Goal: Task Accomplishment & Management: Manage account settings

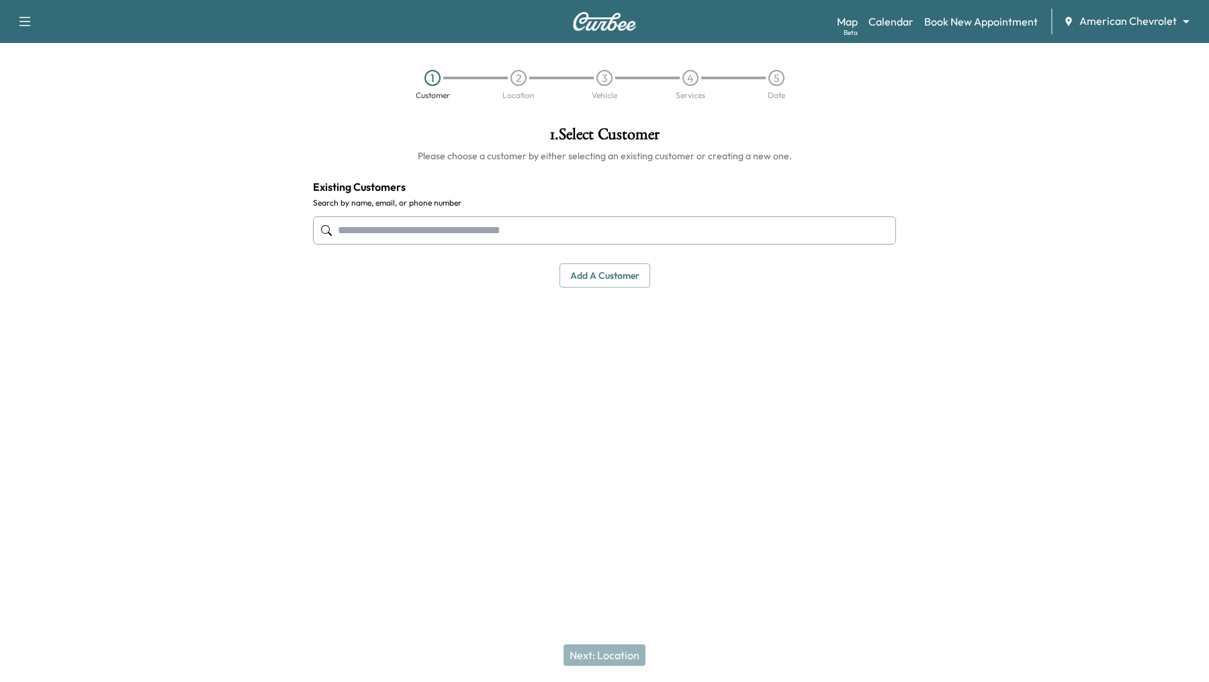
click at [1154, 25] on body "Support Log Out Map Beta Calendar Book New Appointment American Chevrolet *****…" at bounding box center [604, 341] width 1209 height 682
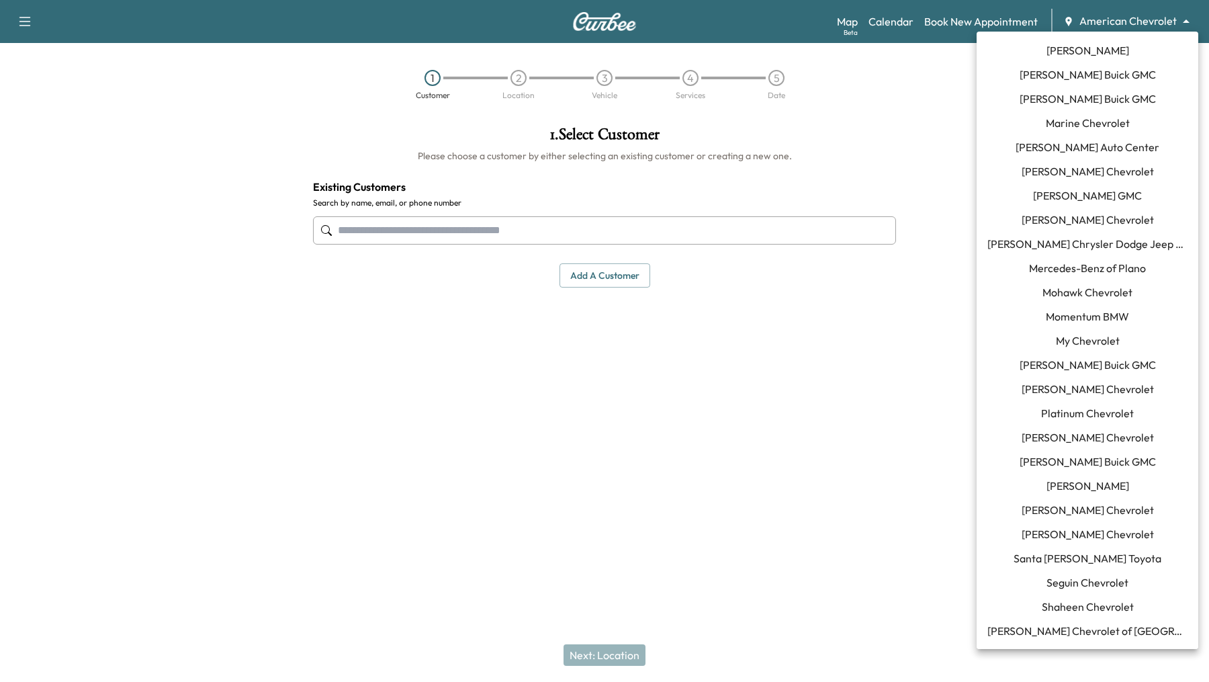
scroll to position [867, 0]
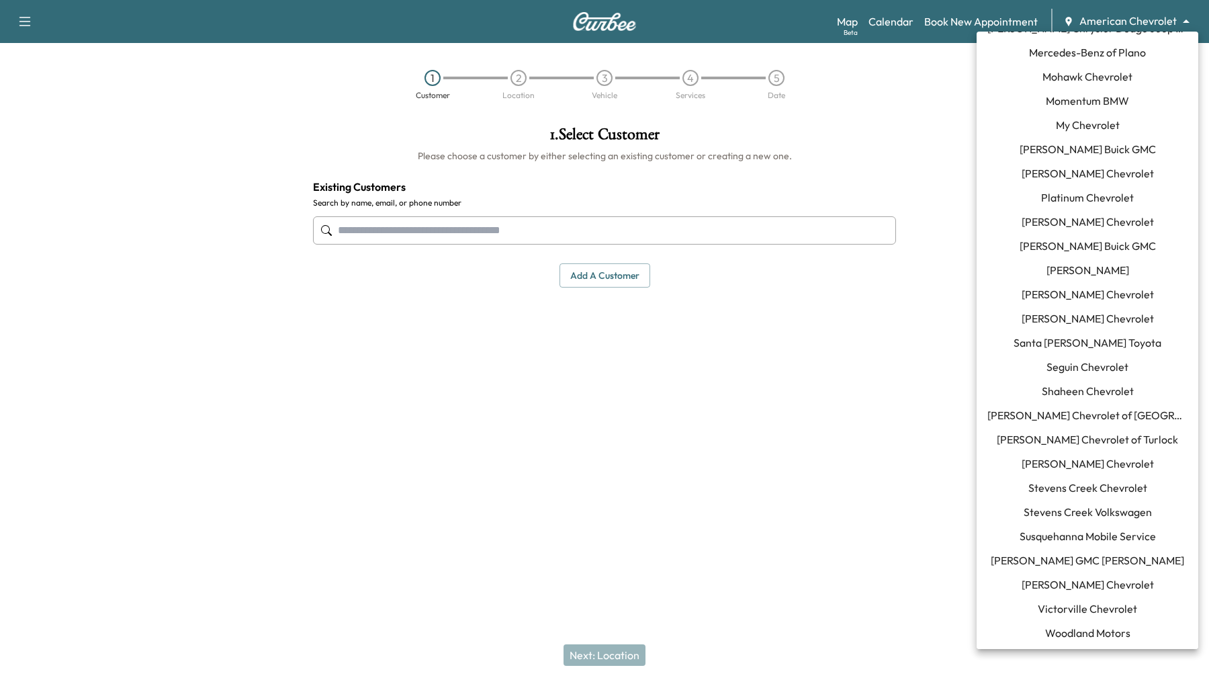
click at [1107, 101] on span "Momentum BMW" at bounding box center [1087, 101] width 83 height 16
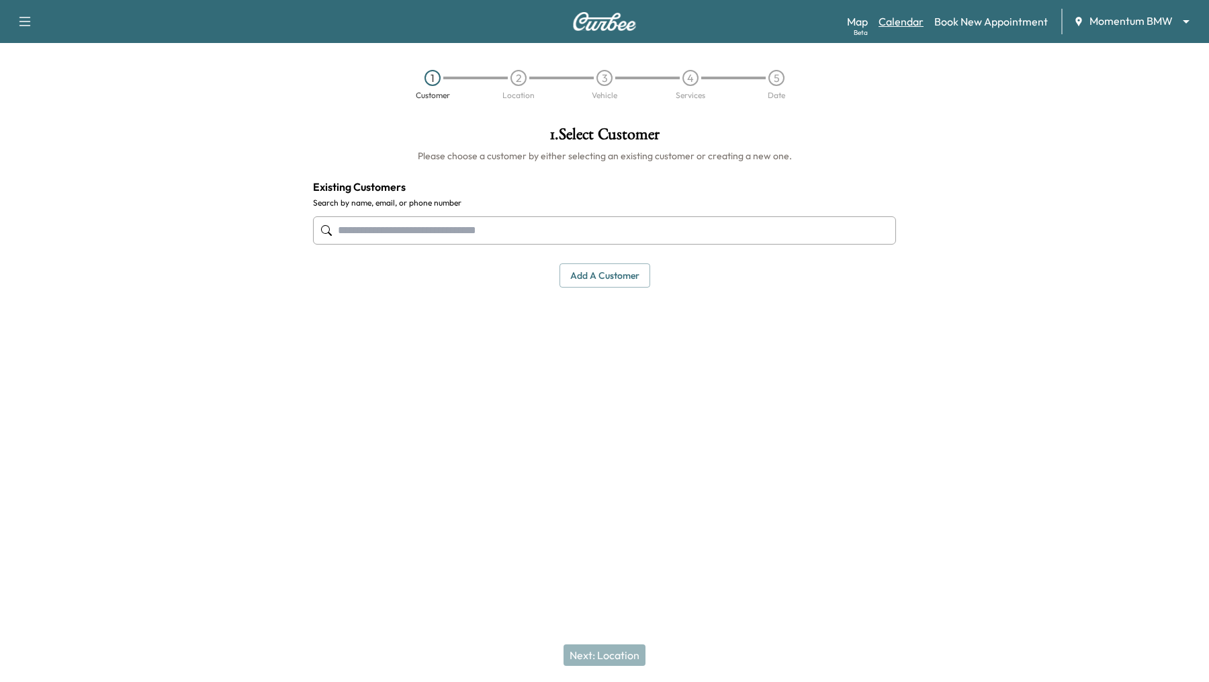
click at [896, 28] on link "Calendar" at bounding box center [901, 21] width 45 height 16
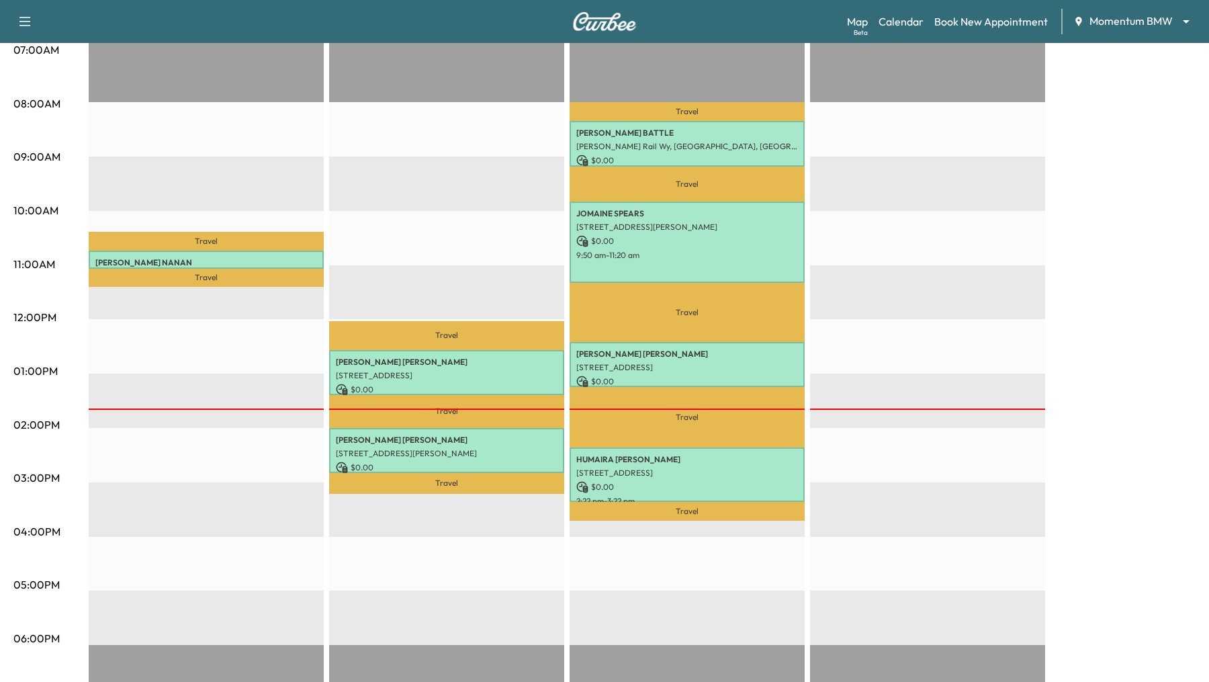
scroll to position [320, 0]
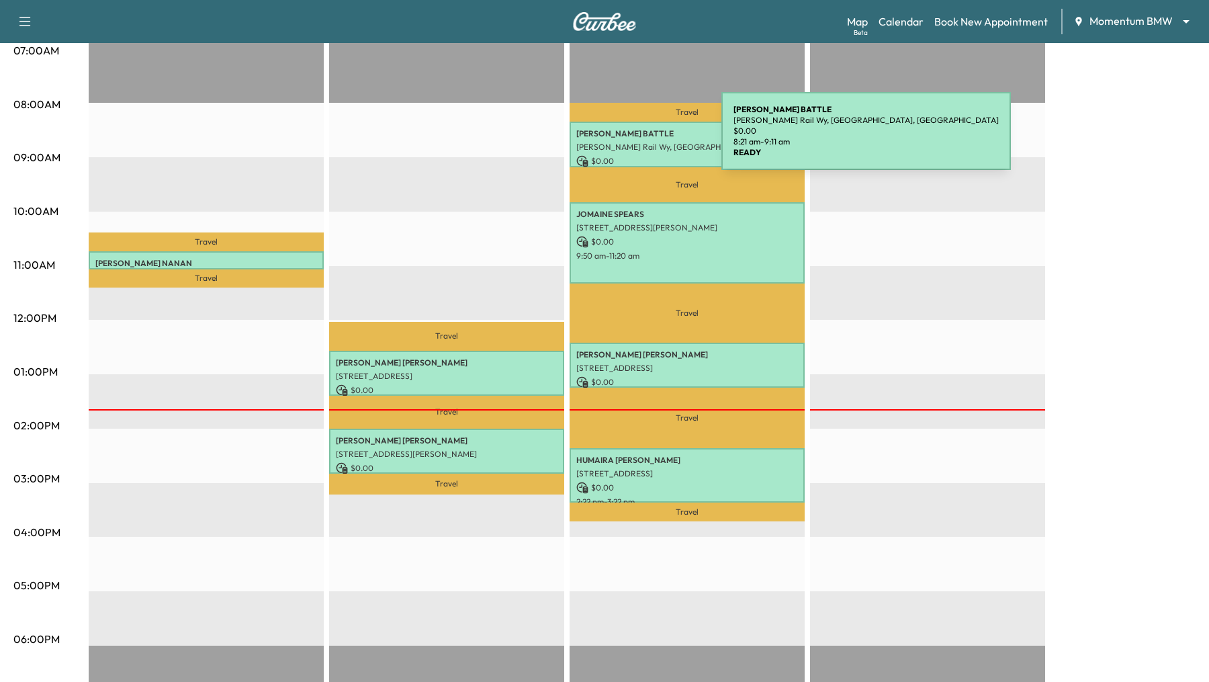
click at [621, 139] on div "SHANICE BATTLE Fannin Rail Wy, Houston, TX 77045, USA $ 0.00 8:21 am - 9:11 am" at bounding box center [687, 144] width 235 height 45
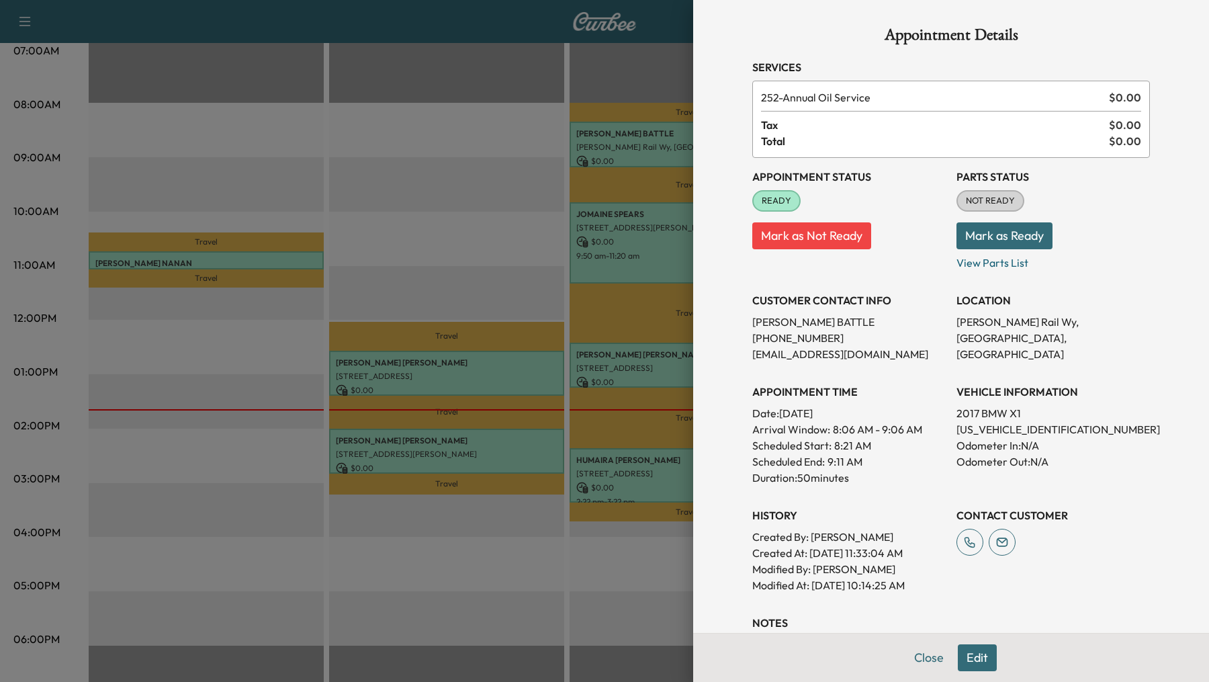
scroll to position [212, 0]
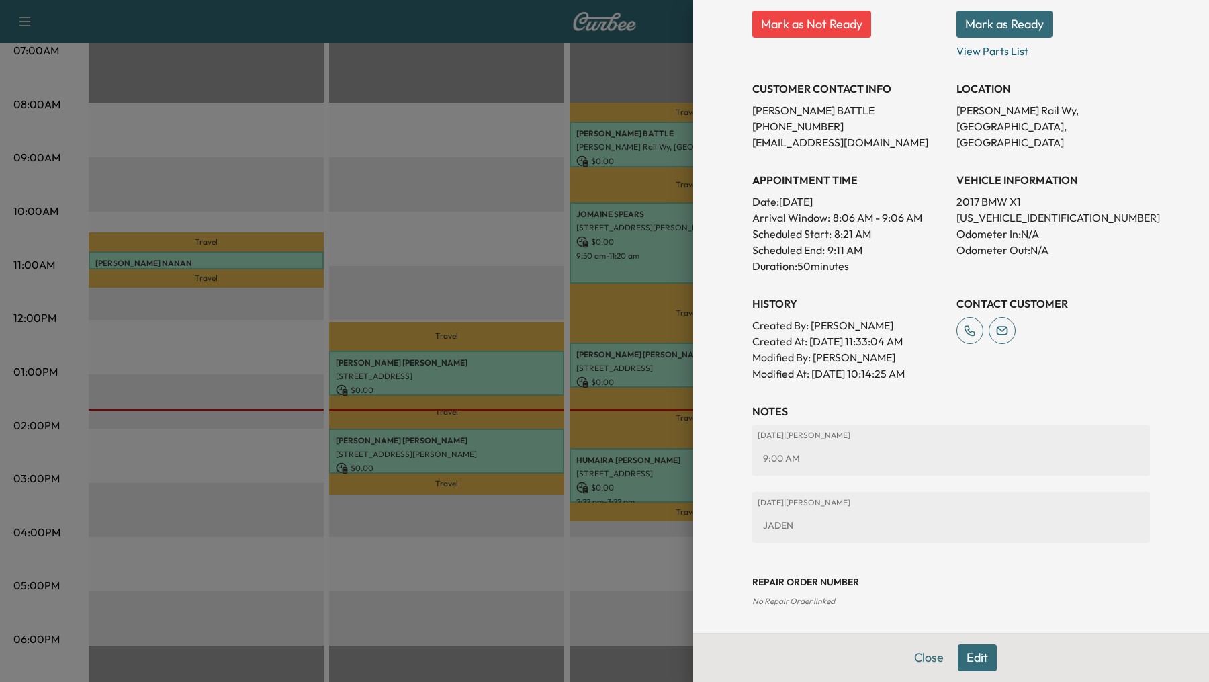
click at [621, 242] on div at bounding box center [604, 341] width 1209 height 682
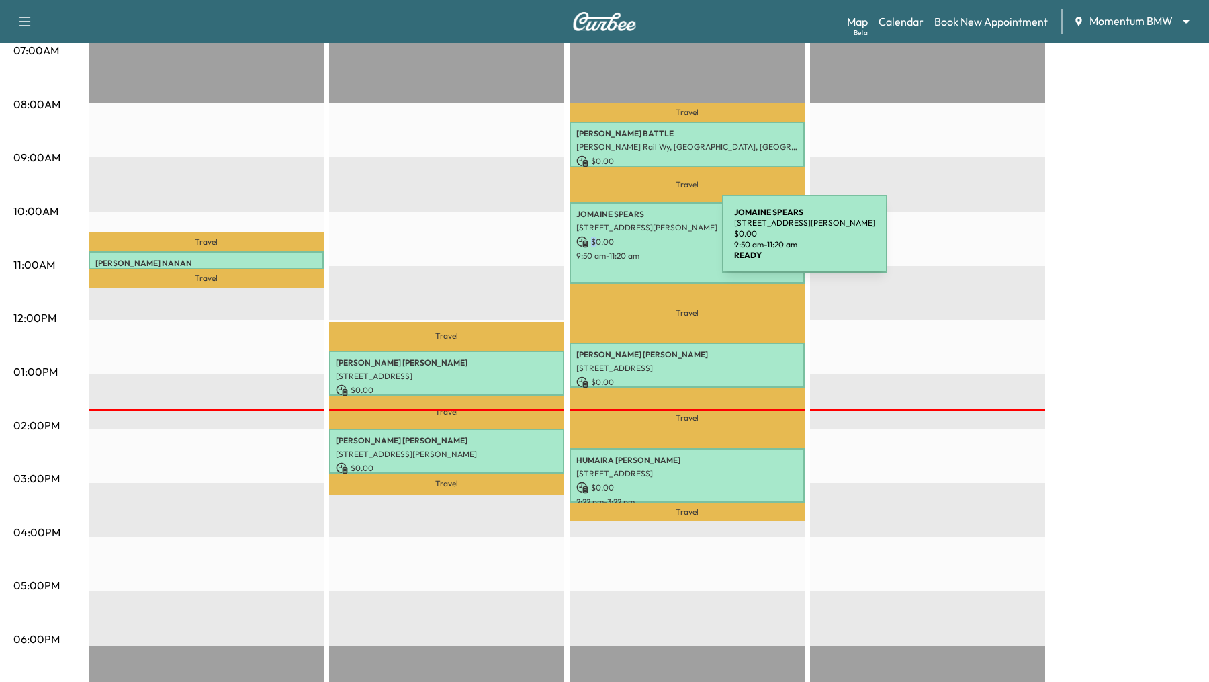
click at [621, 242] on p "$ 0.00" at bounding box center [687, 242] width 222 height 12
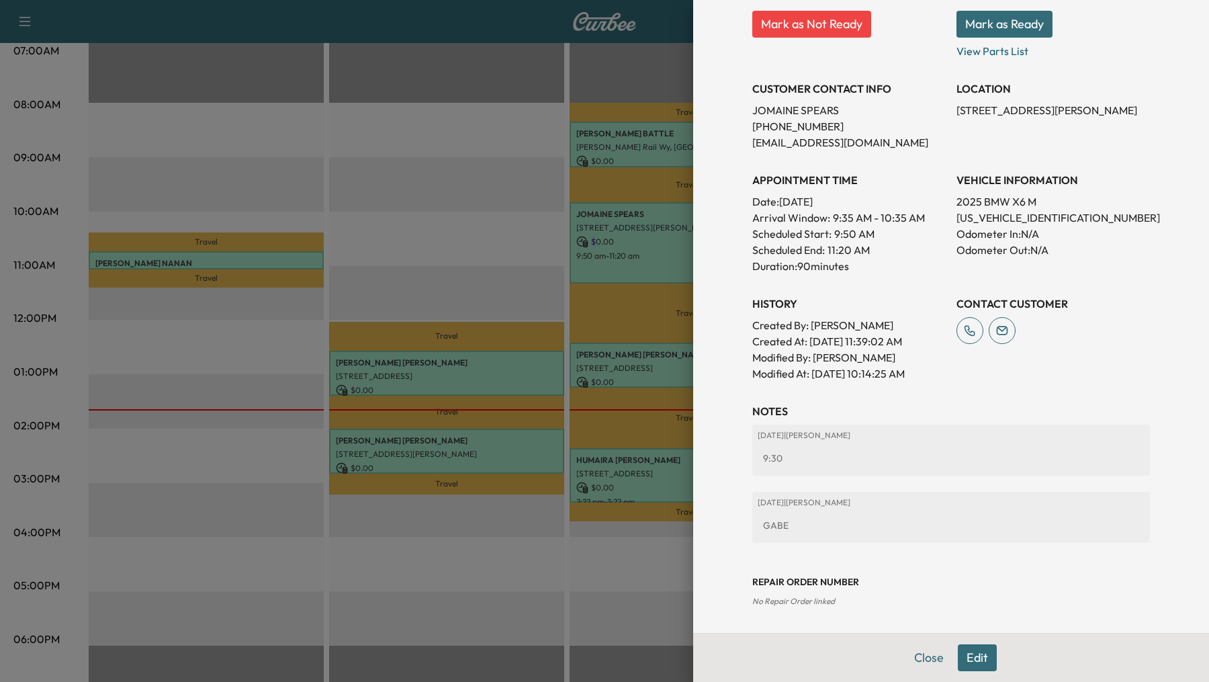
scroll to position [15, 0]
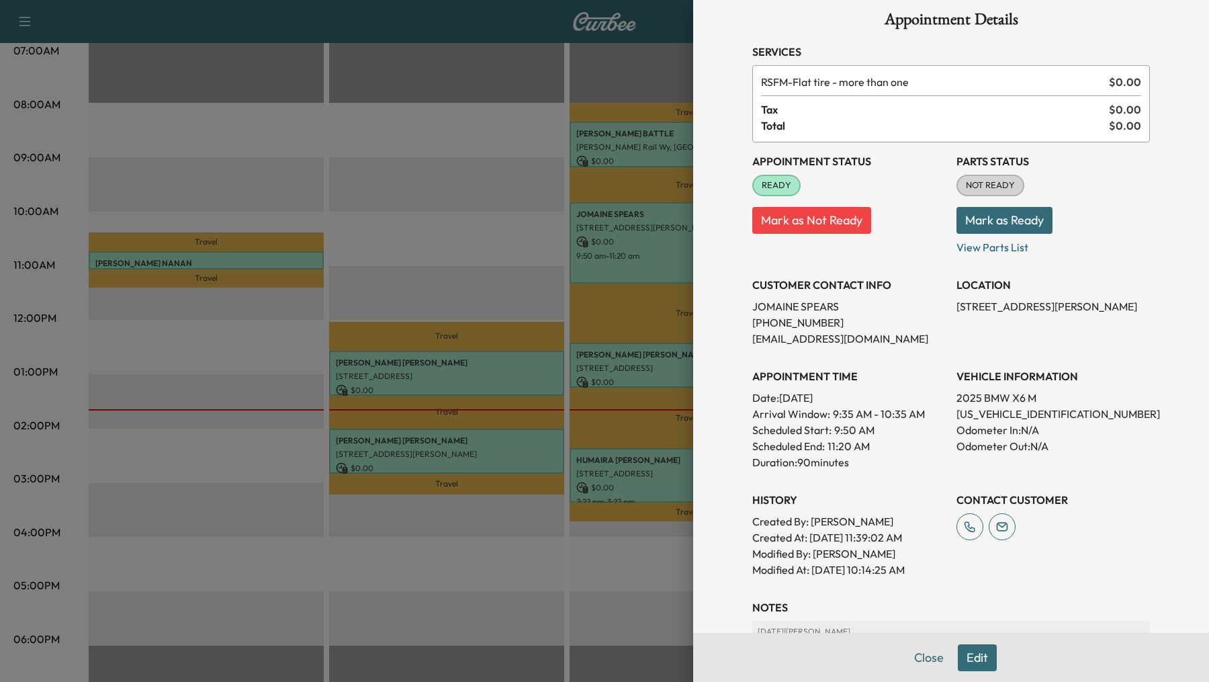
click at [617, 366] on div at bounding box center [604, 341] width 1209 height 682
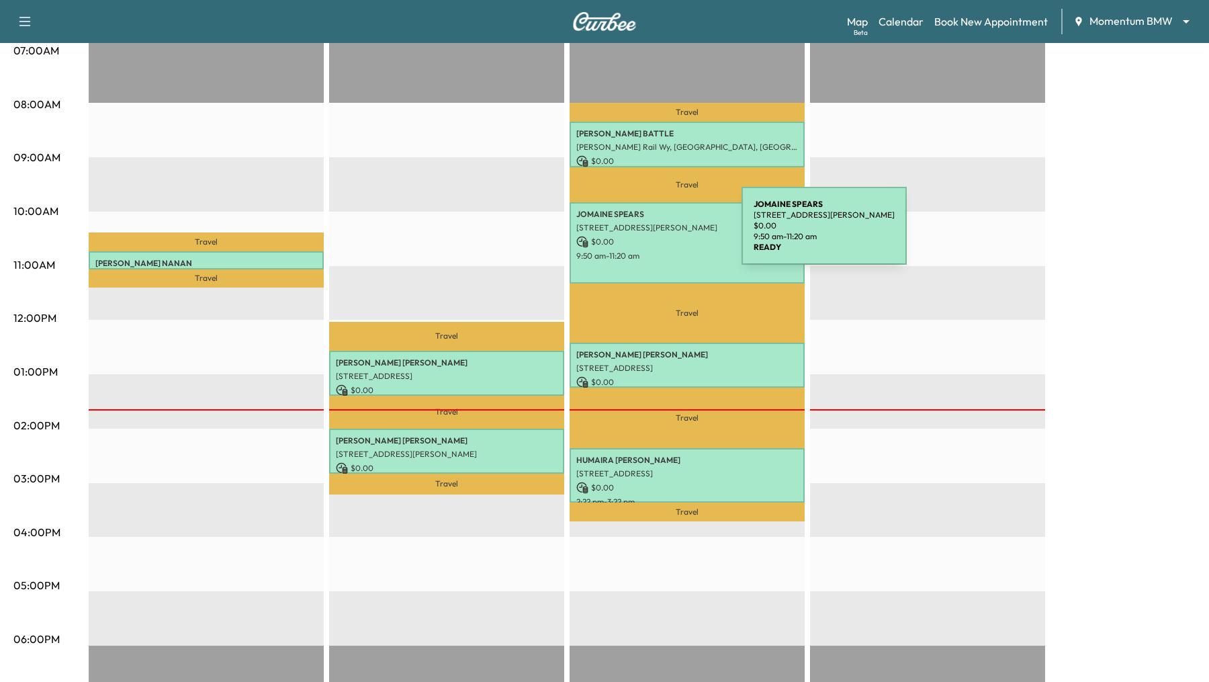
click at [641, 236] on p "$ 0.00" at bounding box center [687, 242] width 222 height 12
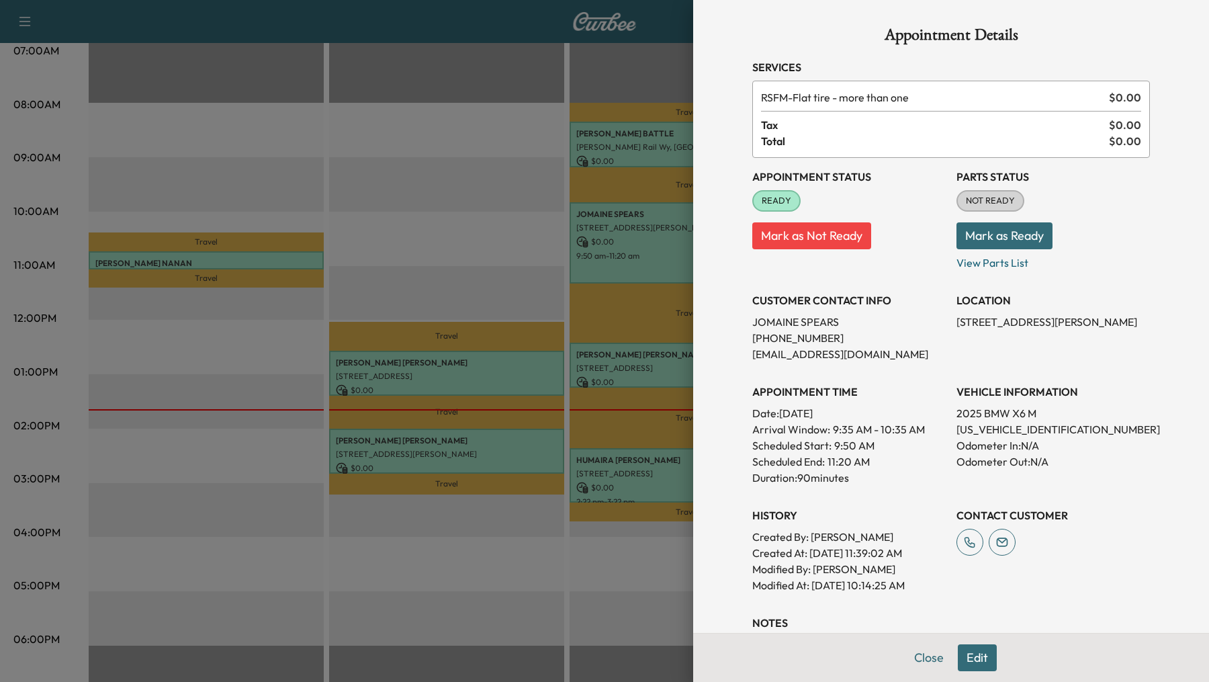
scroll to position [212, 0]
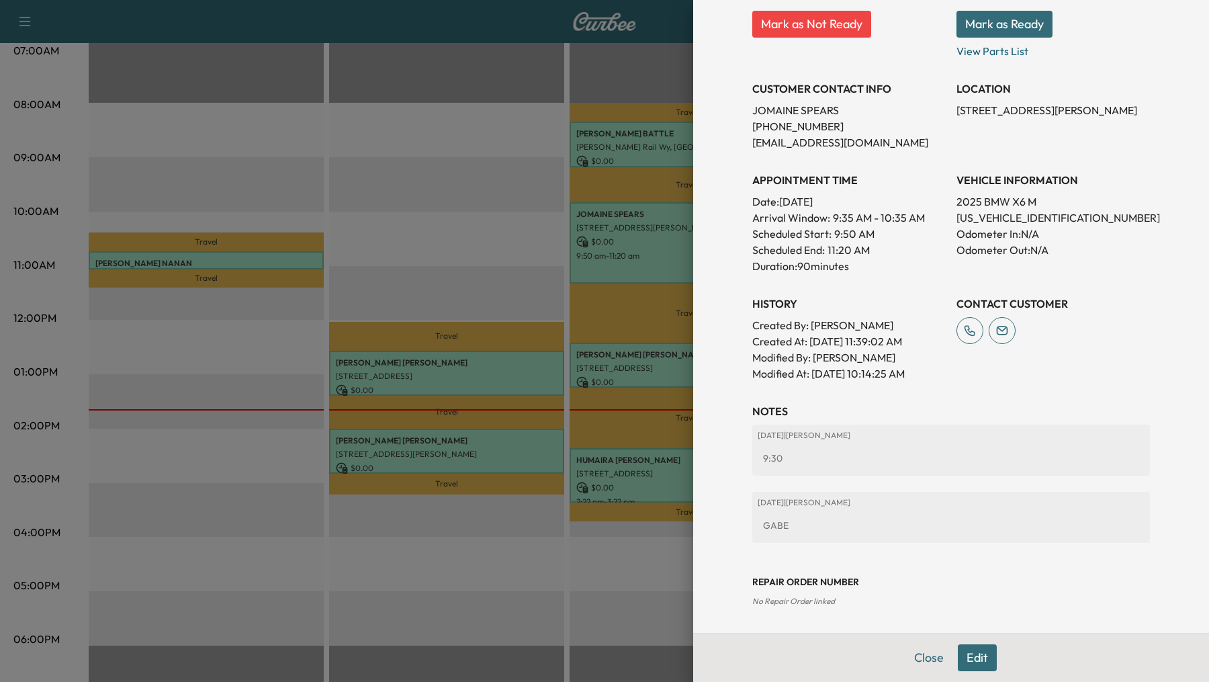
click at [621, 368] on div at bounding box center [604, 341] width 1209 height 682
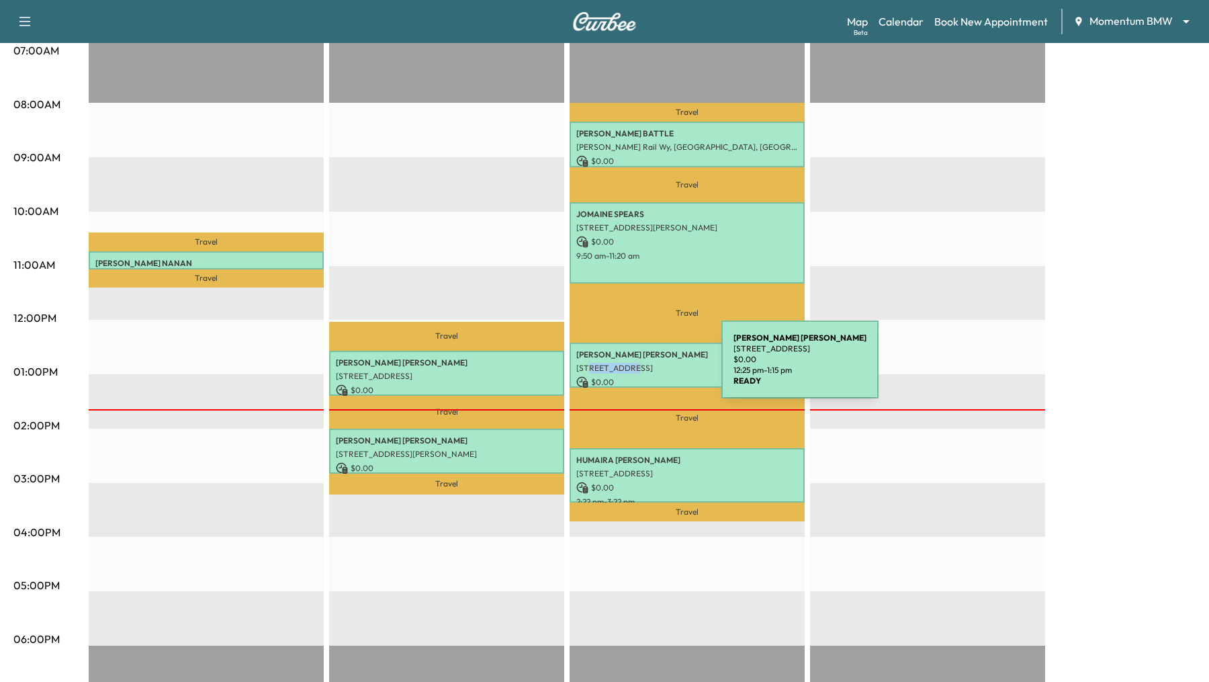
click at [621, 368] on p "[STREET_ADDRESS]" at bounding box center [687, 368] width 222 height 11
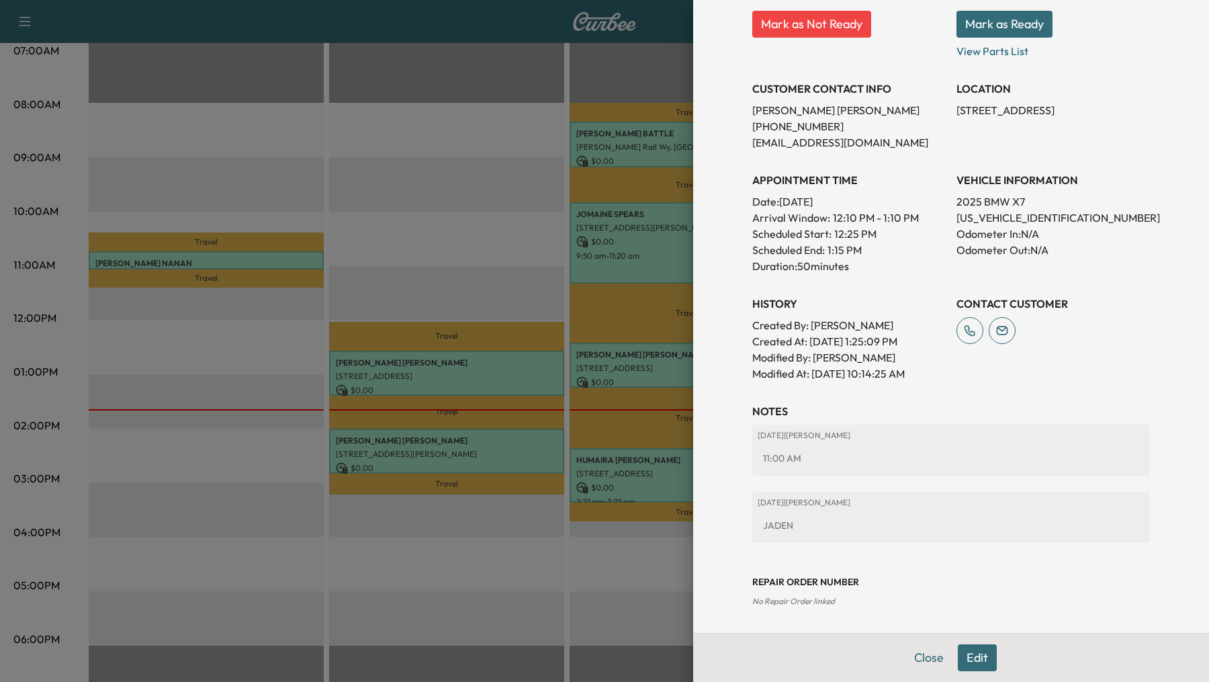
click at [634, 413] on div at bounding box center [604, 341] width 1209 height 682
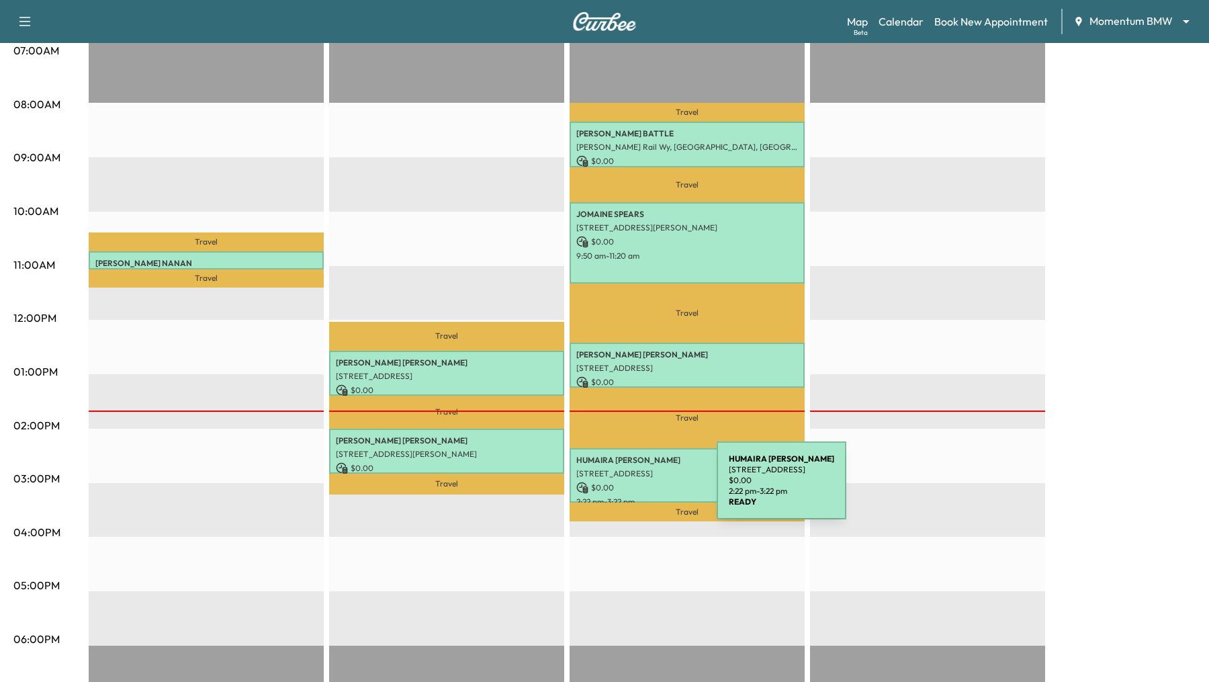
click at [616, 488] on p "$ 0.00" at bounding box center [687, 488] width 222 height 12
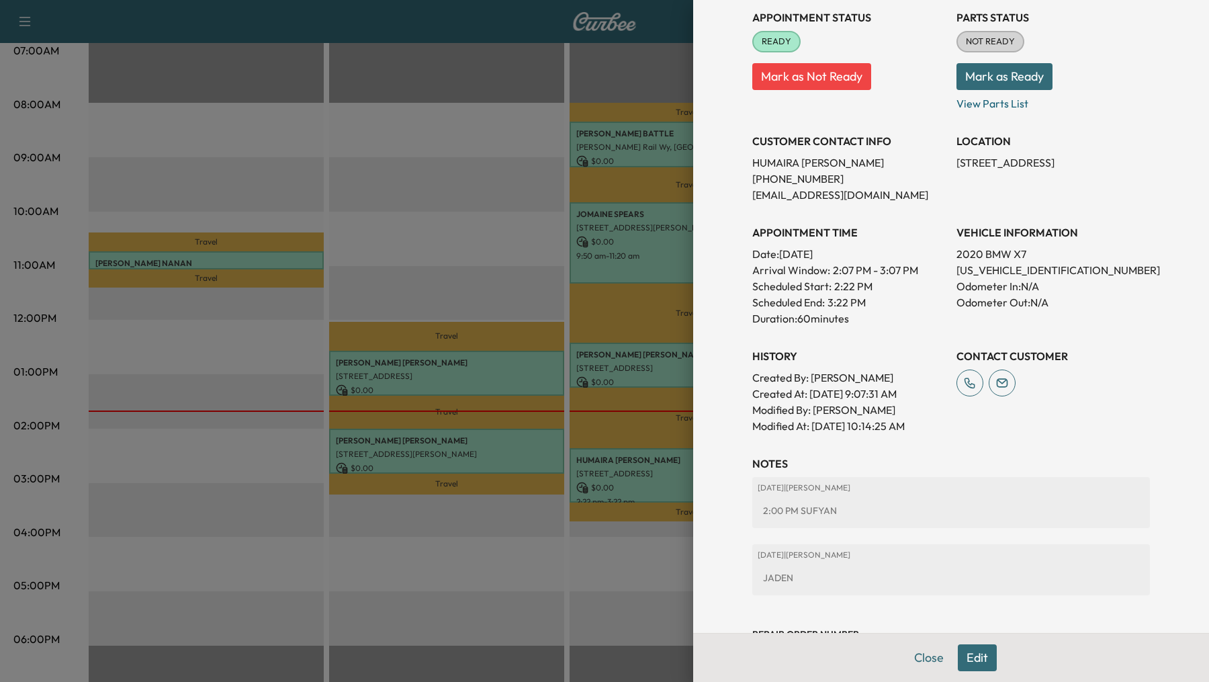
scroll to position [0, 0]
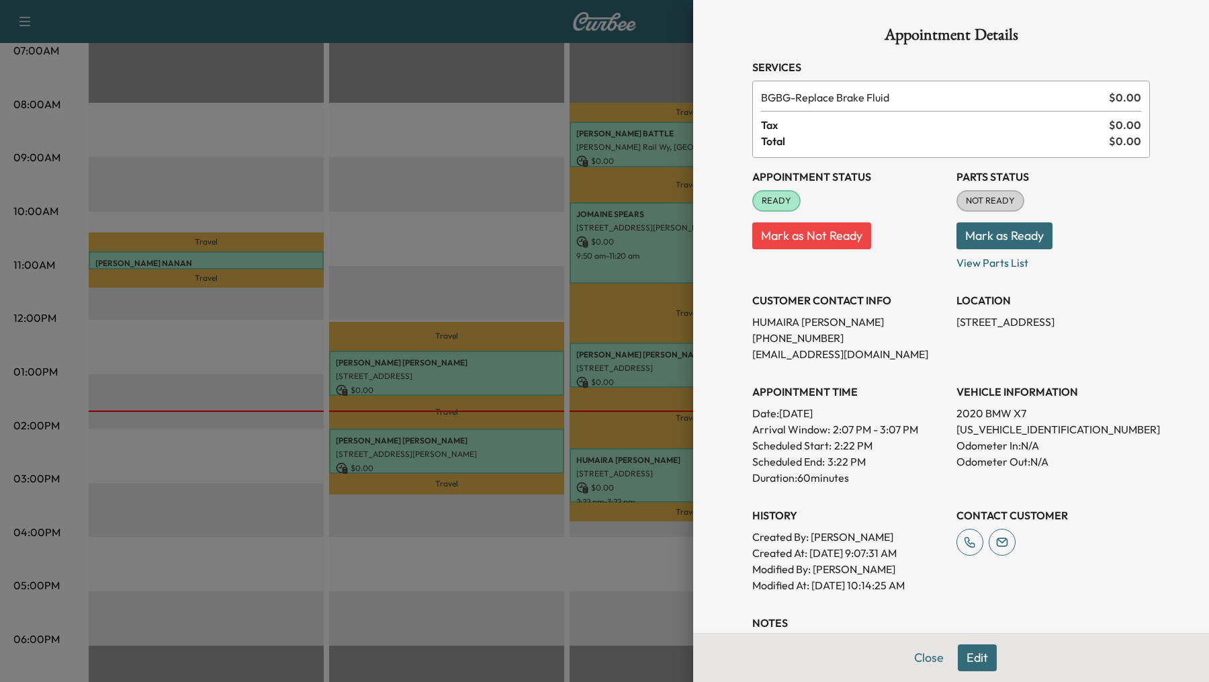
click at [483, 459] on div at bounding box center [604, 341] width 1209 height 682
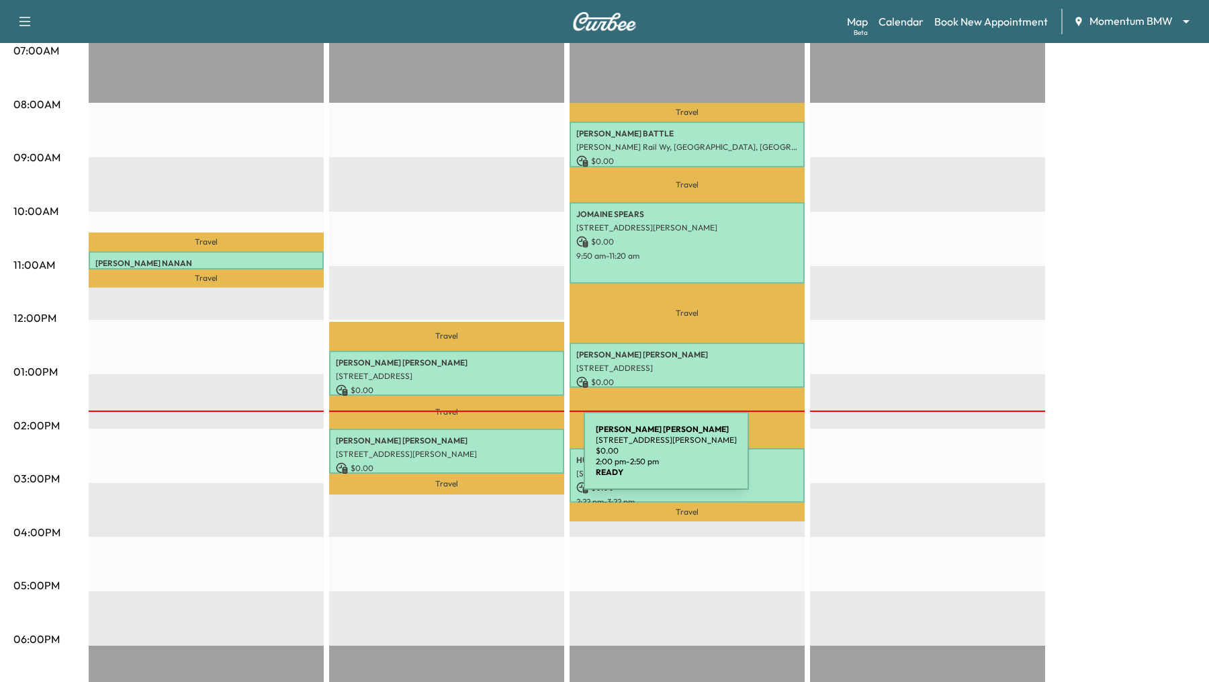
click at [483, 459] on div "PATRICIA CANTU 2814 Rocky Springs Dr, Pearland, TX 77584, USA $ 0.00 2:00 pm - …" at bounding box center [446, 451] width 235 height 45
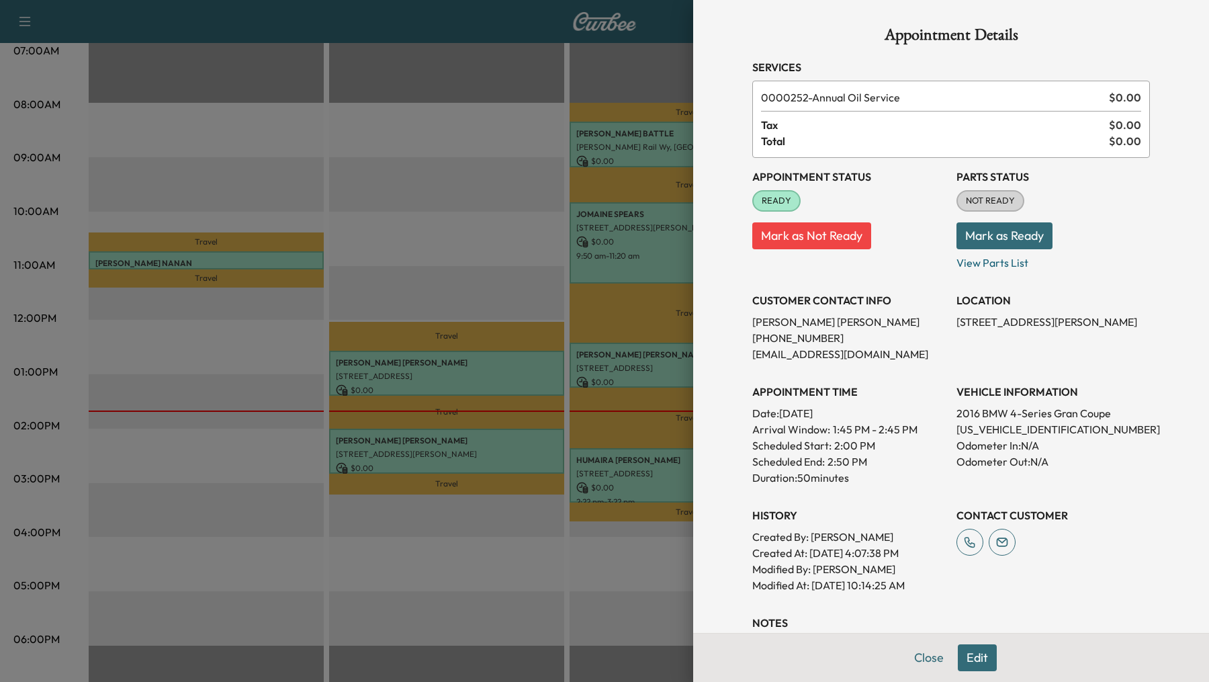
click at [656, 475] on div at bounding box center [604, 341] width 1209 height 682
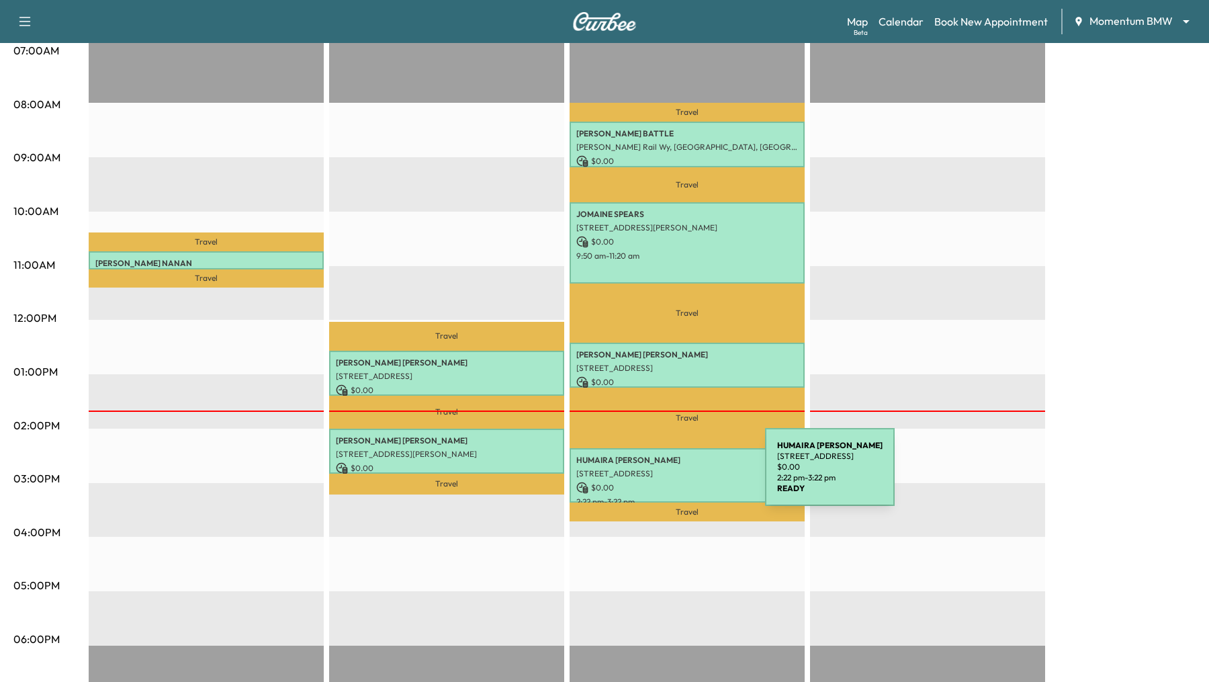
click at [664, 475] on p "[STREET_ADDRESS]" at bounding box center [687, 473] width 222 height 11
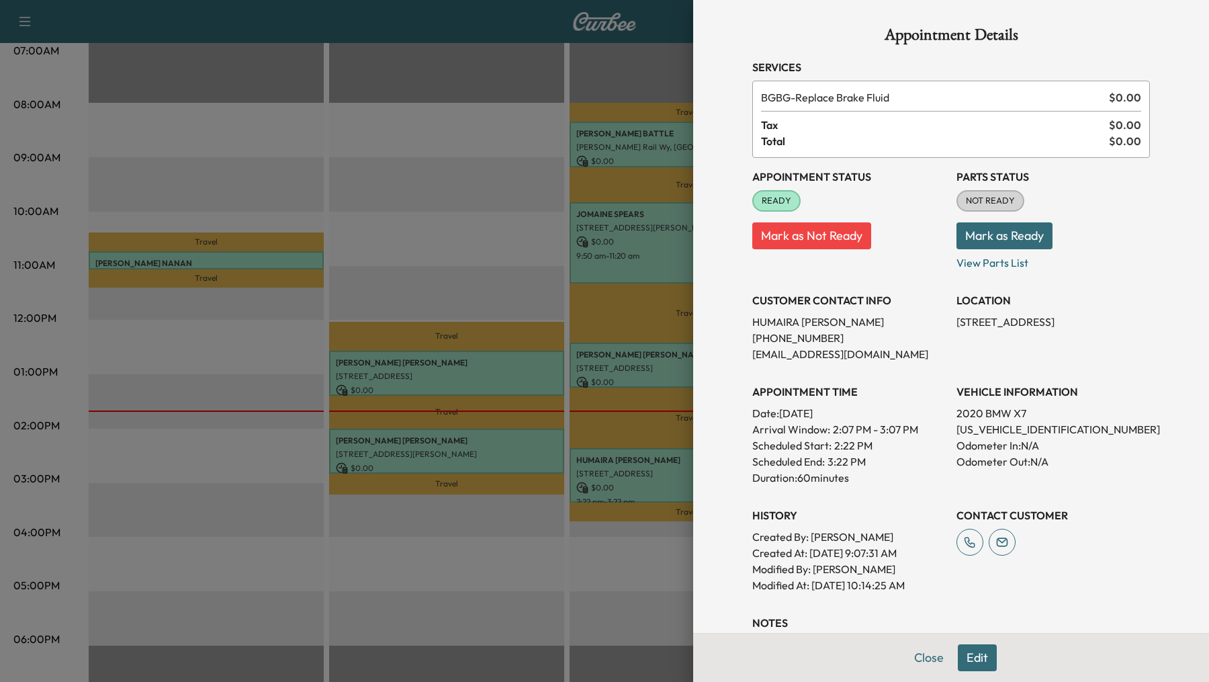
click at [978, 658] on button "Edit" at bounding box center [977, 657] width 39 height 27
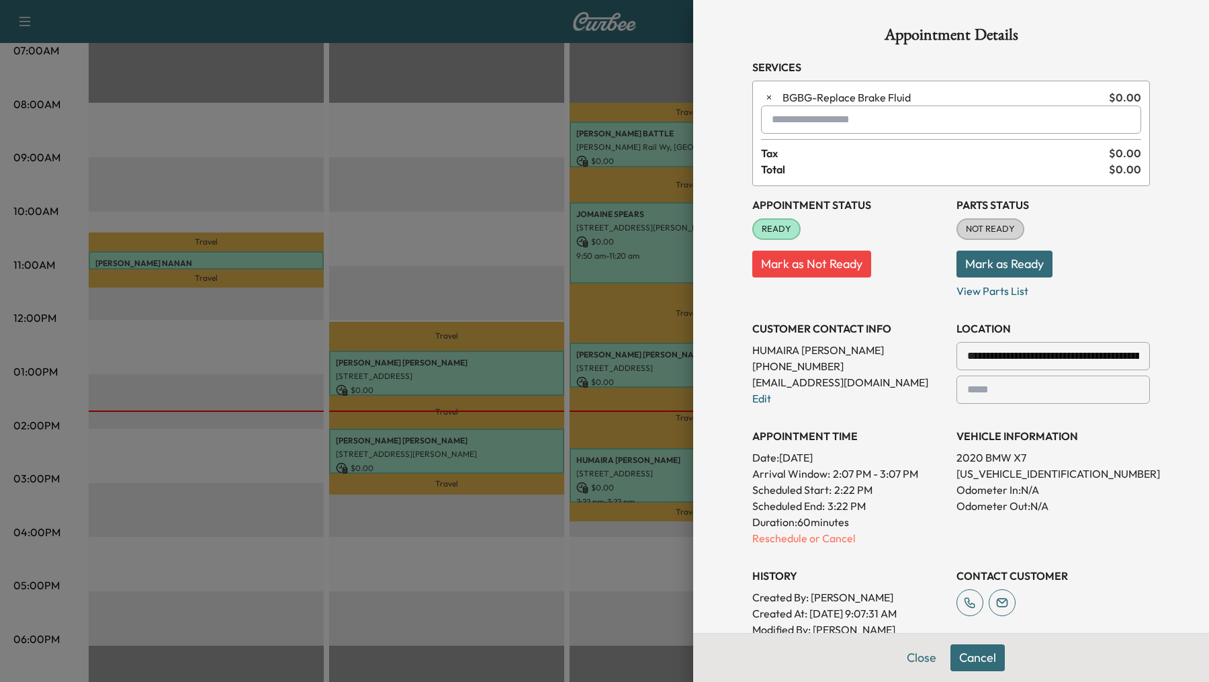
click at [869, 116] on input "text" at bounding box center [951, 119] width 380 height 28
click at [868, 159] on p "Jaden - Jaden" at bounding box center [915, 154] width 296 height 19
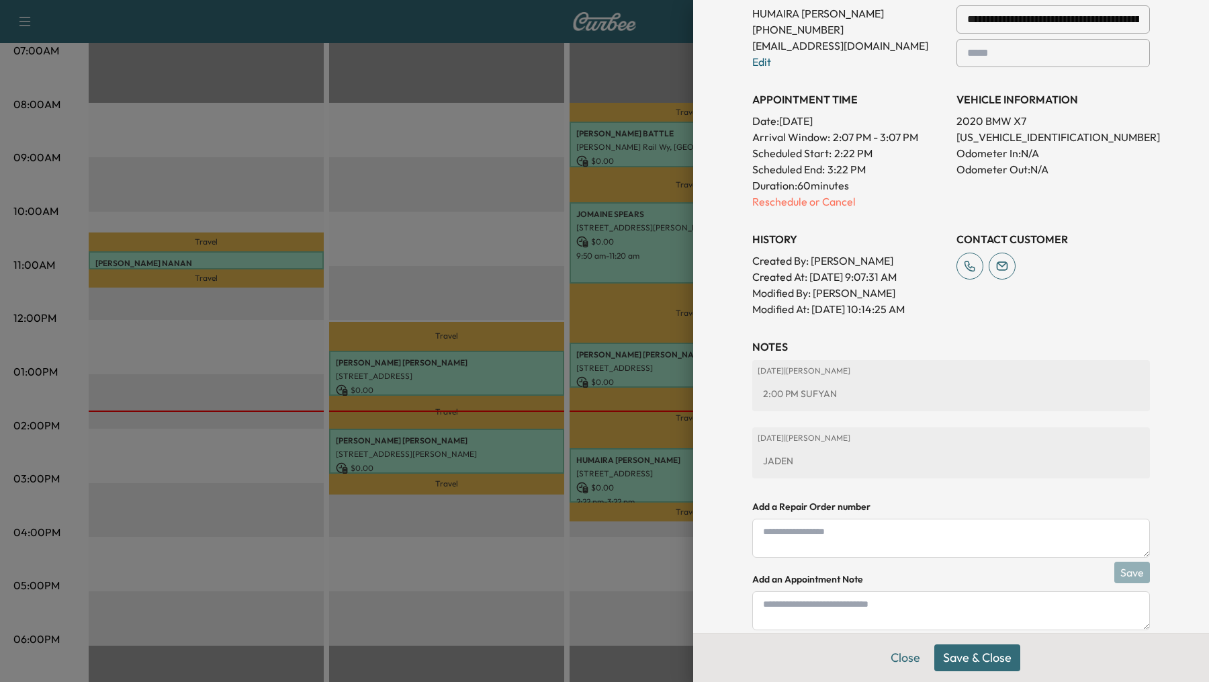
scroll to position [400, 0]
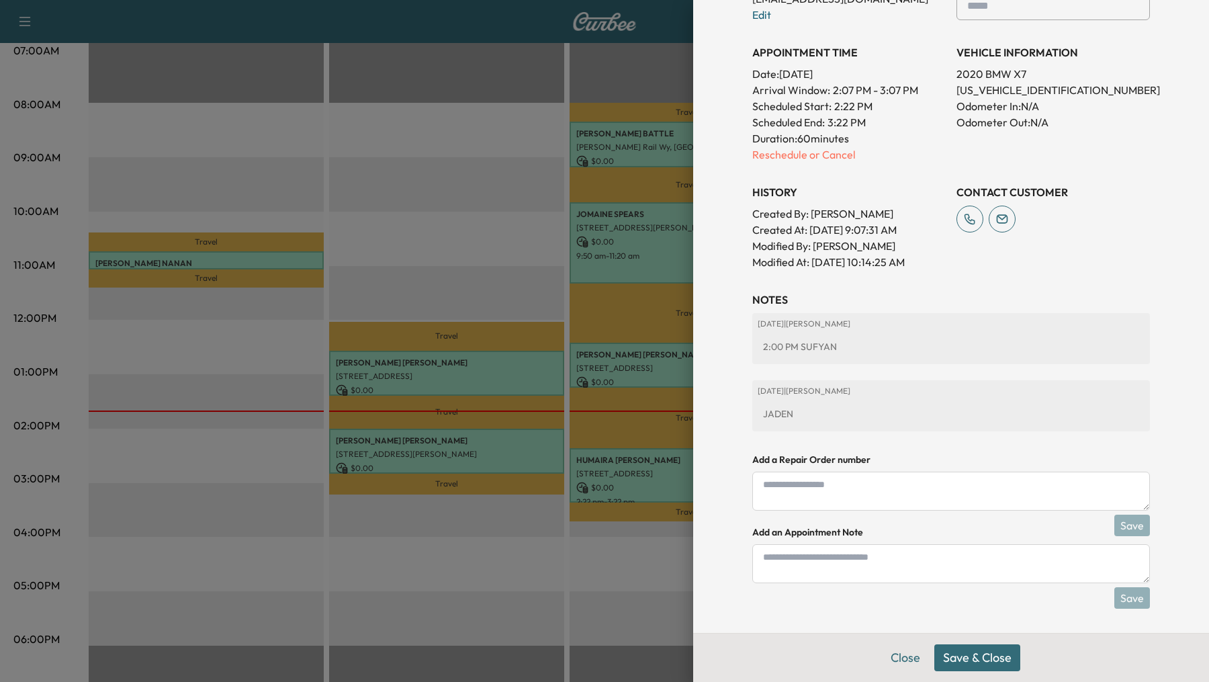
type input "*****"
click at [988, 659] on button "Save & Close" at bounding box center [978, 657] width 86 height 27
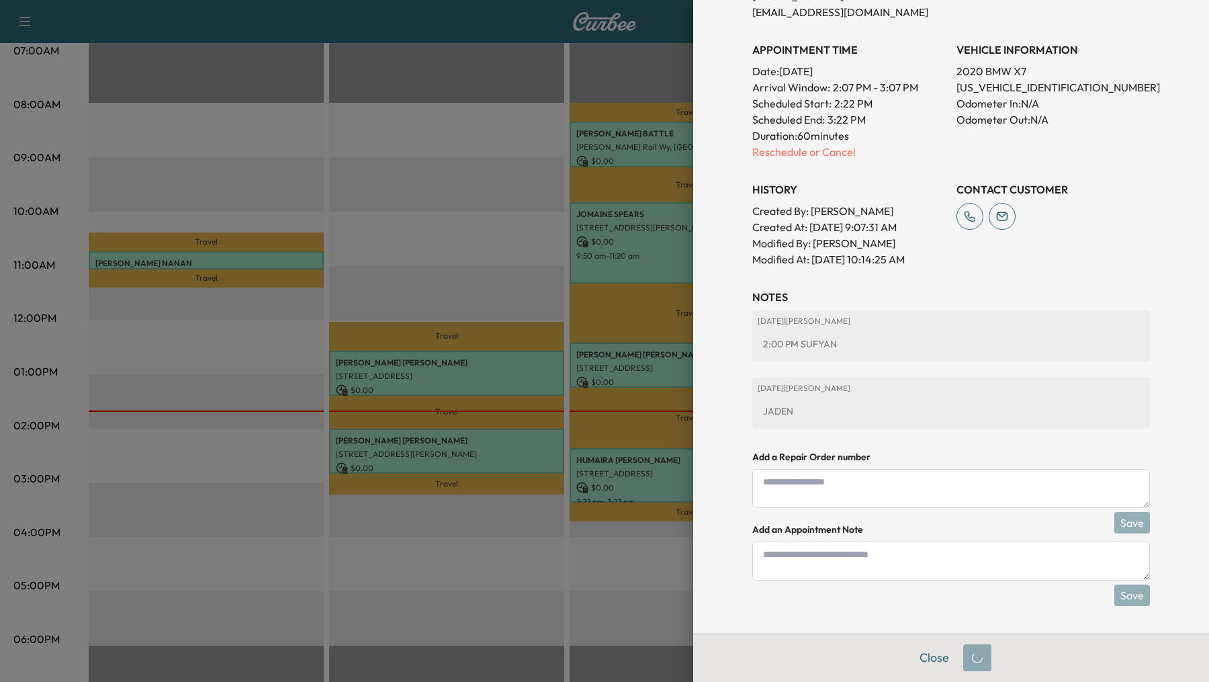
scroll to position [356, 0]
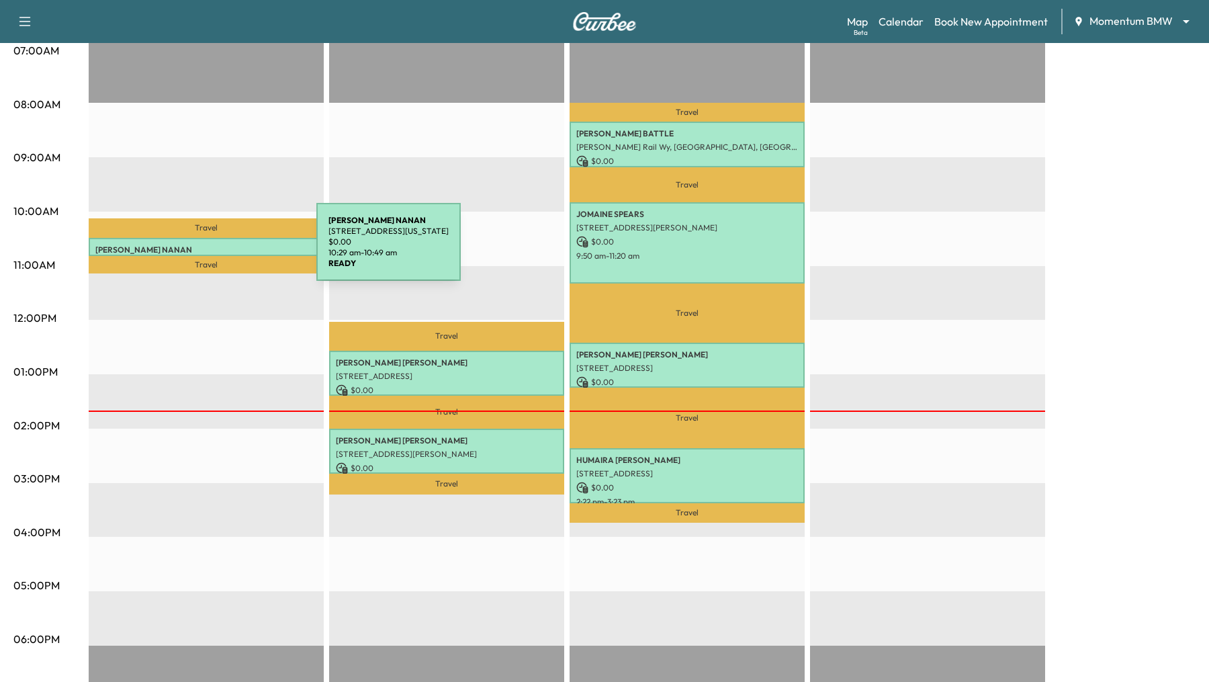
click at [216, 250] on p "DAVE NANAN" at bounding box center [206, 250] width 222 height 11
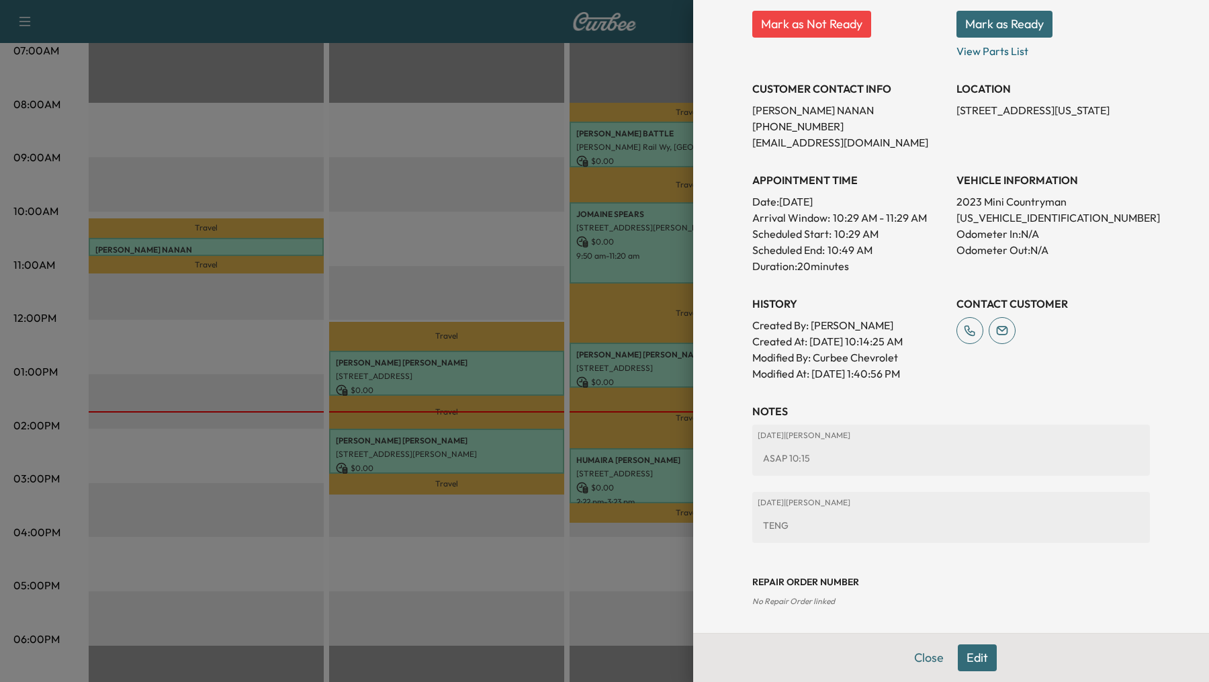
scroll to position [0, 0]
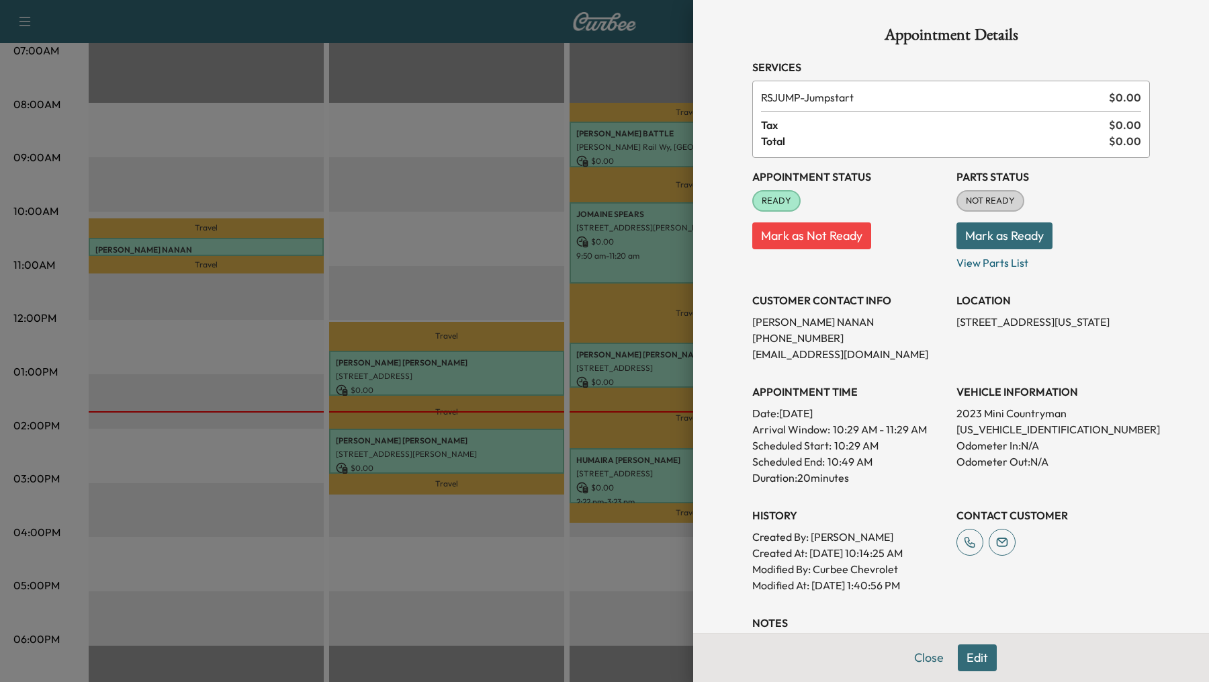
click at [976, 661] on button "Edit" at bounding box center [977, 657] width 39 height 27
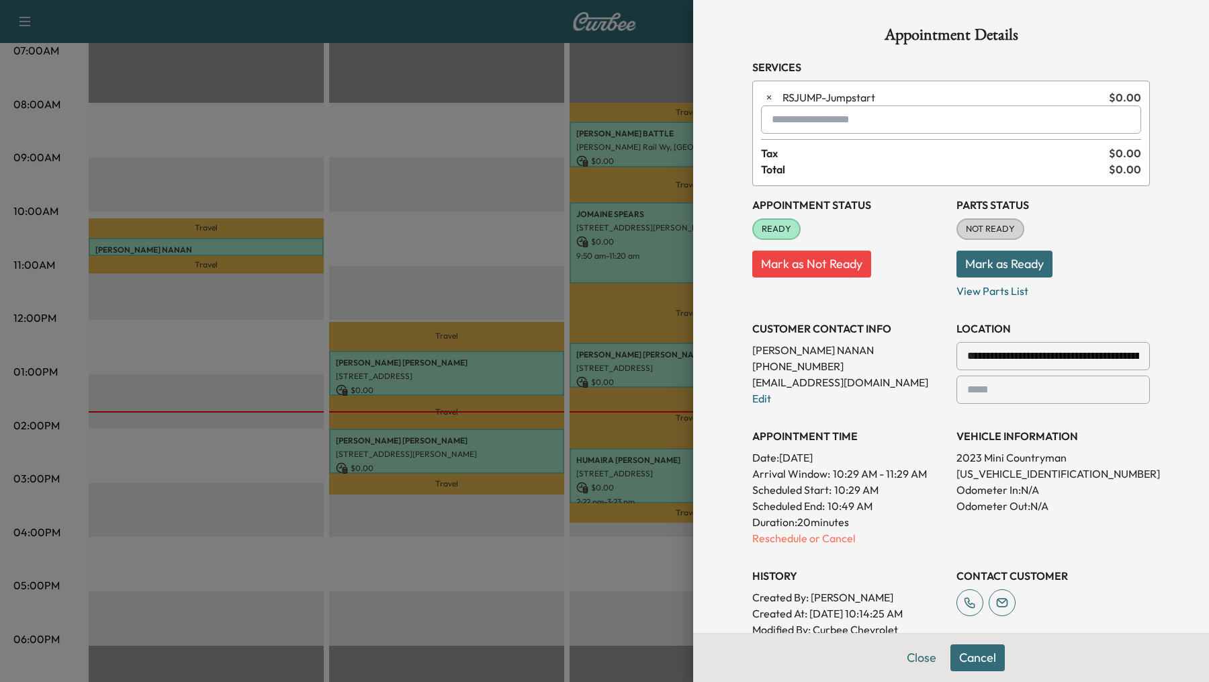
click at [793, 121] on input "text" at bounding box center [951, 119] width 380 height 28
click at [780, 153] on p "Teng - Teng" at bounding box center [915, 154] width 296 height 19
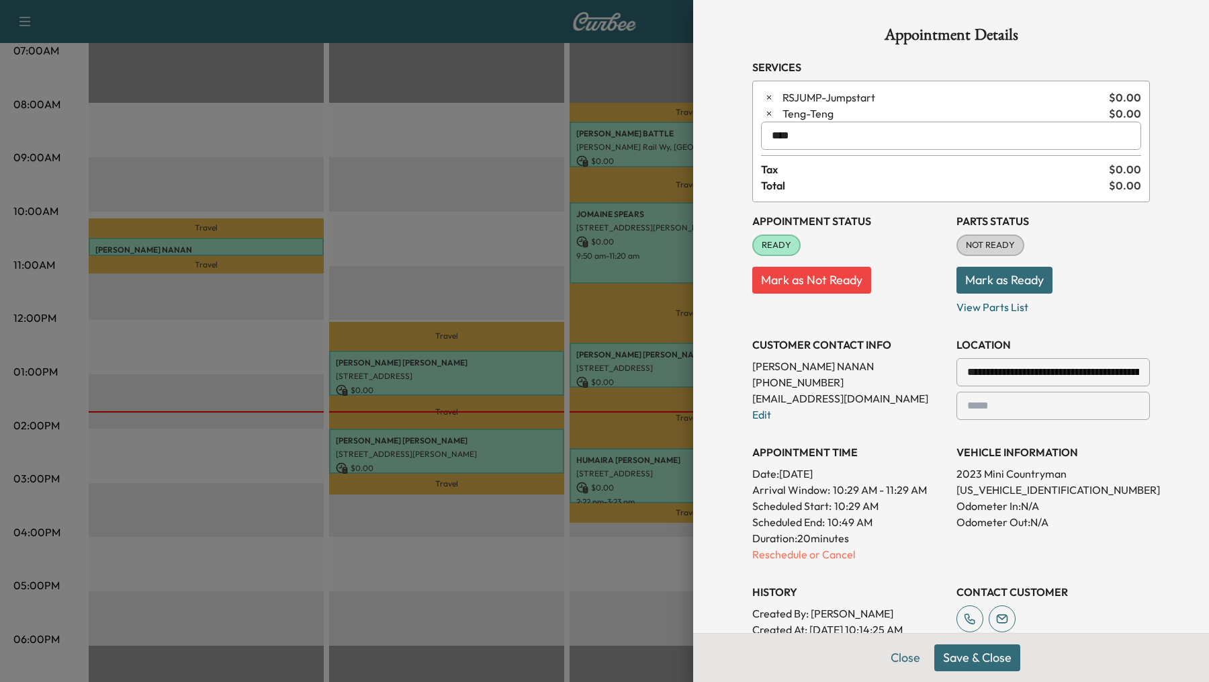
type input "****"
click at [984, 653] on button "Save & Close" at bounding box center [978, 657] width 86 height 27
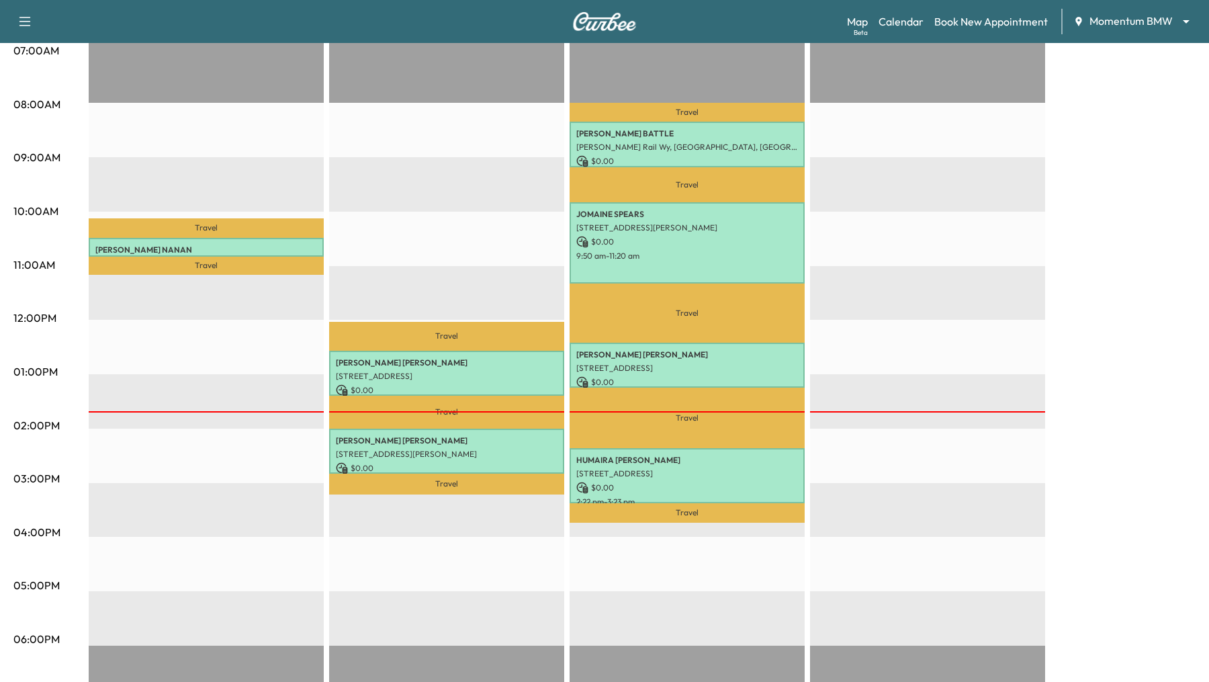
click at [640, 473] on p "[STREET_ADDRESS]" at bounding box center [687, 473] width 222 height 11
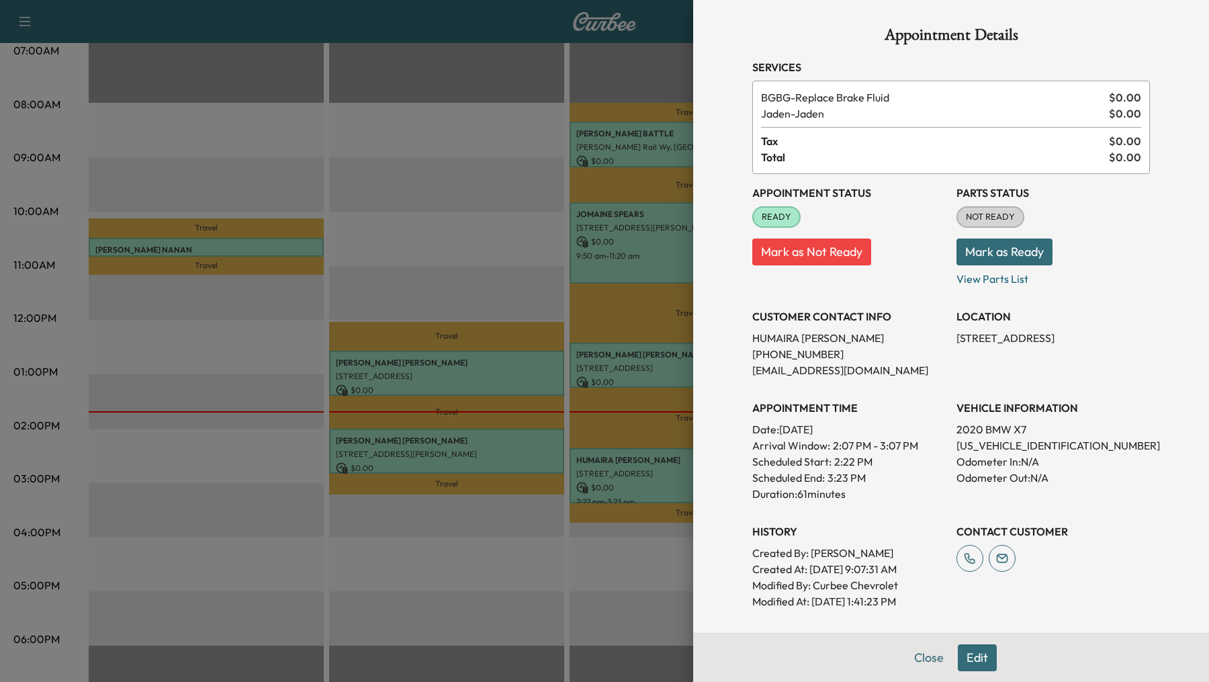
click at [406, 227] on div at bounding box center [604, 341] width 1209 height 682
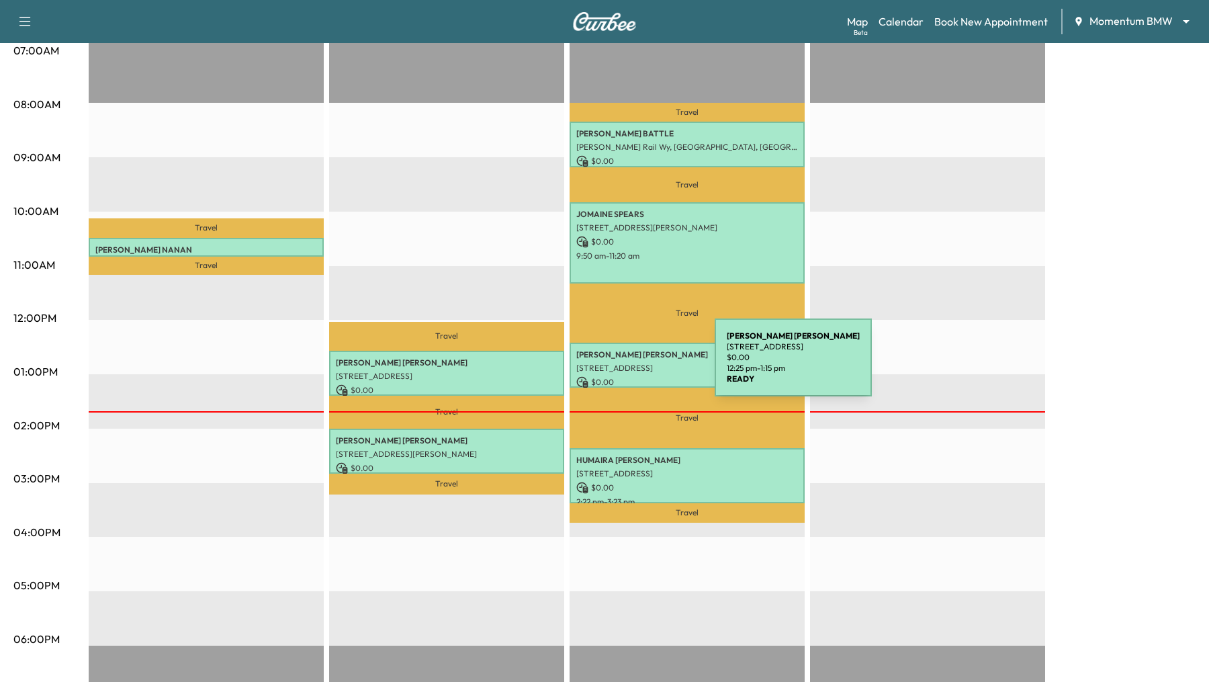
click at [614, 365] on p "[STREET_ADDRESS]" at bounding box center [687, 368] width 222 height 11
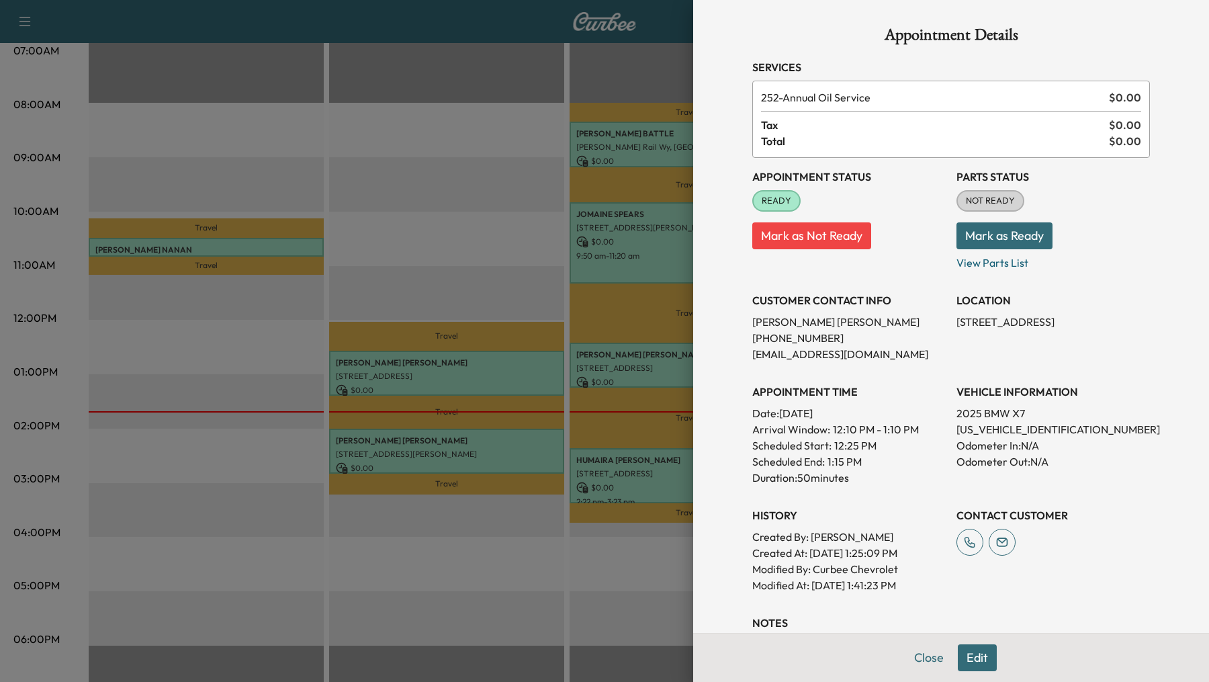
click at [985, 652] on button "Edit" at bounding box center [977, 657] width 39 height 27
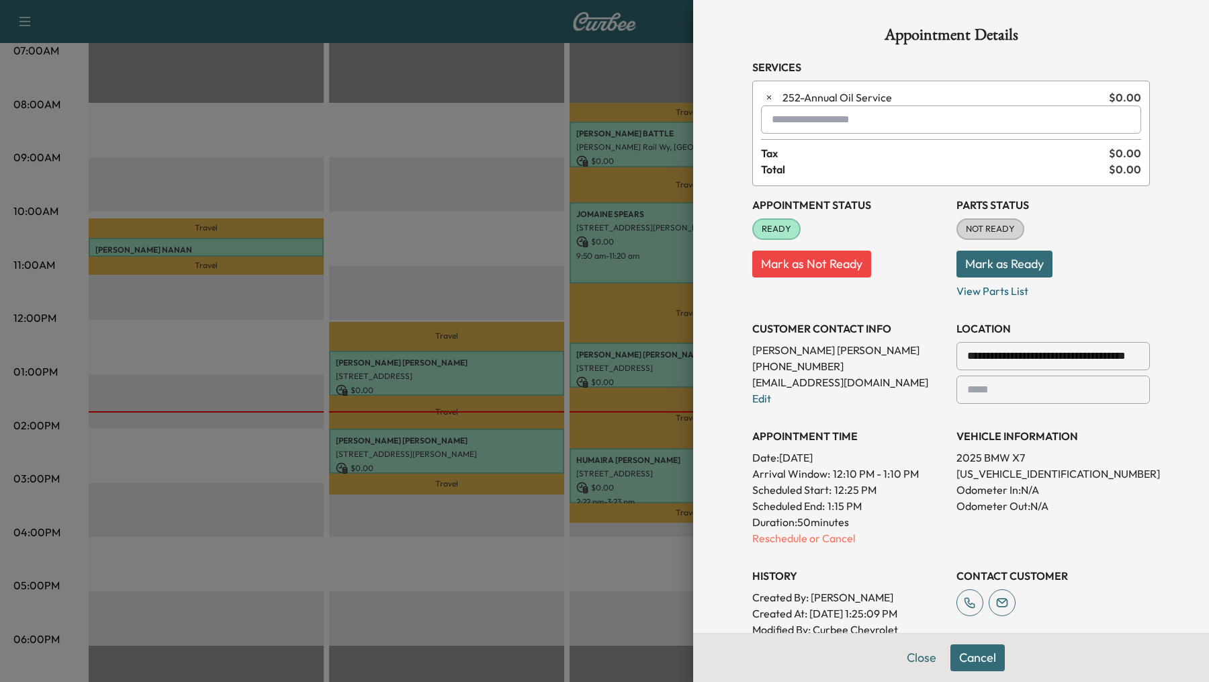
click at [809, 114] on input "text" at bounding box center [951, 119] width 380 height 28
click at [888, 150] on p "Jaden - Jaden" at bounding box center [915, 154] width 296 height 19
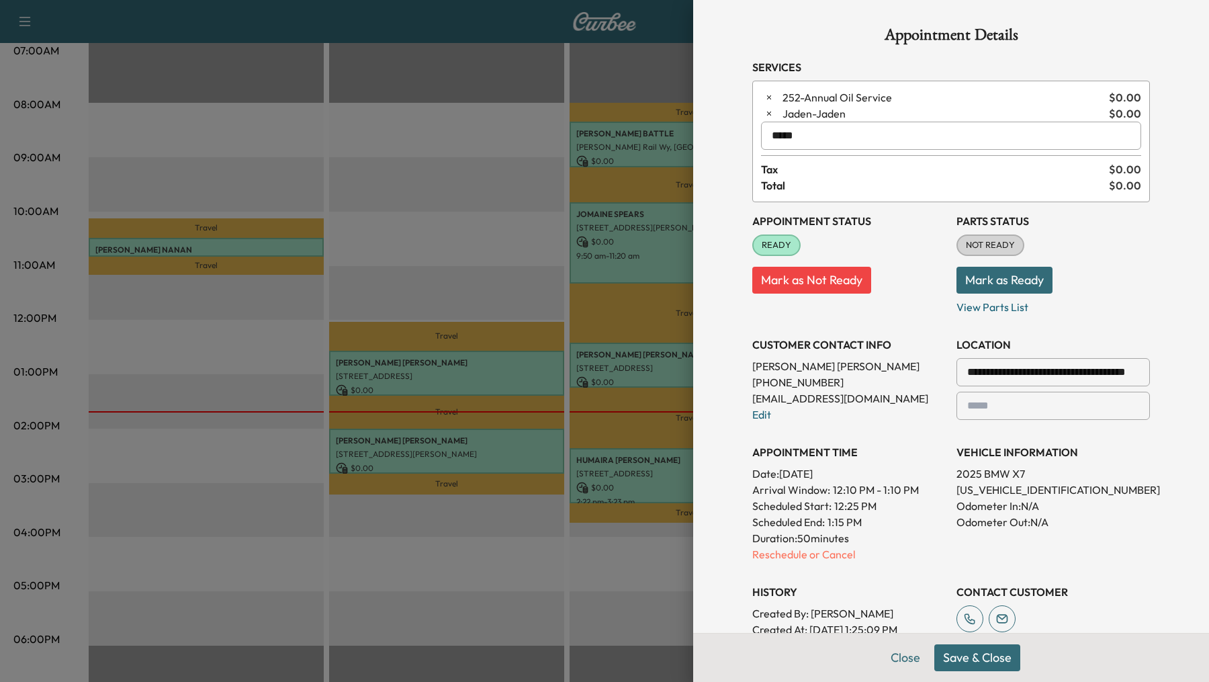
type input "*****"
click at [984, 658] on button "Save & Close" at bounding box center [978, 657] width 86 height 27
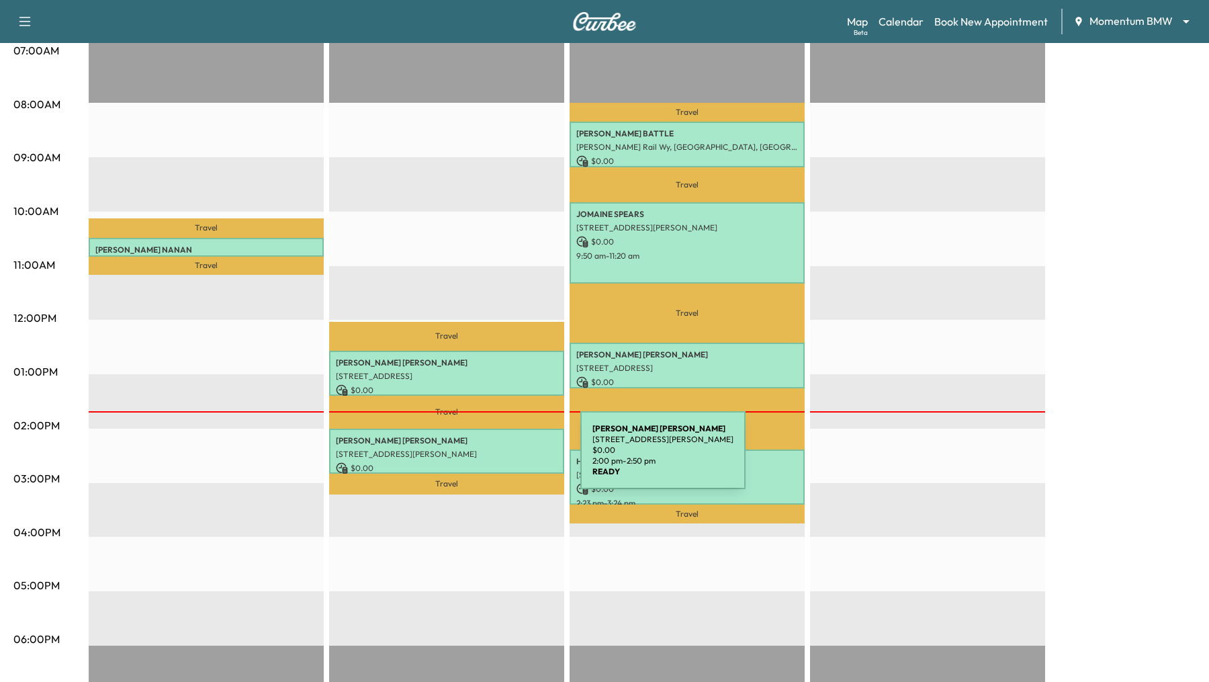
click at [480, 458] on div "PATRICIA CANTU 2814 Rocky Springs Dr, Pearland, TX 77584, USA $ 0.00 2:00 pm - …" at bounding box center [446, 451] width 235 height 45
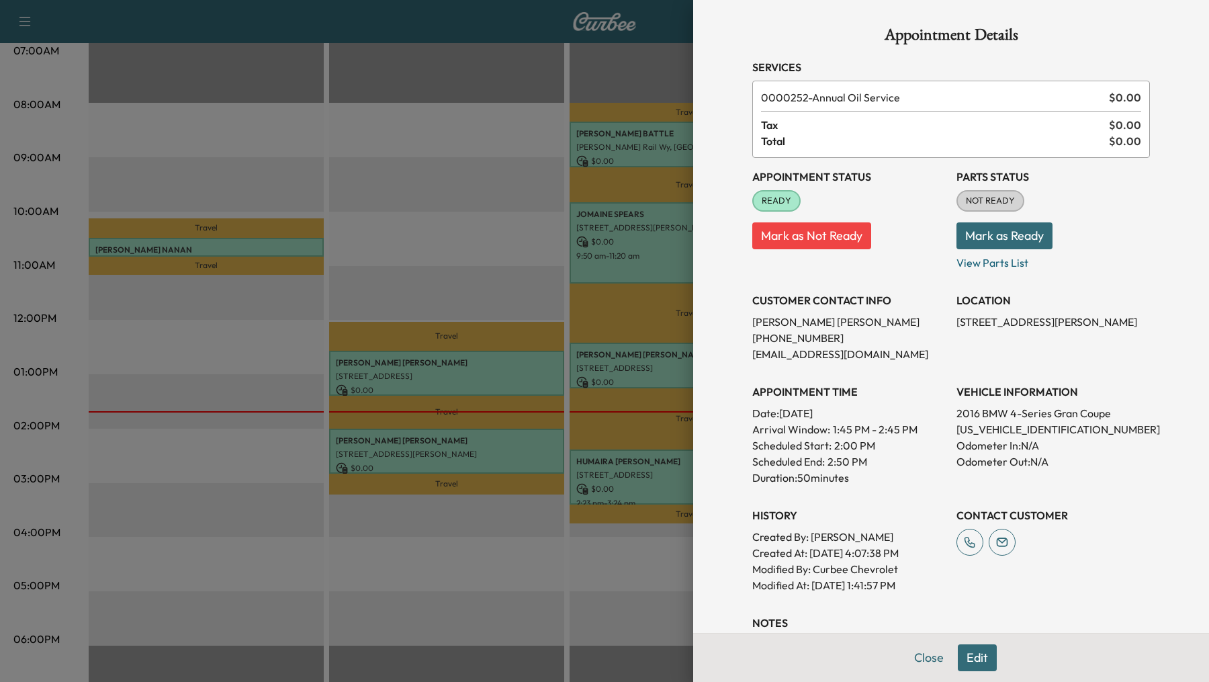
click at [395, 368] on div at bounding box center [604, 341] width 1209 height 682
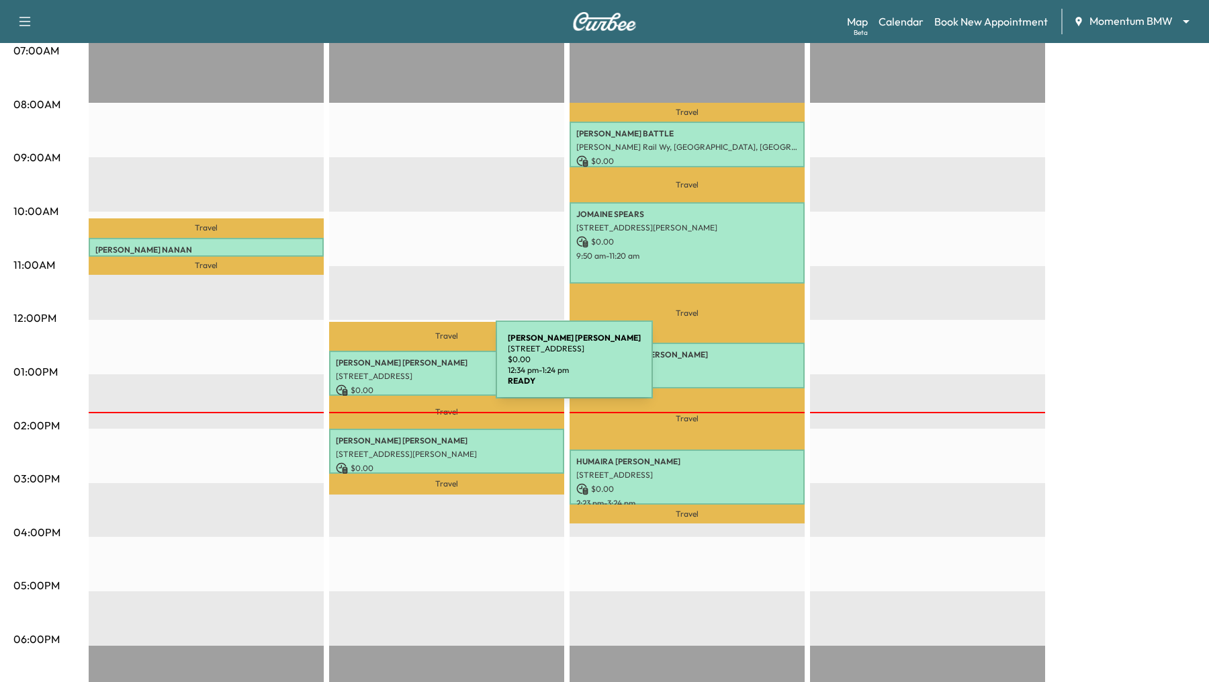
click at [395, 368] on div "NICKOLE MOORE 306 Wood Loop St, Houston, TX 77015, USA $ 0.00 12:34 pm - 1:24 pm" at bounding box center [446, 373] width 235 height 45
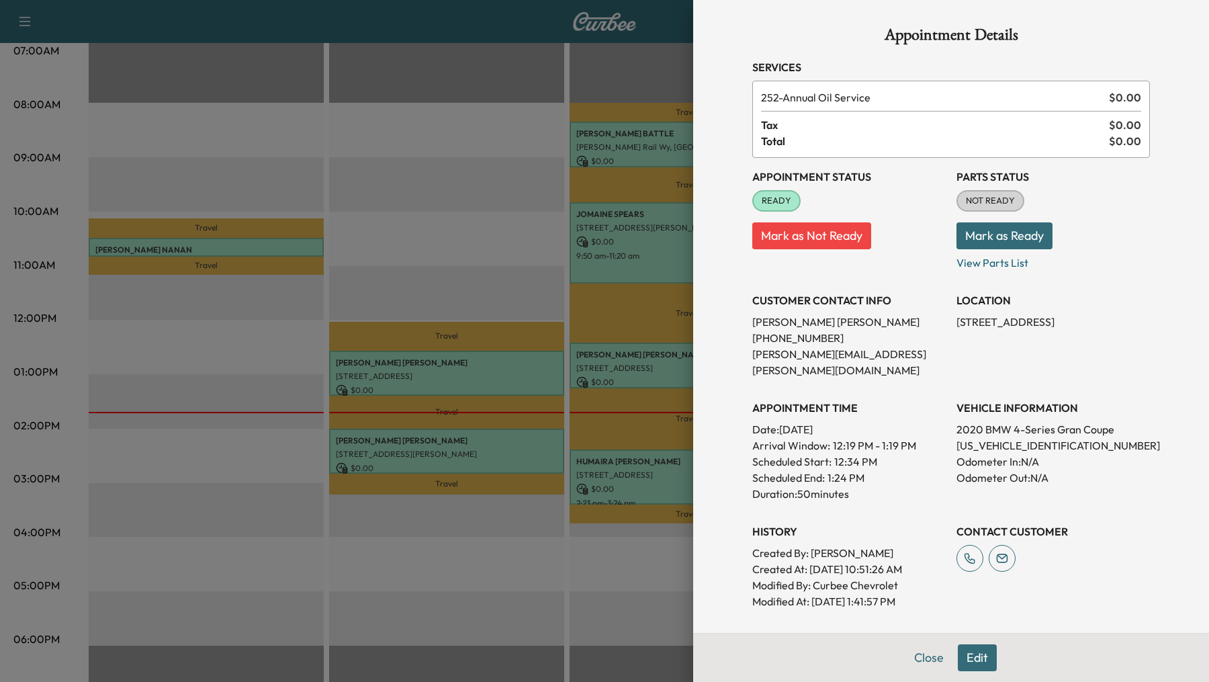
scroll to position [212, 0]
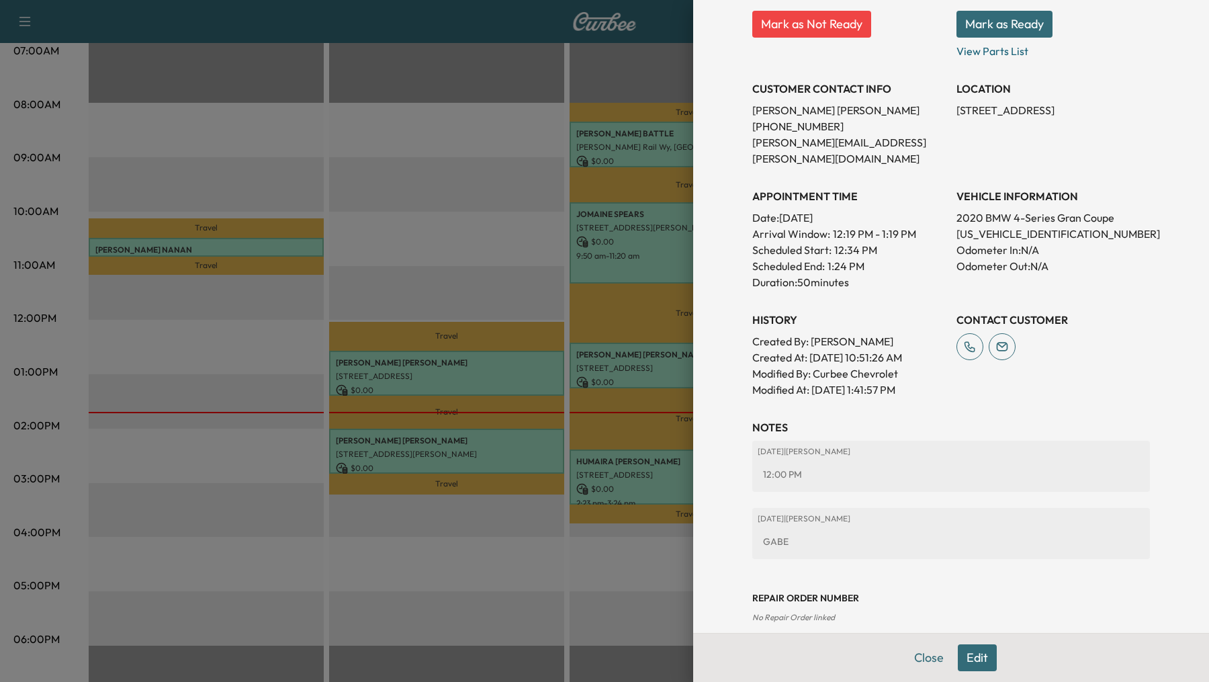
click at [986, 644] on button "Edit" at bounding box center [977, 657] width 39 height 27
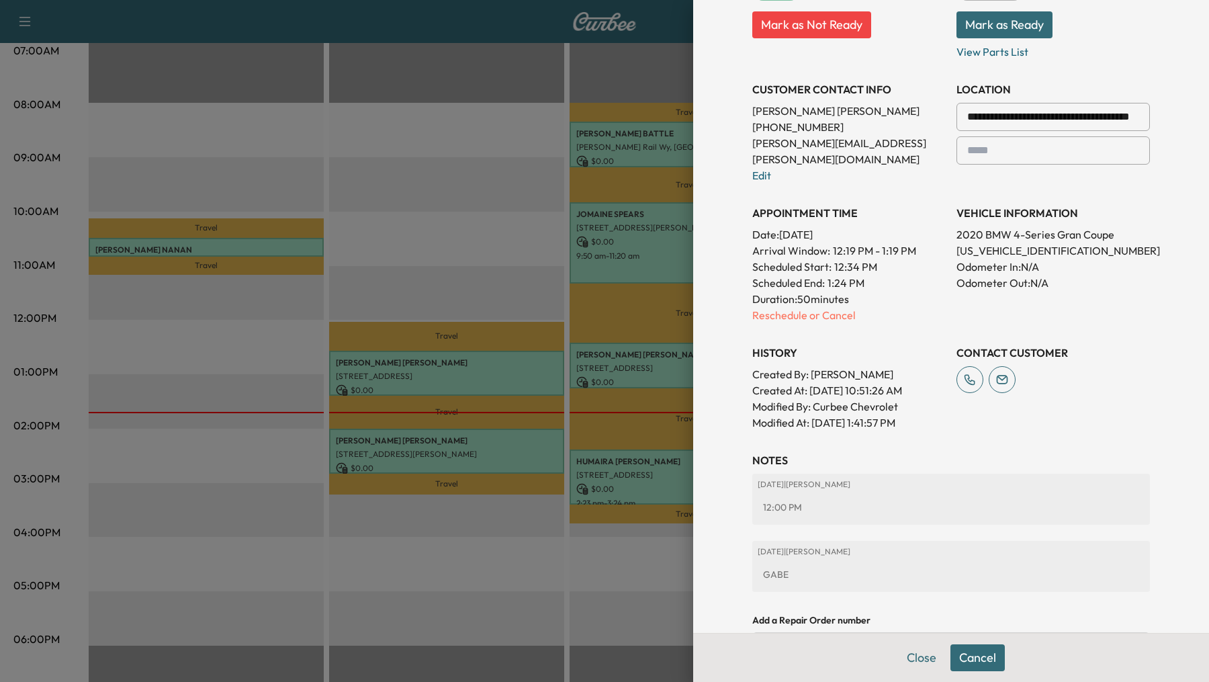
scroll to position [0, 0]
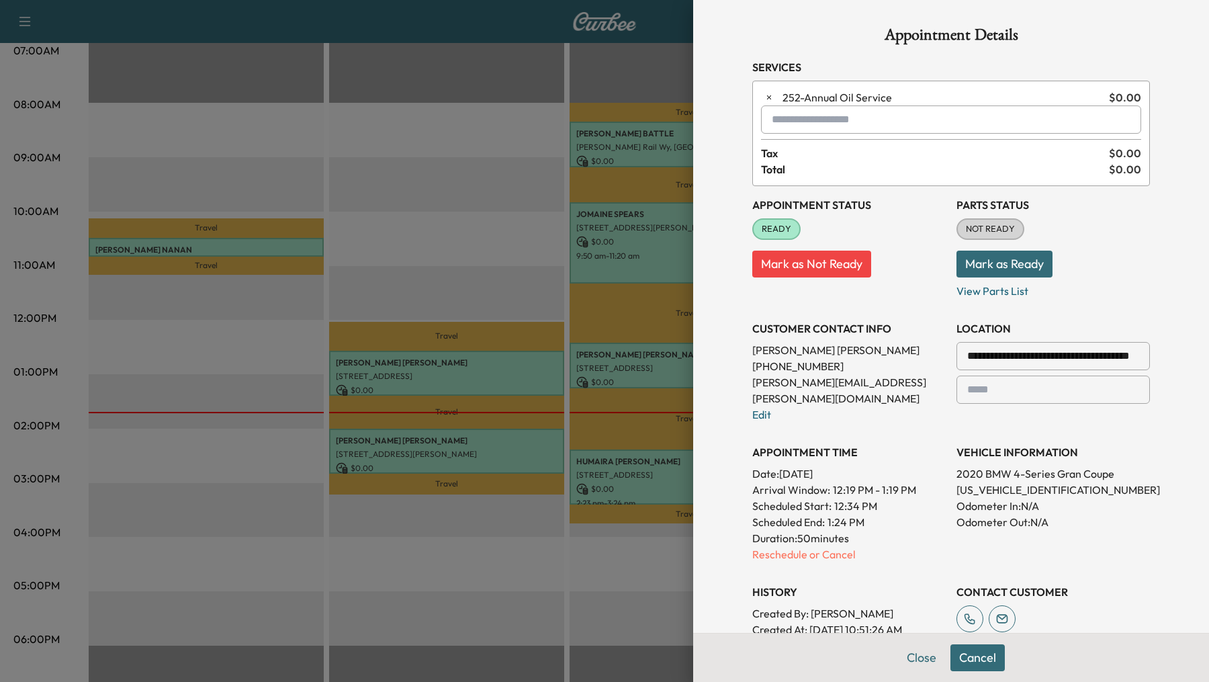
click at [810, 115] on input "text" at bounding box center [951, 119] width 380 height 28
click at [947, 151] on p "Gabe - Gabe" at bounding box center [915, 154] width 296 height 19
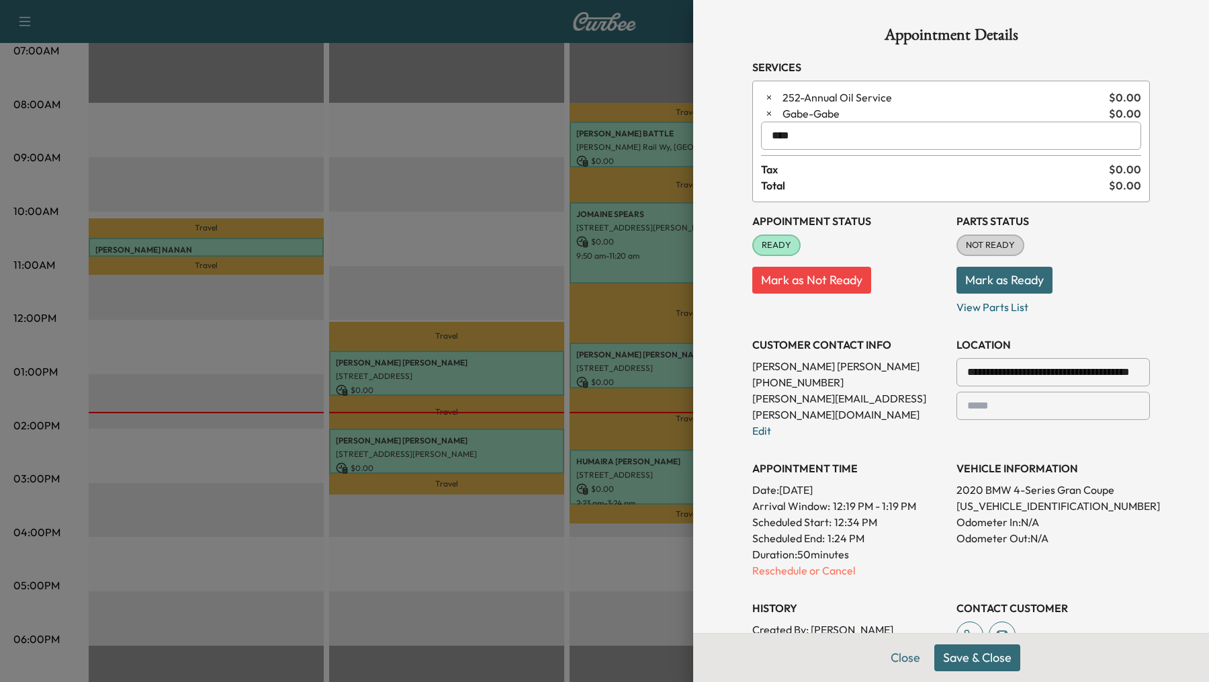
type input "****"
click at [999, 658] on button "Save & Close" at bounding box center [978, 657] width 86 height 27
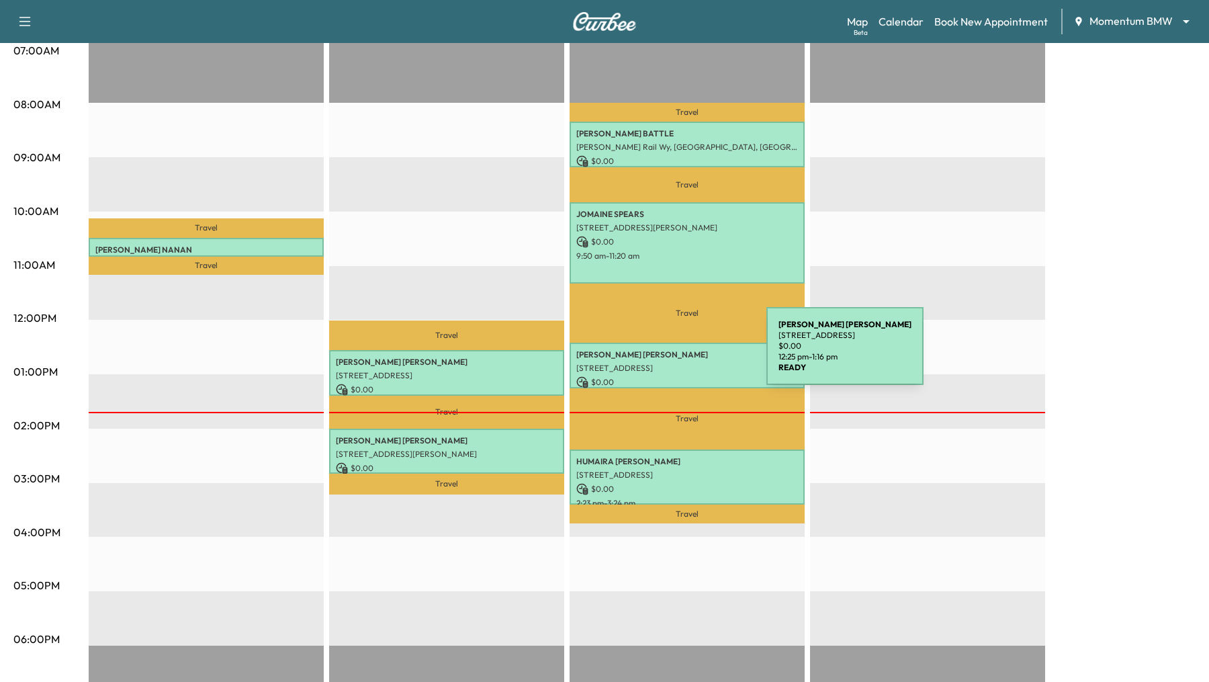
click at [666, 354] on p "MELANIE ROSENBAUM" at bounding box center [687, 354] width 222 height 11
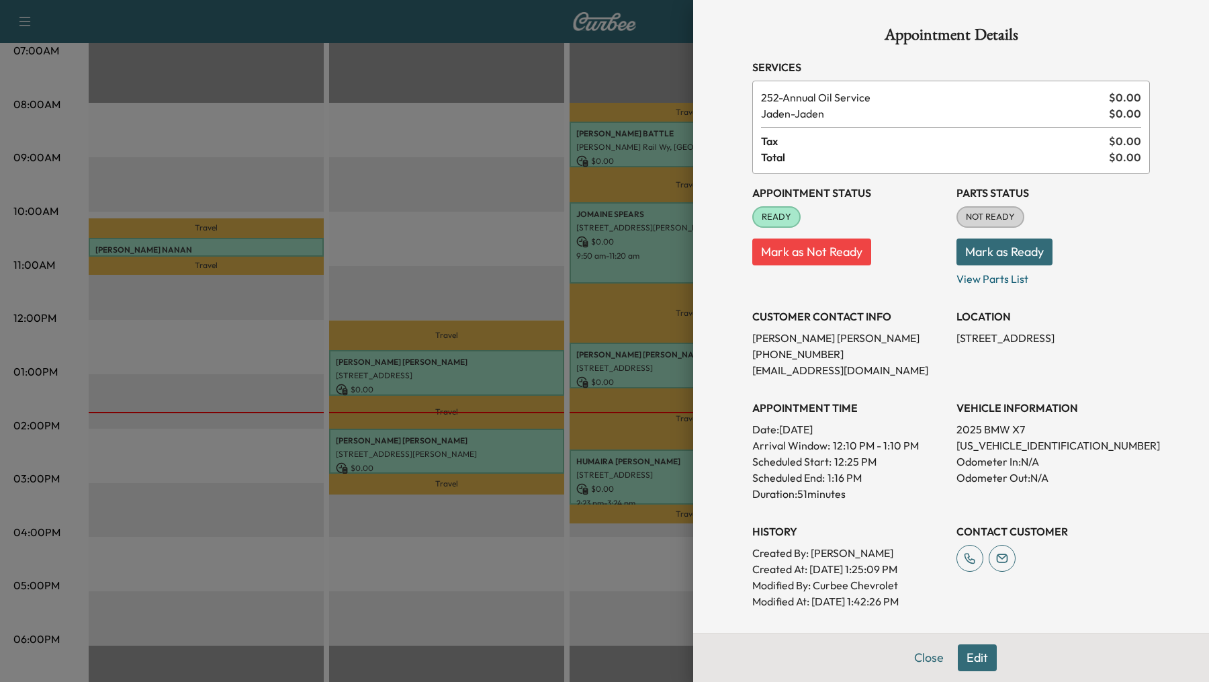
click at [637, 263] on div at bounding box center [604, 341] width 1209 height 682
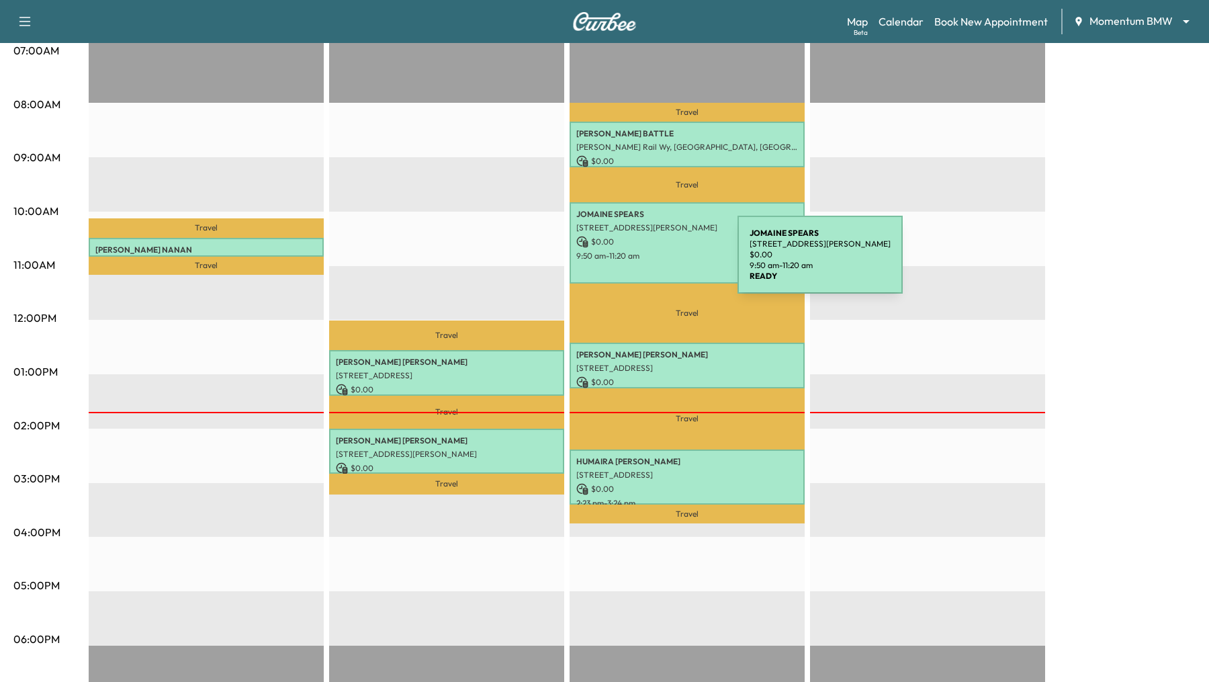
click at [637, 263] on div "JOMAINE SPEARS 1103 Foster Crossing Dr, Richmond, TX 77406, USA $ 0.00 9:50 am …" at bounding box center [687, 242] width 235 height 81
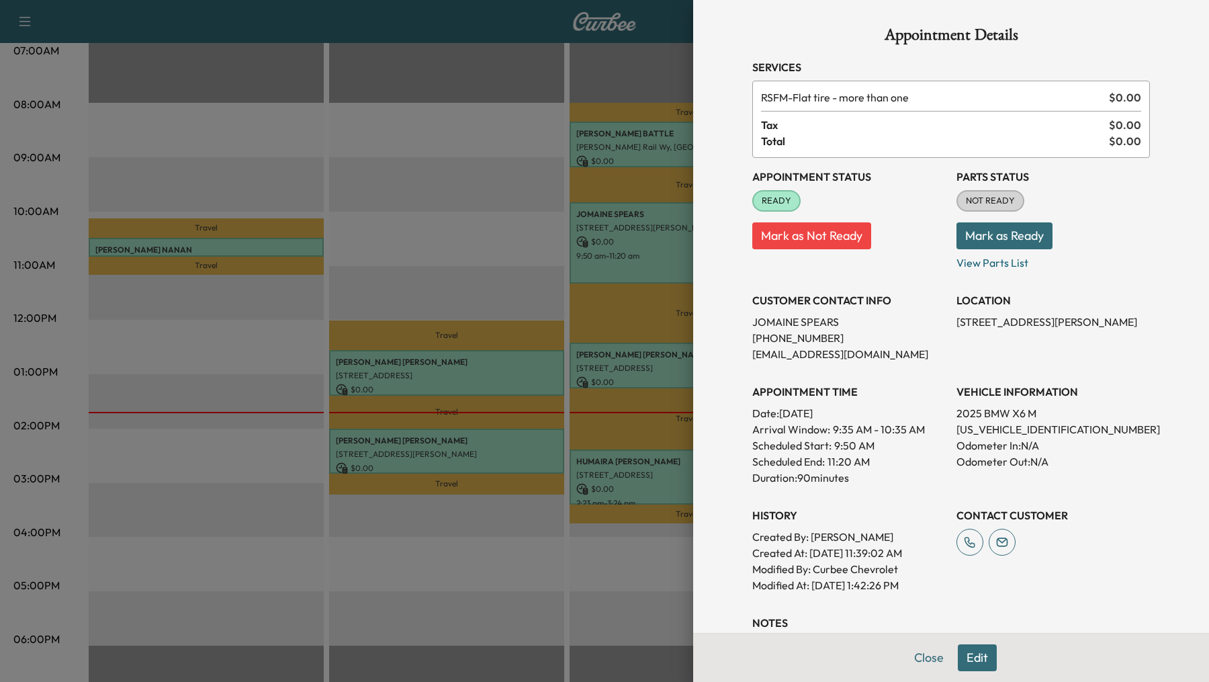
click at [980, 660] on button "Edit" at bounding box center [977, 657] width 39 height 27
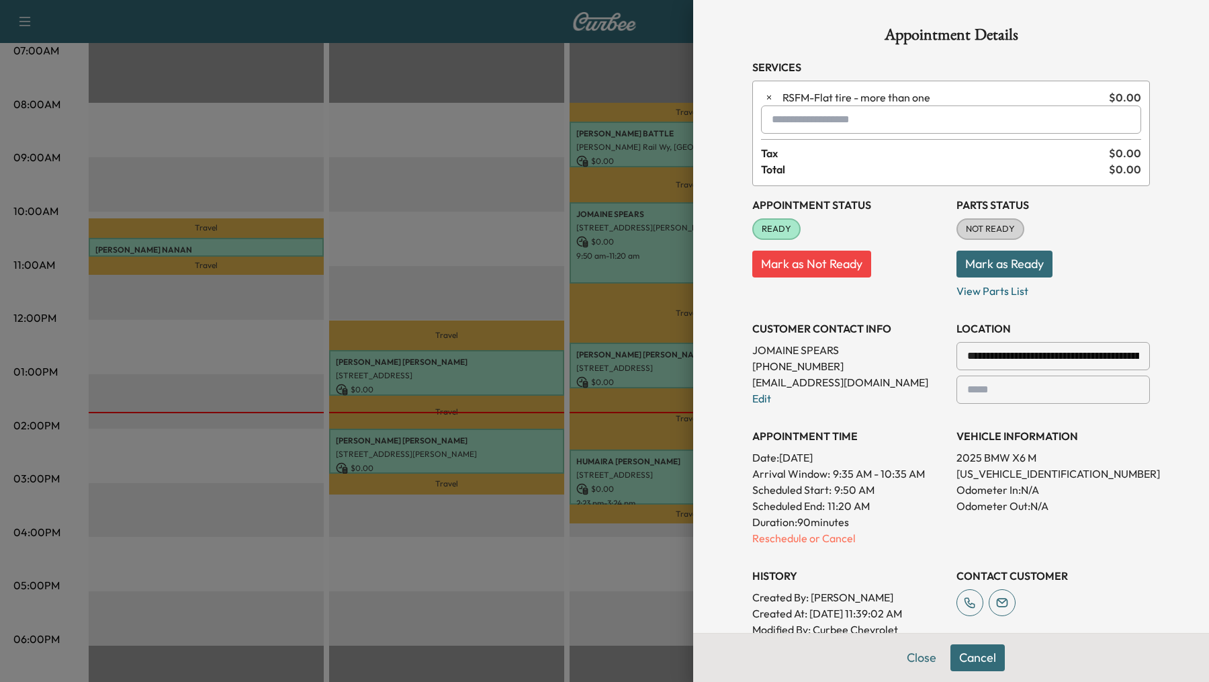
click at [802, 126] on input "text" at bounding box center [951, 119] width 380 height 28
click at [809, 153] on p "Gabe - Gabe" at bounding box center [915, 154] width 296 height 19
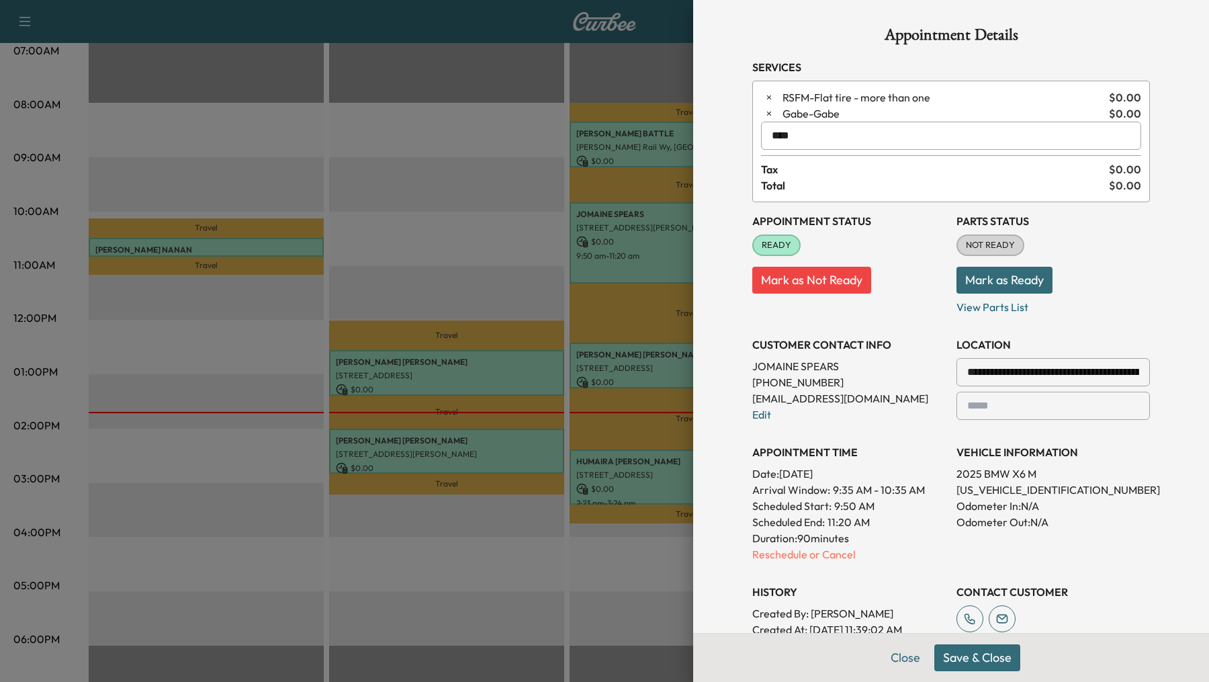
type input "****"
click at [961, 661] on button "Save & Close" at bounding box center [978, 657] width 86 height 27
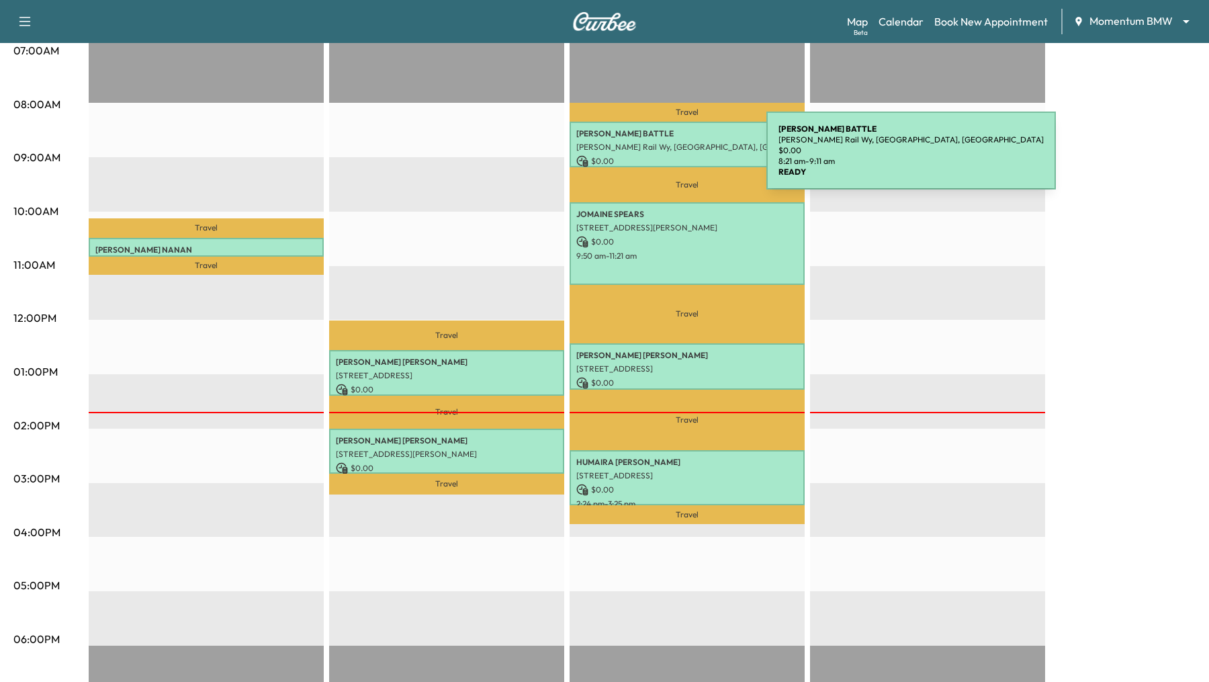
click at [666, 159] on p "$ 0.00" at bounding box center [687, 161] width 222 height 12
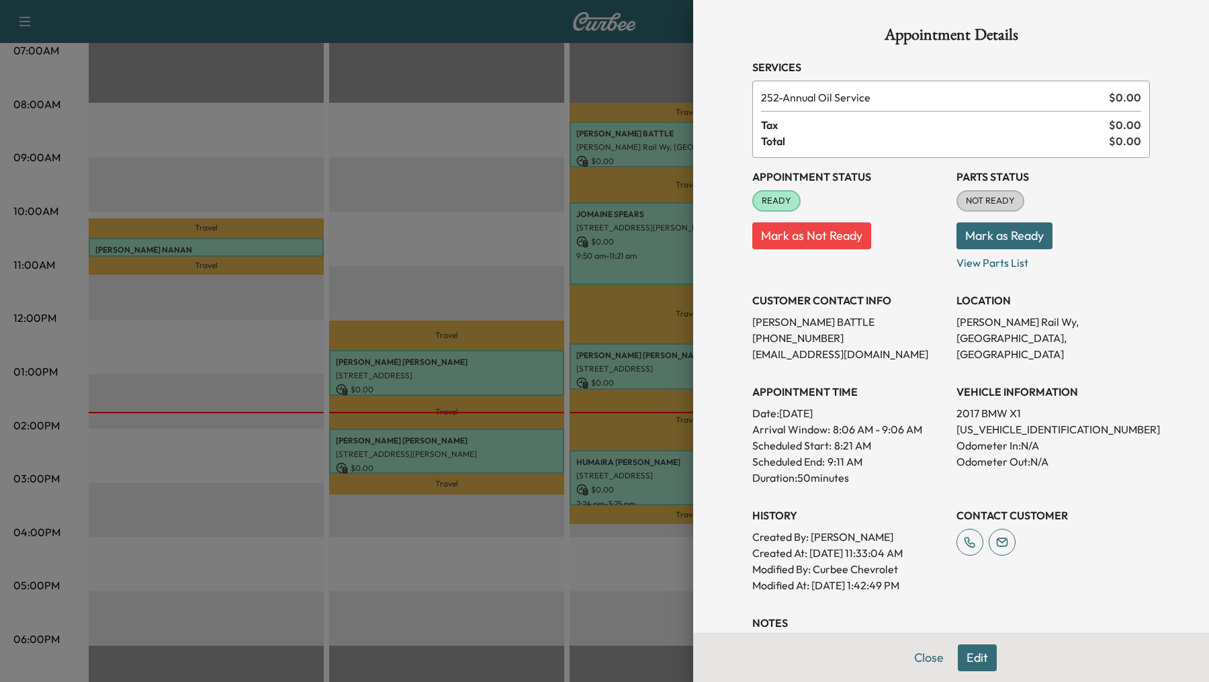
click at [984, 647] on button "Edit" at bounding box center [977, 657] width 39 height 27
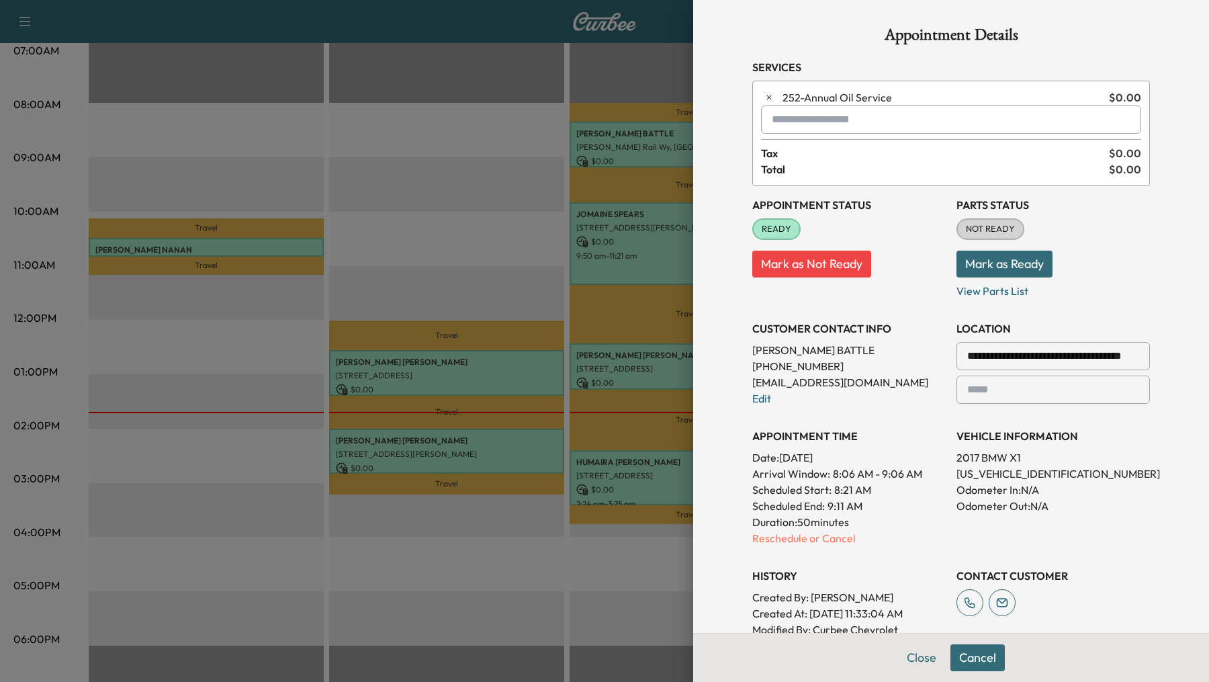
click at [831, 127] on input "text" at bounding box center [951, 119] width 380 height 28
click at [870, 159] on p "Jaden - Jaden" at bounding box center [915, 154] width 296 height 19
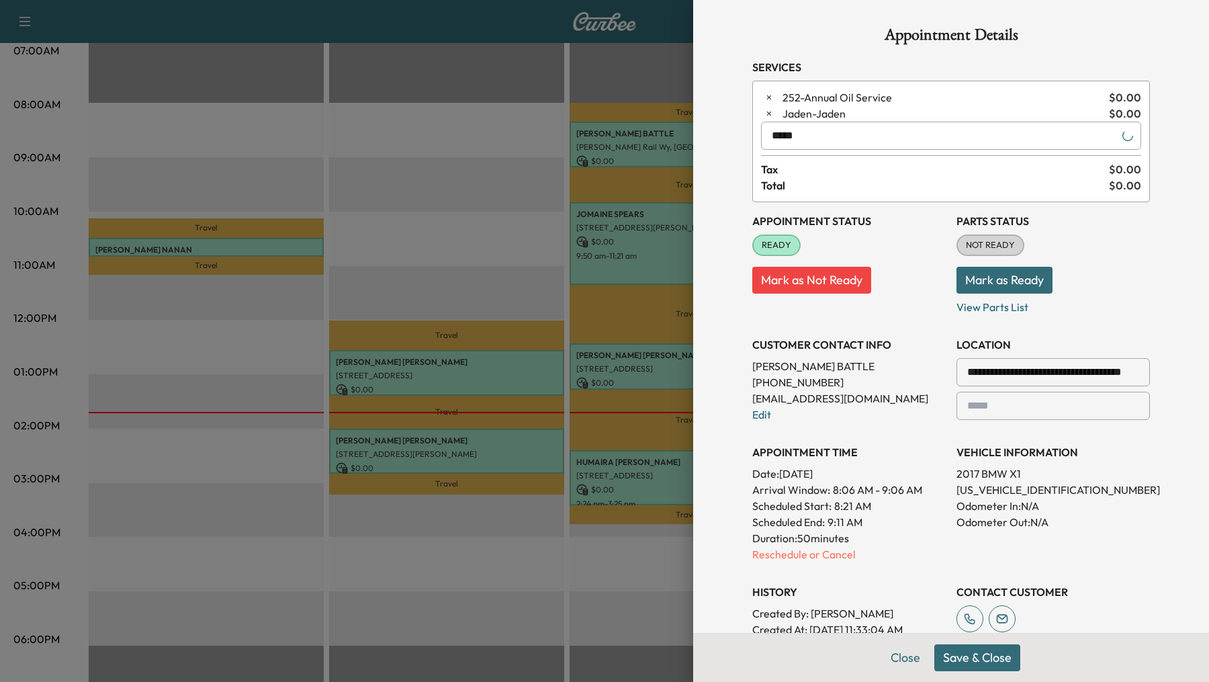
type input "*****"
click at [963, 665] on button "Save & Close" at bounding box center [978, 657] width 86 height 27
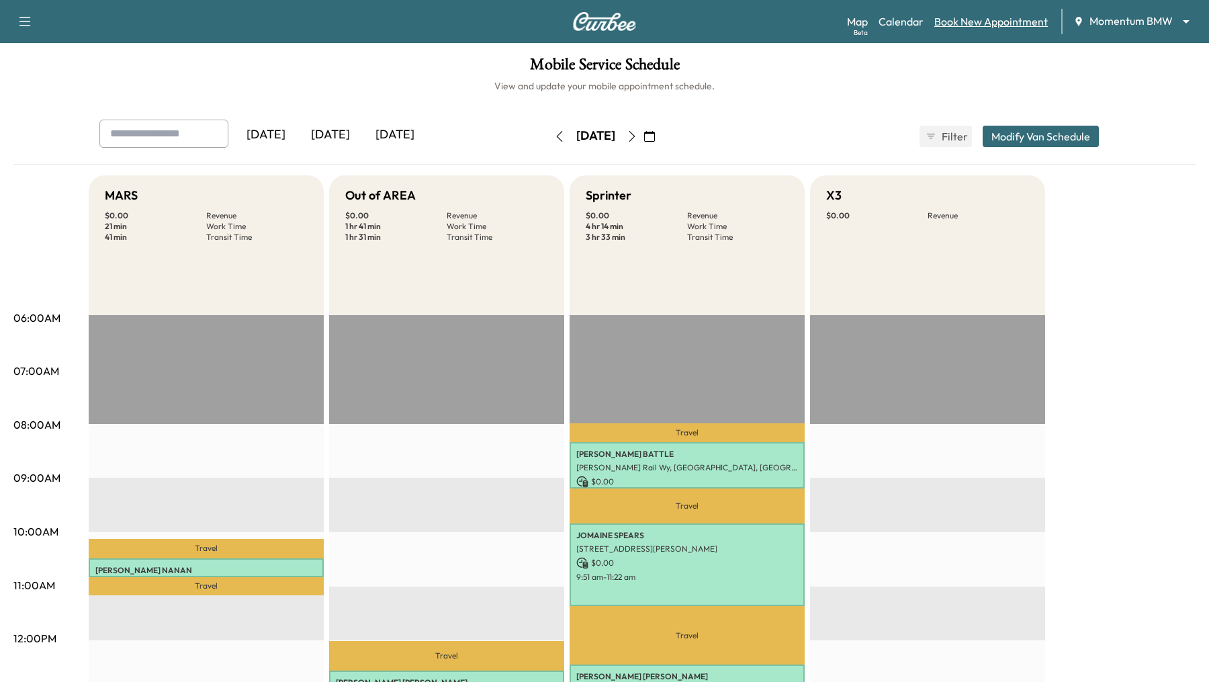
click at [989, 17] on link "Book New Appointment" at bounding box center [992, 21] width 114 height 16
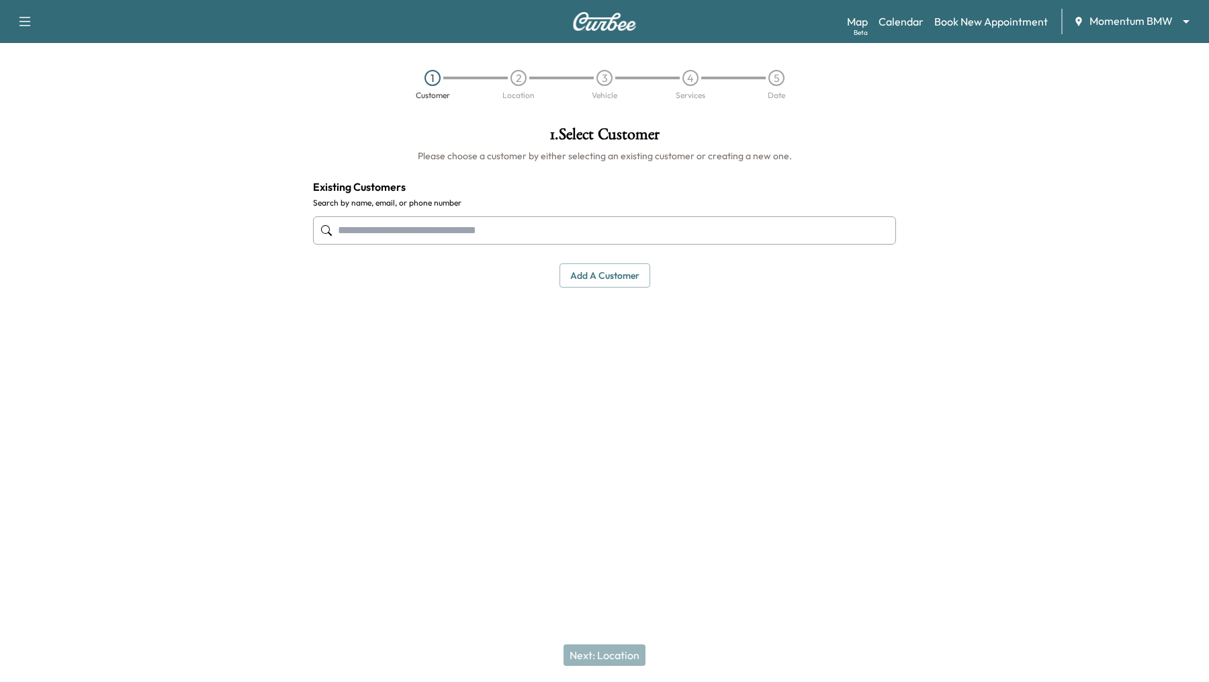
click at [578, 230] on input "text" at bounding box center [604, 230] width 583 height 28
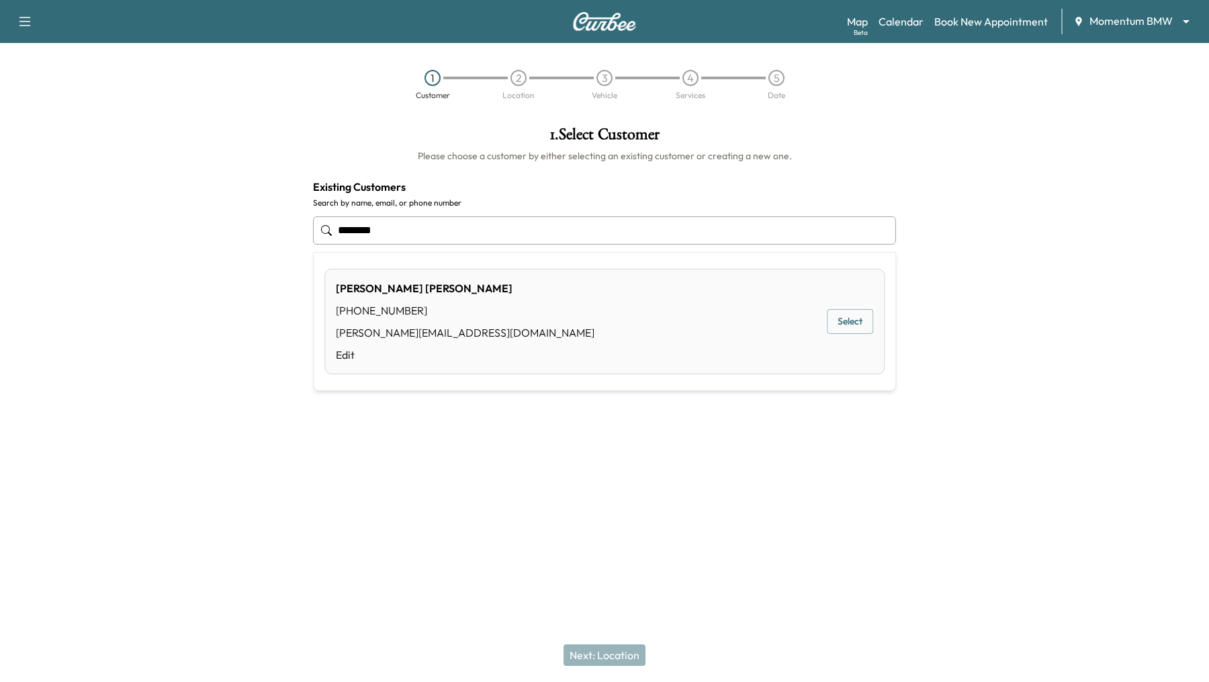
click at [865, 322] on button "Select" at bounding box center [850, 321] width 46 height 25
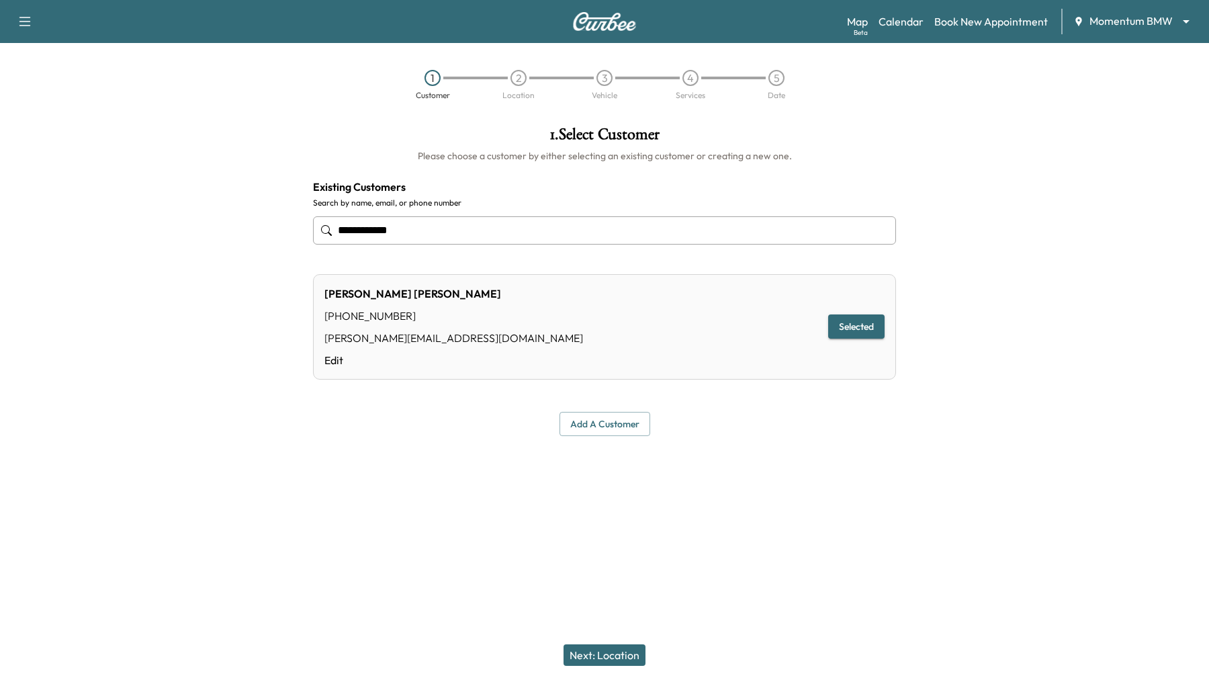
type input "**********"
click at [584, 666] on div "Next: Location" at bounding box center [604, 655] width 1209 height 54
click at [587, 654] on button "Next: Location" at bounding box center [605, 654] width 82 height 21
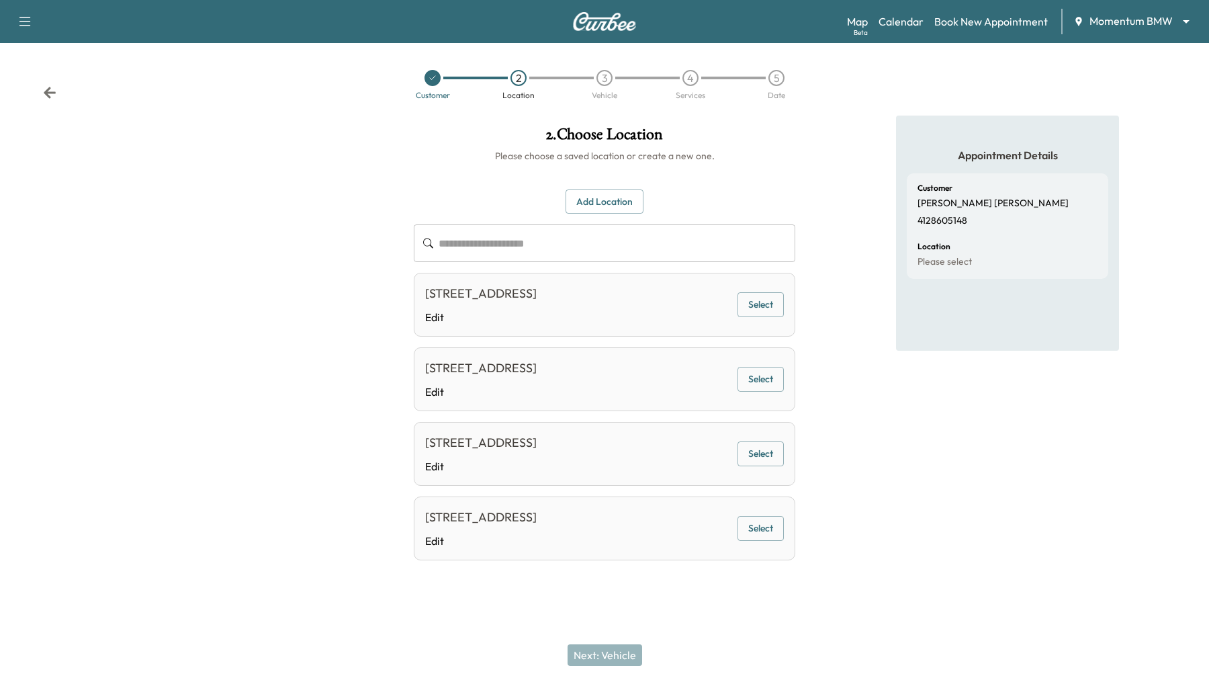
click at [745, 305] on button "Select" at bounding box center [761, 304] width 46 height 25
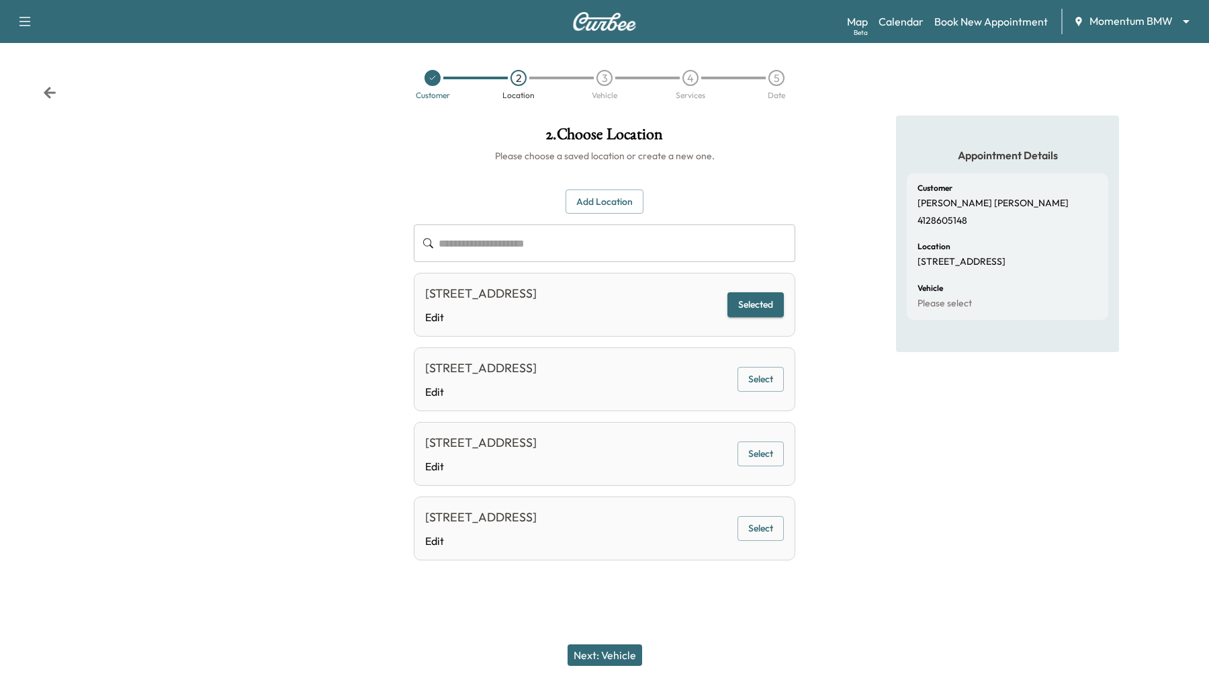
click at [577, 650] on button "Next: Vehicle" at bounding box center [605, 654] width 75 height 21
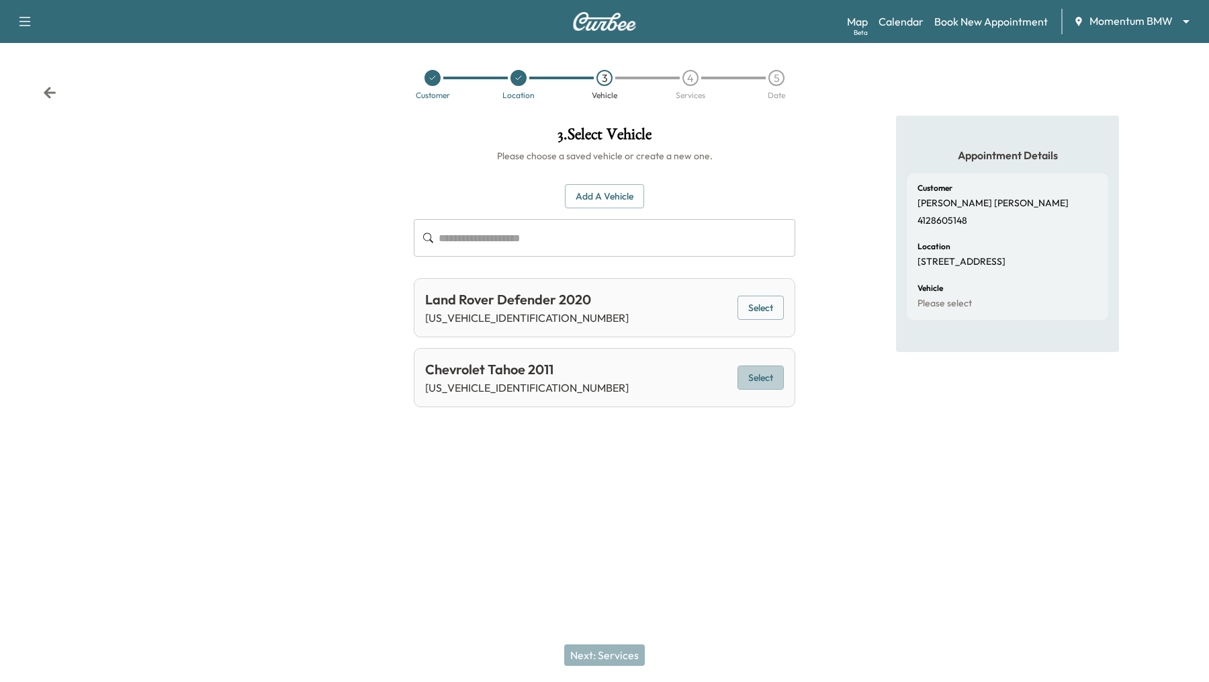
click at [756, 386] on button "Select" at bounding box center [761, 377] width 46 height 25
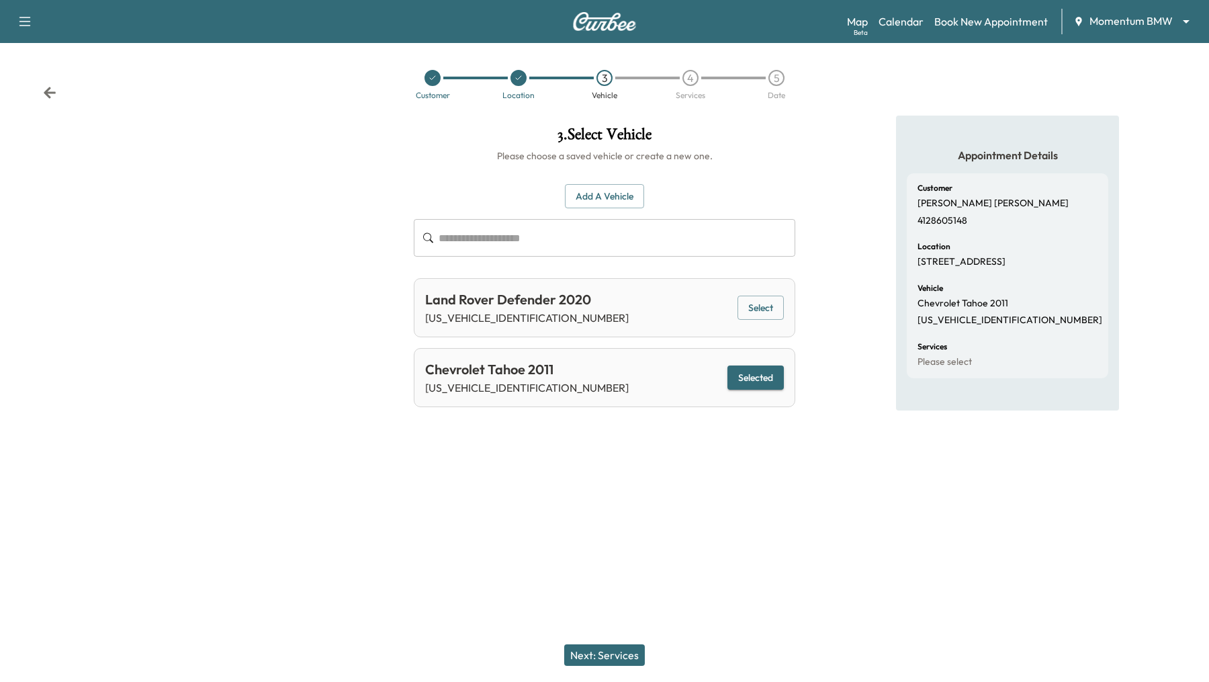
click at [587, 655] on button "Next: Services" at bounding box center [604, 654] width 81 height 21
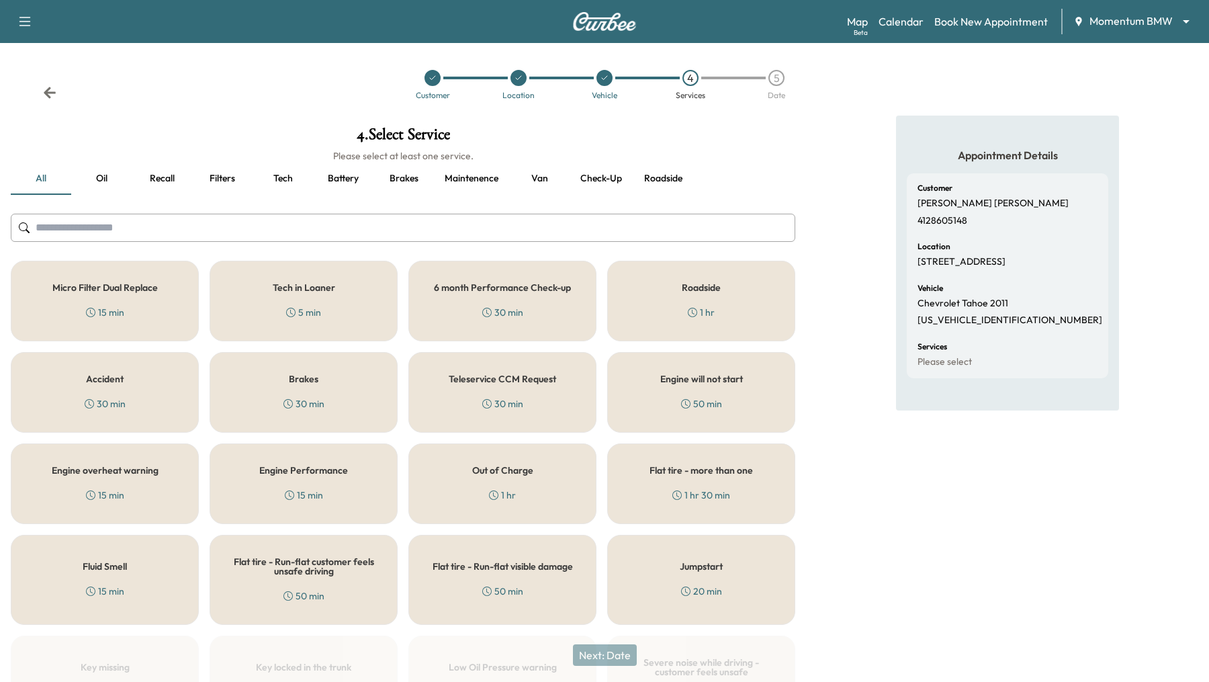
click at [292, 180] on button "Tech" at bounding box center [283, 179] width 60 height 32
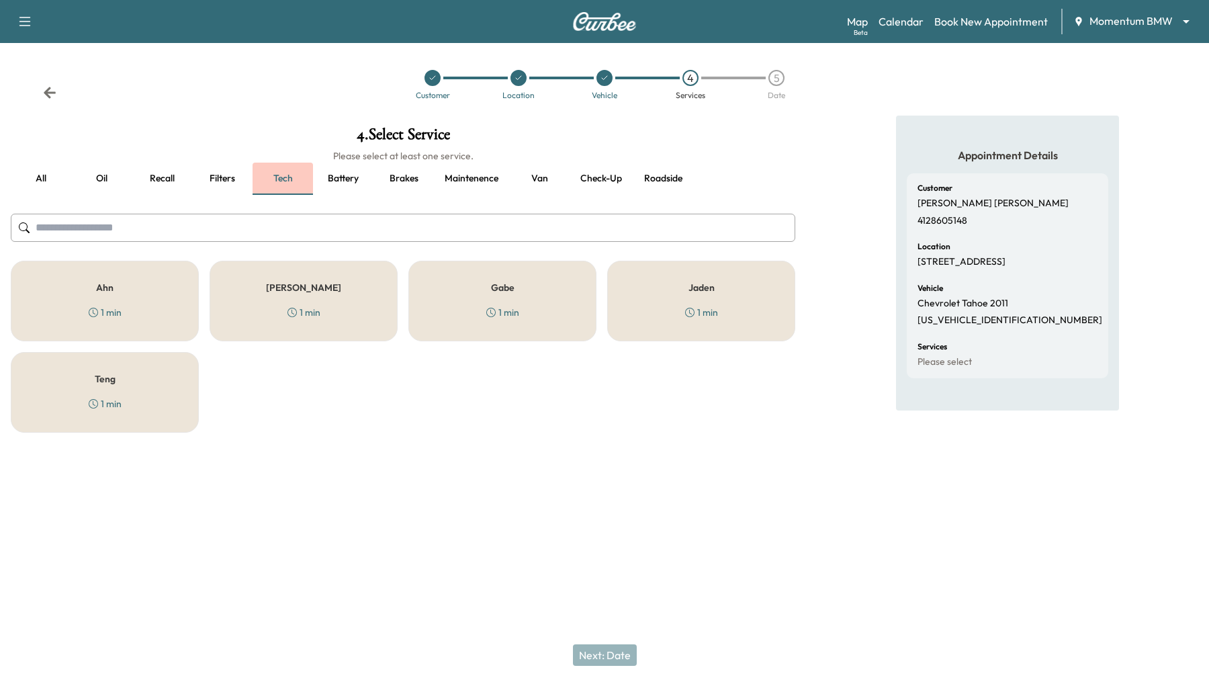
click at [292, 180] on button "Tech" at bounding box center [283, 179] width 60 height 32
click at [44, 177] on button "all" at bounding box center [41, 179] width 60 height 32
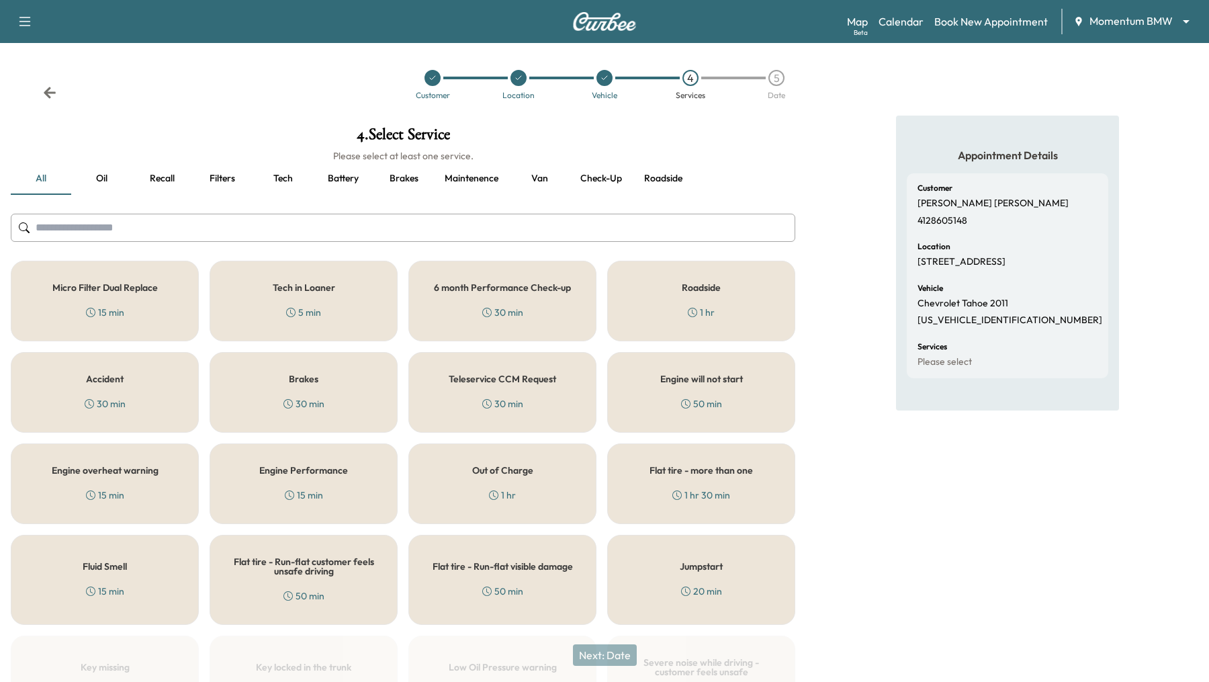
click at [99, 178] on button "Oil" at bounding box center [101, 179] width 60 height 32
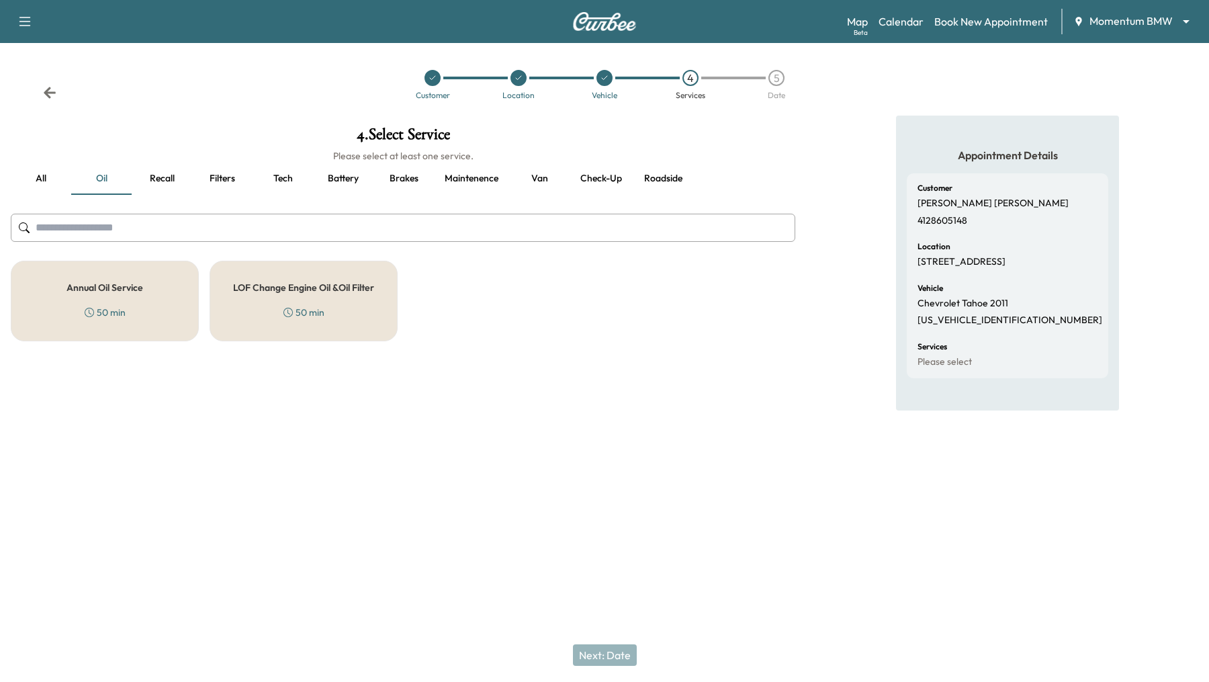
click at [155, 181] on button "Recall" at bounding box center [162, 179] width 60 height 32
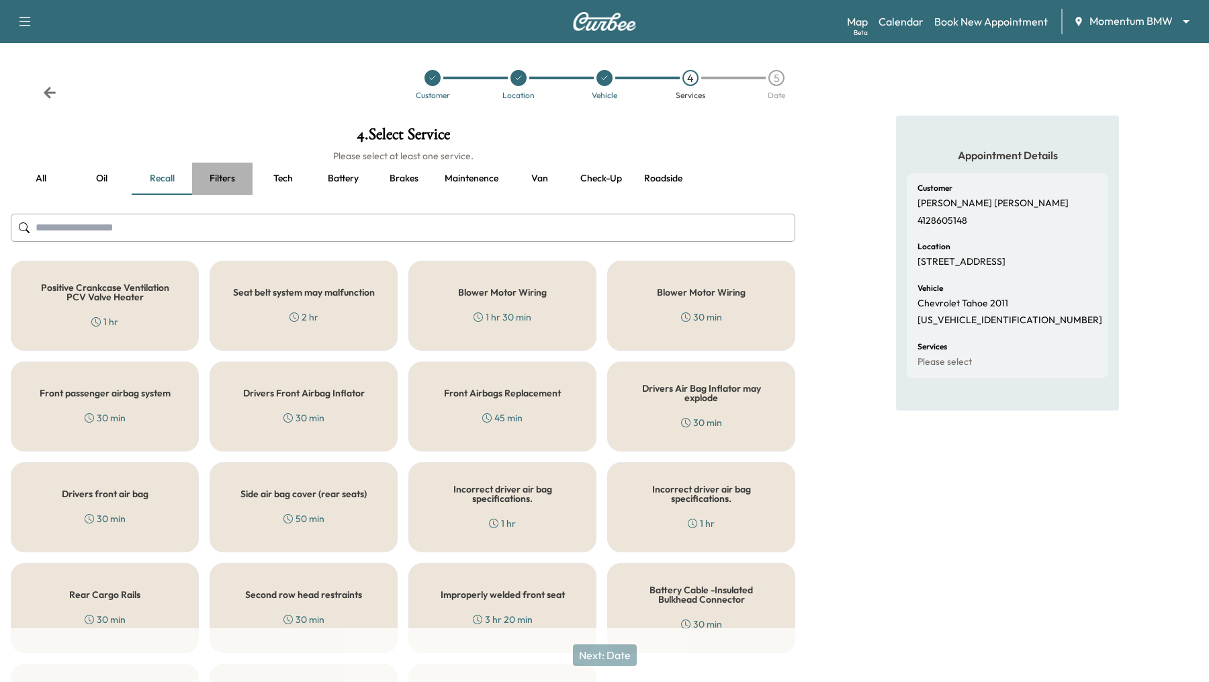
click at [230, 178] on button "Filters" at bounding box center [222, 179] width 60 height 32
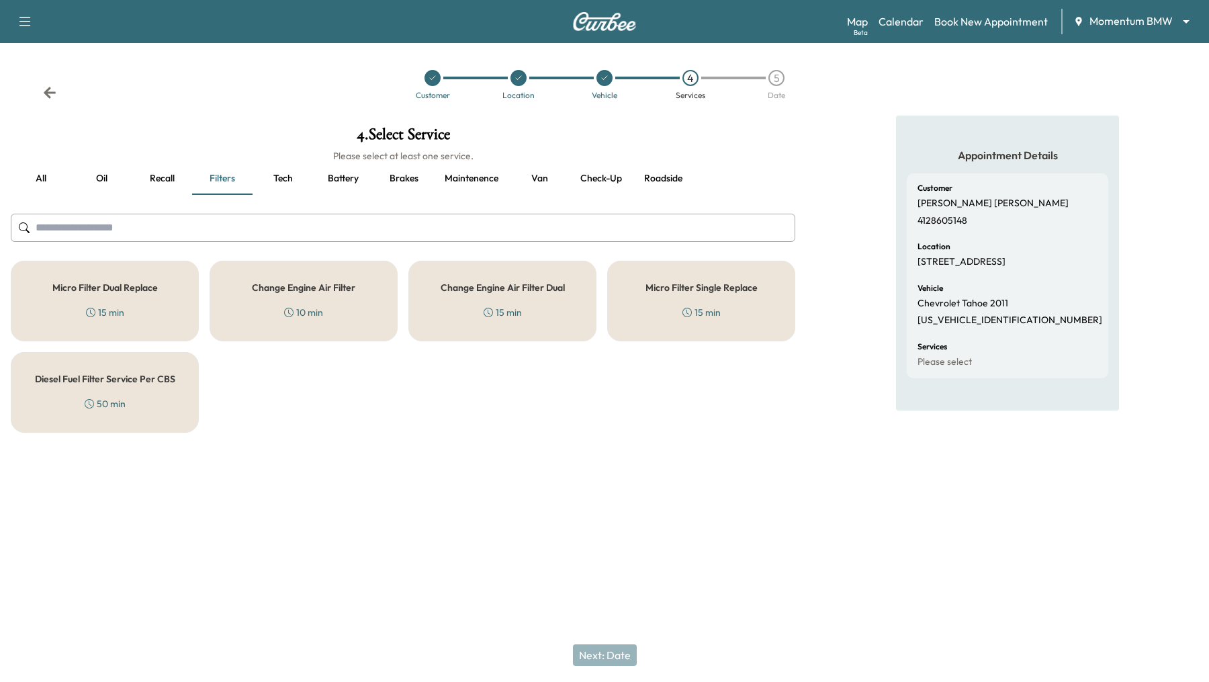
click at [105, 181] on button "Oil" at bounding box center [101, 179] width 60 height 32
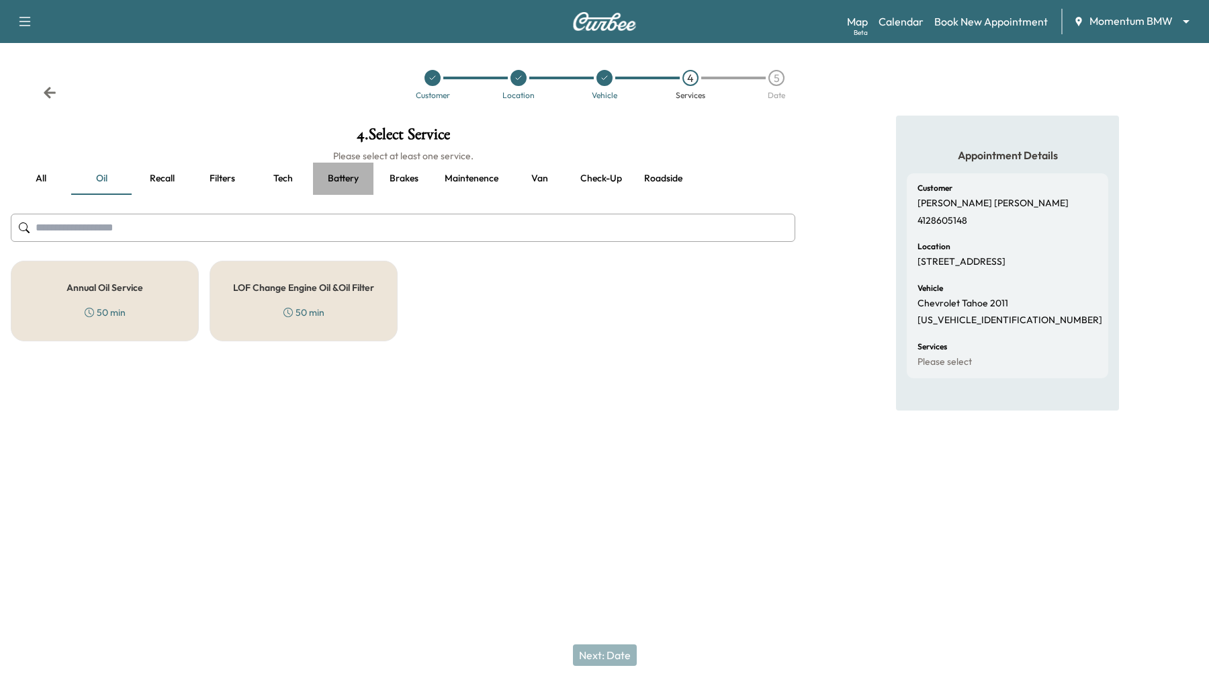
click at [361, 183] on button "Battery" at bounding box center [343, 179] width 60 height 32
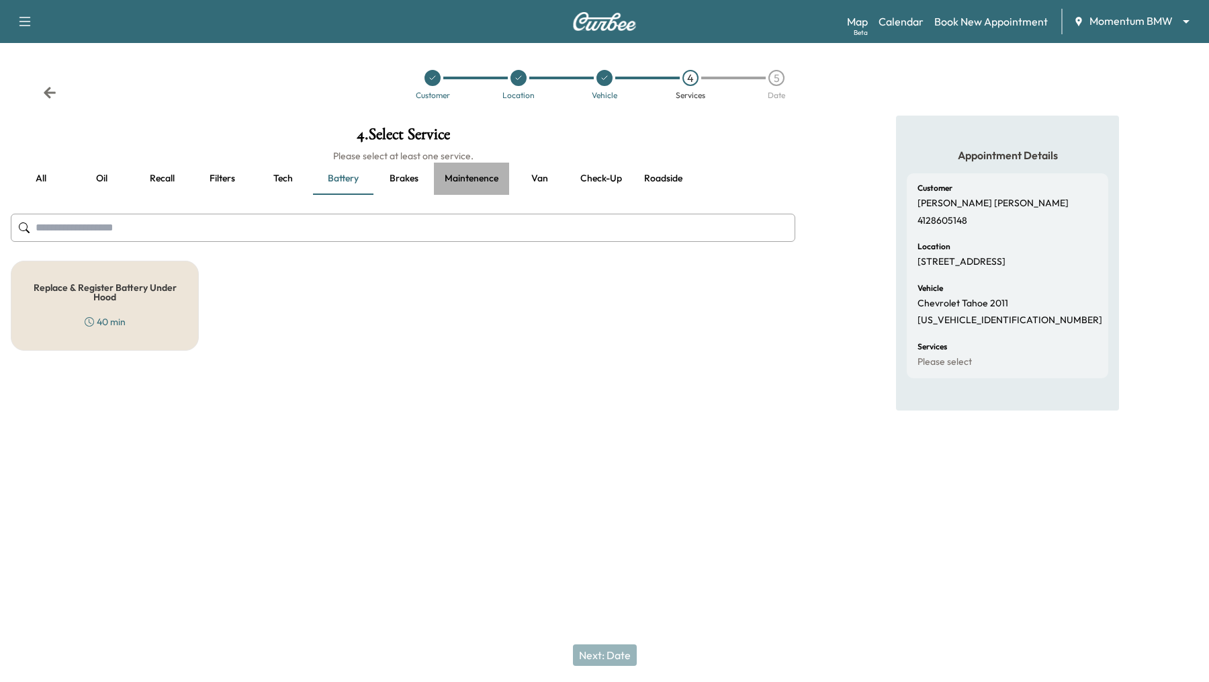
click at [441, 176] on button "Maintenence" at bounding box center [471, 179] width 75 height 32
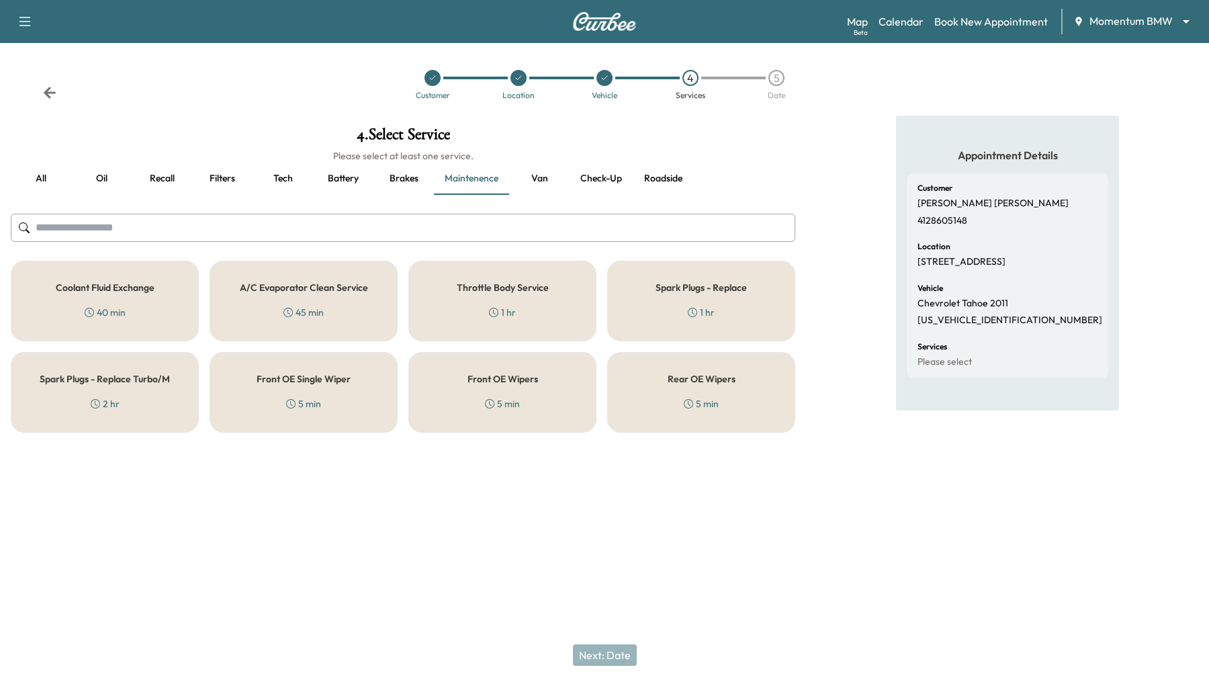
click at [587, 176] on button "Check-up" at bounding box center [601, 179] width 63 height 32
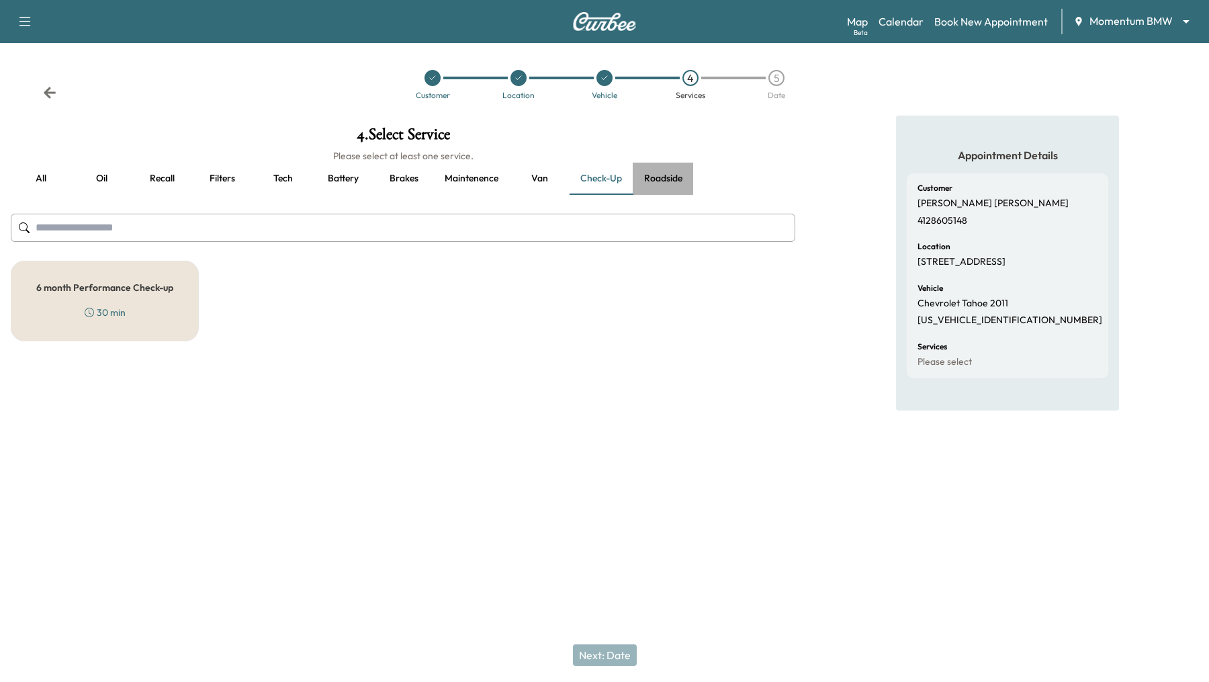
click at [670, 174] on button "Roadside" at bounding box center [663, 179] width 60 height 32
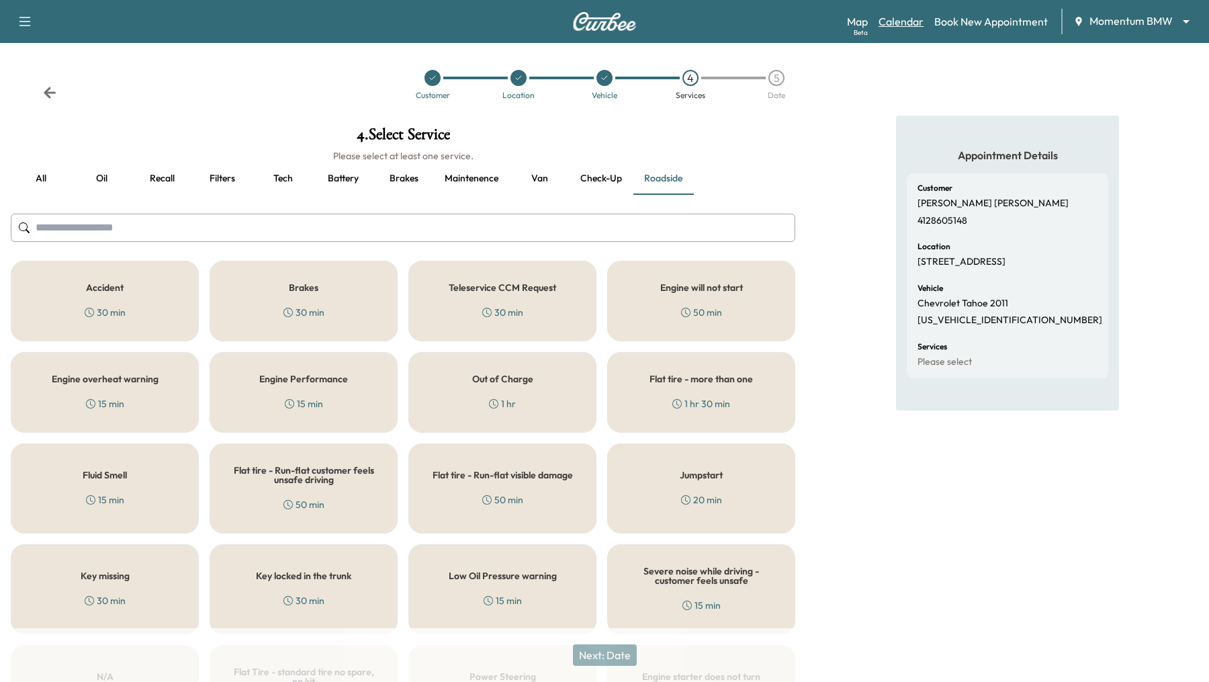
click at [911, 25] on link "Calendar" at bounding box center [901, 21] width 45 height 16
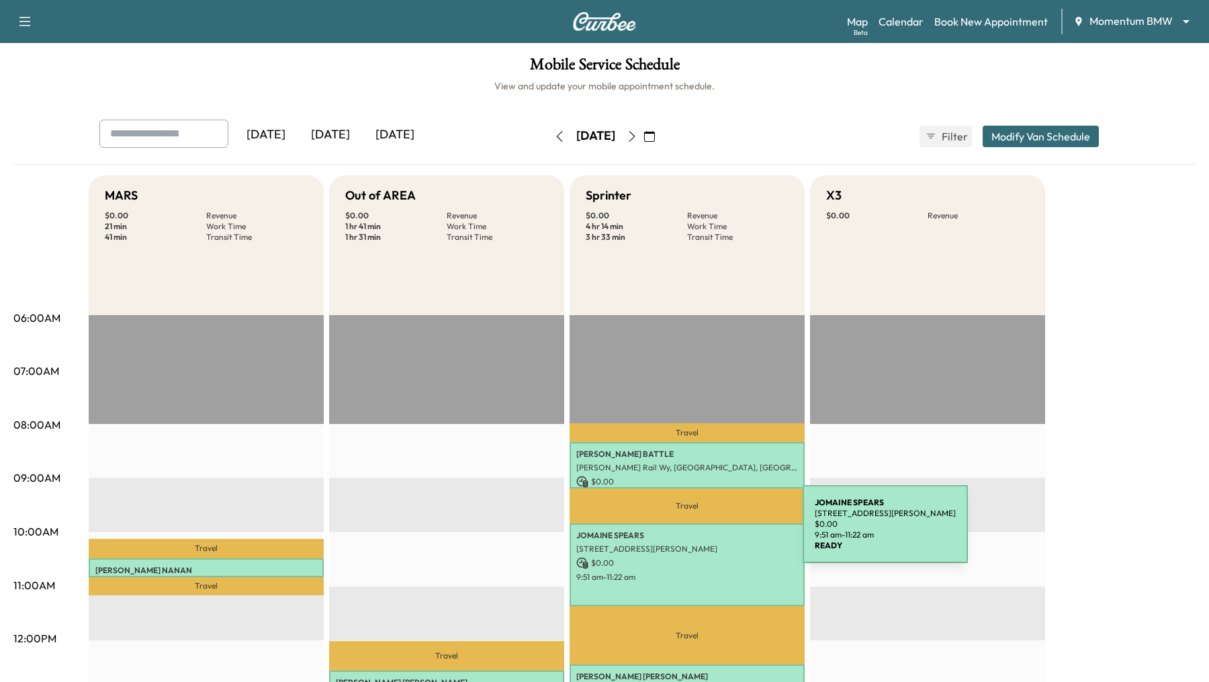
click at [702, 532] on p "JOMAINE SPEARS" at bounding box center [687, 535] width 222 height 11
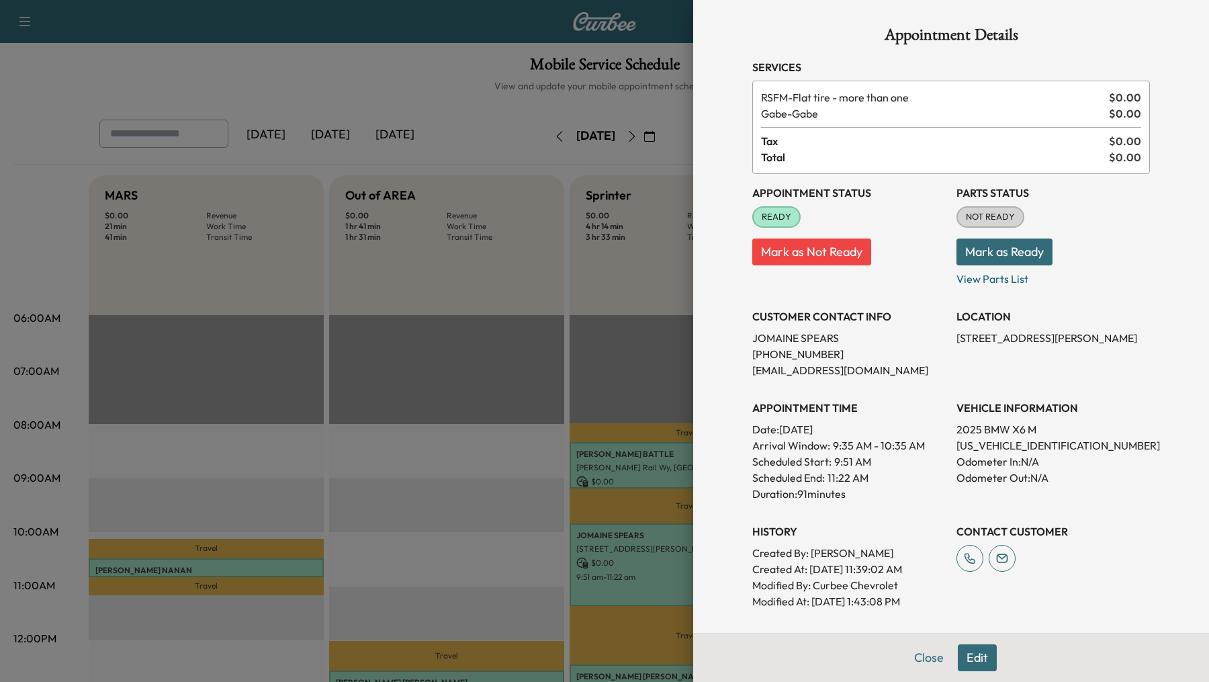
click at [482, 491] on div at bounding box center [604, 341] width 1209 height 682
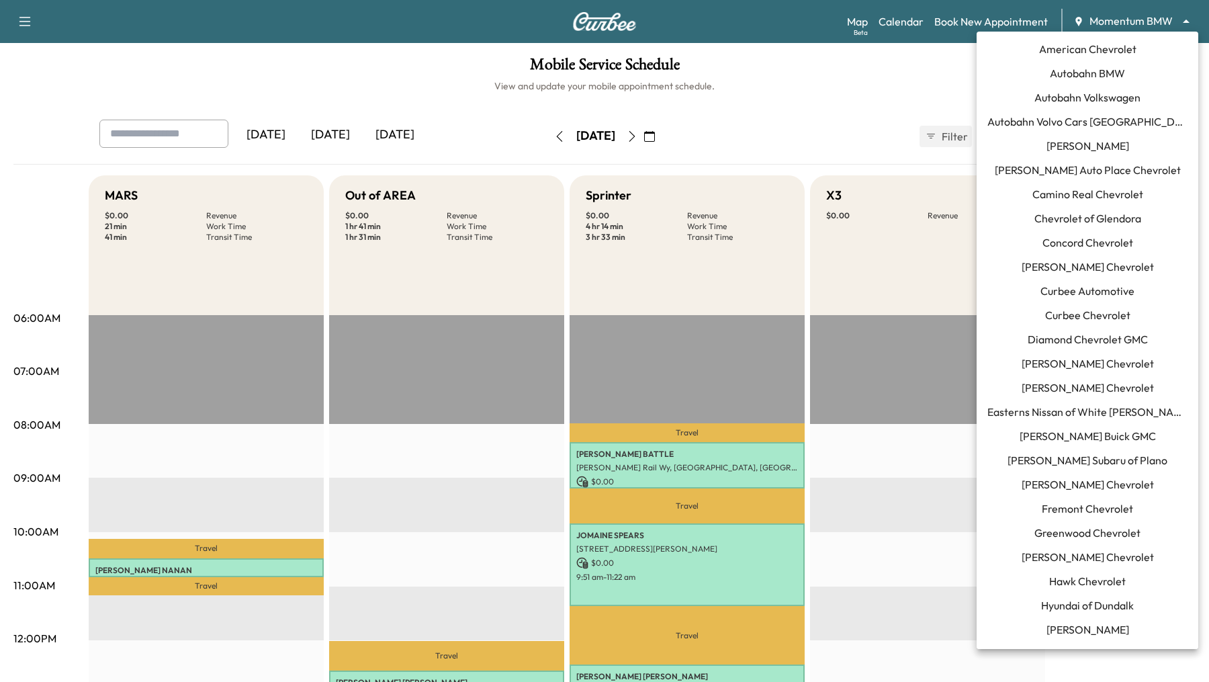
click at [1129, 24] on body "Support Log Out Map Beta Calendar Book New Appointment Momentum BMW ******** ​ …" at bounding box center [604, 341] width 1209 height 682
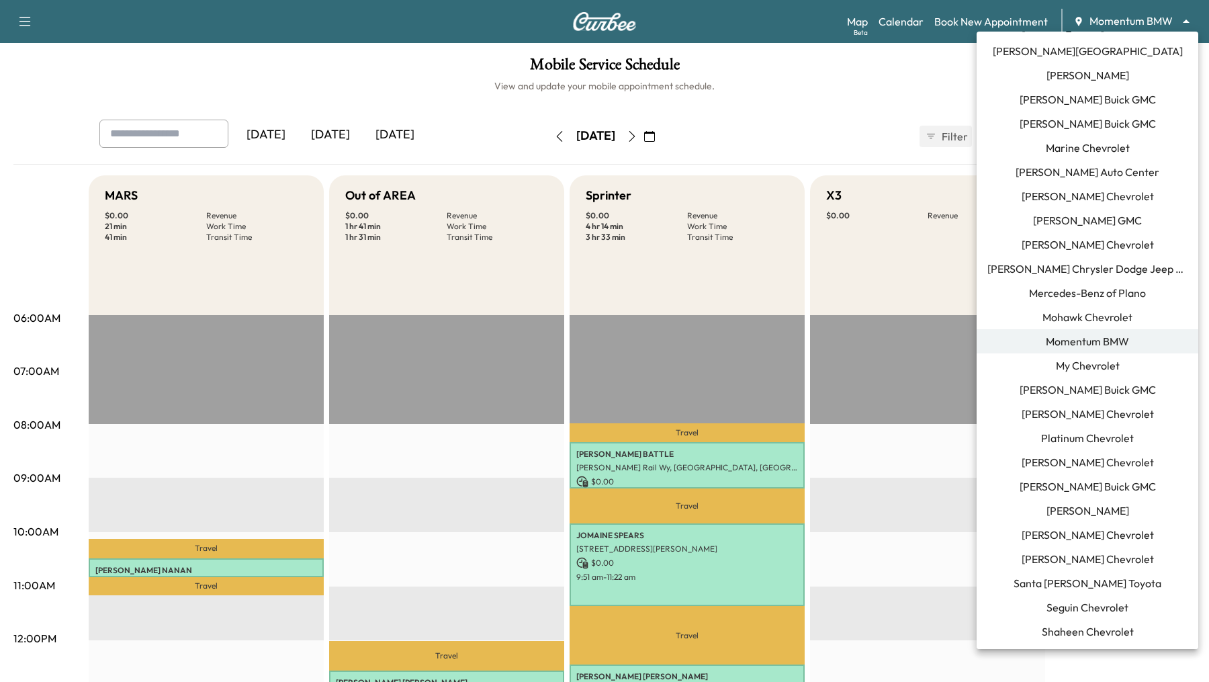
scroll to position [617, 0]
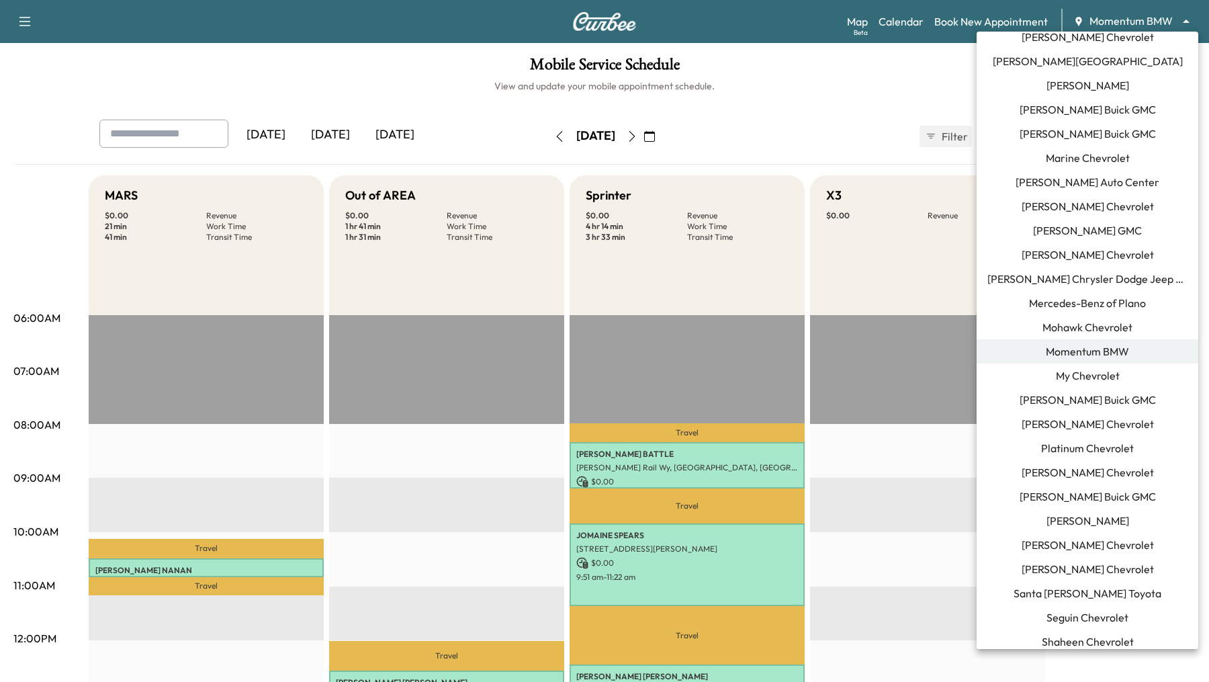
click at [1078, 325] on span "Mohawk Chevrolet" at bounding box center [1088, 327] width 90 height 16
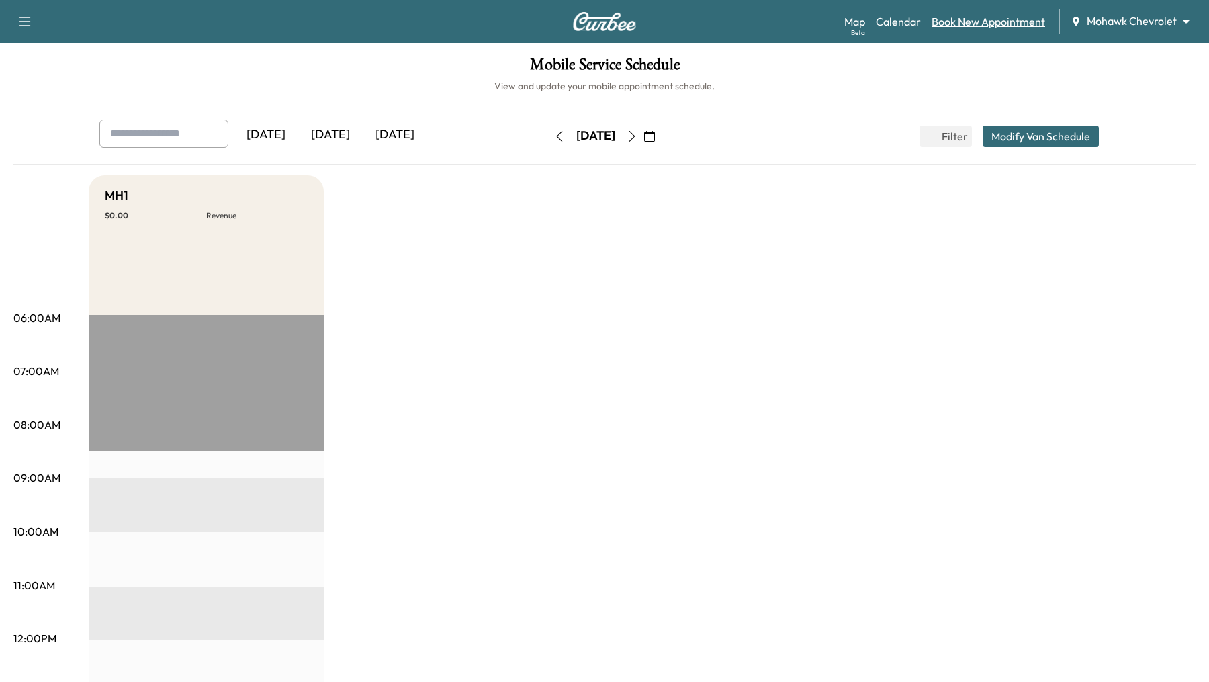
click at [997, 19] on link "Book New Appointment" at bounding box center [989, 21] width 114 height 16
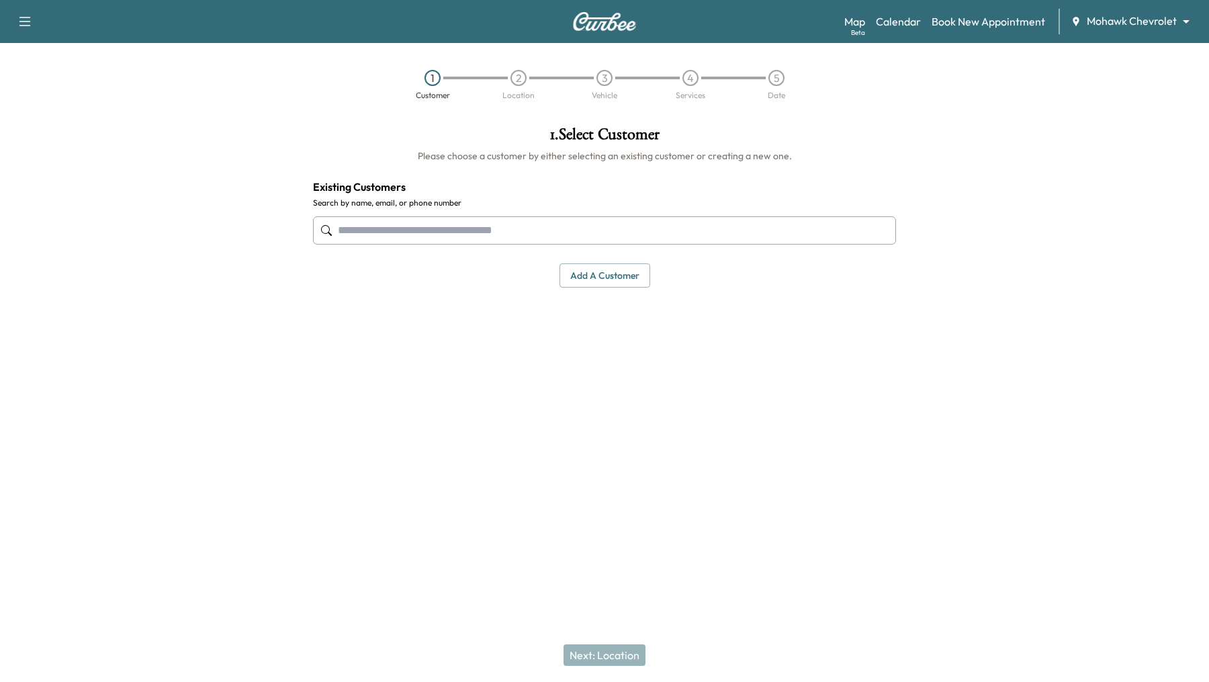
click at [601, 230] on input "text" at bounding box center [604, 230] width 583 height 28
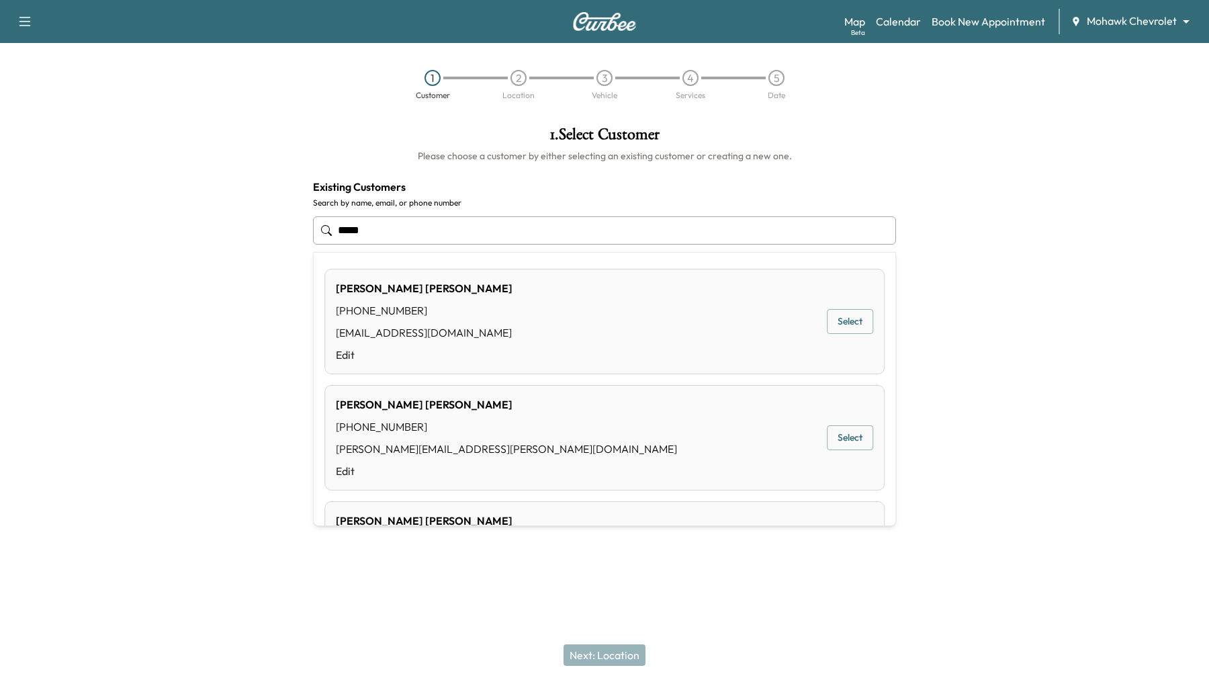
click at [857, 329] on button "Select" at bounding box center [850, 321] width 46 height 25
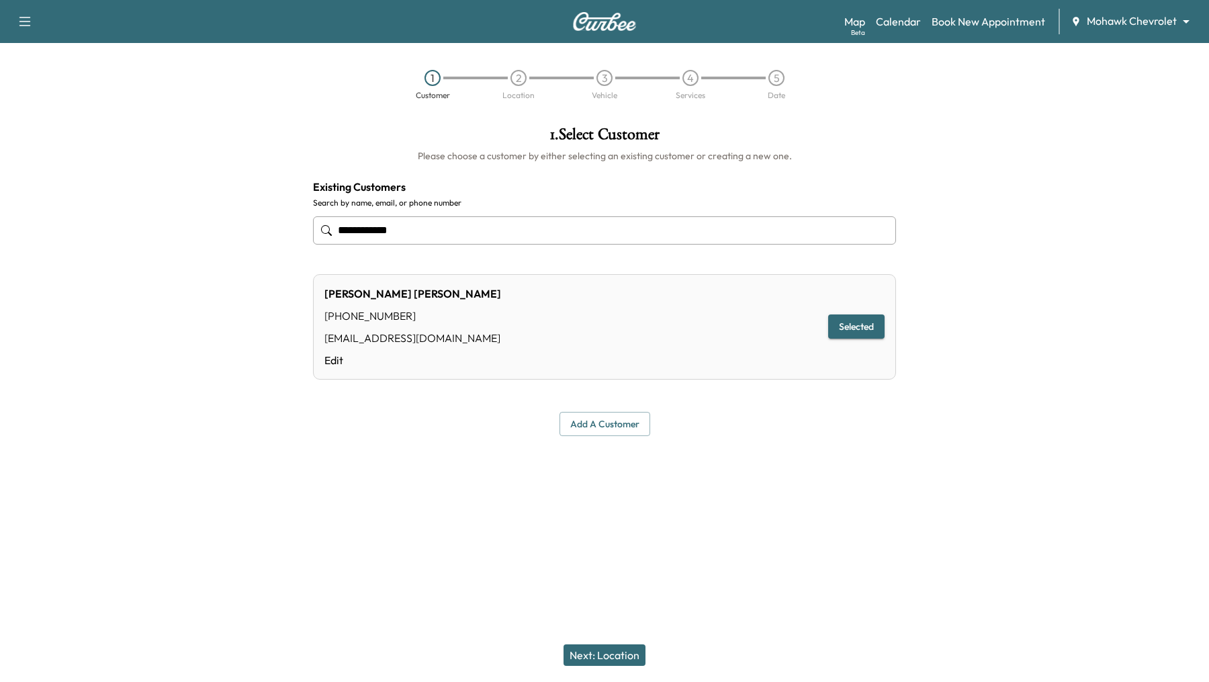
type input "**********"
click at [631, 644] on button "Next: Location" at bounding box center [605, 654] width 82 height 21
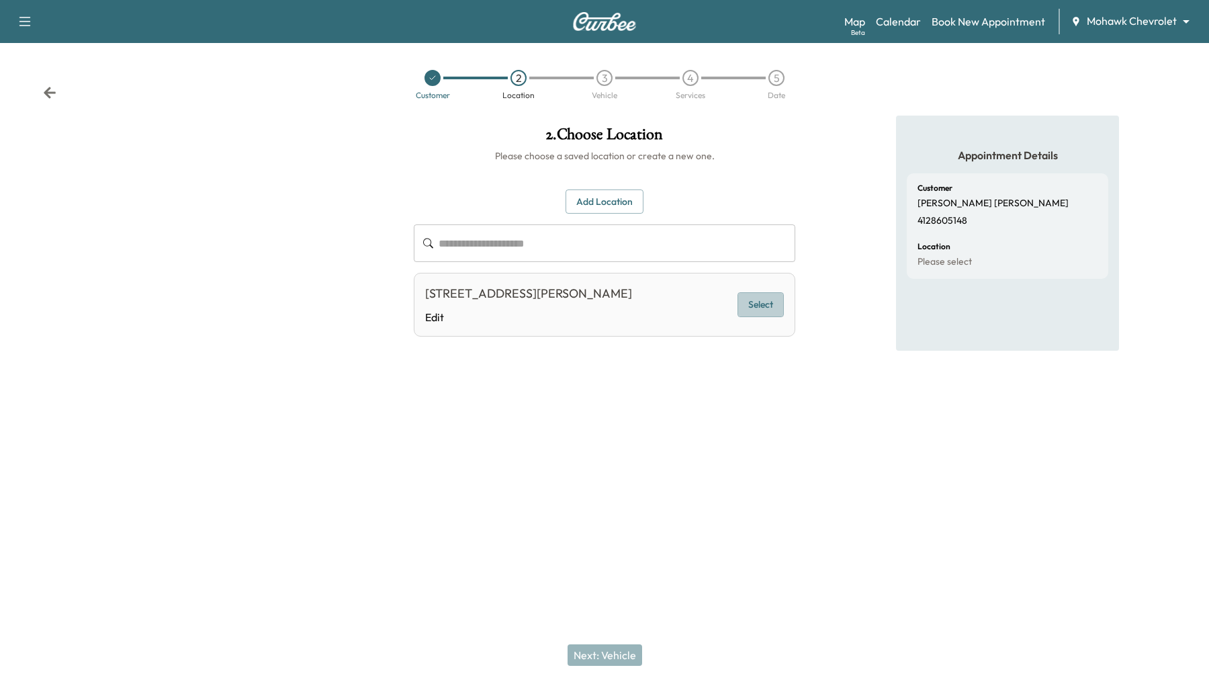
click at [752, 306] on button "Select" at bounding box center [761, 304] width 46 height 25
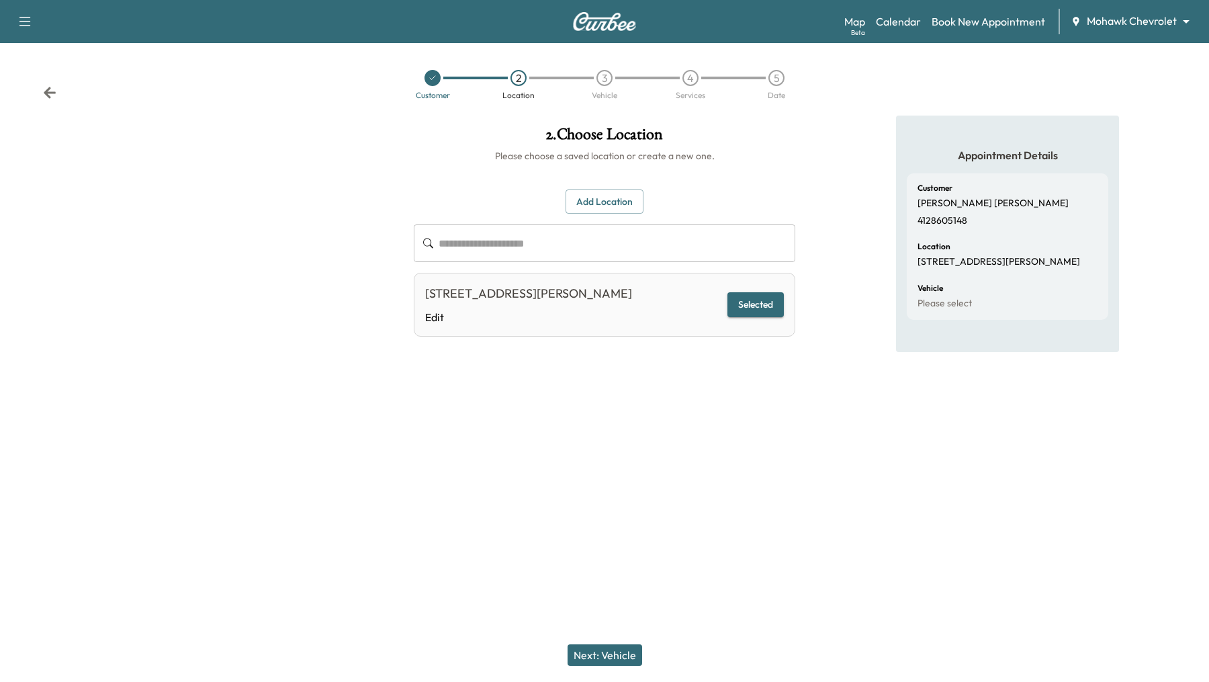
click at [610, 656] on button "Next: Vehicle" at bounding box center [605, 654] width 75 height 21
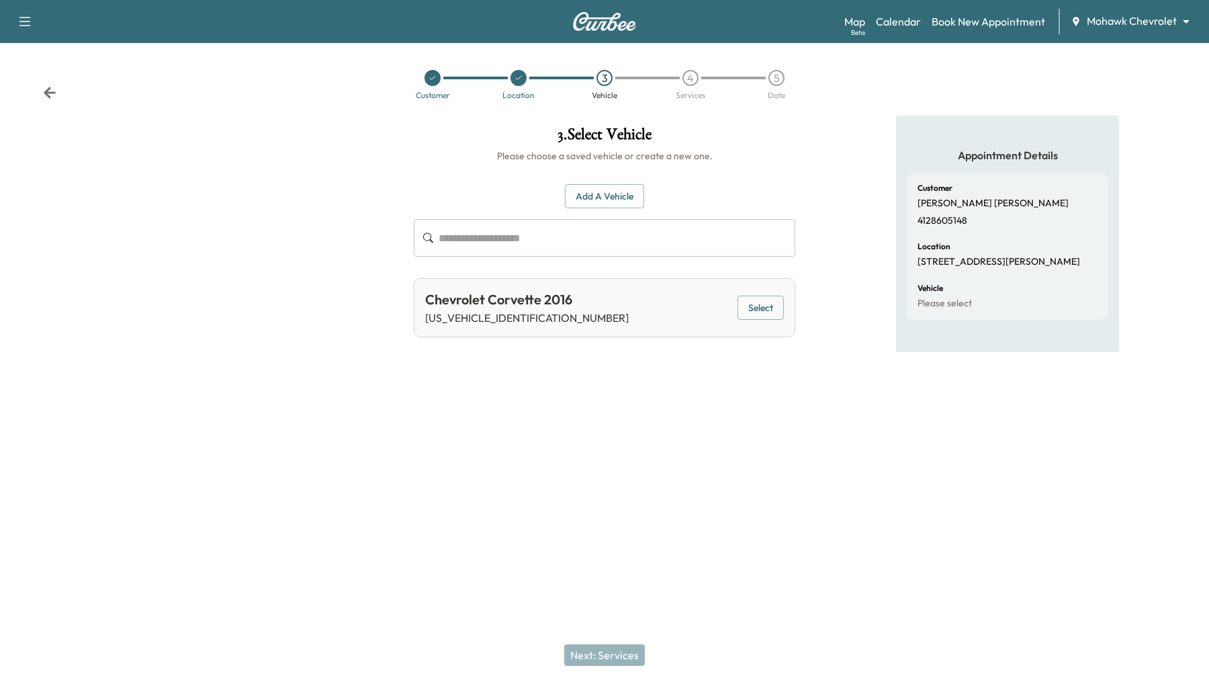
click at [741, 313] on button "Select" at bounding box center [761, 308] width 46 height 25
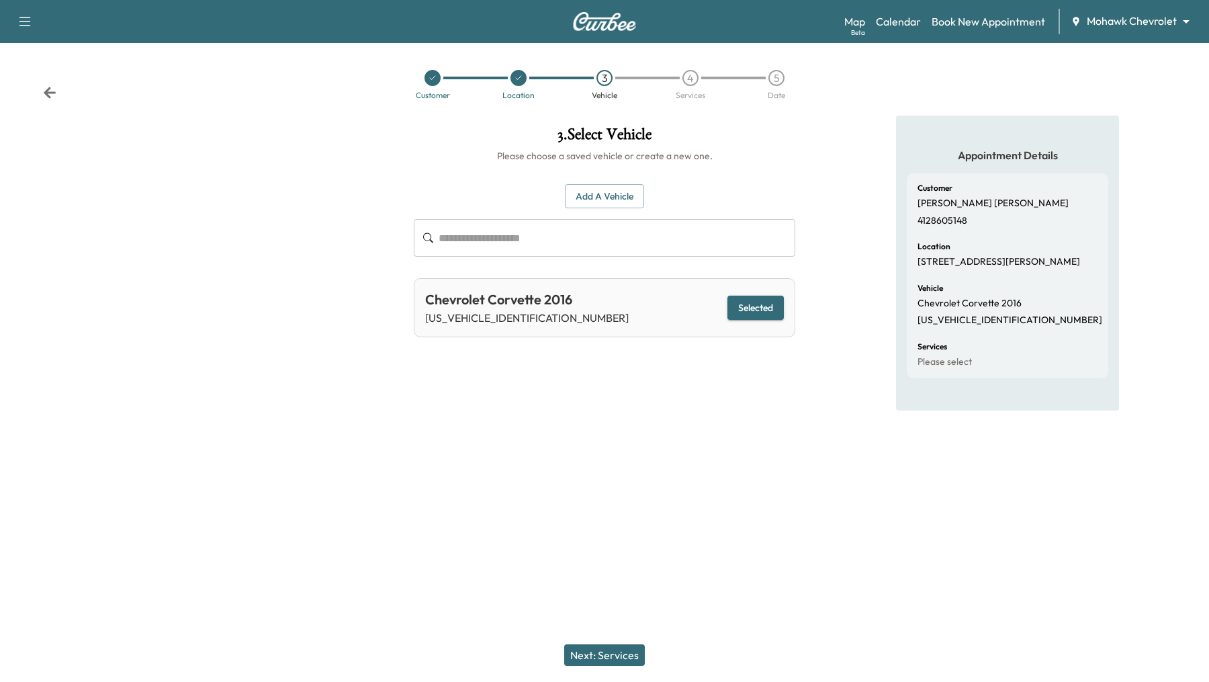
click at [601, 648] on button "Next: Services" at bounding box center [604, 654] width 81 height 21
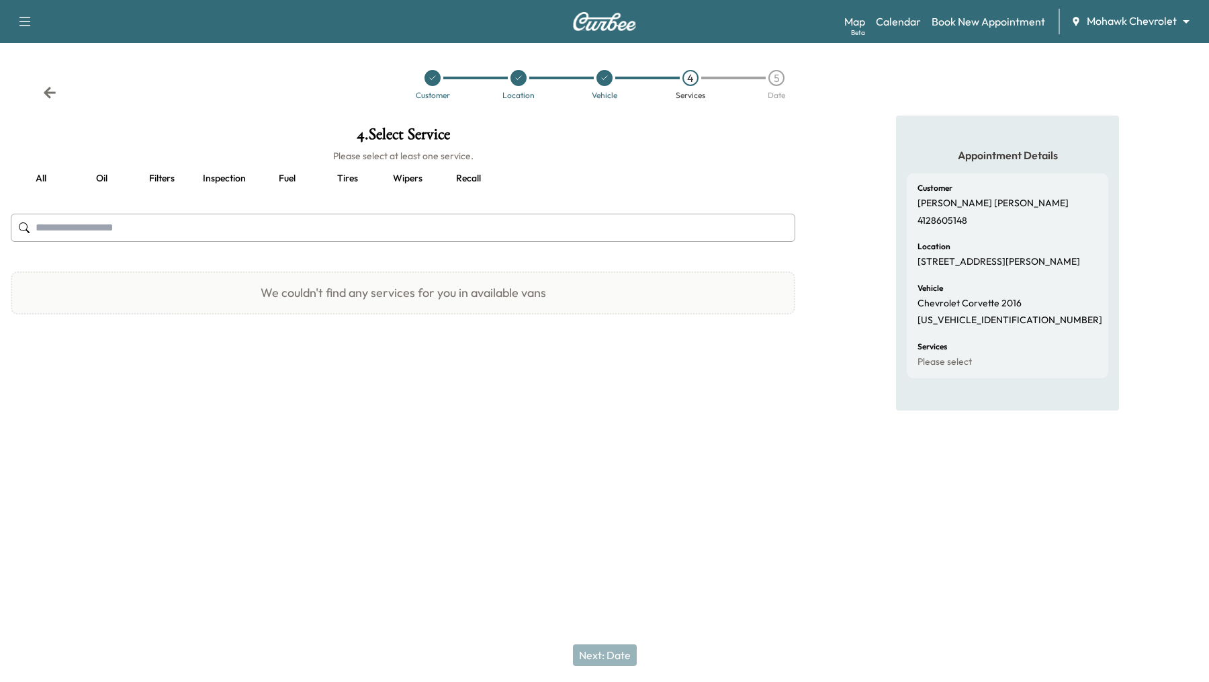
click at [101, 179] on button "Oil" at bounding box center [101, 179] width 60 height 32
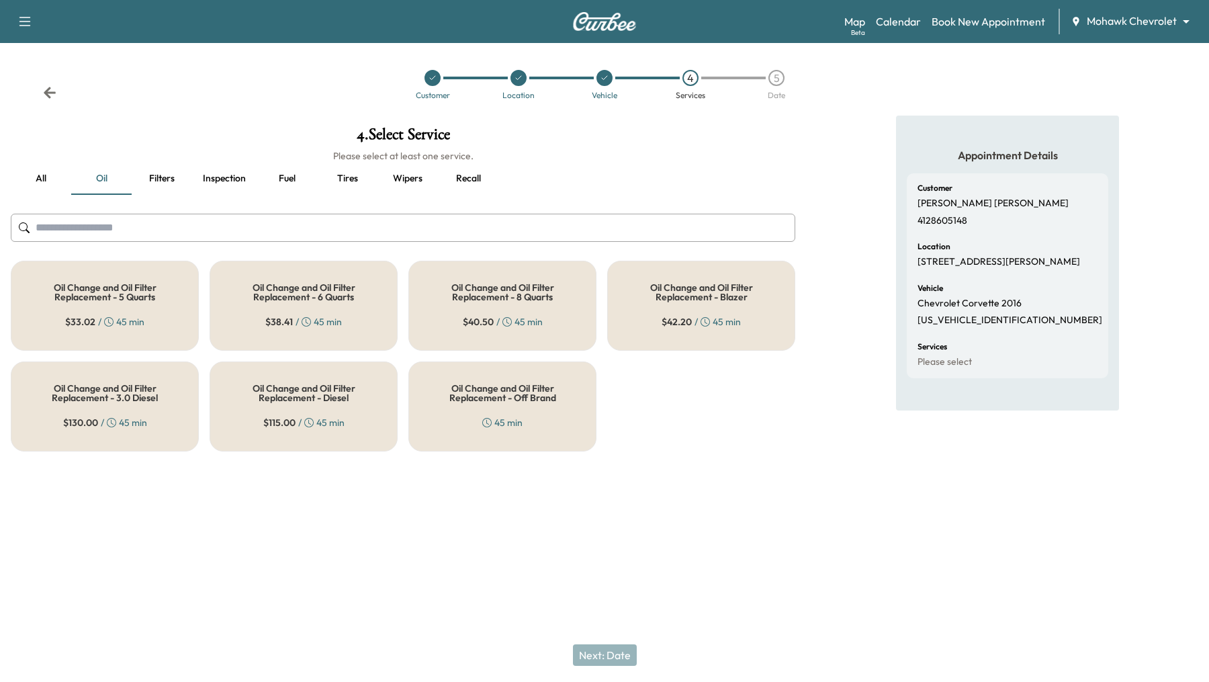
click at [234, 177] on button "Inspection" at bounding box center [224, 179] width 64 height 32
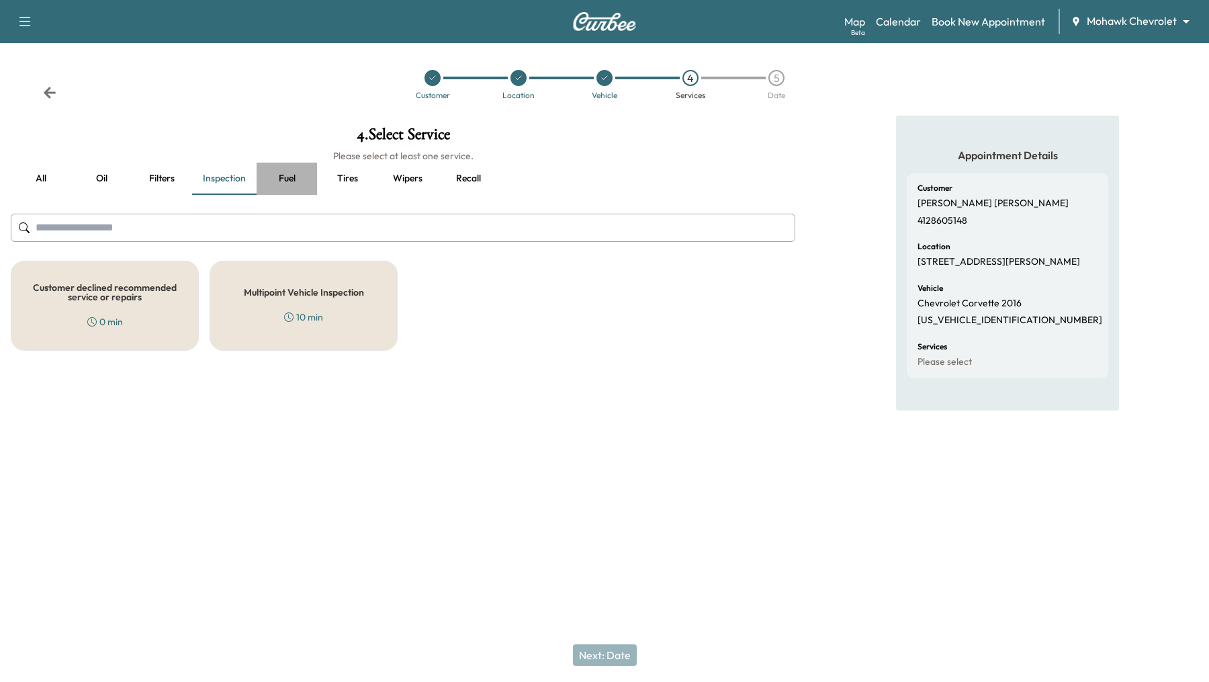
click at [304, 174] on button "Fuel" at bounding box center [287, 179] width 60 height 32
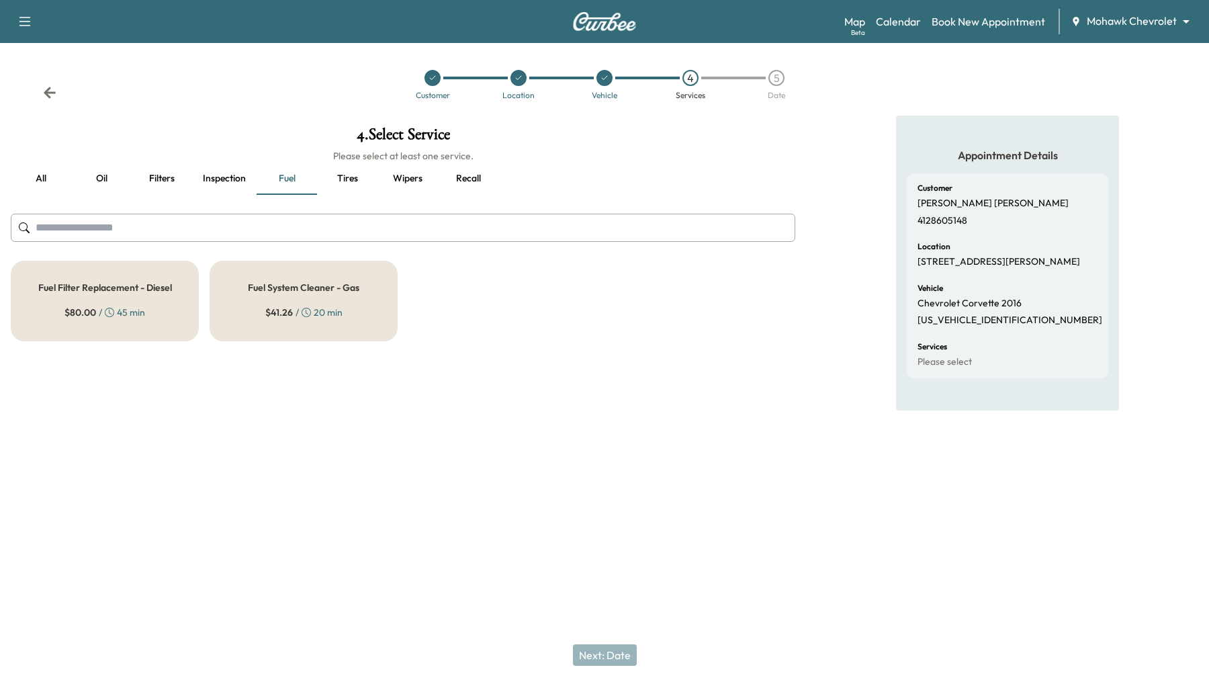
click at [350, 176] on button "Tires" at bounding box center [347, 179] width 60 height 32
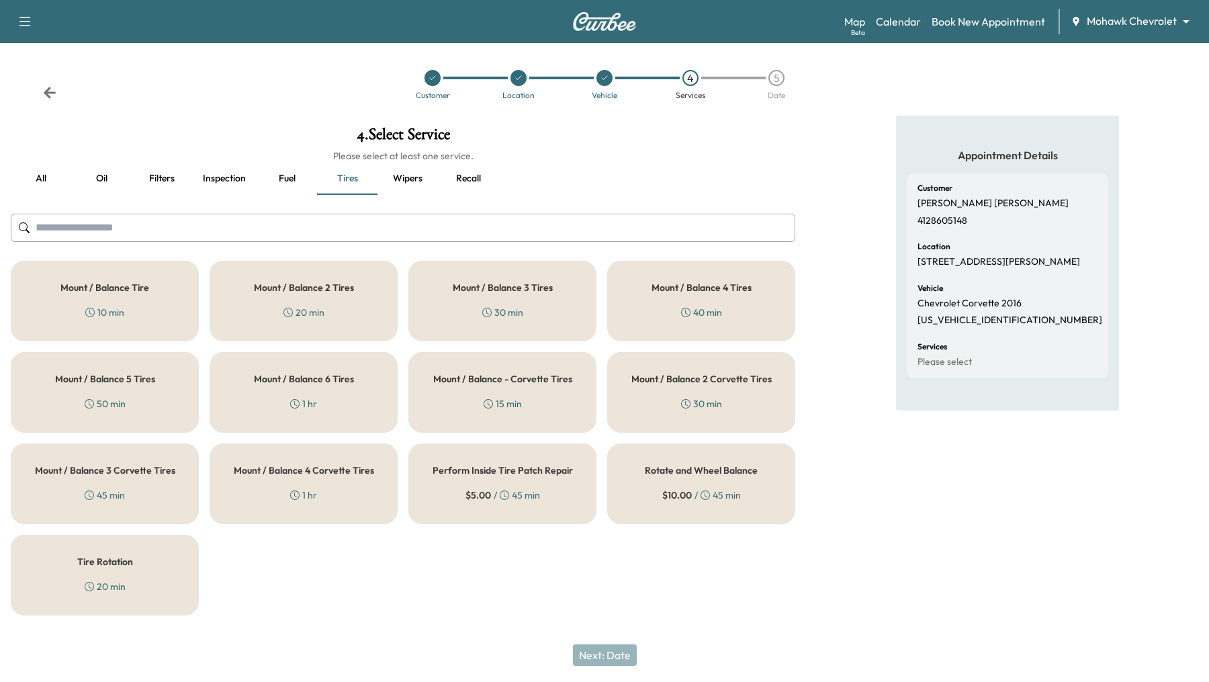
click at [38, 176] on button "all" at bounding box center [41, 179] width 60 height 32
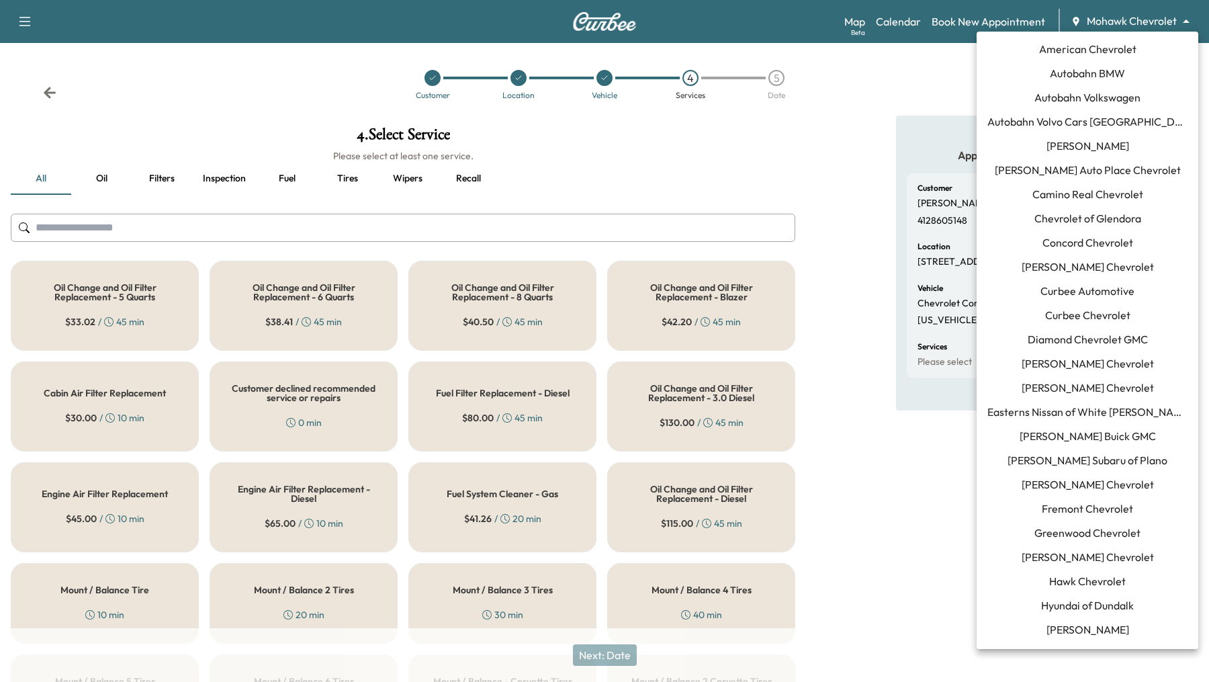
click at [1133, 18] on body "Support Log Out Map Beta Calendar Book New Appointment Mohawk Chevrolet *******…" at bounding box center [604, 341] width 1209 height 682
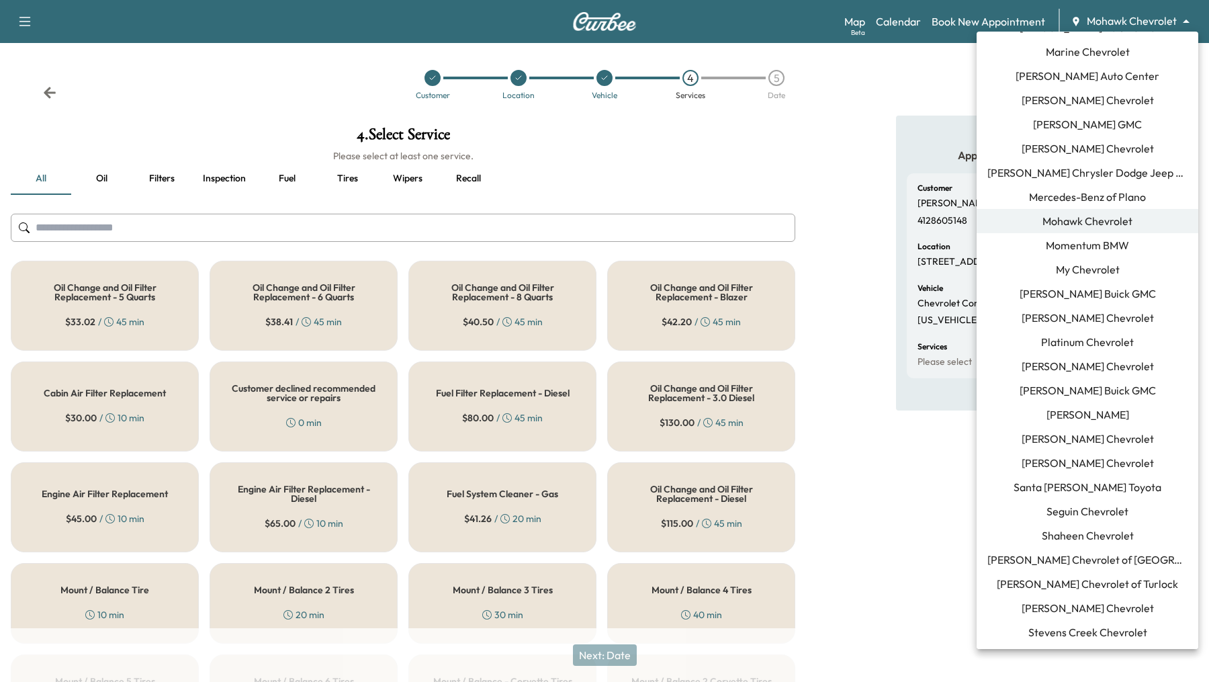
scroll to position [734, 0]
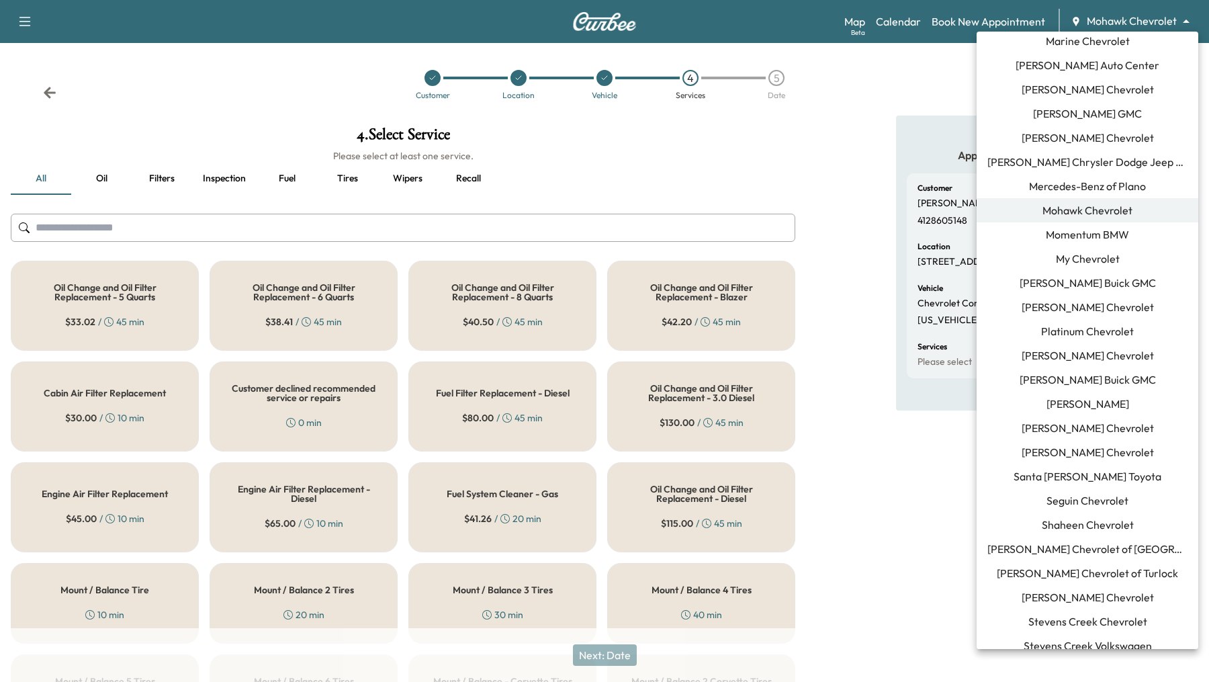
click at [1093, 554] on span "Simpson Chevrolet of Garden Grove" at bounding box center [1088, 549] width 200 height 16
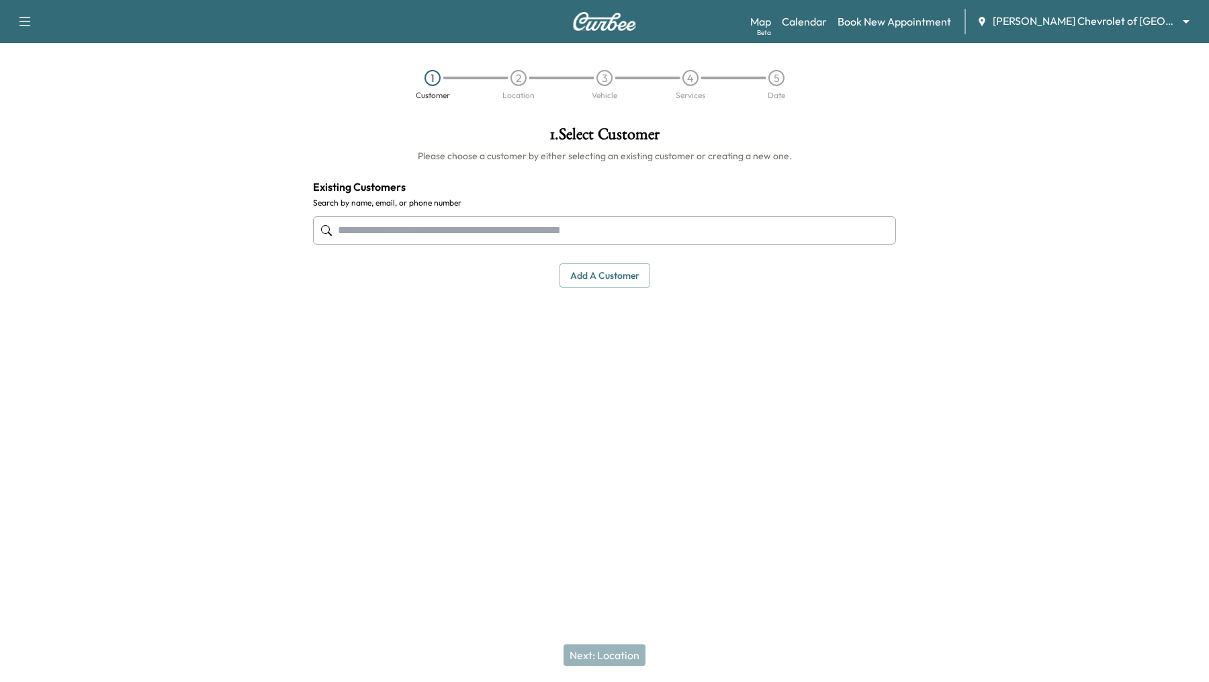
click at [574, 222] on input "text" at bounding box center [604, 230] width 583 height 28
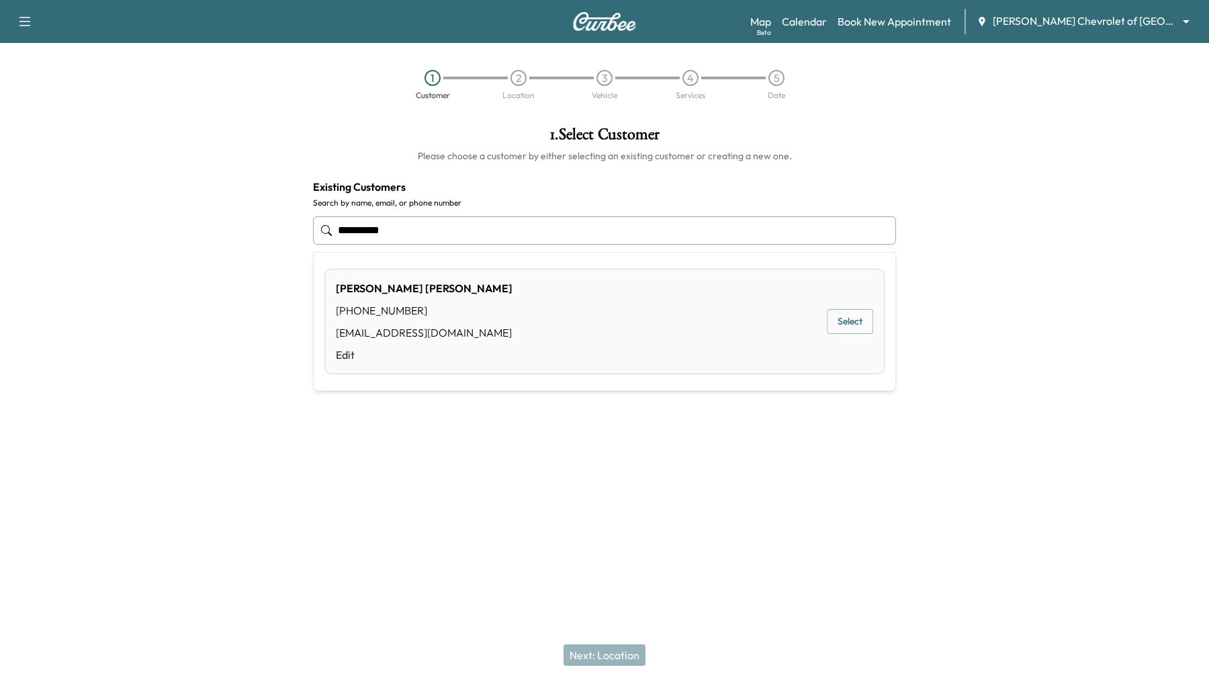
click at [836, 306] on div "CHRIS MULLER (714) 812-4343 INTEGRITYCARPET@YAHOO.COM Edit Select" at bounding box center [605, 321] width 560 height 105
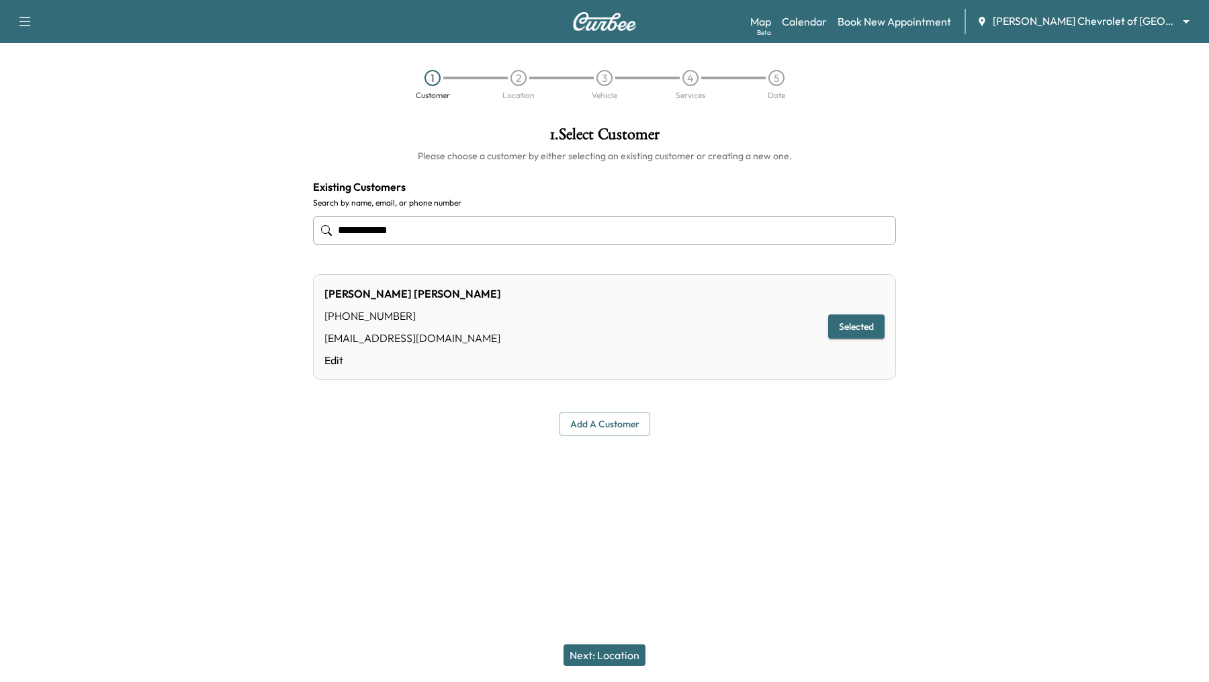
type input "**********"
click at [627, 650] on button "Next: Location" at bounding box center [605, 654] width 82 height 21
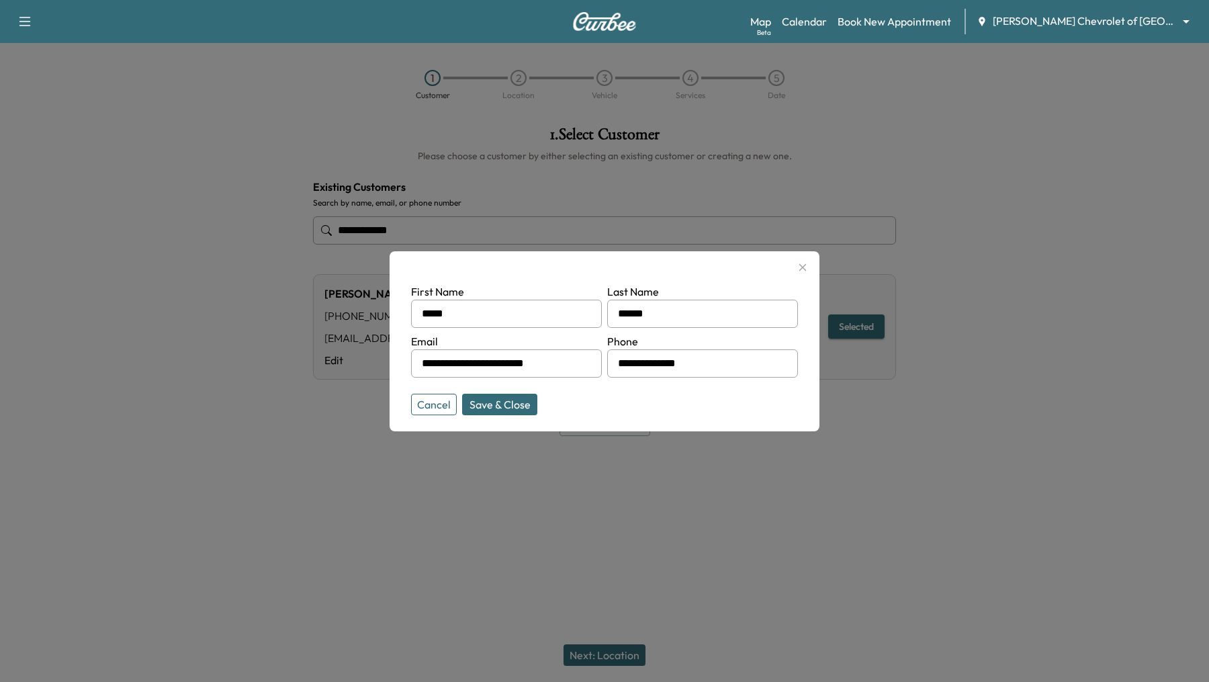
click at [514, 402] on button "Save & Close" at bounding box center [499, 404] width 75 height 21
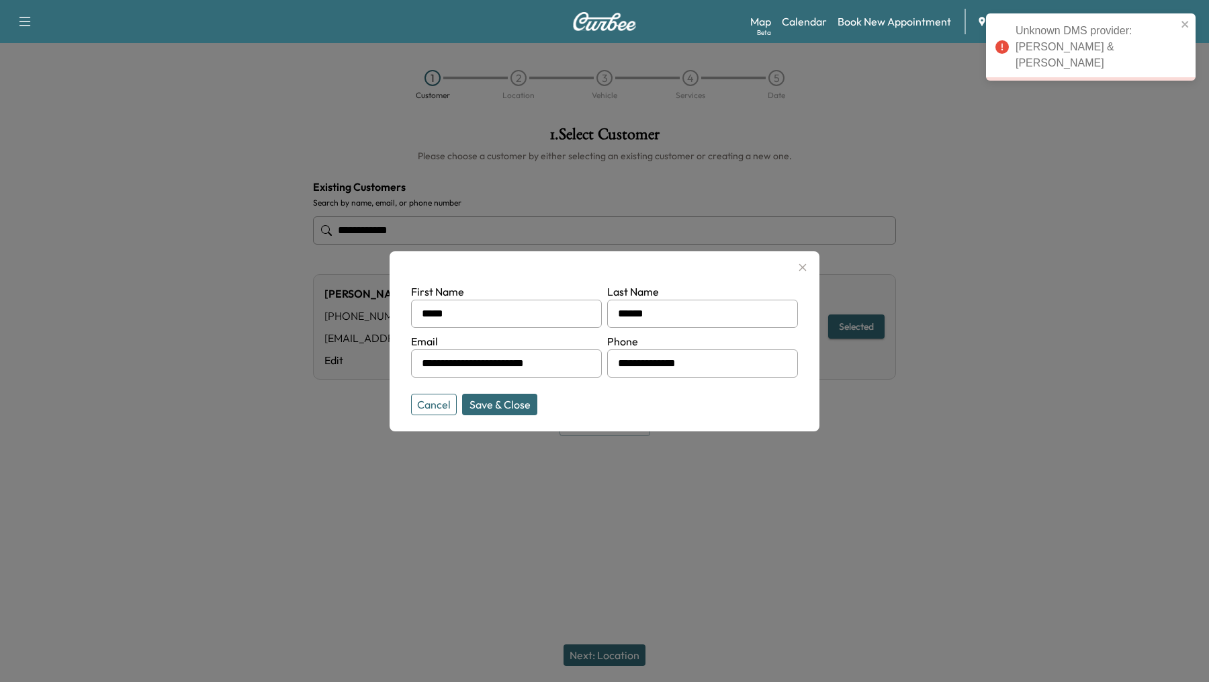
click at [421, 361] on div at bounding box center [425, 363] width 16 height 16
click at [459, 370] on input "**********" at bounding box center [506, 363] width 191 height 28
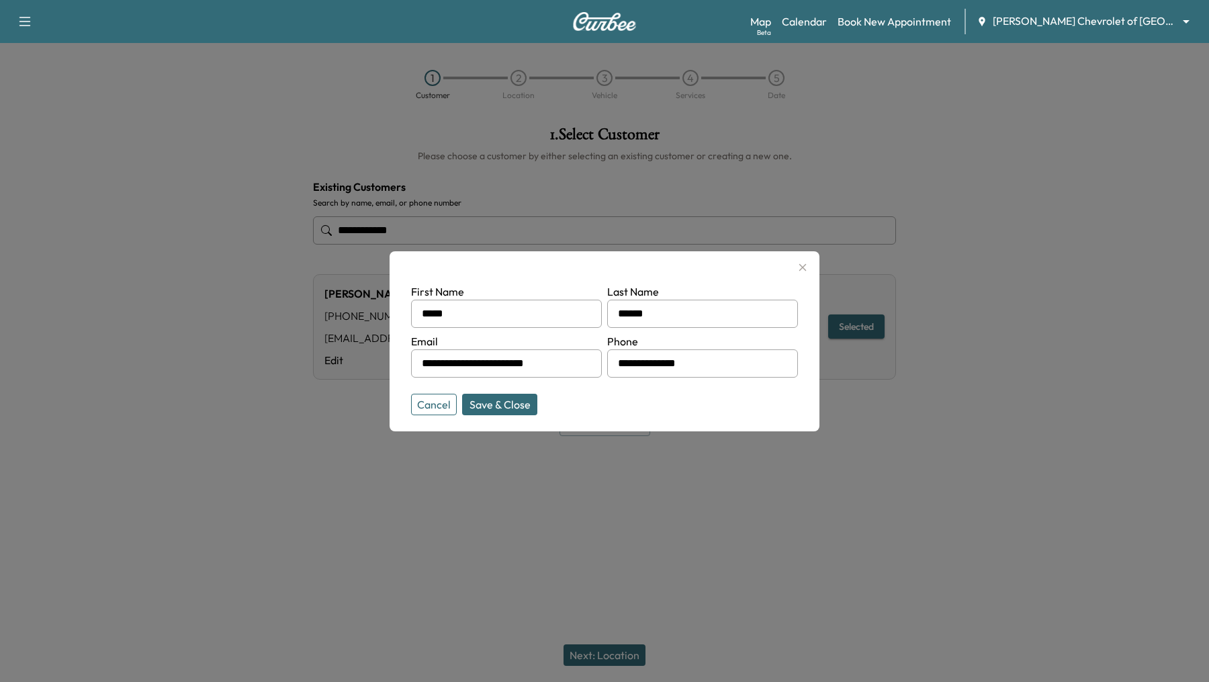
click at [498, 406] on button "Save & Close" at bounding box center [499, 404] width 75 height 21
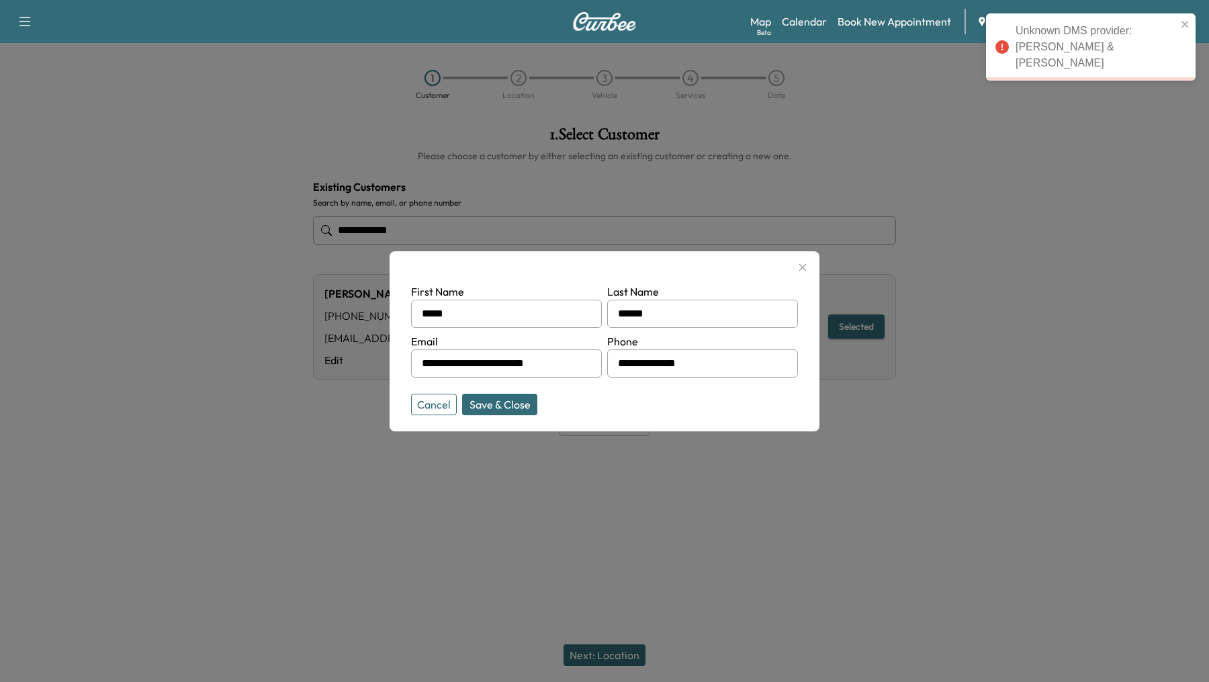
click at [443, 400] on button "Cancel" at bounding box center [434, 404] width 46 height 21
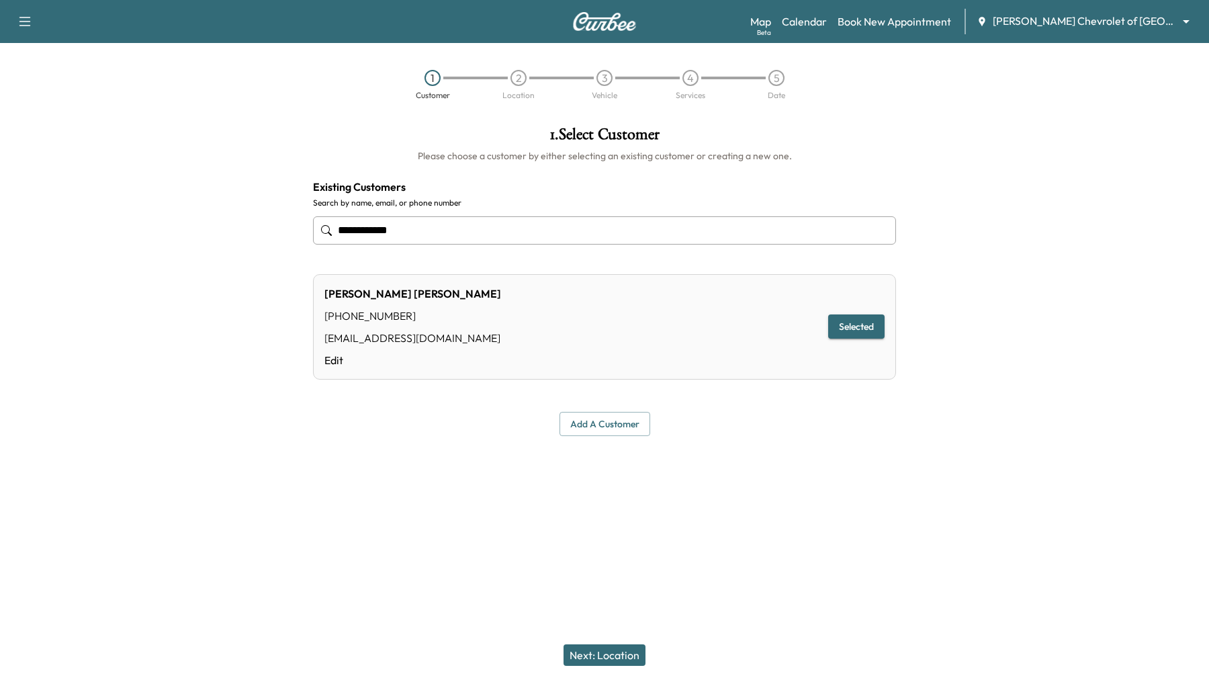
click at [845, 333] on button "Selected" at bounding box center [856, 326] width 56 height 25
click at [630, 659] on button "Next: Location" at bounding box center [605, 654] width 82 height 21
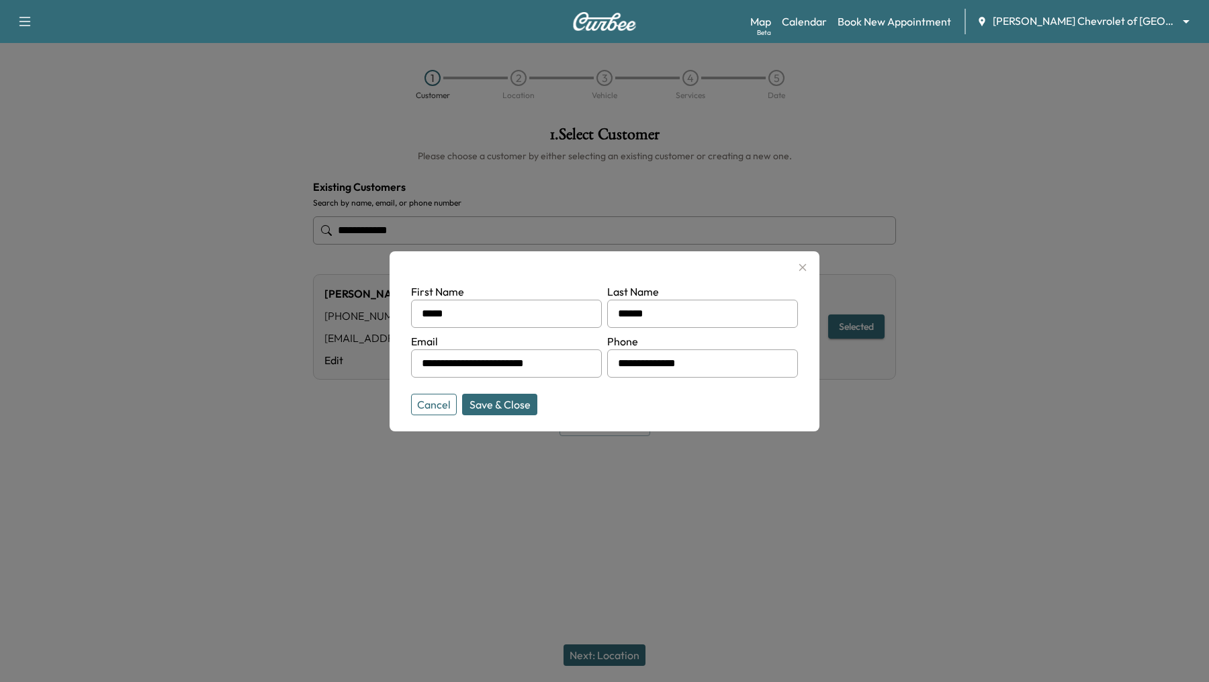
click at [499, 404] on button "Save & Close" at bounding box center [499, 404] width 75 height 21
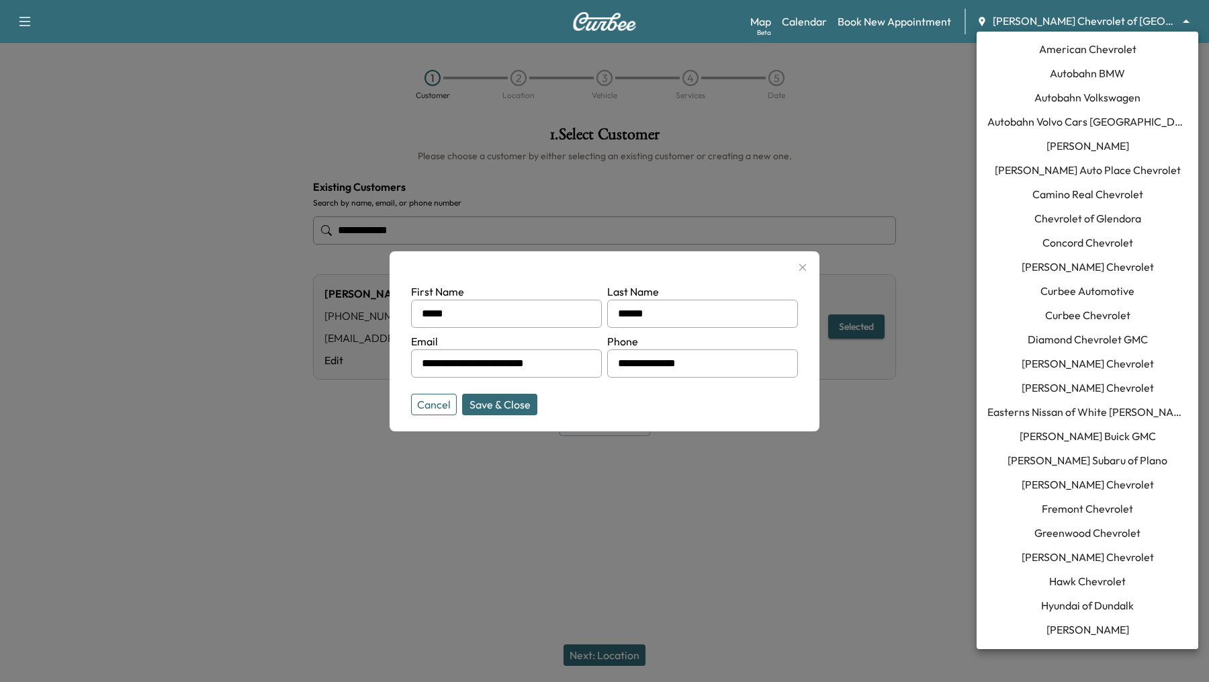
click at [1184, 21] on body "**********" at bounding box center [604, 341] width 1209 height 682
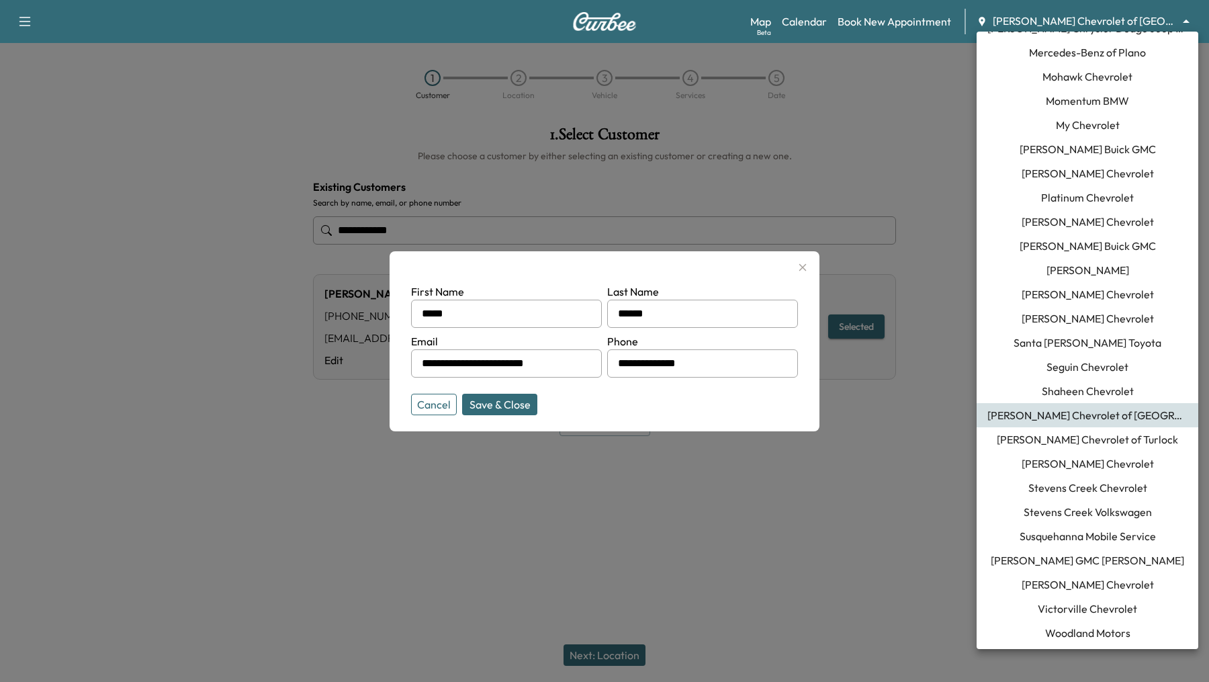
scroll to position [860, 0]
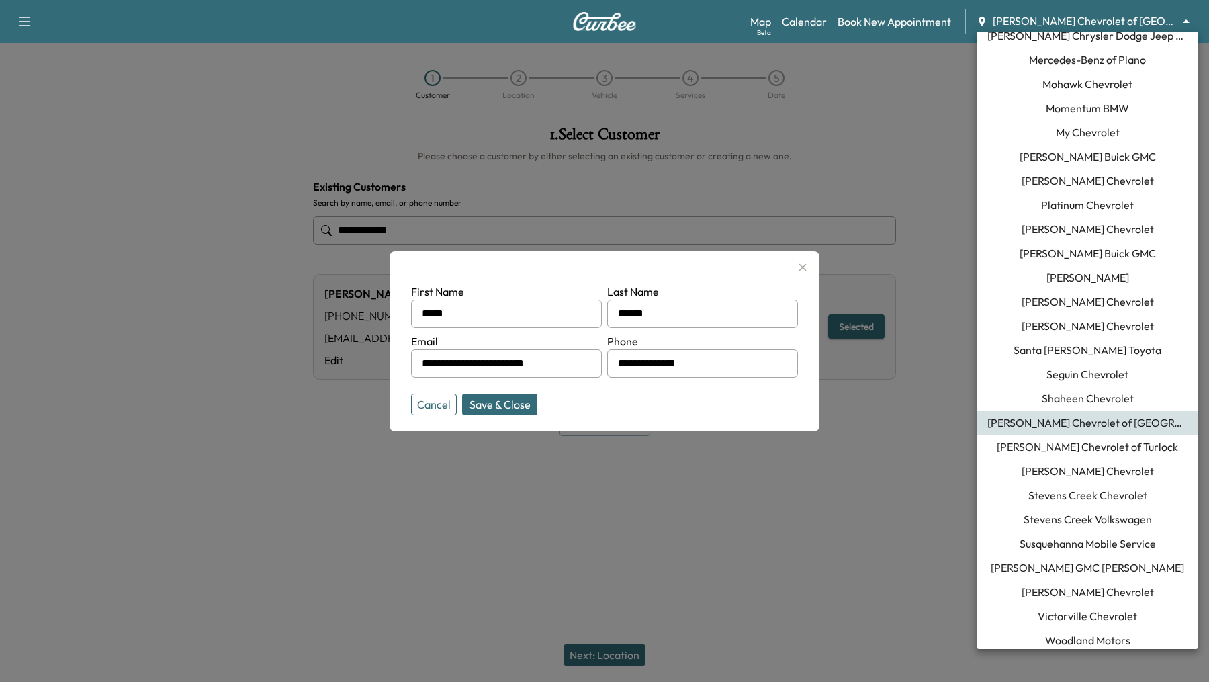
click at [1116, 106] on span "Momentum BMW" at bounding box center [1087, 108] width 83 height 16
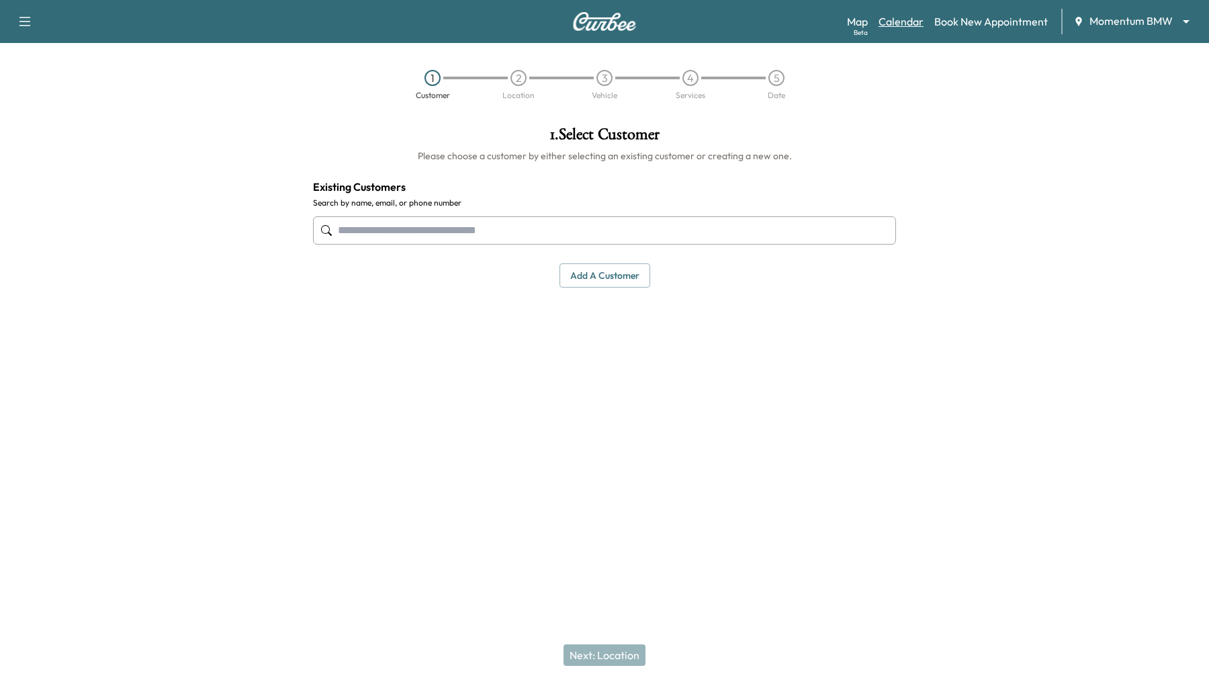
click at [909, 24] on link "Calendar" at bounding box center [901, 21] width 45 height 16
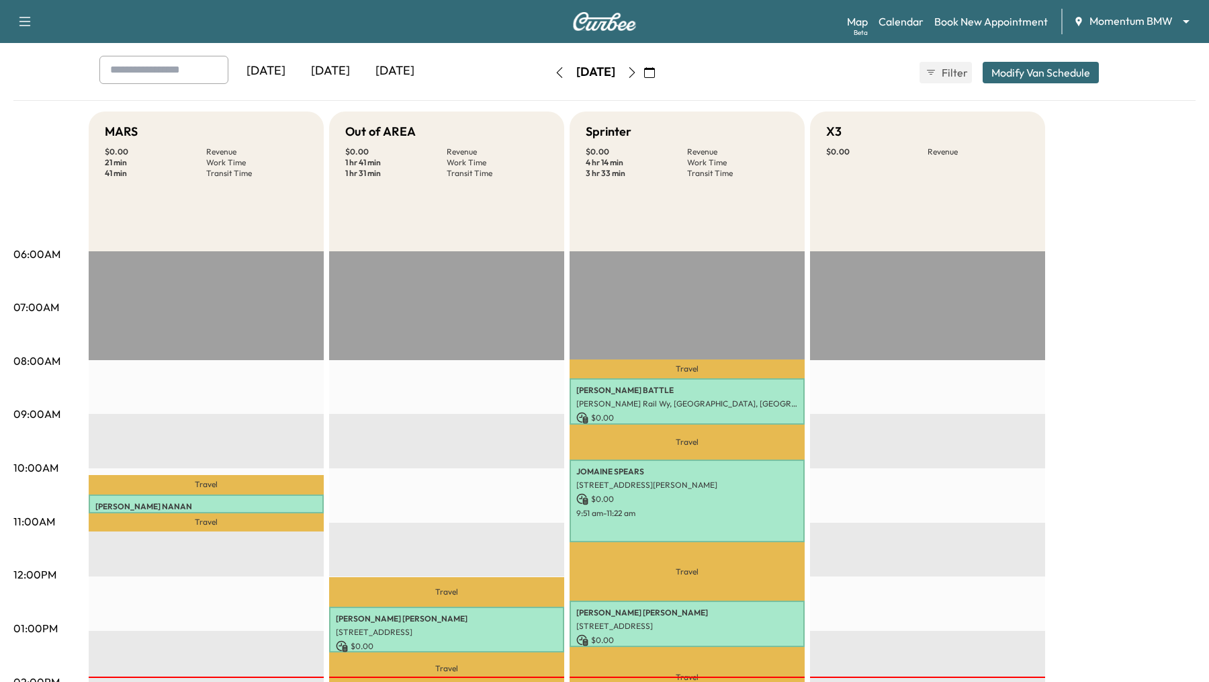
scroll to position [60, 0]
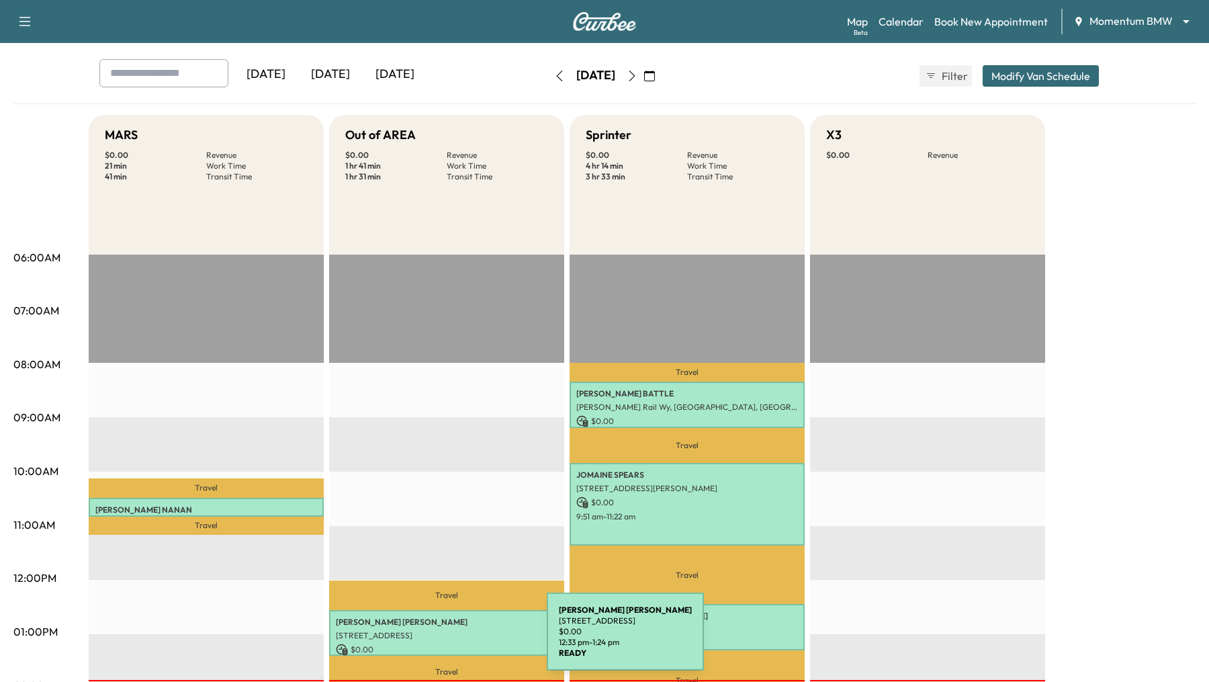
click at [446, 639] on p "306 Wood Loop St, Houston, TX 77015, USA" at bounding box center [447, 635] width 222 height 11
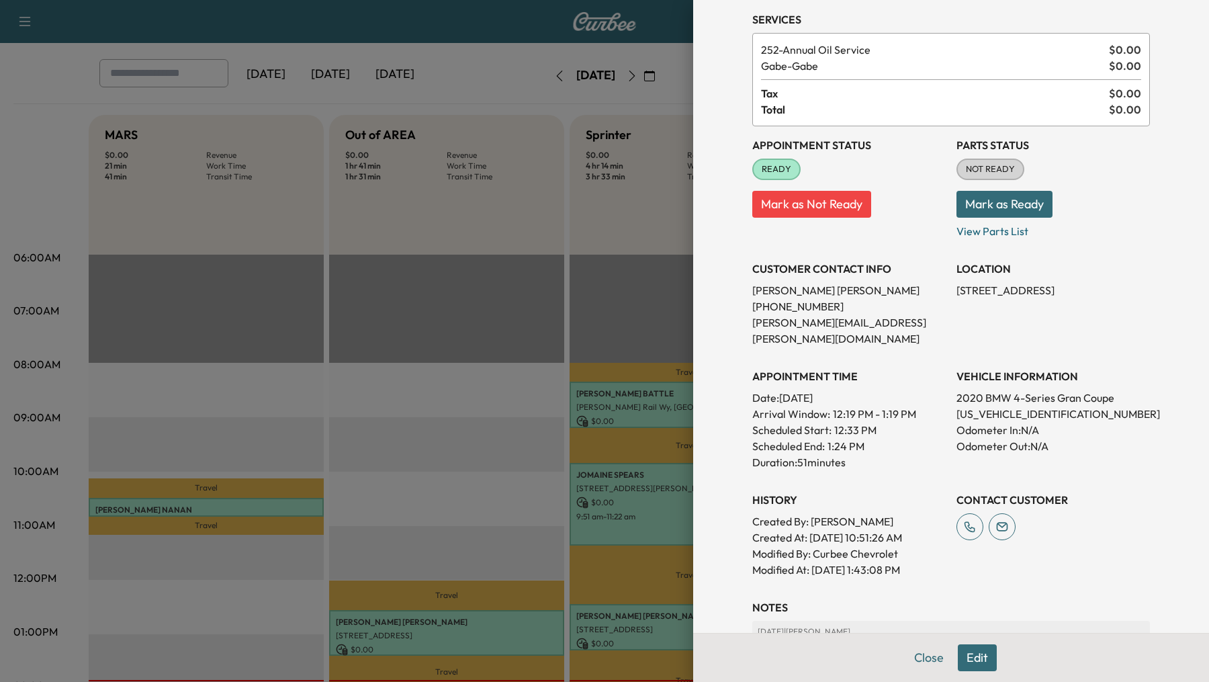
scroll to position [0, 0]
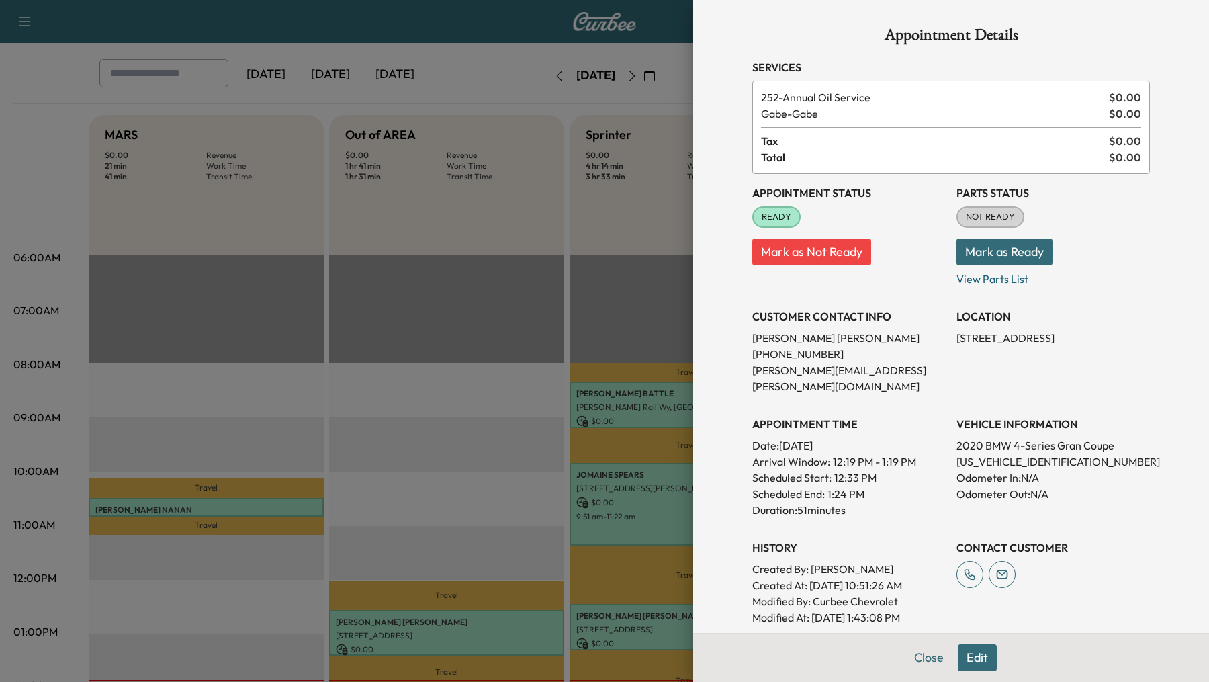
click at [981, 660] on button "Edit" at bounding box center [977, 657] width 39 height 27
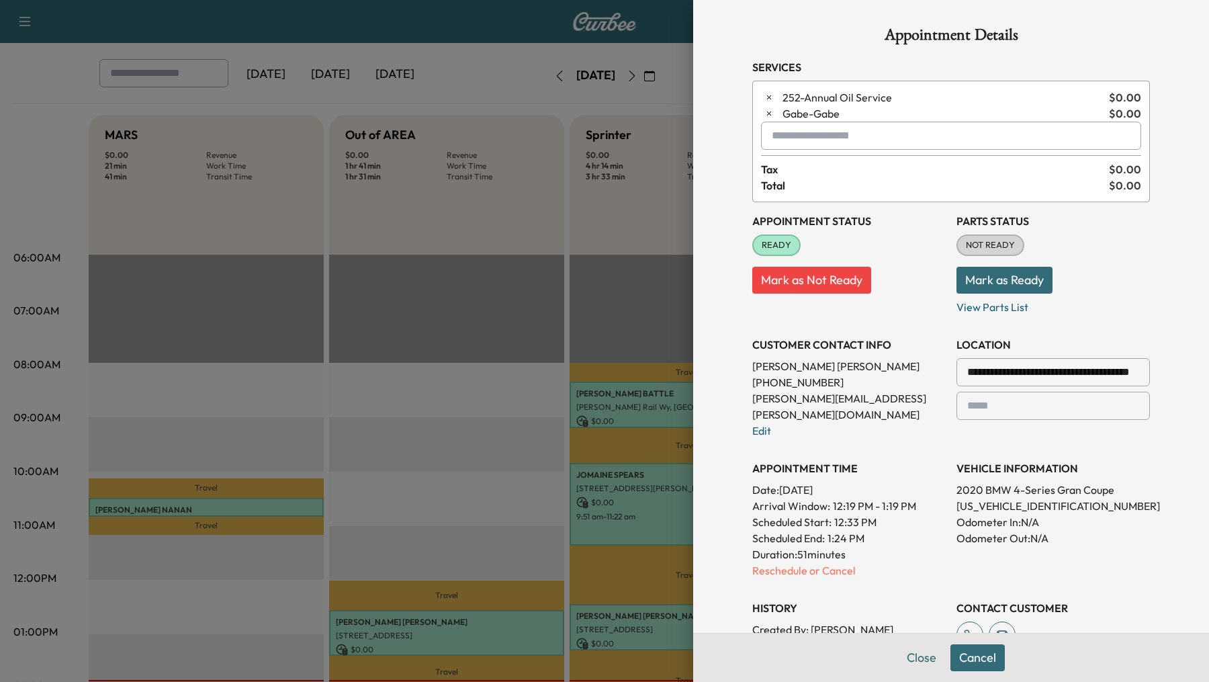
click at [848, 138] on input "text" at bounding box center [951, 136] width 380 height 28
type input "******"
click at [354, 386] on div at bounding box center [604, 341] width 1209 height 682
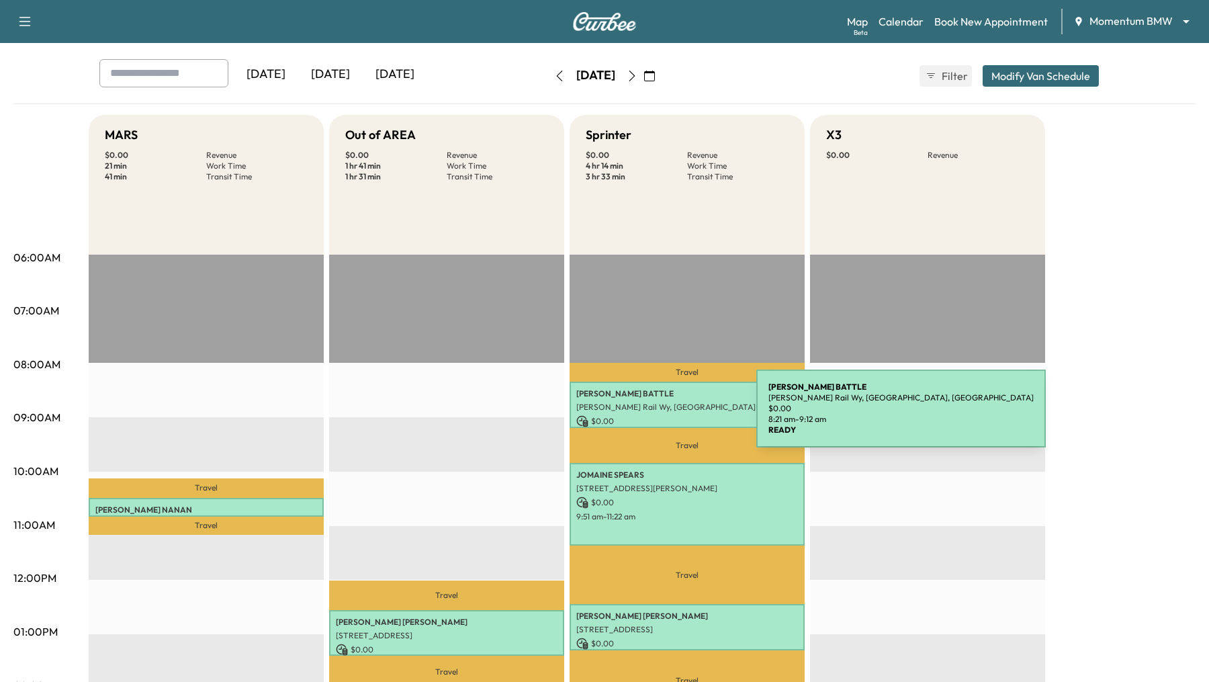
click at [660, 413] on div "SHANICE BATTLE Fannin Rail Wy, Houston, TX 77045, USA $ 0.00 8:21 am - 9:12 am" at bounding box center [687, 405] width 235 height 46
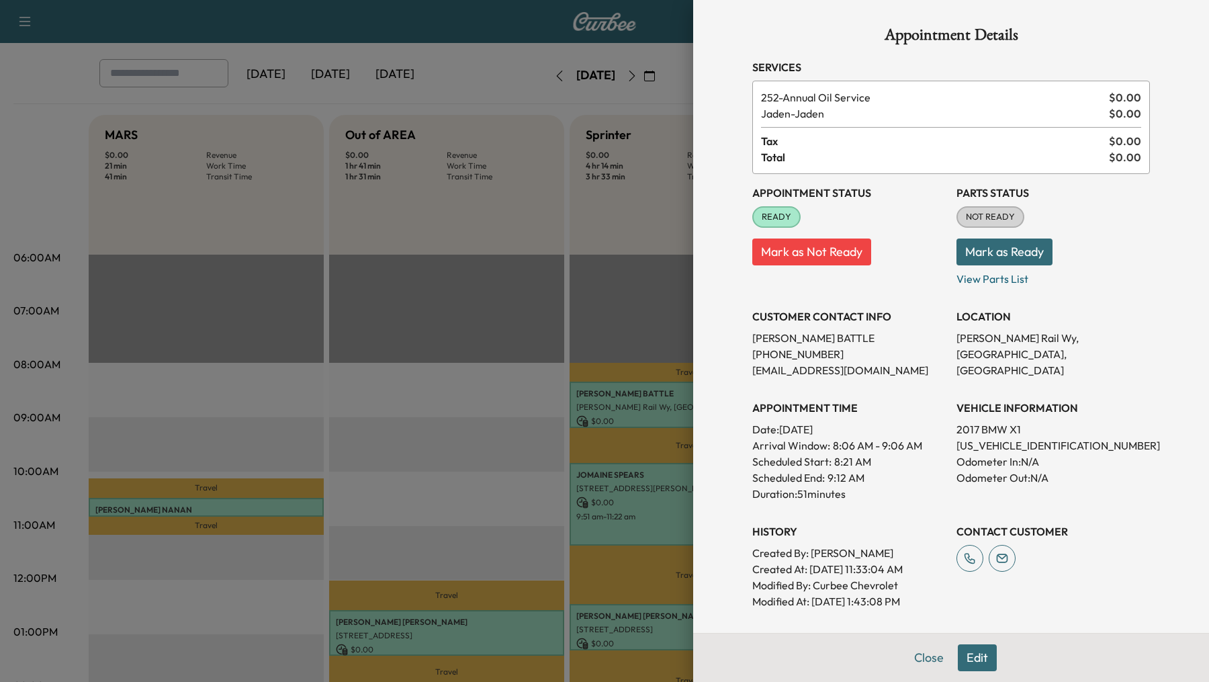
click at [474, 422] on div at bounding box center [604, 341] width 1209 height 682
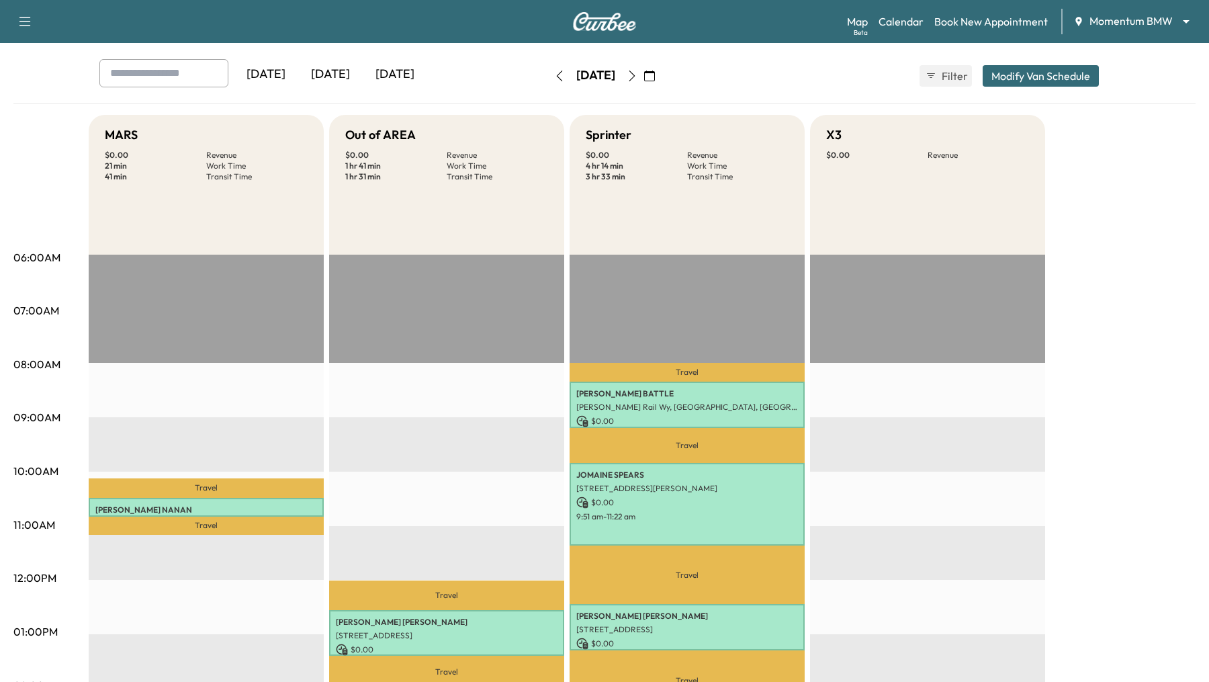
click at [638, 73] on icon "button" at bounding box center [632, 76] width 11 height 11
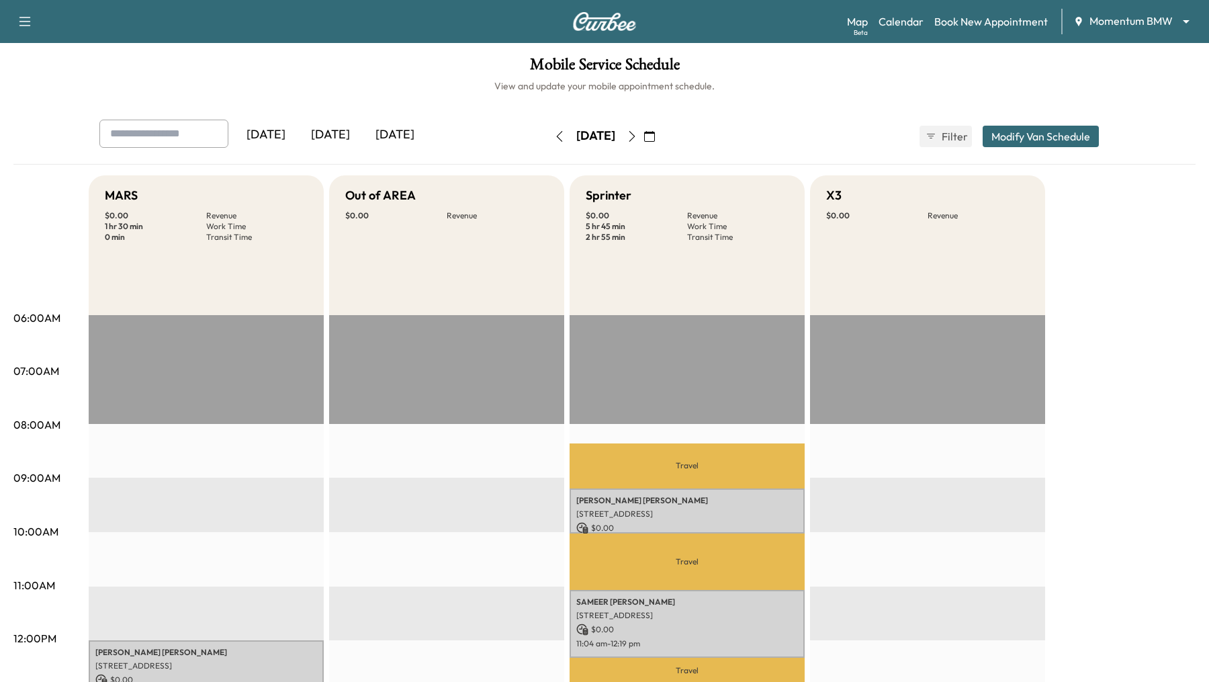
click at [1035, 132] on button "Modify Van Schedule" at bounding box center [1041, 136] width 116 height 21
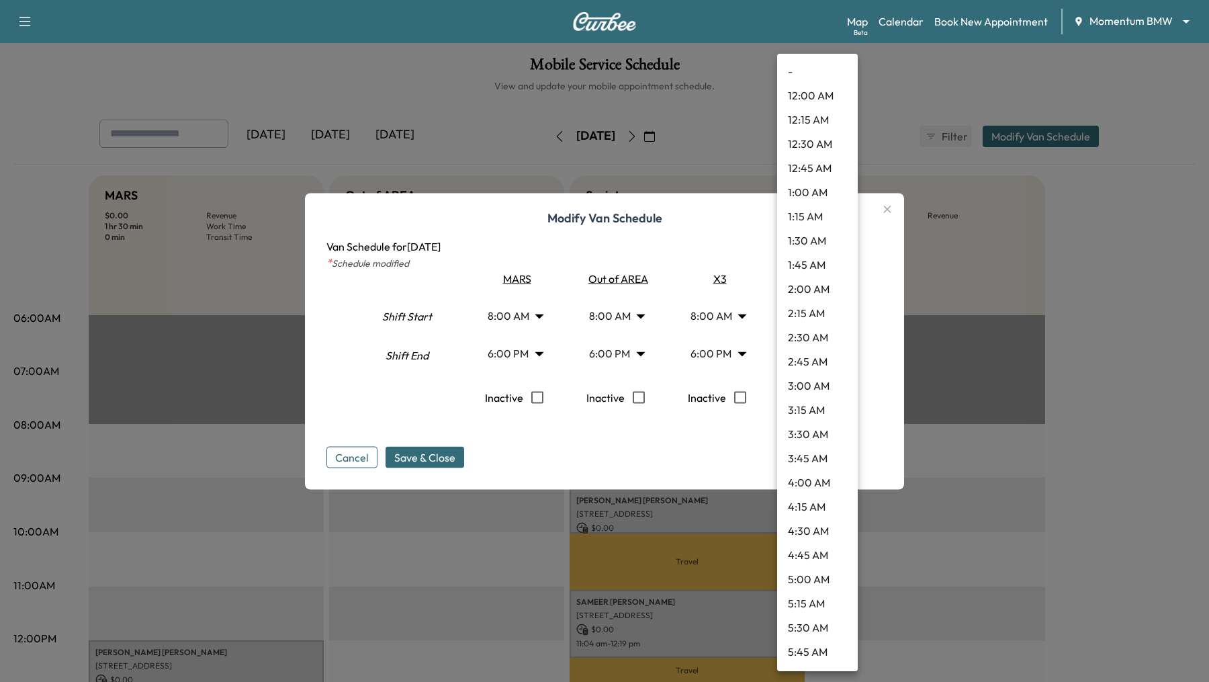
click at [841, 349] on body "Support Log Out Map Beta Calendar Book New Appointment Momentum BMW ******** ​ …" at bounding box center [604, 341] width 1209 height 682
click at [820, 261] on li "5:00 PM" at bounding box center [817, 267] width 81 height 24
type input "**"
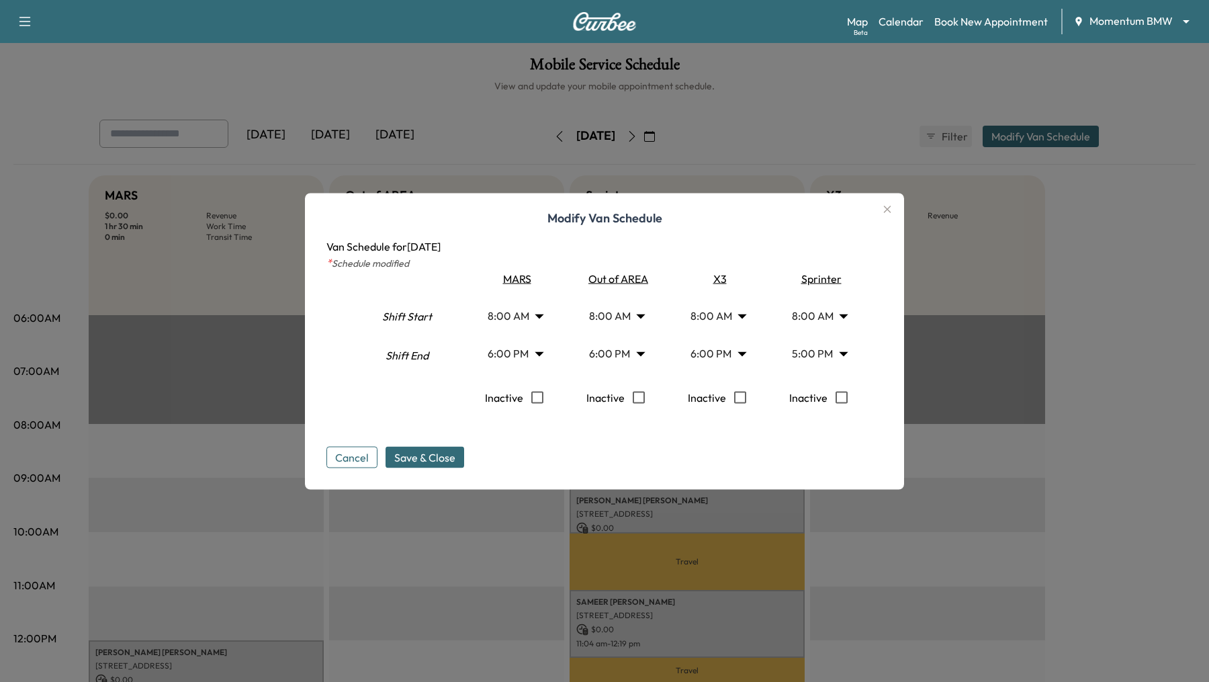
click at [886, 210] on icon "button" at bounding box center [887, 209] width 16 height 16
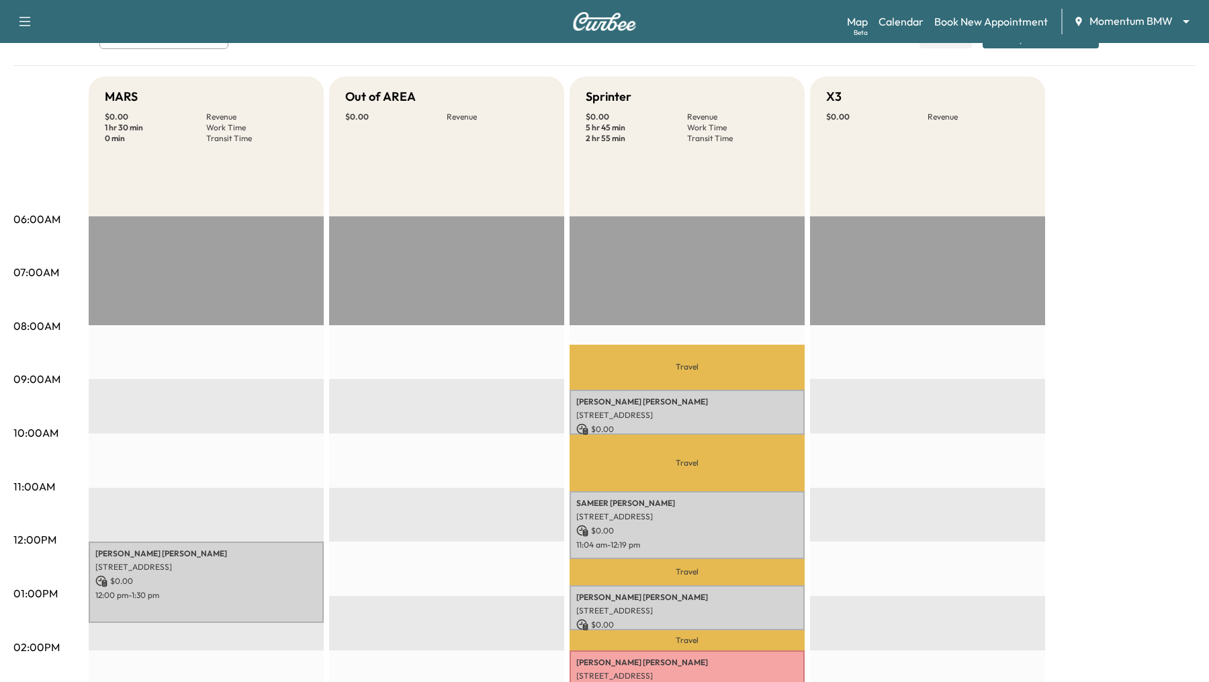
scroll to position [95, 0]
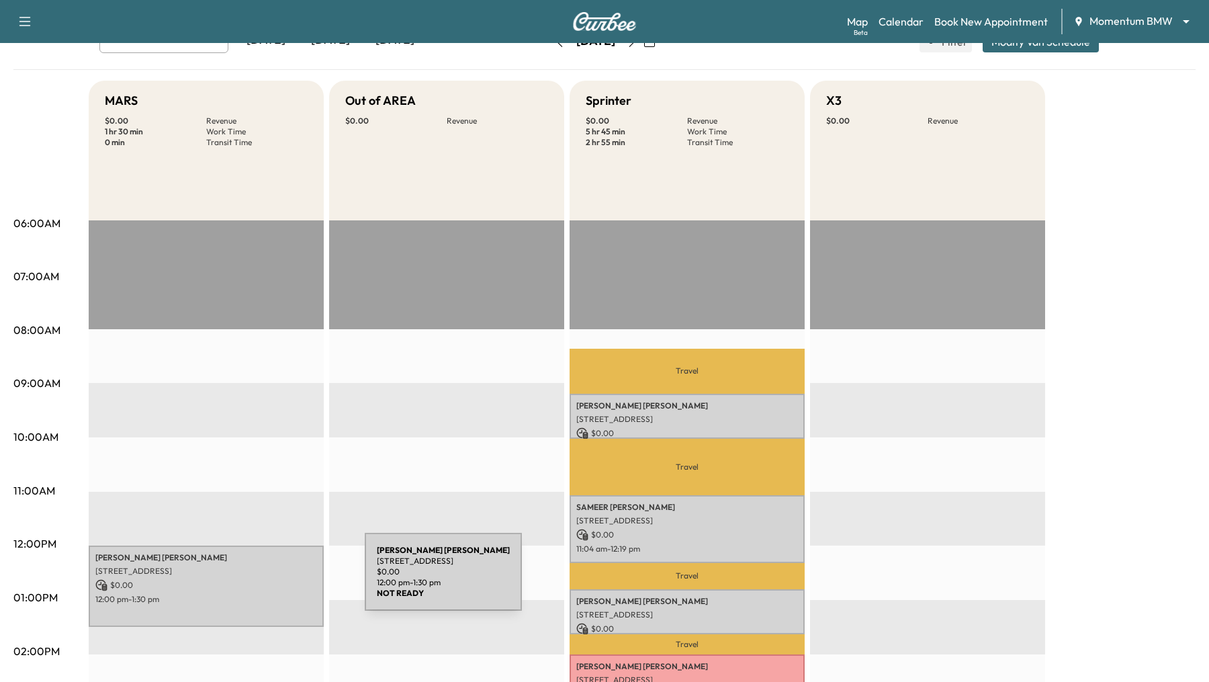
click at [264, 580] on p "$ 0.00" at bounding box center [206, 585] width 222 height 12
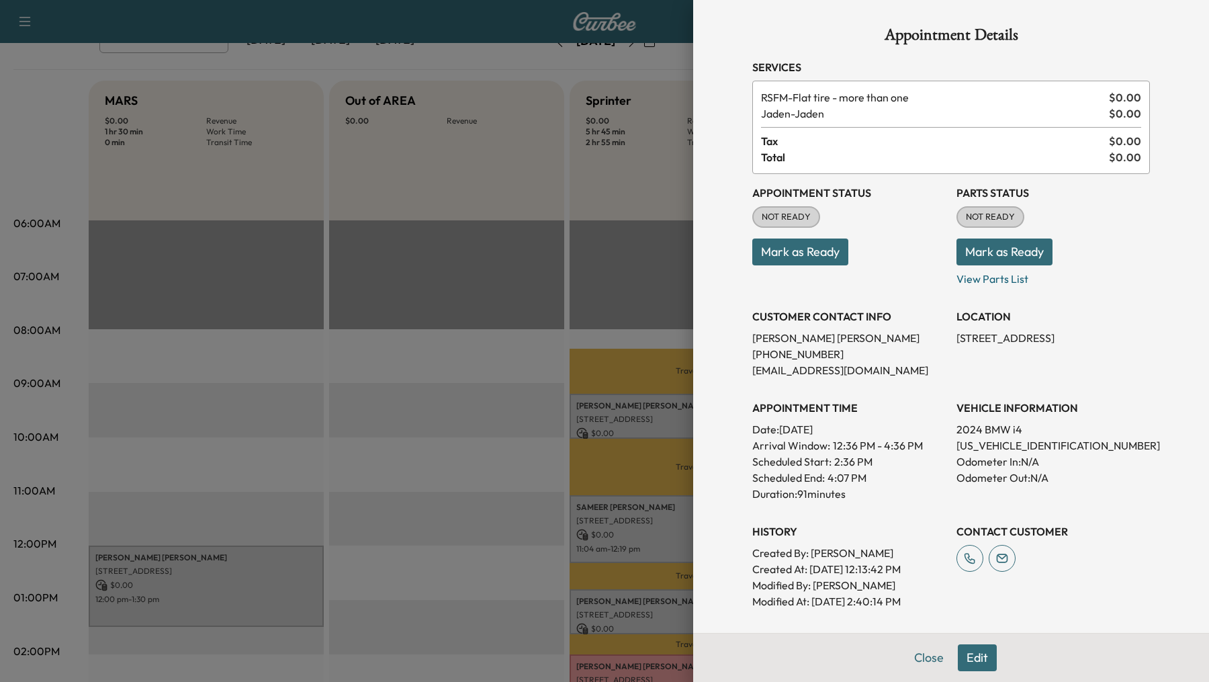
click at [326, 308] on div at bounding box center [604, 341] width 1209 height 682
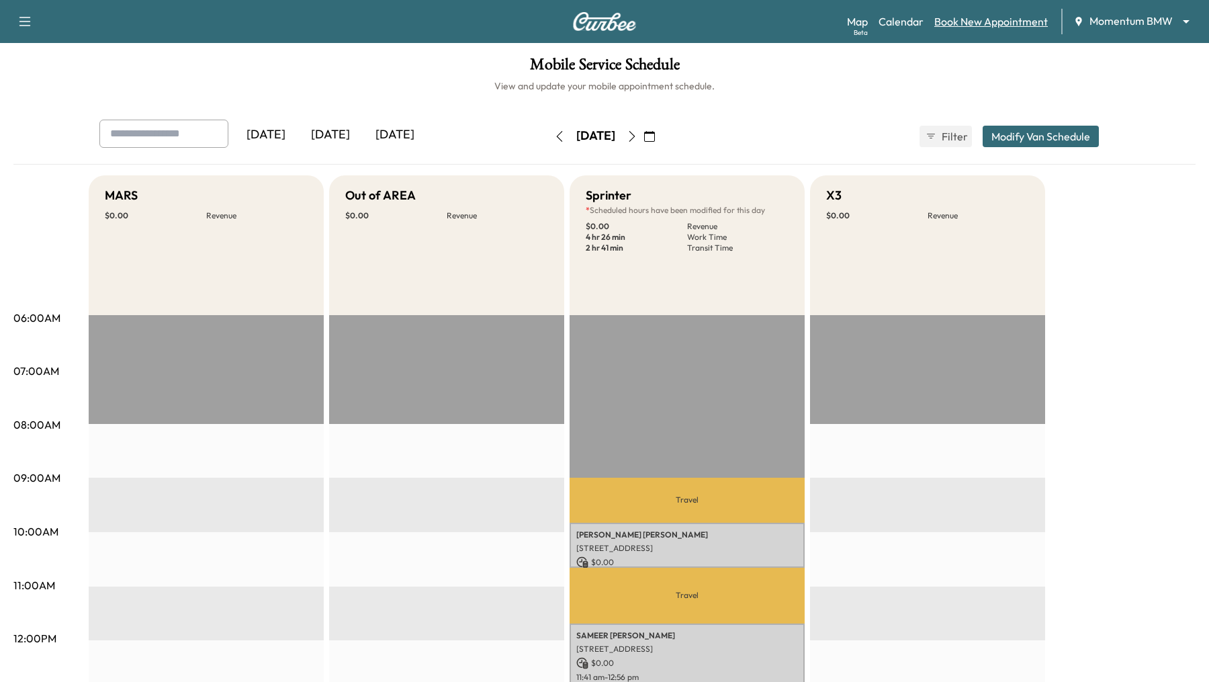
click at [992, 19] on link "Book New Appointment" at bounding box center [992, 21] width 114 height 16
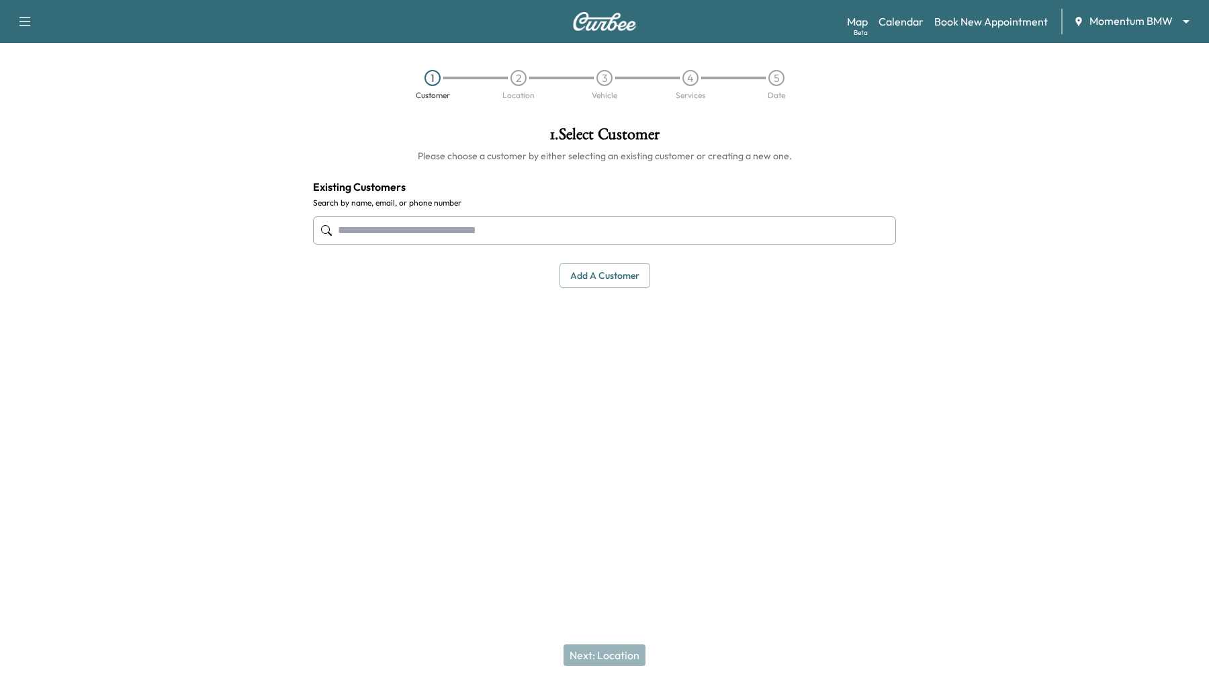
click at [582, 233] on input "text" at bounding box center [604, 230] width 583 height 28
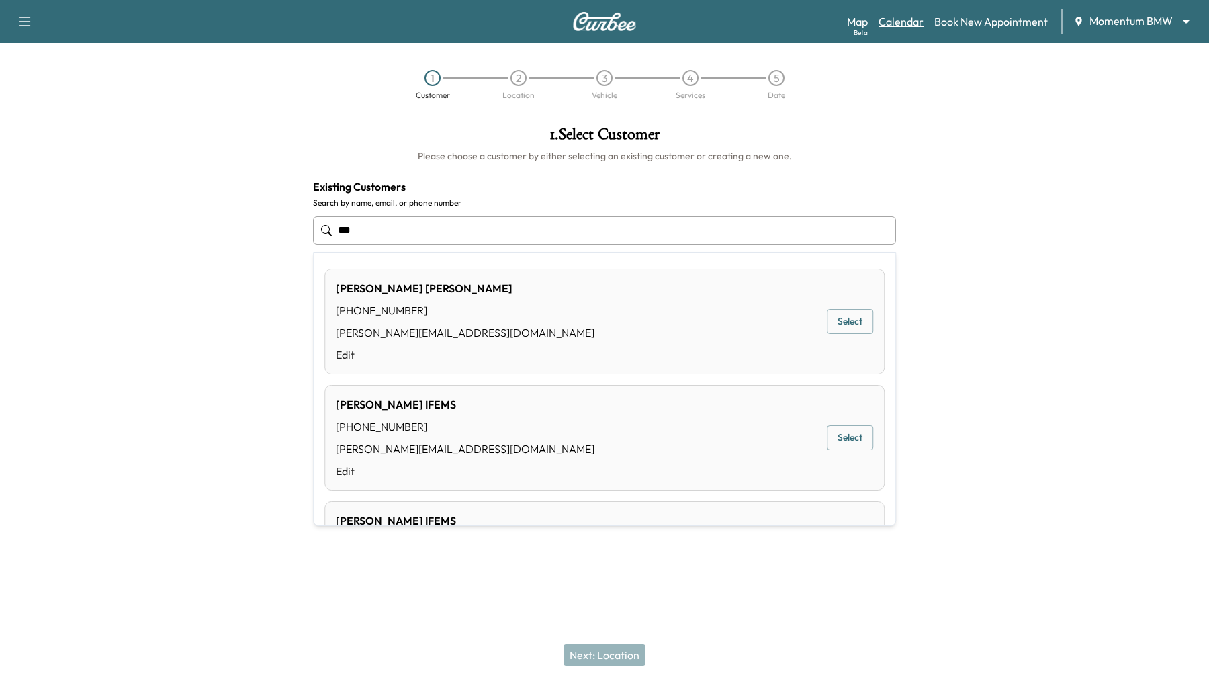
type input "***"
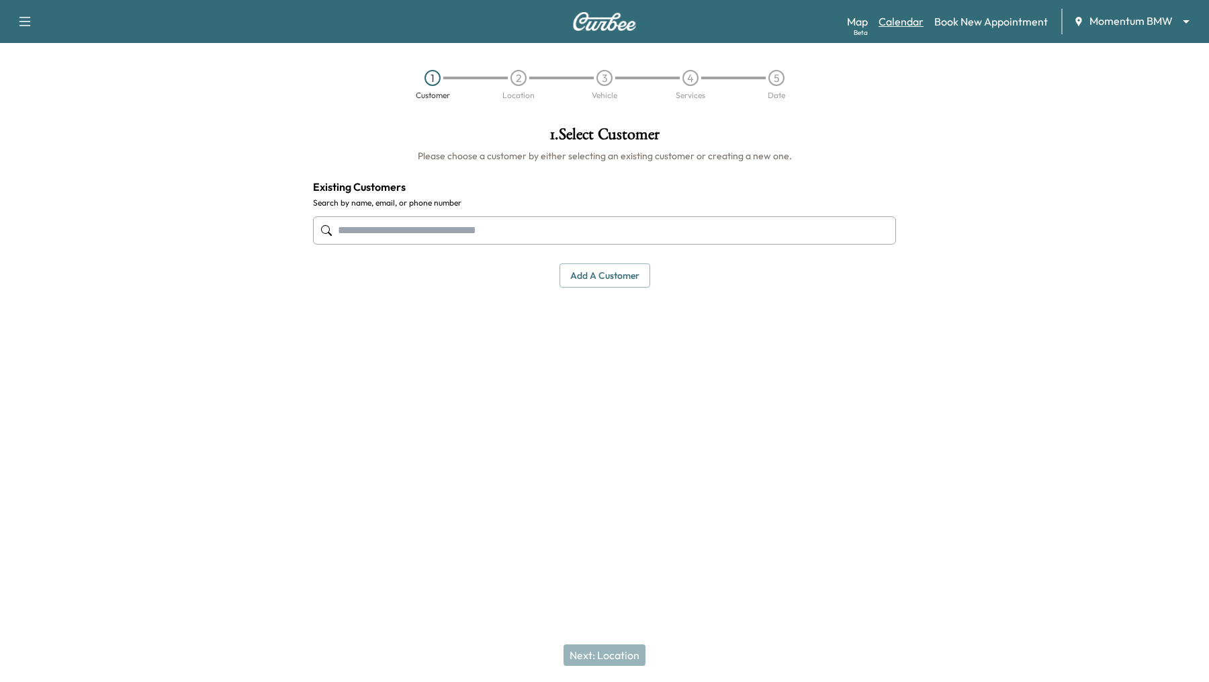
click at [904, 23] on link "Calendar" at bounding box center [901, 21] width 45 height 16
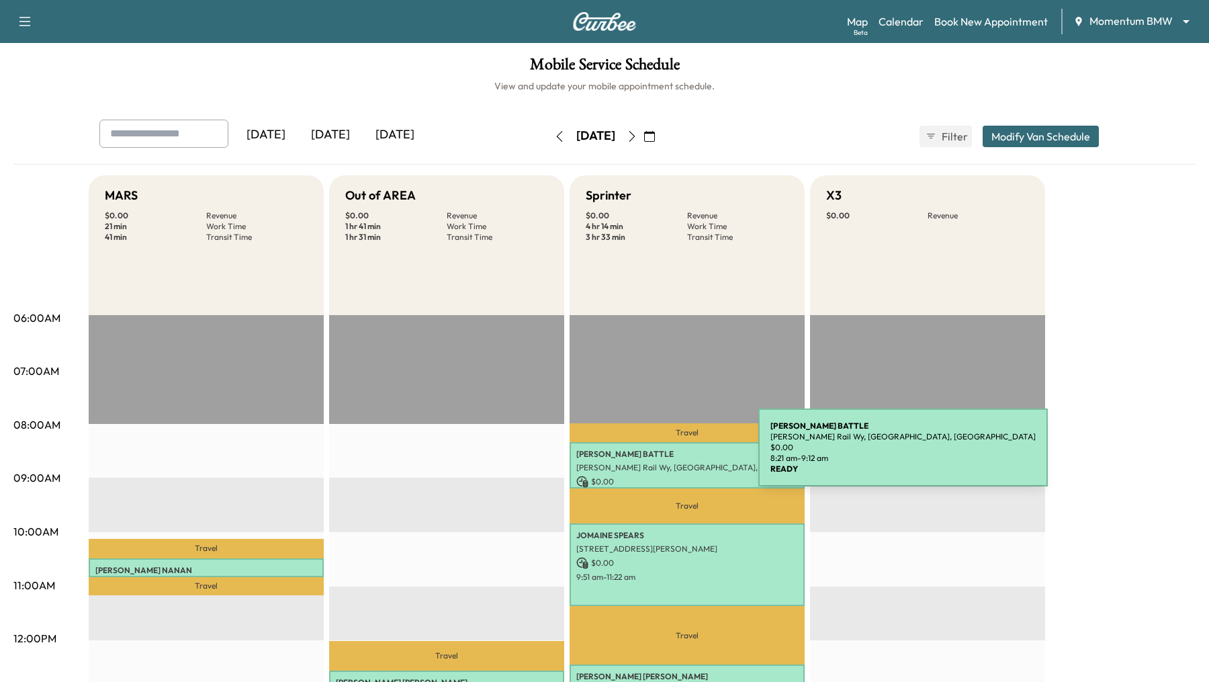
click at [658, 456] on p "[PERSON_NAME]" at bounding box center [687, 454] width 222 height 11
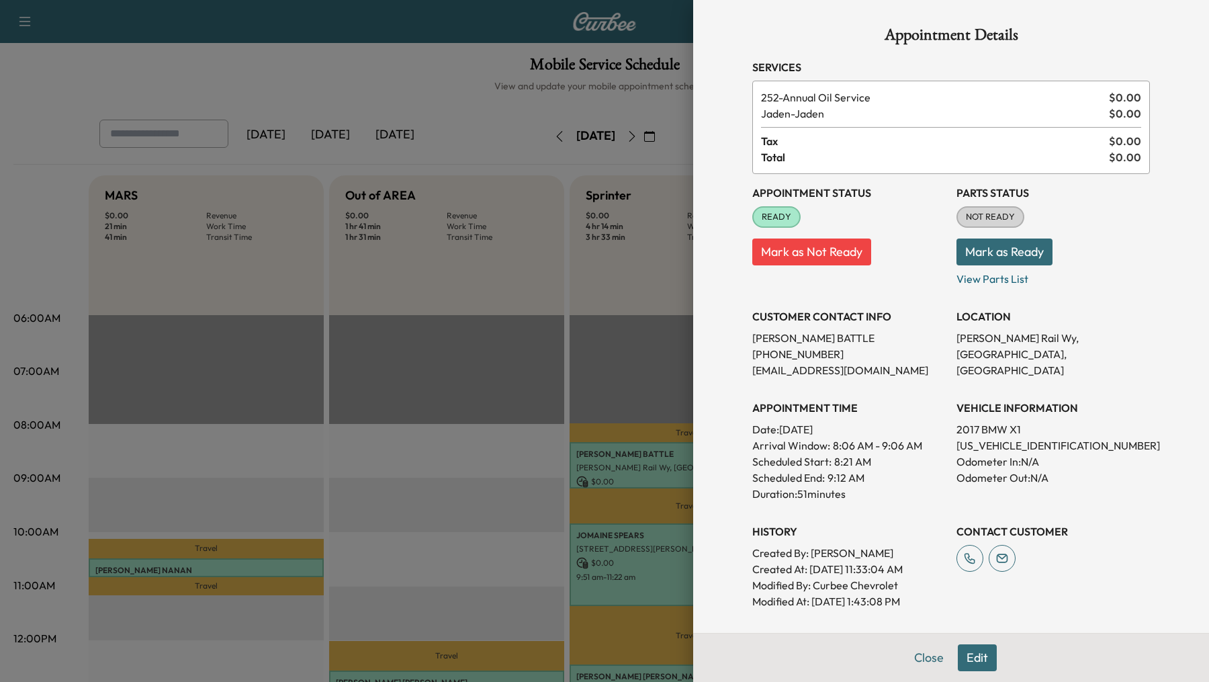
click at [969, 660] on button "Edit" at bounding box center [977, 657] width 39 height 27
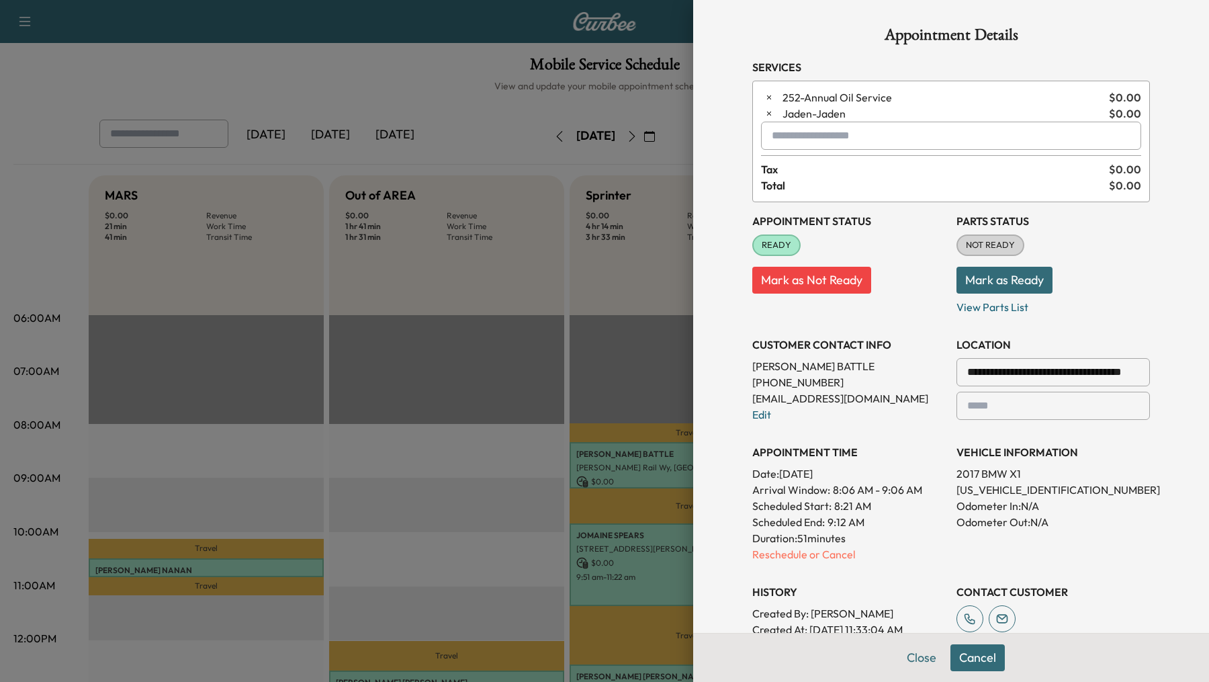
click at [845, 139] on input "text" at bounding box center [951, 136] width 380 height 28
type input "*"
click at [585, 114] on div at bounding box center [604, 341] width 1209 height 682
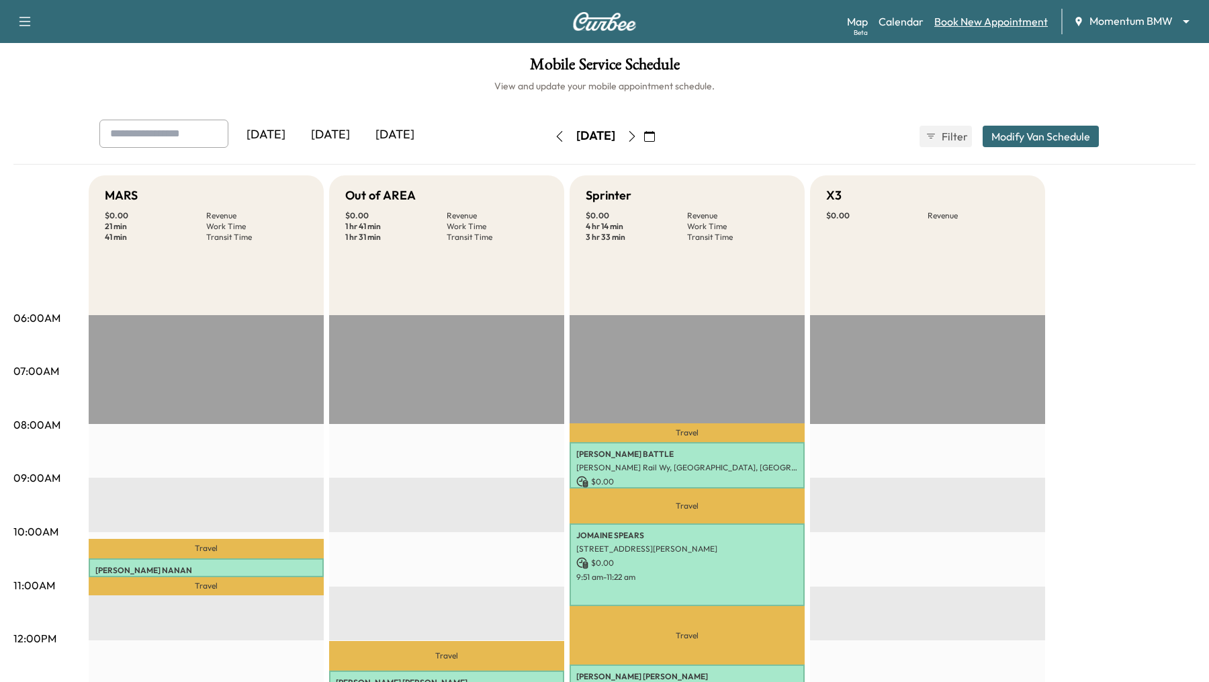
click at [948, 23] on link "Book New Appointment" at bounding box center [992, 21] width 114 height 16
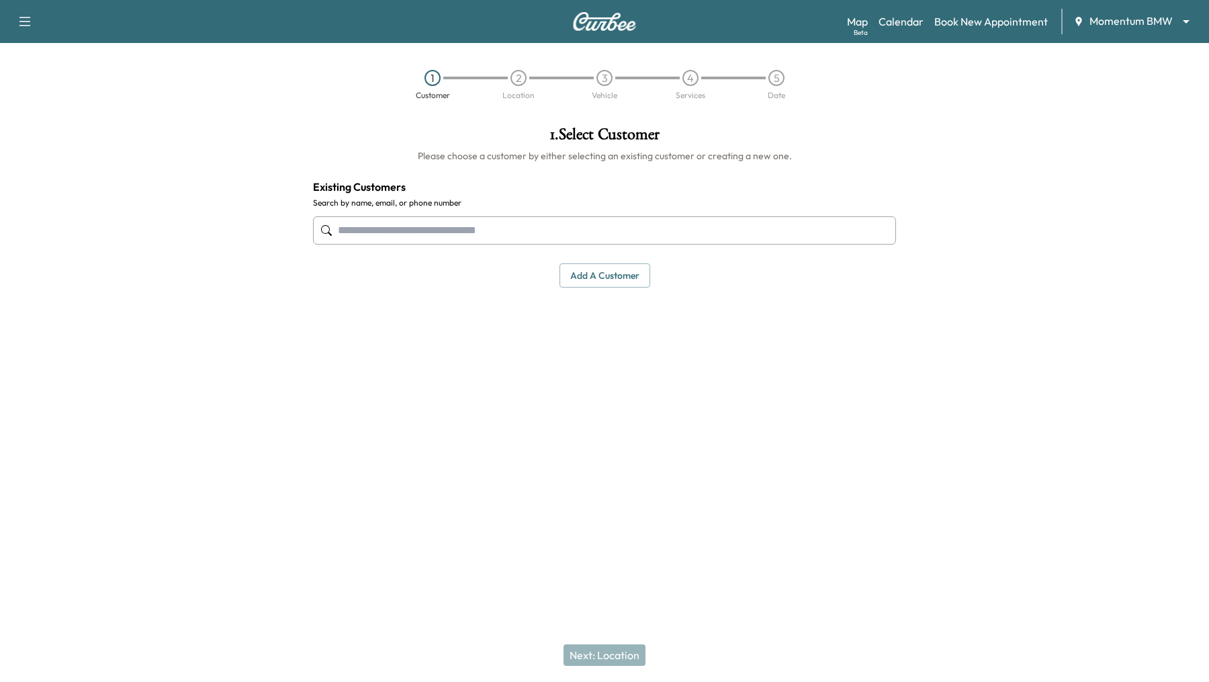
click at [668, 230] on input "text" at bounding box center [604, 230] width 583 height 28
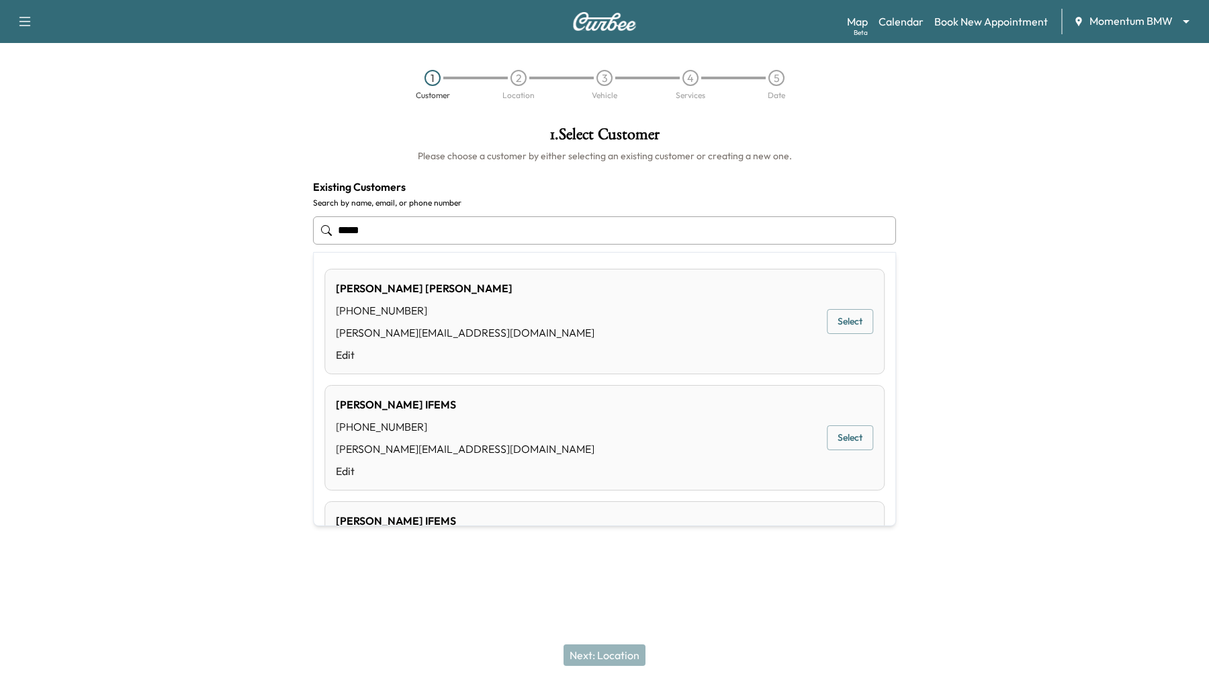
click at [590, 346] on div "Chris Buller (412) 860-5148 chris@curbee.com Edit Select" at bounding box center [605, 321] width 560 height 105
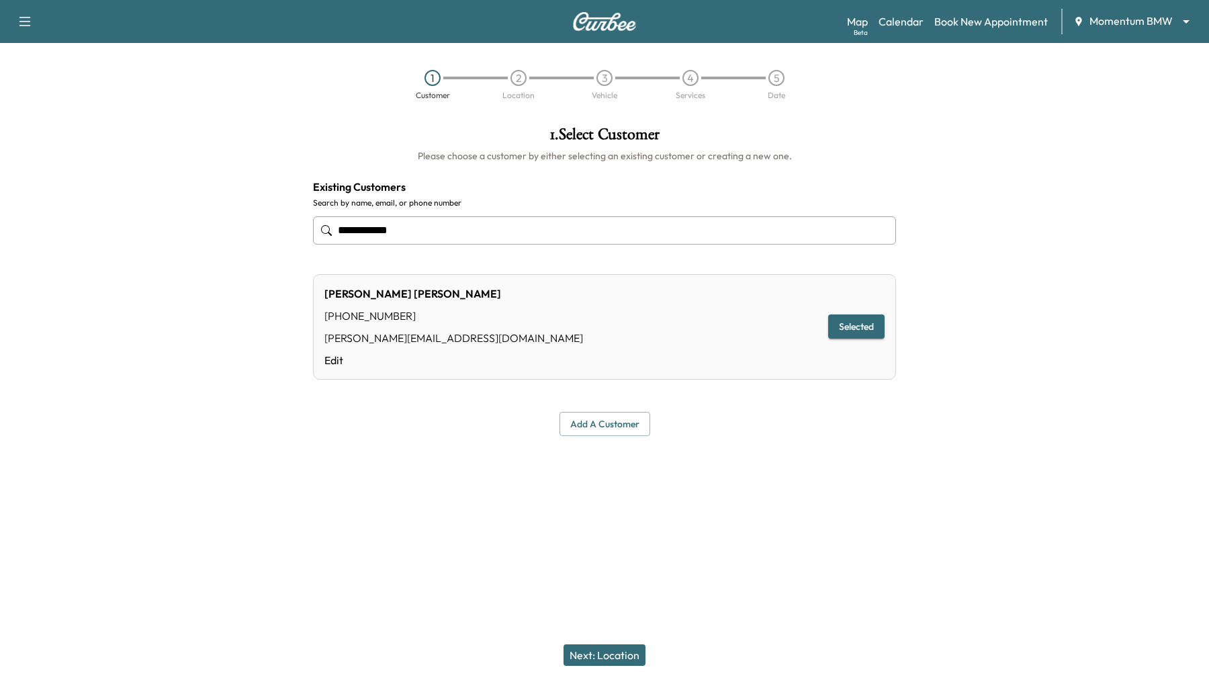
type input "**********"
click at [605, 646] on button "Next: Location" at bounding box center [605, 654] width 82 height 21
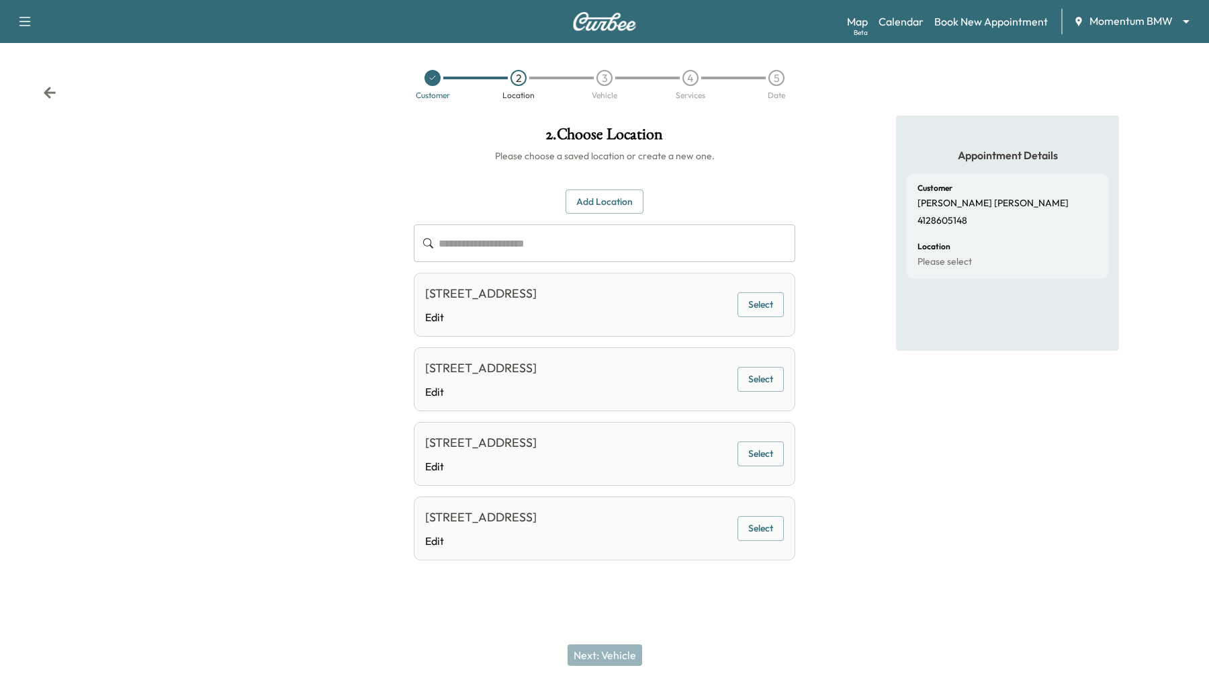
click at [747, 303] on button "Select" at bounding box center [761, 304] width 46 height 25
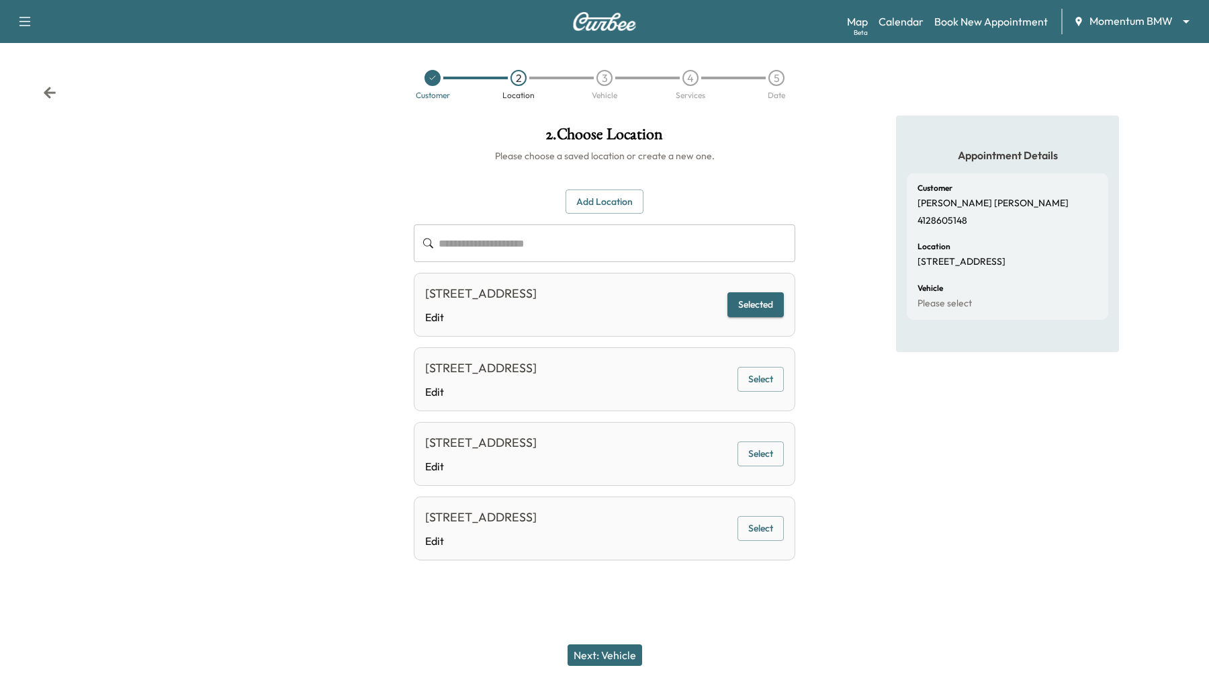
click at [607, 656] on button "Next: Vehicle" at bounding box center [605, 654] width 75 height 21
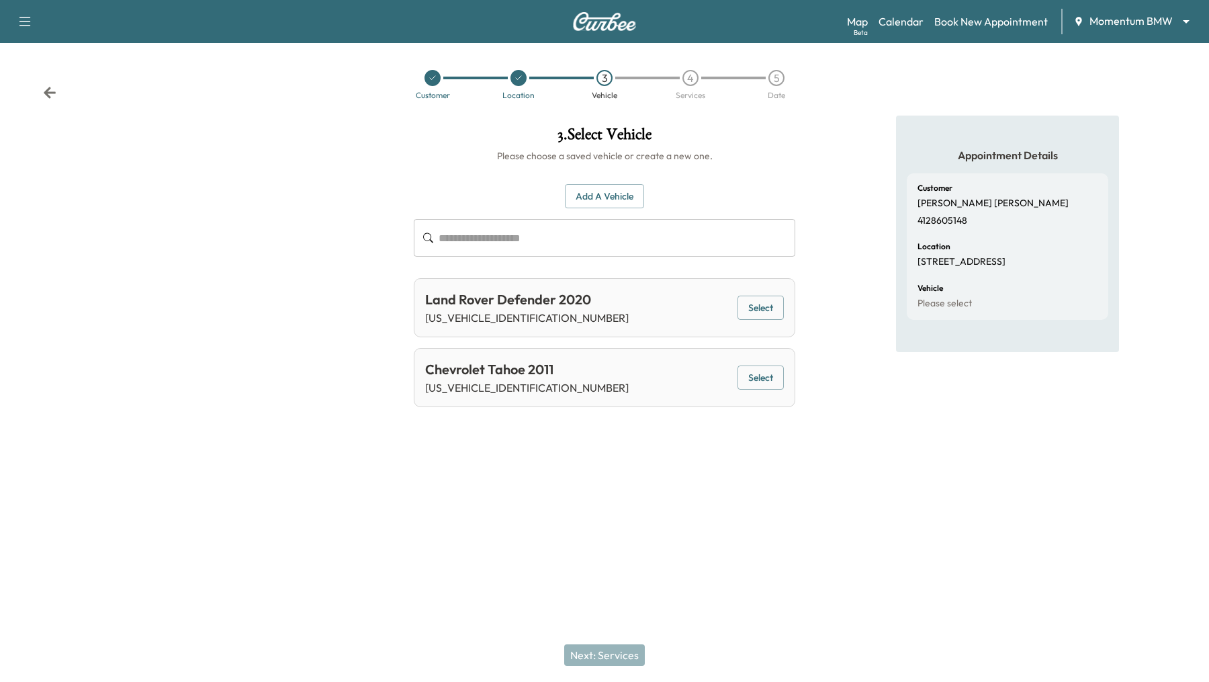
click at [767, 378] on button "Select" at bounding box center [761, 377] width 46 height 25
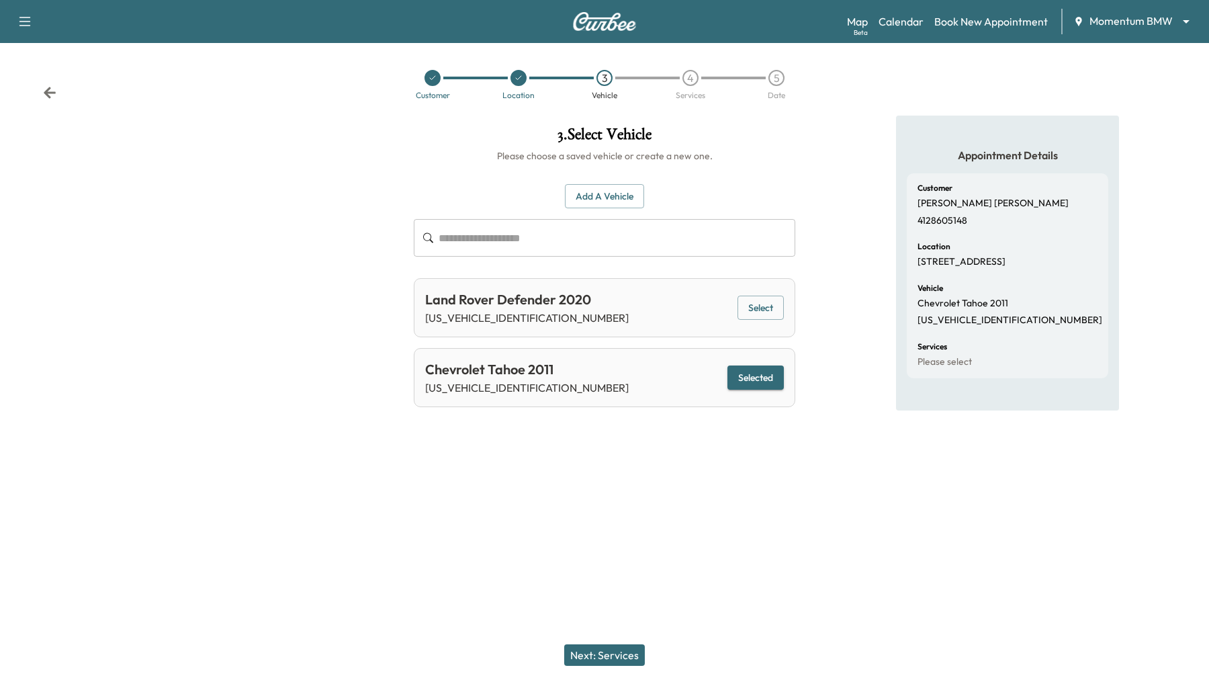
click at [611, 654] on button "Next: Services" at bounding box center [604, 654] width 81 height 21
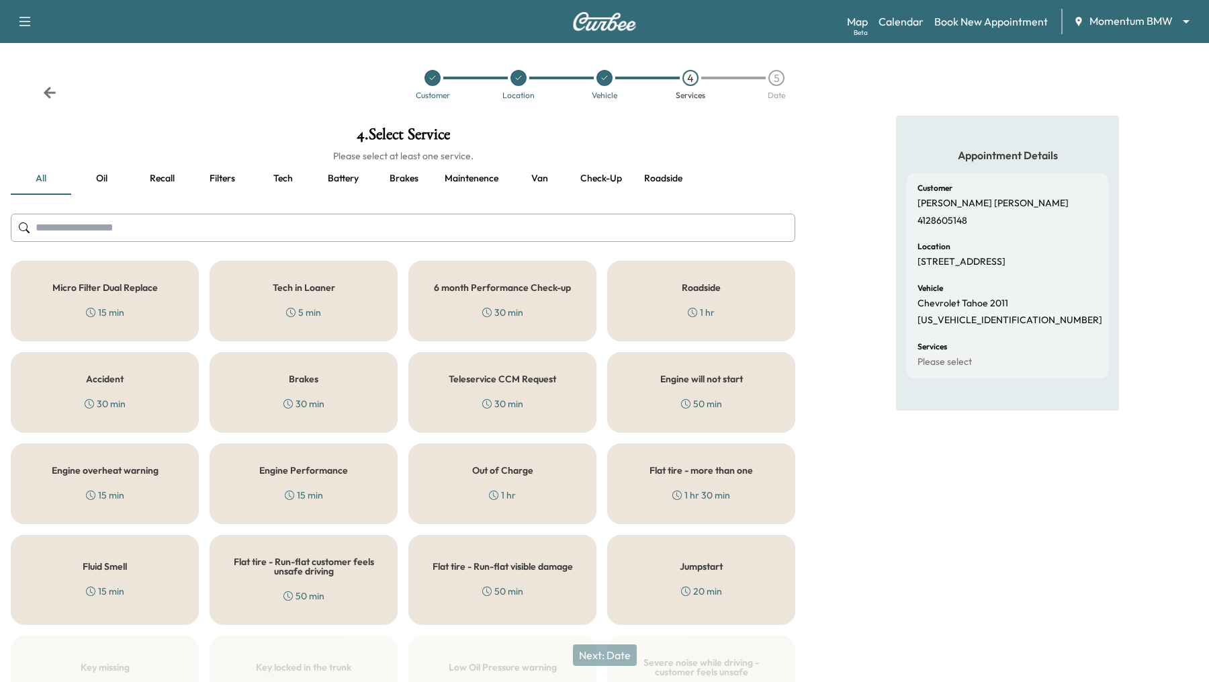
click at [536, 182] on button "Van" at bounding box center [539, 179] width 60 height 32
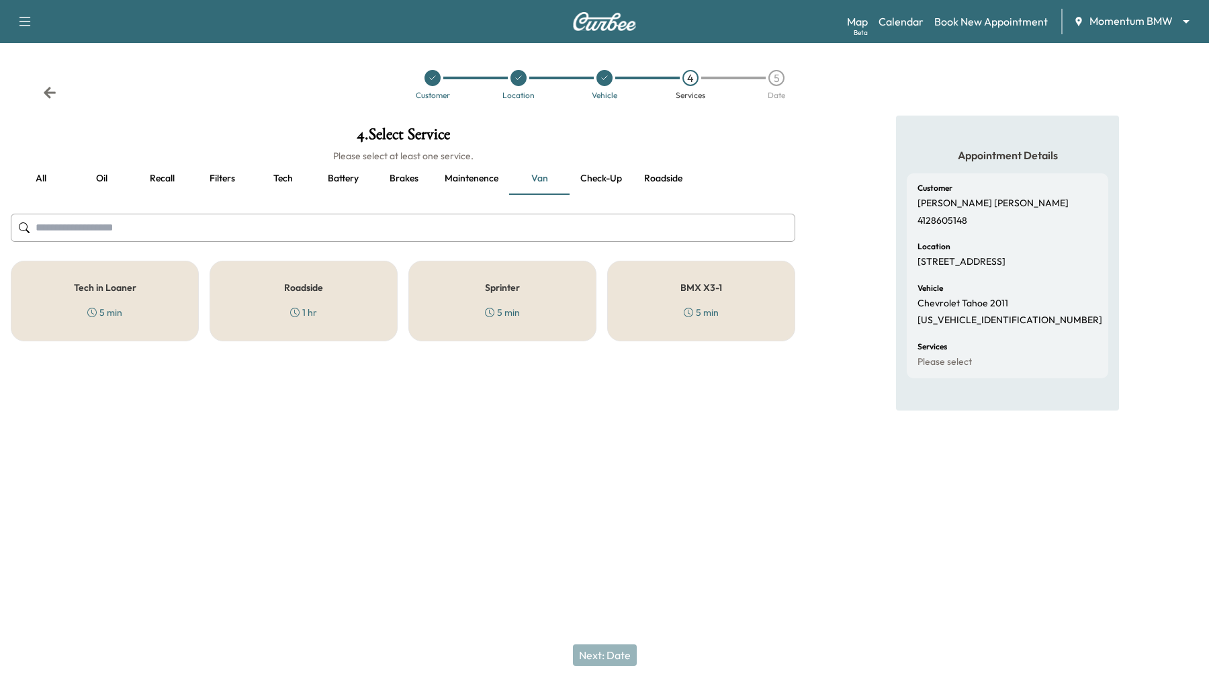
click at [691, 283] on h5 "BMX X3-1" at bounding box center [702, 287] width 42 height 9
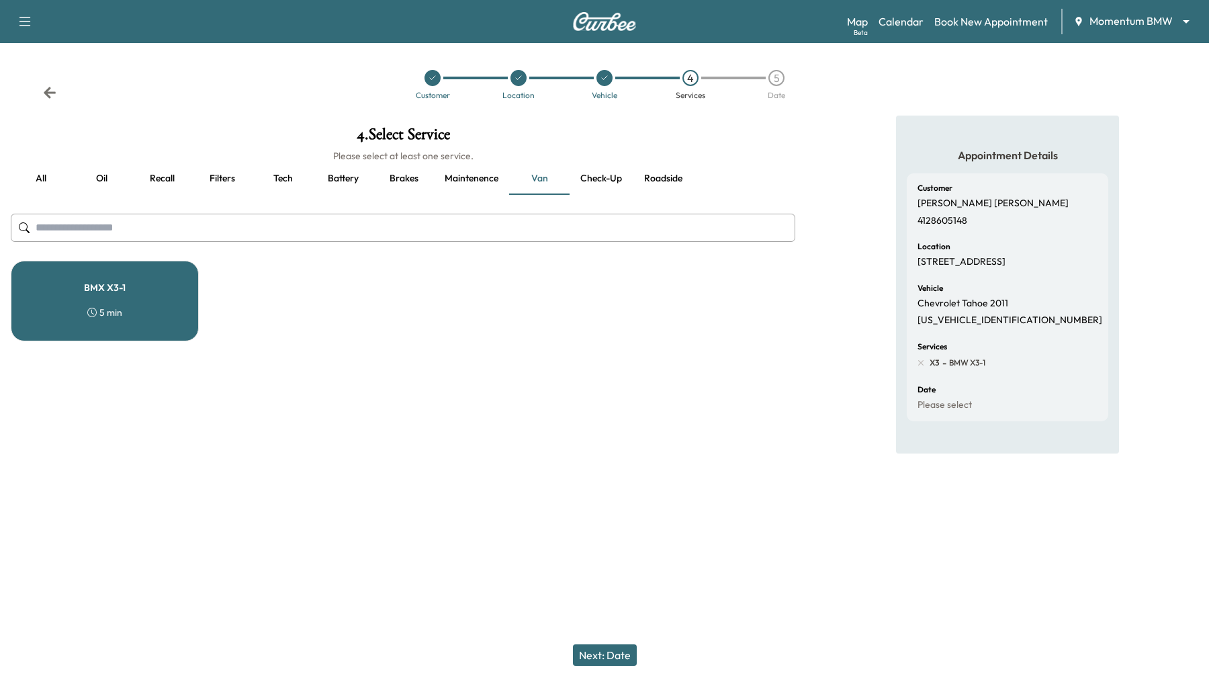
click at [214, 223] on input "text" at bounding box center [403, 228] width 785 height 28
click at [103, 283] on h5 "BMX X3-1" at bounding box center [105, 287] width 42 height 9
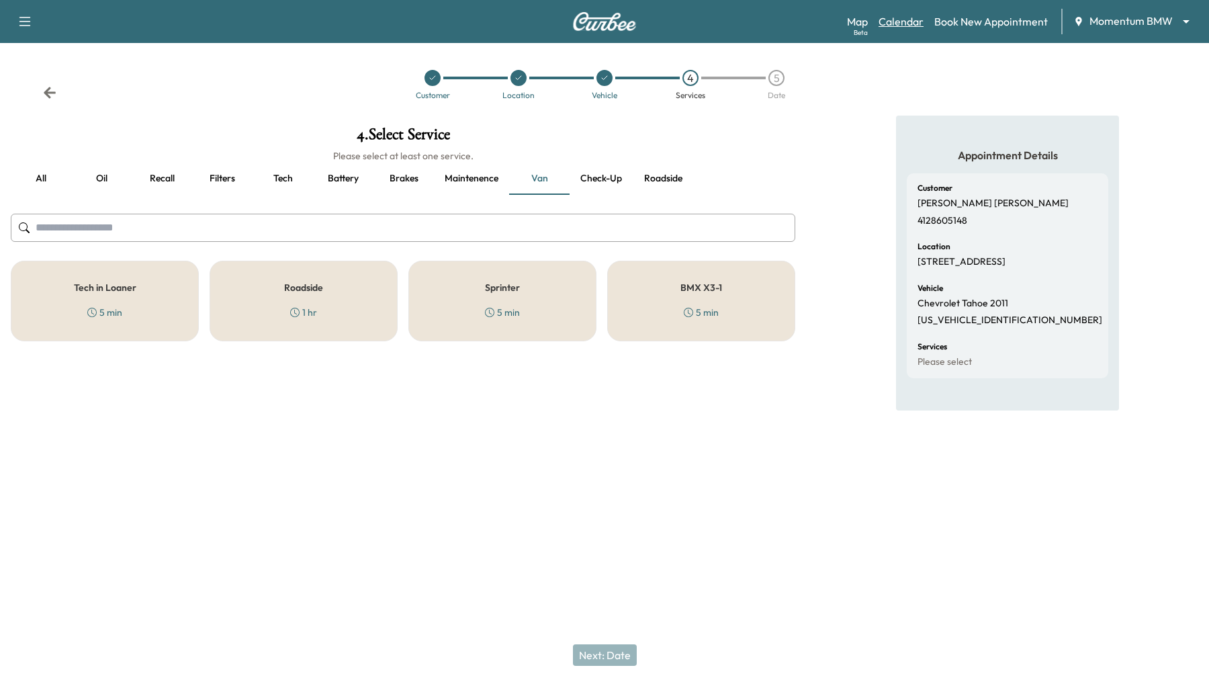
click at [896, 24] on link "Calendar" at bounding box center [901, 21] width 45 height 16
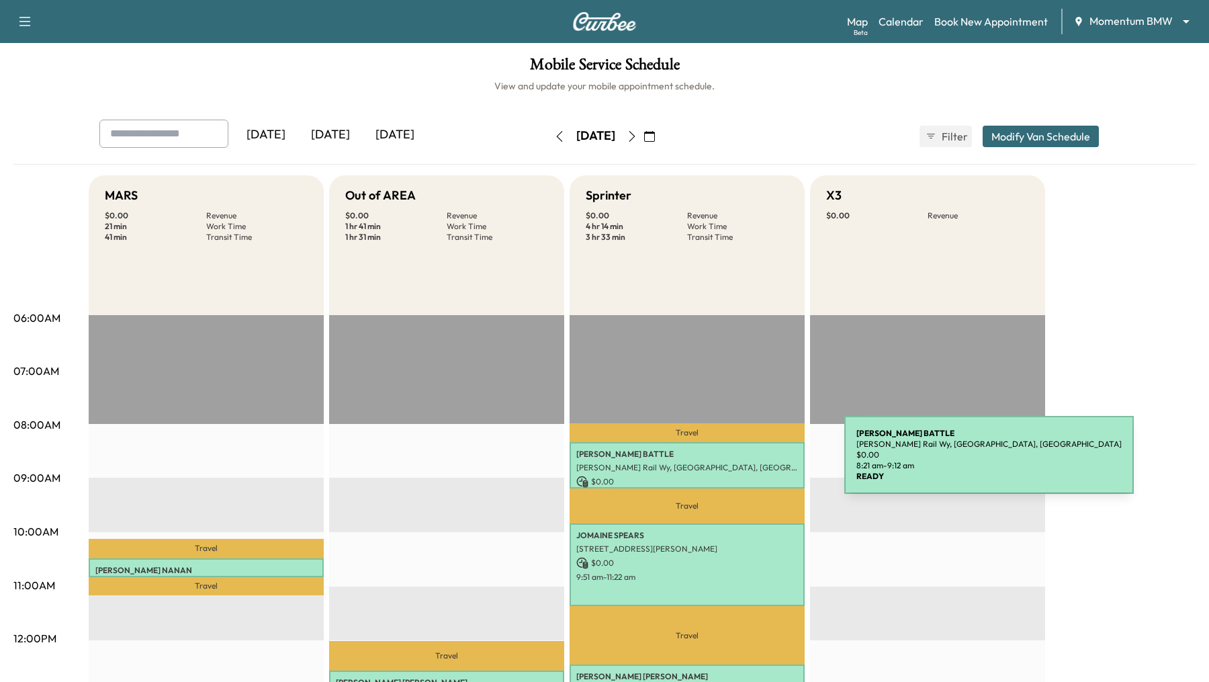
click at [744, 462] on p "[PERSON_NAME] Rail Wy, [GEOGRAPHIC_DATA], [GEOGRAPHIC_DATA]" at bounding box center [687, 467] width 222 height 11
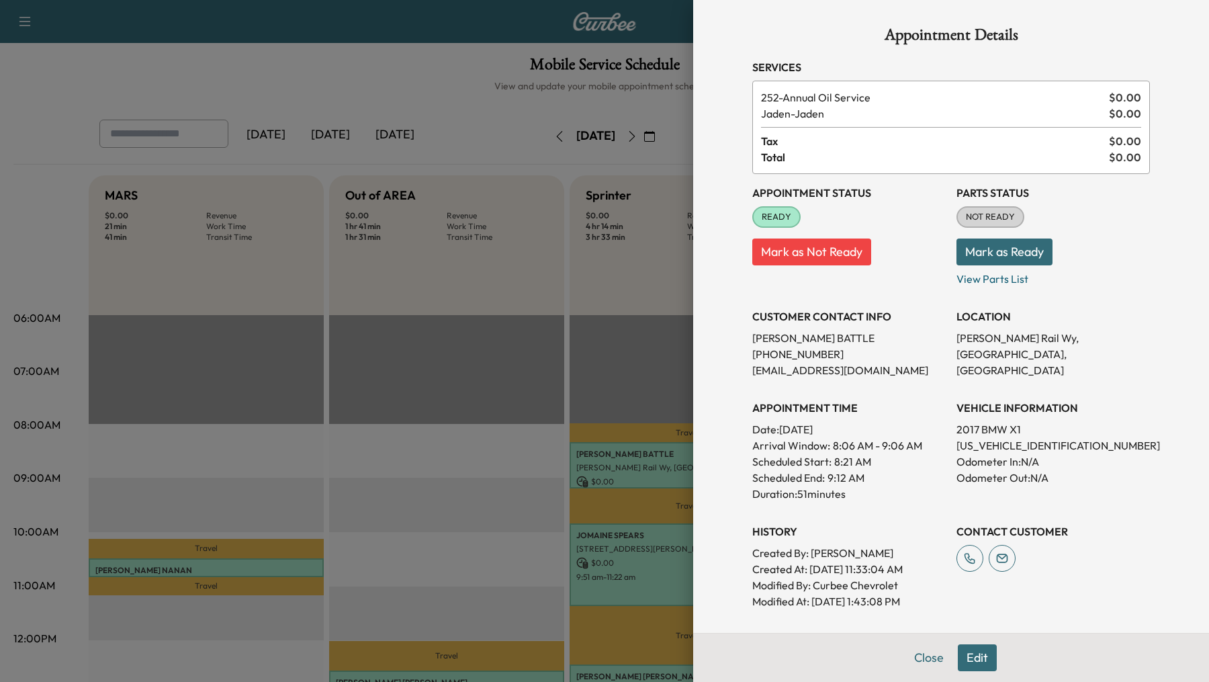
click at [969, 656] on button "Edit" at bounding box center [977, 657] width 39 height 27
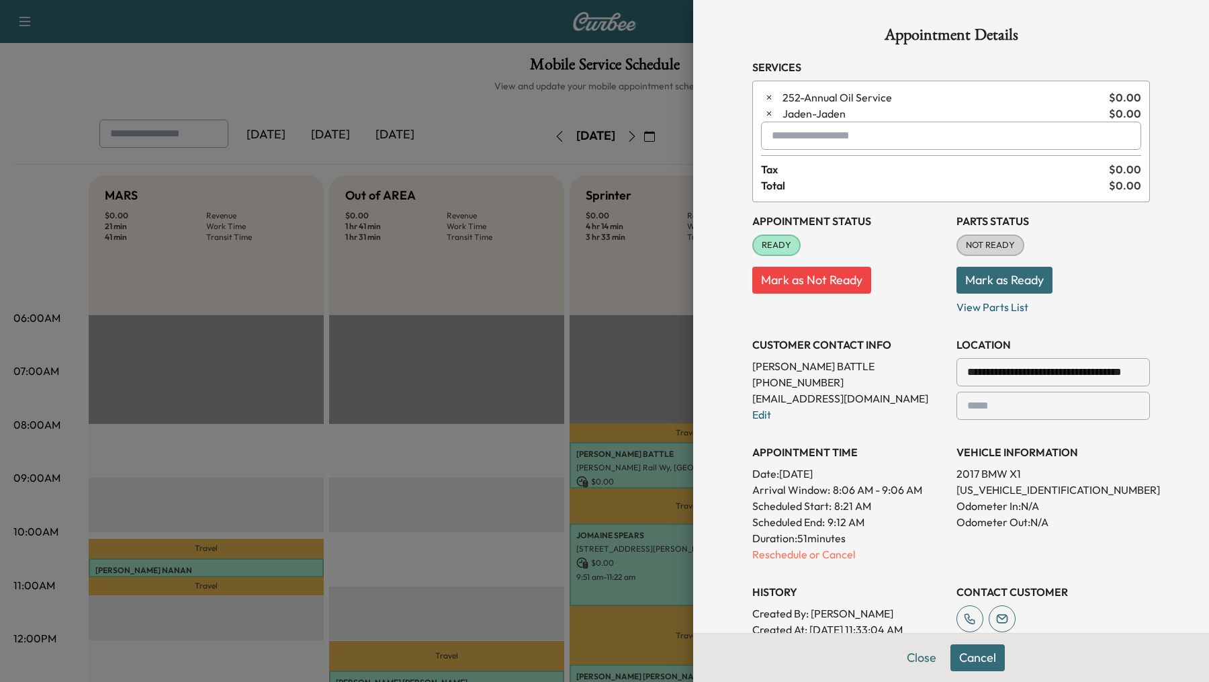
click at [884, 128] on input "text" at bounding box center [951, 136] width 380 height 28
type input "*"
click at [441, 97] on div at bounding box center [604, 341] width 1209 height 682
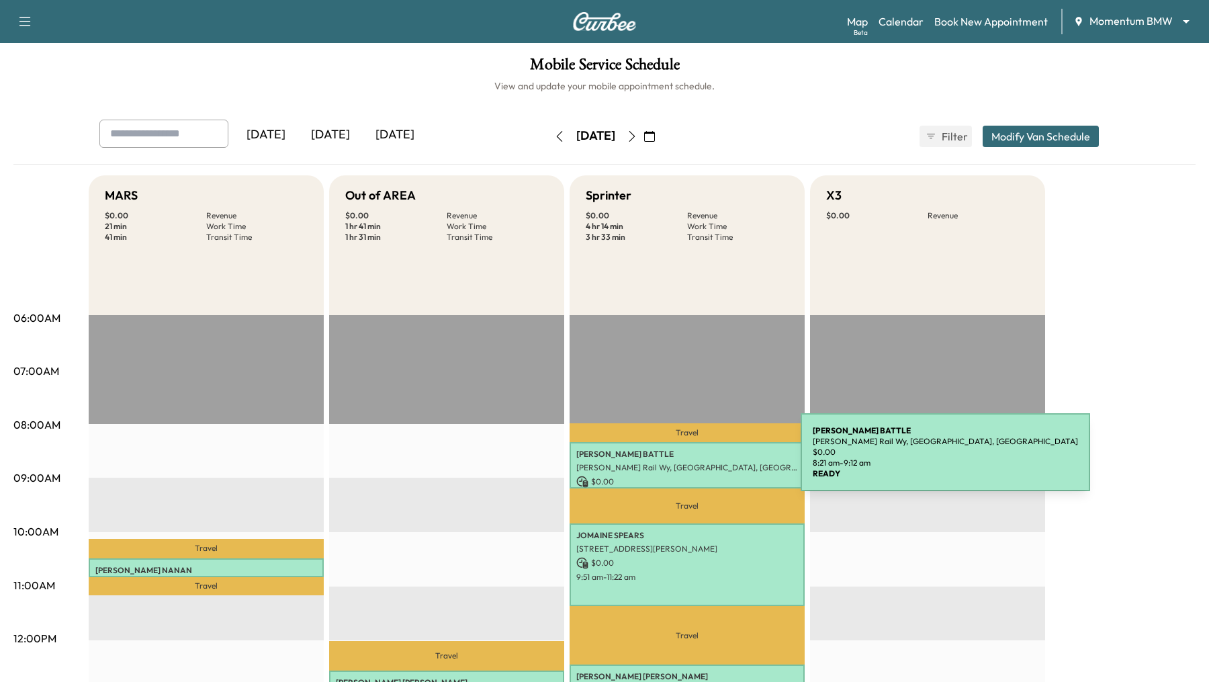
click at [700, 460] on div "SHANICE BATTLE Fannin Rail Wy, Houston, TX 77045, USA $ 0.00 8:21 am - 9:12 am" at bounding box center [687, 465] width 235 height 46
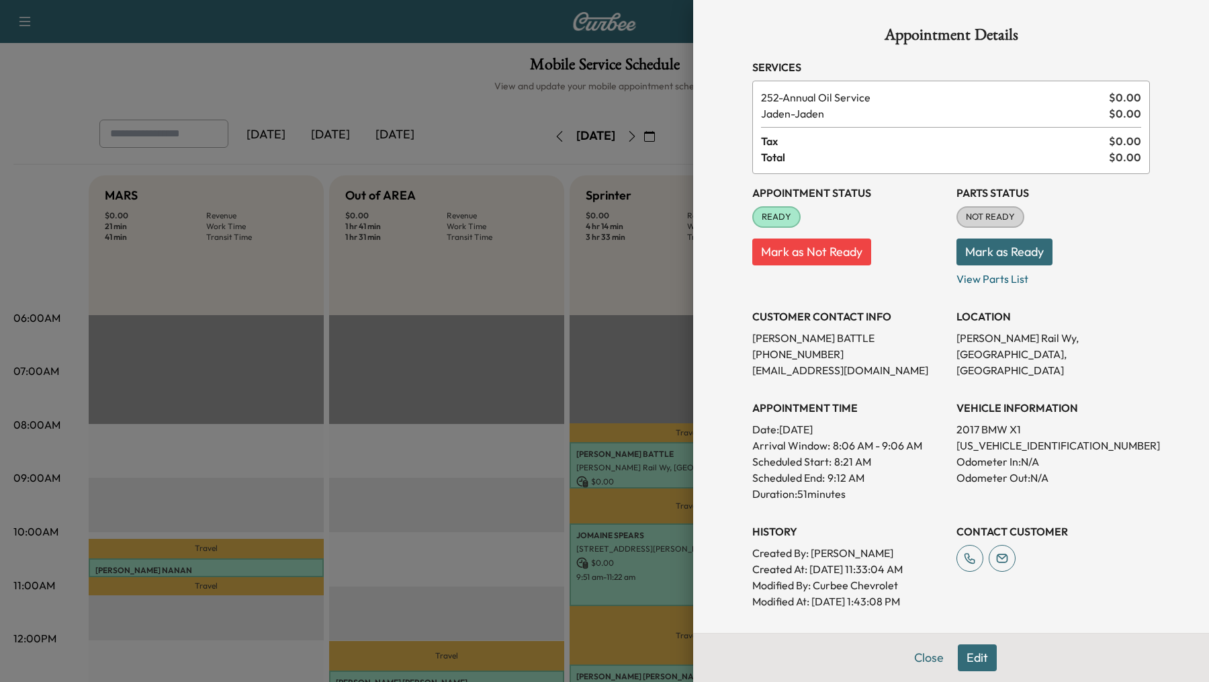
click at [986, 658] on button "Edit" at bounding box center [977, 657] width 39 height 27
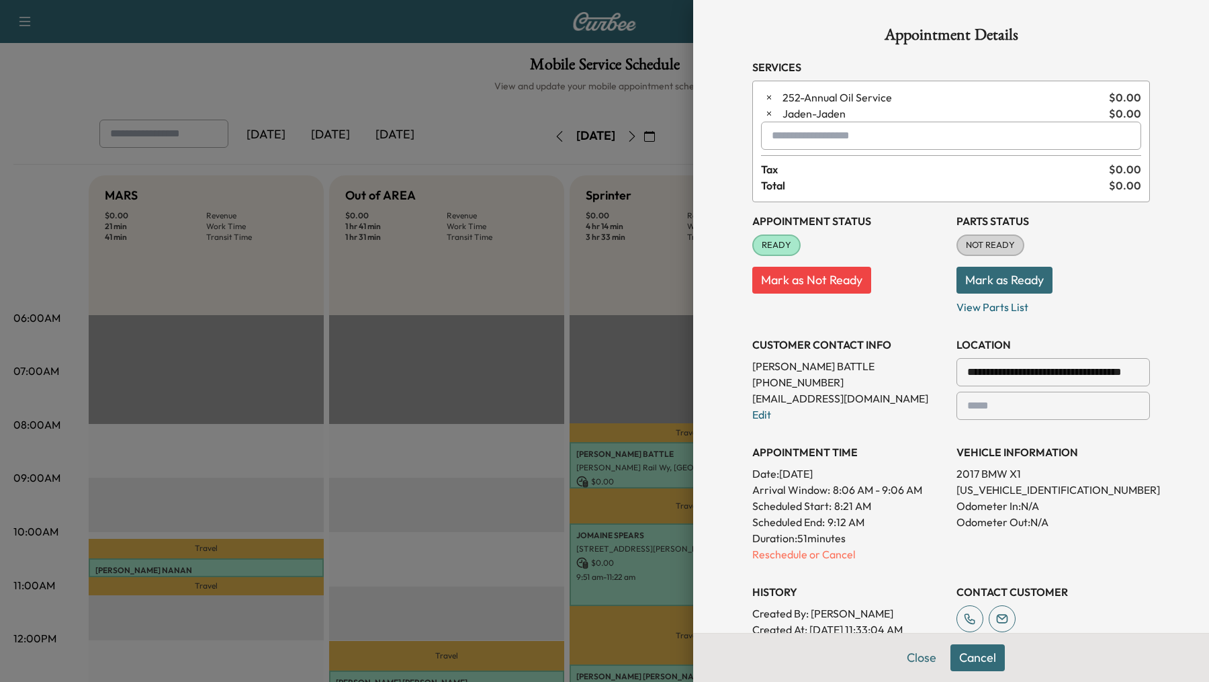
click at [859, 136] on input "text" at bounding box center [951, 136] width 380 height 28
type input "*"
click at [408, 305] on div at bounding box center [604, 341] width 1209 height 682
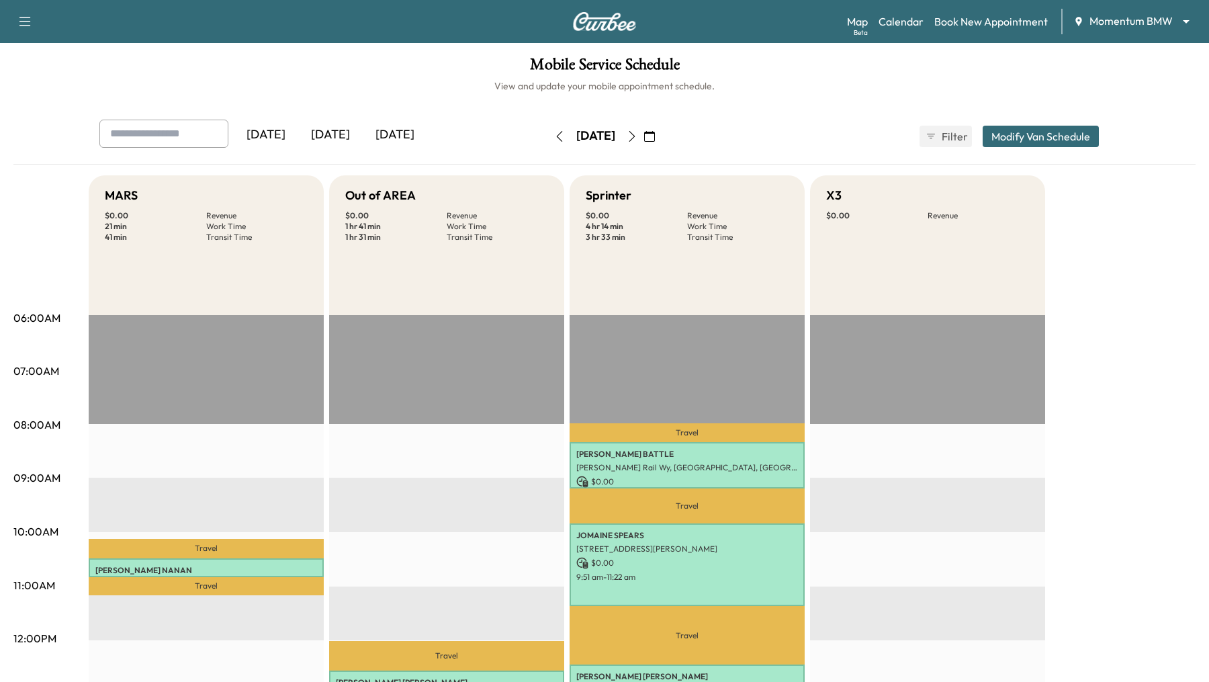
click at [638, 139] on icon "button" at bounding box center [632, 136] width 11 height 11
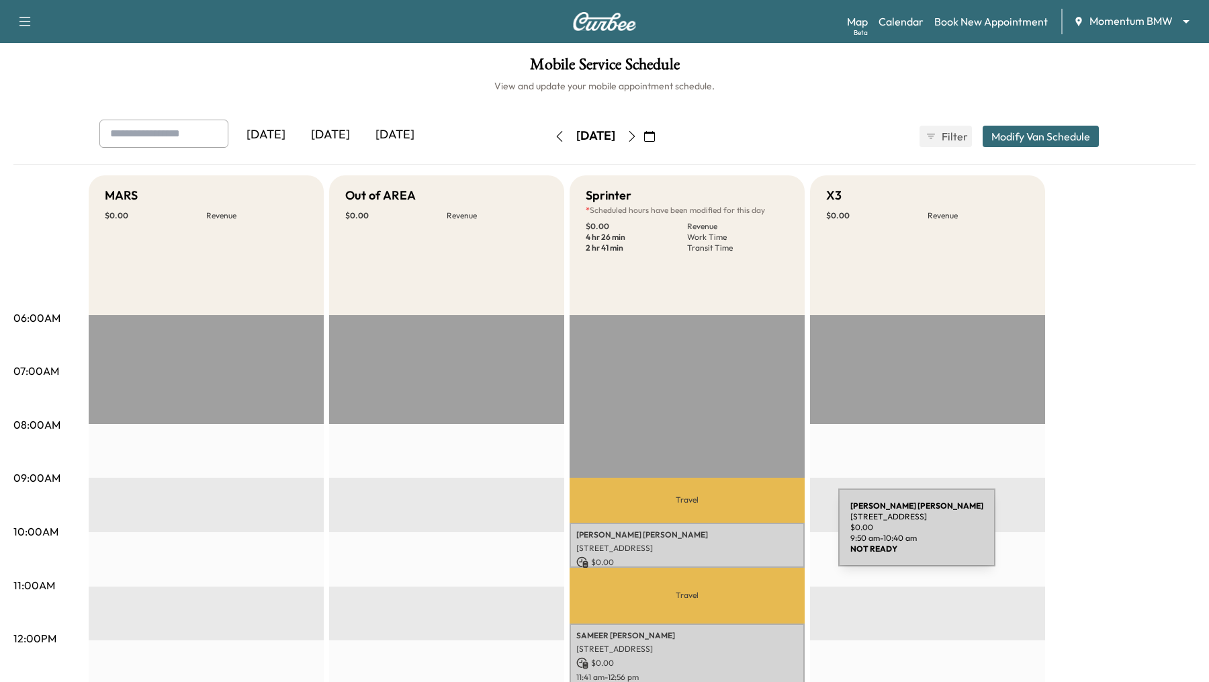
click at [736, 535] on p "ANDREW KIRWIN" at bounding box center [687, 534] width 222 height 11
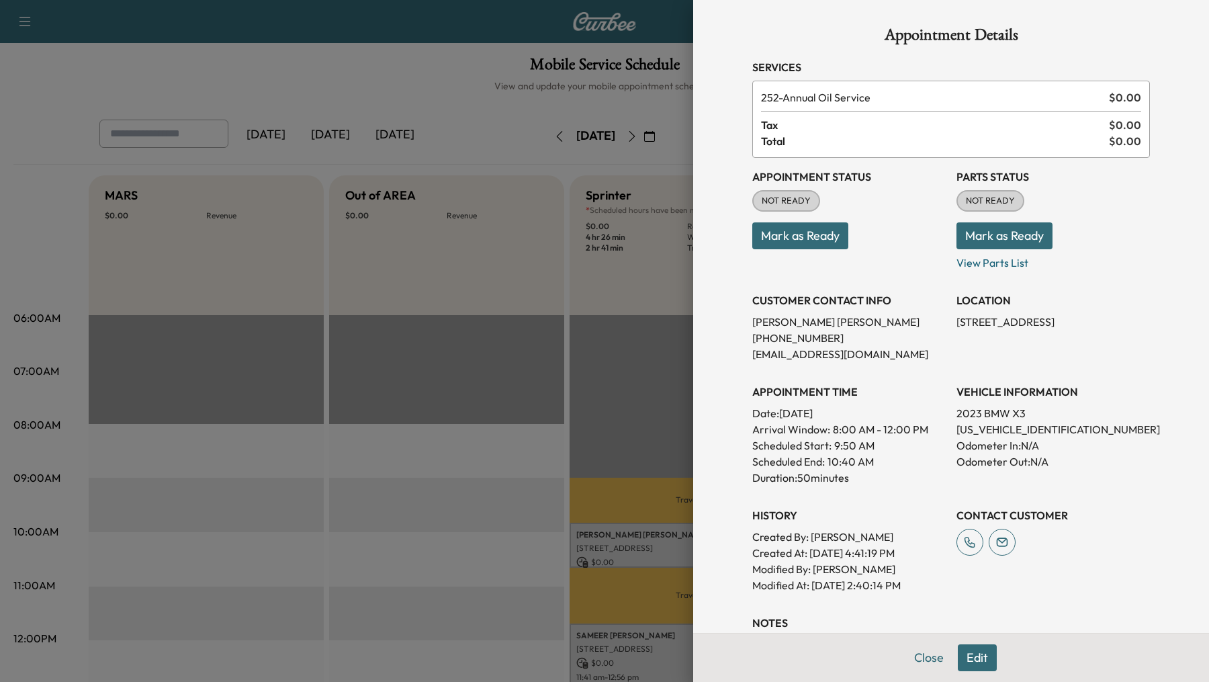
click at [975, 652] on button "Edit" at bounding box center [977, 657] width 39 height 27
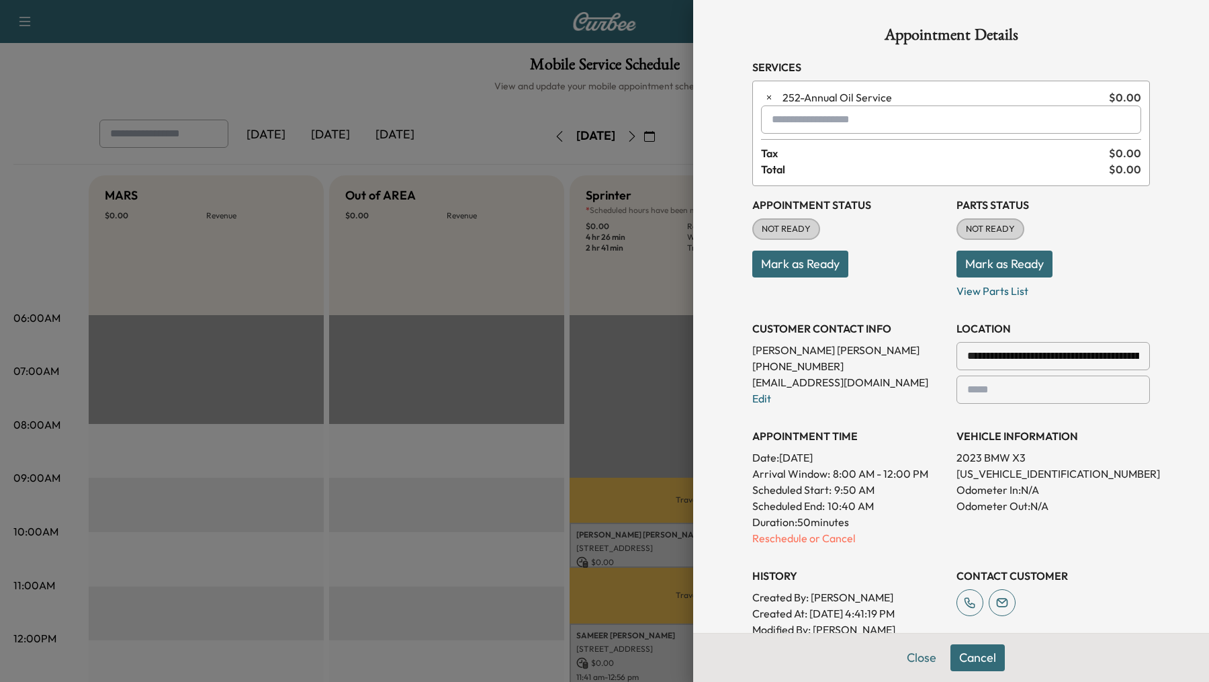
click at [845, 116] on input "text" at bounding box center [951, 119] width 380 height 28
click at [795, 125] on input "********" at bounding box center [951, 119] width 380 height 28
click at [839, 119] on input "****" at bounding box center [951, 119] width 380 height 28
type input "*"
click at [400, 447] on div at bounding box center [604, 341] width 1209 height 682
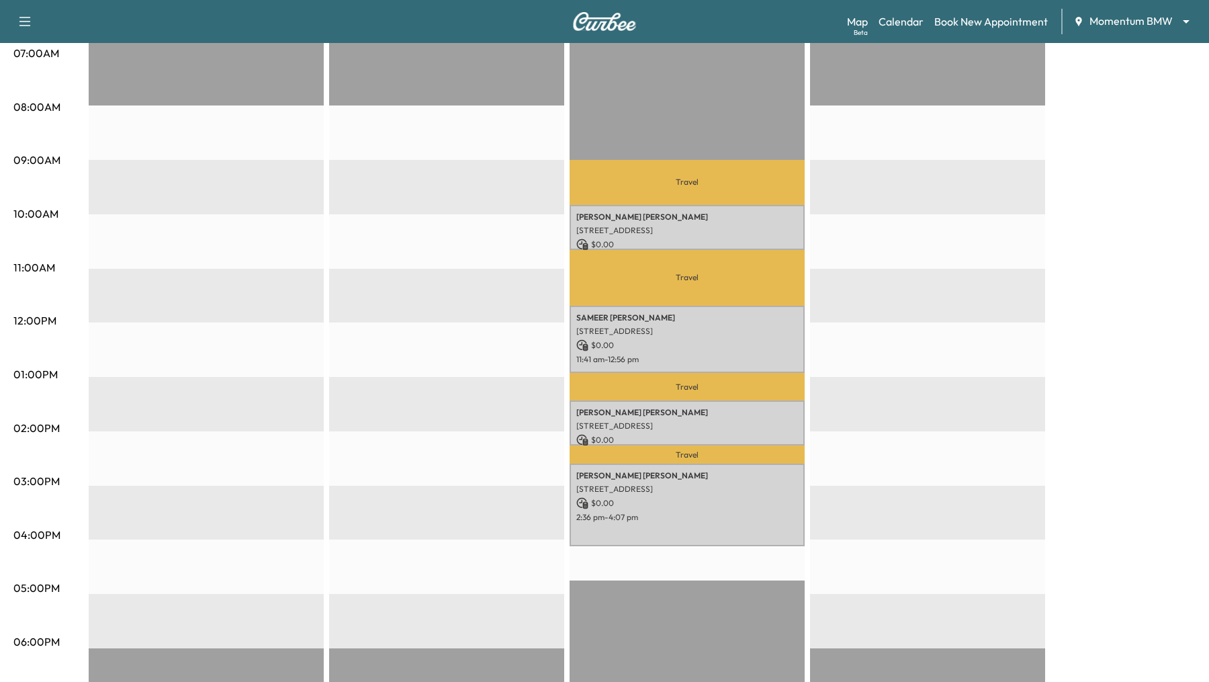
scroll to position [325, 0]
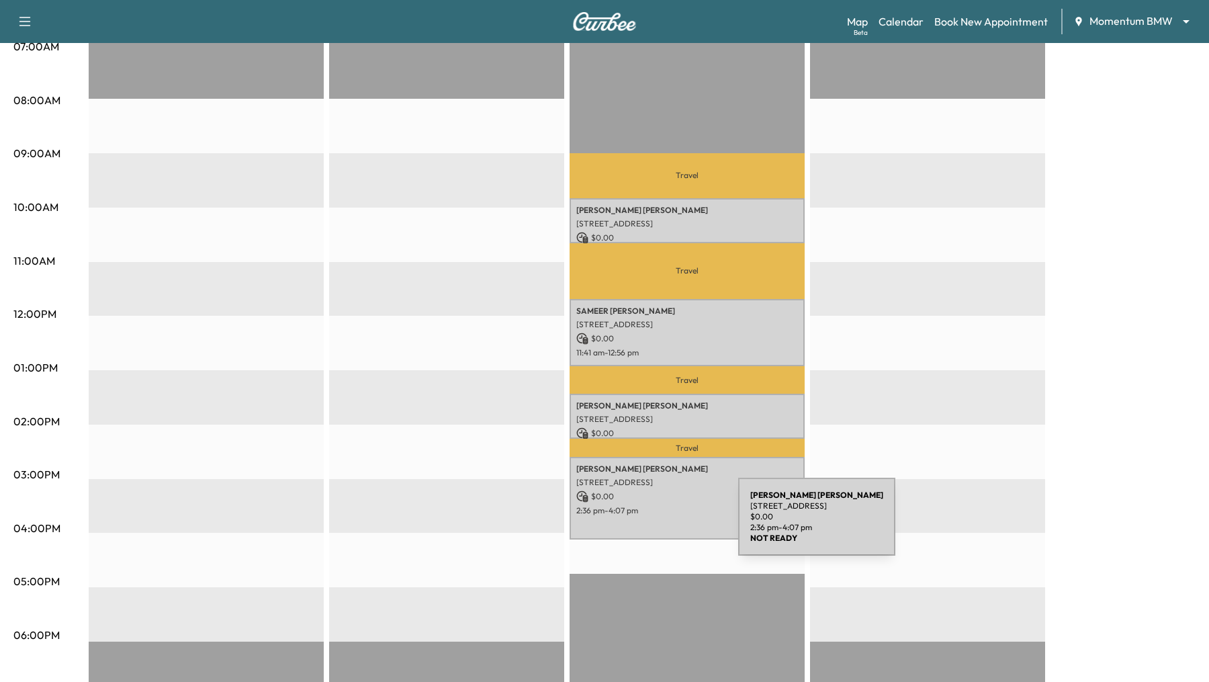
click at [638, 525] on div "DARLENE HANNA 9570 Southwest Fwy, Houston, TX 77074, USA $ 0.00 2:36 pm - 4:07 …" at bounding box center [687, 498] width 235 height 82
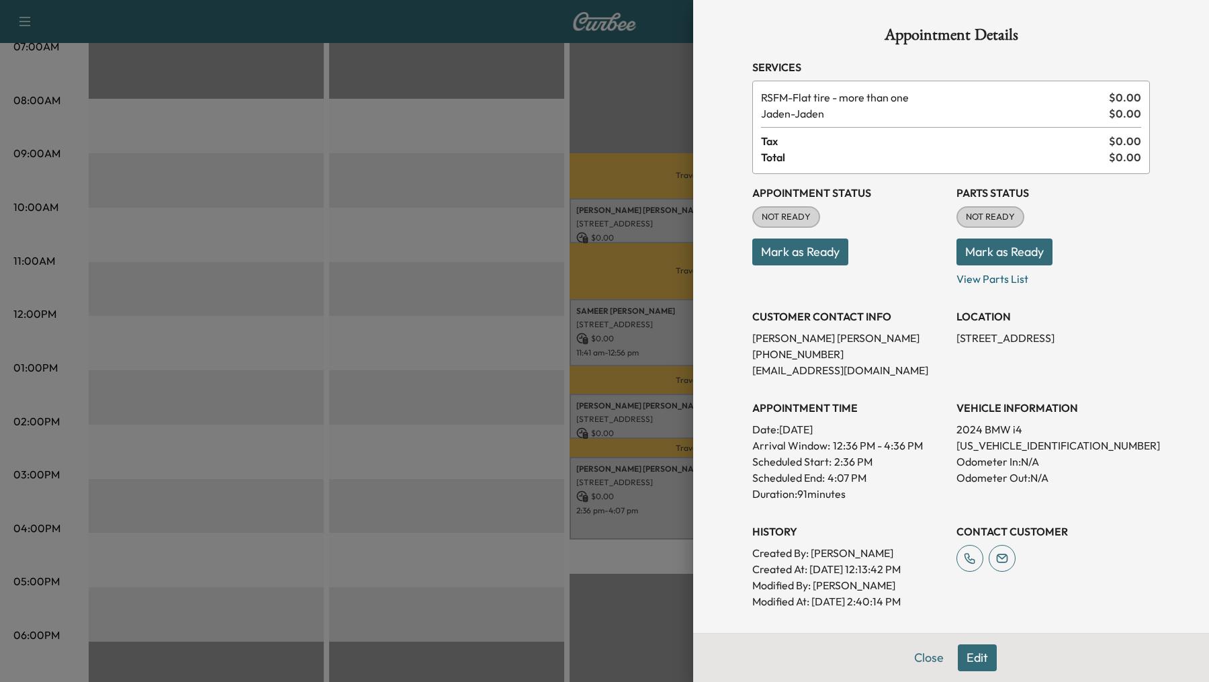
click at [986, 659] on button "Edit" at bounding box center [977, 657] width 39 height 27
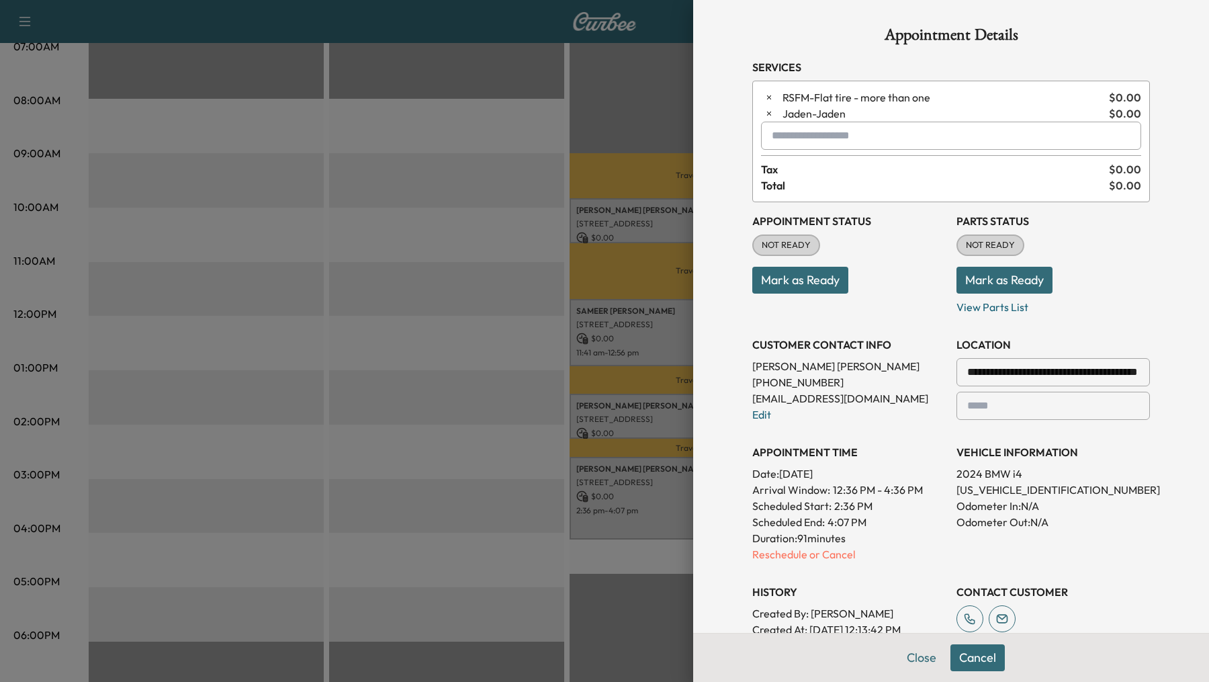
click at [824, 132] on input "text" at bounding box center [951, 136] width 380 height 28
type input "*"
click at [458, 179] on div at bounding box center [604, 341] width 1209 height 682
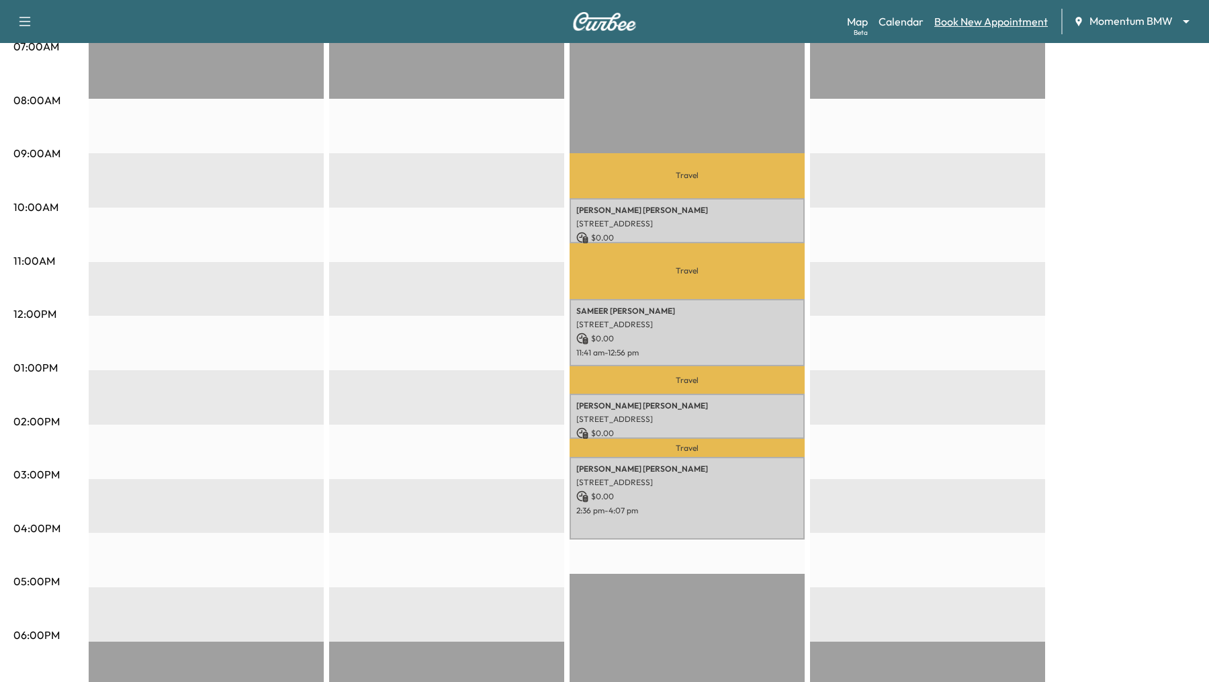
click at [953, 20] on link "Book New Appointment" at bounding box center [992, 21] width 114 height 16
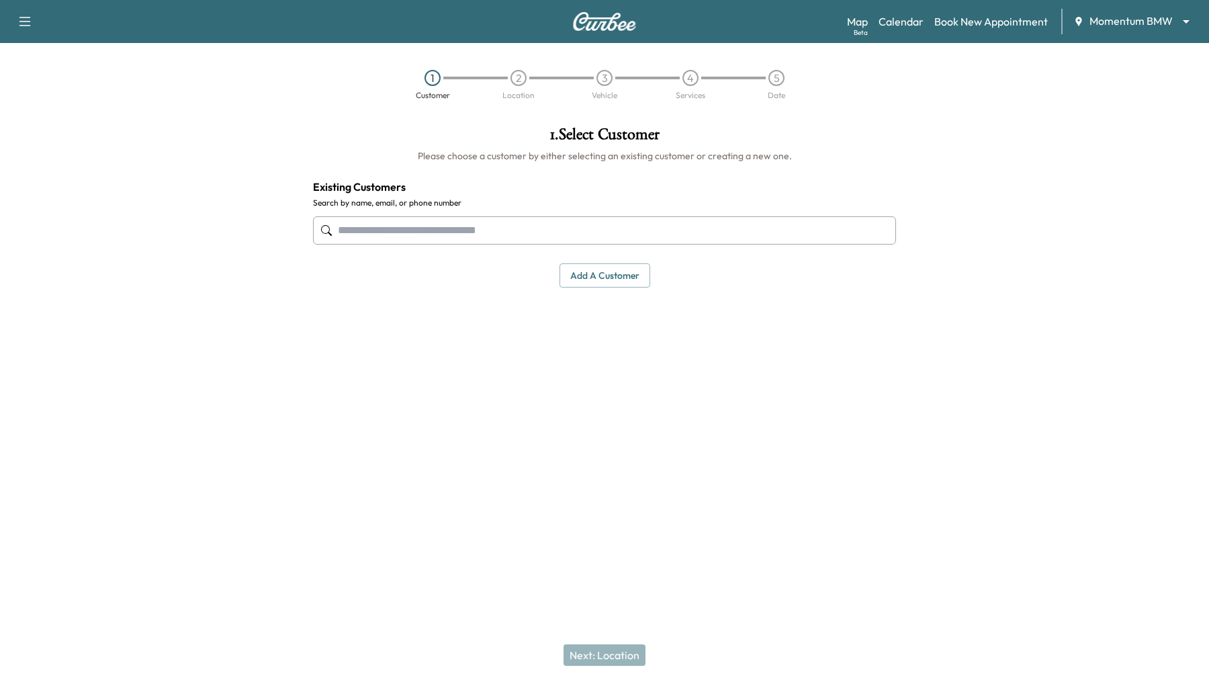
click at [475, 228] on input "text" at bounding box center [604, 230] width 583 height 28
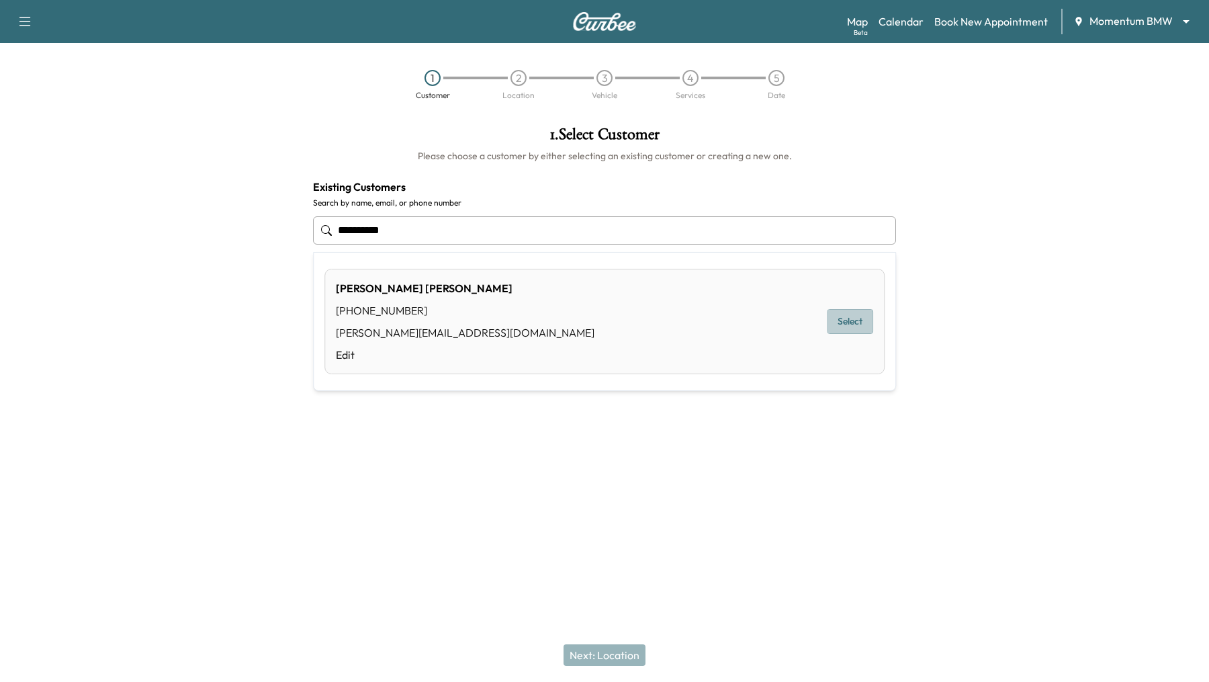
click at [847, 322] on button "Select" at bounding box center [850, 321] width 46 height 25
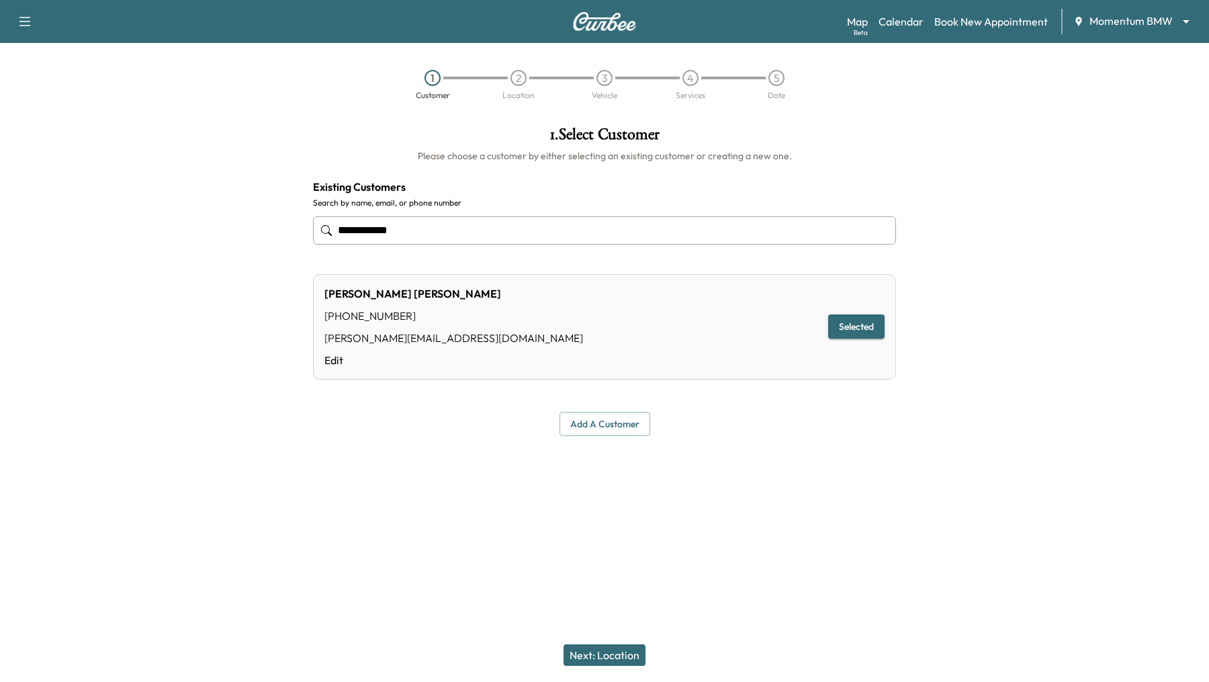
type input "**********"
click at [580, 650] on button "Next: Location" at bounding box center [605, 654] width 82 height 21
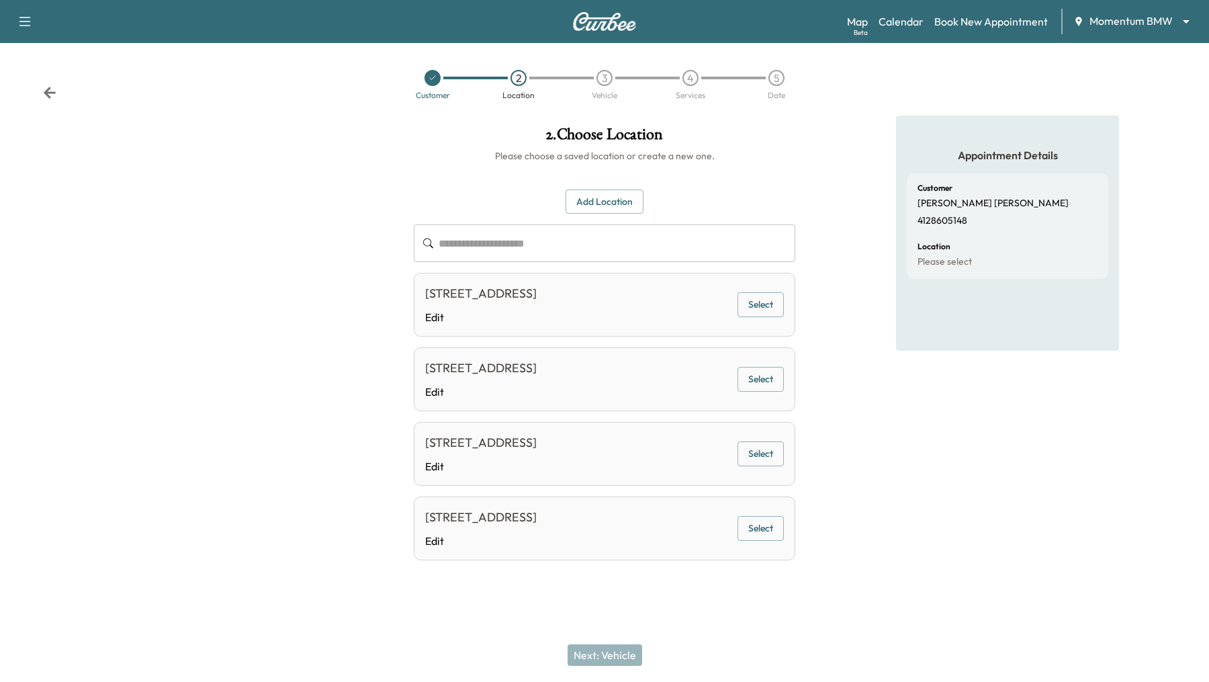
click at [748, 300] on button "Select" at bounding box center [761, 304] width 46 height 25
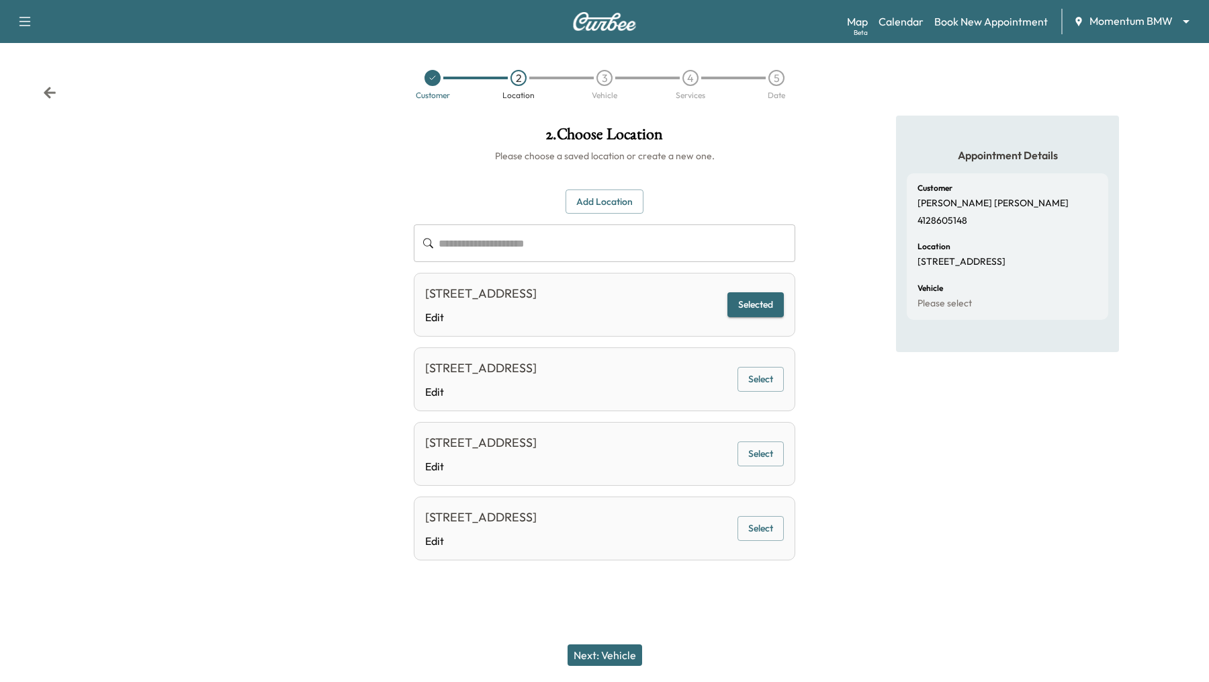
click at [605, 660] on button "Next: Vehicle" at bounding box center [605, 654] width 75 height 21
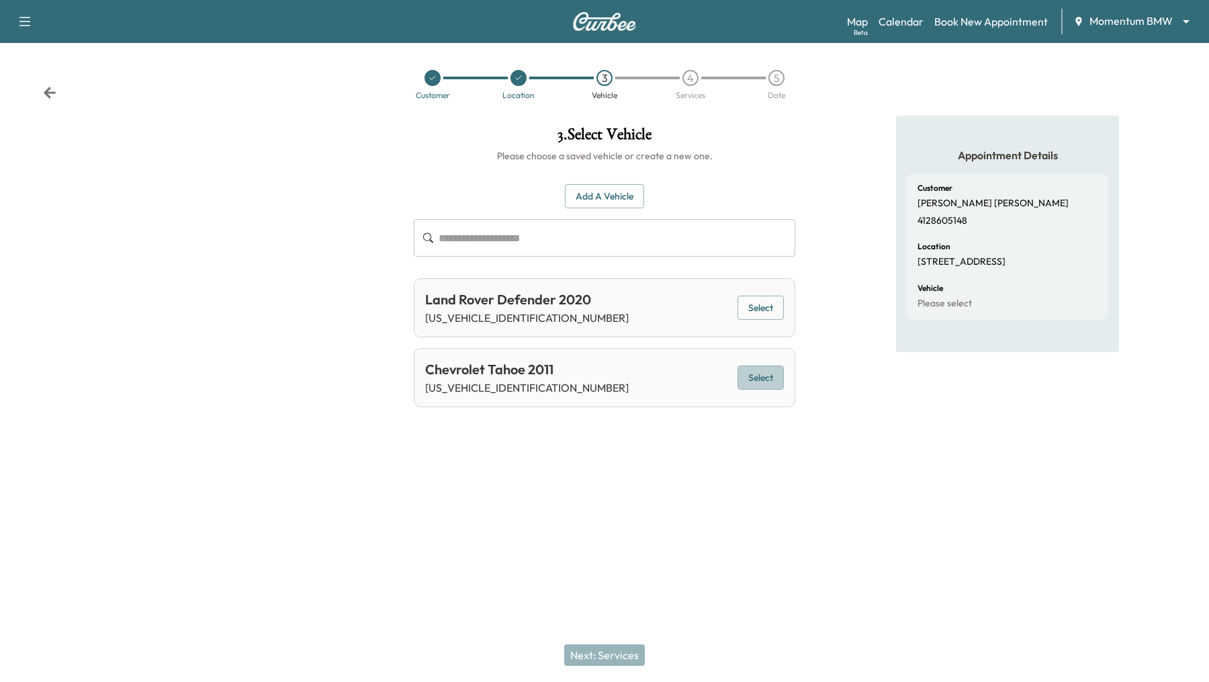
click at [757, 374] on button "Select" at bounding box center [761, 377] width 46 height 25
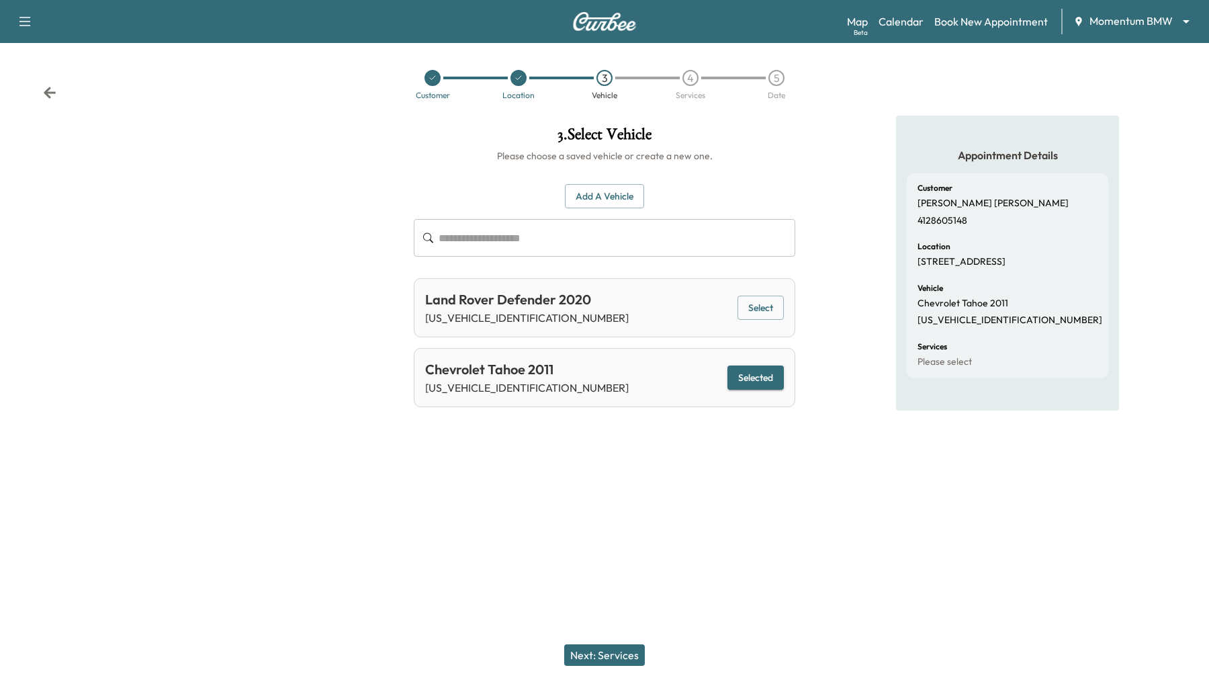
click at [607, 661] on button "Next: Services" at bounding box center [604, 654] width 81 height 21
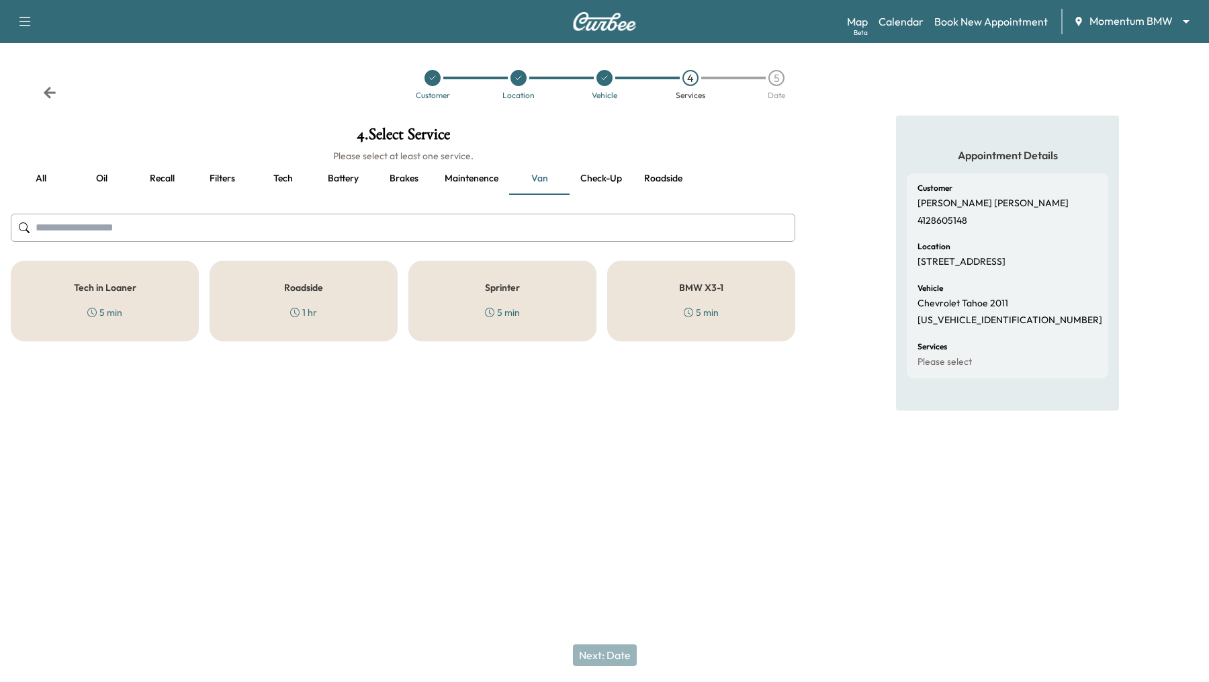
click at [350, 284] on div "Roadside 1 hr" at bounding box center [304, 301] width 188 height 81
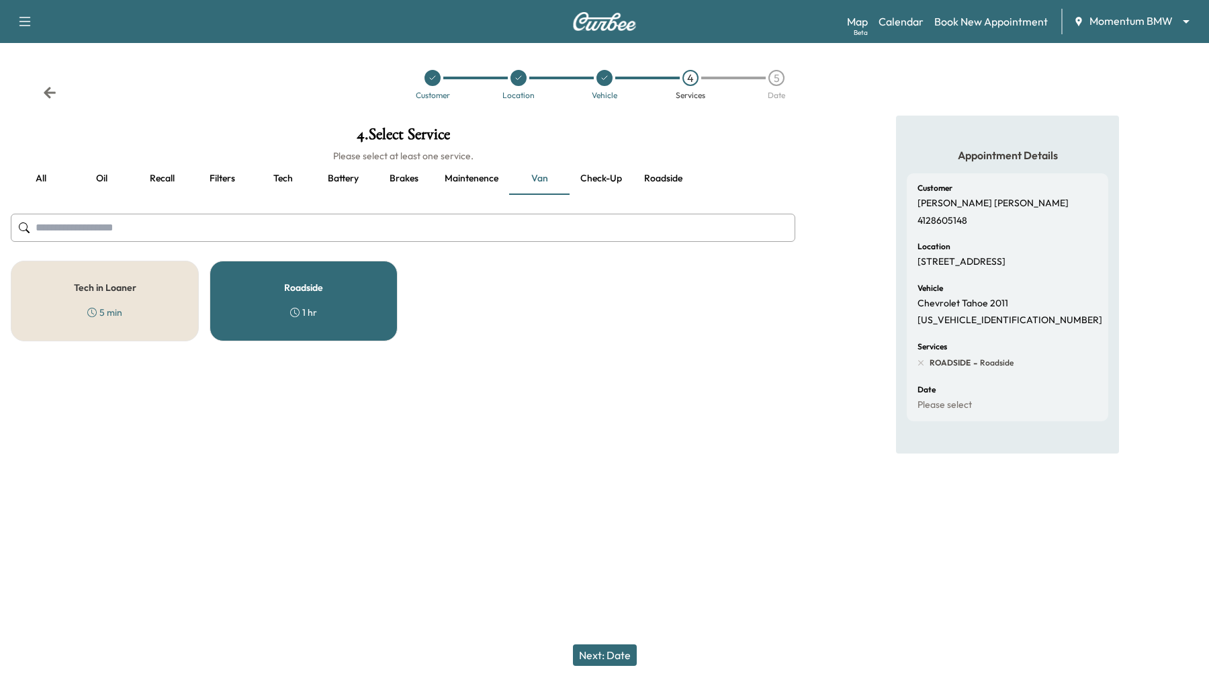
click at [153, 275] on div "Tech in Loaner 5 min" at bounding box center [105, 301] width 188 height 81
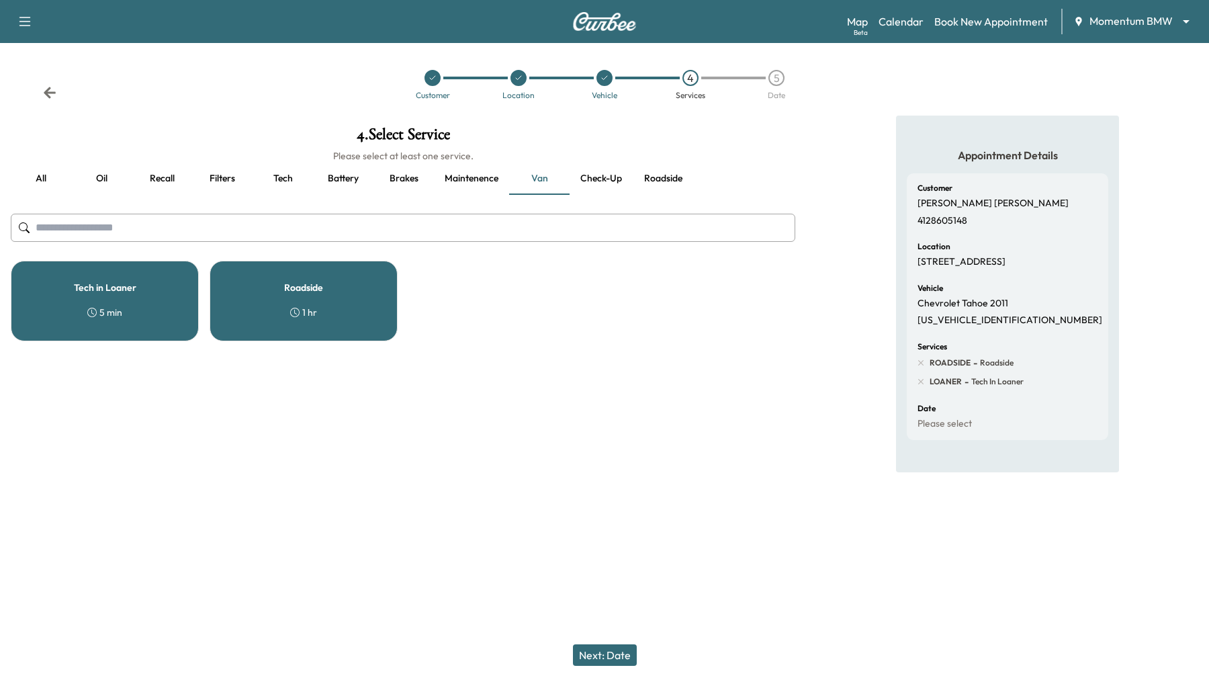
click at [298, 298] on div "Roadside 1 hr" at bounding box center [304, 301] width 188 height 81
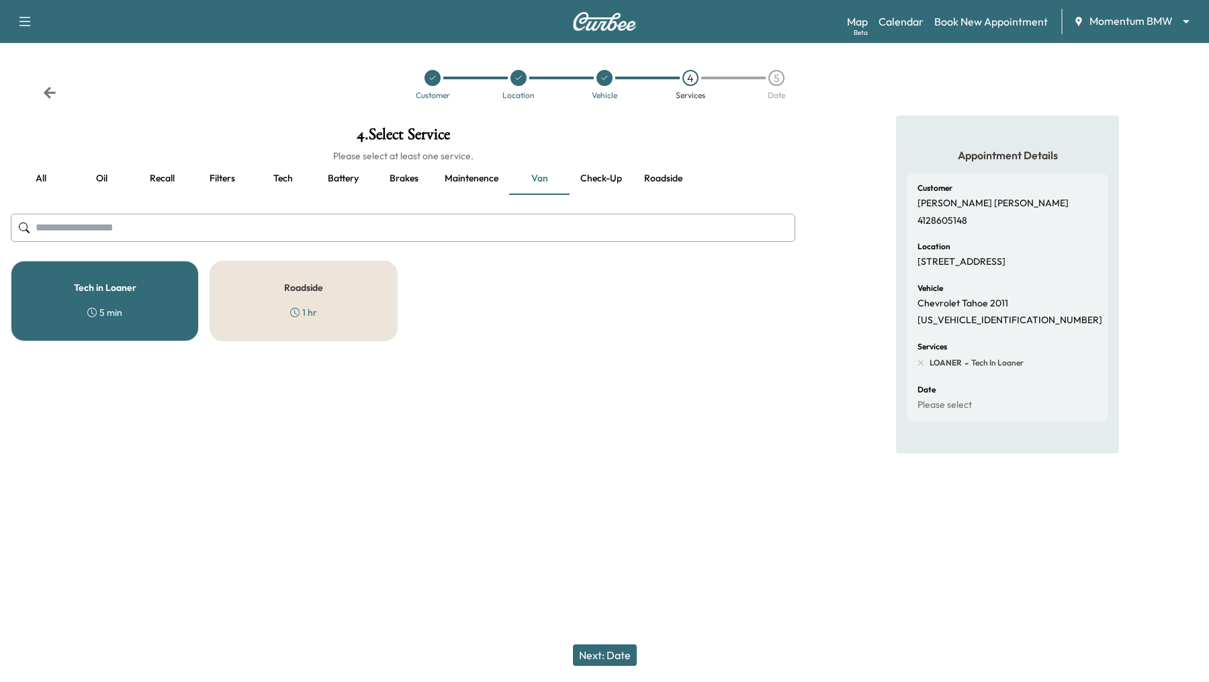
click at [137, 307] on div "Tech in Loaner 5 min" at bounding box center [105, 301] width 188 height 81
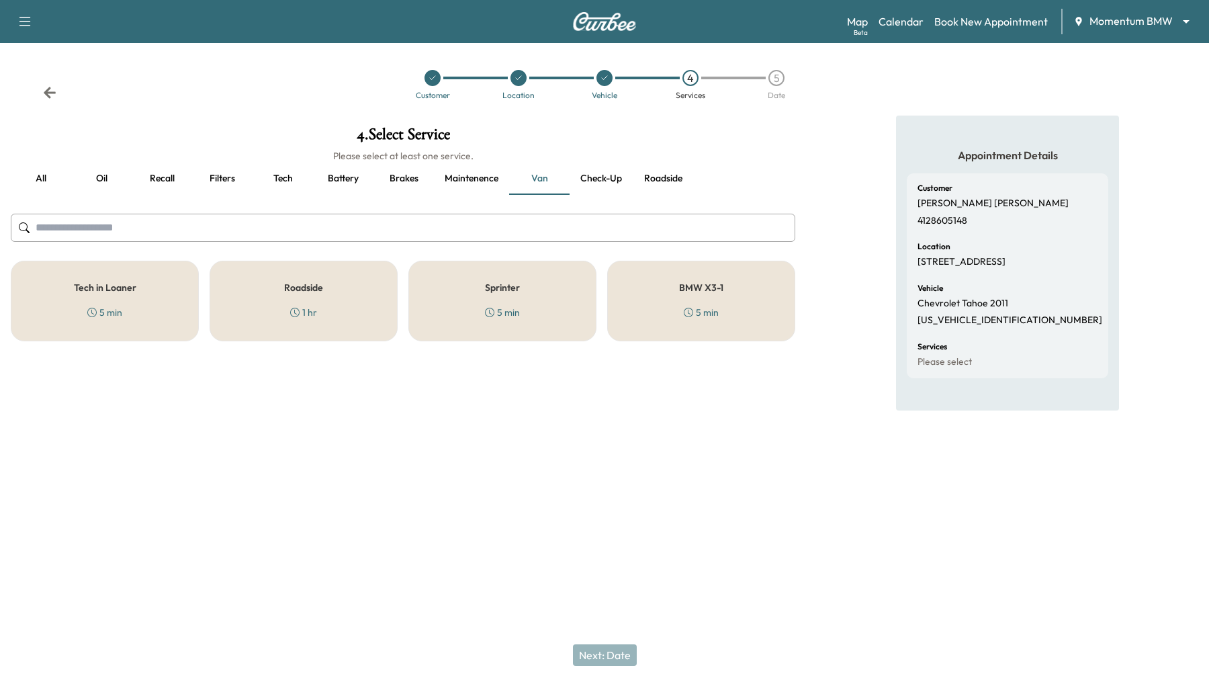
click at [359, 282] on div "Roadside 1 hr" at bounding box center [304, 301] width 188 height 81
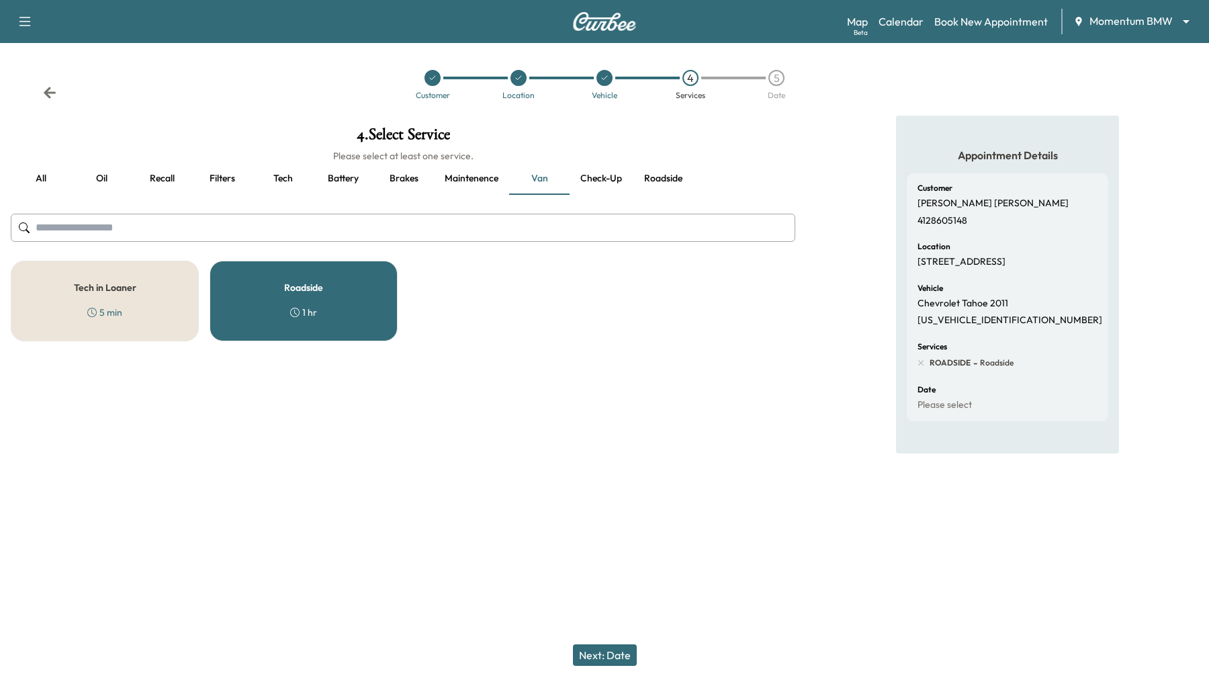
click at [613, 657] on button "Next: Date" at bounding box center [605, 654] width 64 height 21
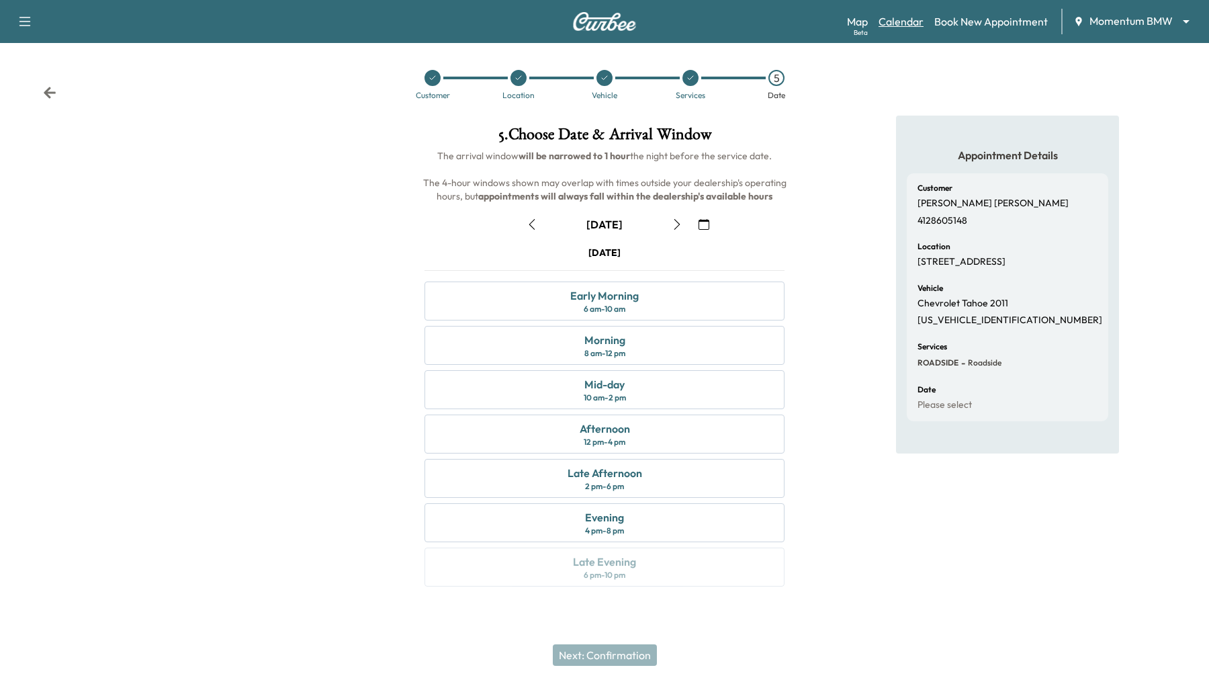
click at [921, 18] on link "Calendar" at bounding box center [901, 21] width 45 height 16
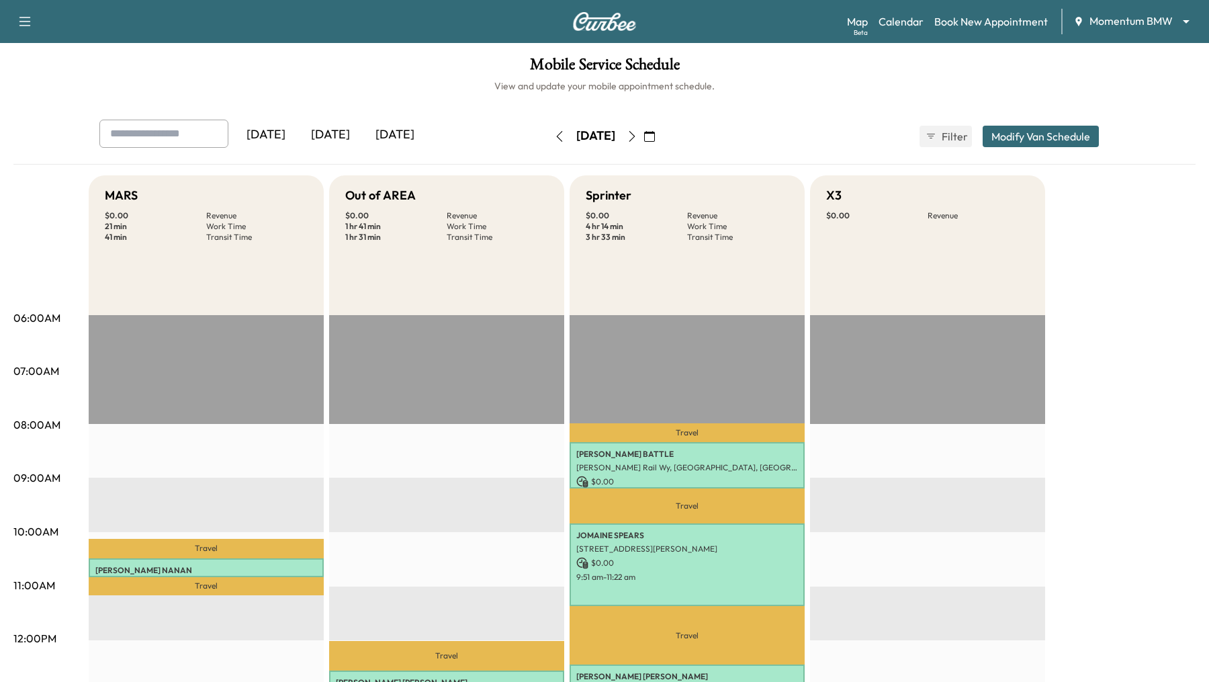
click at [636, 138] on icon "button" at bounding box center [633, 136] width 6 height 11
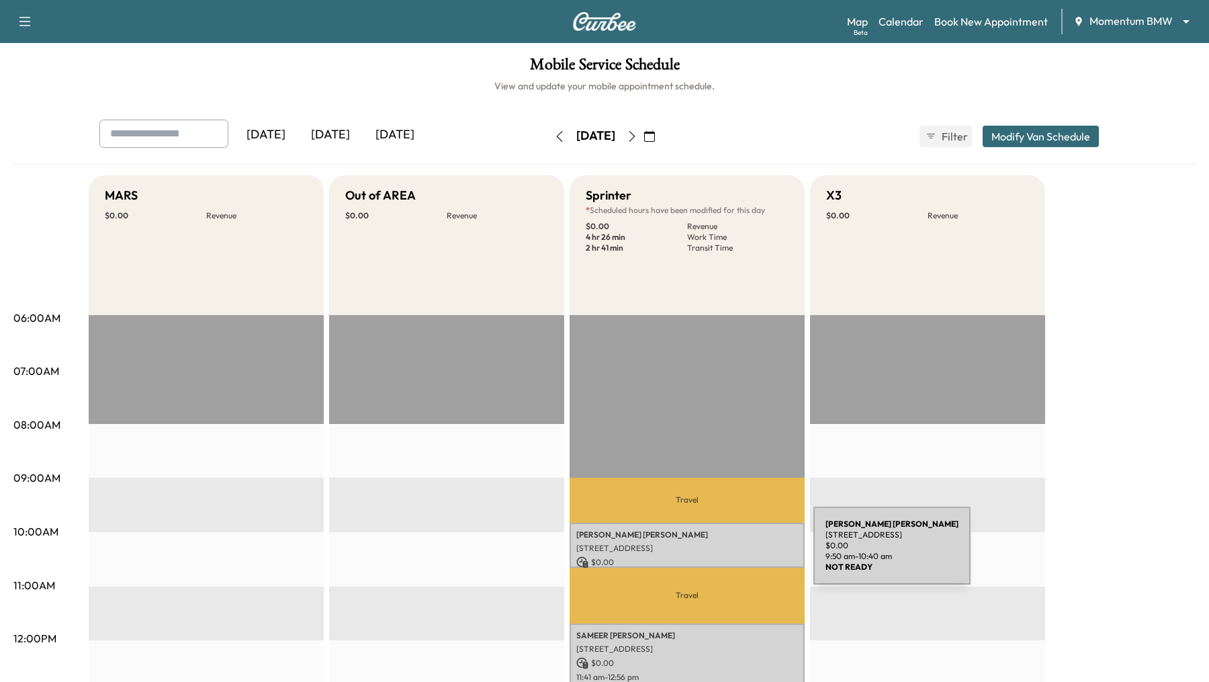
click at [713, 554] on div "ANDREW KIRWIN 24 Waterway Ave, The Woodlands, TX 77380, USA $ 0.00 9:50 am - 10…" at bounding box center [687, 545] width 235 height 45
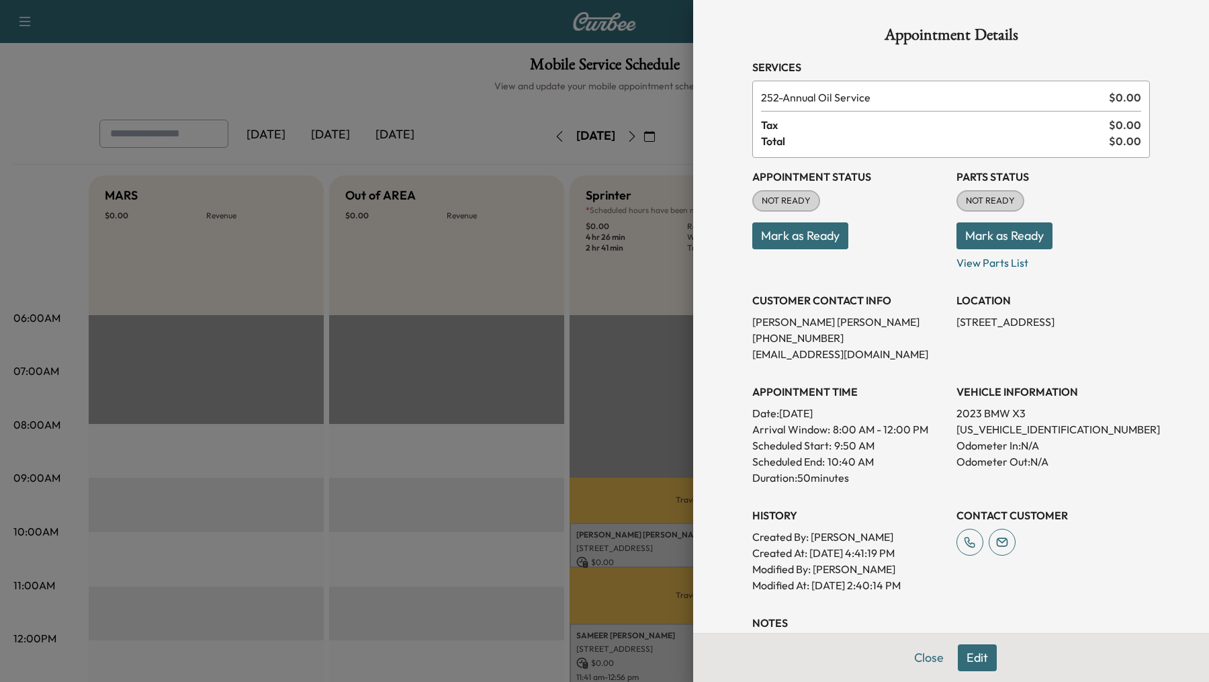
click at [578, 385] on div at bounding box center [604, 341] width 1209 height 682
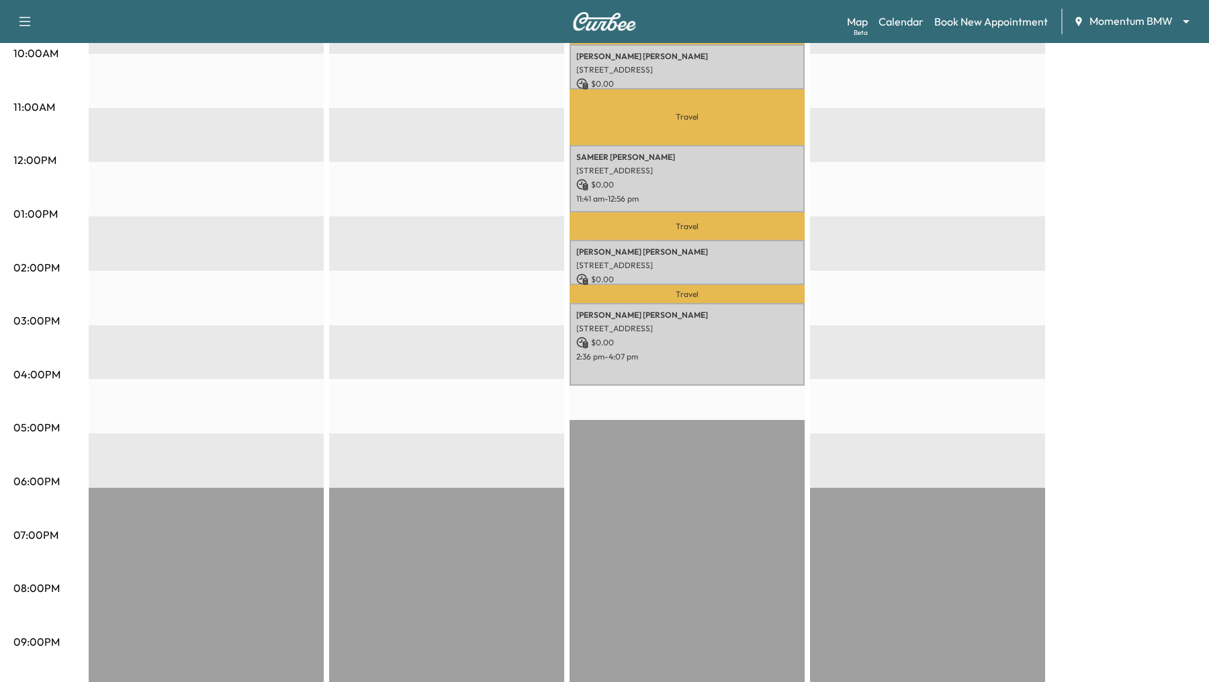
scroll to position [513, 0]
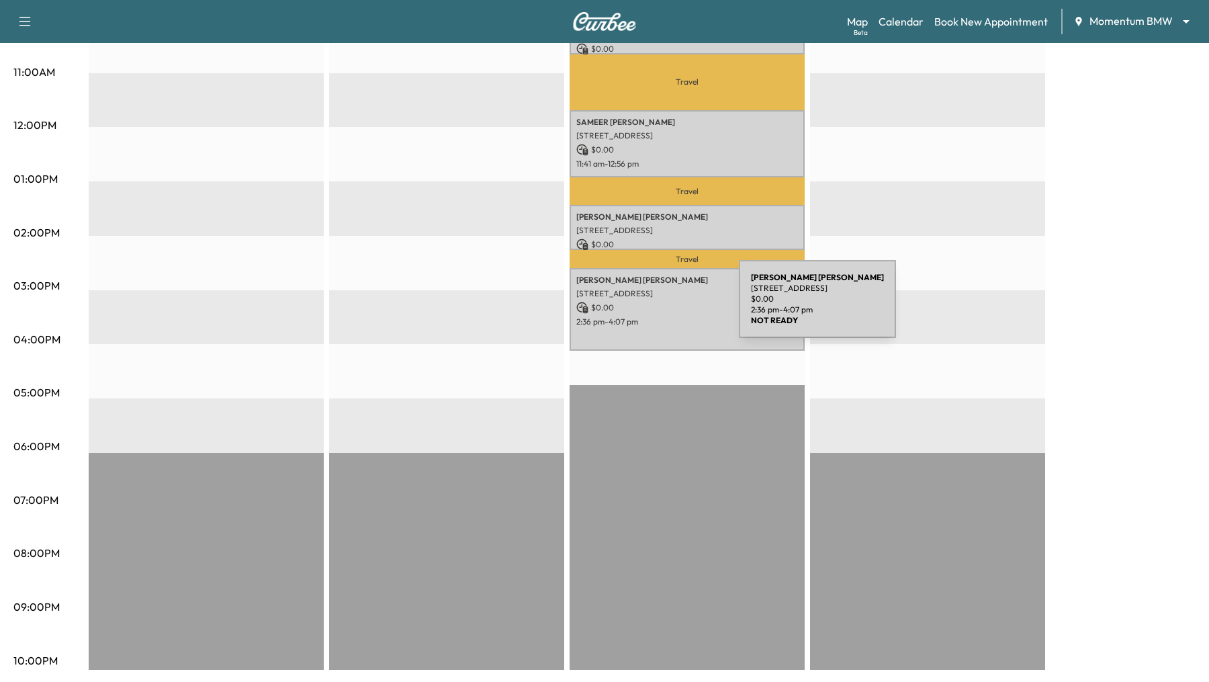
click at [638, 306] on p "$ 0.00" at bounding box center [687, 308] width 222 height 12
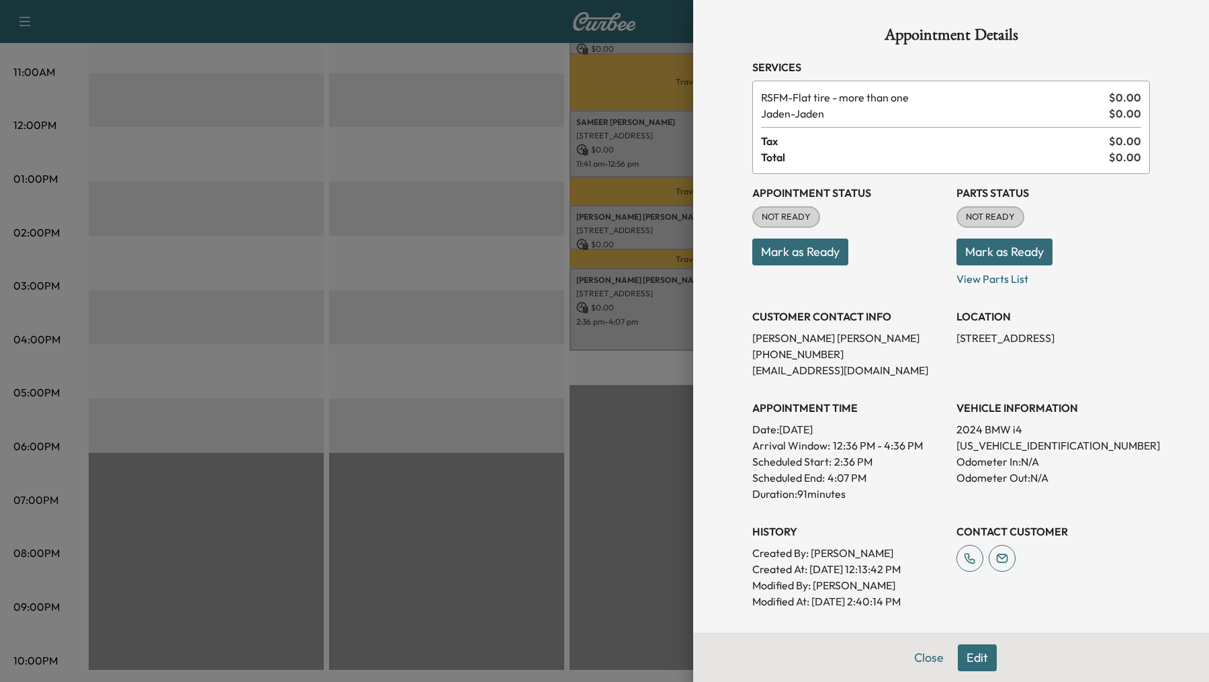
click at [980, 658] on button "Edit" at bounding box center [977, 657] width 39 height 27
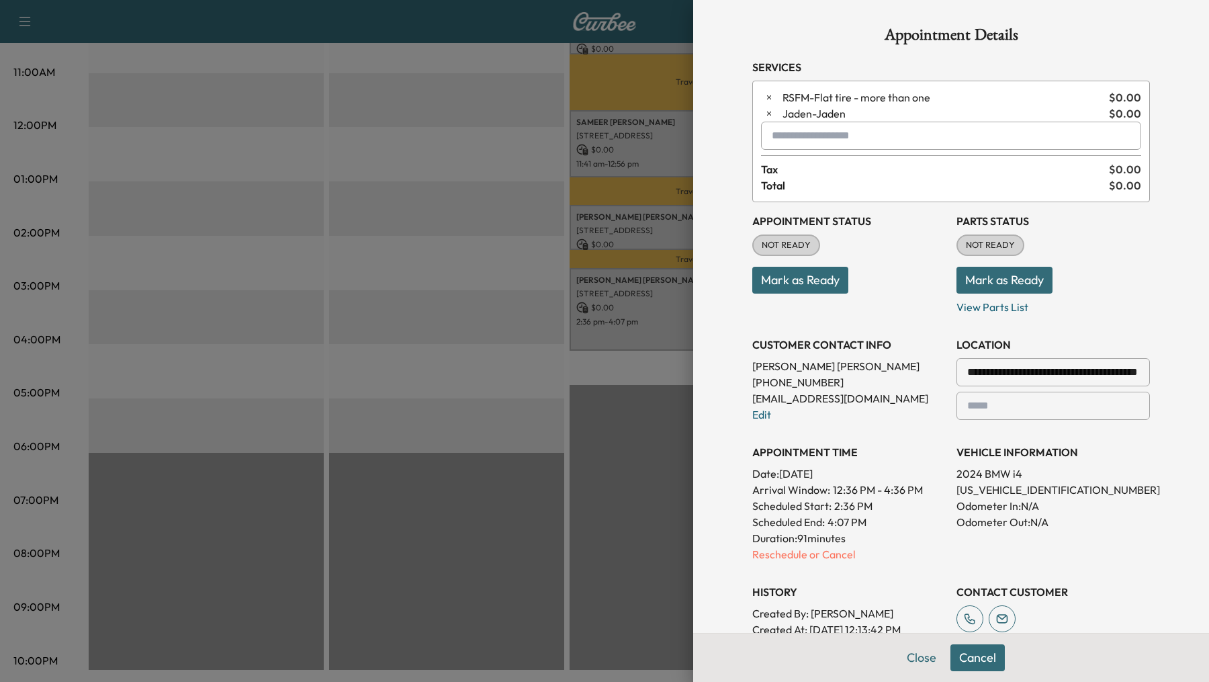
click at [908, 126] on input "text" at bounding box center [951, 136] width 380 height 28
type input "*"
click at [907, 175] on p "ROADSIDE - Roadside" at bounding box center [918, 170] width 302 height 19
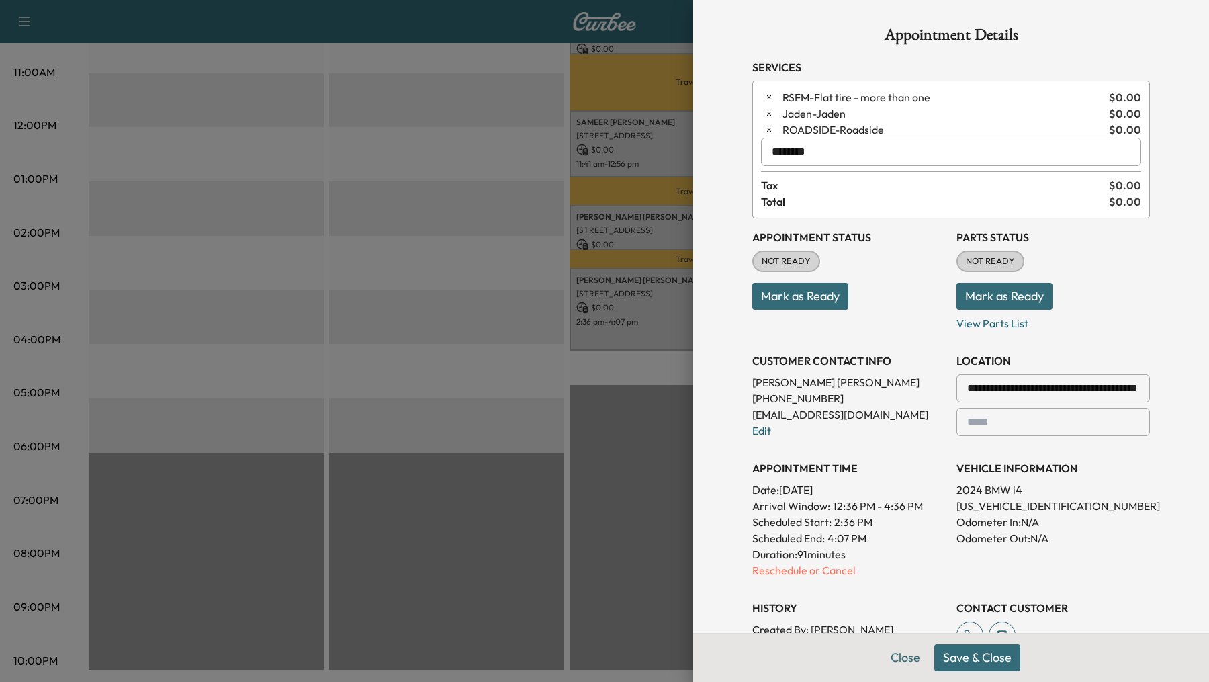
type input "********"
click at [967, 659] on button "Save & Close" at bounding box center [978, 657] width 86 height 27
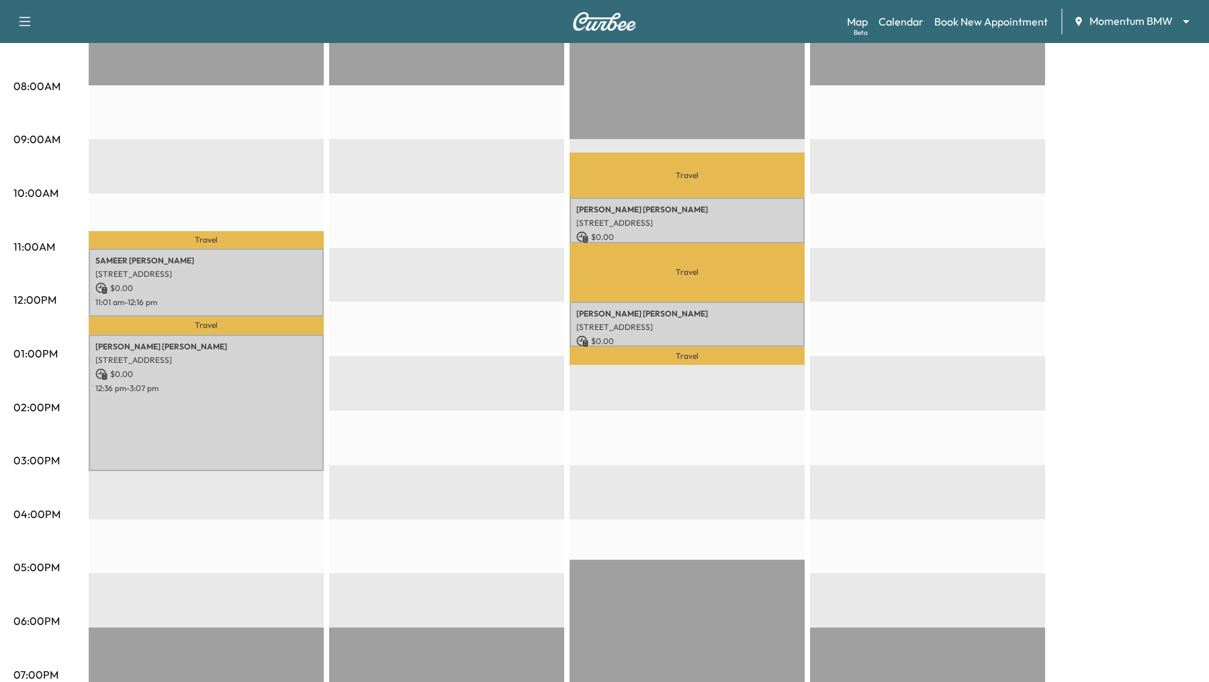
scroll to position [288, 0]
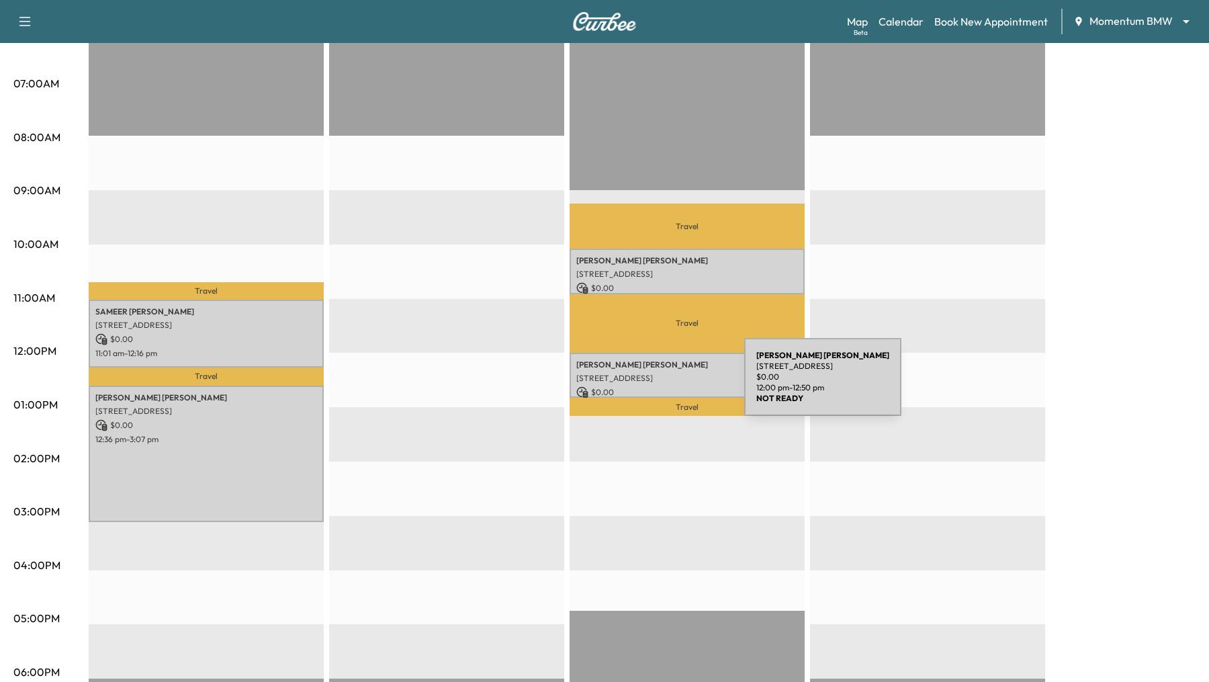
click at [644, 386] on p "$ 0.00" at bounding box center [687, 392] width 222 height 12
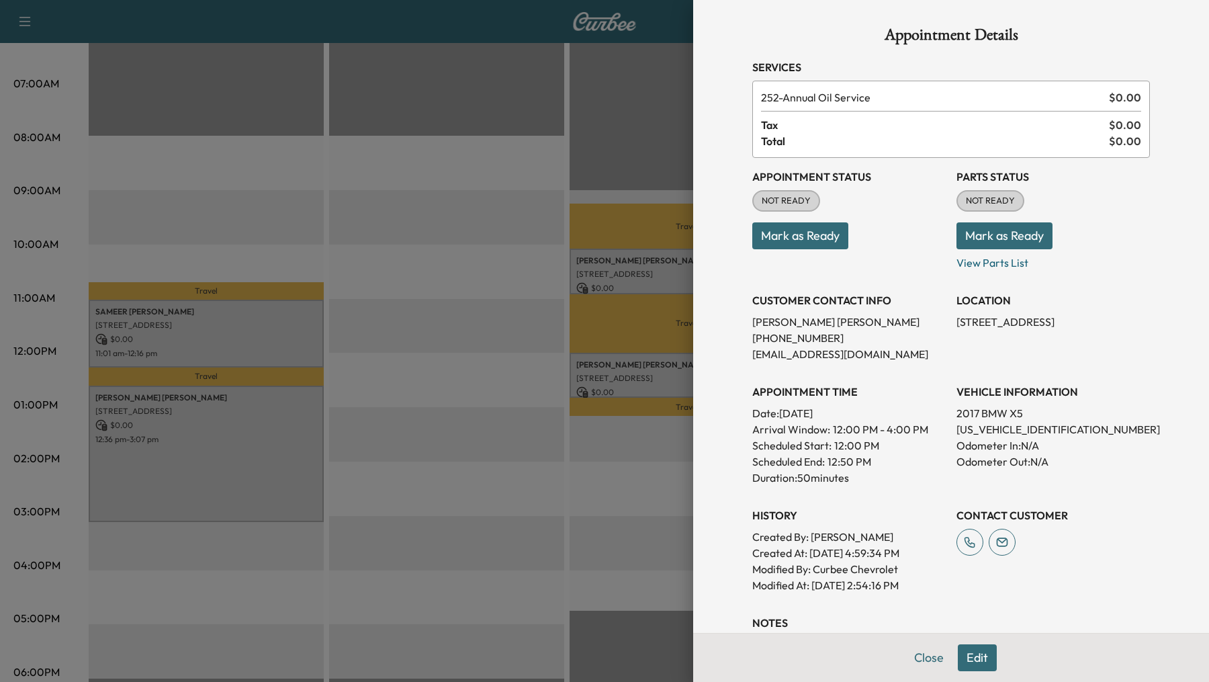
drag, startPoint x: 644, startPoint y: 385, endPoint x: 392, endPoint y: 385, distance: 251.9
click at [392, 385] on div at bounding box center [604, 341] width 1209 height 682
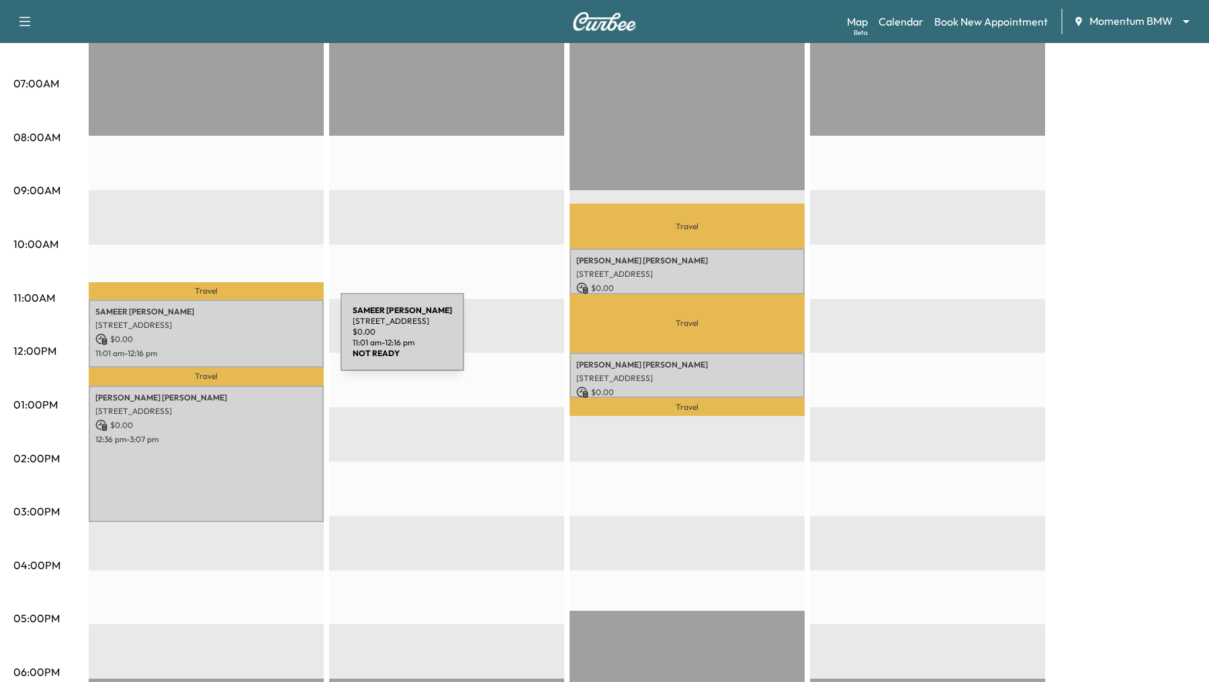
click at [240, 340] on p "$ 0.00" at bounding box center [206, 339] width 222 height 12
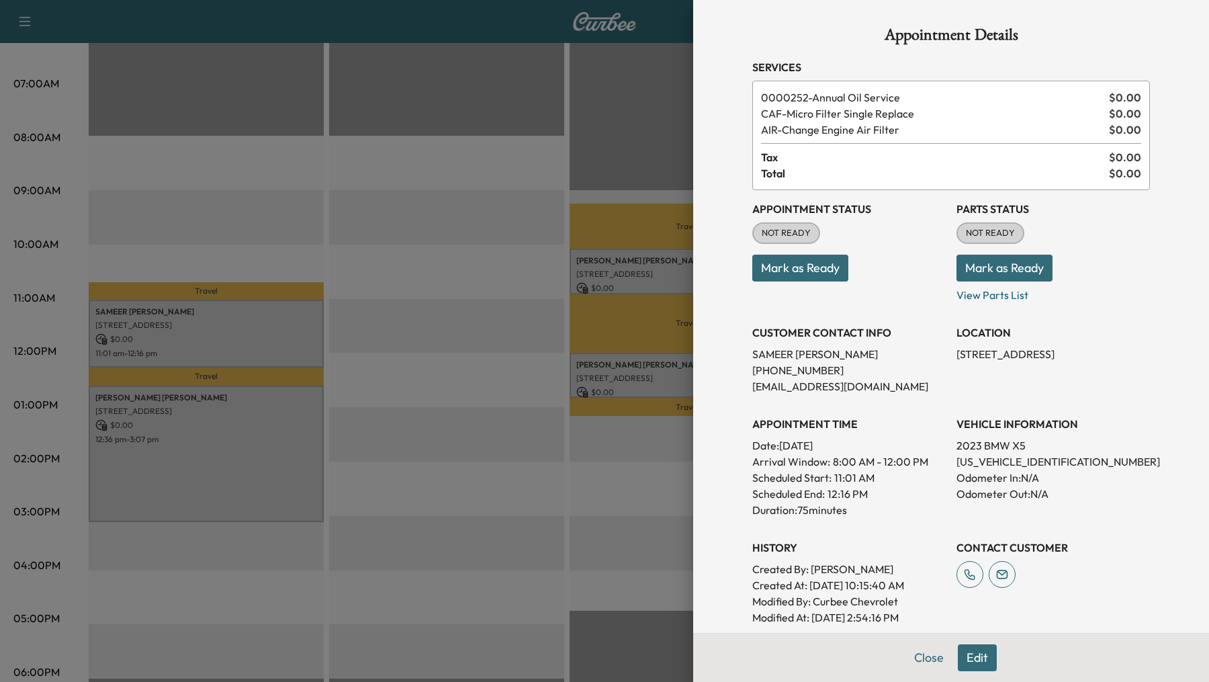
click at [413, 334] on div at bounding box center [604, 341] width 1209 height 682
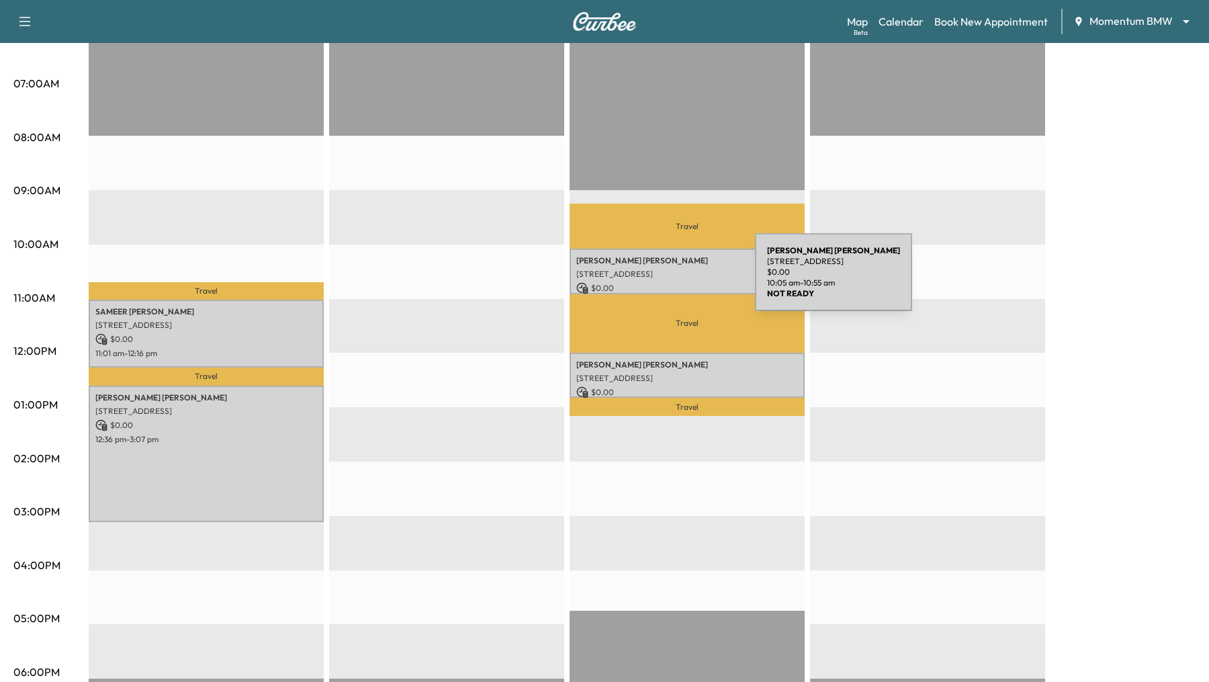
click at [654, 269] on p "[STREET_ADDRESS]" at bounding box center [687, 274] width 222 height 11
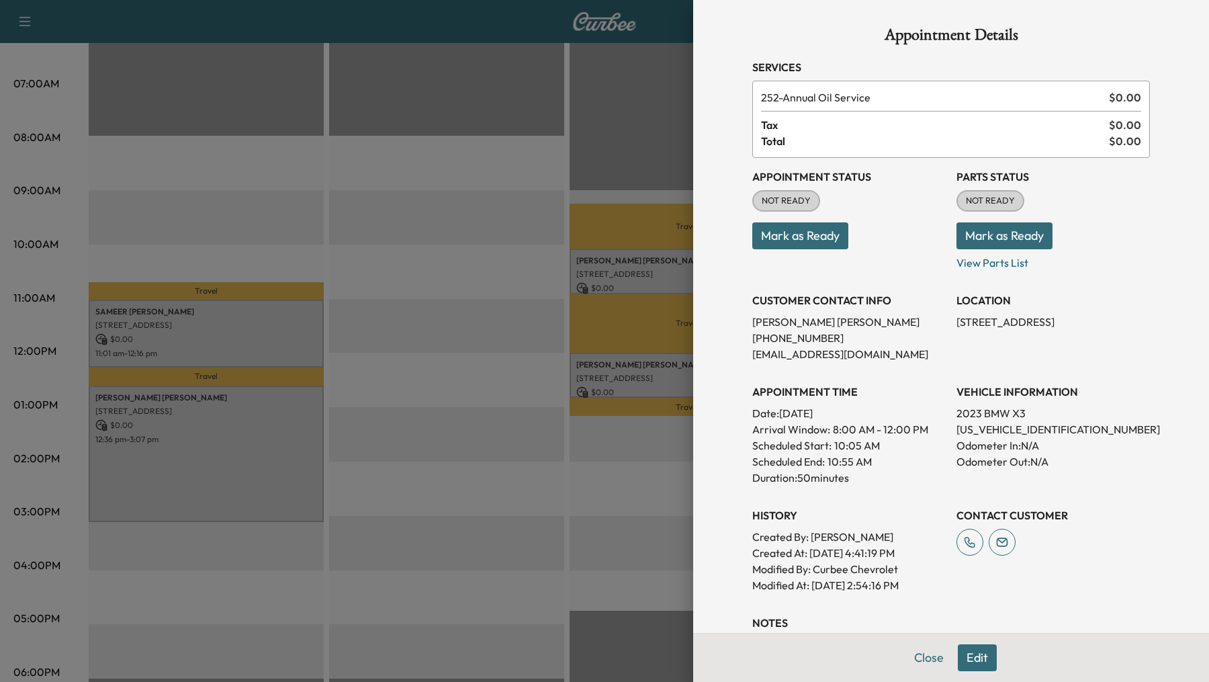
click at [200, 340] on div at bounding box center [604, 341] width 1209 height 682
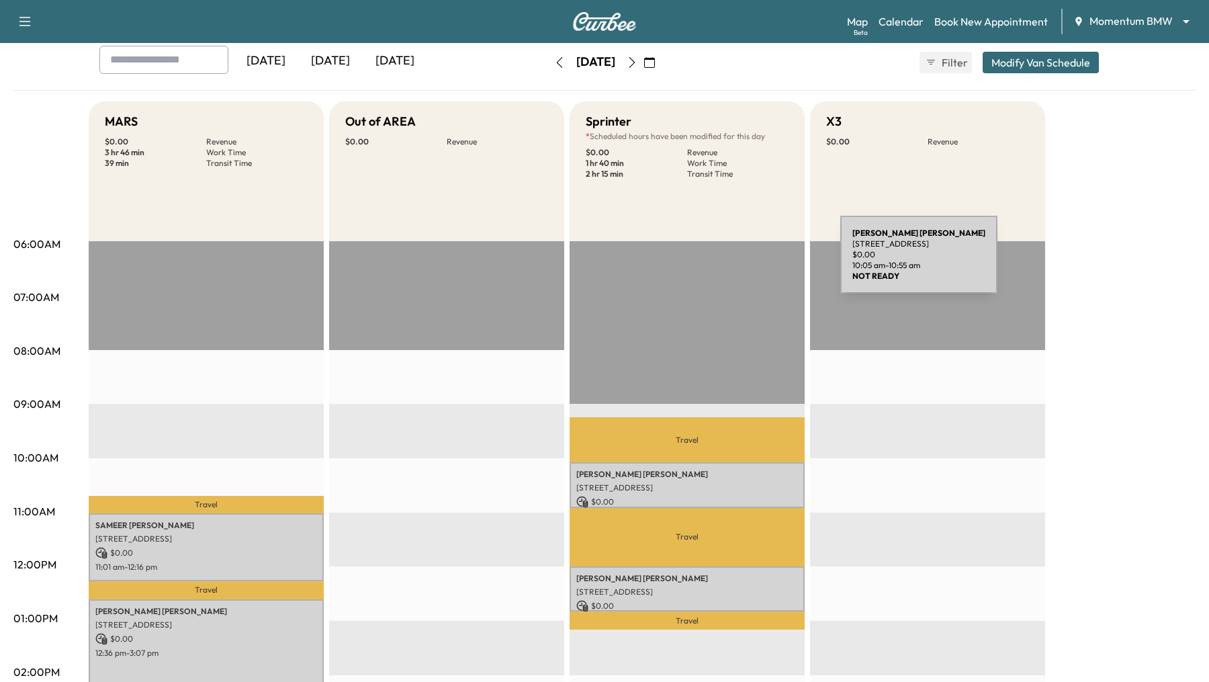
scroll to position [71, 0]
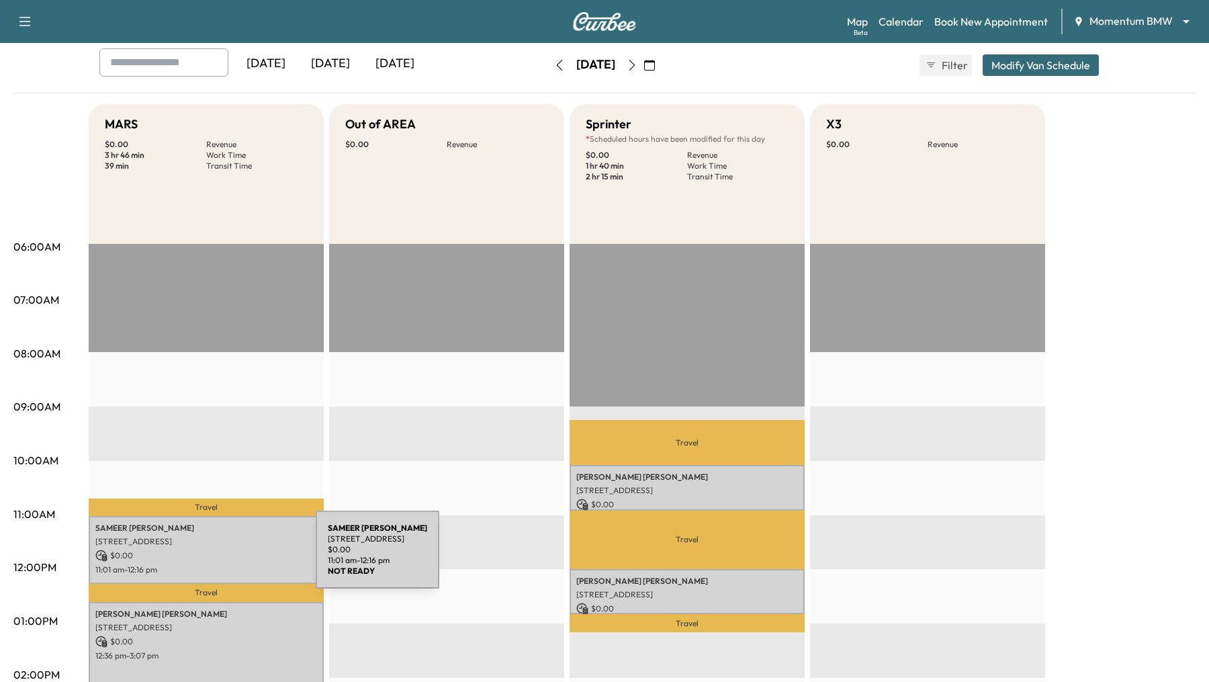
click at [215, 558] on p "$ 0.00" at bounding box center [206, 556] width 222 height 12
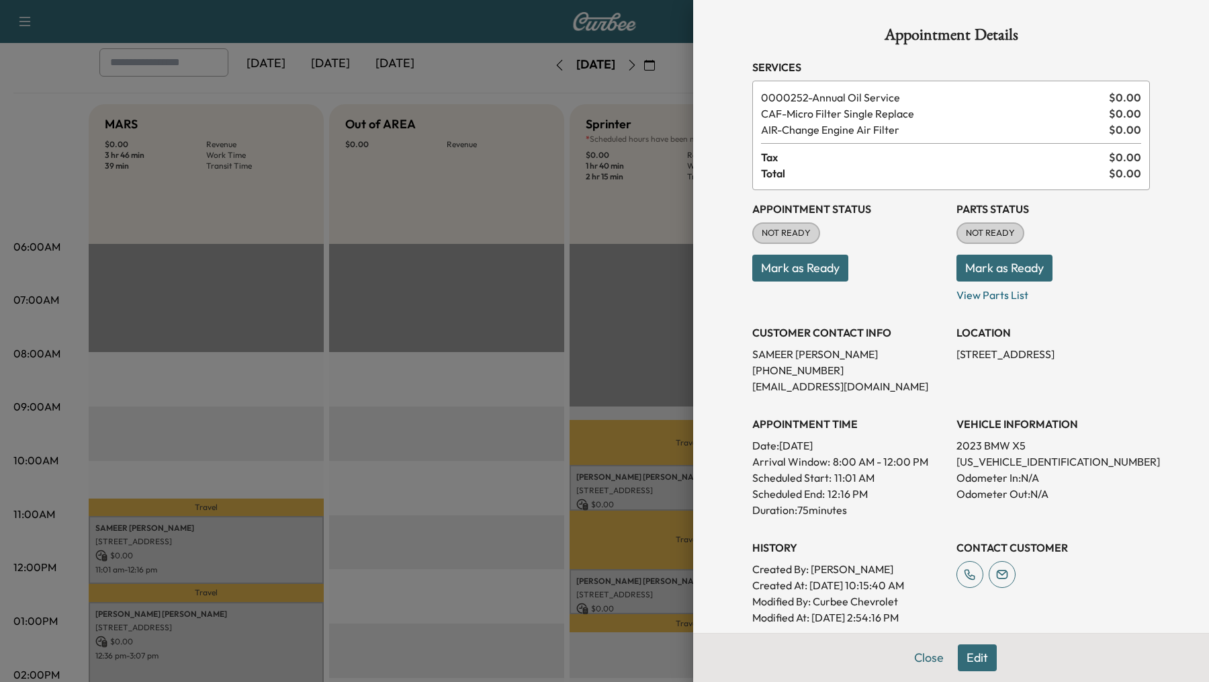
click at [346, 486] on div at bounding box center [604, 341] width 1209 height 682
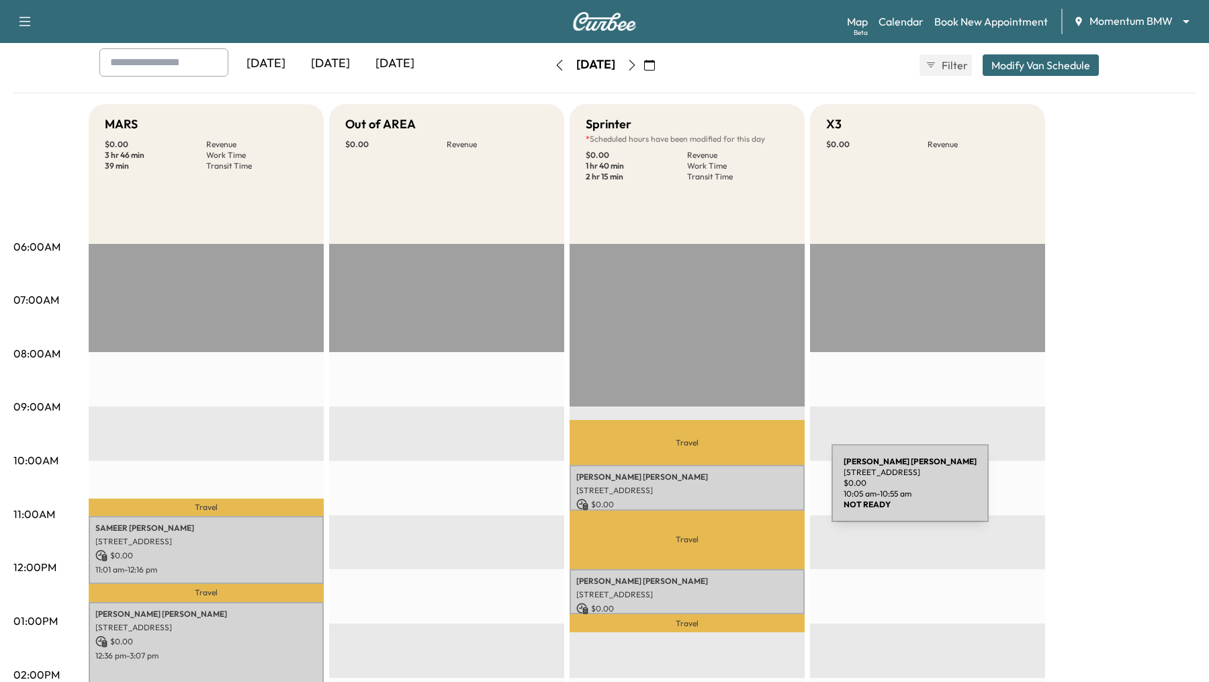
click at [723, 493] on p "[STREET_ADDRESS]" at bounding box center [687, 490] width 222 height 11
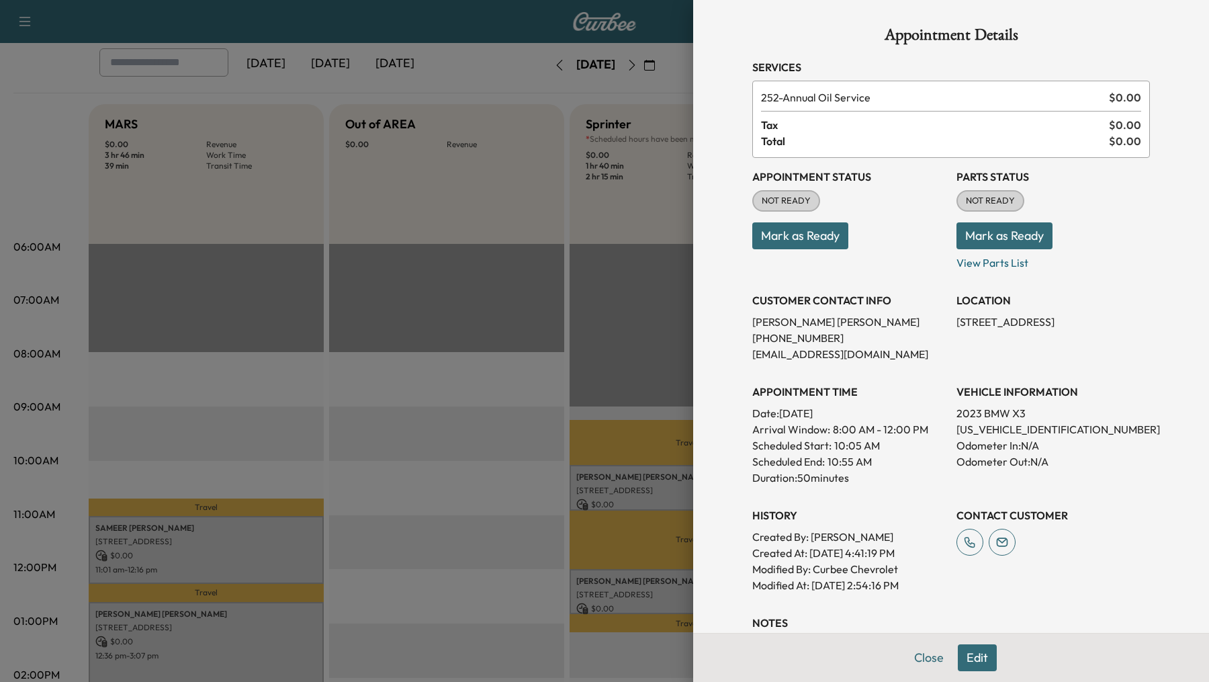
click at [976, 654] on button "Edit" at bounding box center [977, 657] width 39 height 27
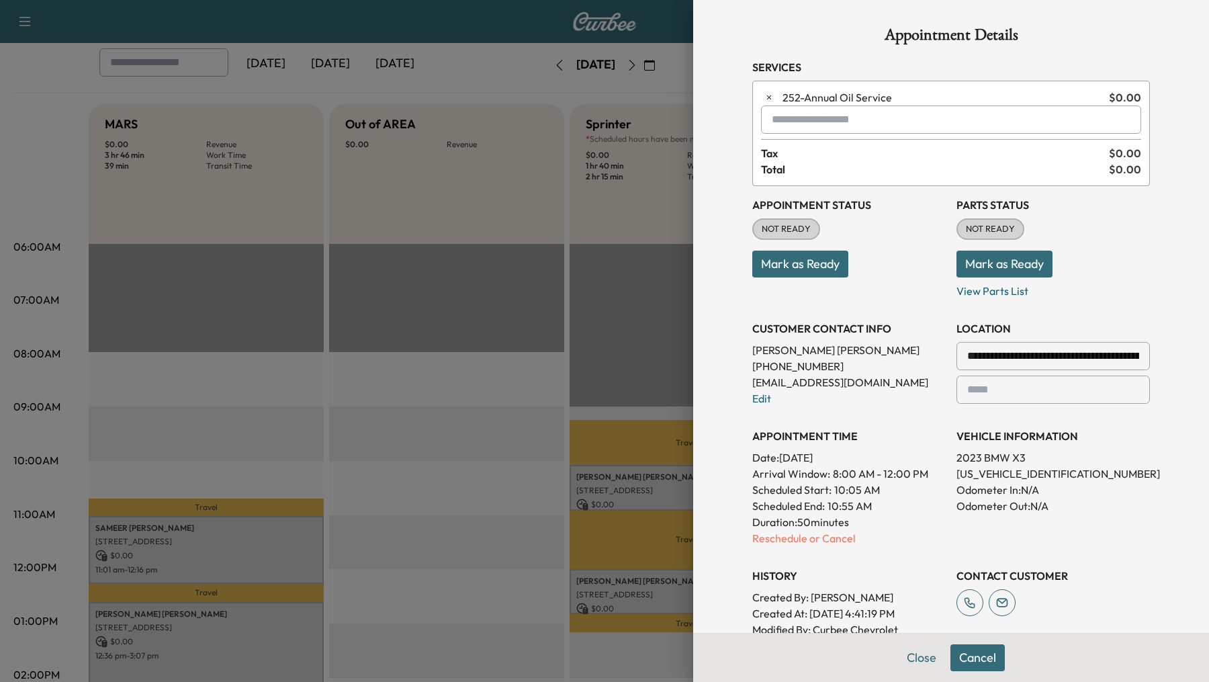
click at [845, 122] on input "text" at bounding box center [951, 119] width 380 height 28
click at [879, 155] on p "LOANER - Tech in Loaner" at bounding box center [914, 154] width 294 height 19
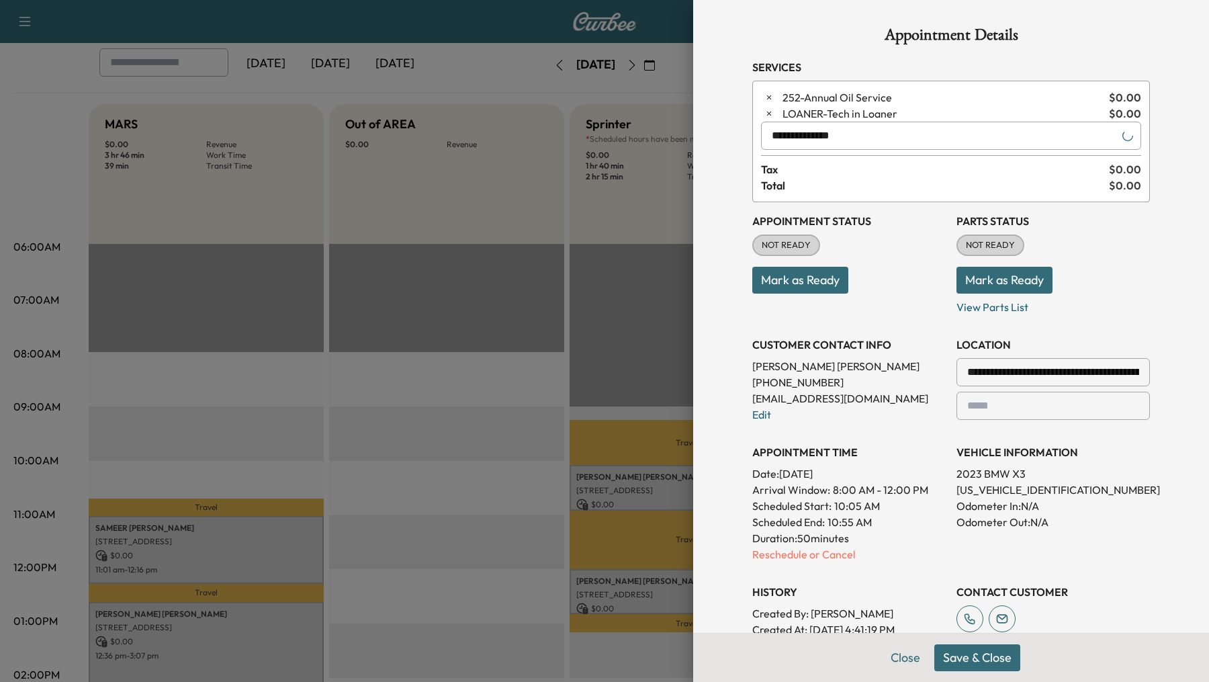
type input "**********"
click at [976, 654] on button "Save & Close" at bounding box center [978, 657] width 86 height 27
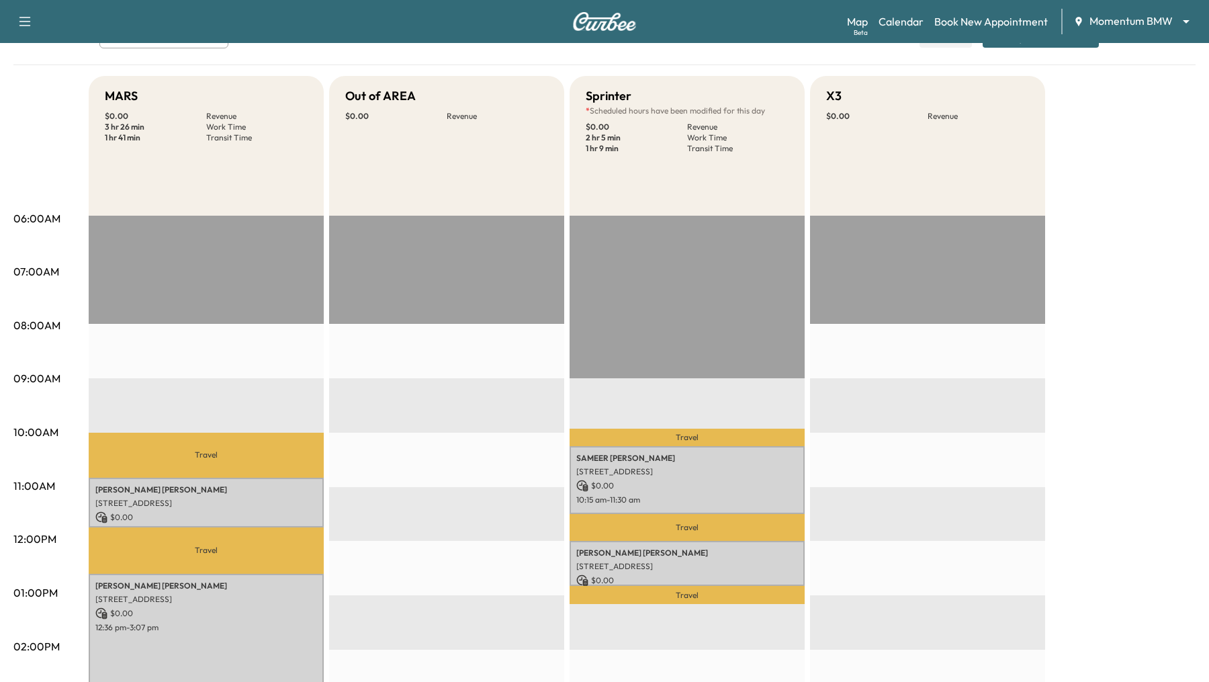
scroll to position [94, 0]
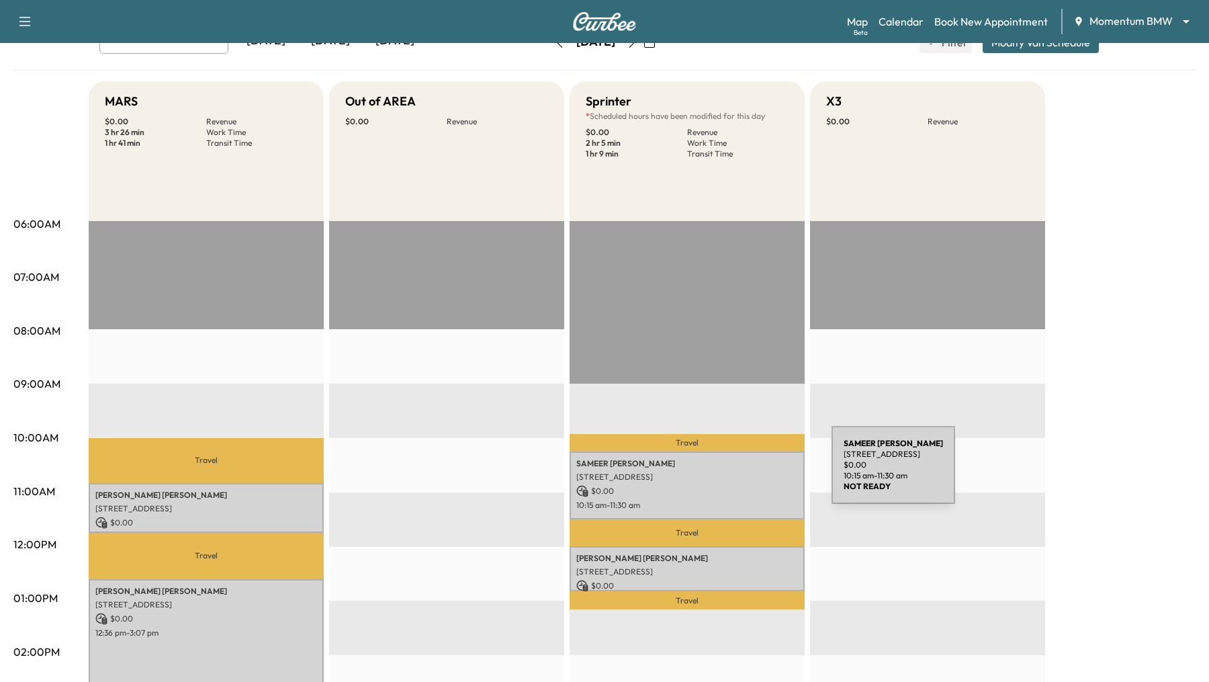
click at [731, 473] on p "14 Honor Crest Run, Sugar Land, TX 77498, USA" at bounding box center [687, 477] width 222 height 11
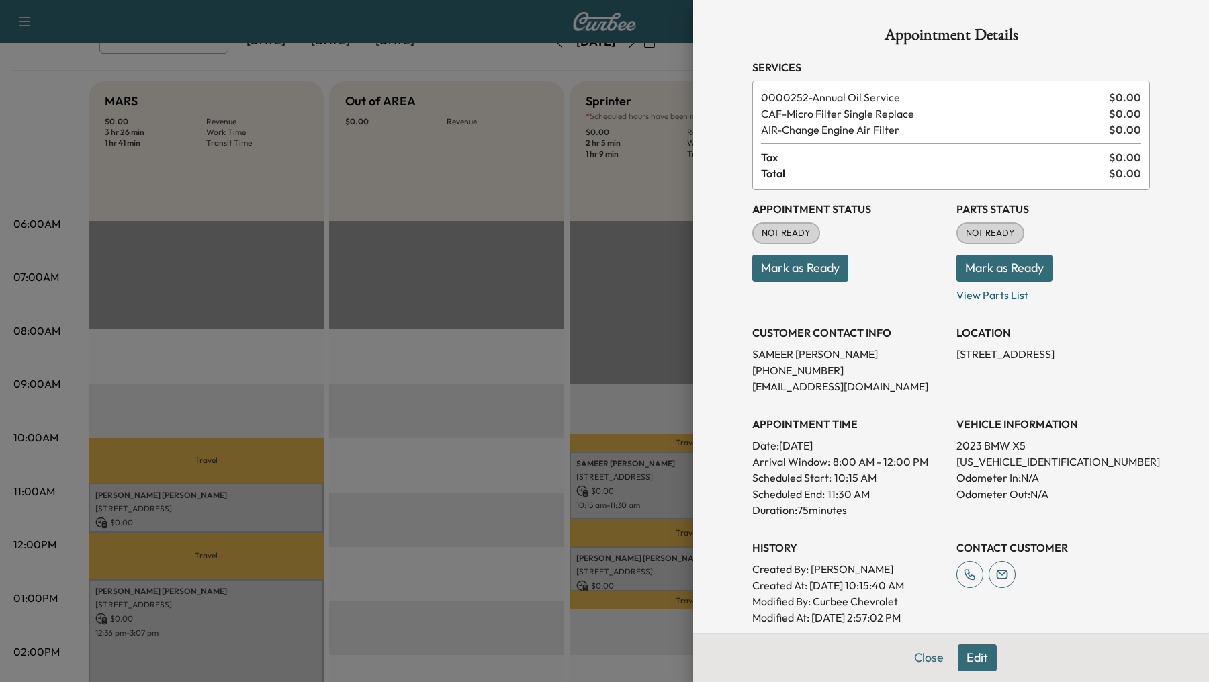
click at [974, 655] on button "Edit" at bounding box center [977, 657] width 39 height 27
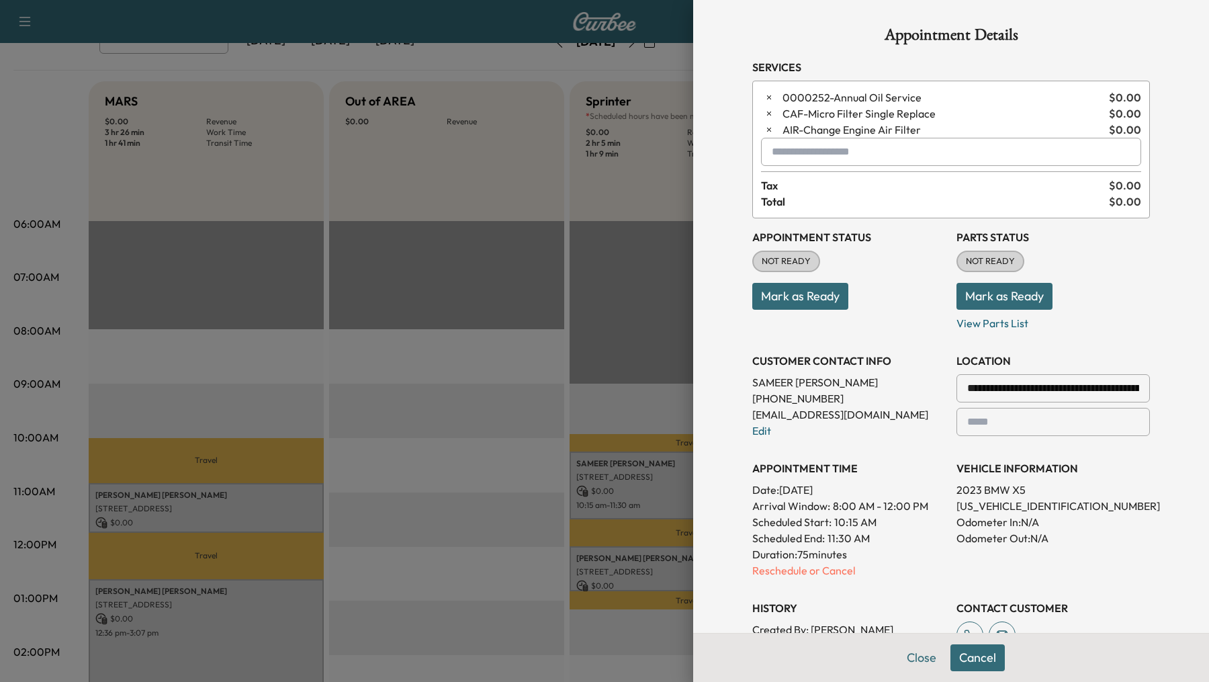
click at [842, 153] on input "text" at bounding box center [951, 152] width 380 height 28
type input "*"
click at [517, 347] on div at bounding box center [604, 341] width 1209 height 682
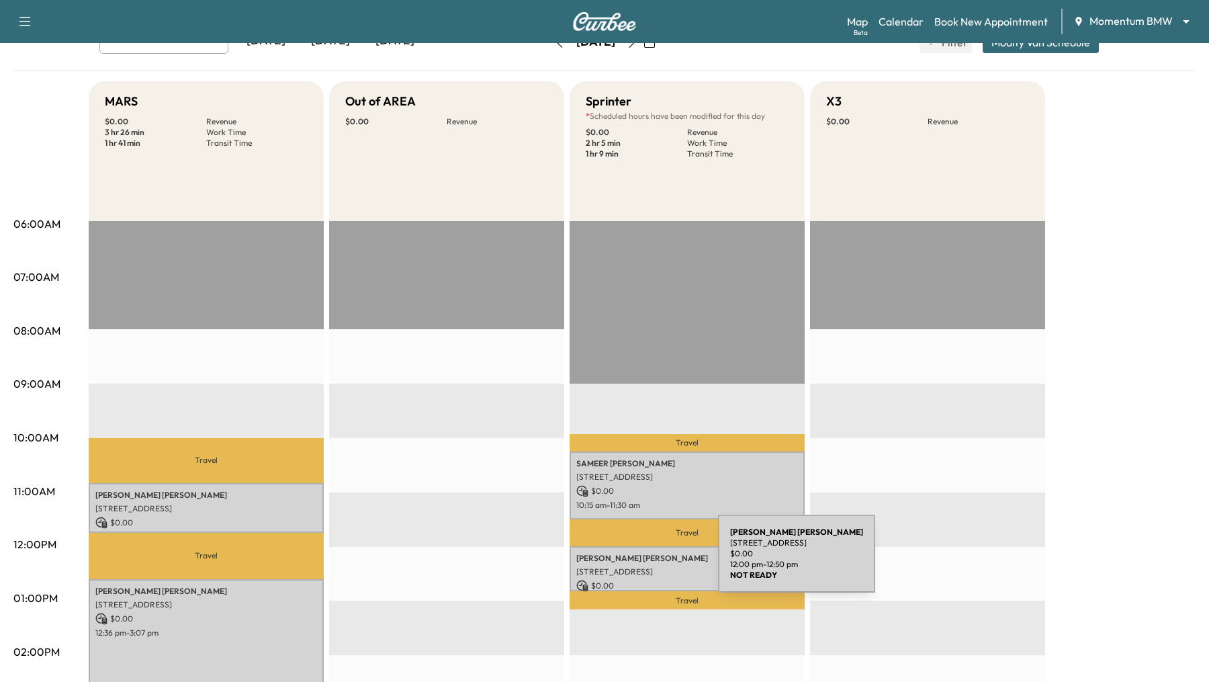
click at [617, 562] on p "SHIMEKA GRAHAM" at bounding box center [687, 558] width 222 height 11
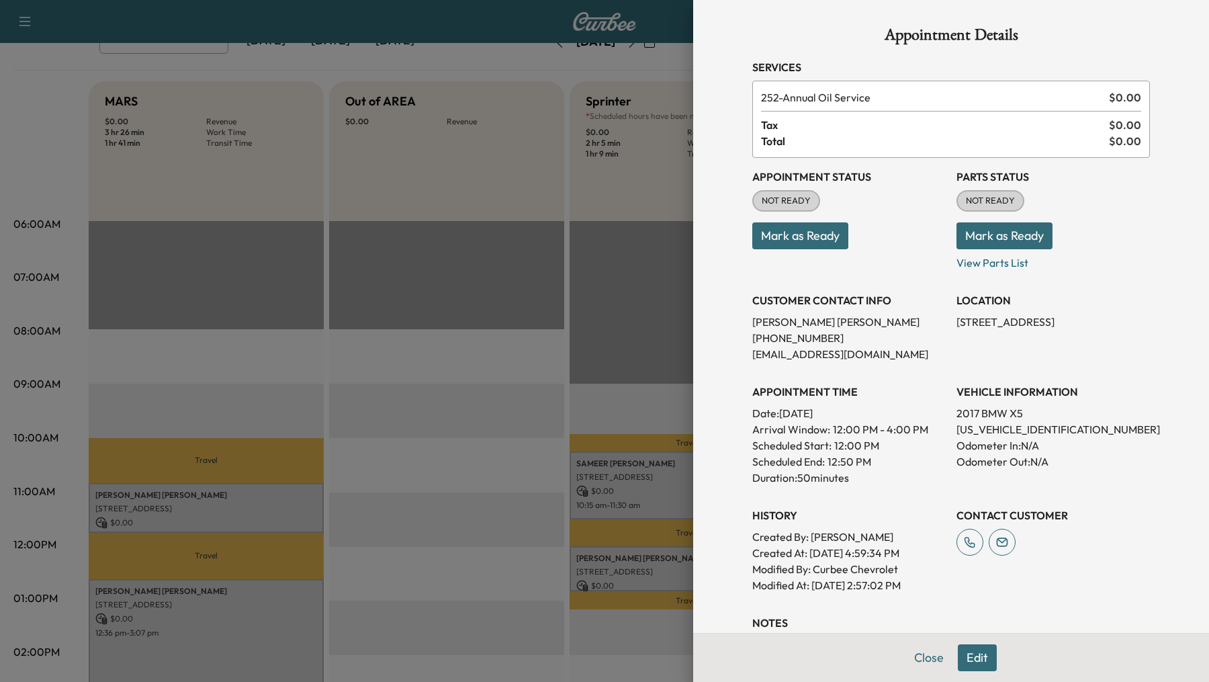
click at [984, 659] on button "Edit" at bounding box center [977, 657] width 39 height 27
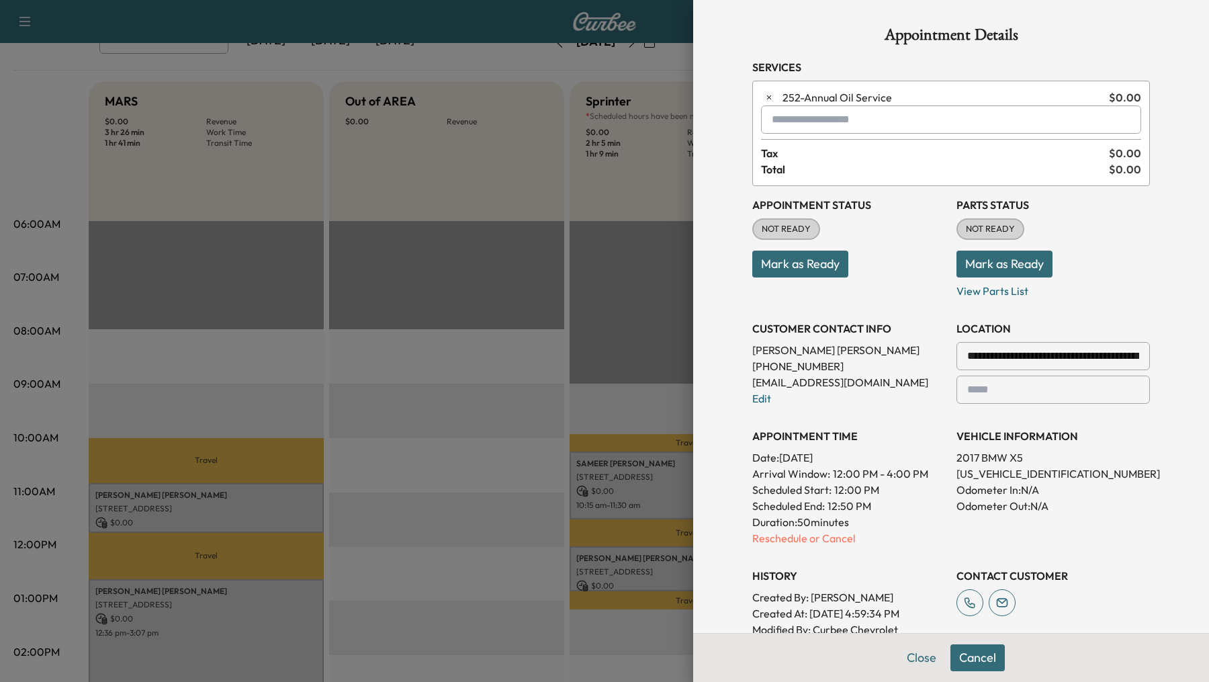
click at [822, 113] on input "text" at bounding box center [951, 119] width 380 height 28
click at [826, 147] on p "LOANER - Tech in Loaner" at bounding box center [914, 154] width 294 height 19
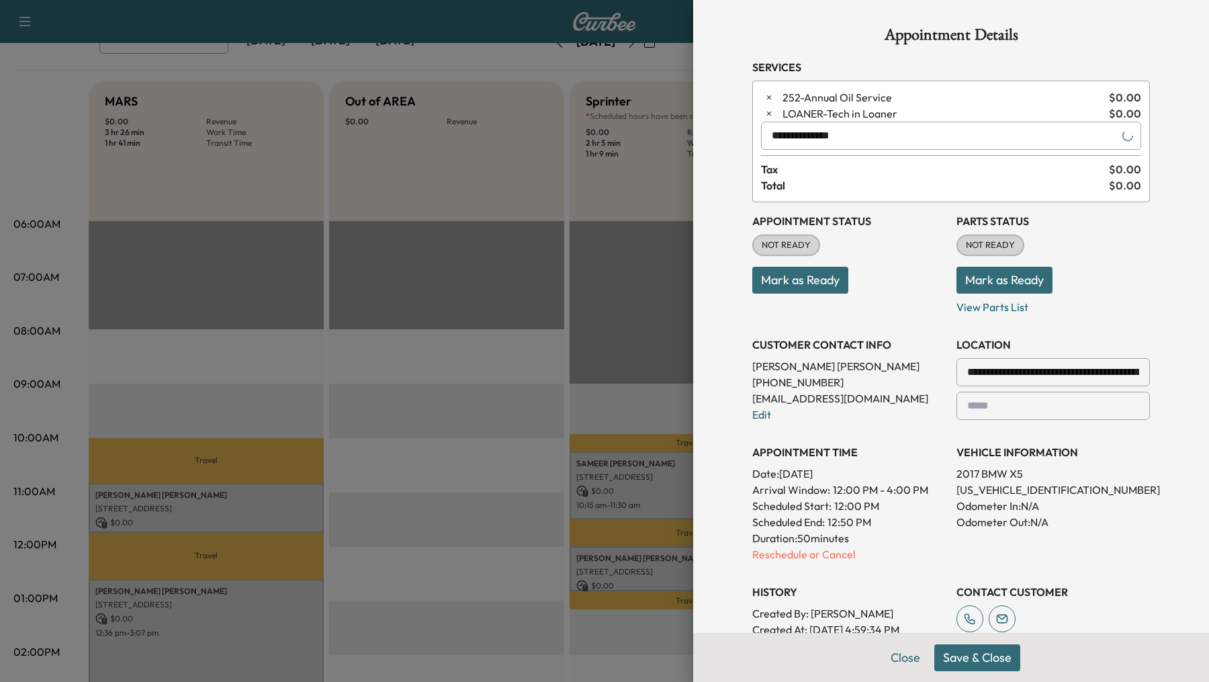
type input "**********"
click at [955, 662] on button "Save & Close" at bounding box center [978, 657] width 86 height 27
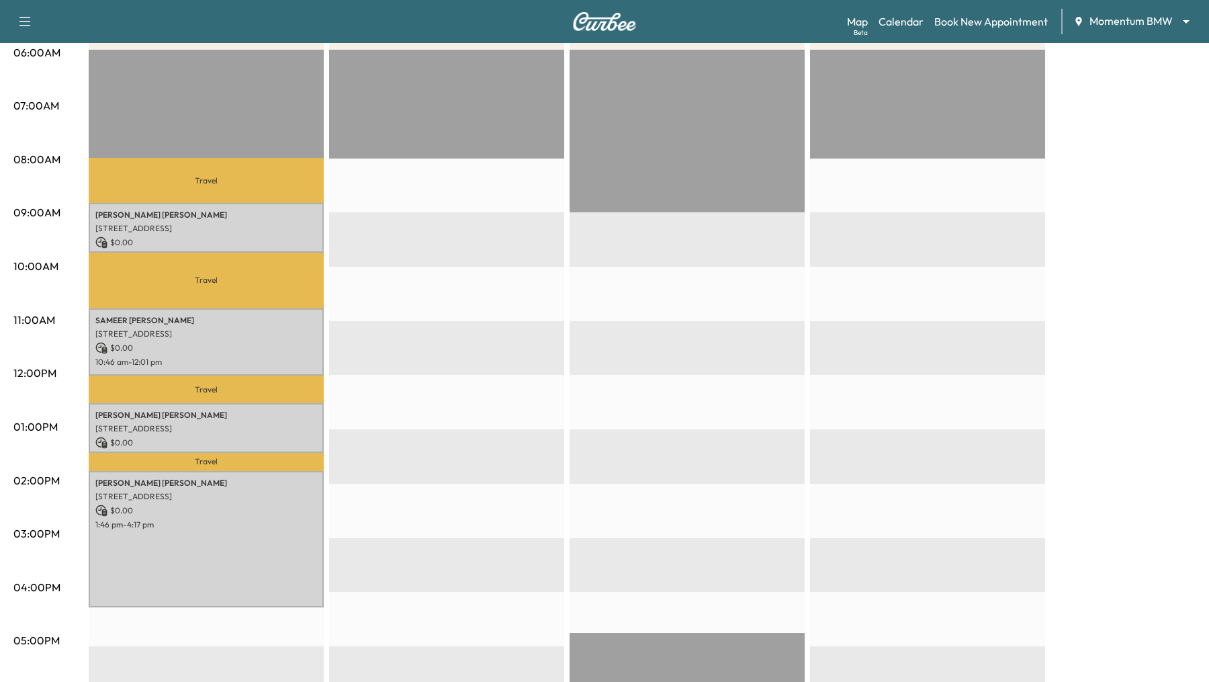
scroll to position [273, 0]
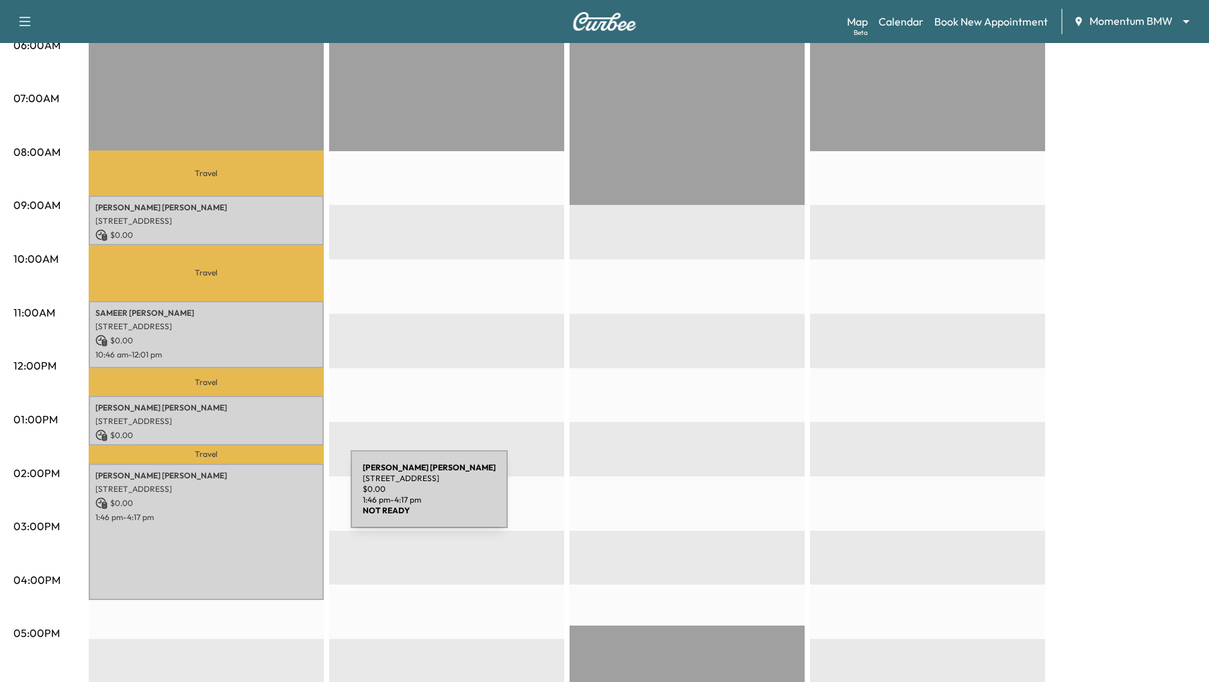
click at [250, 497] on p "$ 0.00" at bounding box center [206, 503] width 222 height 12
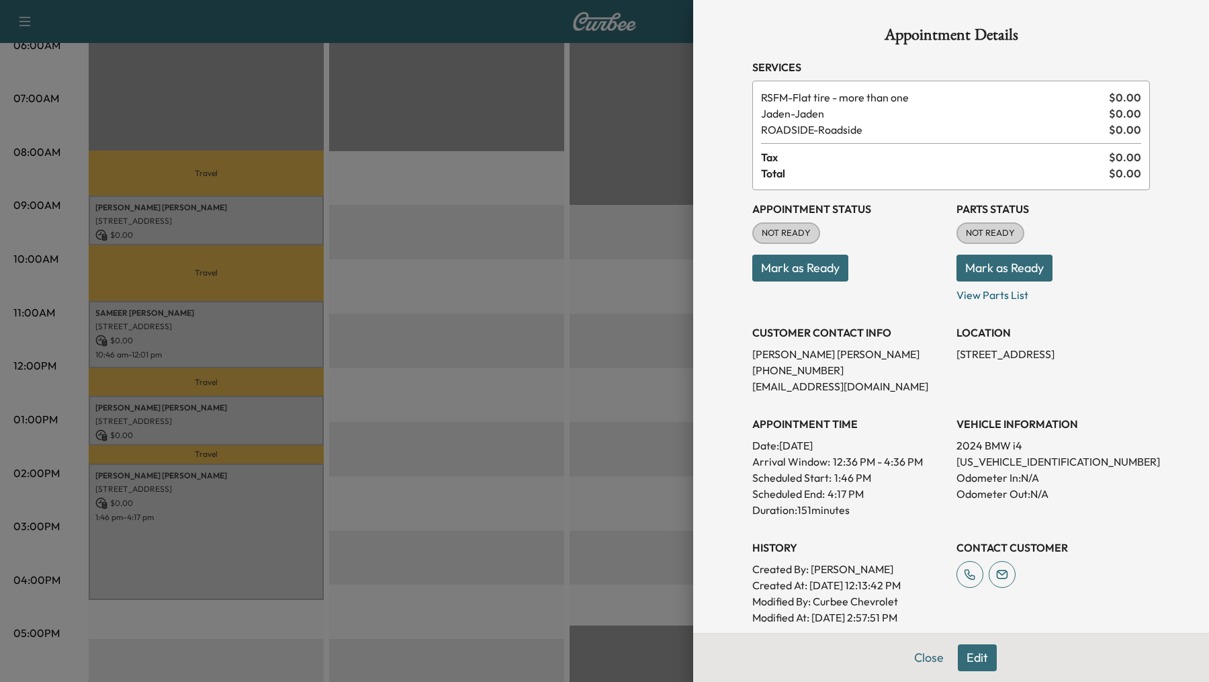
click at [981, 658] on button "Edit" at bounding box center [977, 657] width 39 height 27
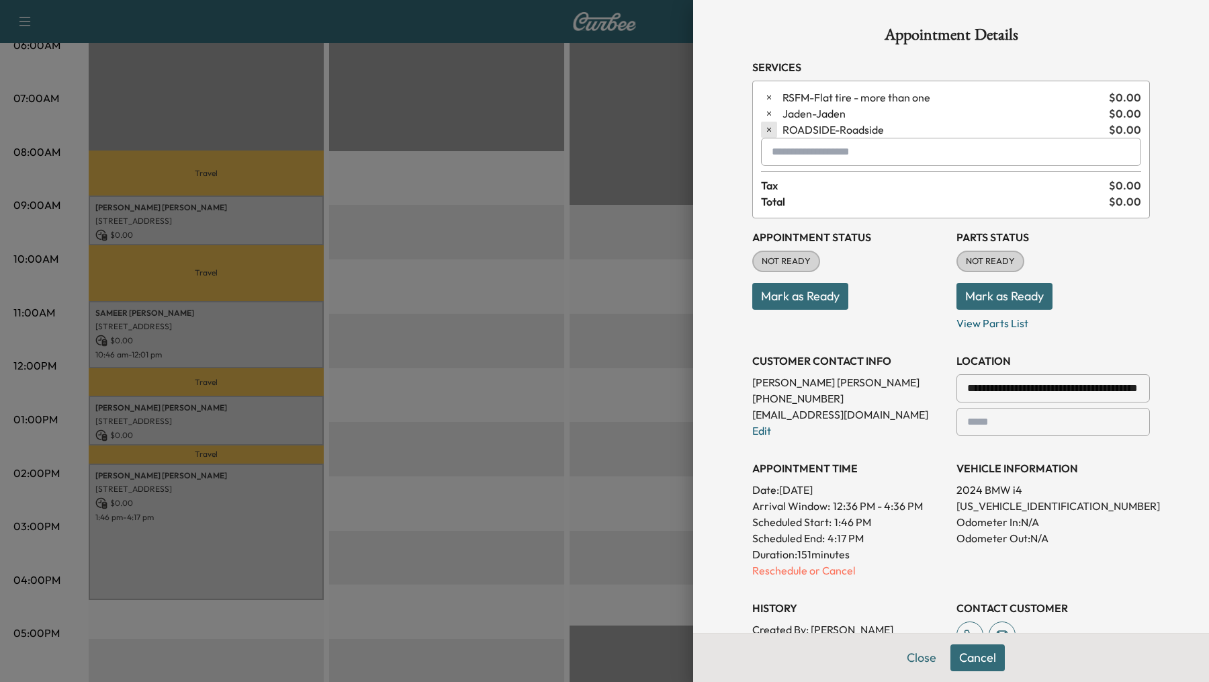
click at [765, 128] on icon "button" at bounding box center [769, 129] width 9 height 9
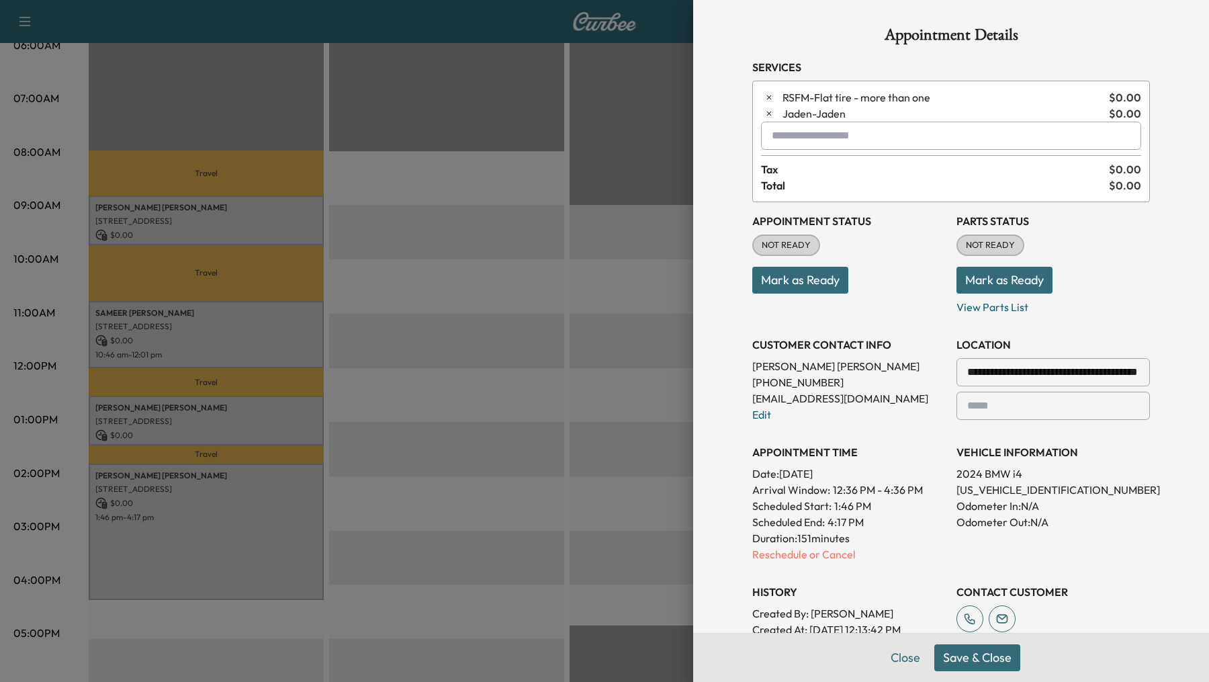
click at [783, 136] on input "text" at bounding box center [951, 136] width 380 height 28
click at [845, 168] on p "SPRINTER - Sprinter" at bounding box center [914, 170] width 294 height 19
type input "********"
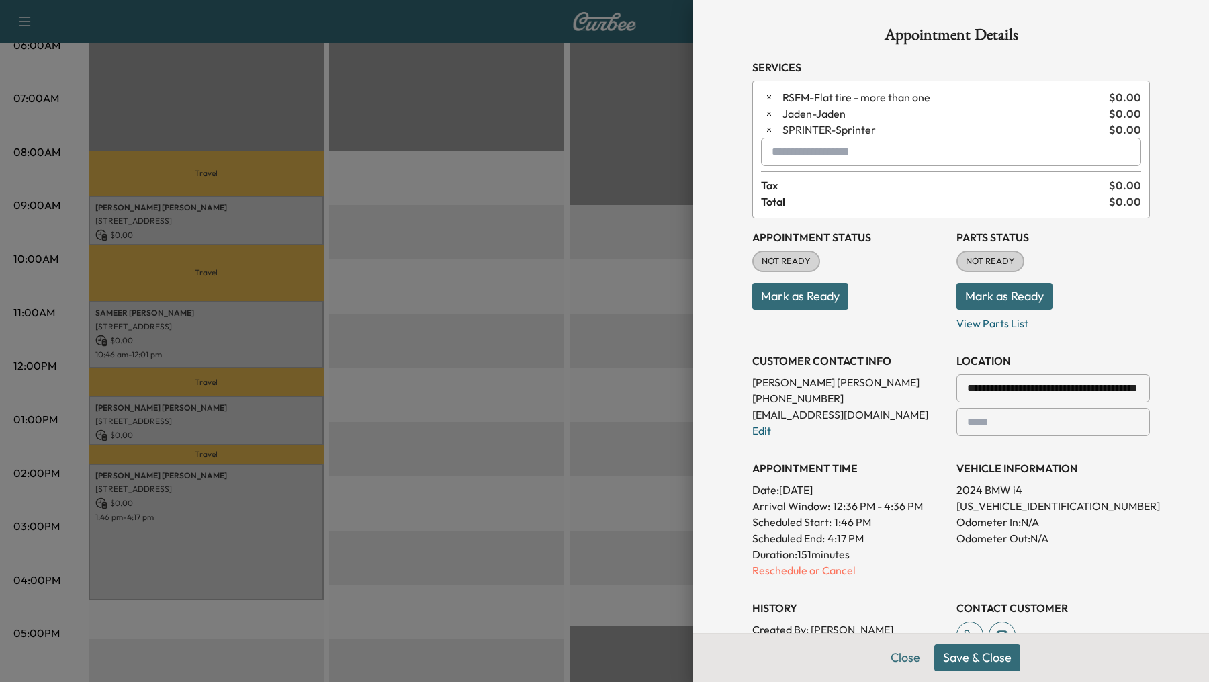
click at [976, 656] on button "Save & Close" at bounding box center [978, 657] width 86 height 27
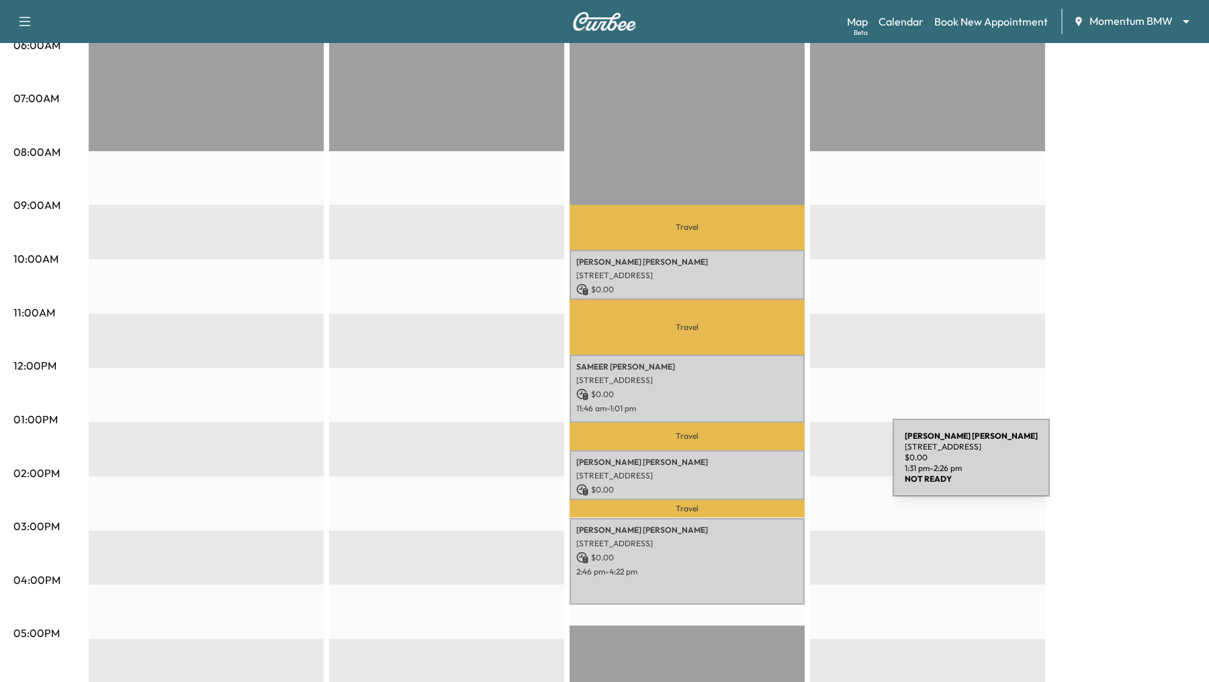
click at [792, 466] on div "SHIMEKA GRAHAM 3006 Straight Elm St, Fresno, TX 77545, USA $ 0.00 1:31 pm - 2:2…" at bounding box center [687, 475] width 235 height 50
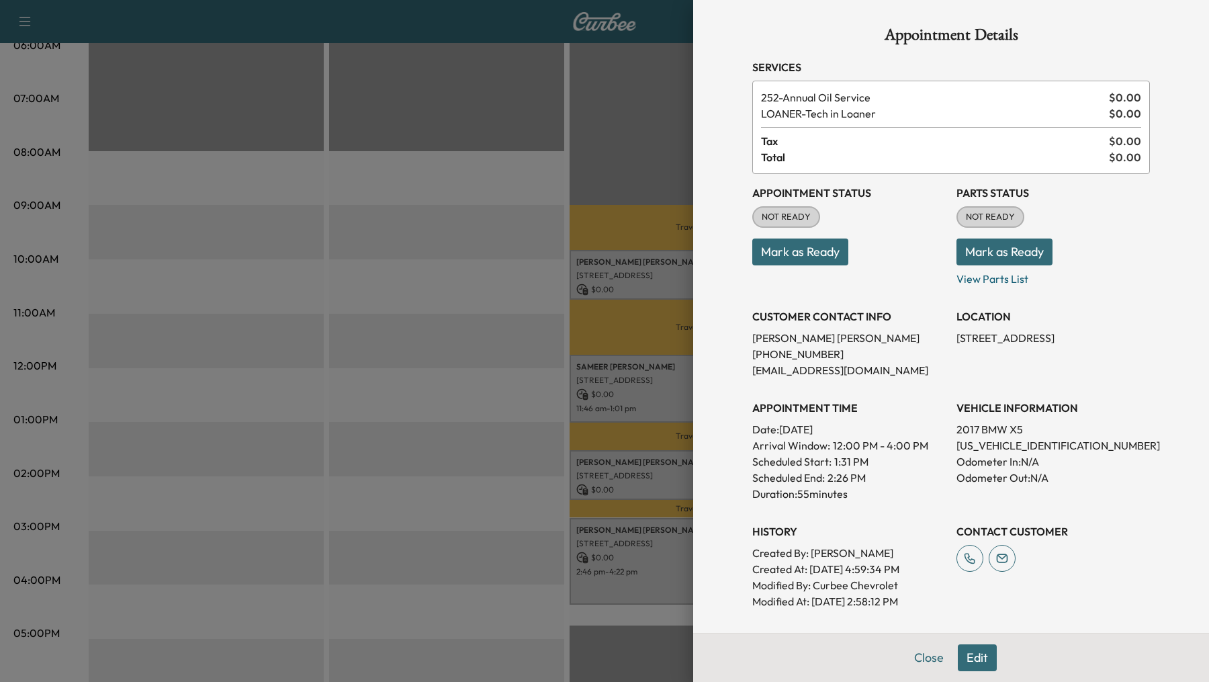
click at [517, 198] on div at bounding box center [604, 341] width 1209 height 682
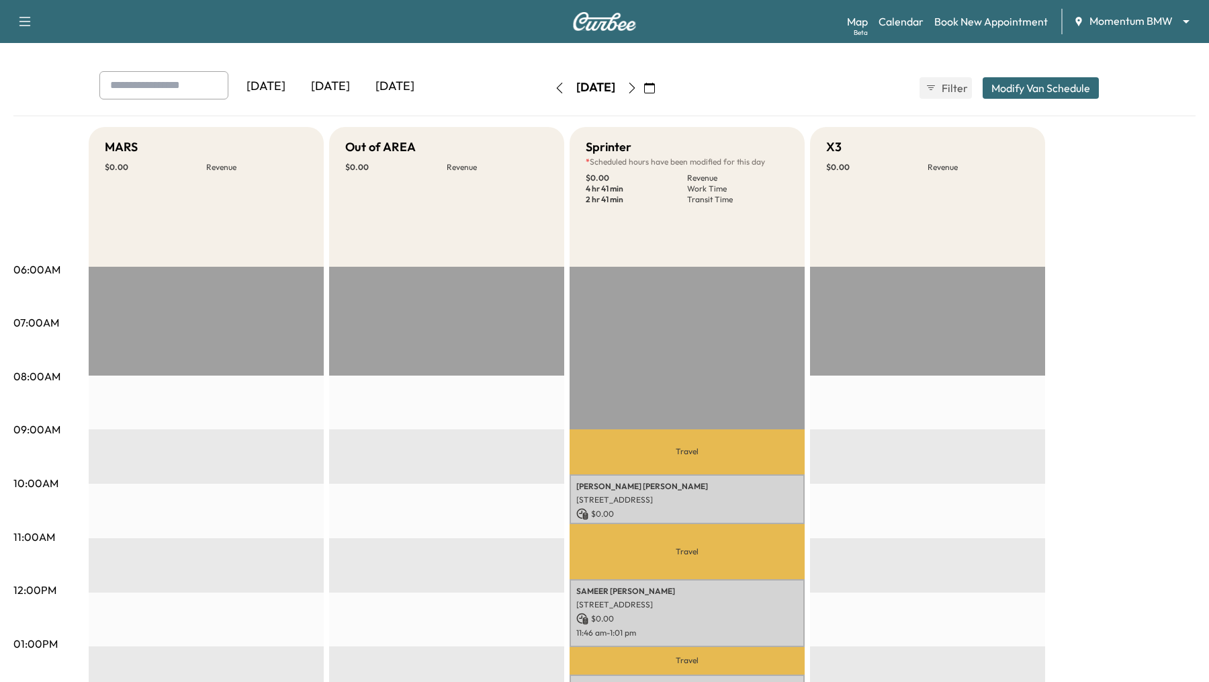
scroll to position [0, 0]
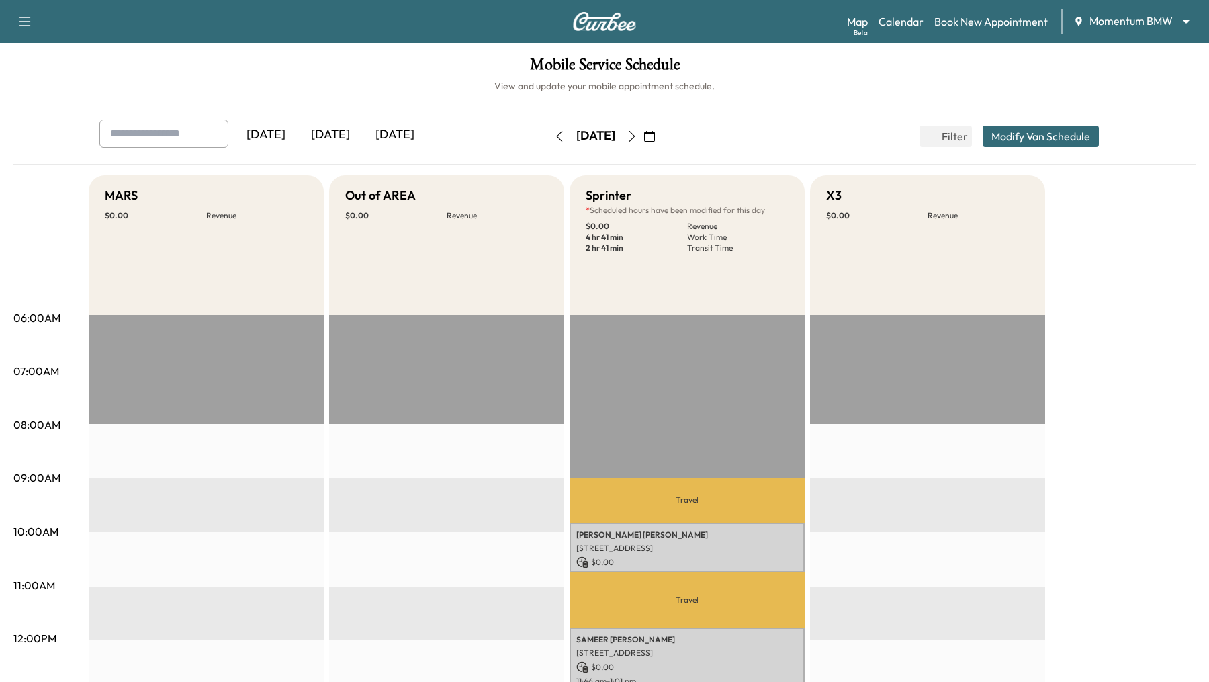
click at [655, 138] on icon "button" at bounding box center [649, 136] width 11 height 11
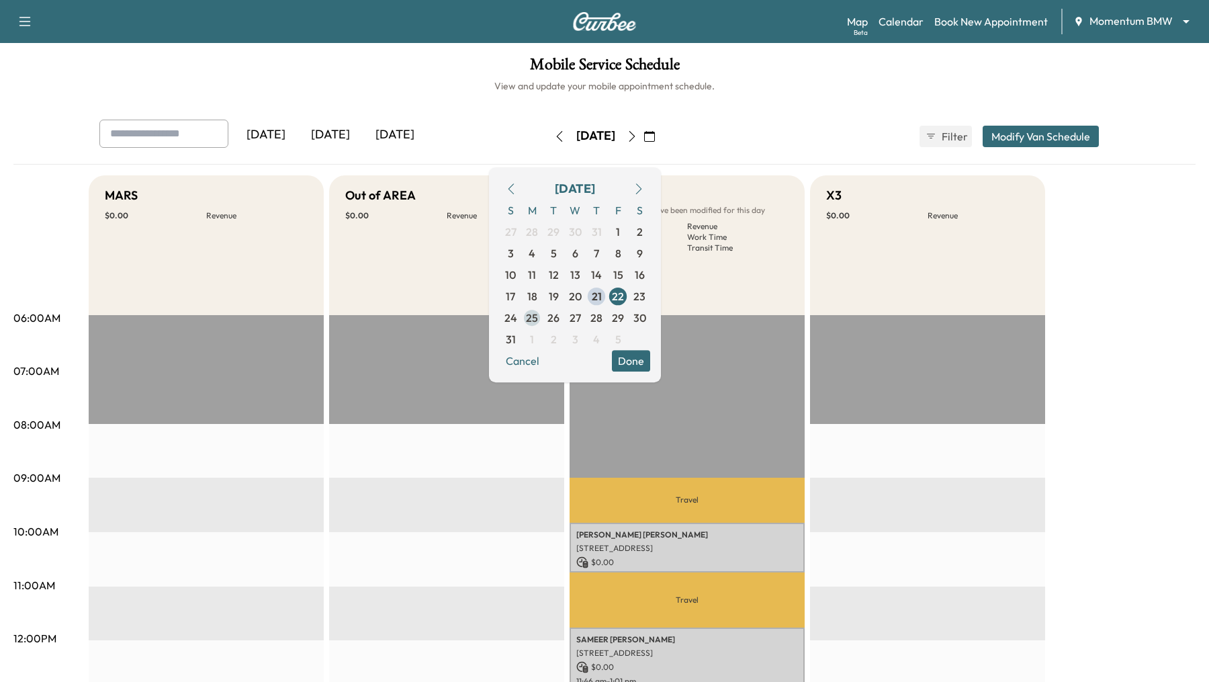
click at [538, 316] on span "25" at bounding box center [532, 318] width 12 height 16
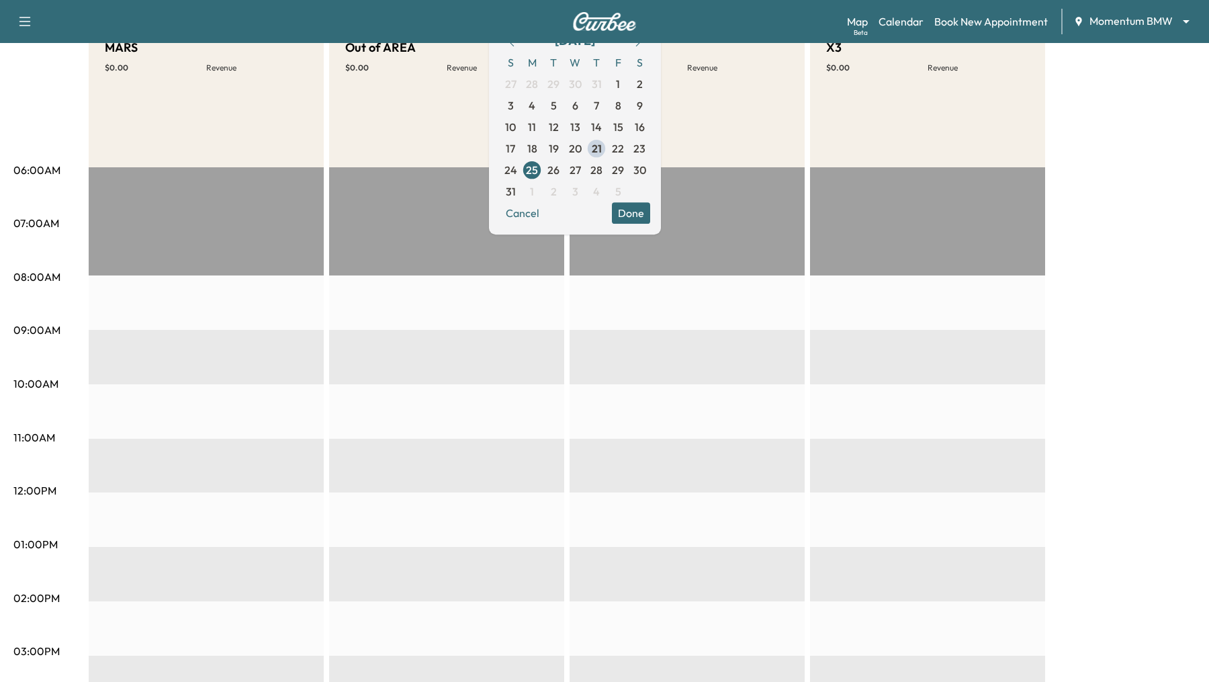
scroll to position [116, 0]
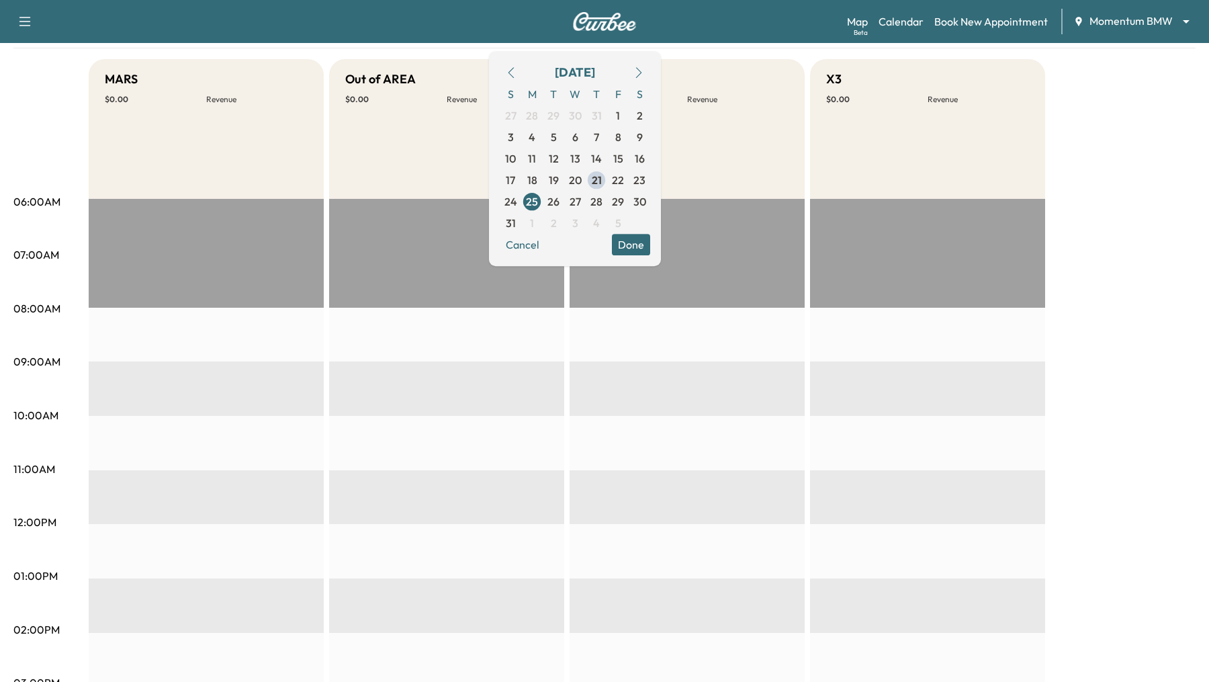
click at [408, 513] on div "EST Start" at bounding box center [446, 633] width 235 height 868
click at [650, 247] on button "Done" at bounding box center [631, 244] width 38 height 21
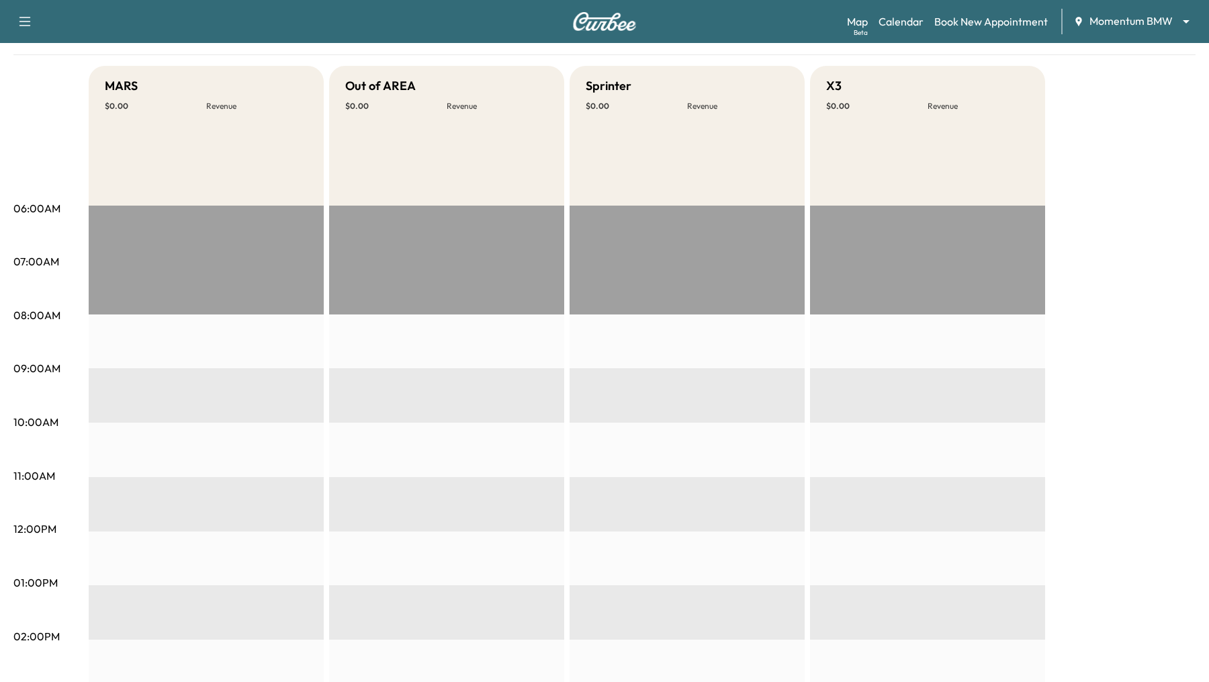
scroll to position [0, 0]
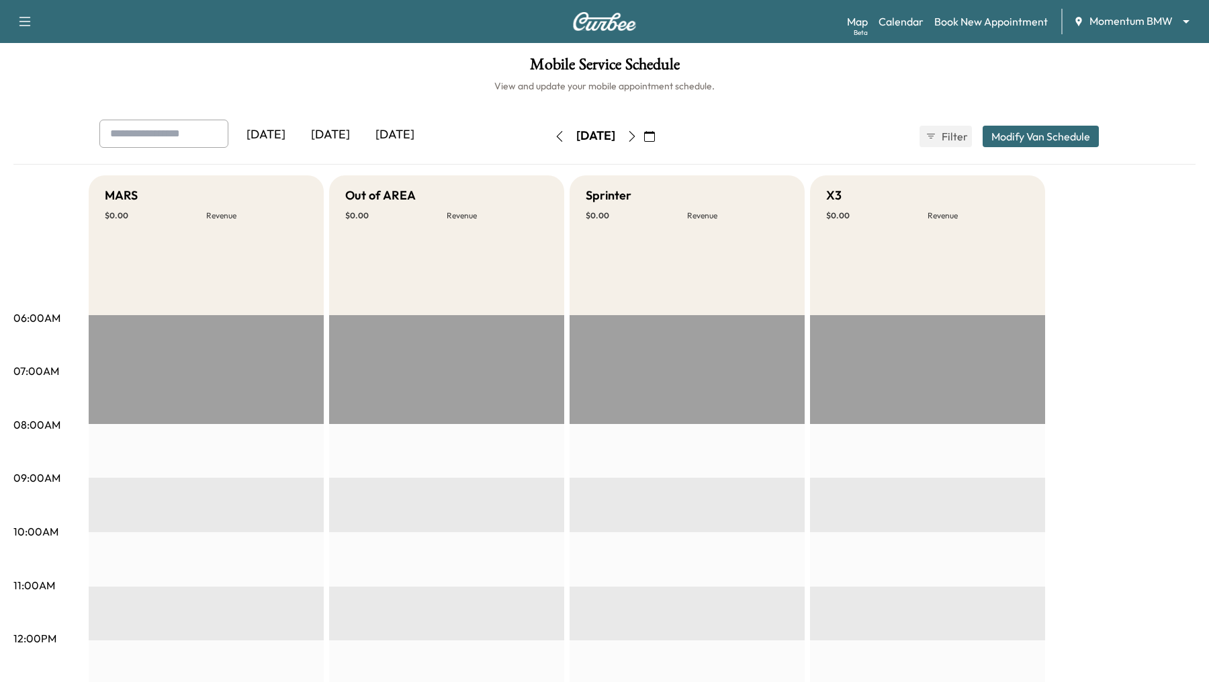
click at [638, 134] on icon "button" at bounding box center [632, 136] width 11 height 11
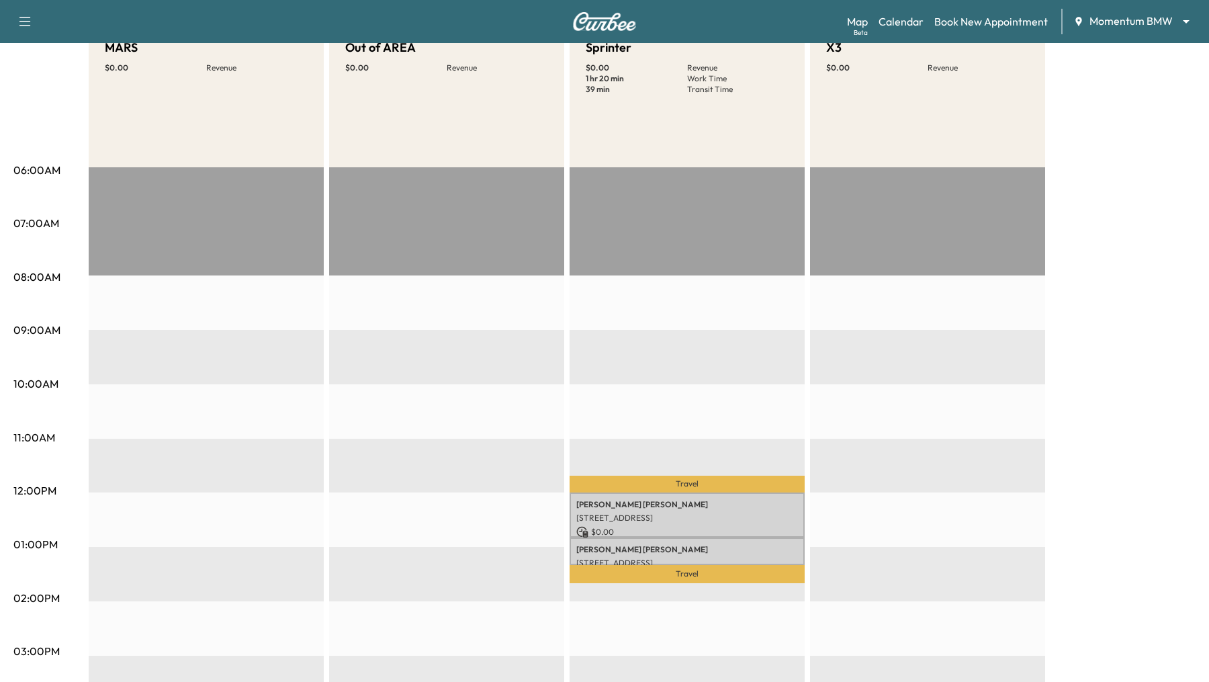
scroll to position [129, 0]
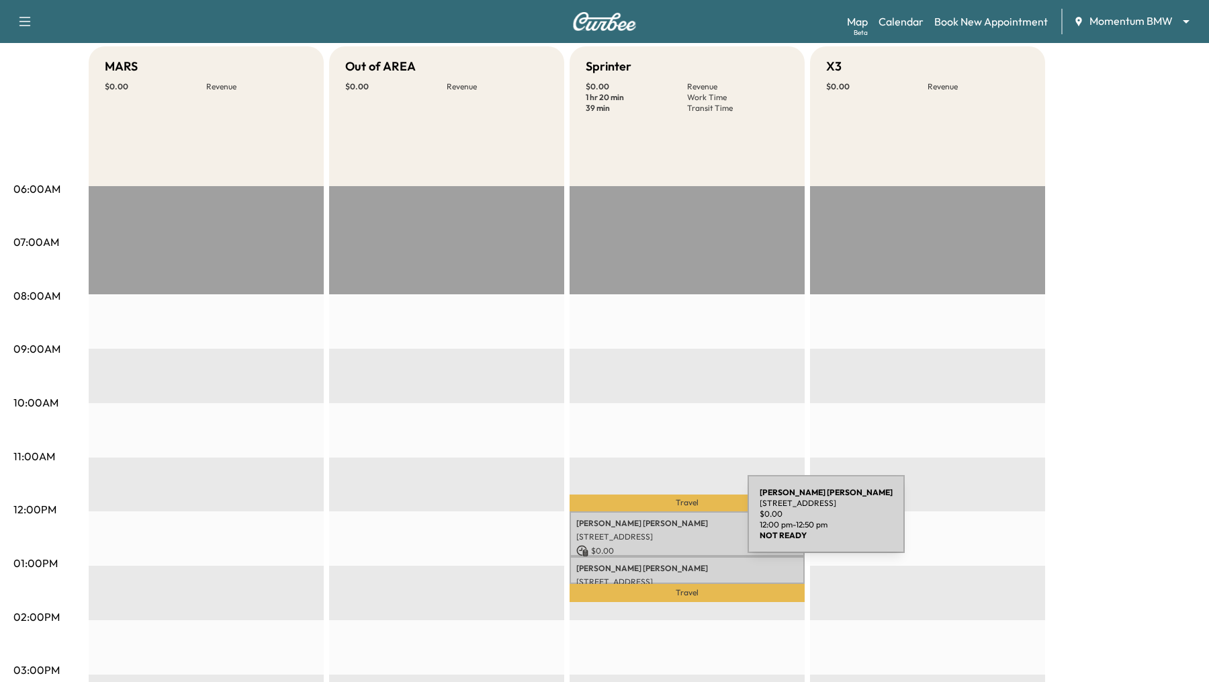
click at [647, 522] on p "KAREN MARTIN" at bounding box center [687, 523] width 222 height 11
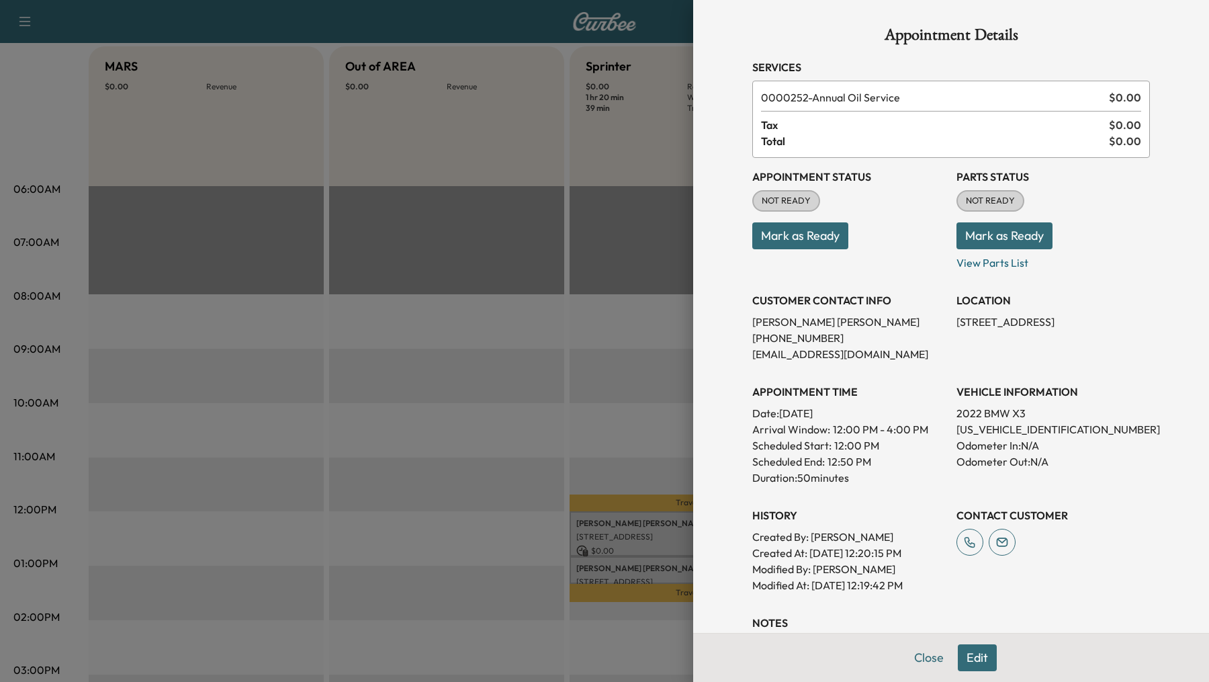
click at [978, 650] on button "Edit" at bounding box center [977, 657] width 39 height 27
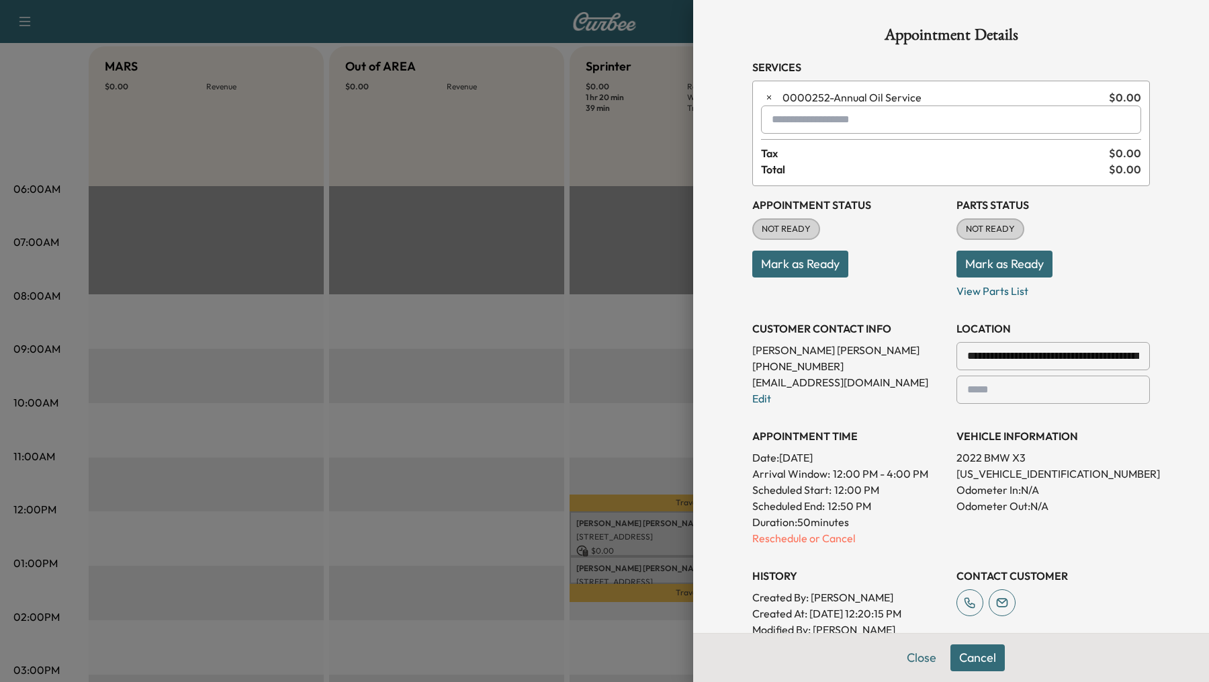
click at [883, 125] on input "text" at bounding box center [951, 119] width 380 height 28
type input "*"
click at [793, 129] on input "text" at bounding box center [951, 119] width 380 height 28
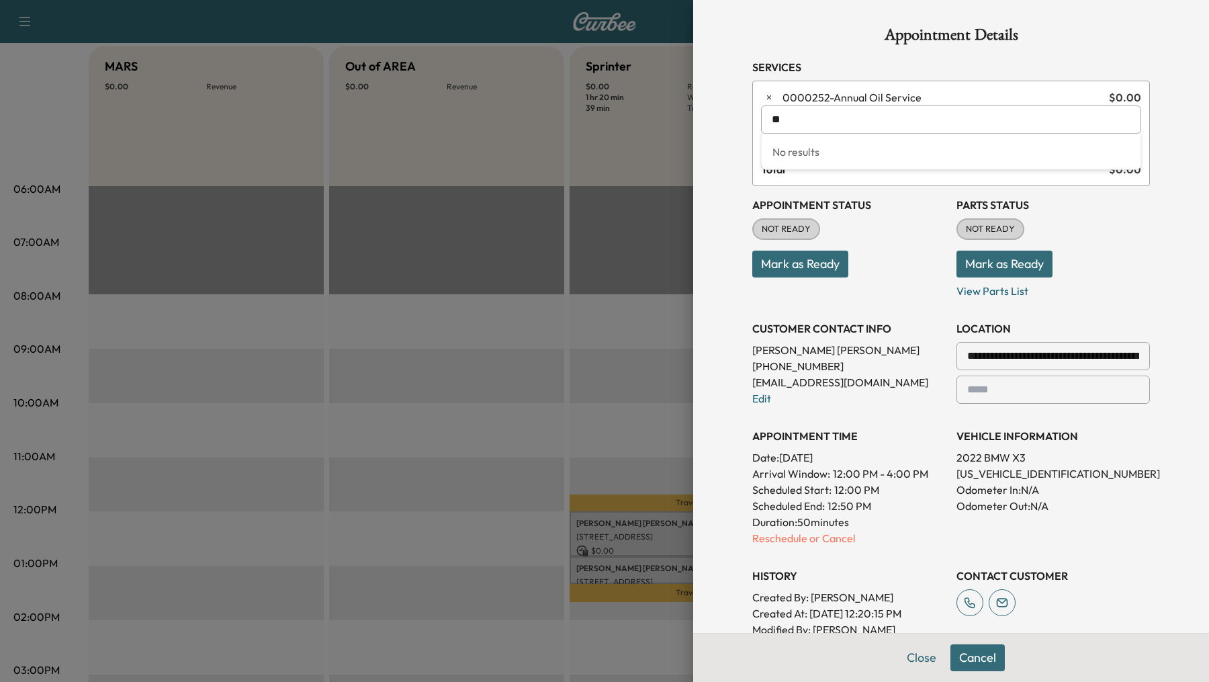
type input "*"
click at [578, 357] on div at bounding box center [604, 341] width 1209 height 682
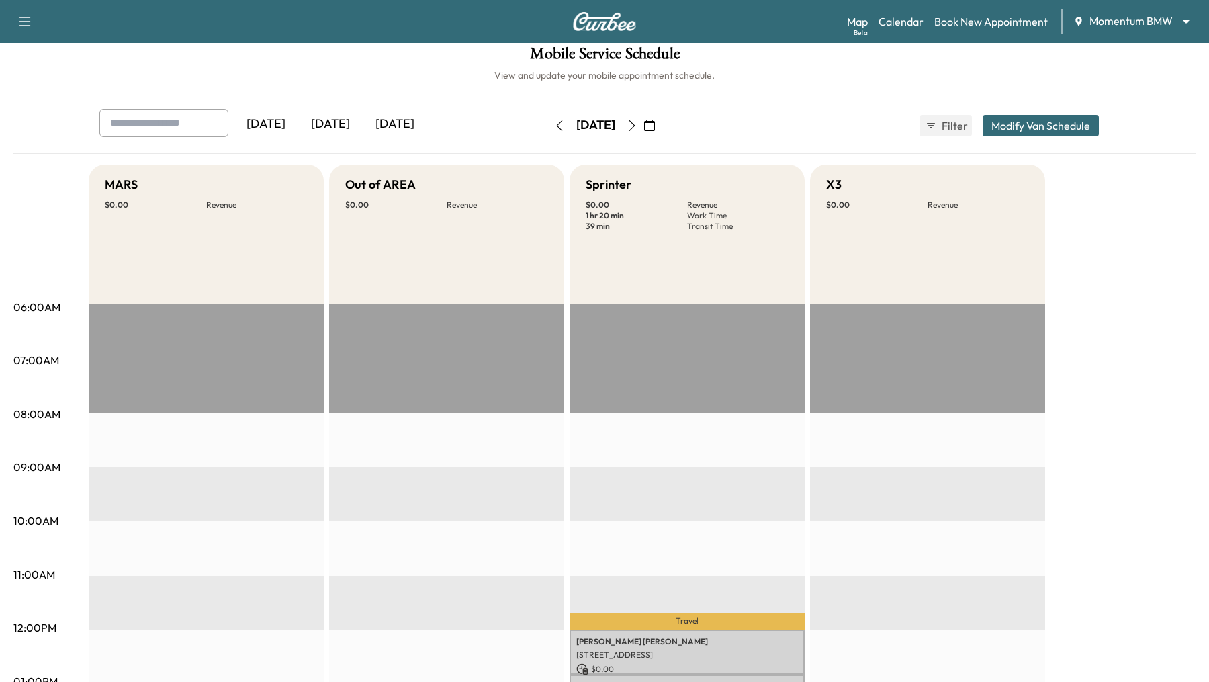
scroll to position [3, 0]
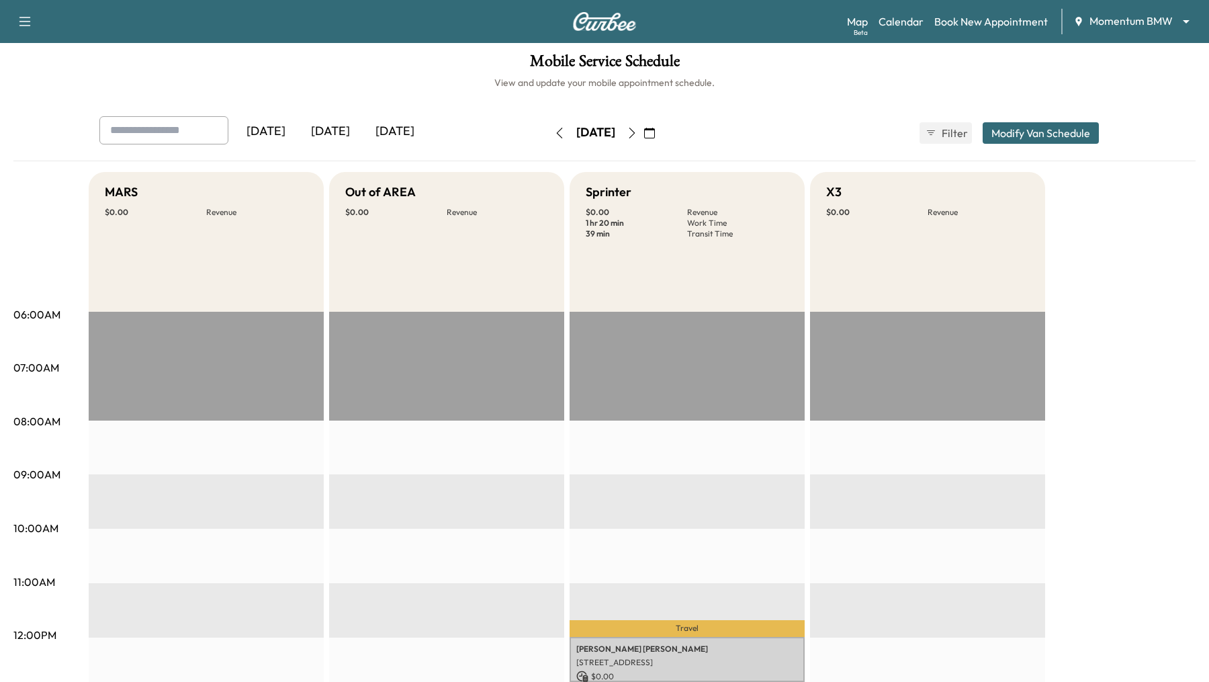
click at [638, 132] on icon "button" at bounding box center [632, 133] width 11 height 11
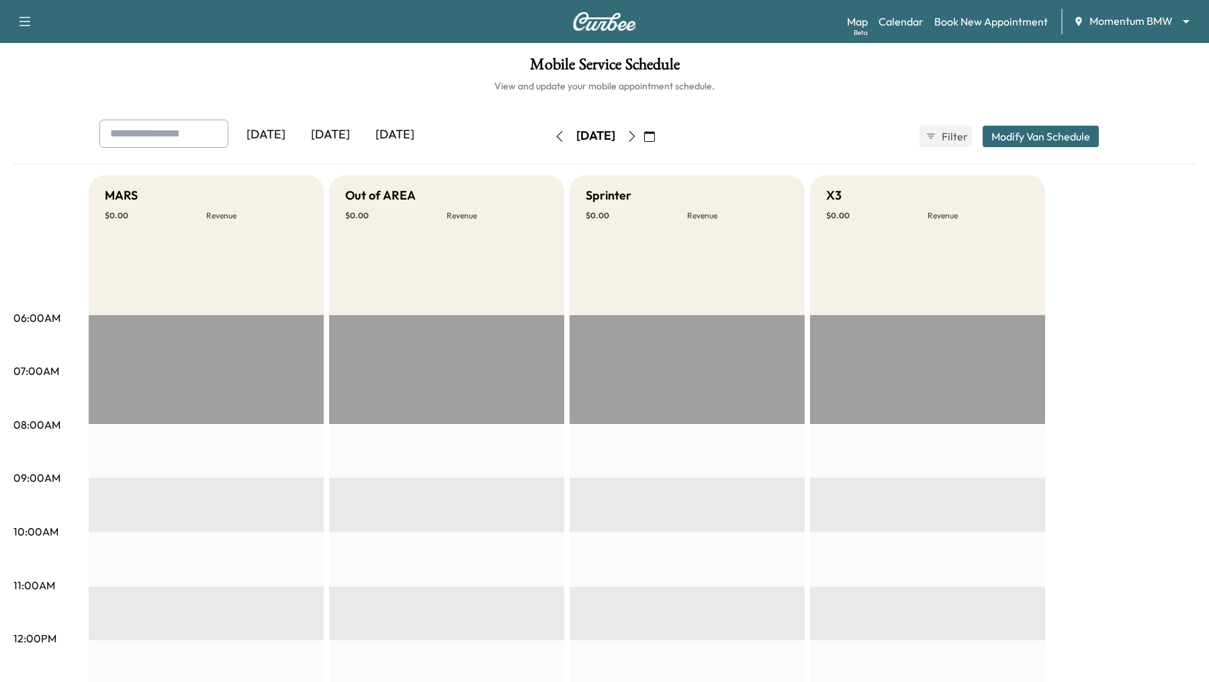
click at [644, 126] on button "button" at bounding box center [632, 136] width 23 height 21
click at [638, 134] on icon "button" at bounding box center [632, 136] width 11 height 11
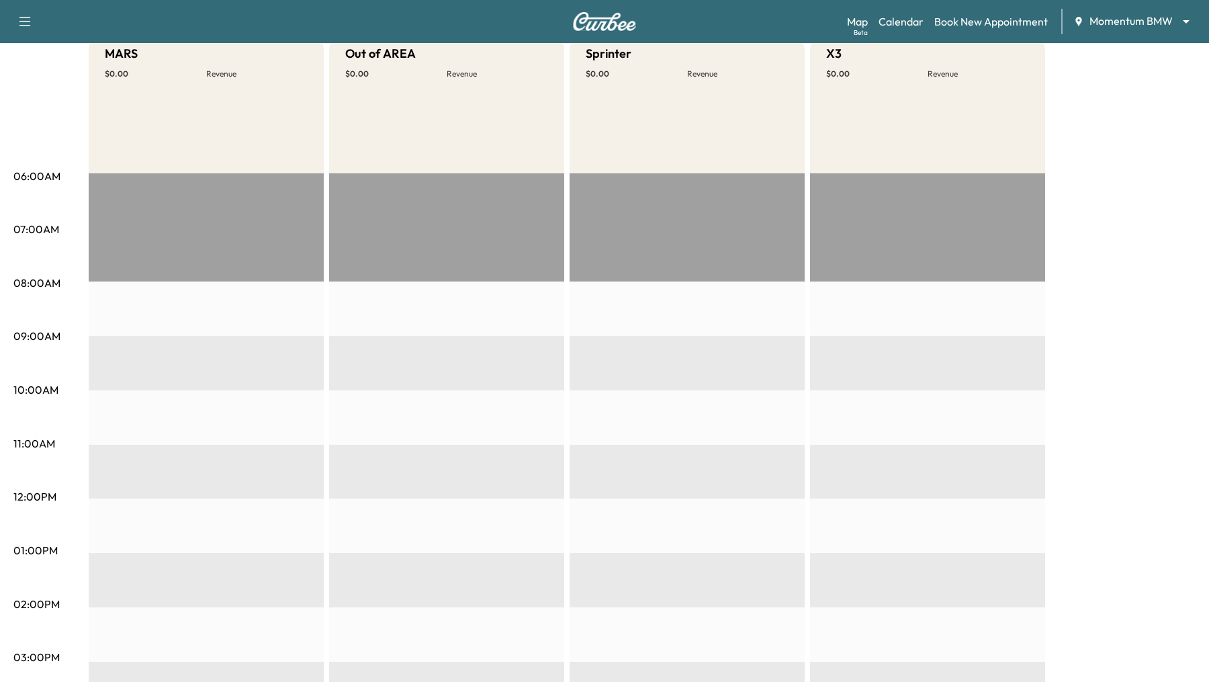
scroll to position [71, 0]
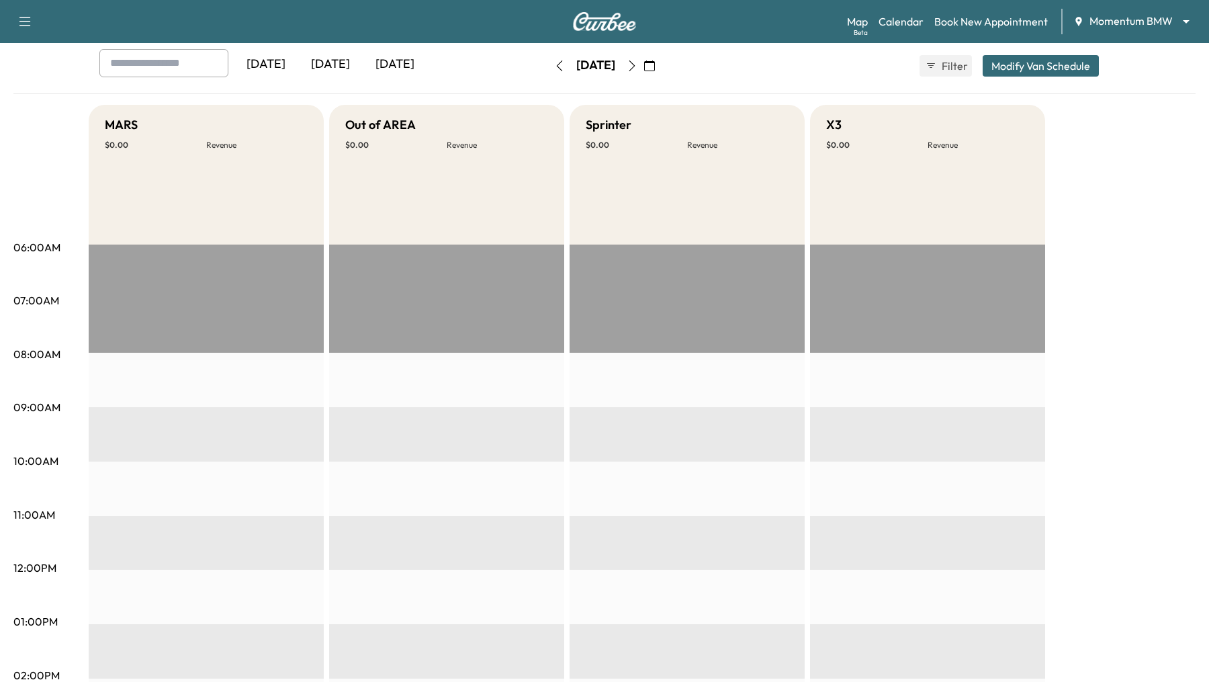
click at [554, 69] on icon "button" at bounding box center [559, 65] width 11 height 11
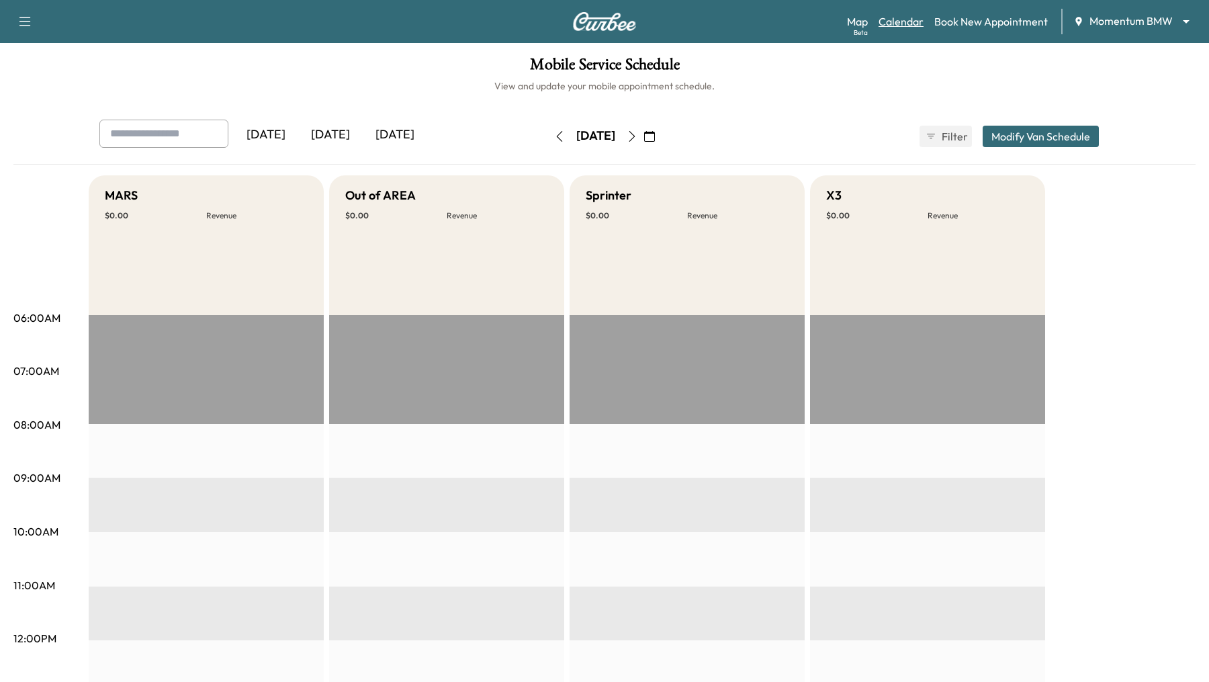
click at [891, 21] on link "Calendar" at bounding box center [901, 21] width 45 height 16
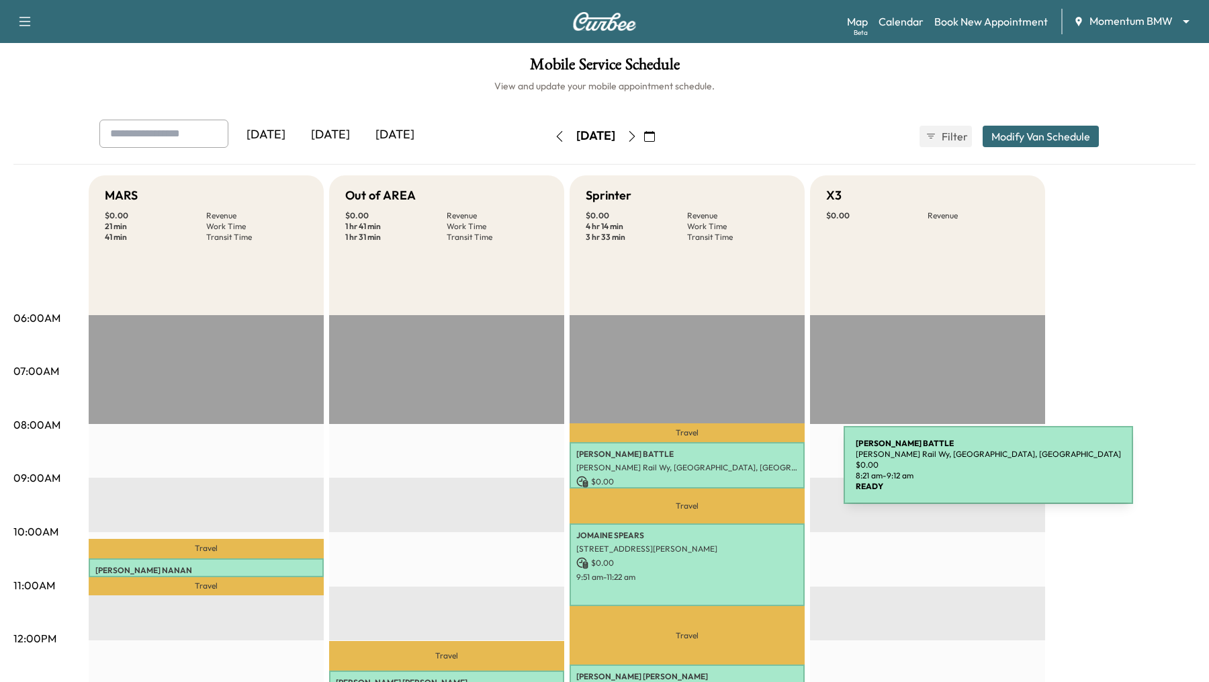
click at [743, 473] on div "SHANICE BATTLE Fannin Rail Wy, Houston, TX 77045, USA $ 0.00 8:21 am - 9:12 am" at bounding box center [687, 465] width 235 height 46
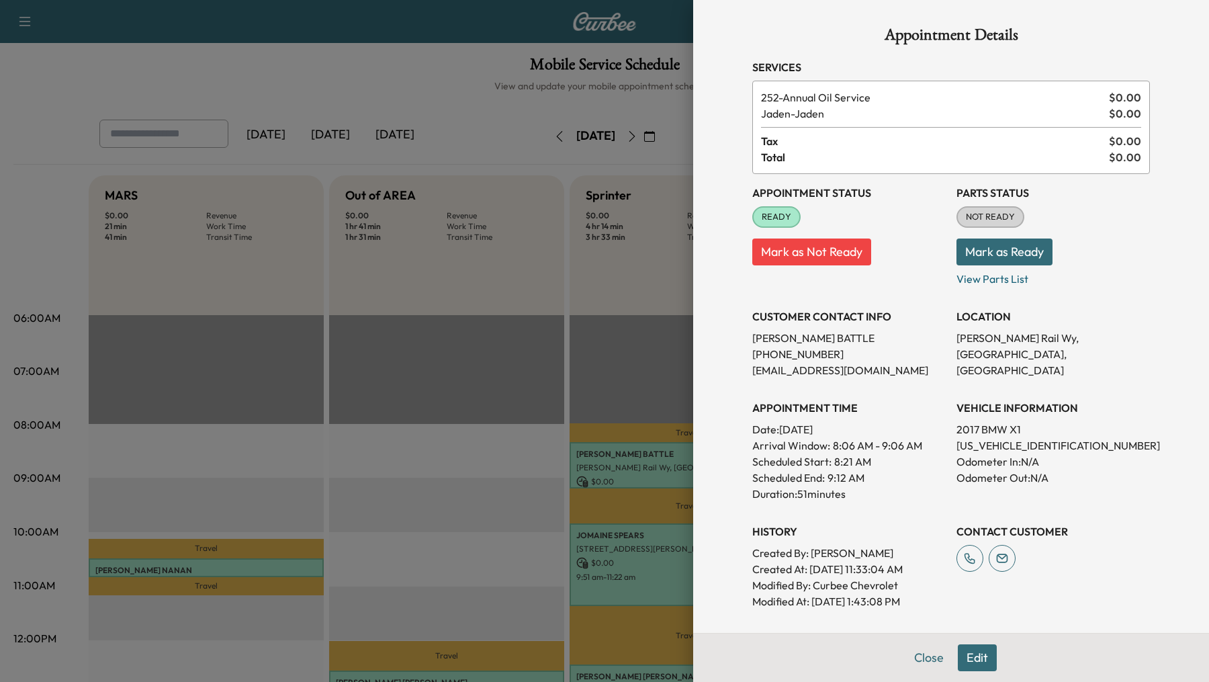
click at [980, 656] on button "Edit" at bounding box center [977, 657] width 39 height 27
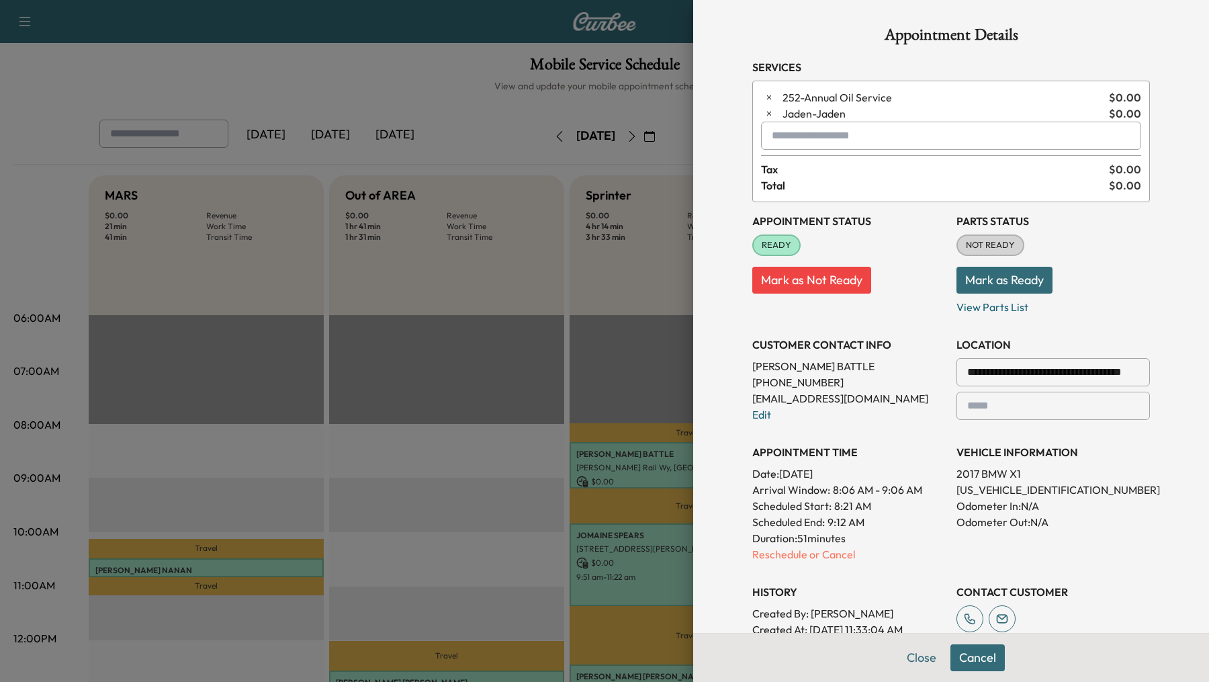
click at [869, 136] on input "text" at bounding box center [951, 136] width 380 height 28
type input "***"
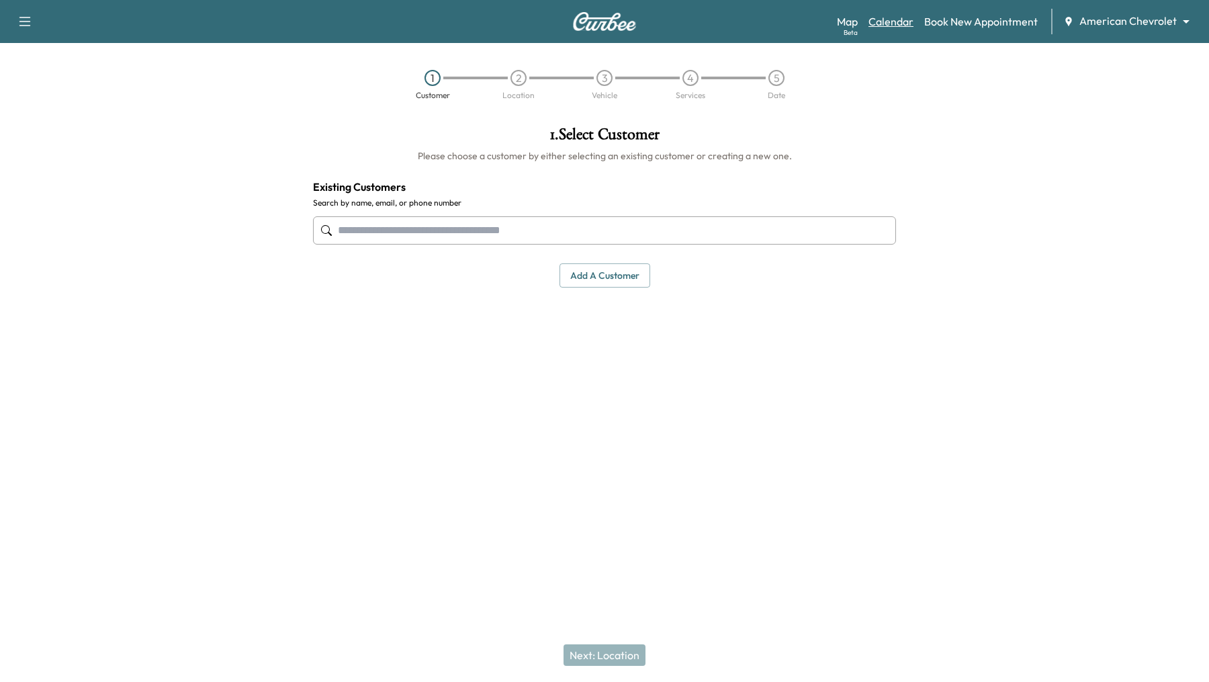
click at [888, 17] on link "Calendar" at bounding box center [891, 21] width 45 height 16
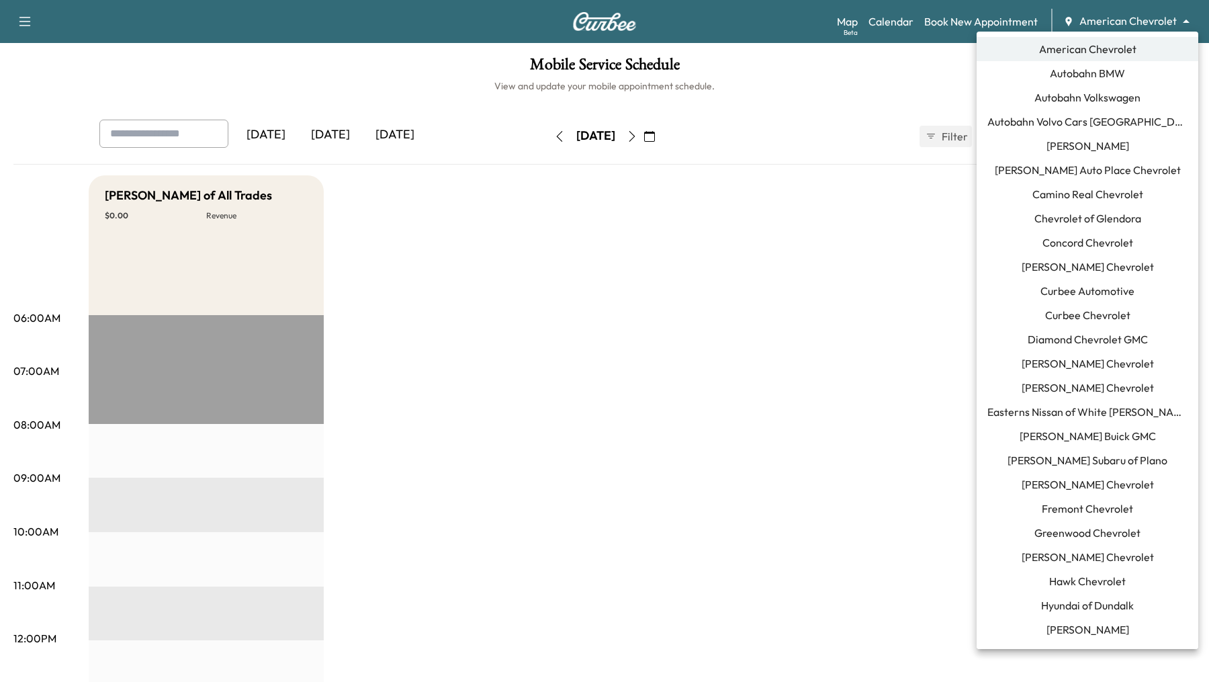
click at [1172, 24] on body "Support Log Out Map Beta Calendar Book New Appointment American Chevrolet *****…" at bounding box center [604, 341] width 1209 height 682
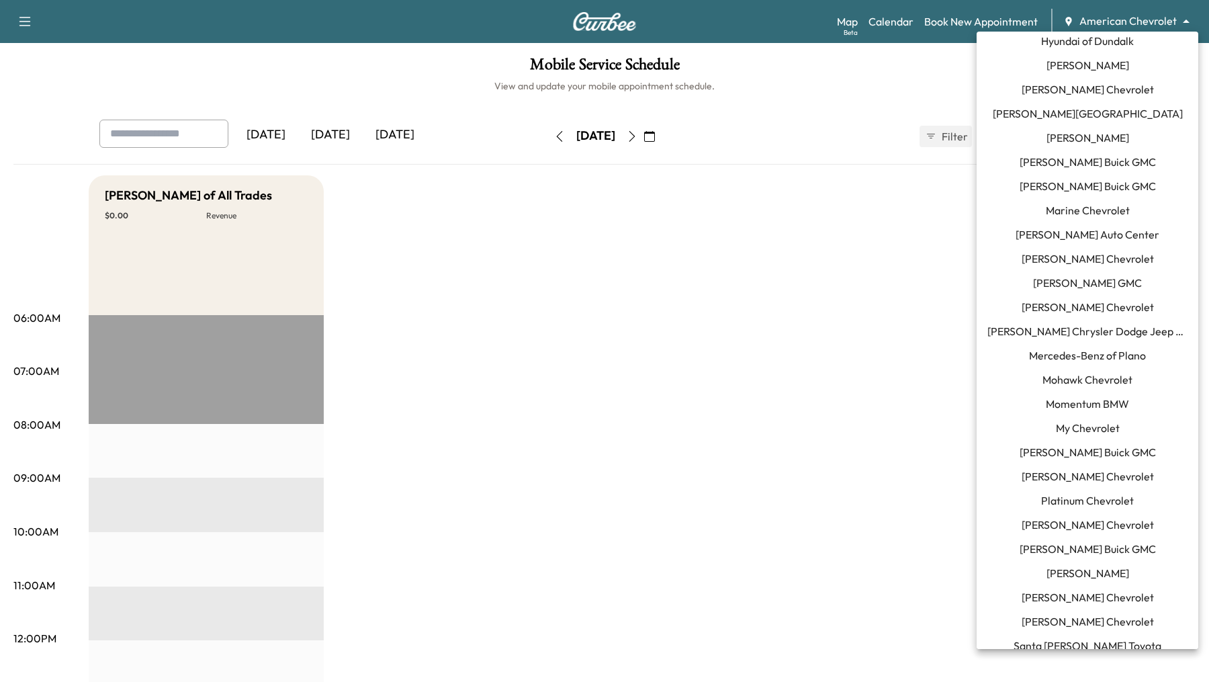
scroll to position [560, 0]
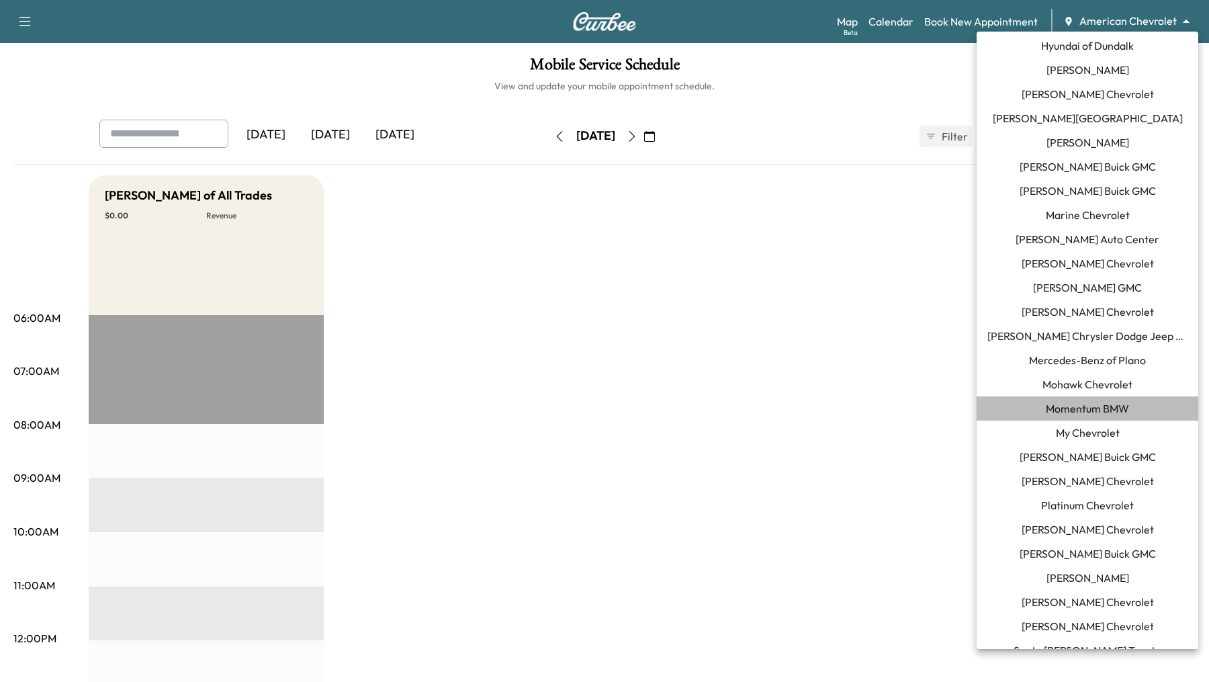
click at [1061, 408] on span "Momentum BMW" at bounding box center [1087, 408] width 83 height 16
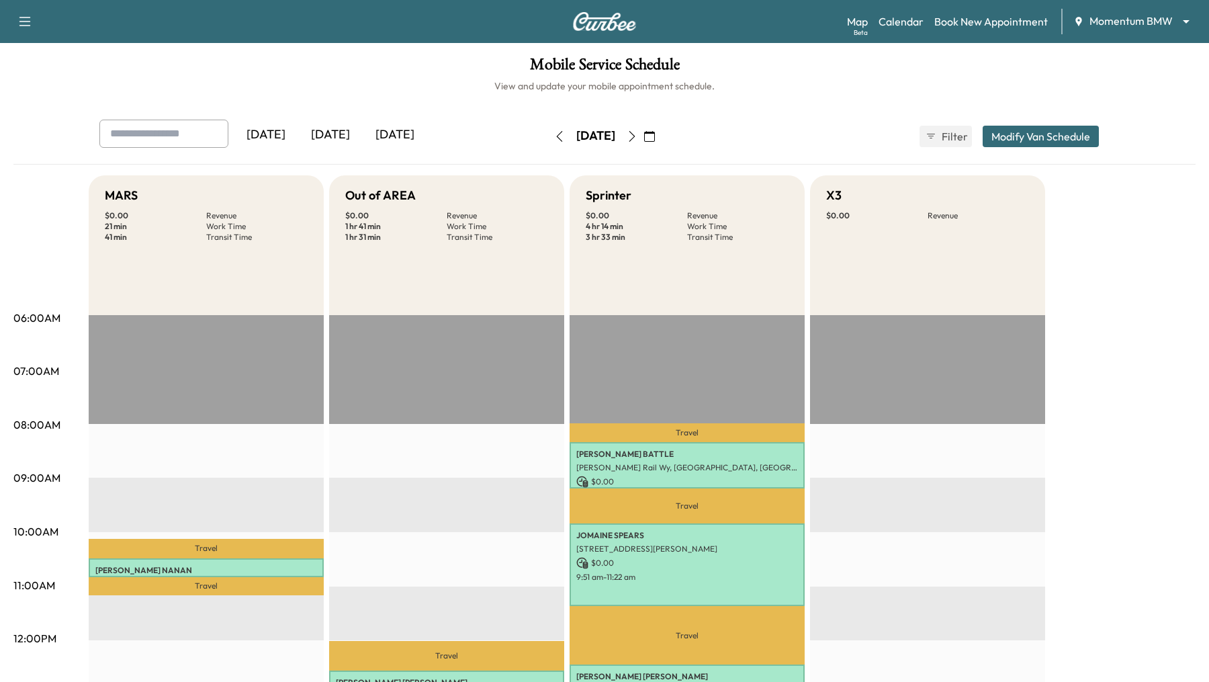
click at [638, 134] on icon "button" at bounding box center [632, 136] width 11 height 11
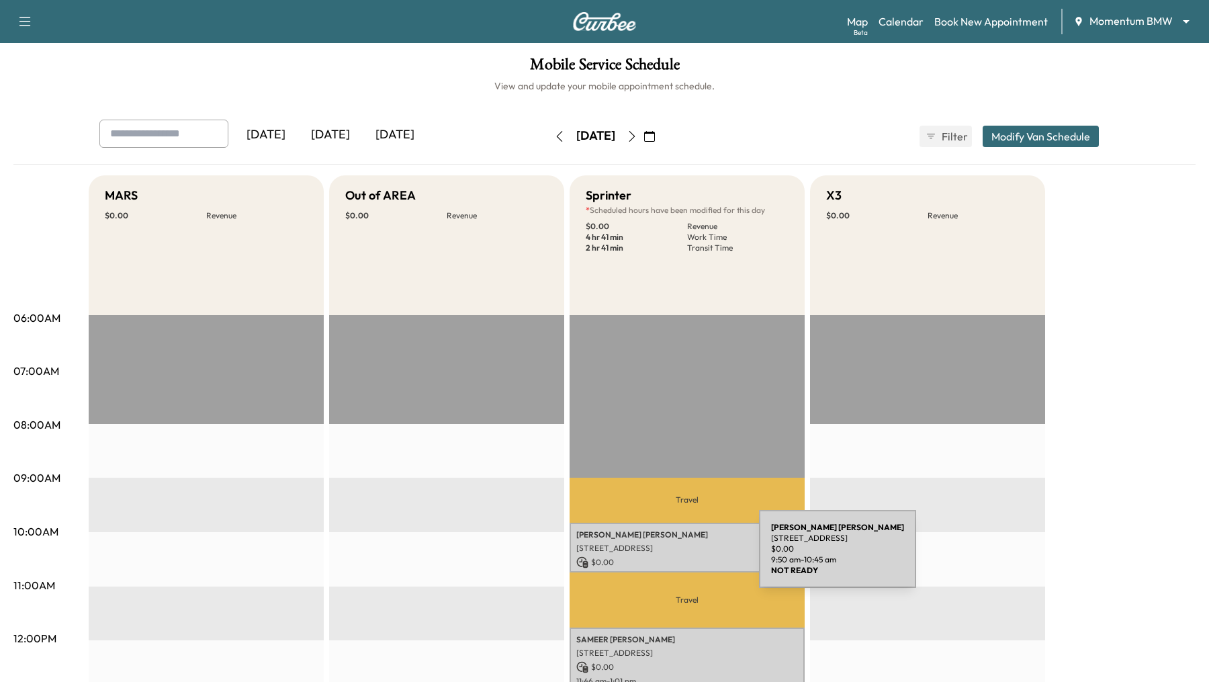
click at [658, 557] on p "$ 0.00" at bounding box center [687, 562] width 222 height 12
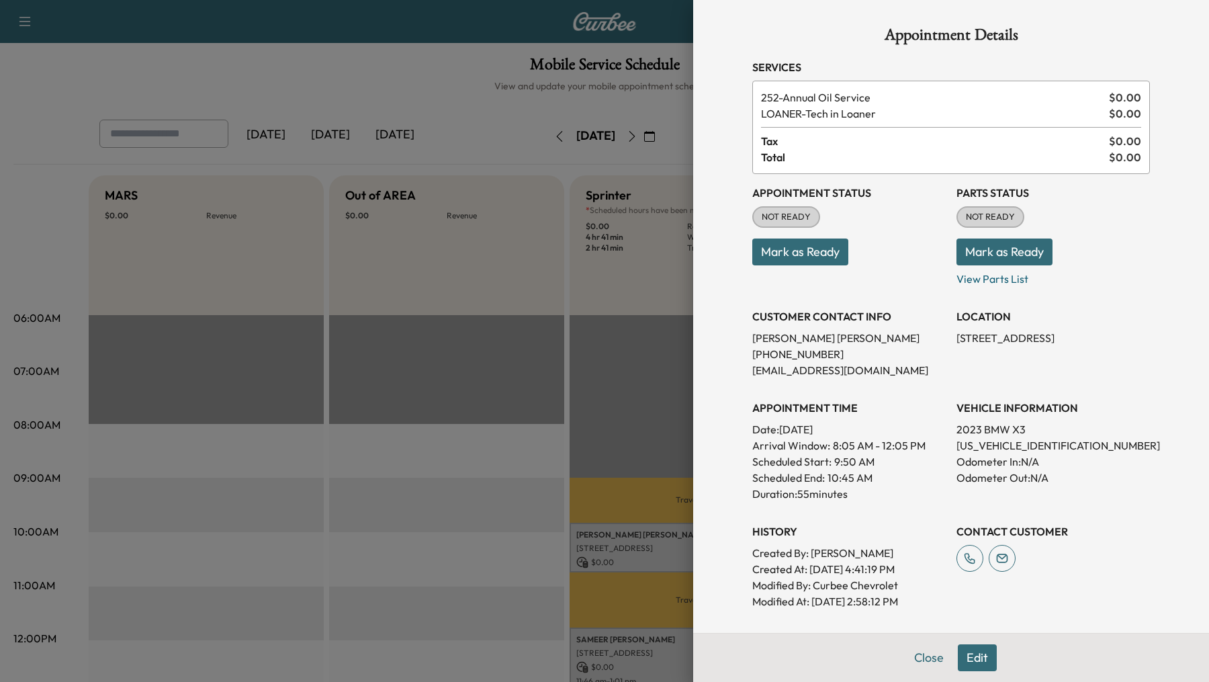
click at [982, 659] on button "Edit" at bounding box center [977, 657] width 39 height 27
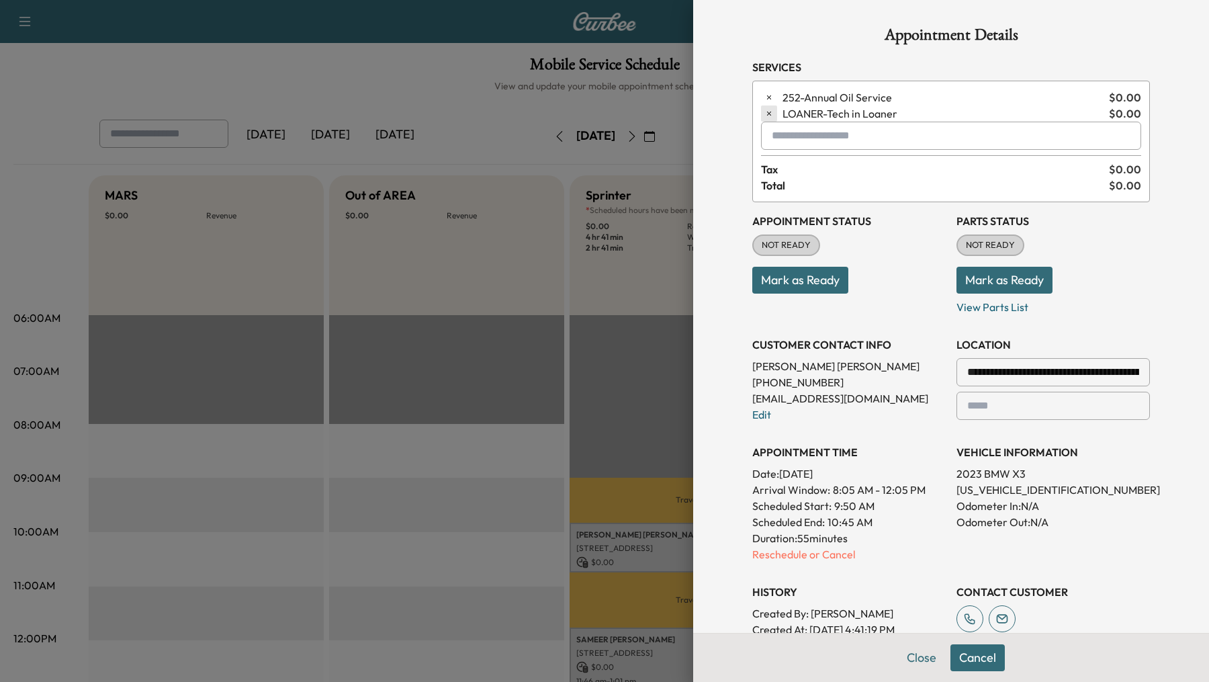
click at [771, 116] on icon "button" at bounding box center [769, 113] width 9 height 9
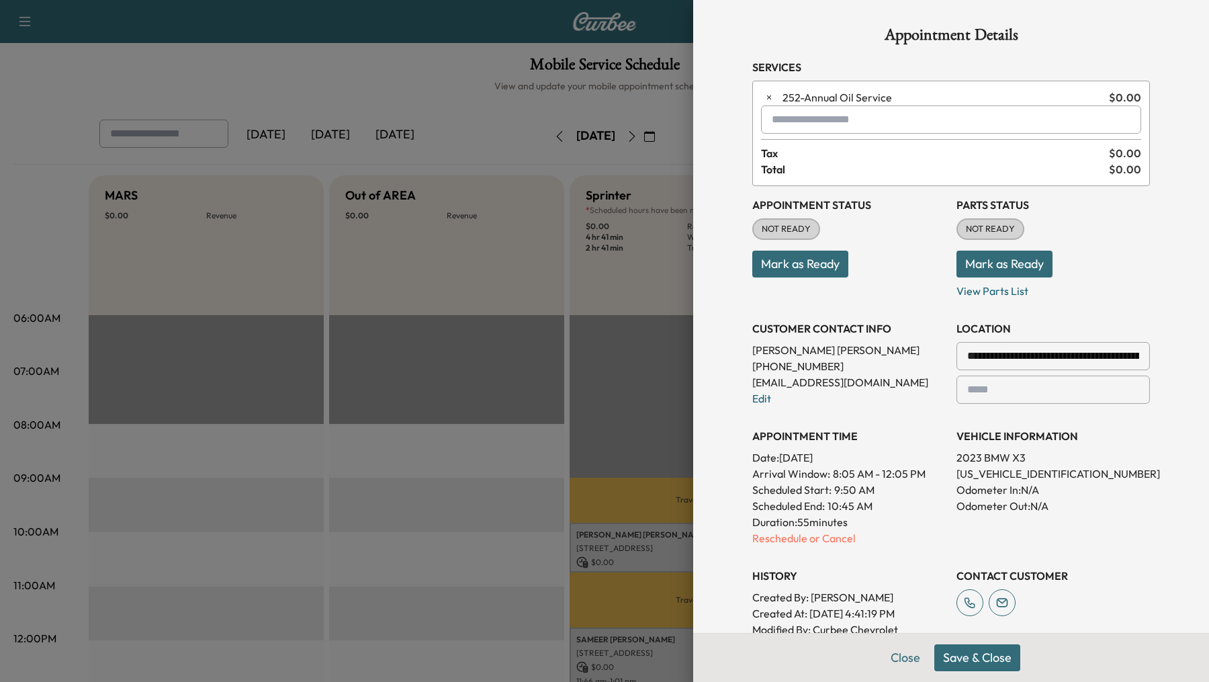
click at [771, 127] on input "text" at bounding box center [951, 119] width 380 height 28
type input "***"
click at [895, 657] on button "Close" at bounding box center [905, 657] width 47 height 27
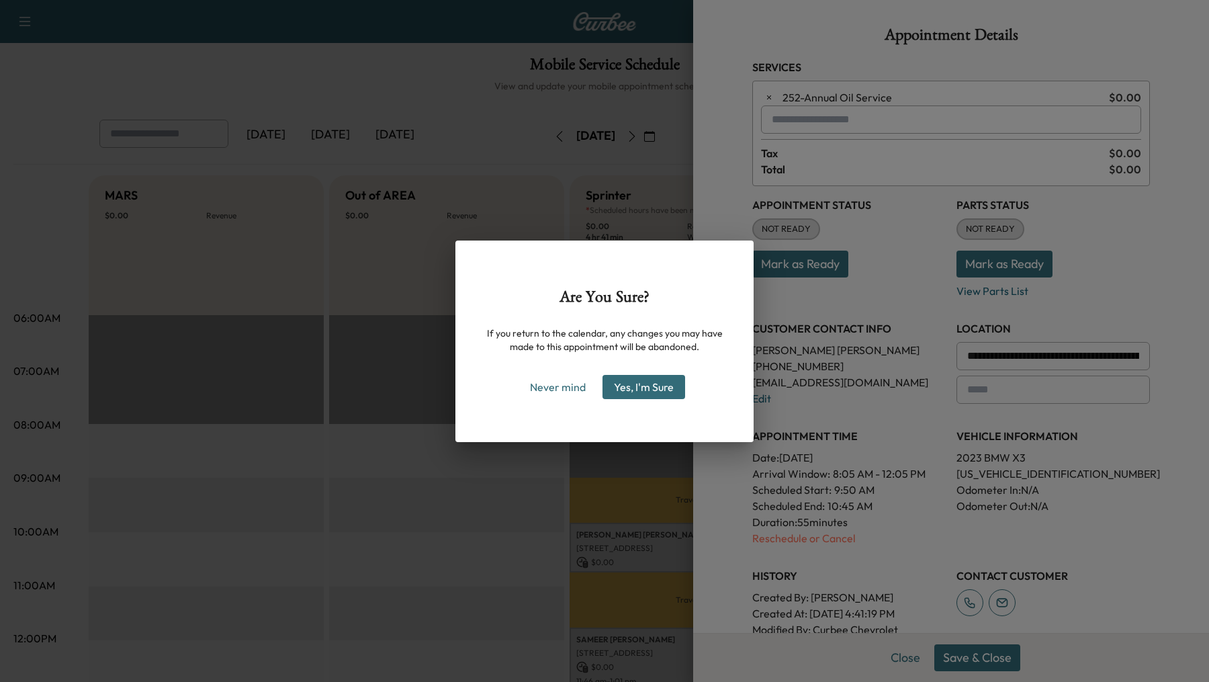
click at [637, 386] on button "Yes, I'm Sure" at bounding box center [644, 387] width 83 height 24
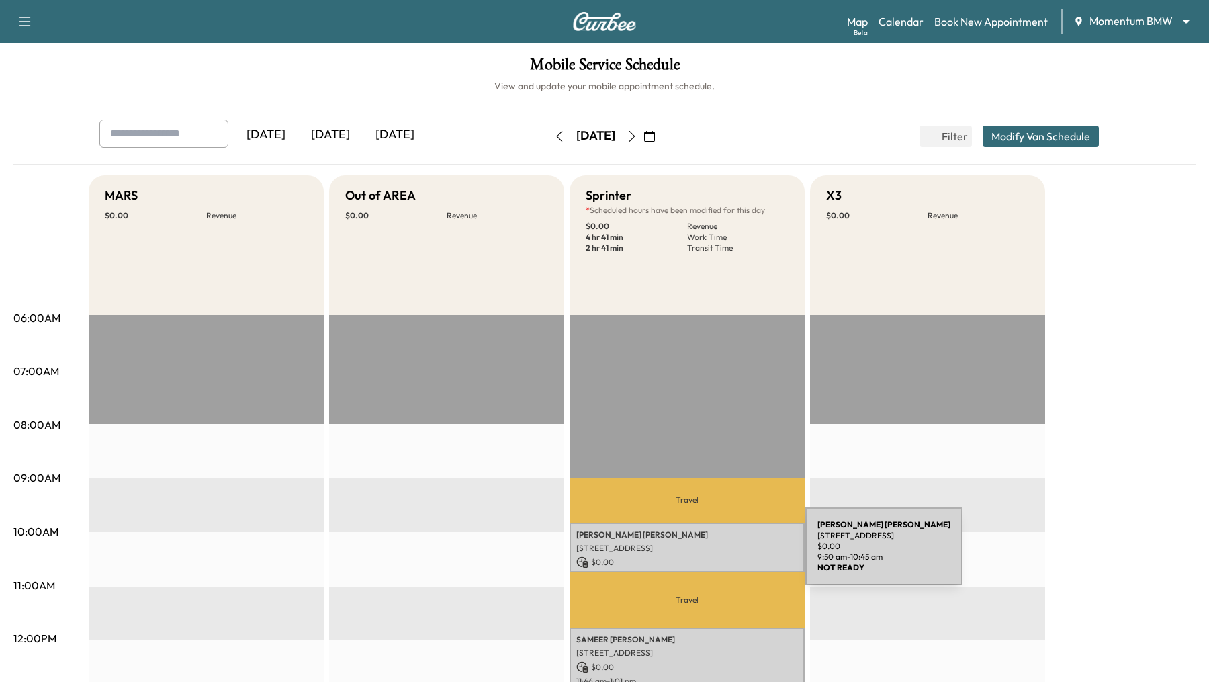
click at [705, 554] on div "ANDREW KIRWIN 24 Waterway Ave, The Woodlands, TX 77380, USA $ 0.00 9:50 am - 10…" at bounding box center [687, 548] width 235 height 50
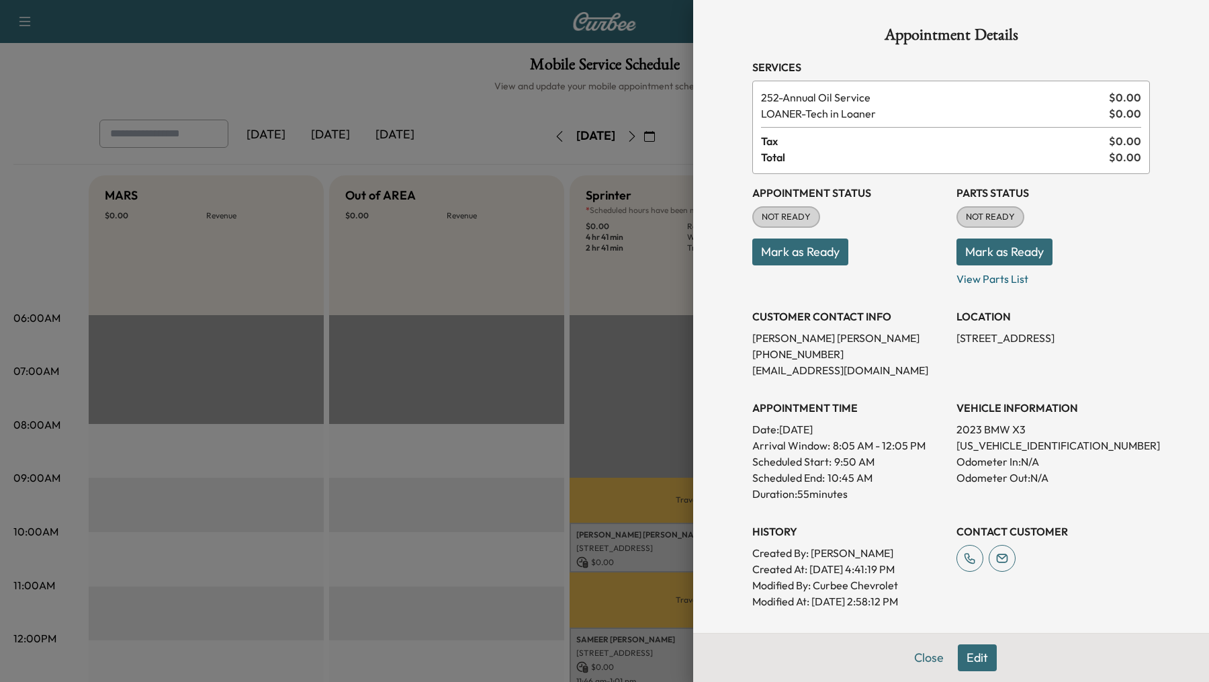
click at [989, 661] on button "Edit" at bounding box center [977, 657] width 39 height 27
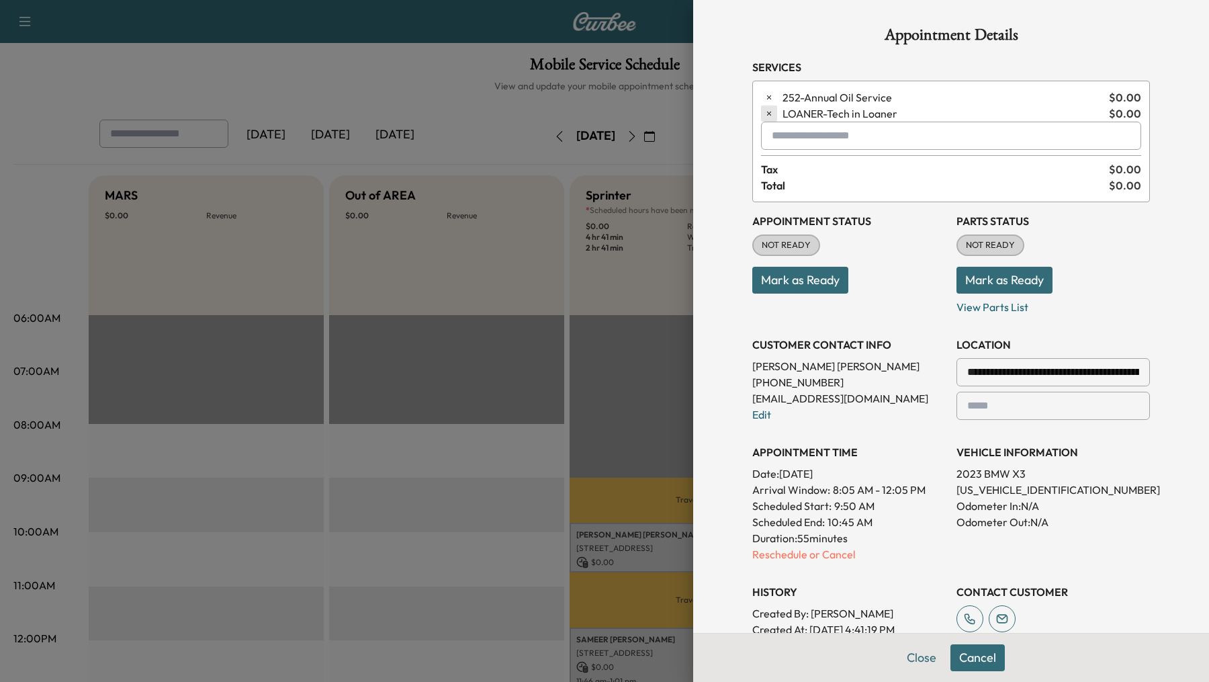
click at [767, 109] on icon "button" at bounding box center [769, 113] width 9 height 9
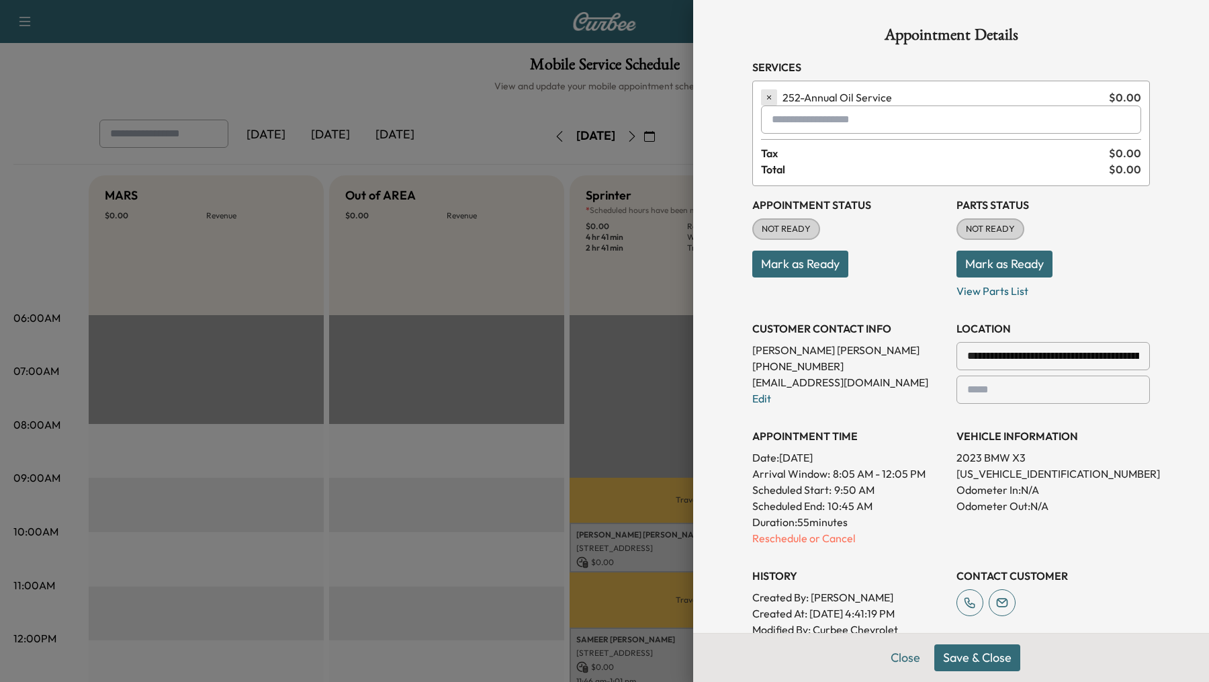
click at [769, 97] on icon "button" at bounding box center [769, 97] width 9 height 9
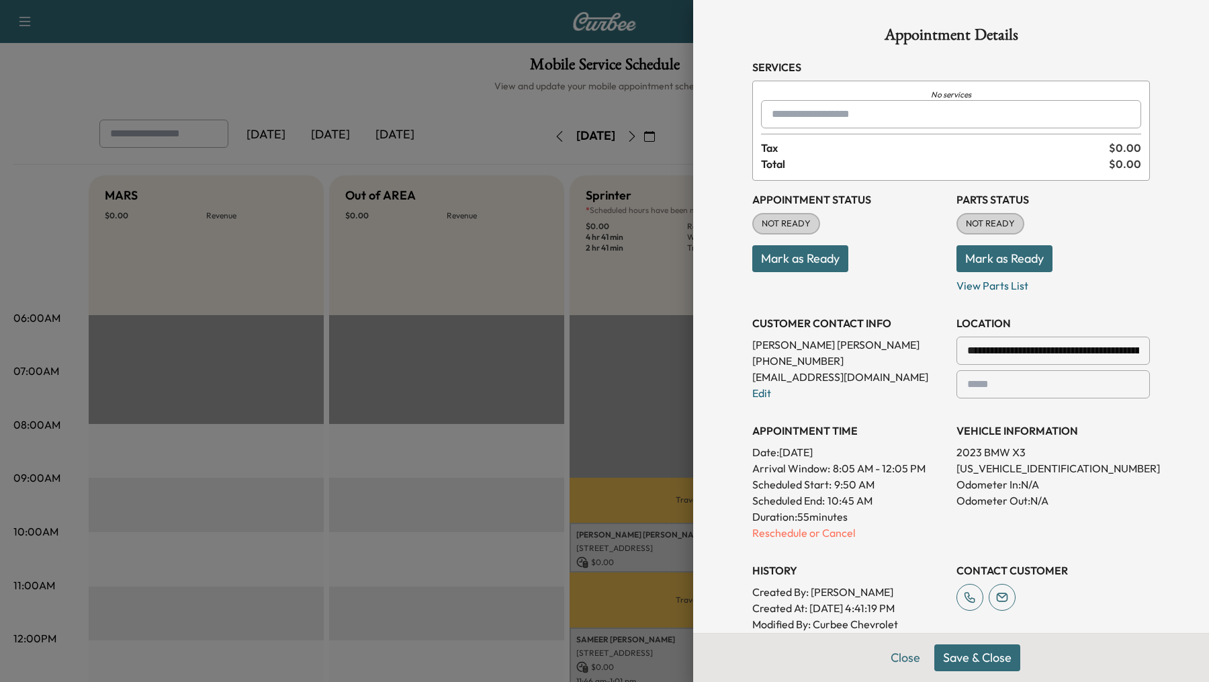
click at [770, 113] on div at bounding box center [775, 114] width 16 height 16
type input "*"
click at [783, 150] on p "X3 - BMW X3-1" at bounding box center [914, 148] width 294 height 19
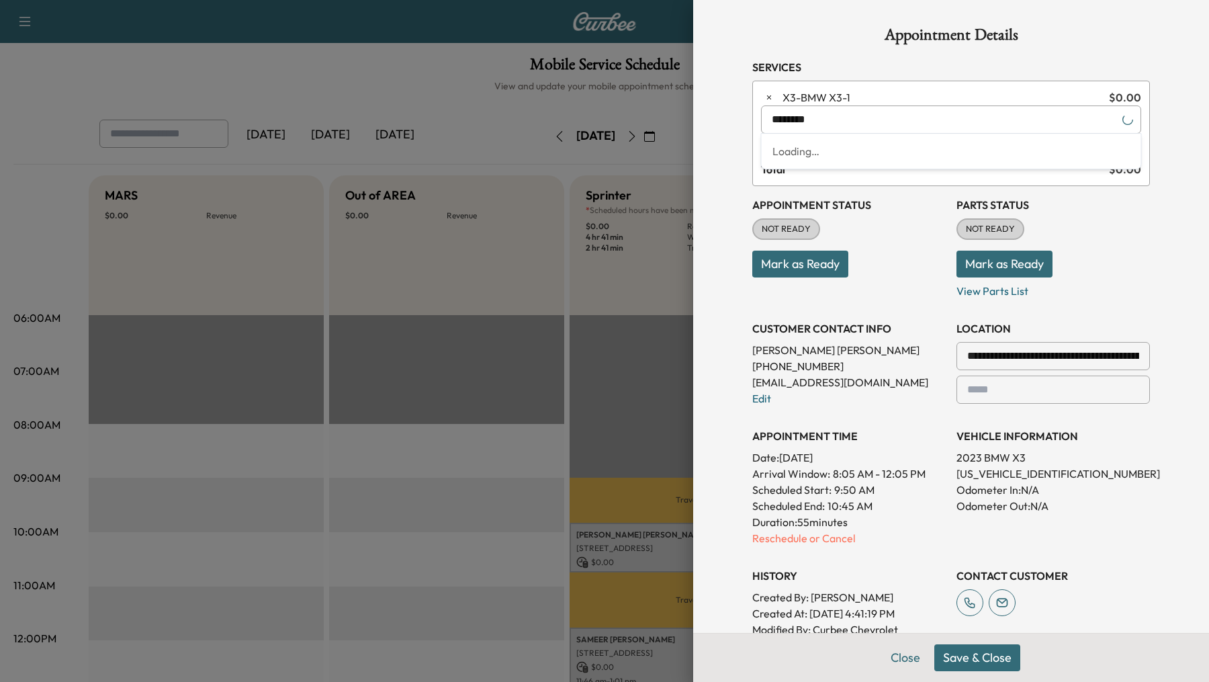
drag, startPoint x: 851, startPoint y: 122, endPoint x: 704, endPoint y: 120, distance: 146.5
click at [704, 120] on div "**********" at bounding box center [951, 341] width 516 height 682
type input "*"
type input "***"
click at [908, 665] on button "Close" at bounding box center [905, 657] width 47 height 27
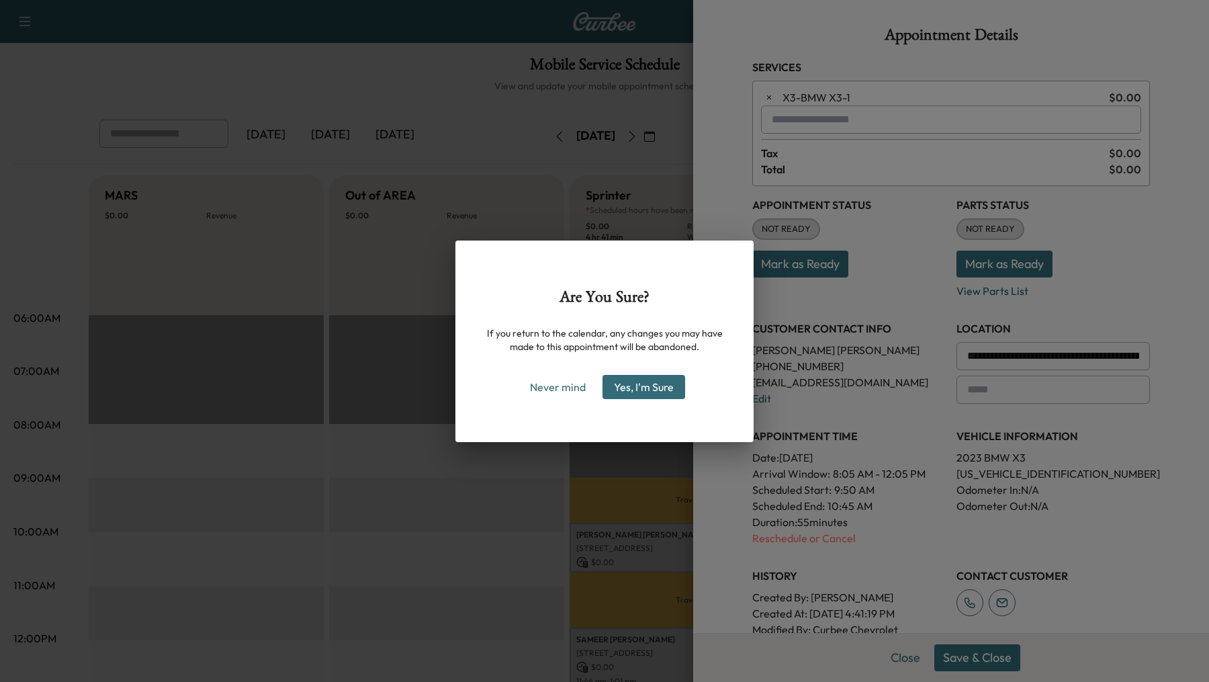
click at [622, 384] on button "Yes, I'm Sure" at bounding box center [644, 387] width 83 height 24
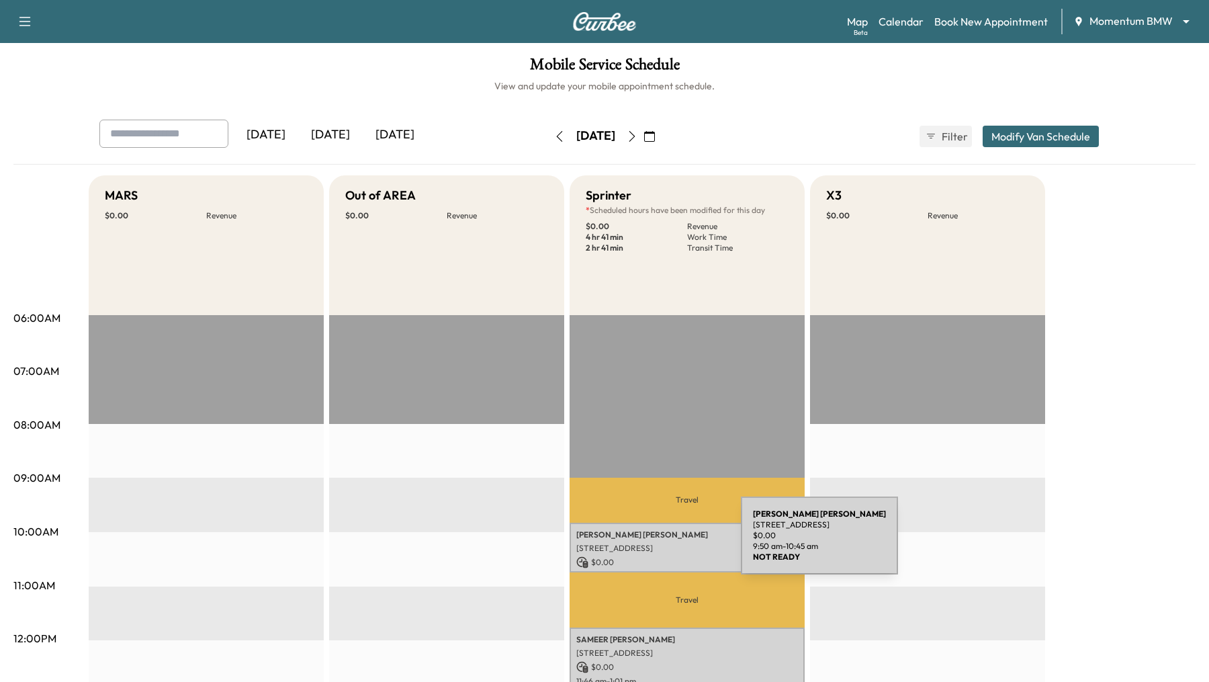
click at [641, 544] on p "[STREET_ADDRESS]" at bounding box center [687, 548] width 222 height 11
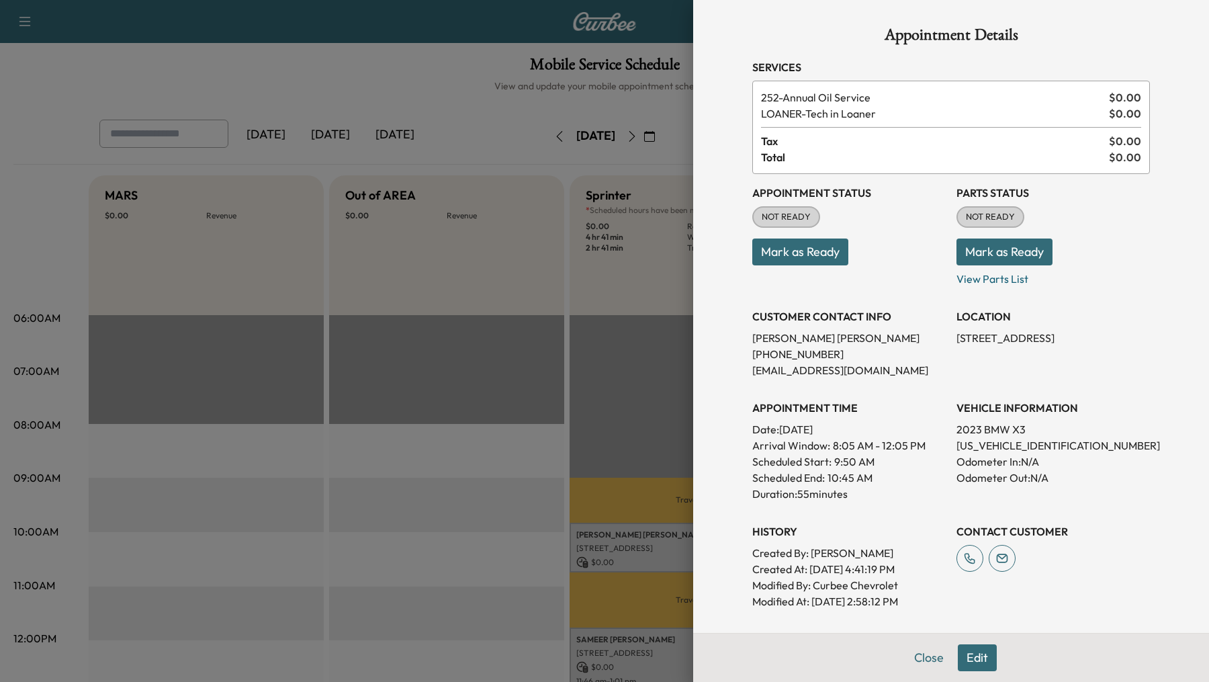
click at [983, 660] on button "Edit" at bounding box center [977, 657] width 39 height 27
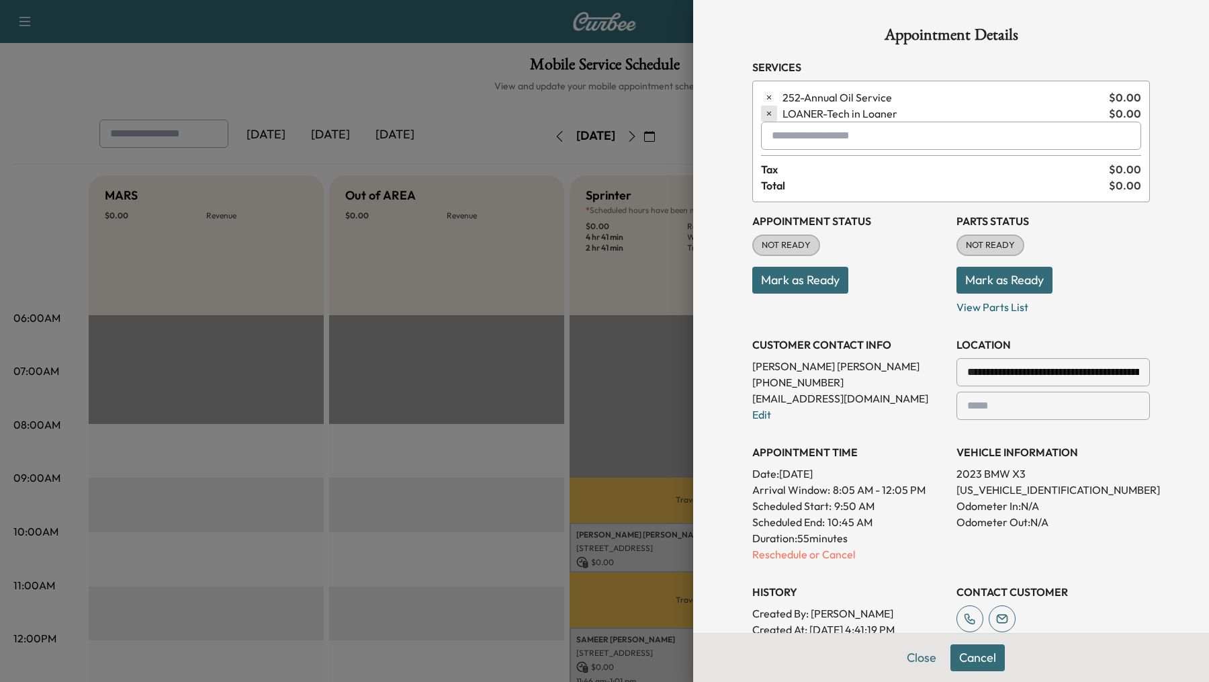
click at [768, 114] on icon "button" at bounding box center [769, 113] width 9 height 9
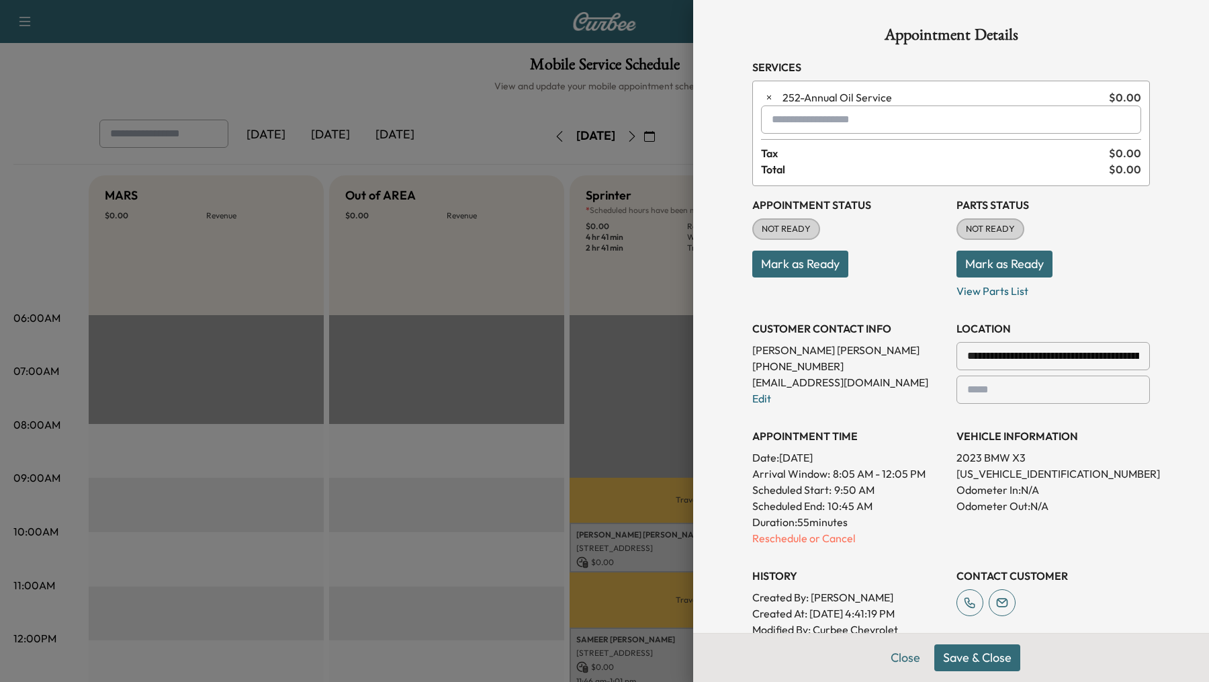
click at [969, 653] on button "Save & Close" at bounding box center [978, 657] width 86 height 27
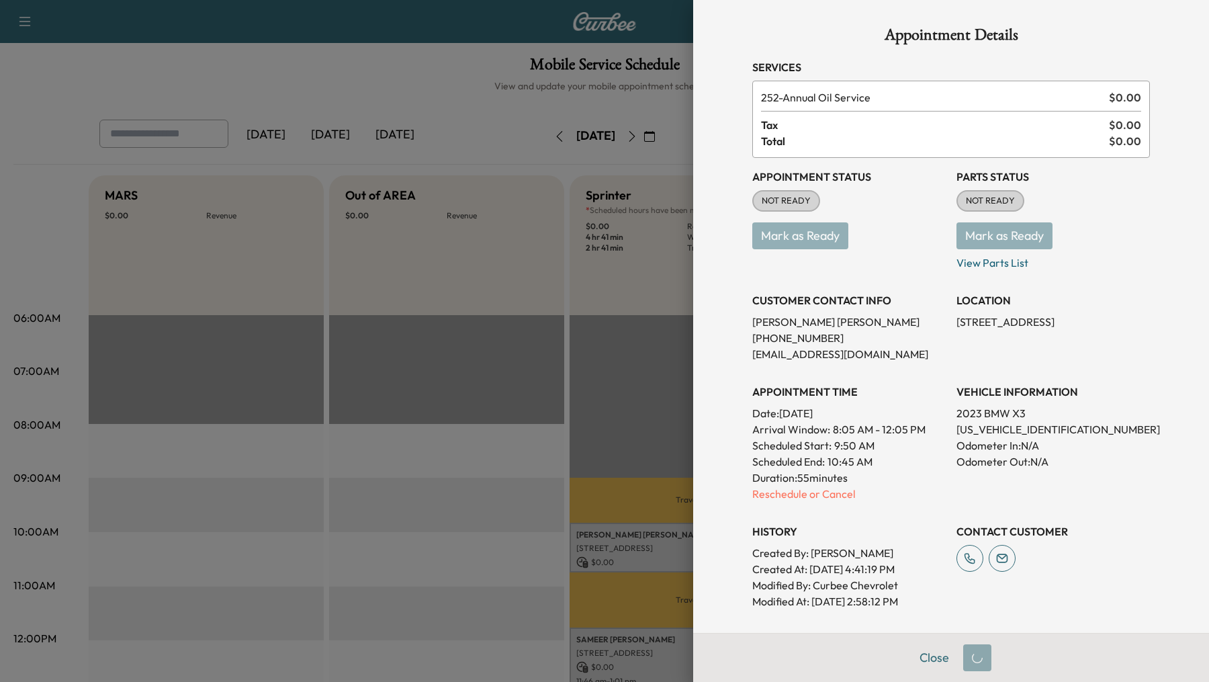
click at [470, 401] on div at bounding box center [604, 341] width 1209 height 682
click at [468, 509] on div at bounding box center [604, 341] width 1209 height 682
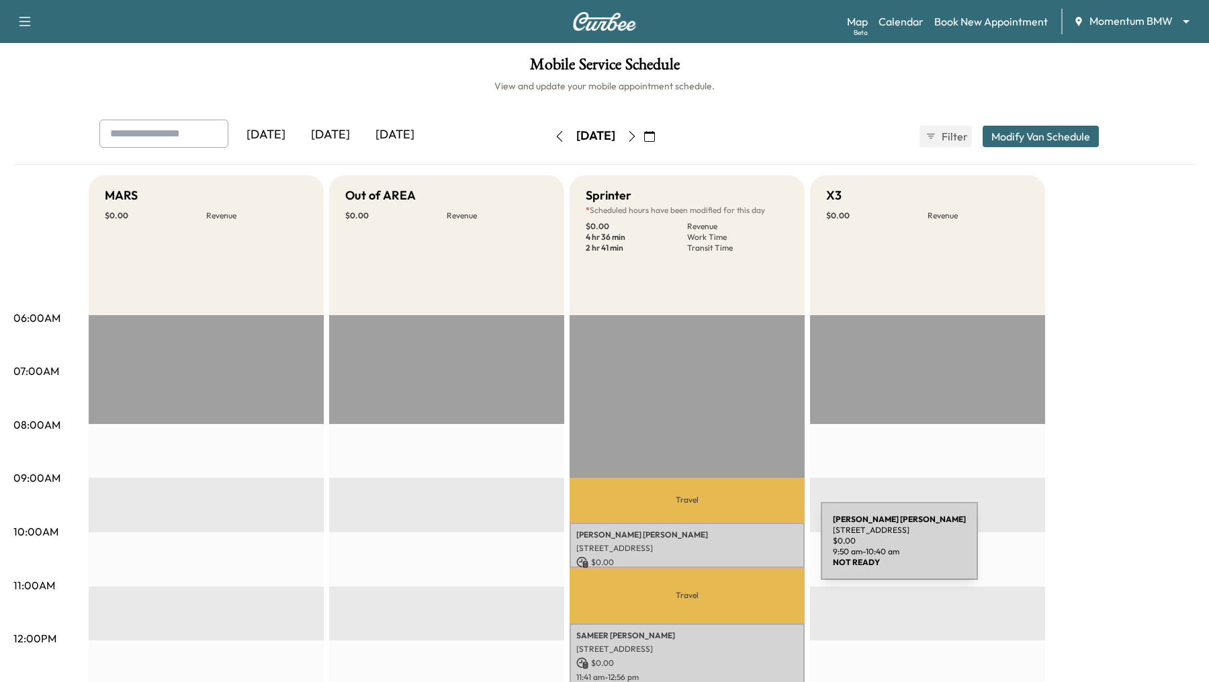
click at [720, 549] on p "[STREET_ADDRESS]" at bounding box center [687, 548] width 222 height 11
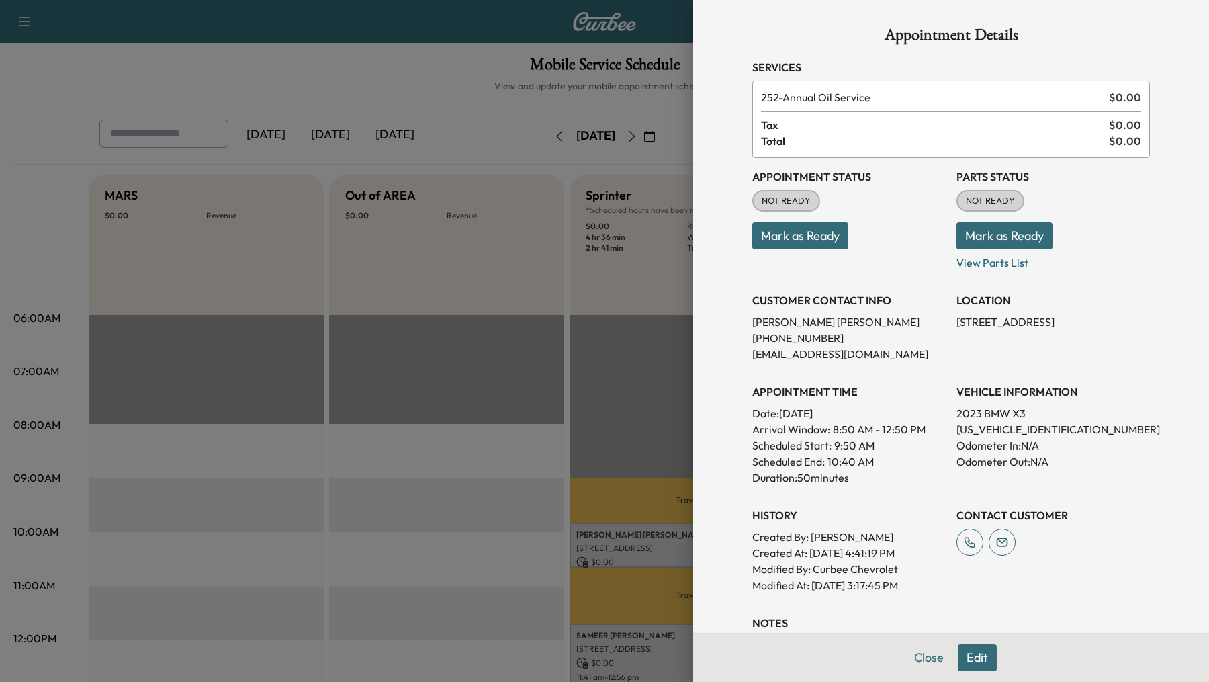
click at [972, 654] on button "Edit" at bounding box center [977, 657] width 39 height 27
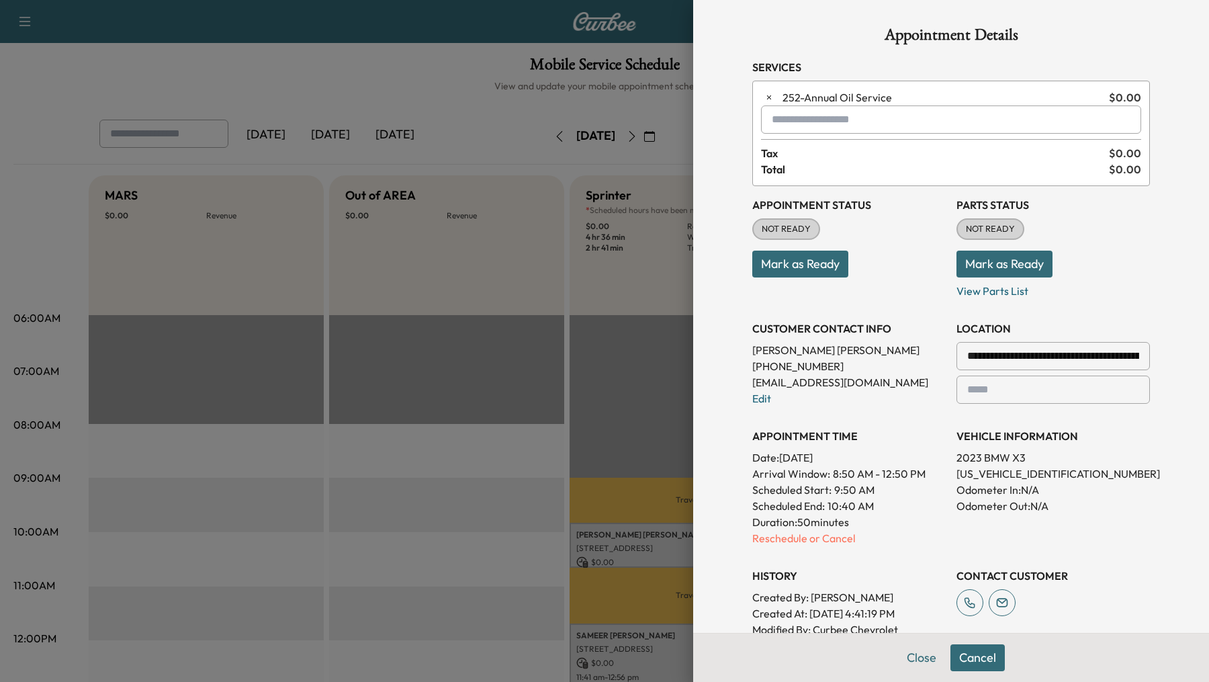
click at [857, 123] on input "text" at bounding box center [951, 119] width 380 height 28
type input "***"
click at [542, 439] on div at bounding box center [604, 341] width 1209 height 682
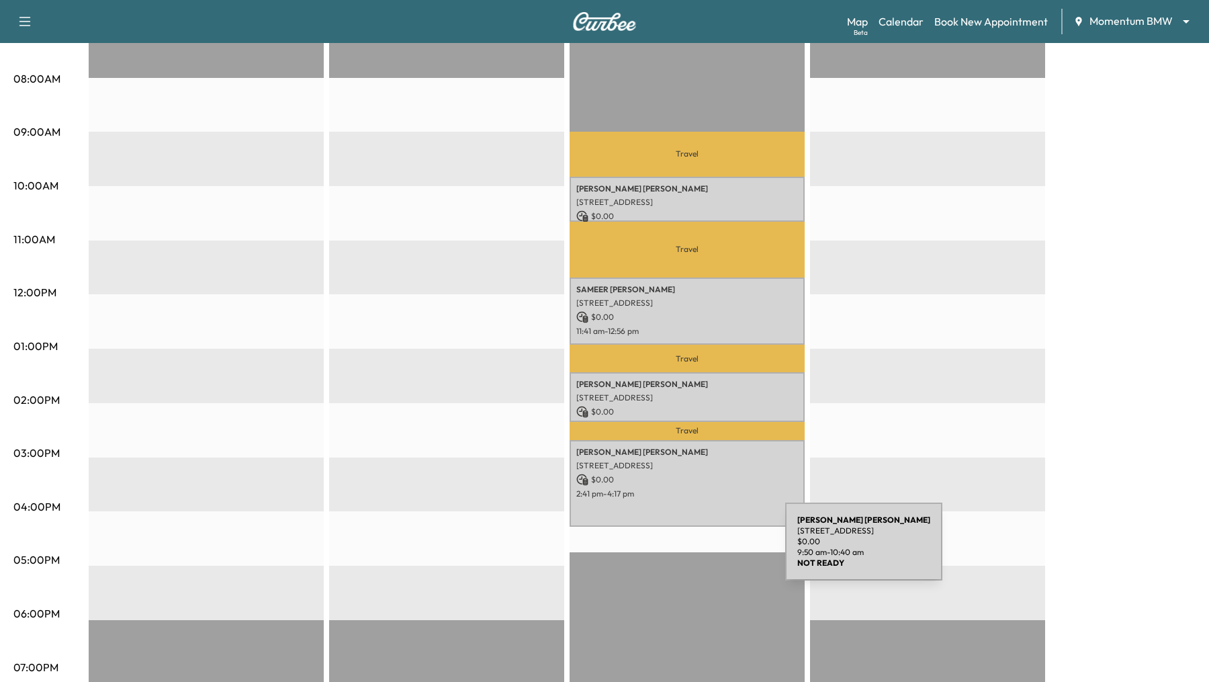
scroll to position [350, 0]
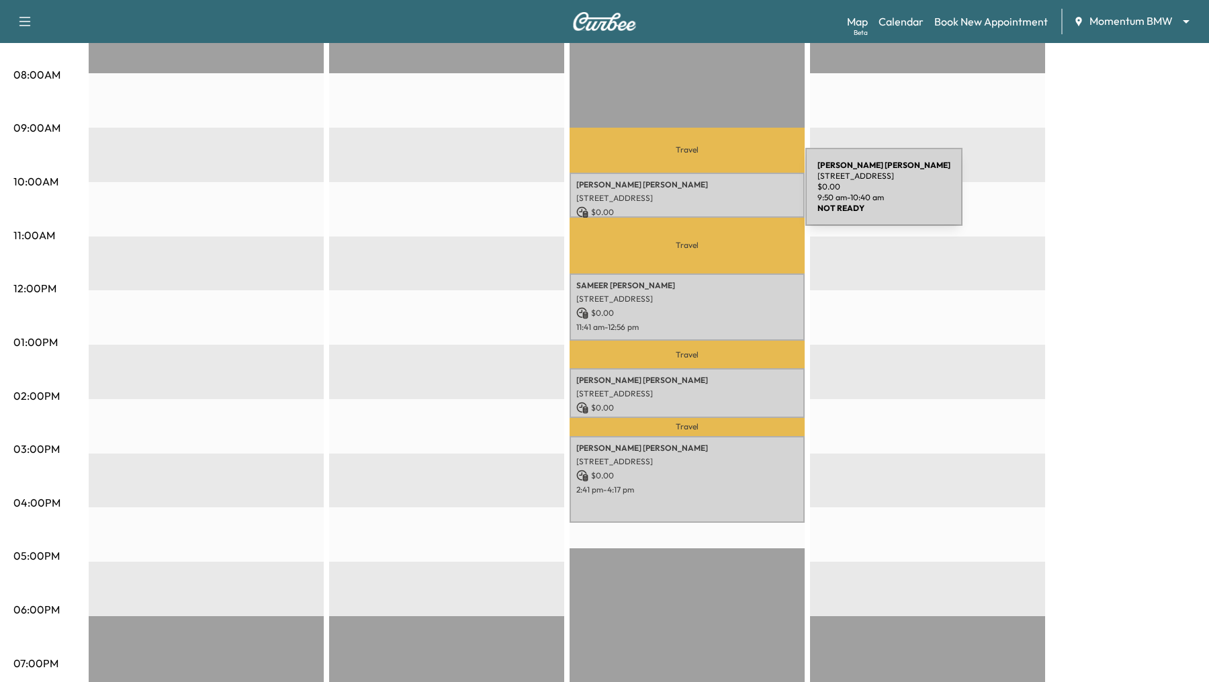
click at [705, 195] on p "[STREET_ADDRESS]" at bounding box center [687, 198] width 222 height 11
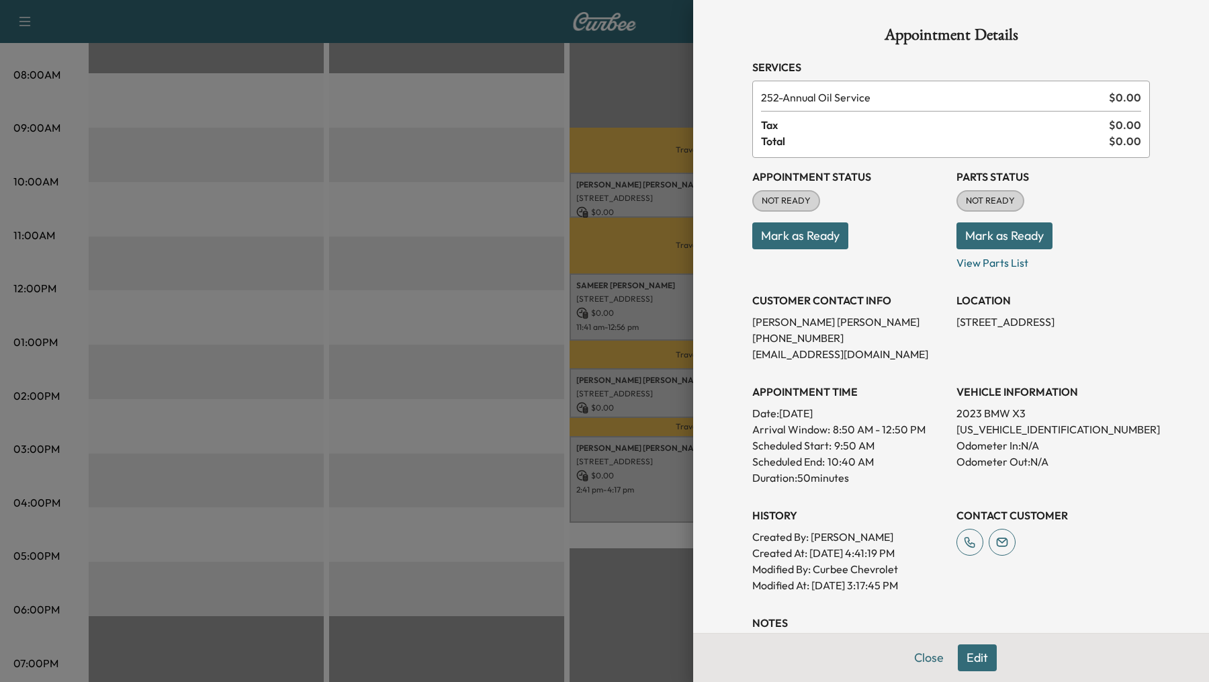
click at [447, 200] on div at bounding box center [604, 341] width 1209 height 682
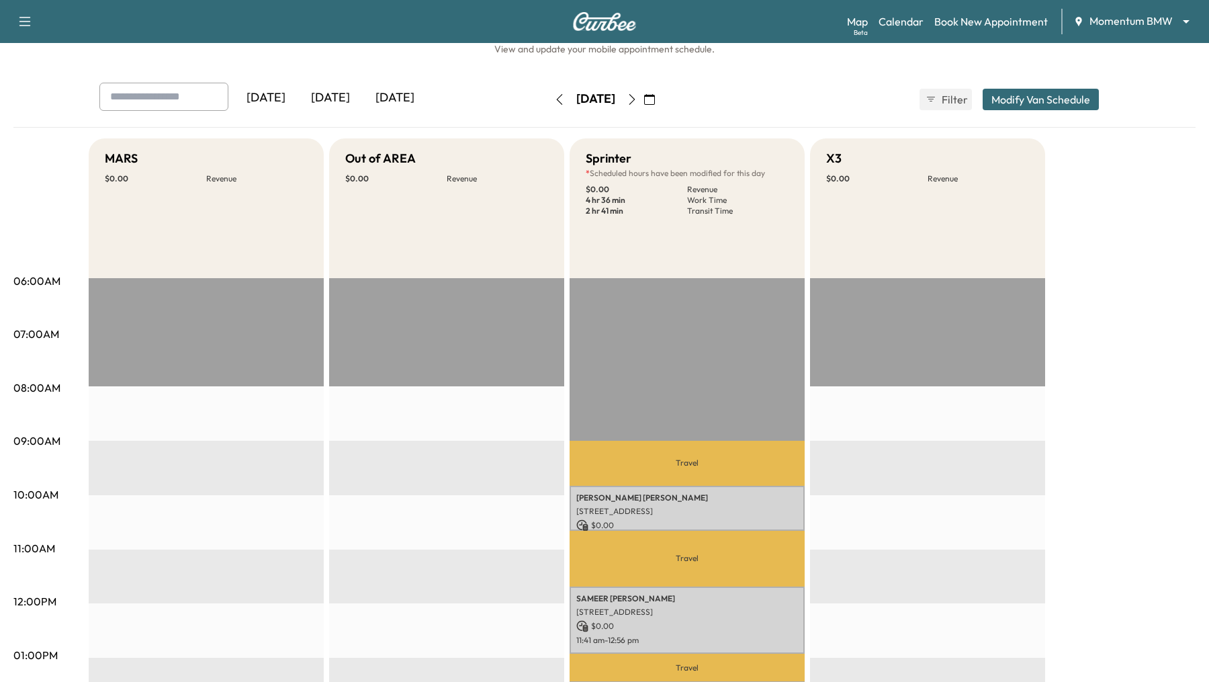
scroll to position [0, 0]
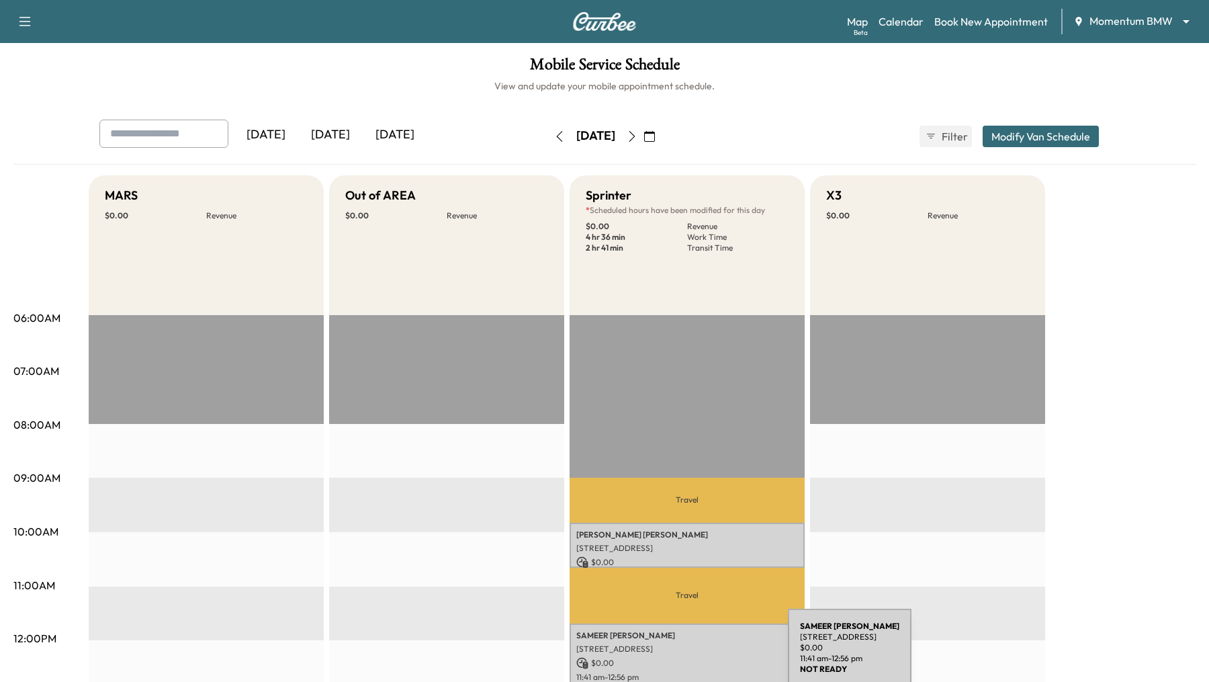
click at [687, 657] on p "$ 0.00" at bounding box center [687, 663] width 222 height 12
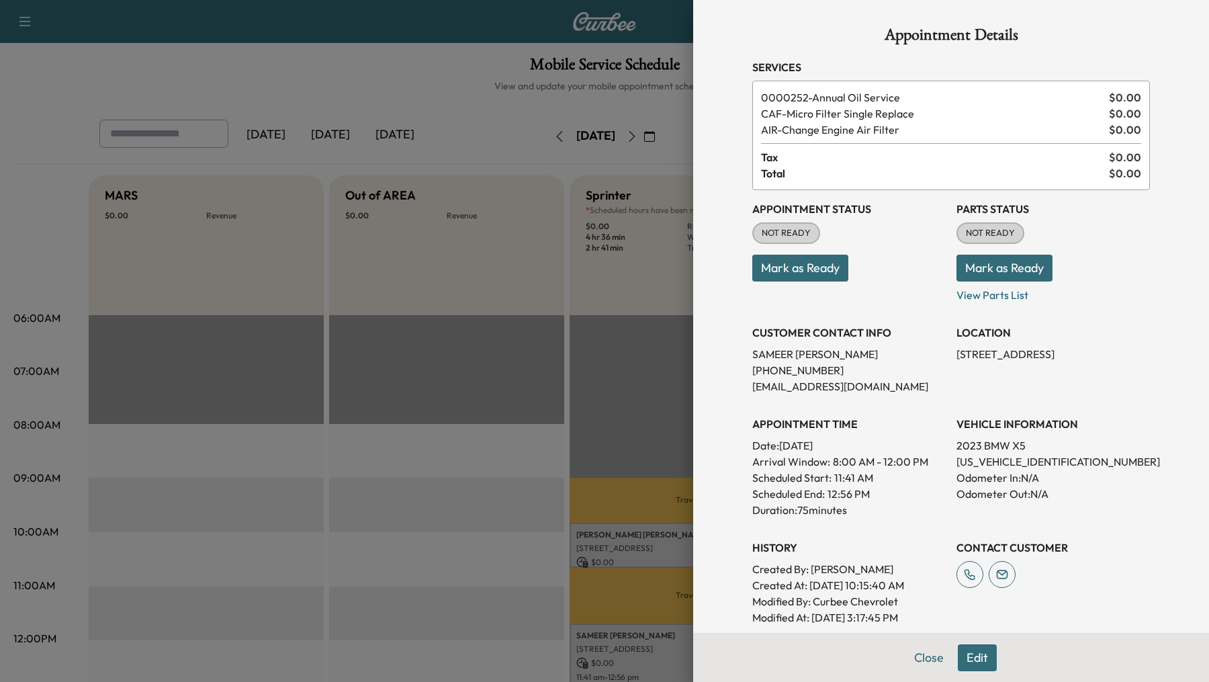
click at [971, 655] on button "Edit" at bounding box center [977, 657] width 39 height 27
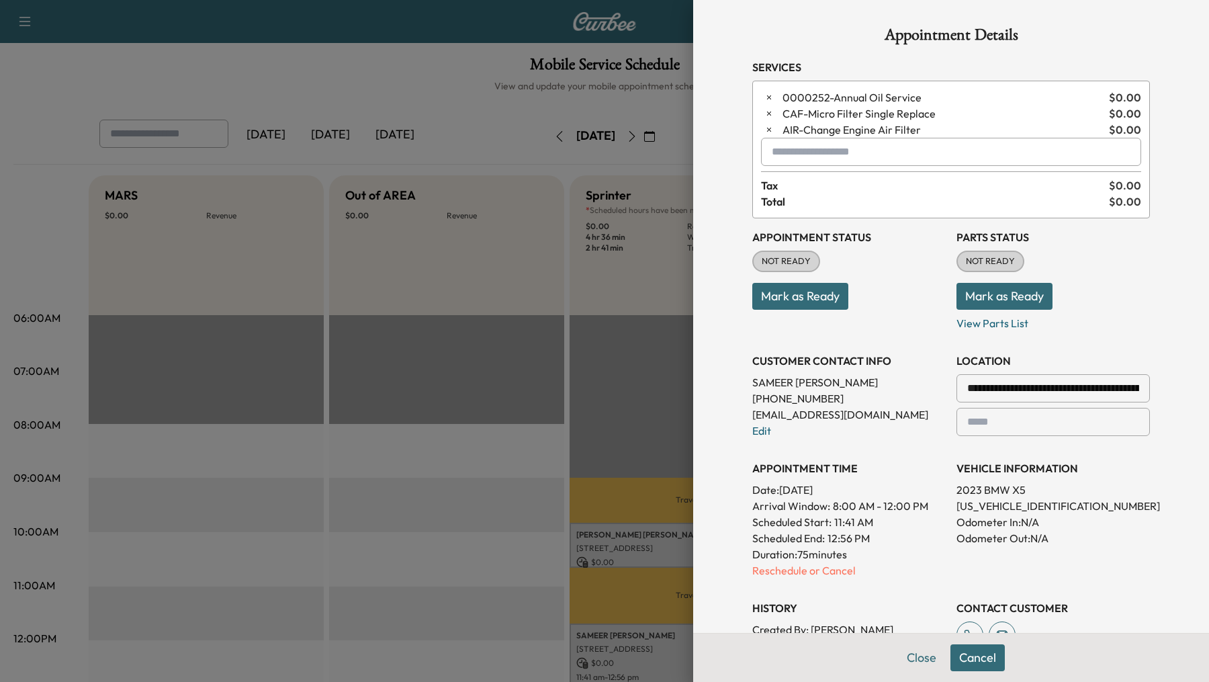
click at [787, 153] on input "text" at bounding box center [951, 152] width 380 height 28
type input "***"
click at [912, 653] on button "Close" at bounding box center [921, 657] width 47 height 27
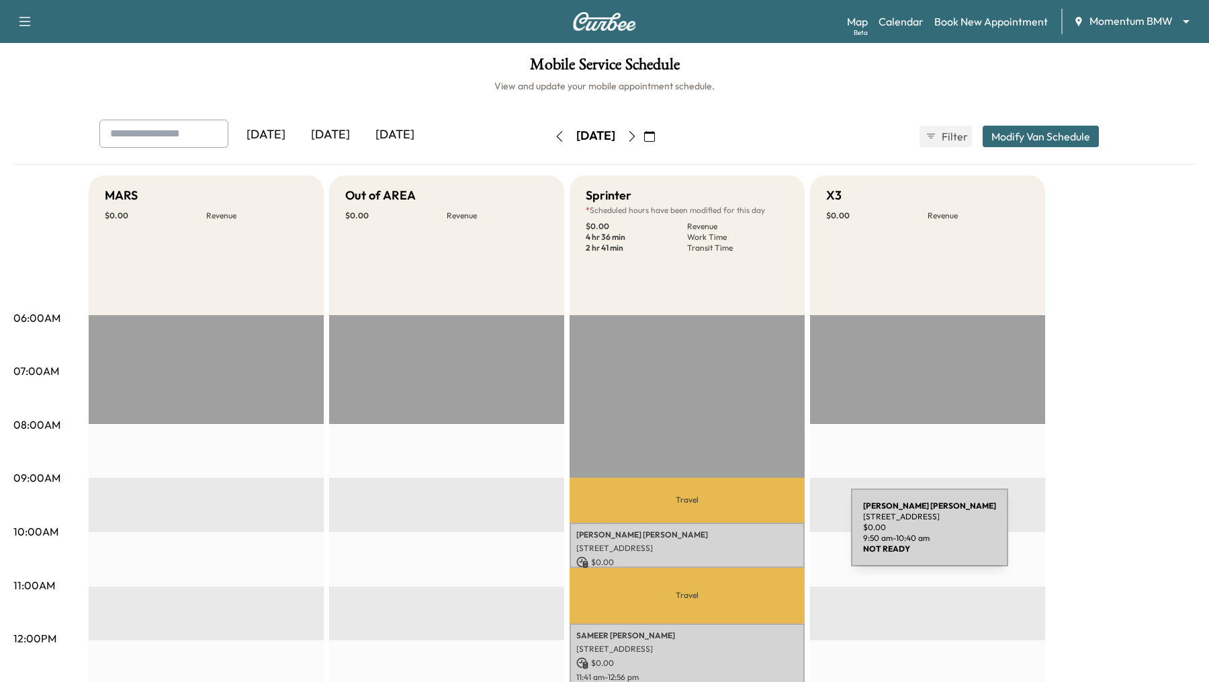
click at [750, 535] on p "[PERSON_NAME]" at bounding box center [687, 534] width 222 height 11
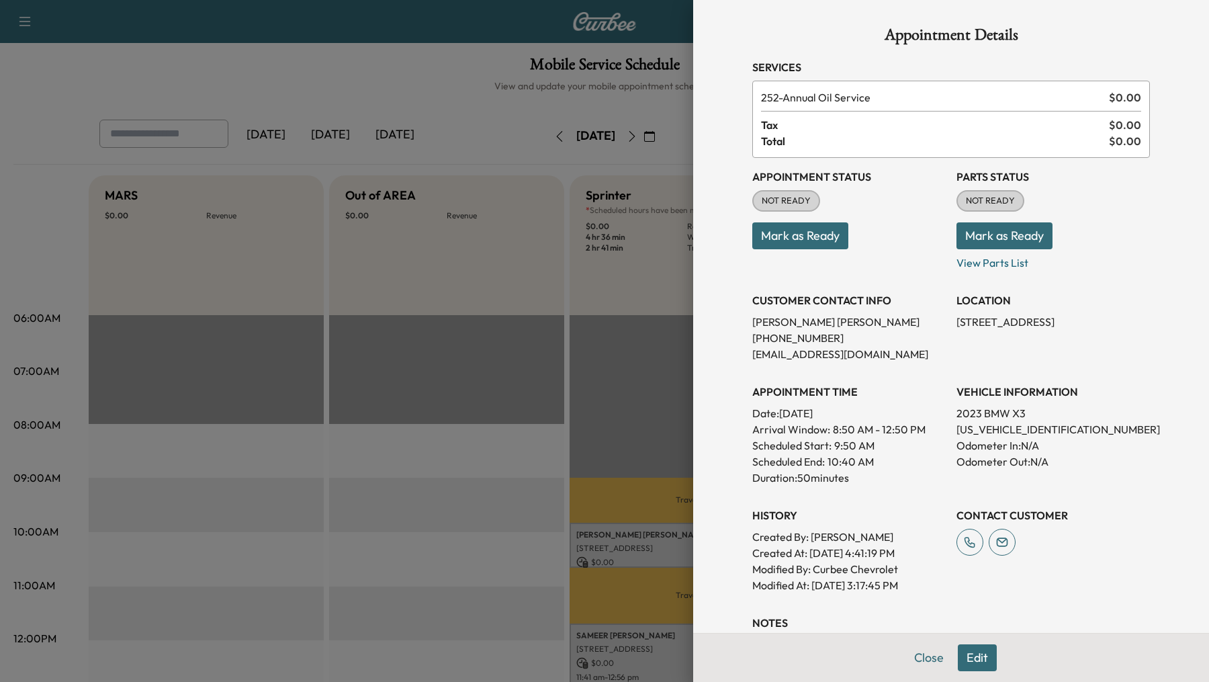
click at [507, 521] on div at bounding box center [604, 341] width 1209 height 682
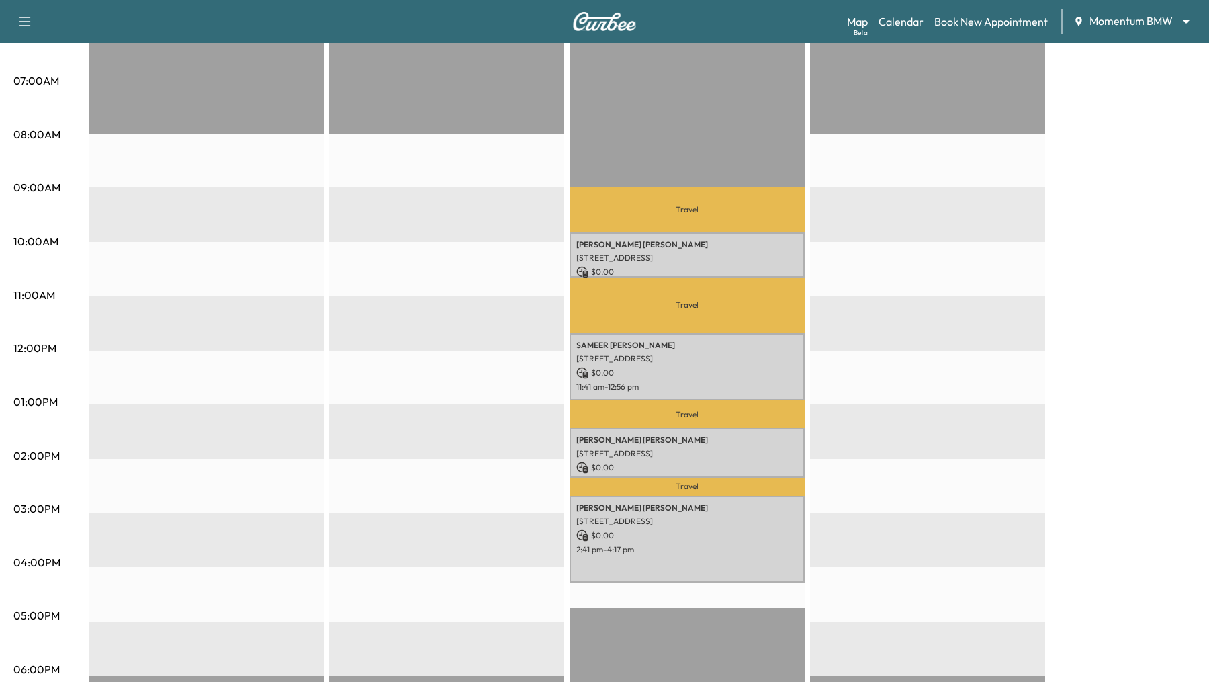
scroll to position [303, 0]
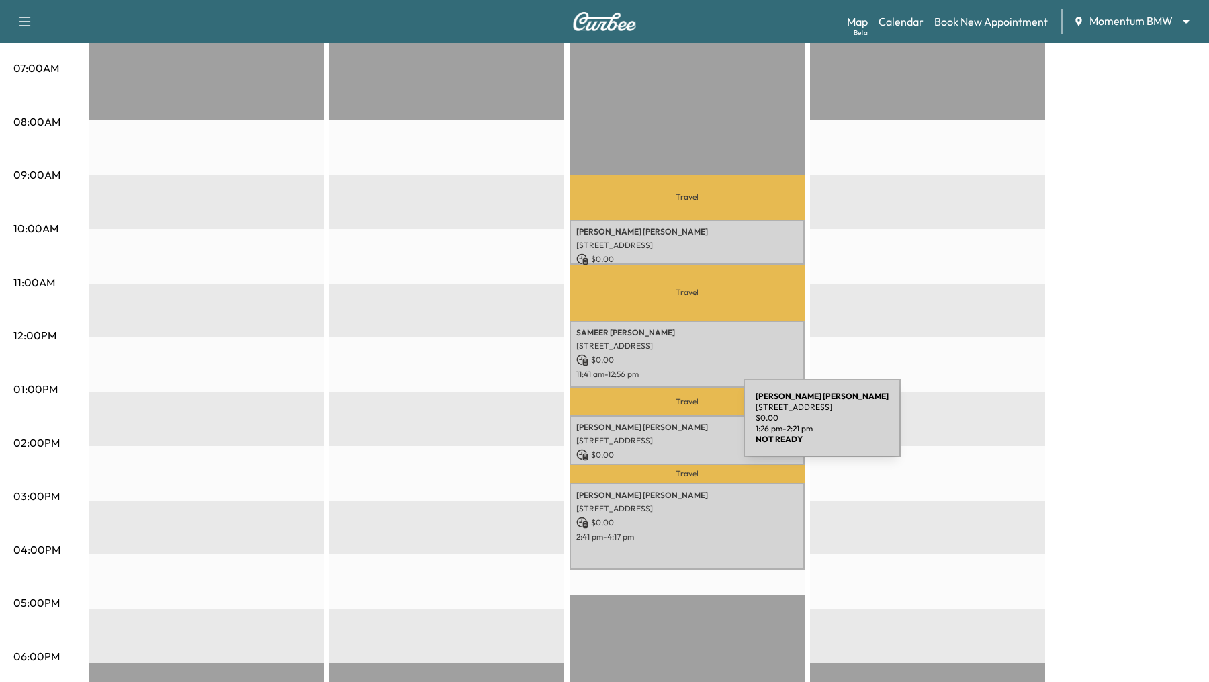
click at [645, 426] on p "[PERSON_NAME]" at bounding box center [687, 427] width 222 height 11
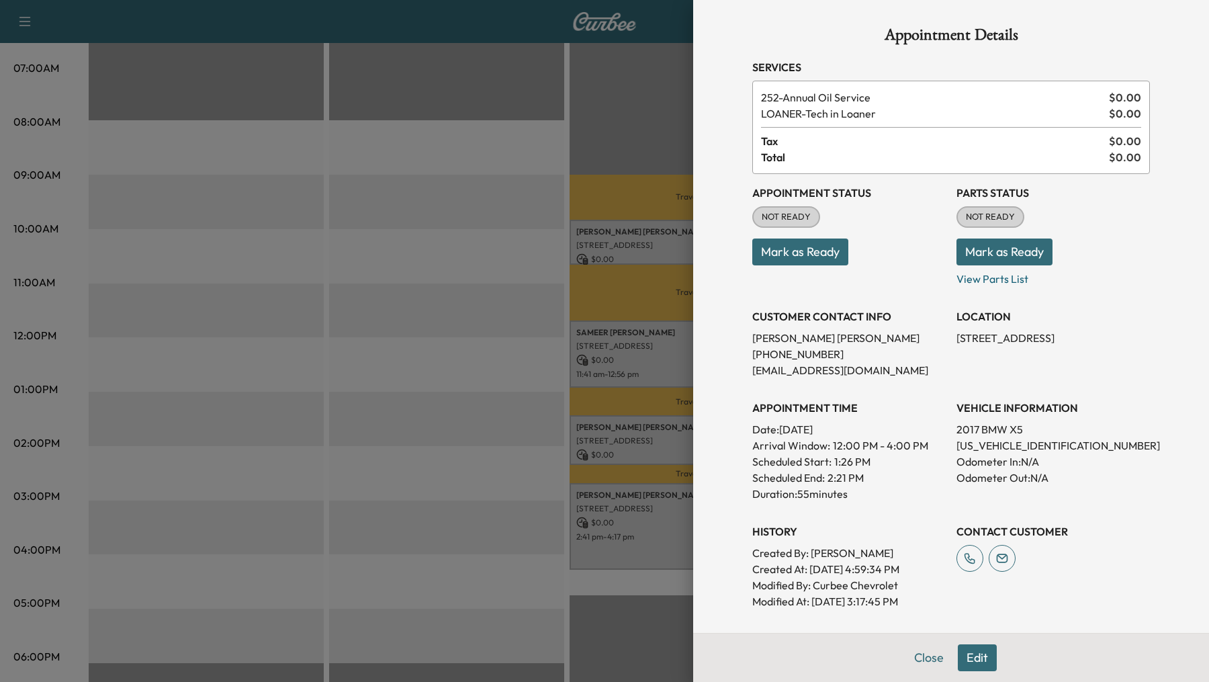
click at [983, 647] on button "Edit" at bounding box center [977, 657] width 39 height 27
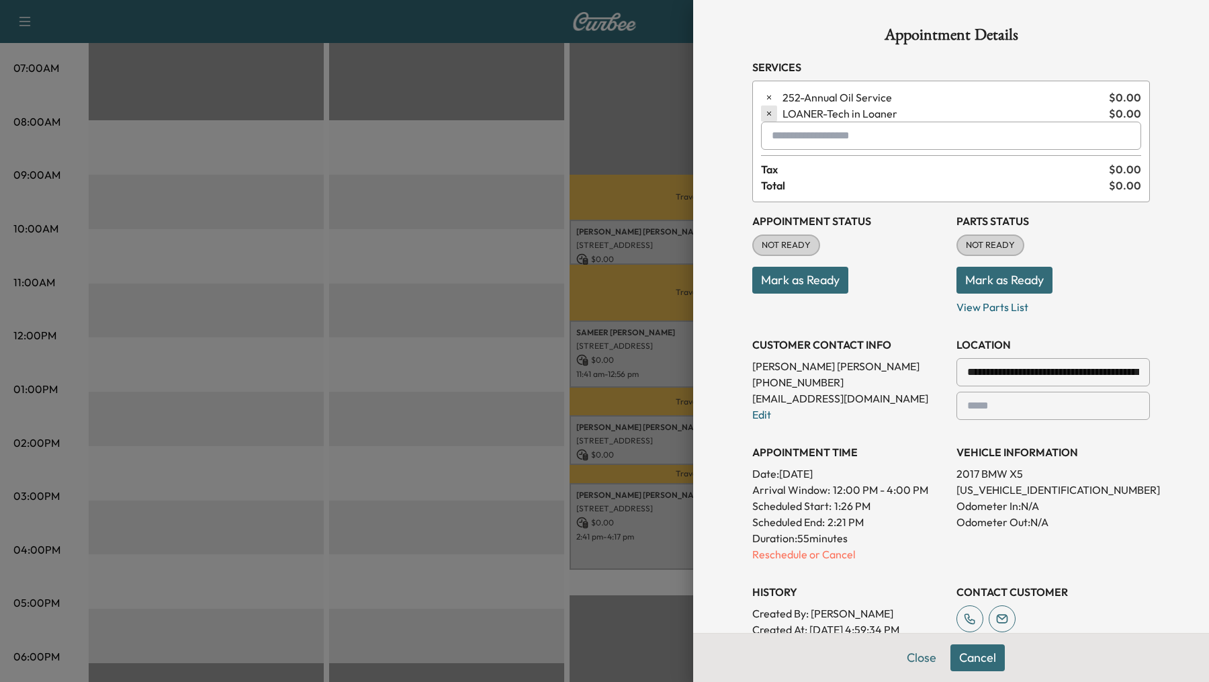
click at [766, 113] on icon "button" at bounding box center [769, 113] width 9 height 9
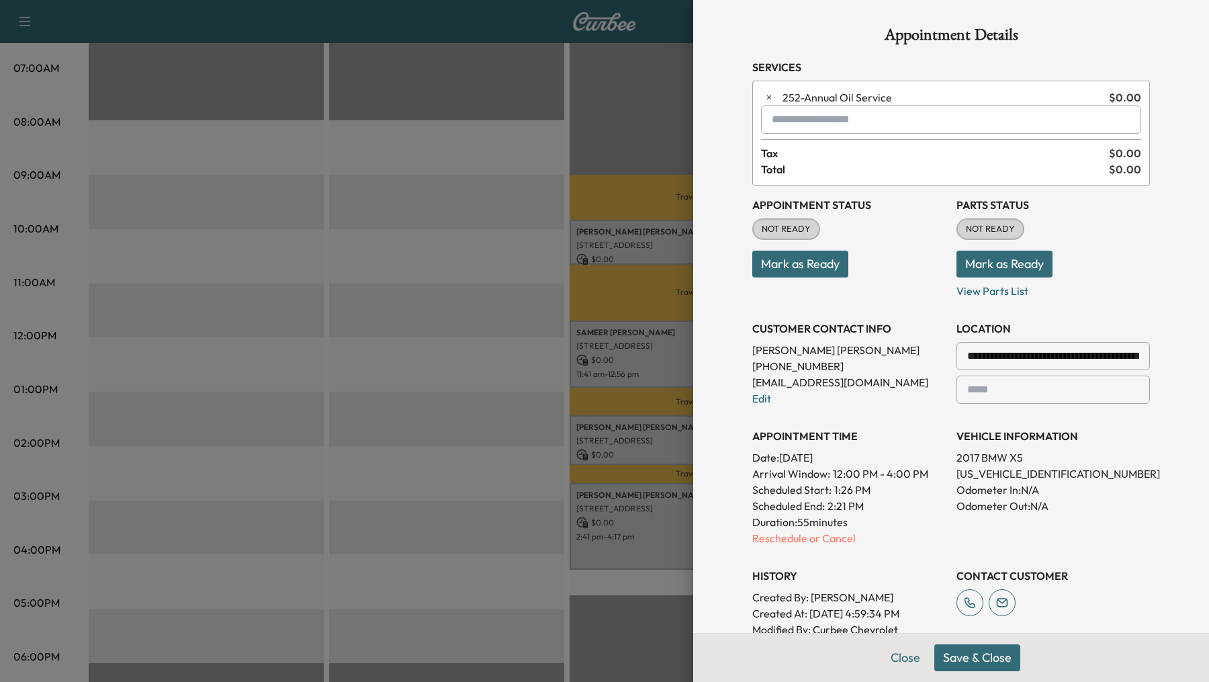
click at [977, 661] on button "Save & Close" at bounding box center [978, 657] width 86 height 27
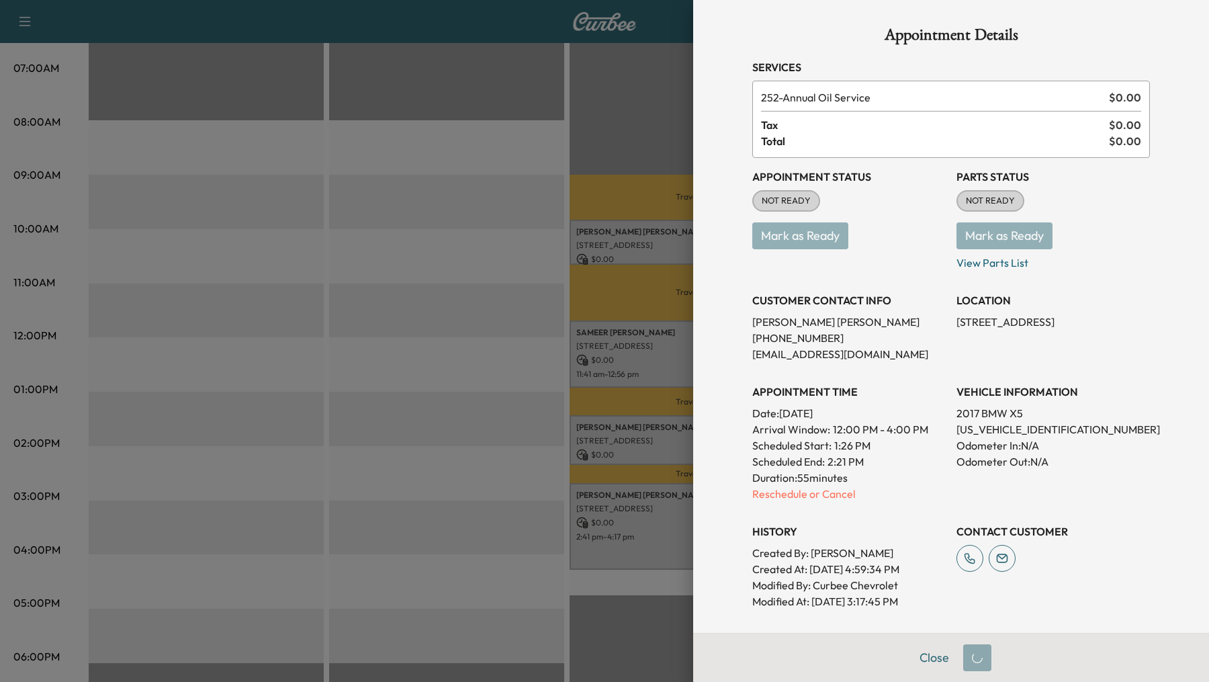
click at [483, 485] on div at bounding box center [604, 341] width 1209 height 682
click at [652, 536] on div at bounding box center [604, 341] width 1209 height 682
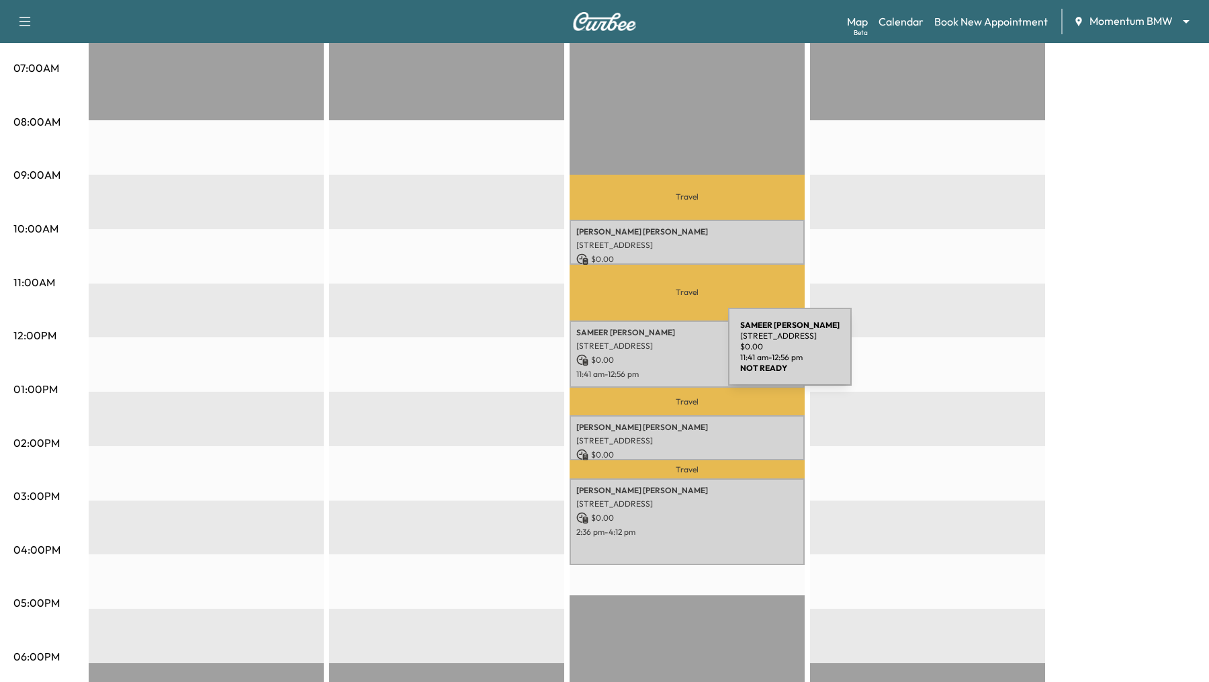
click at [628, 355] on p "$ 0.00" at bounding box center [687, 360] width 222 height 12
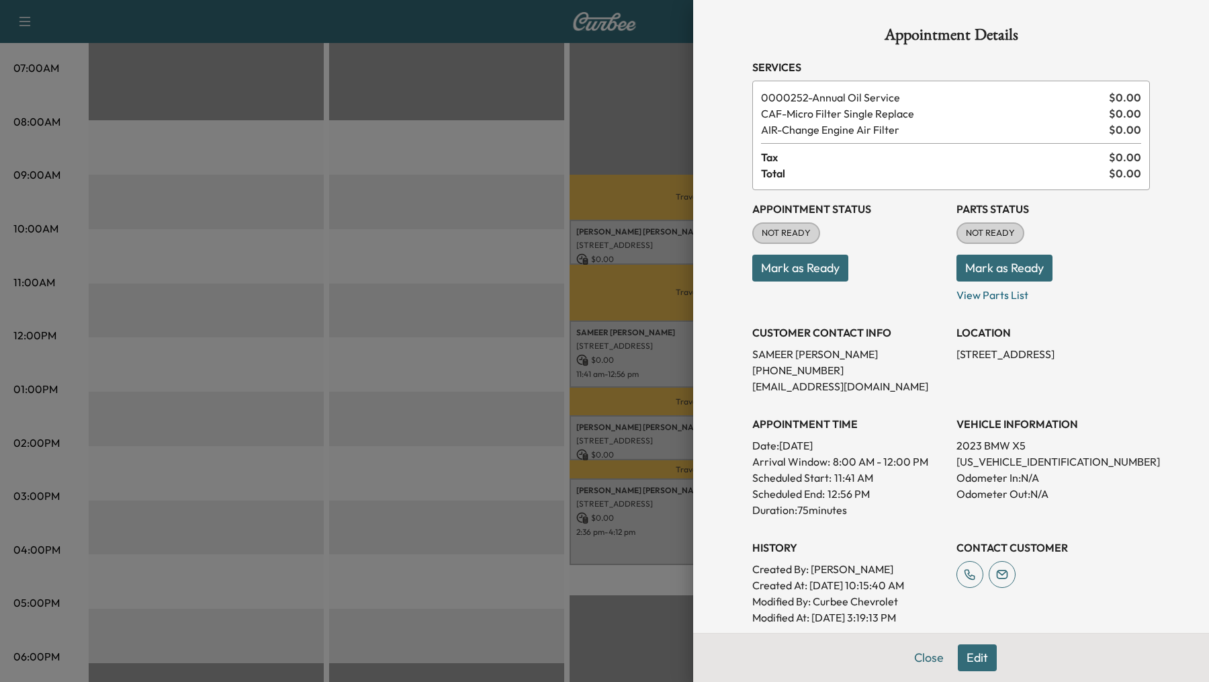
click at [439, 356] on div at bounding box center [604, 341] width 1209 height 682
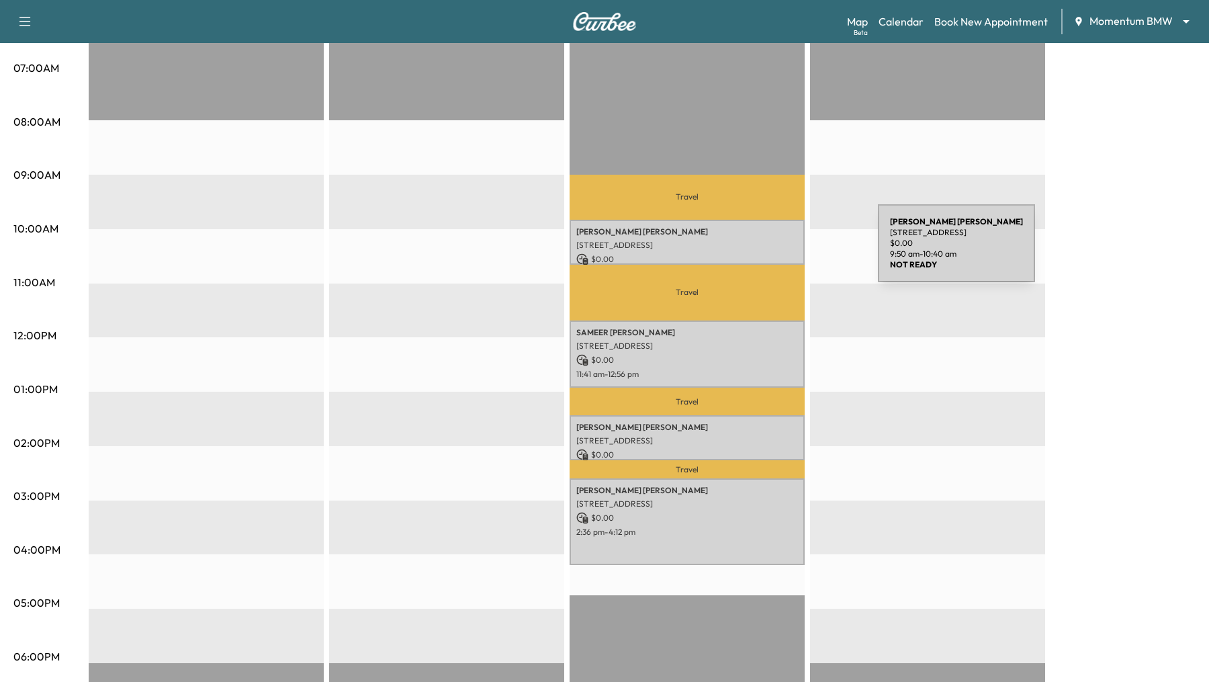
click at [777, 251] on div "[PERSON_NAME] [STREET_ADDRESS] $ 0.00 9:50 am - 10:40 am" at bounding box center [687, 242] width 235 height 45
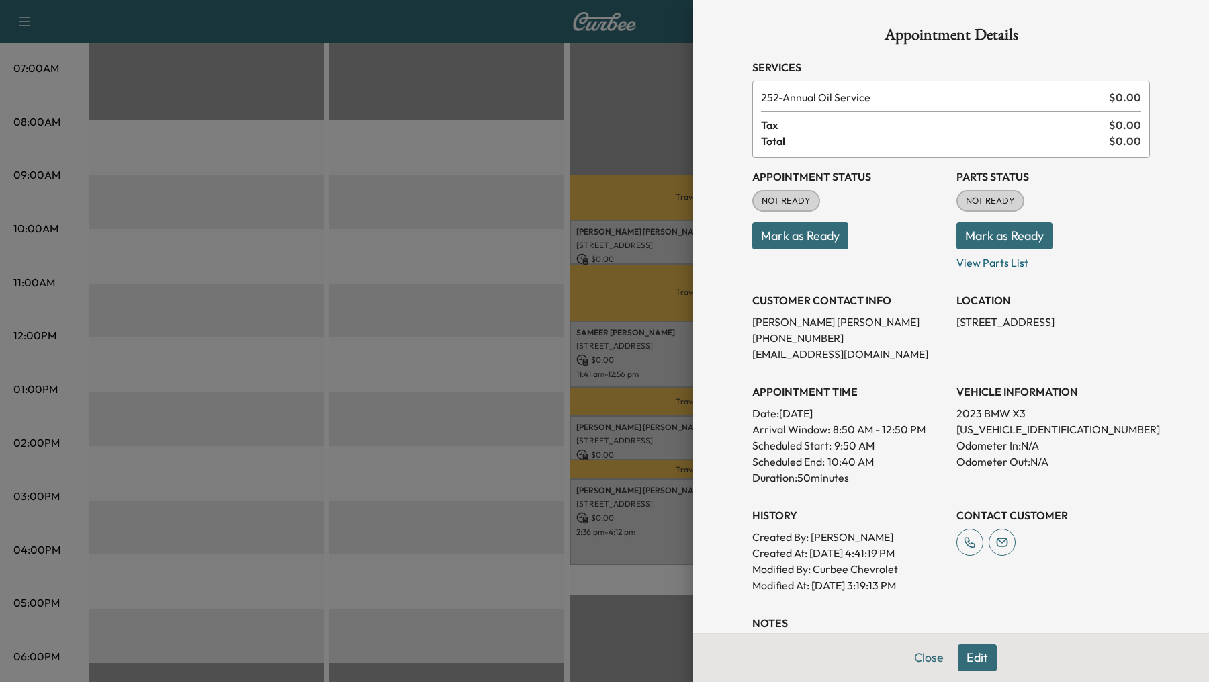
click at [973, 656] on button "Edit" at bounding box center [977, 657] width 39 height 27
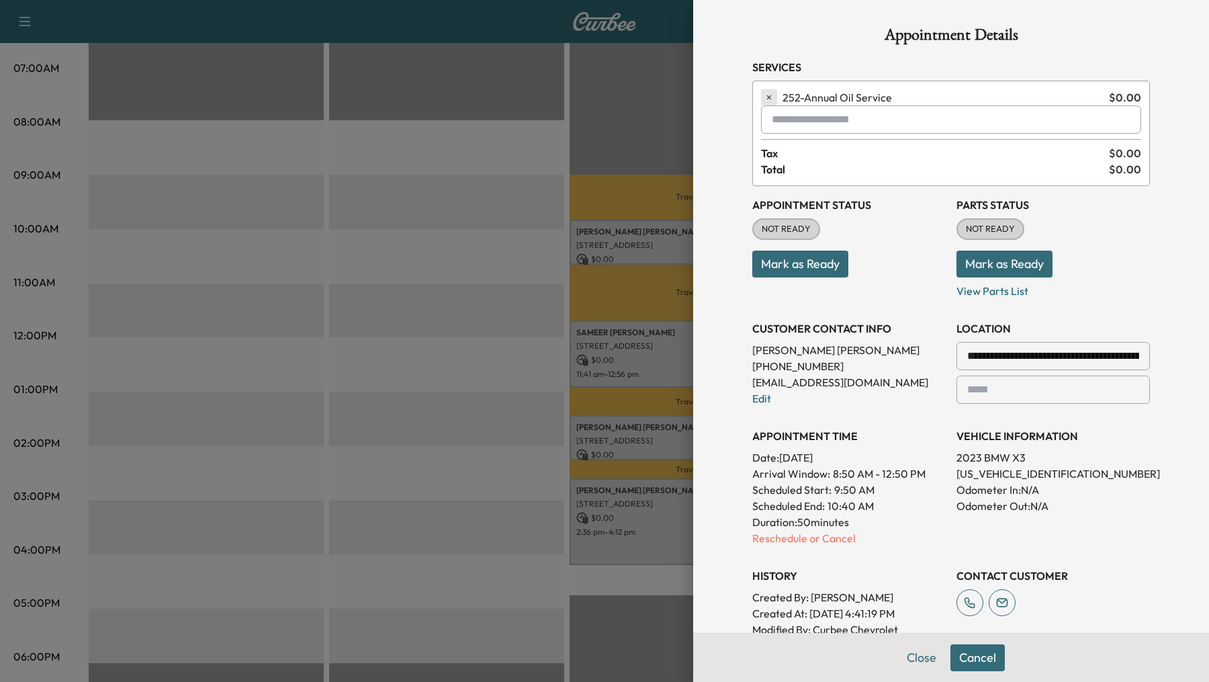
click at [766, 97] on icon "button" at bounding box center [769, 97] width 9 height 9
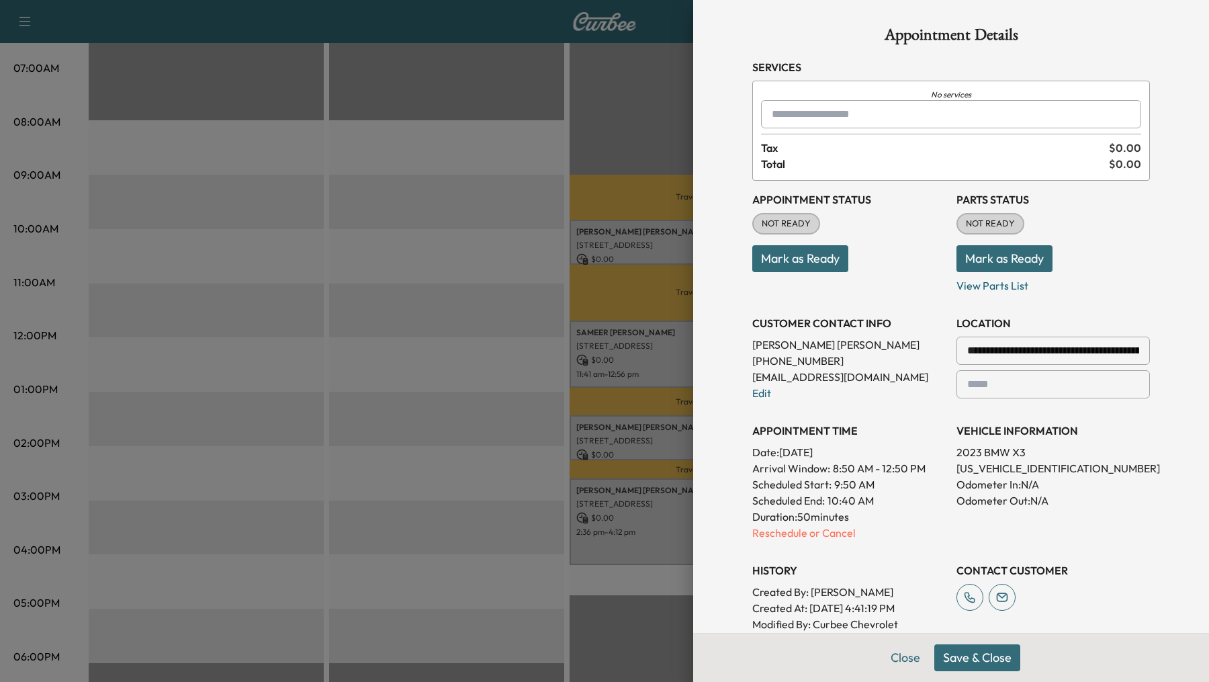
click at [775, 124] on input "text" at bounding box center [951, 114] width 380 height 28
click at [791, 151] on p "X3 - BMW X3-1" at bounding box center [914, 148] width 294 height 19
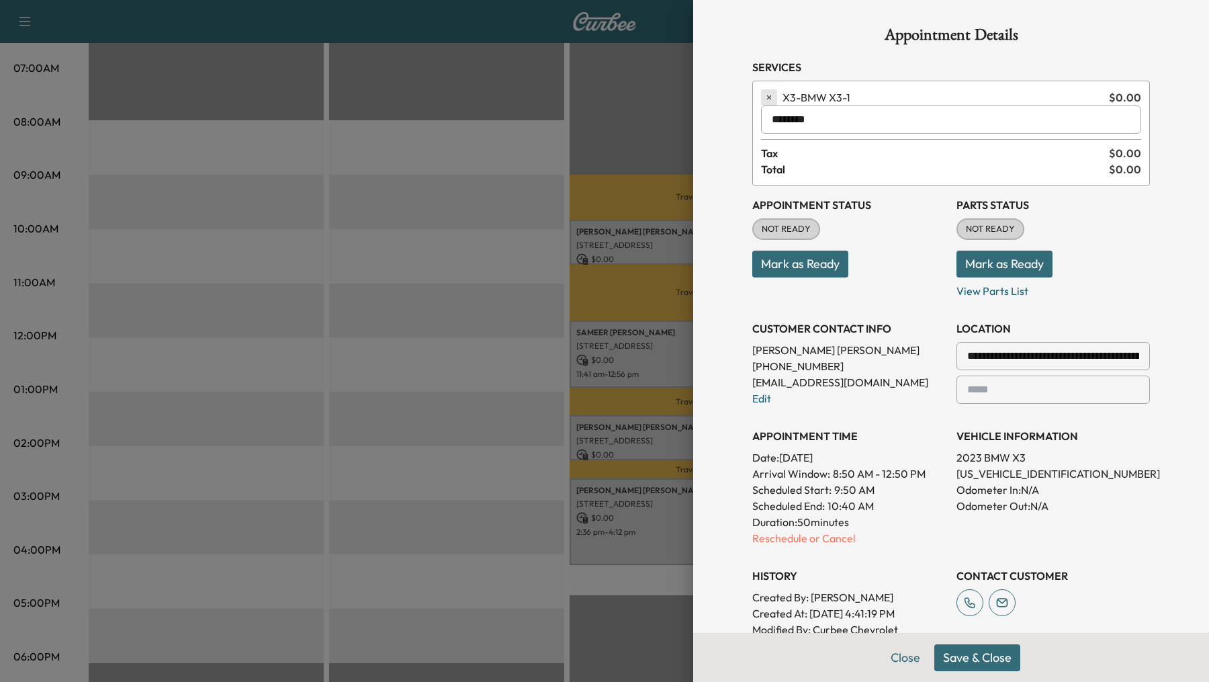
type input "********"
click at [772, 93] on icon "button" at bounding box center [769, 97] width 9 height 9
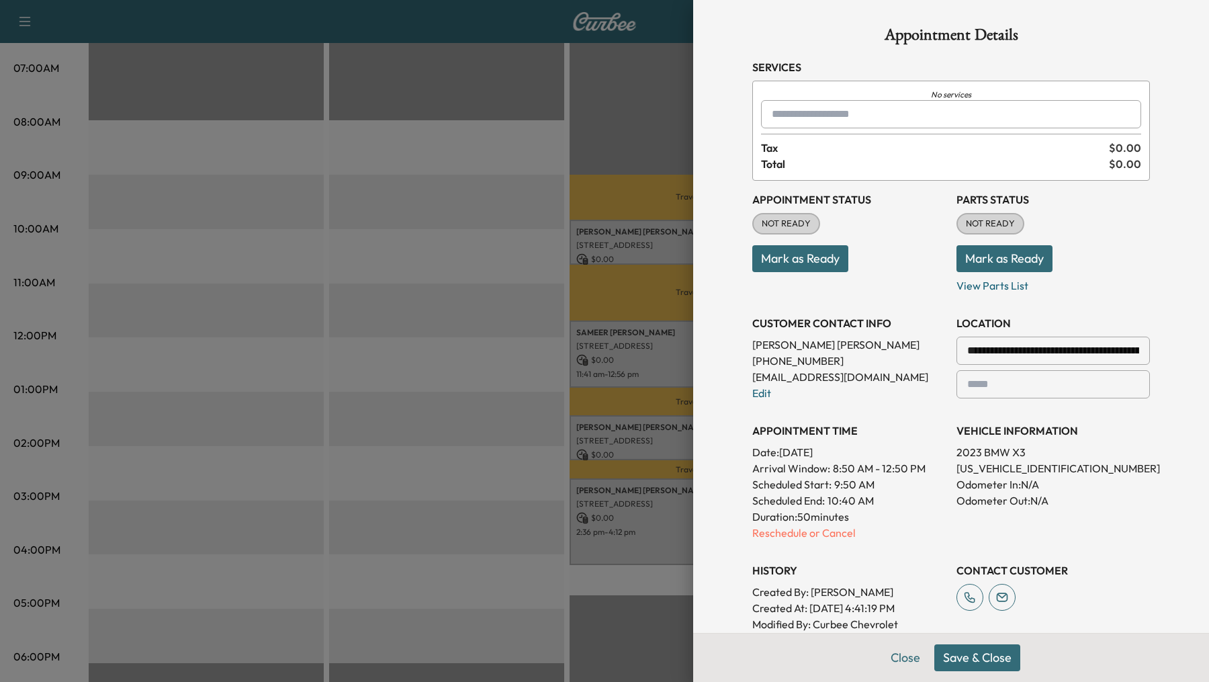
click at [793, 119] on input "text" at bounding box center [951, 114] width 380 height 28
type input "*"
click at [910, 665] on button "Close" at bounding box center [905, 657] width 47 height 27
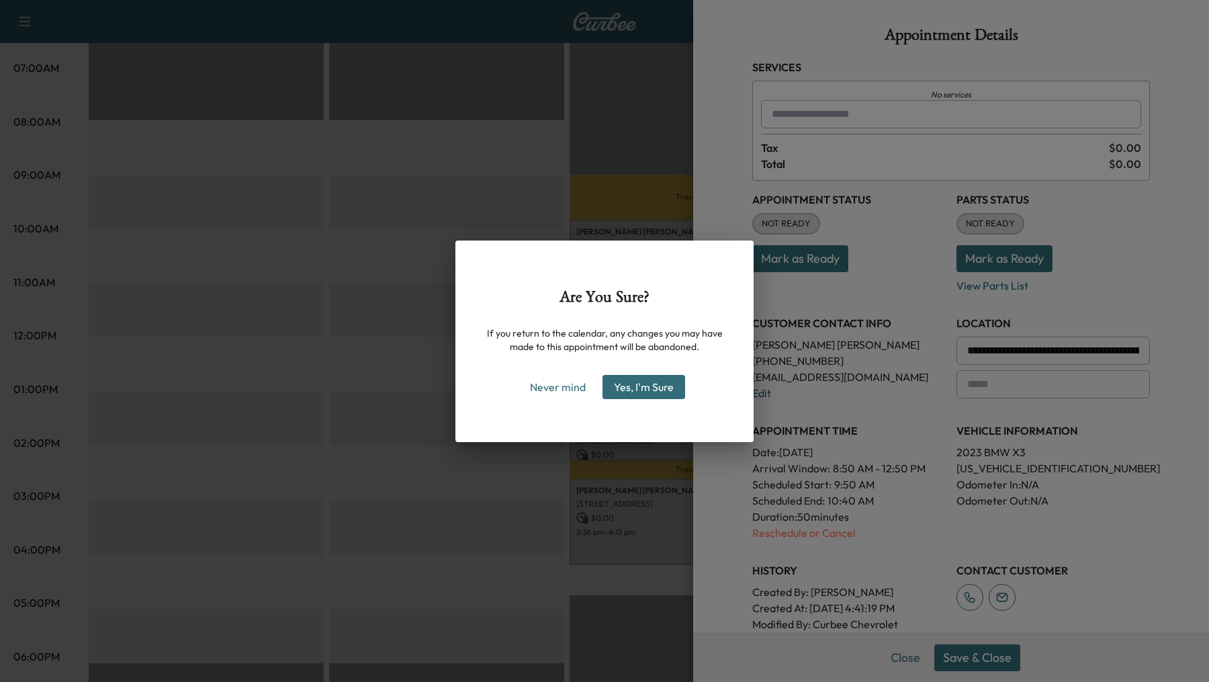
click at [628, 389] on button "Yes, I'm Sure" at bounding box center [644, 387] width 83 height 24
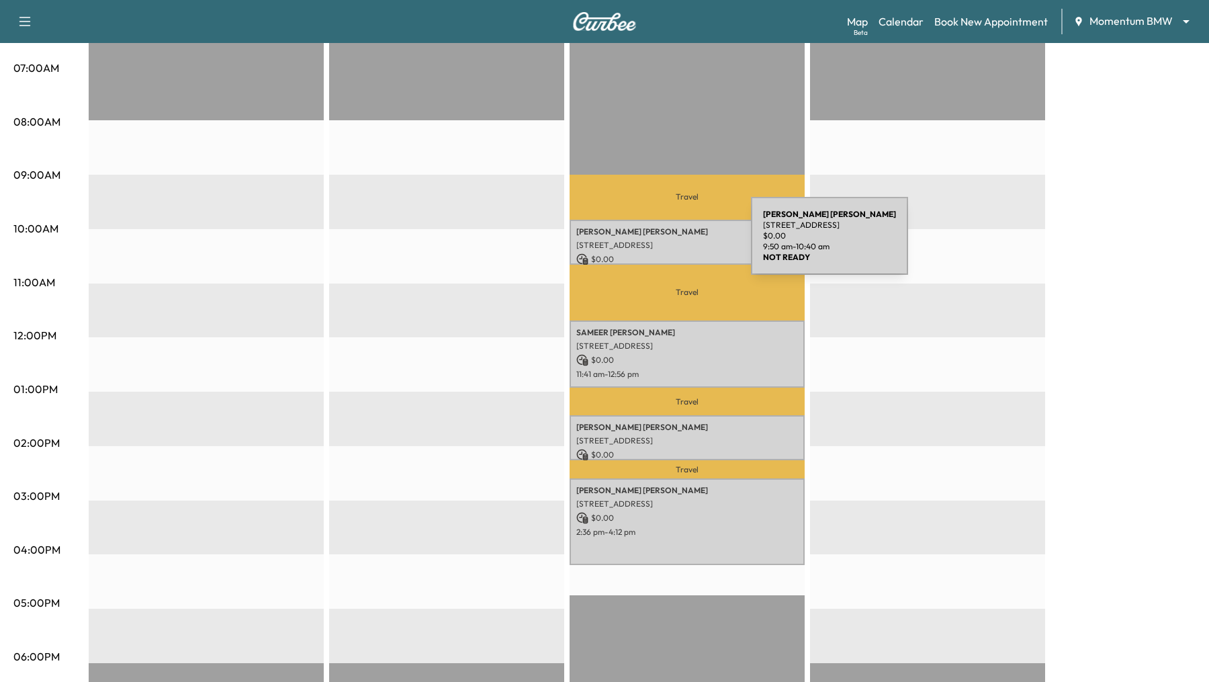
click at [650, 244] on p "[STREET_ADDRESS]" at bounding box center [687, 245] width 222 height 11
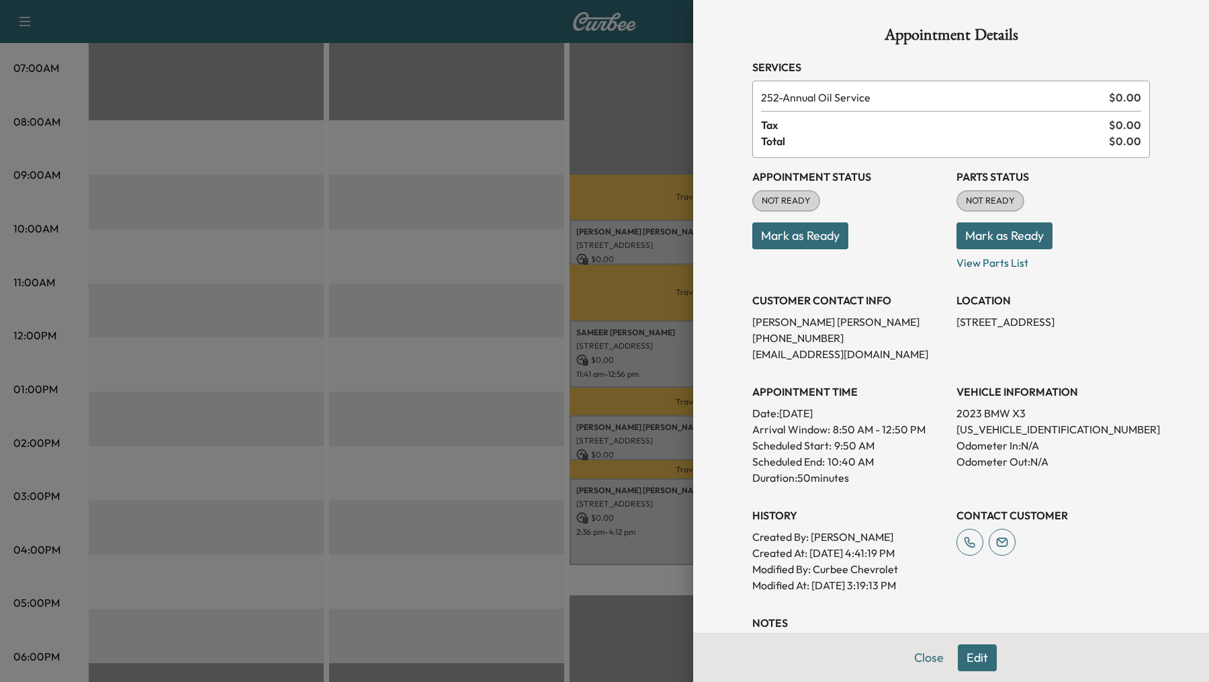
click at [852, 94] on span "252 - Annual Oil Service" at bounding box center [932, 97] width 343 height 16
click at [620, 245] on div at bounding box center [604, 341] width 1209 height 682
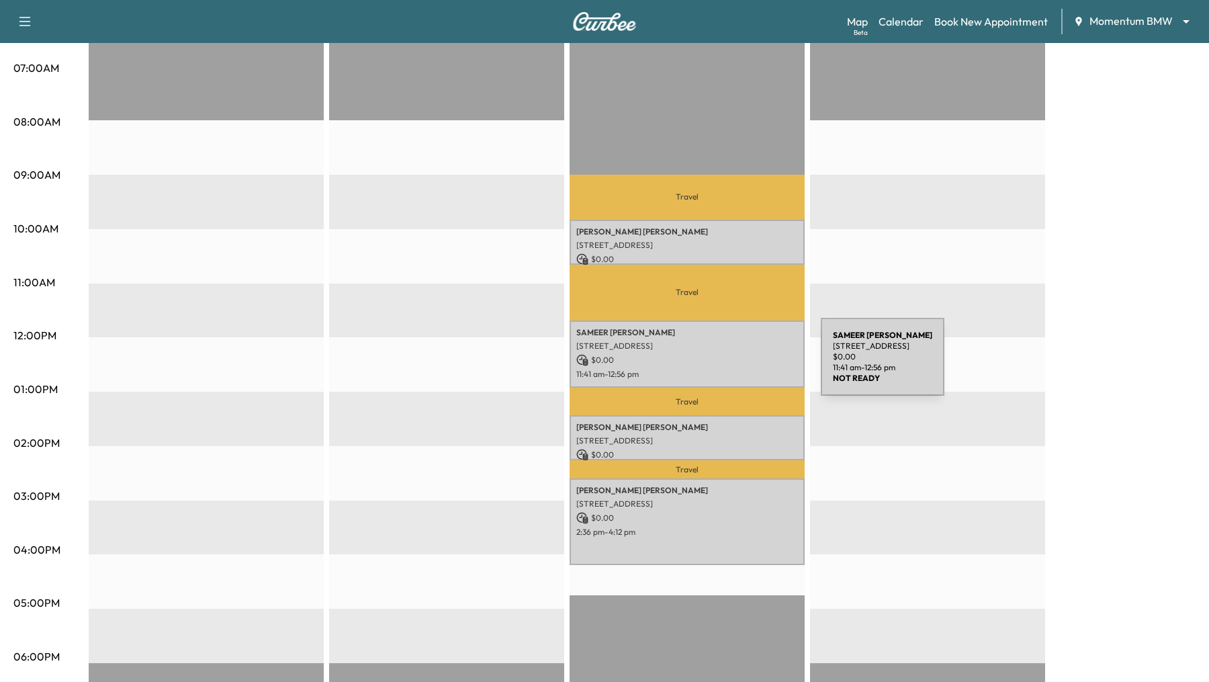
click at [720, 365] on div "SAMEER PANJWANI 14 Honor Crest Run, Sugar Land, TX 77498, USA $ 0.00 11:41 am -…" at bounding box center [687, 354] width 235 height 68
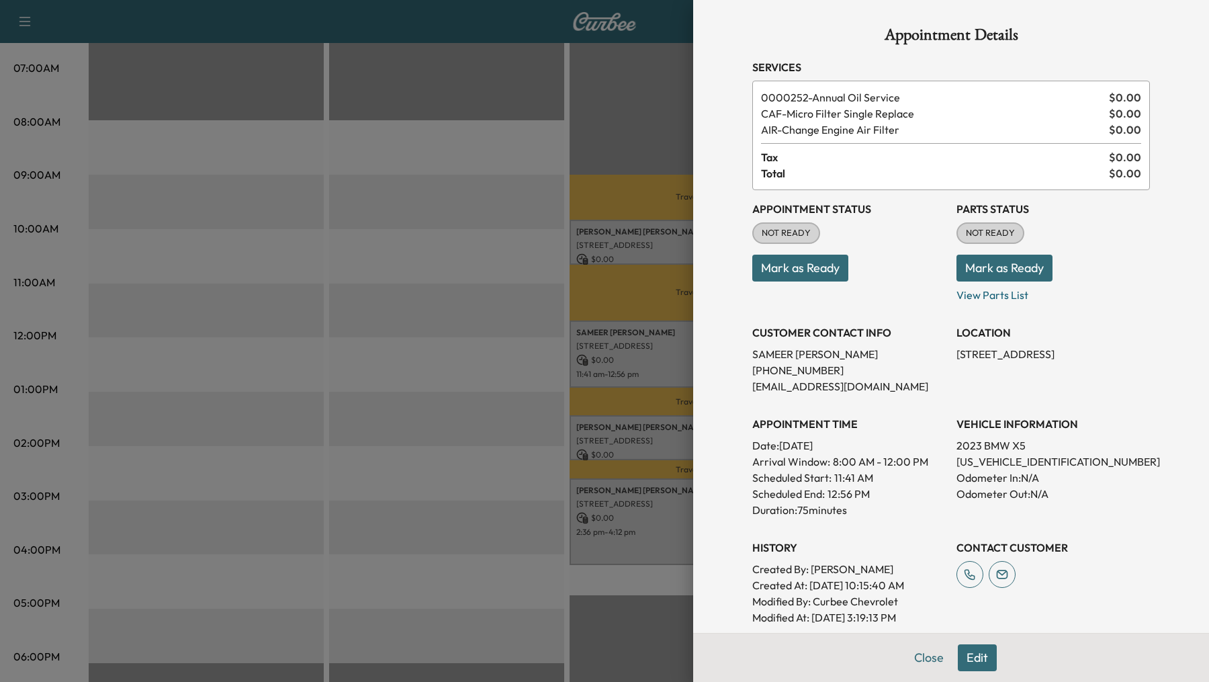
click at [972, 656] on button "Edit" at bounding box center [977, 657] width 39 height 27
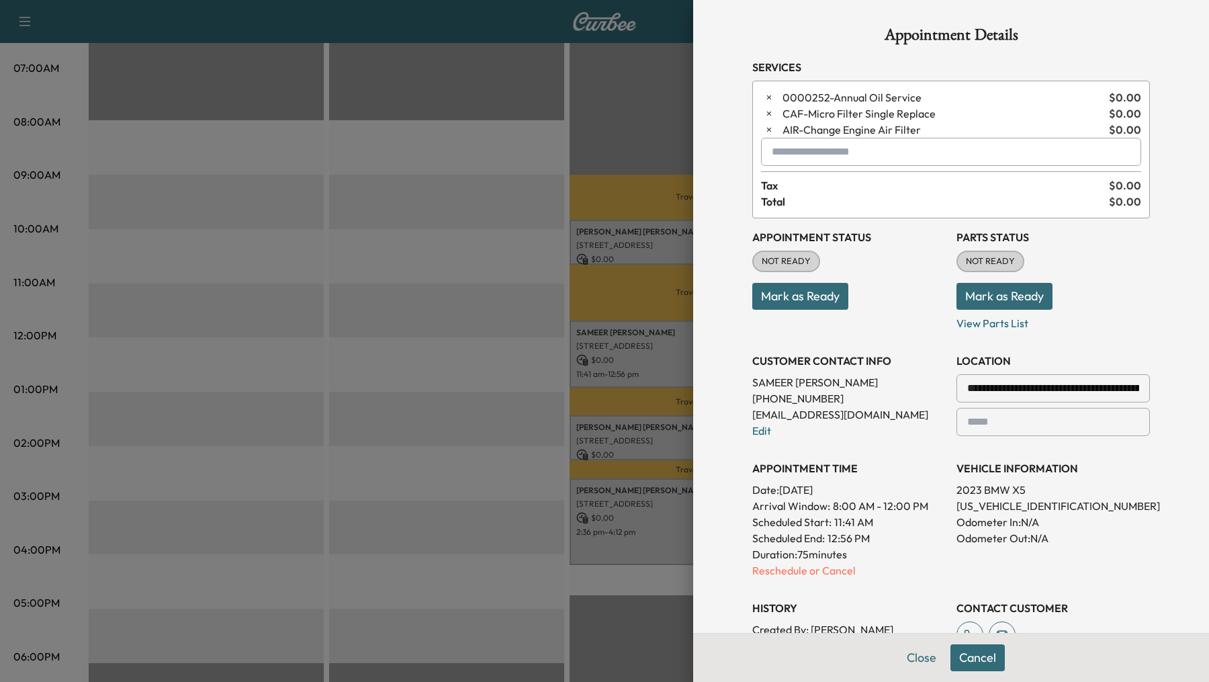
click at [826, 150] on input "text" at bounding box center [951, 152] width 380 height 28
type input "*"
click at [987, 661] on button "Cancel" at bounding box center [978, 657] width 54 height 27
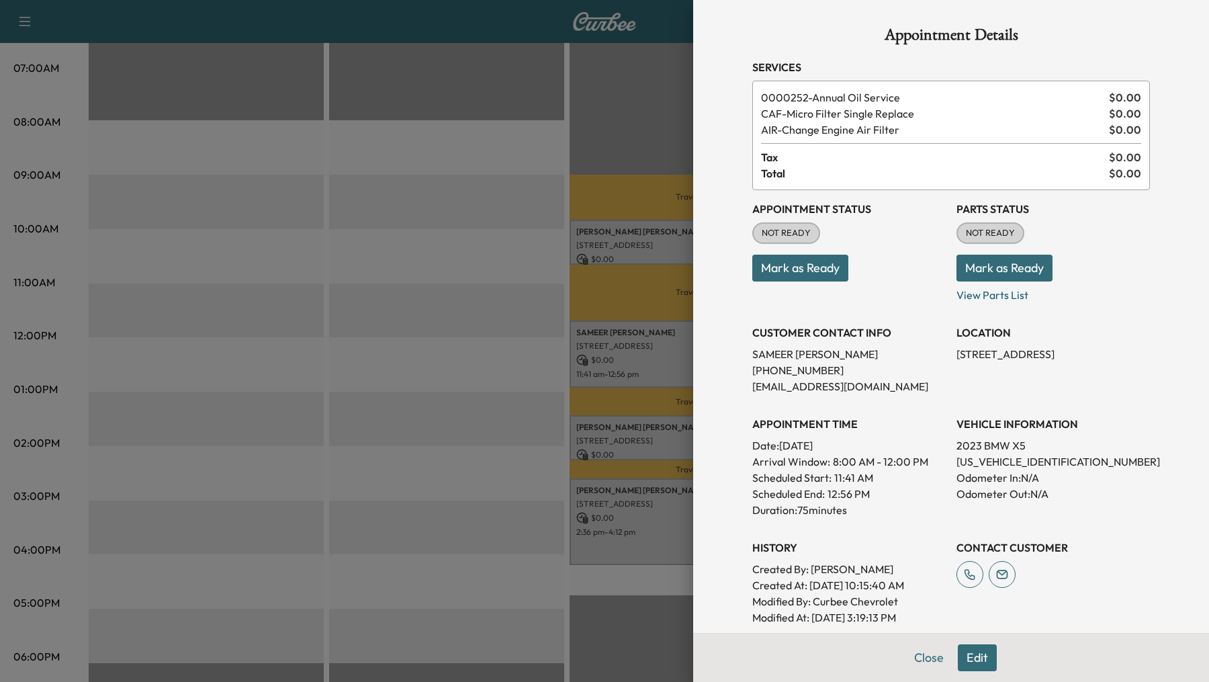
click at [499, 313] on div at bounding box center [604, 341] width 1209 height 682
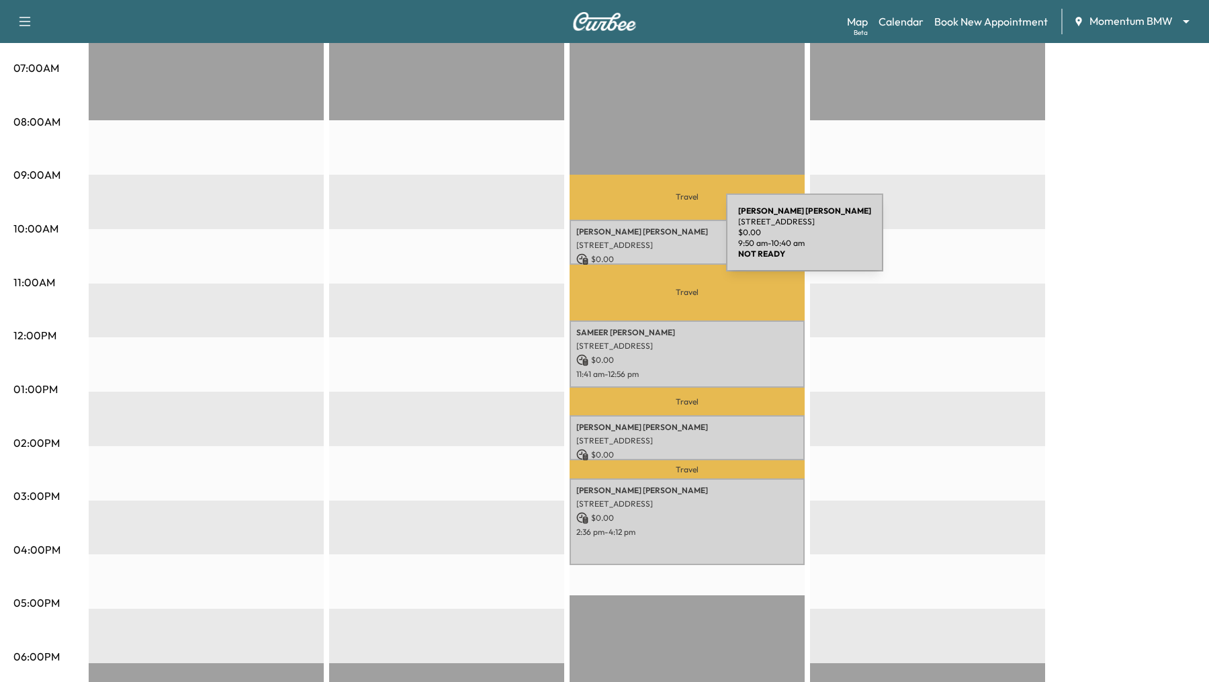
click at [625, 241] on p "[STREET_ADDRESS]" at bounding box center [687, 245] width 222 height 11
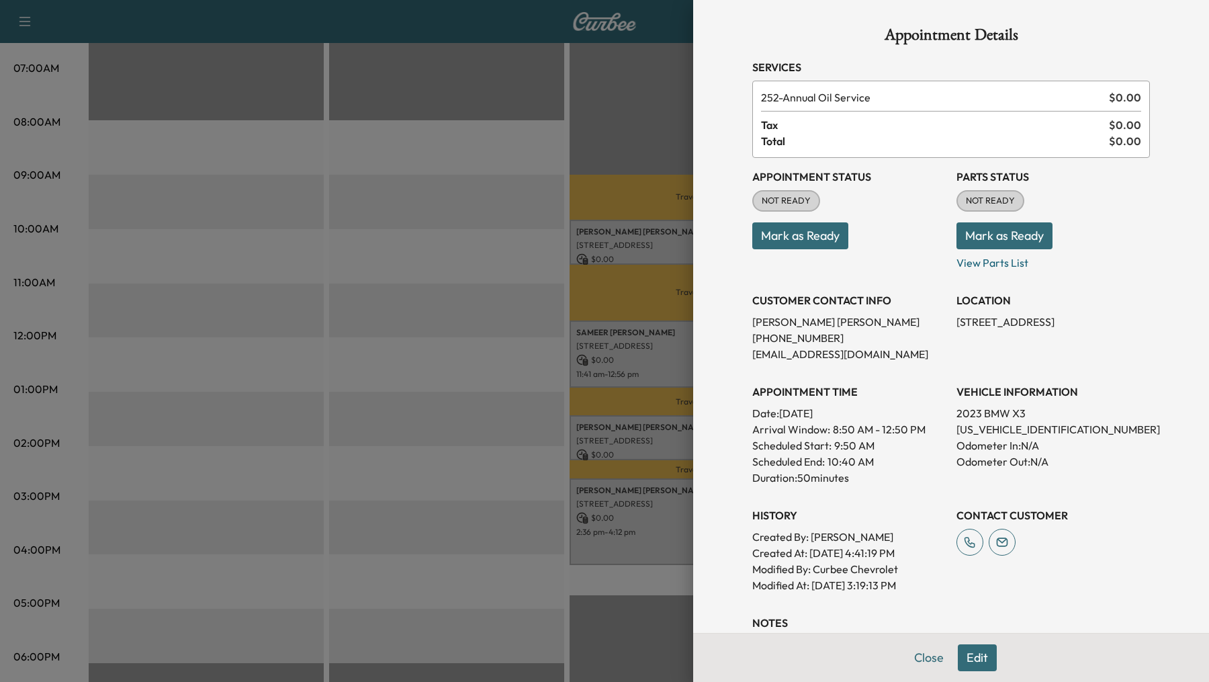
click at [971, 666] on button "Edit" at bounding box center [977, 657] width 39 height 27
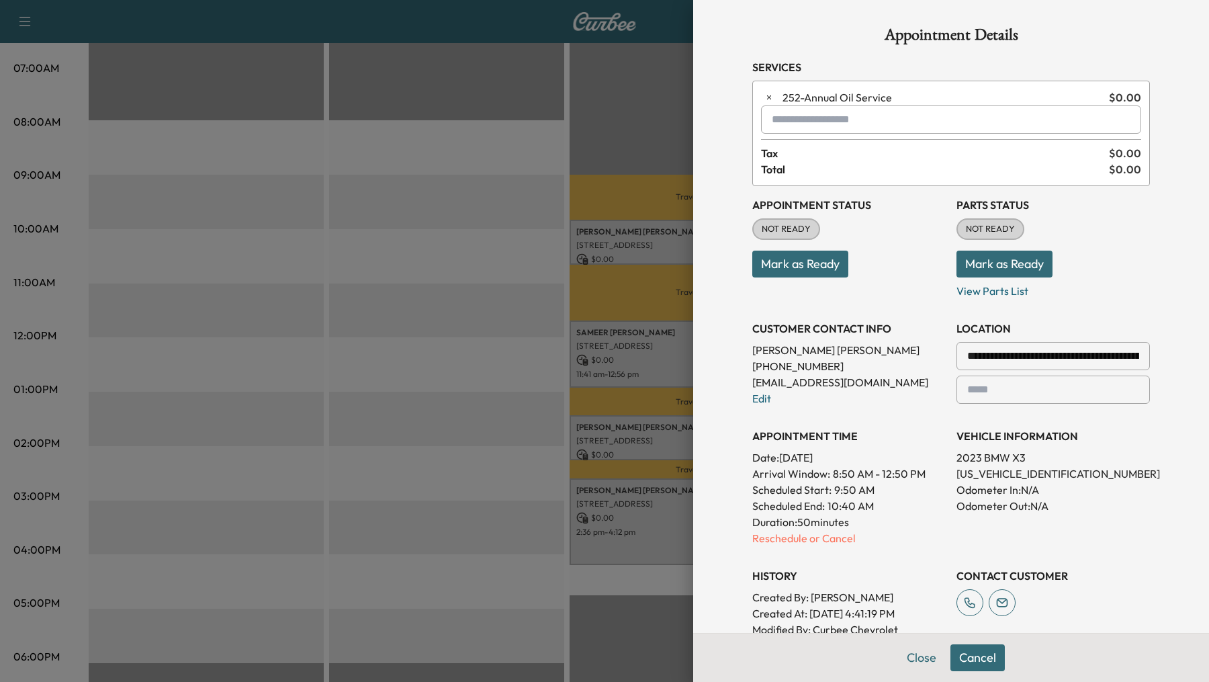
click at [800, 123] on input "text" at bounding box center [951, 119] width 380 height 28
type input "*"
click at [930, 653] on button "Close" at bounding box center [921, 657] width 47 height 27
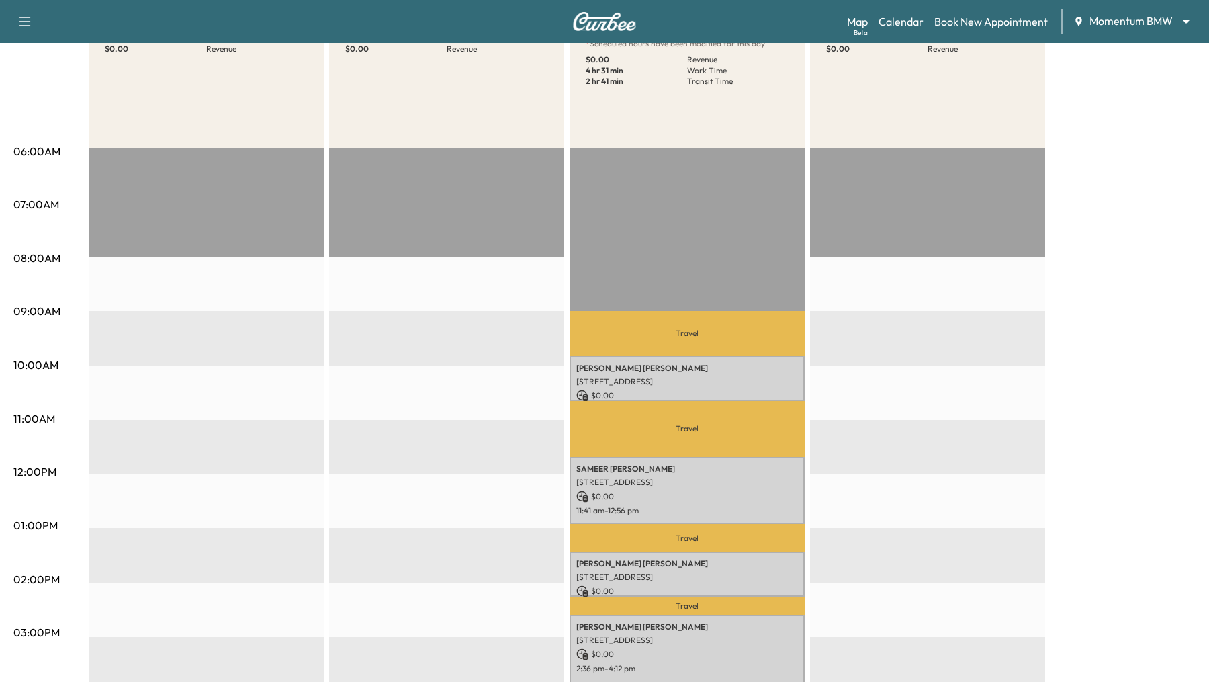
scroll to position [0, 0]
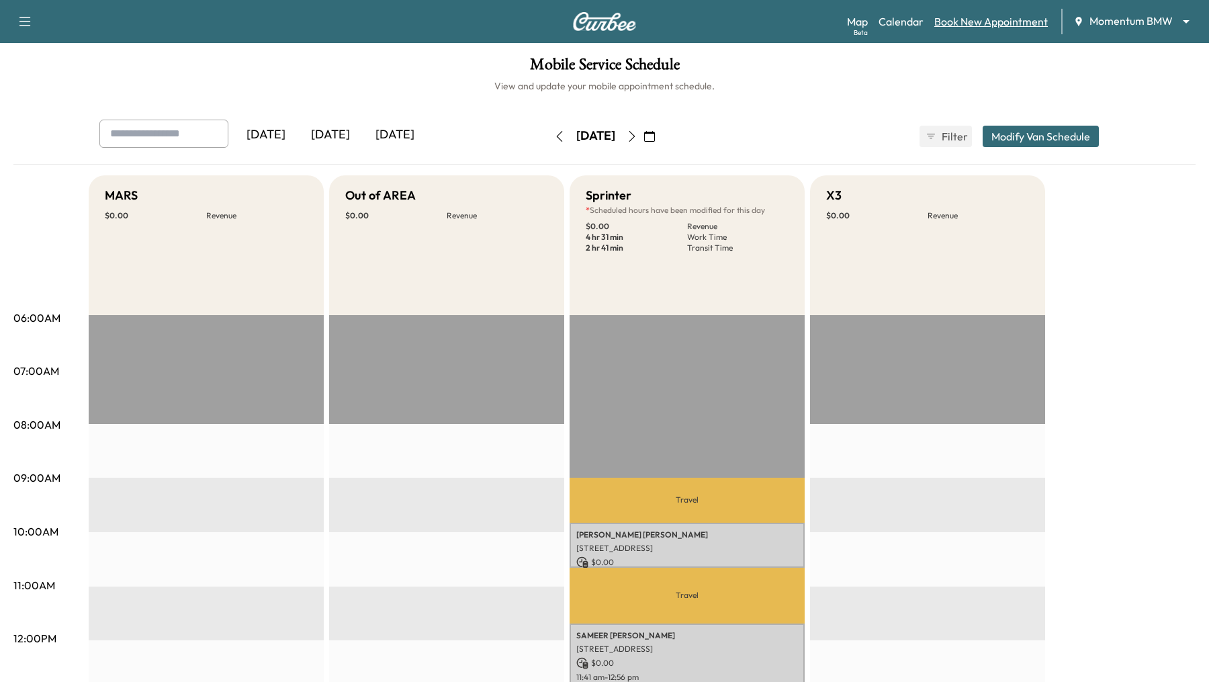
click at [959, 15] on link "Book New Appointment" at bounding box center [992, 21] width 114 height 16
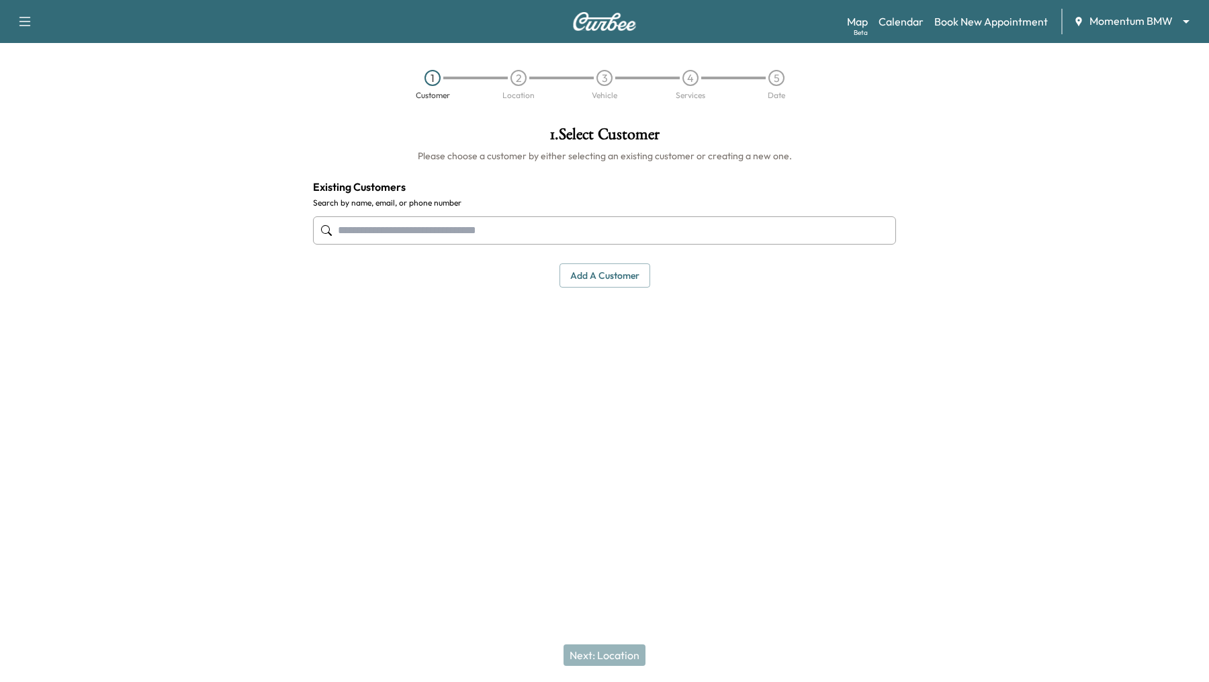
click at [396, 224] on input "text" at bounding box center [604, 230] width 583 height 28
type input "*"
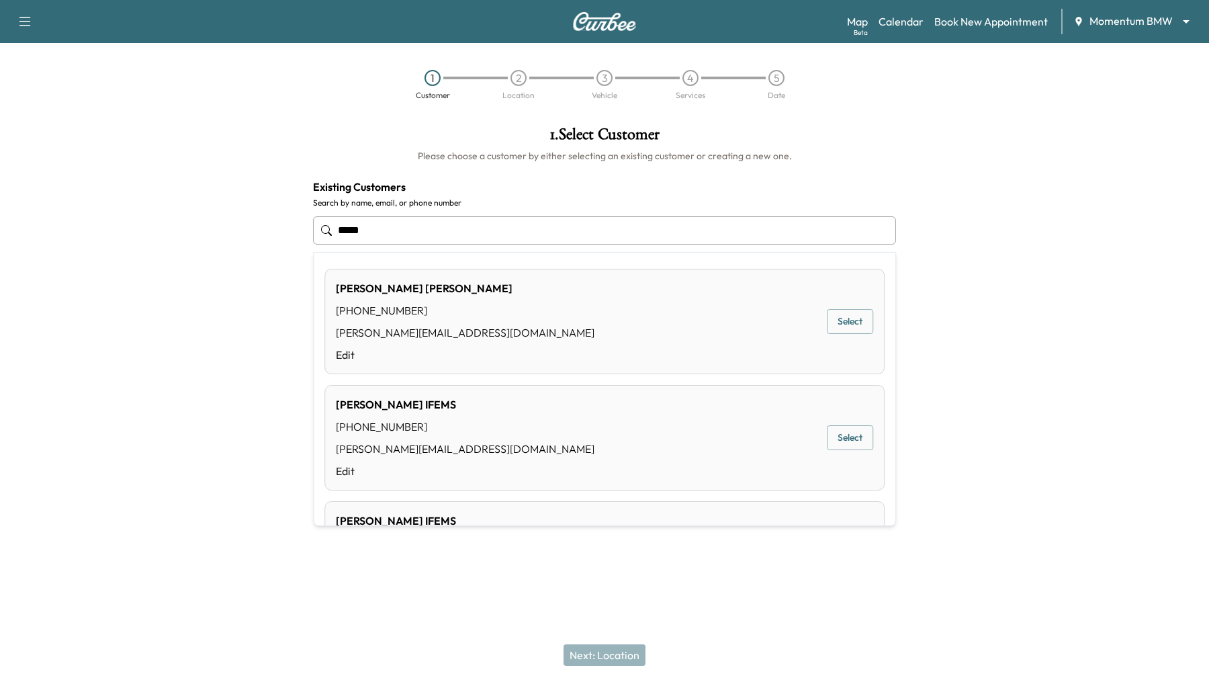
type input "*****"
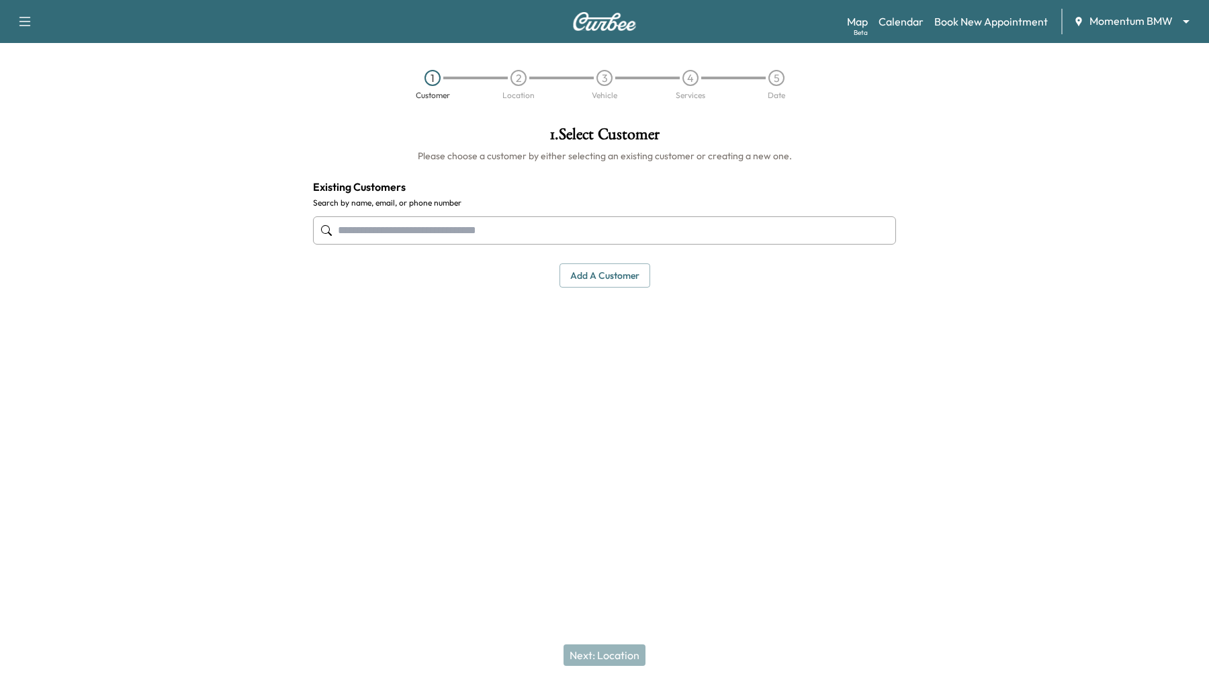
click at [431, 224] on input "text" at bounding box center [604, 230] width 583 height 28
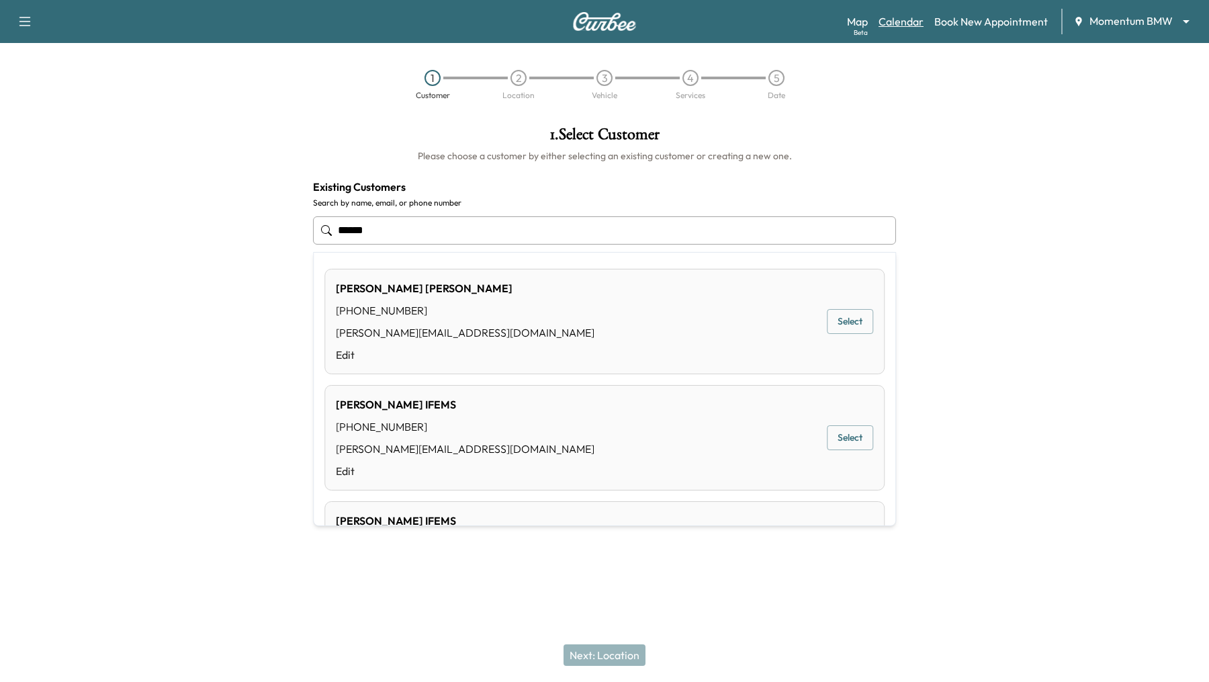
type input "*****"
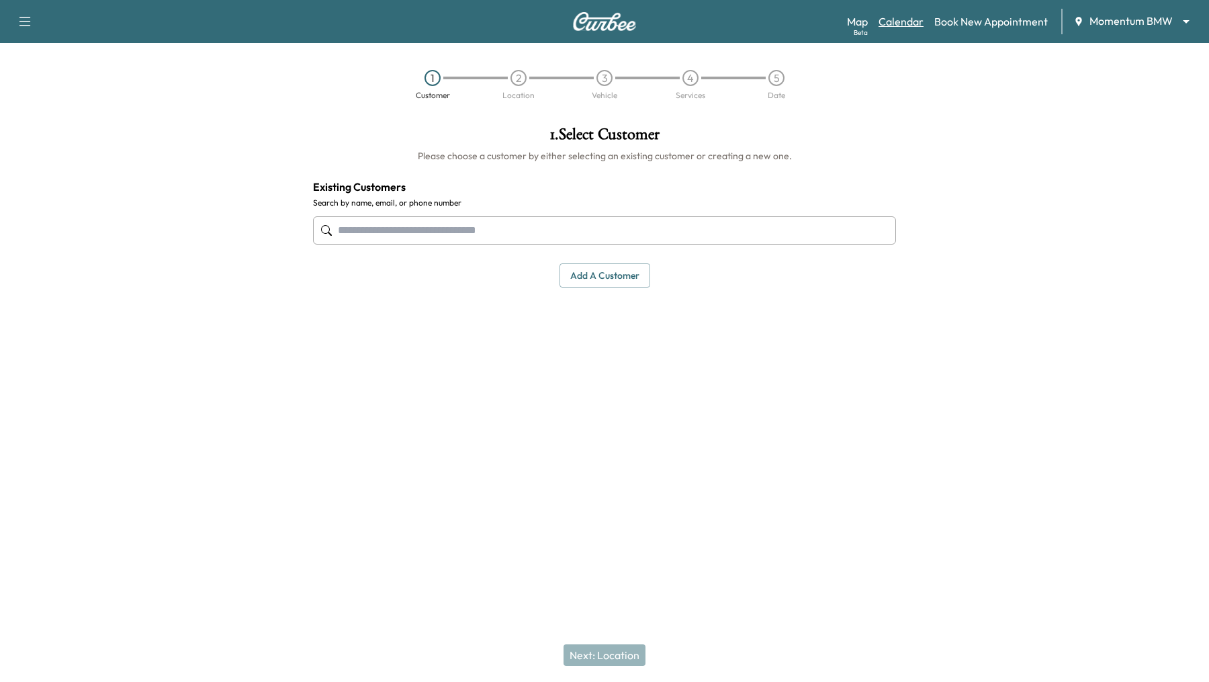
click at [896, 21] on link "Calendar" at bounding box center [901, 21] width 45 height 16
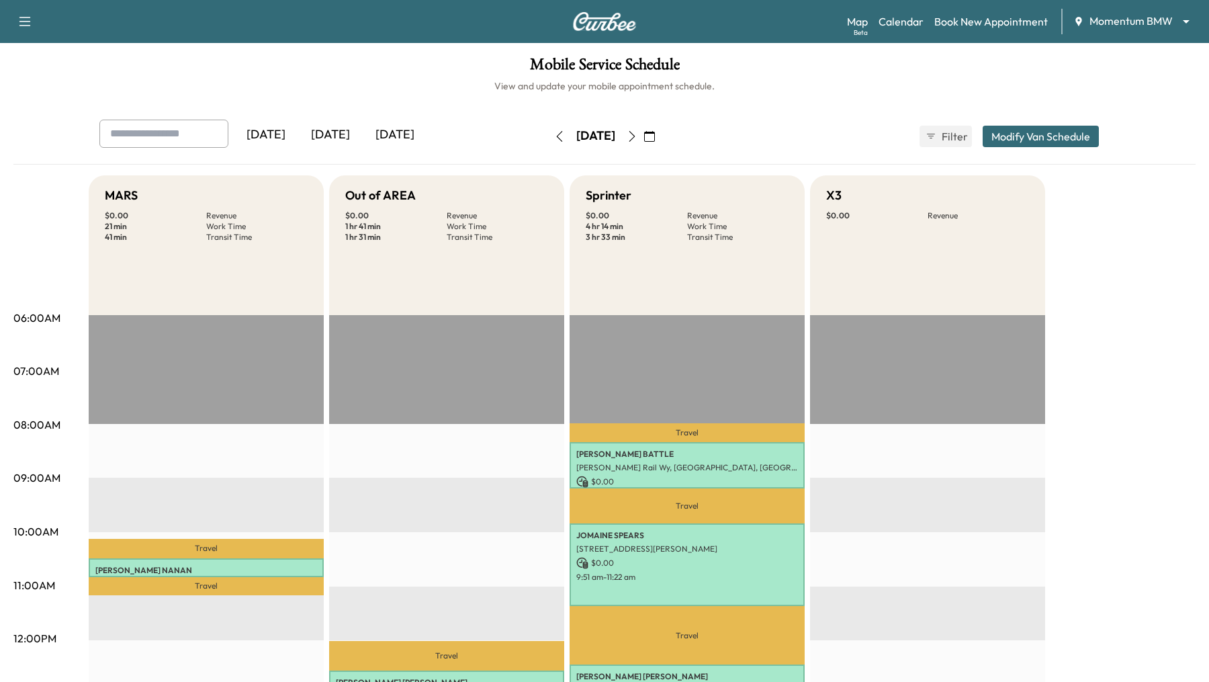
click at [1051, 137] on button "Modify Van Schedule" at bounding box center [1041, 136] width 116 height 21
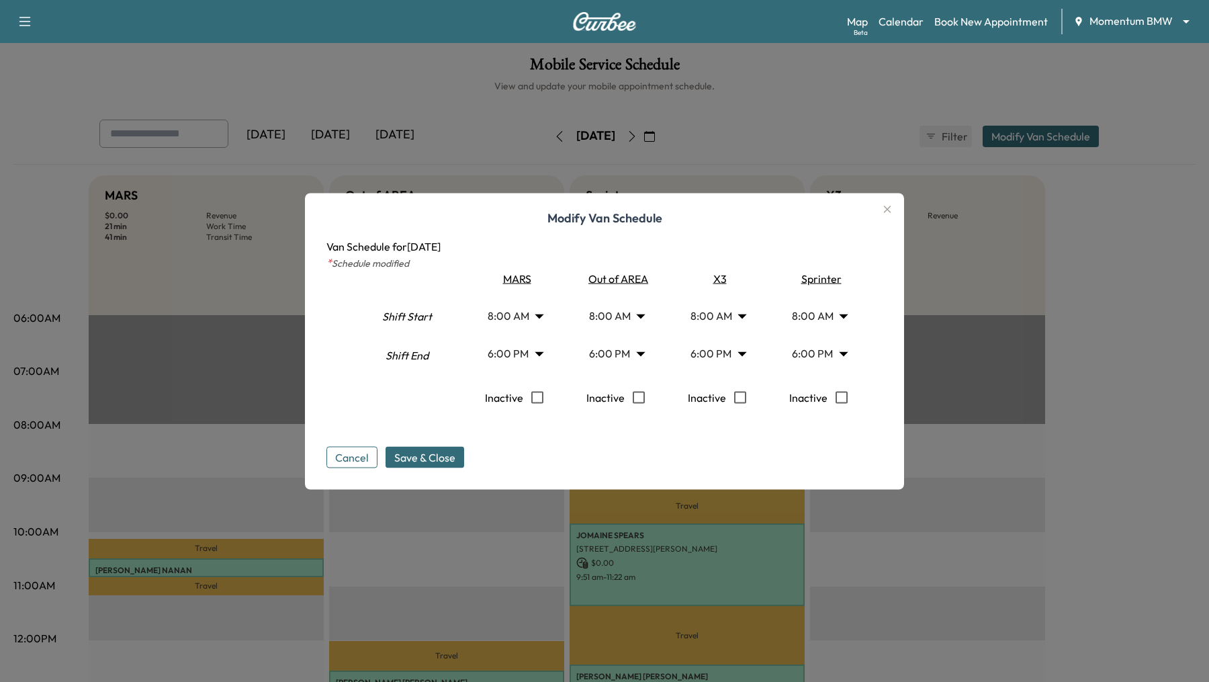
click at [886, 209] on icon "button" at bounding box center [887, 209] width 7 height 7
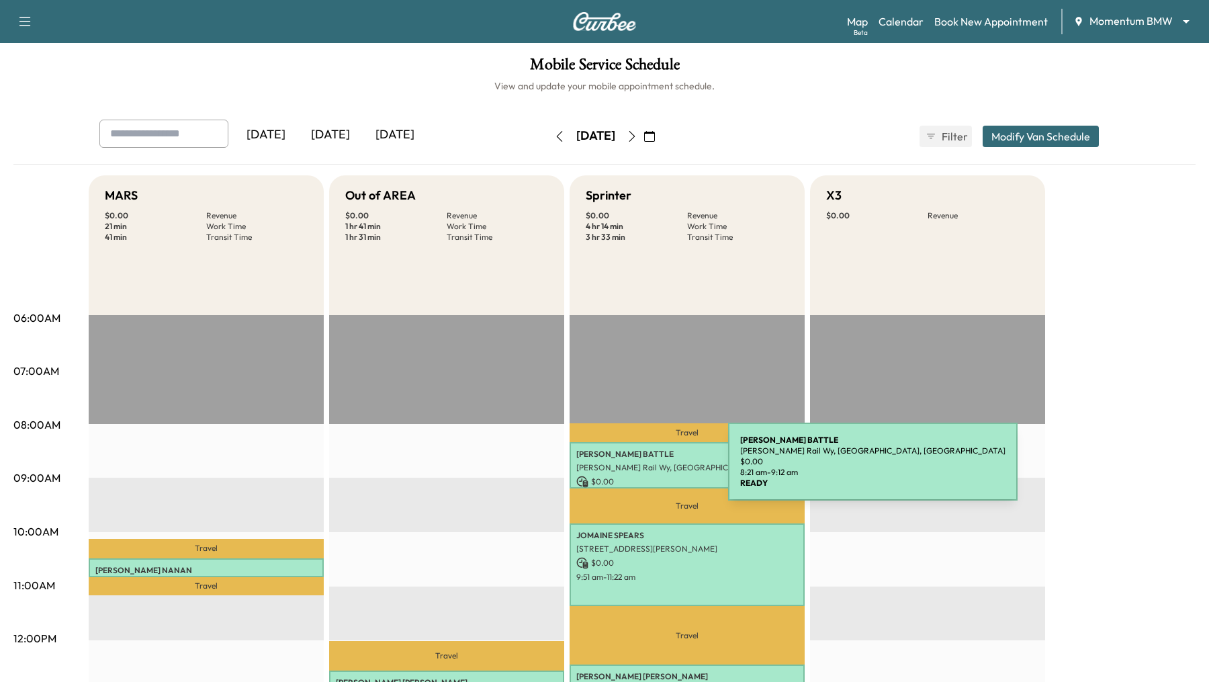
click at [628, 470] on p "[PERSON_NAME] Rail Wy, [GEOGRAPHIC_DATA], [GEOGRAPHIC_DATA]" at bounding box center [687, 467] width 222 height 11
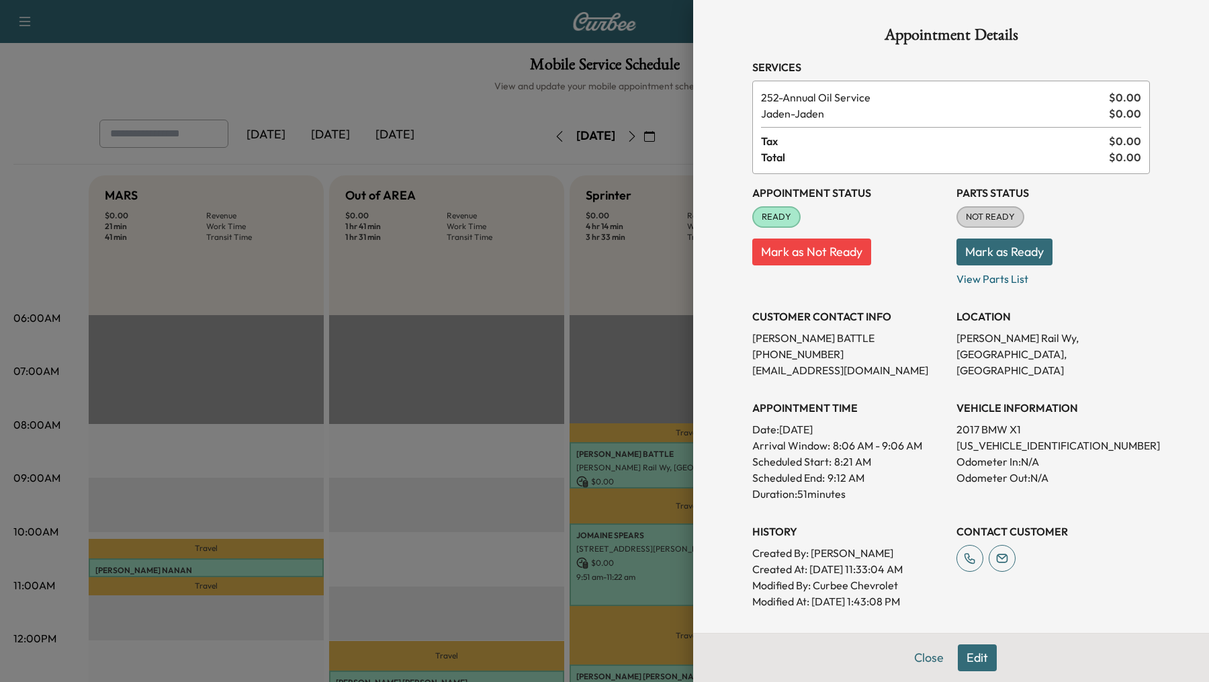
click at [542, 411] on div at bounding box center [604, 341] width 1209 height 682
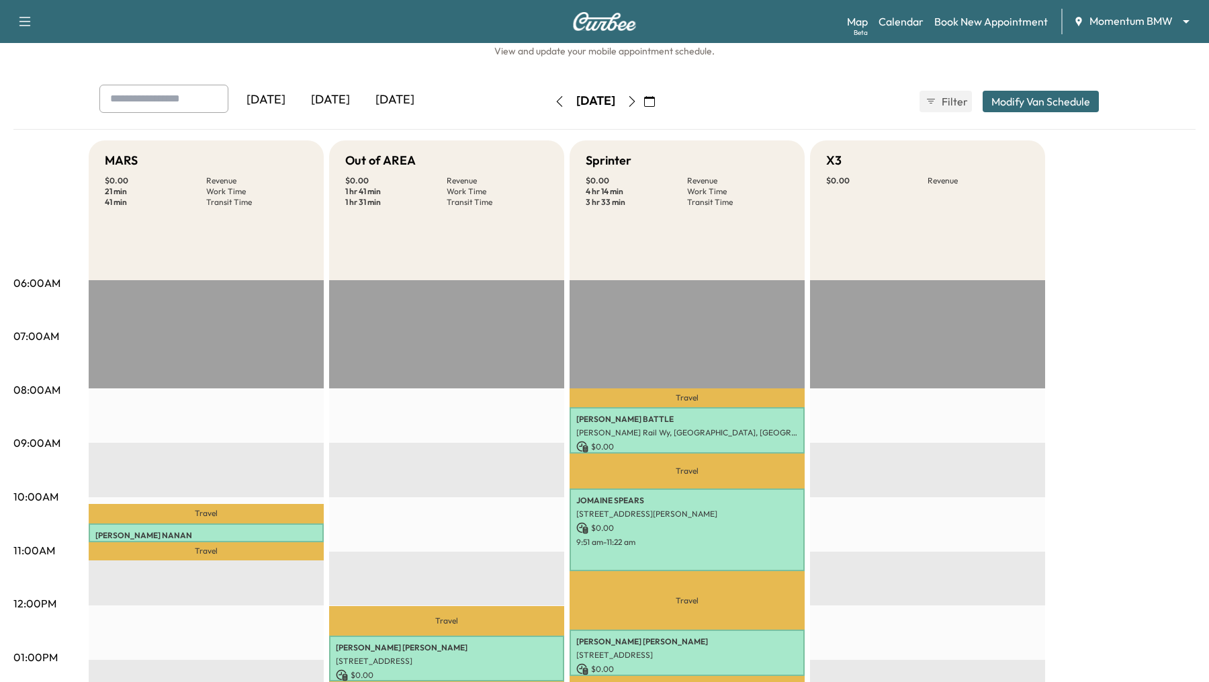
scroll to position [22, 0]
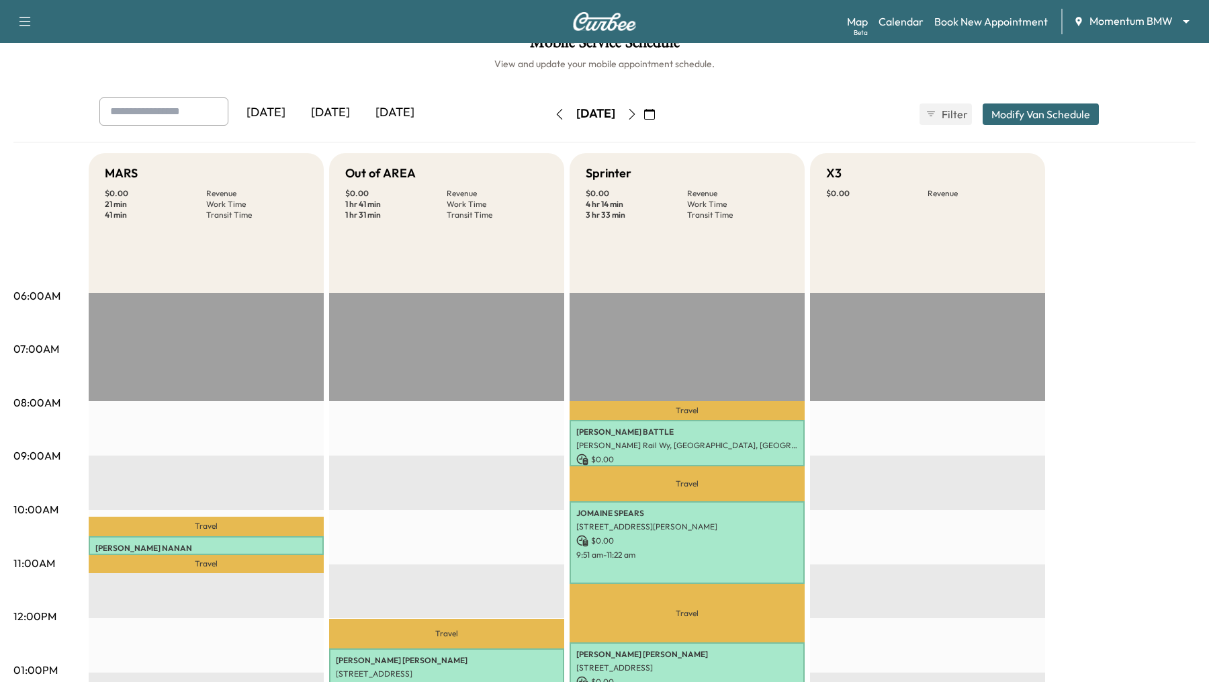
click at [554, 113] on icon "button" at bounding box center [559, 114] width 11 height 11
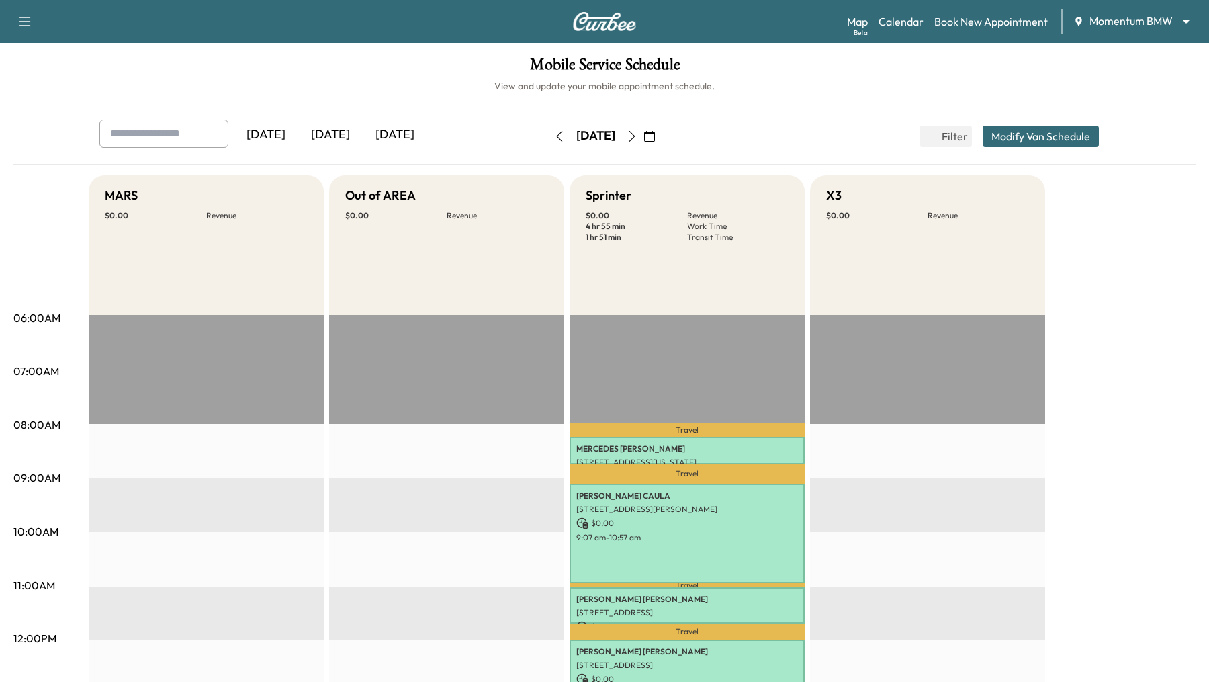
click at [638, 131] on icon "button" at bounding box center [632, 136] width 11 height 11
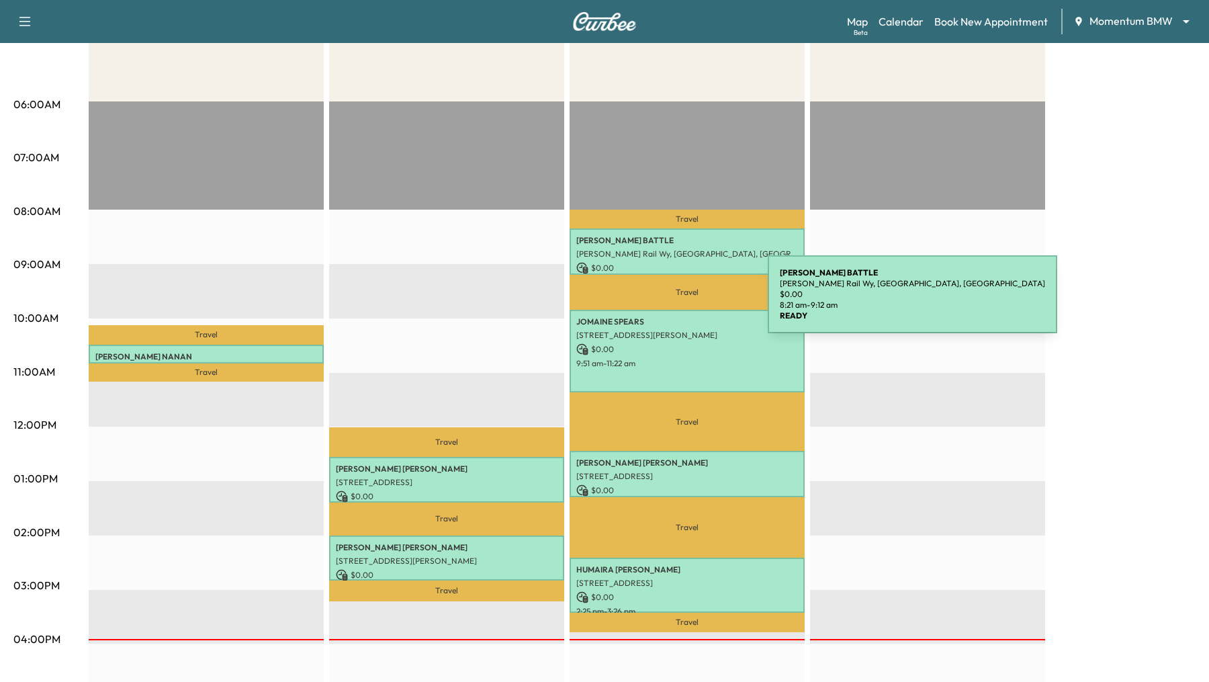
scroll to position [216, 0]
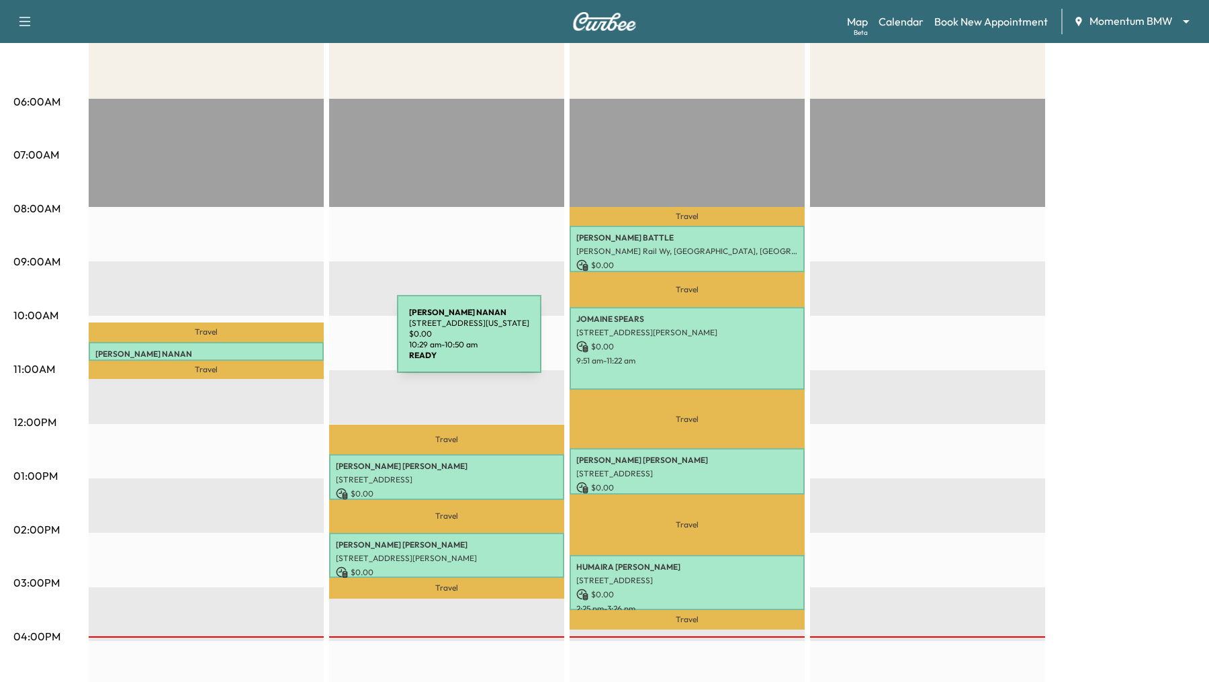
click at [296, 342] on div "DAVE NANAN 5110 Galahad Ct, Missouri City, TX 77459, USA $ 0.00 10:29 am - 10:5…" at bounding box center [206, 351] width 235 height 19
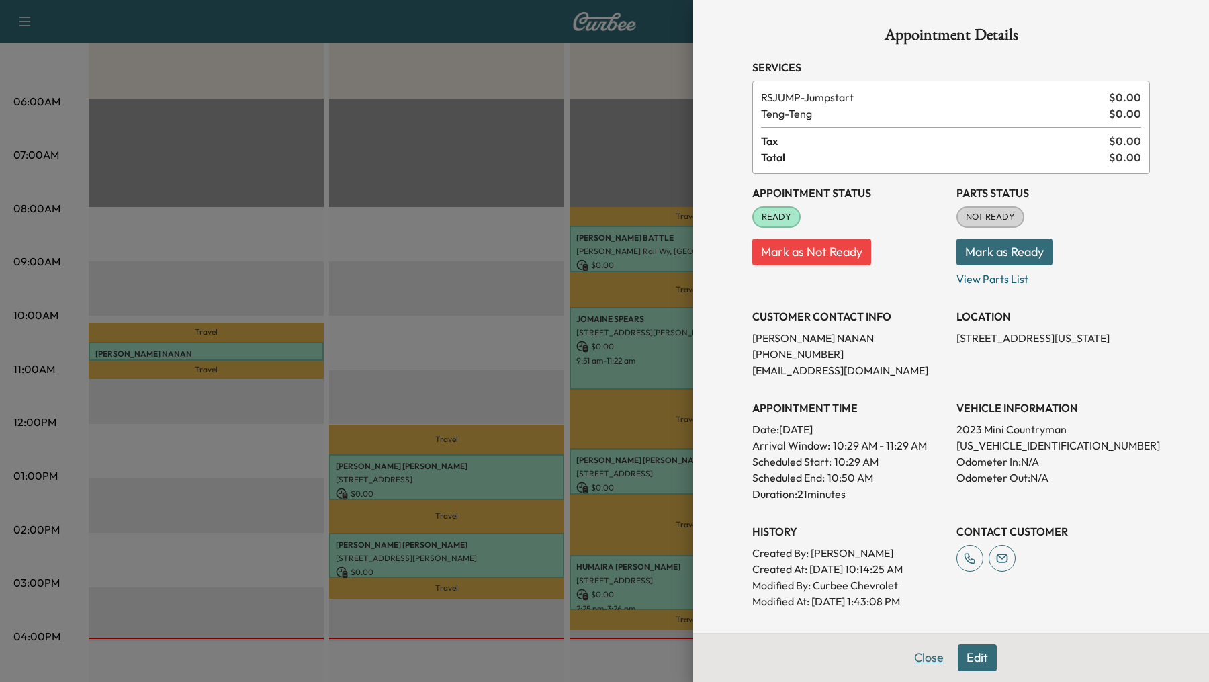
click at [928, 661] on button "Close" at bounding box center [929, 657] width 47 height 27
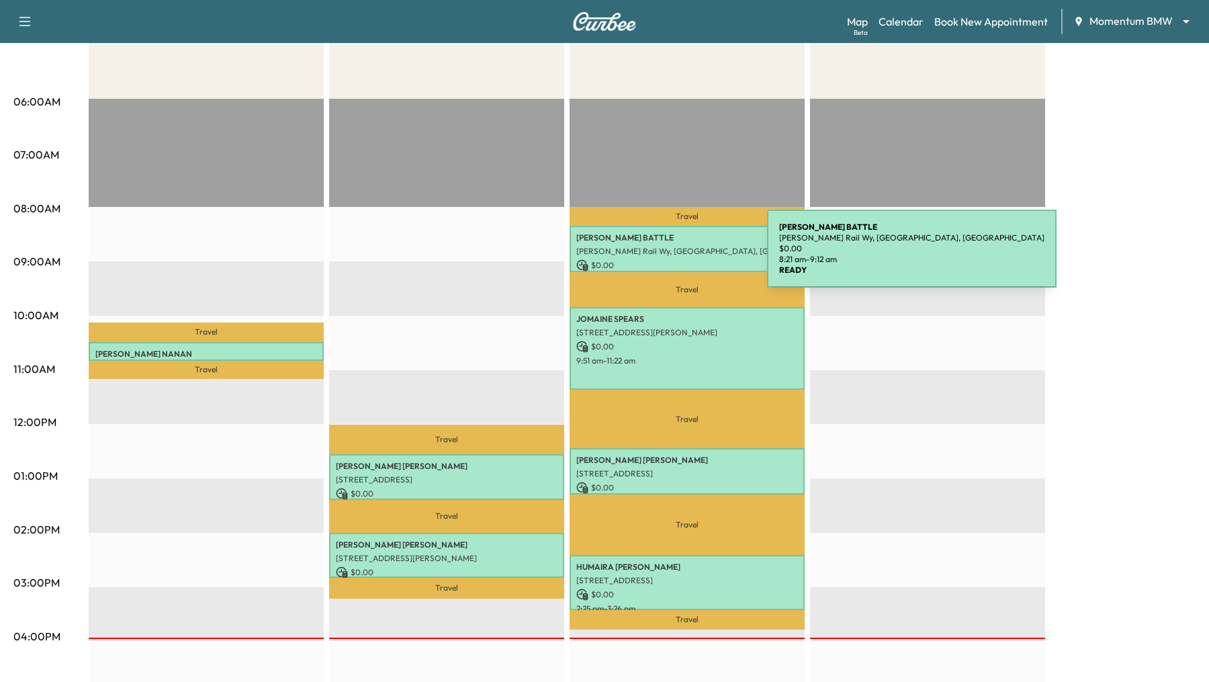
click at [666, 257] on div "SHANICE BATTLE Fannin Rail Wy, Houston, TX 77045, USA $ 0.00 8:21 am - 9:12 am" at bounding box center [687, 249] width 235 height 46
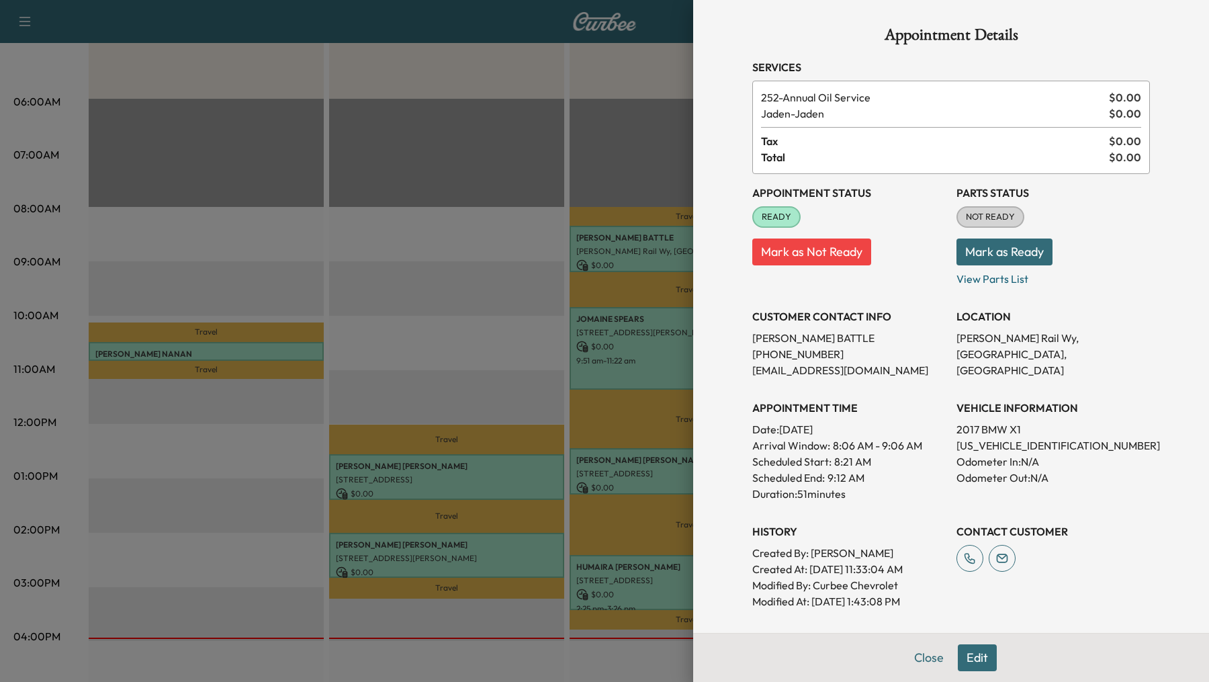
click at [611, 343] on div at bounding box center [604, 341] width 1209 height 682
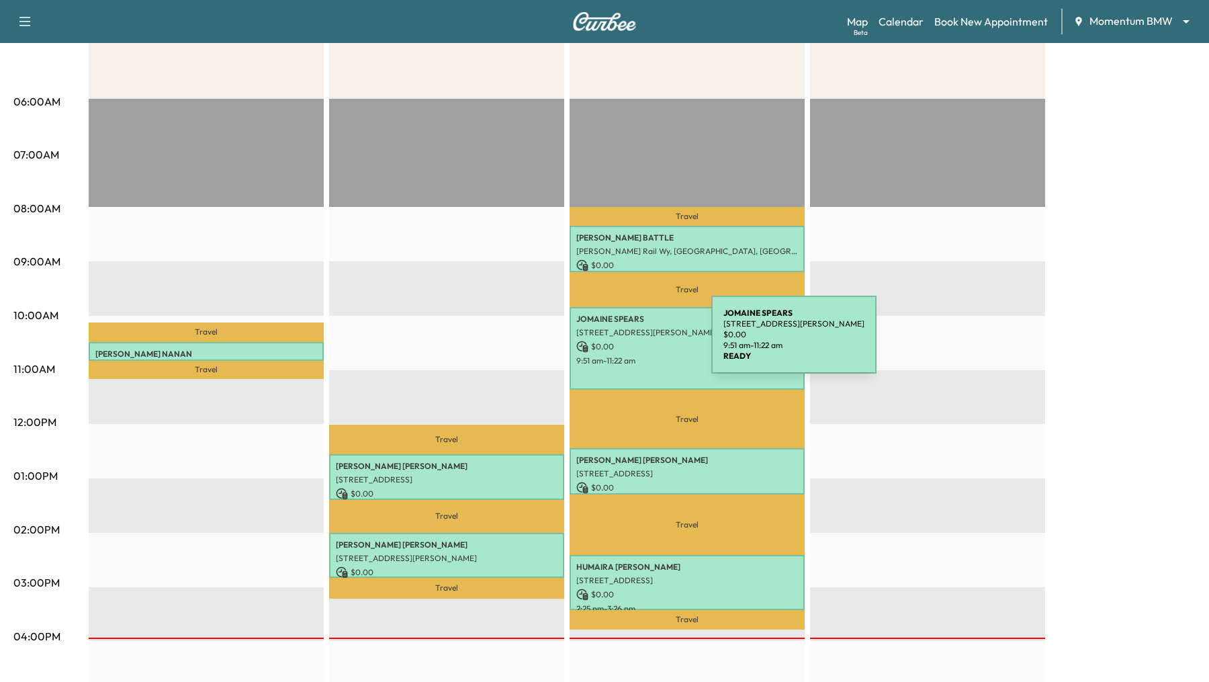
click at [611, 343] on p "$ 0.00" at bounding box center [687, 347] width 222 height 12
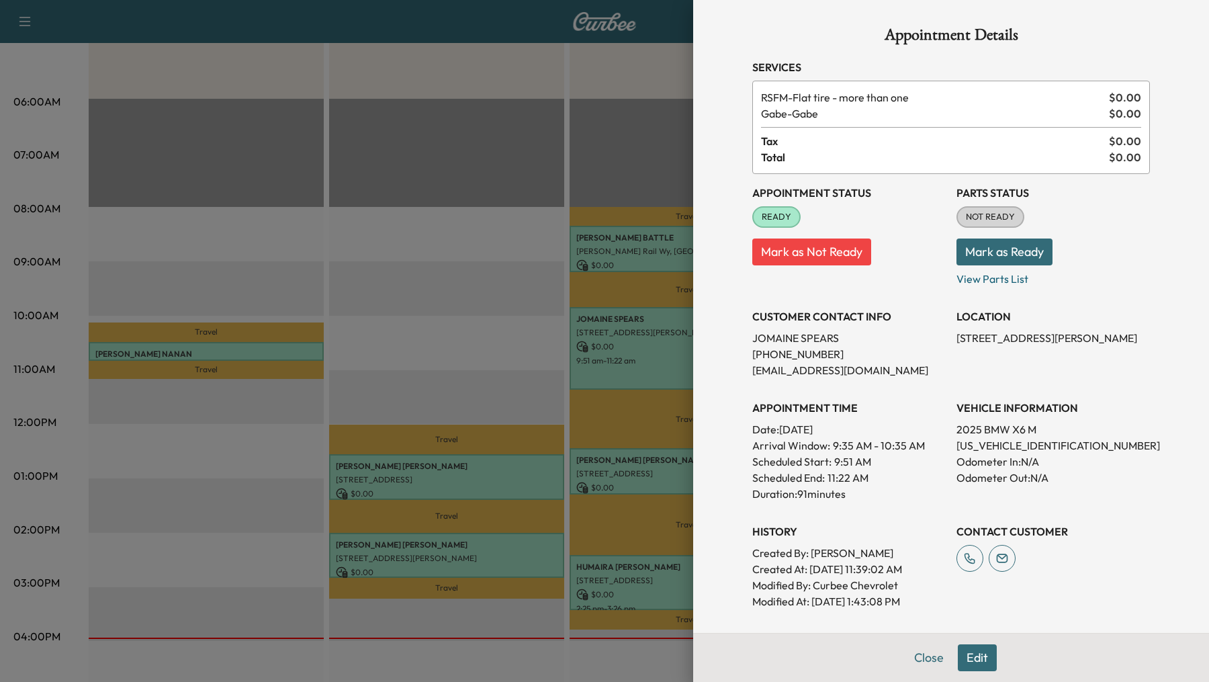
click at [508, 334] on div at bounding box center [604, 341] width 1209 height 682
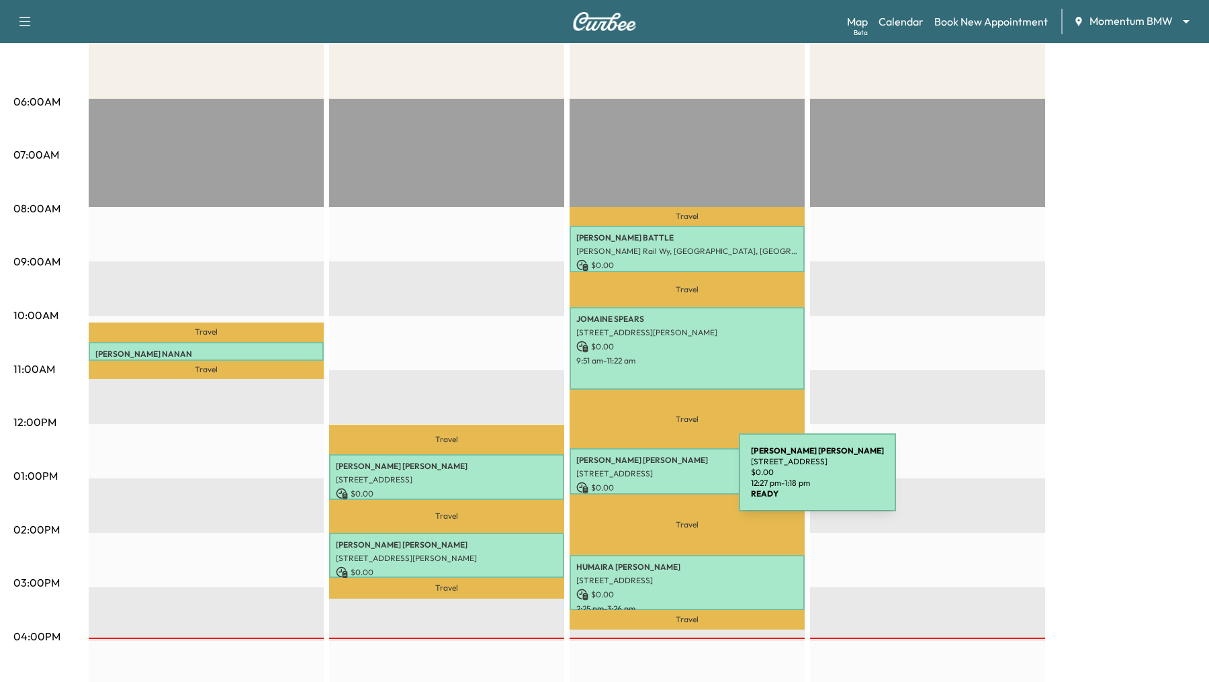
click at [638, 482] on p "$ 0.00" at bounding box center [687, 488] width 222 height 12
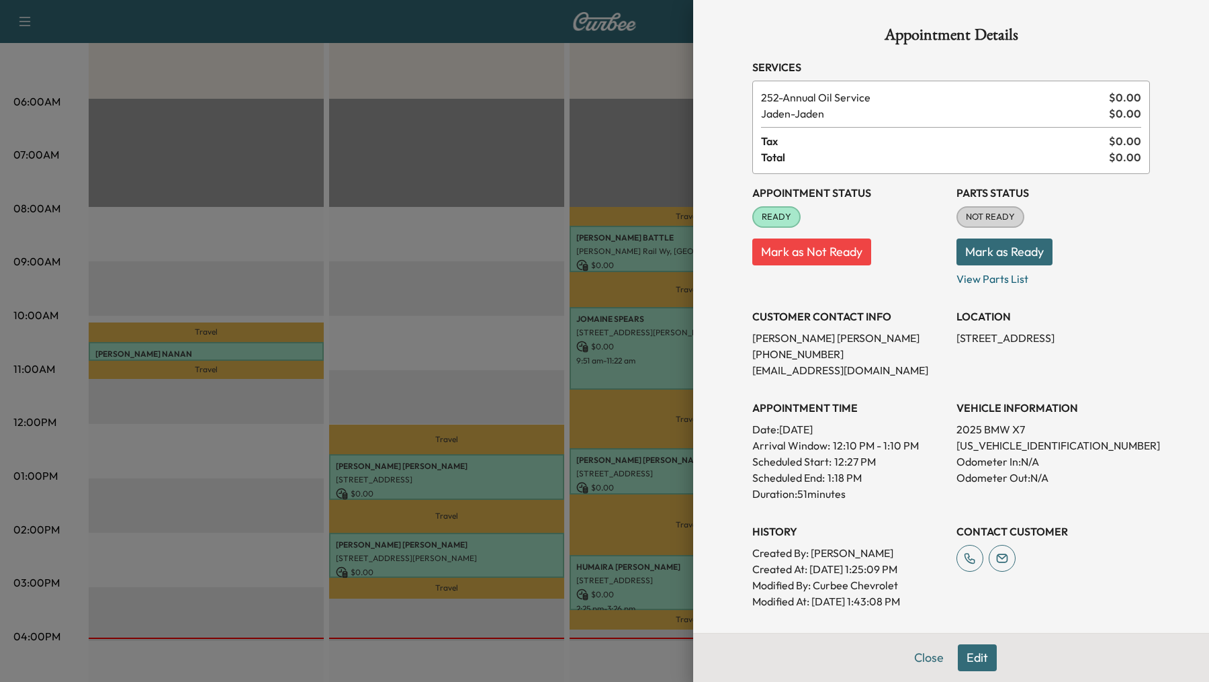
click at [605, 568] on div at bounding box center [604, 341] width 1209 height 682
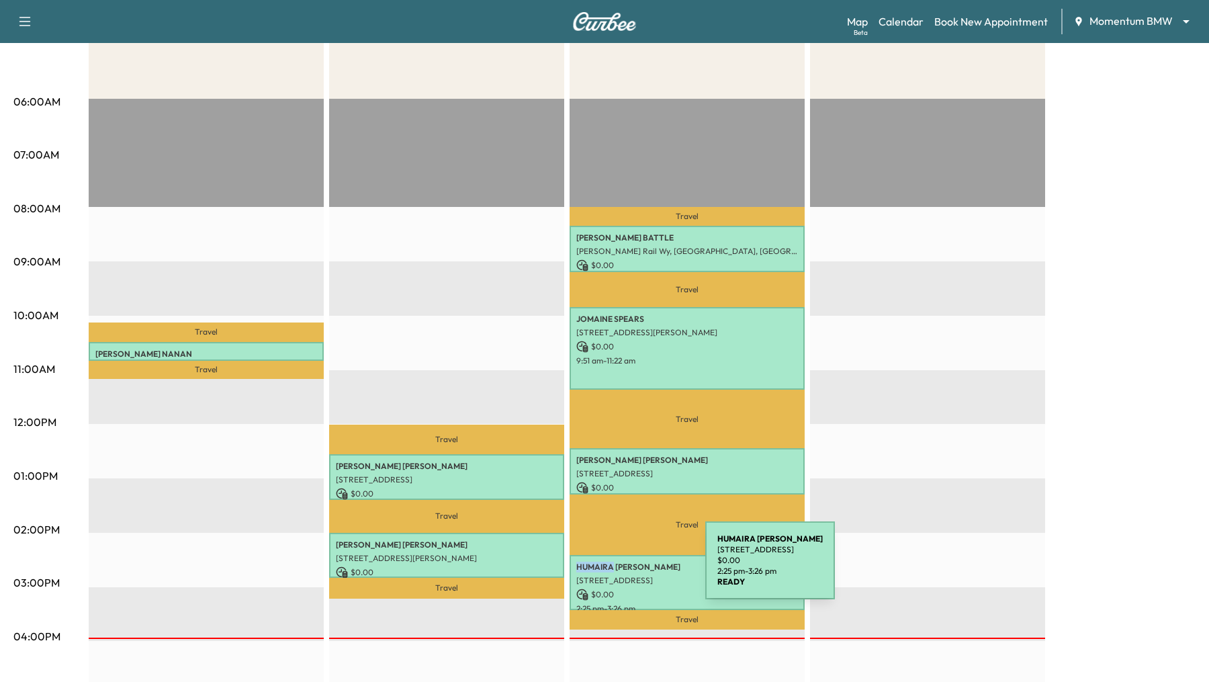
click at [605, 568] on p "HUMAIRA LOYA" at bounding box center [687, 567] width 222 height 11
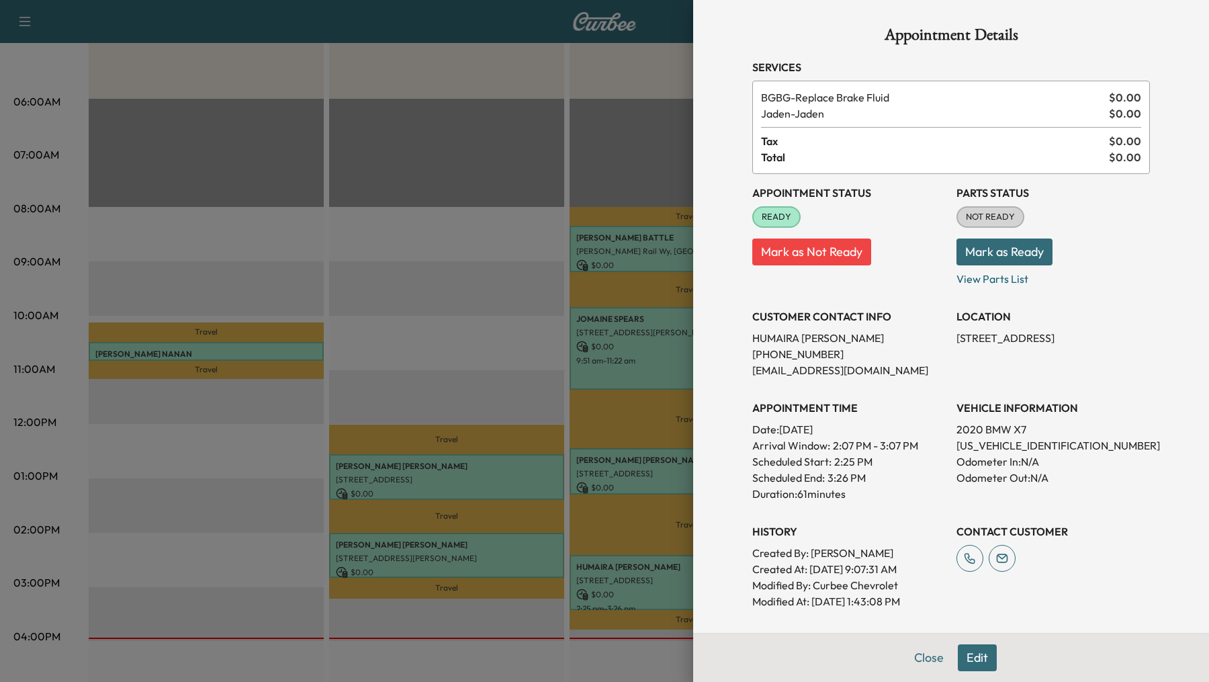
click at [456, 186] on div at bounding box center [604, 341] width 1209 height 682
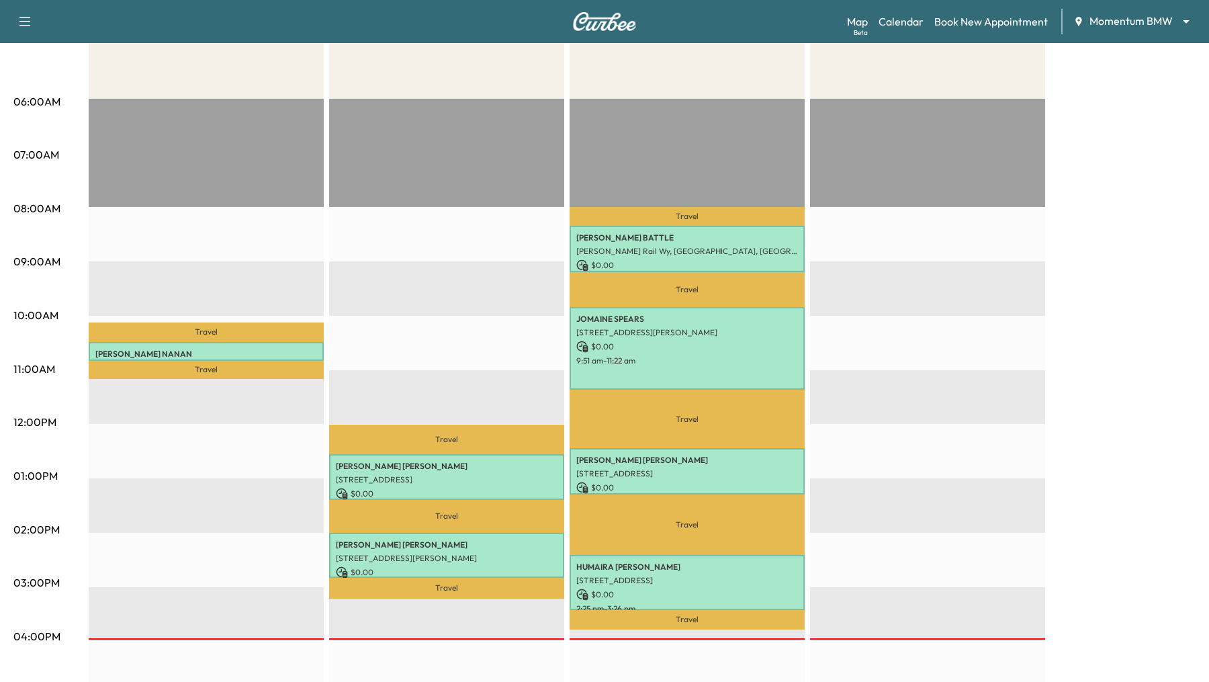
click at [484, 290] on div "Travel NICKOLE MOORE 306 Wood Loop St, Houston, TX 77015, USA $ 0.00 12:33 pm -…" at bounding box center [446, 533] width 235 height 868
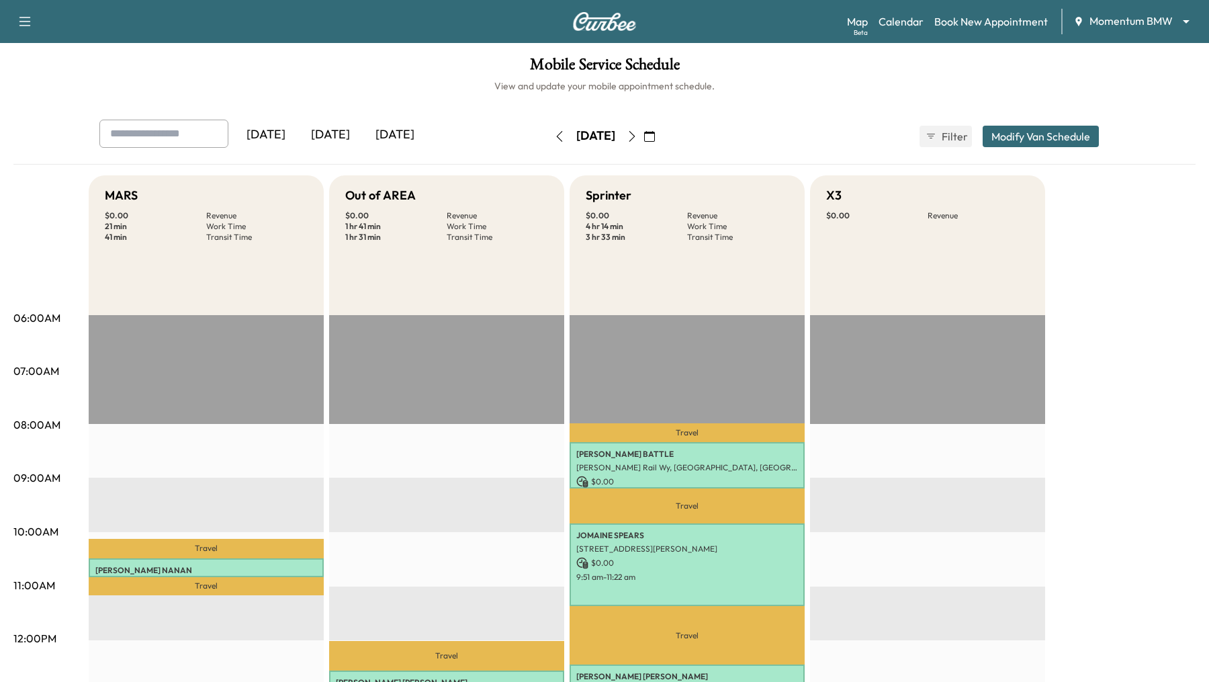
click at [638, 138] on icon "button" at bounding box center [632, 136] width 11 height 11
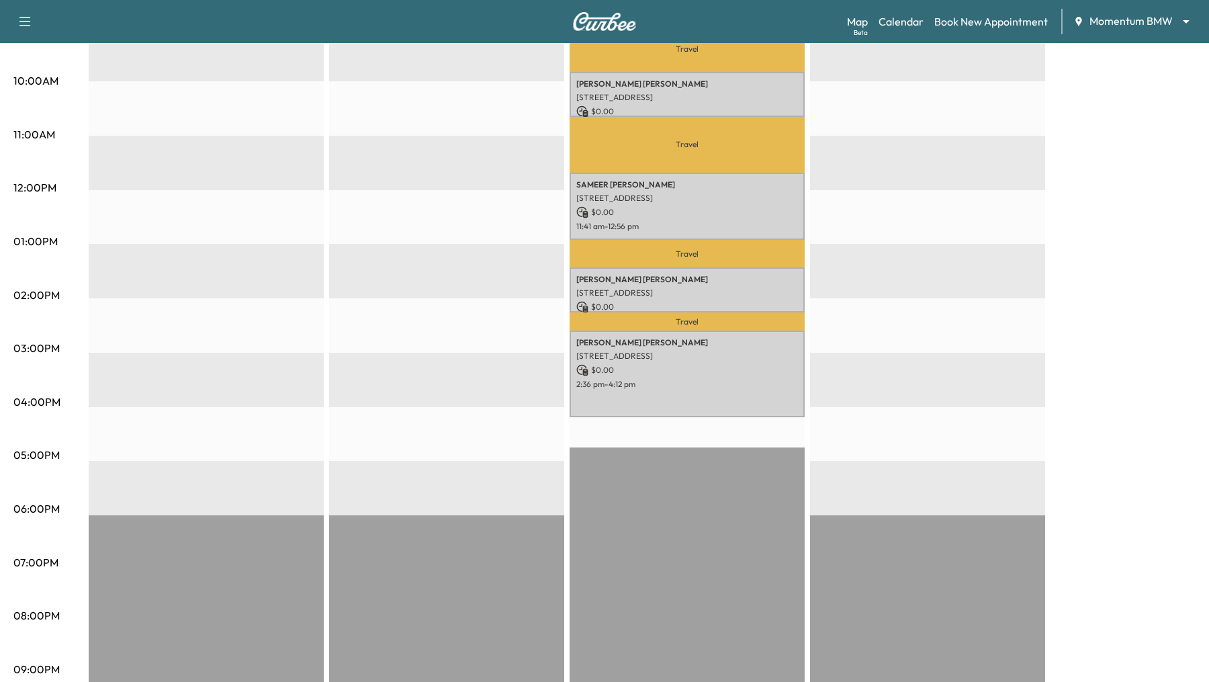
scroll to position [451, 0]
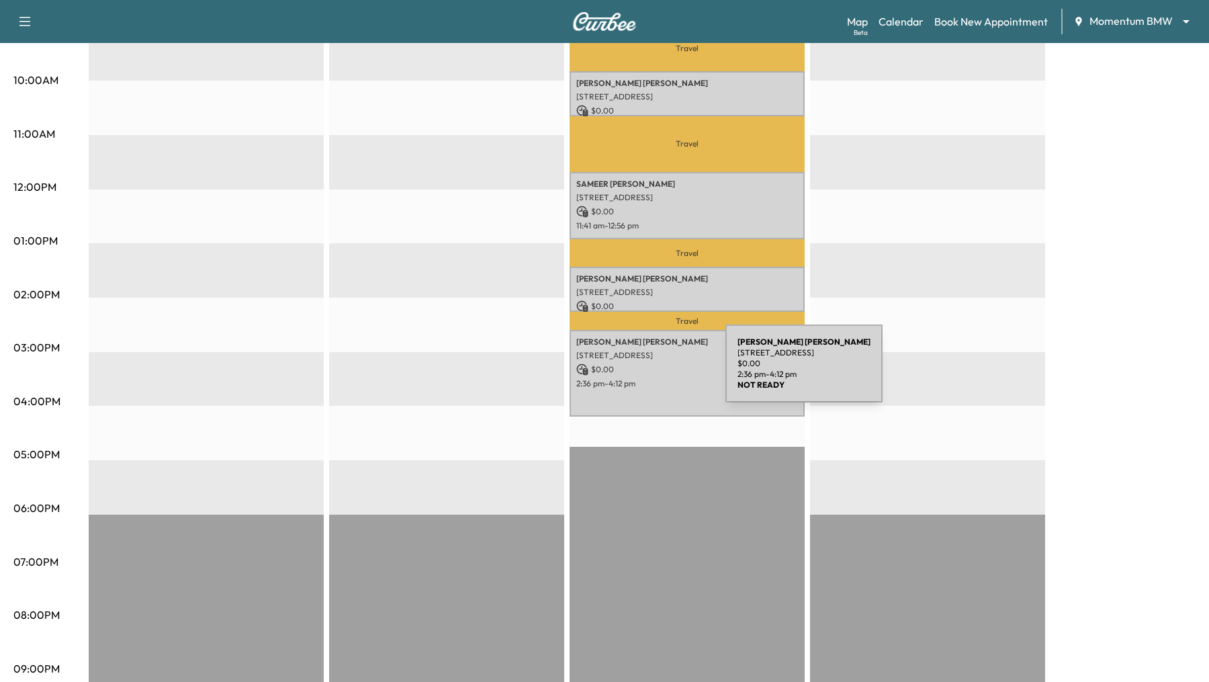
click at [625, 372] on p "$ 0.00" at bounding box center [687, 369] width 222 height 12
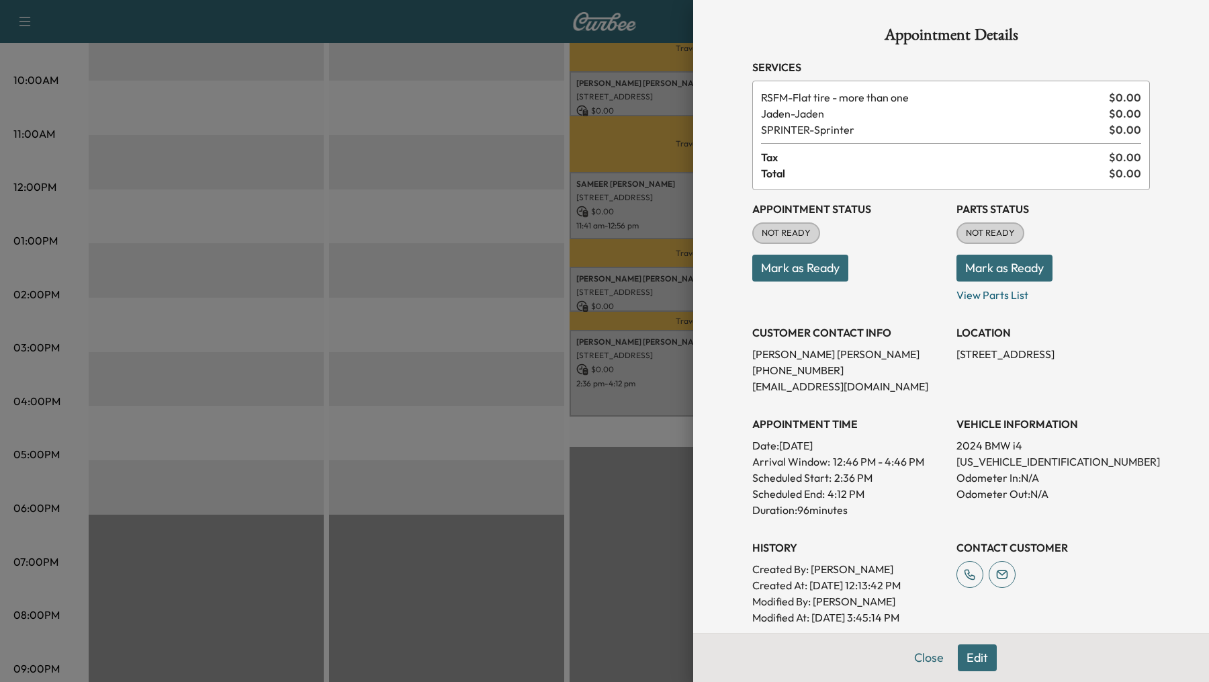
click at [974, 656] on button "Edit" at bounding box center [977, 657] width 39 height 27
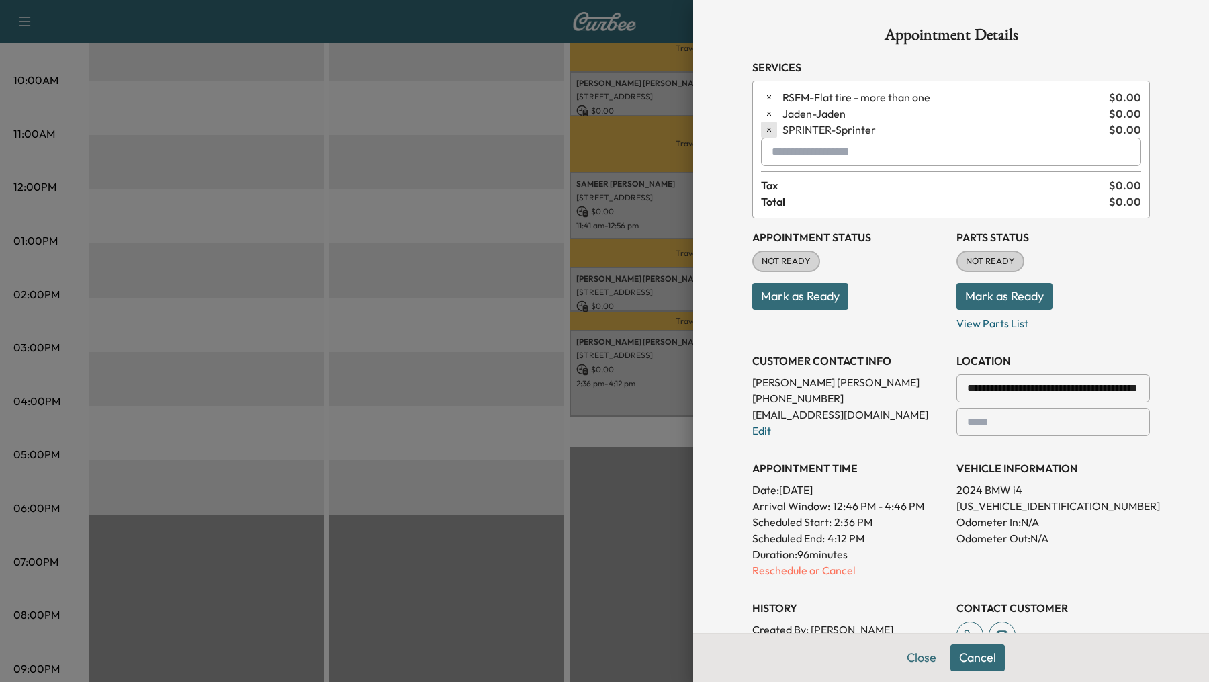
click at [769, 128] on icon "button" at bounding box center [769, 129] width 9 height 9
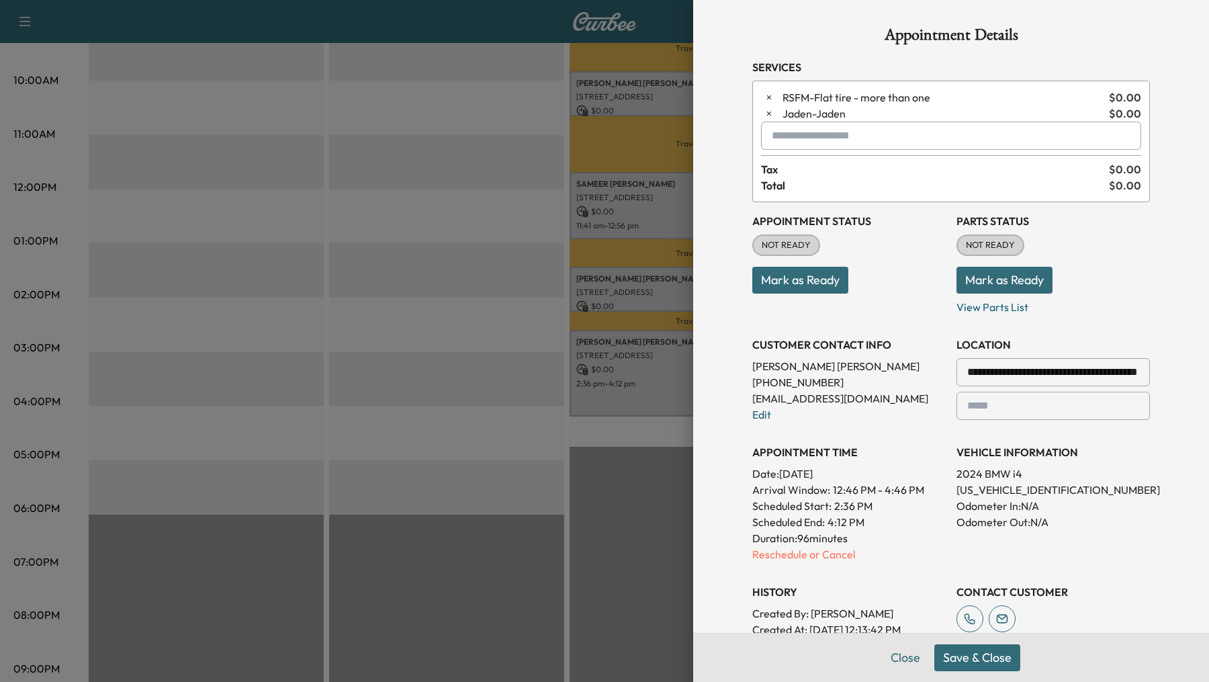
click at [775, 137] on div at bounding box center [775, 136] width 16 height 16
click at [832, 167] on p "SPRINTER - Sprinter" at bounding box center [914, 170] width 294 height 19
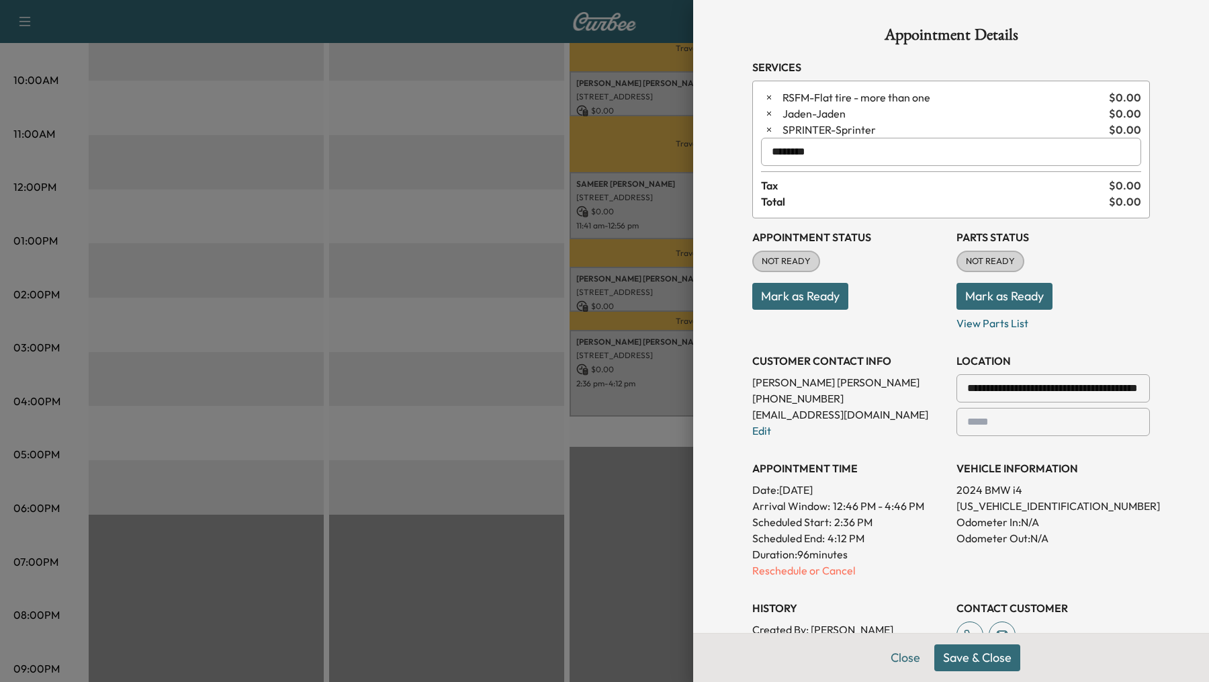
type input "********"
click at [965, 650] on button "Save & Close" at bounding box center [978, 657] width 86 height 27
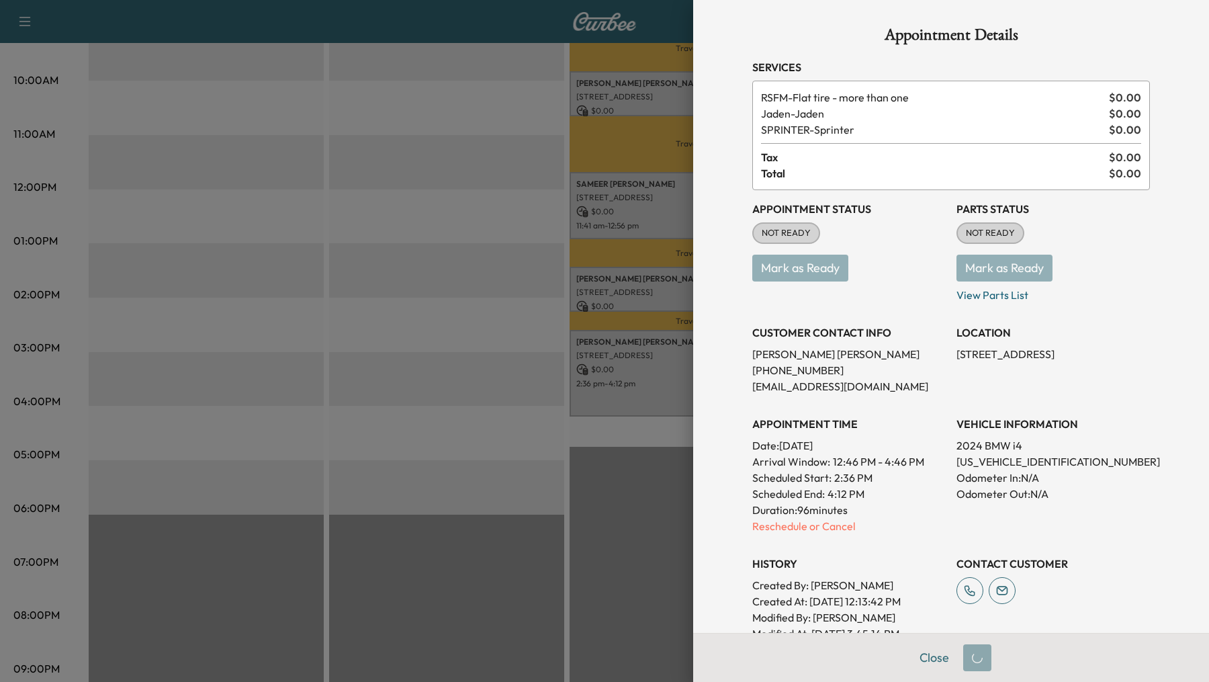
click at [512, 250] on div at bounding box center [604, 341] width 1209 height 682
click at [619, 141] on div at bounding box center [604, 341] width 1209 height 682
click at [603, 195] on div at bounding box center [604, 341] width 1209 height 682
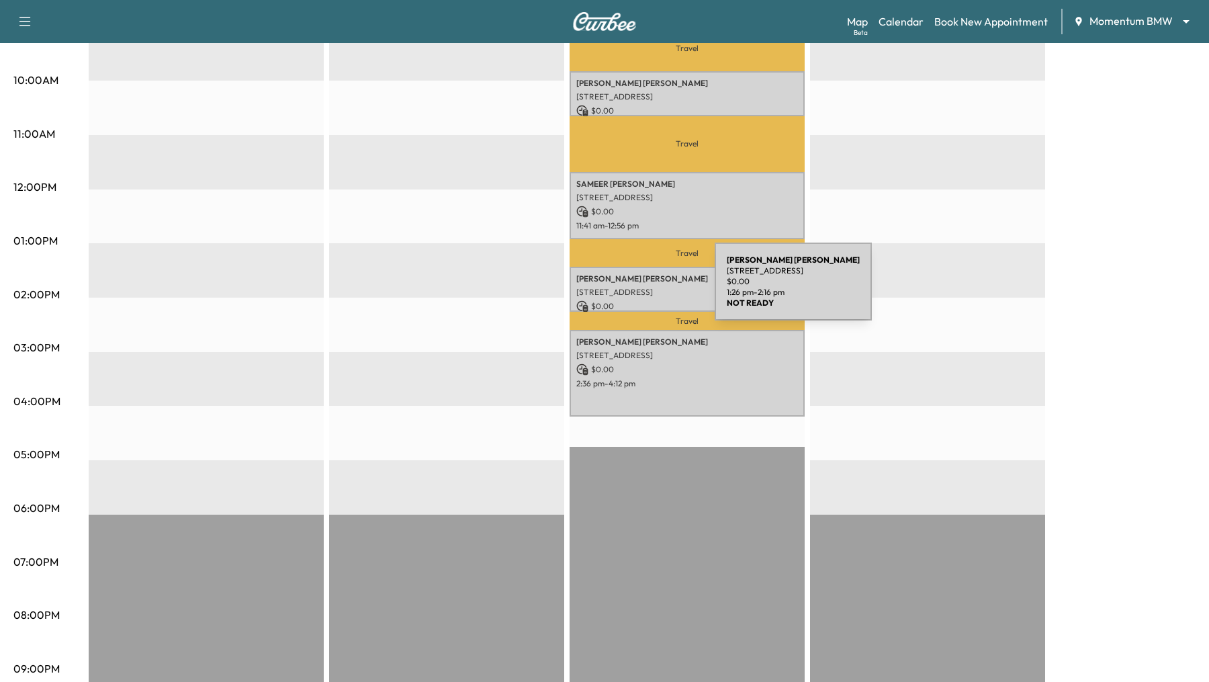
click at [614, 290] on p "[STREET_ADDRESS]" at bounding box center [687, 292] width 222 height 11
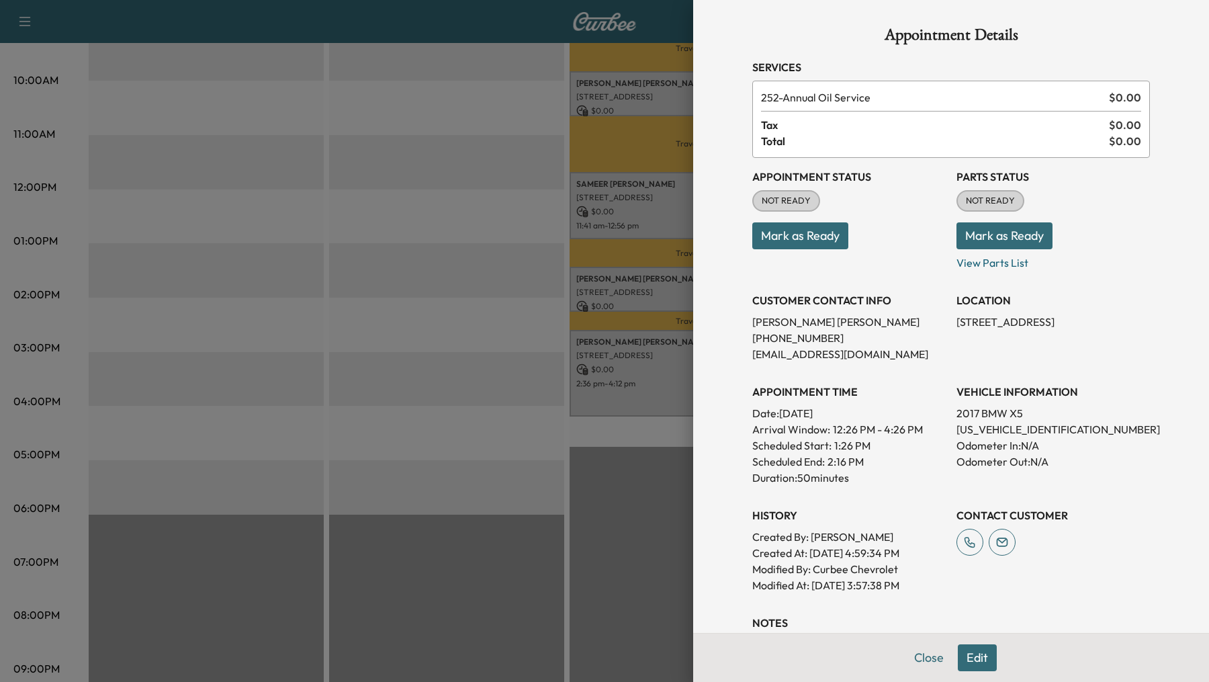
click at [969, 654] on button "Edit" at bounding box center [977, 657] width 39 height 27
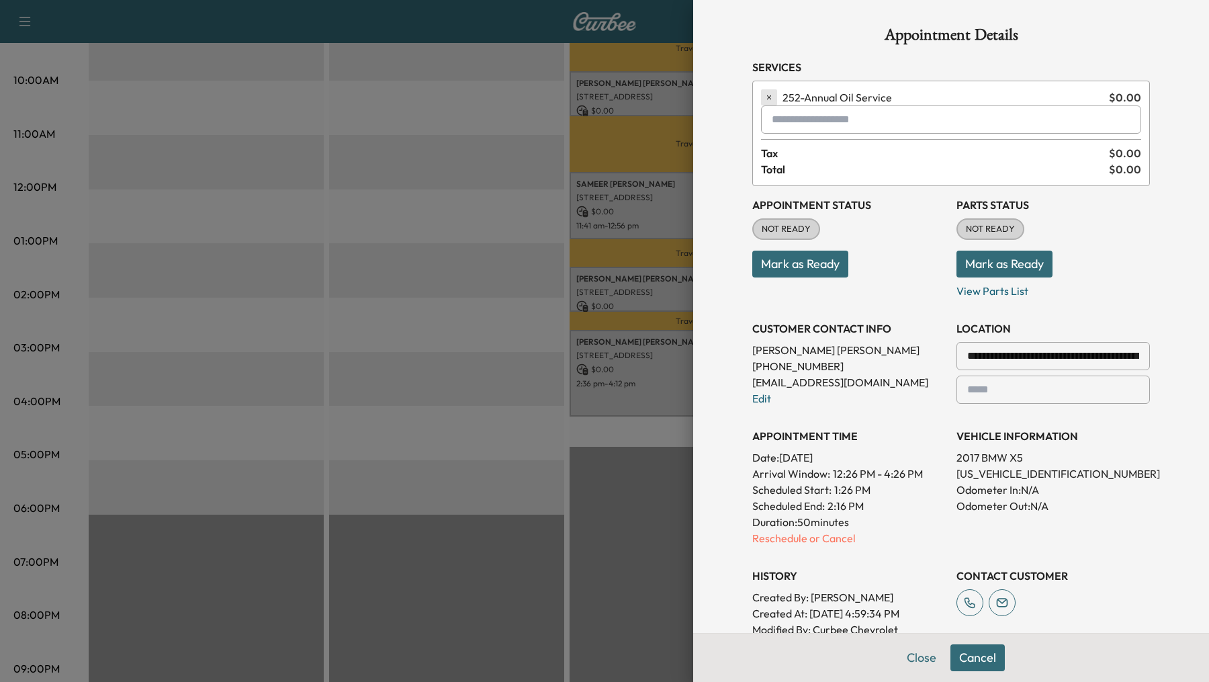
click at [765, 94] on icon "button" at bounding box center [769, 97] width 9 height 9
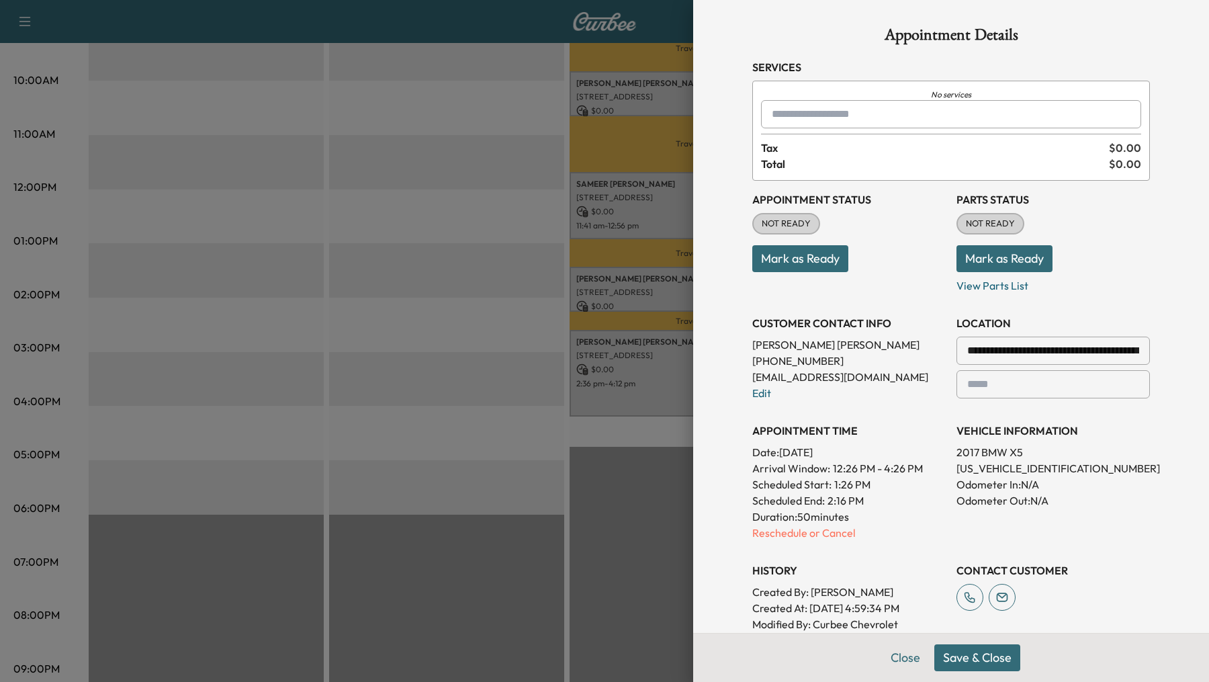
click at [791, 114] on input "text" at bounding box center [951, 114] width 380 height 28
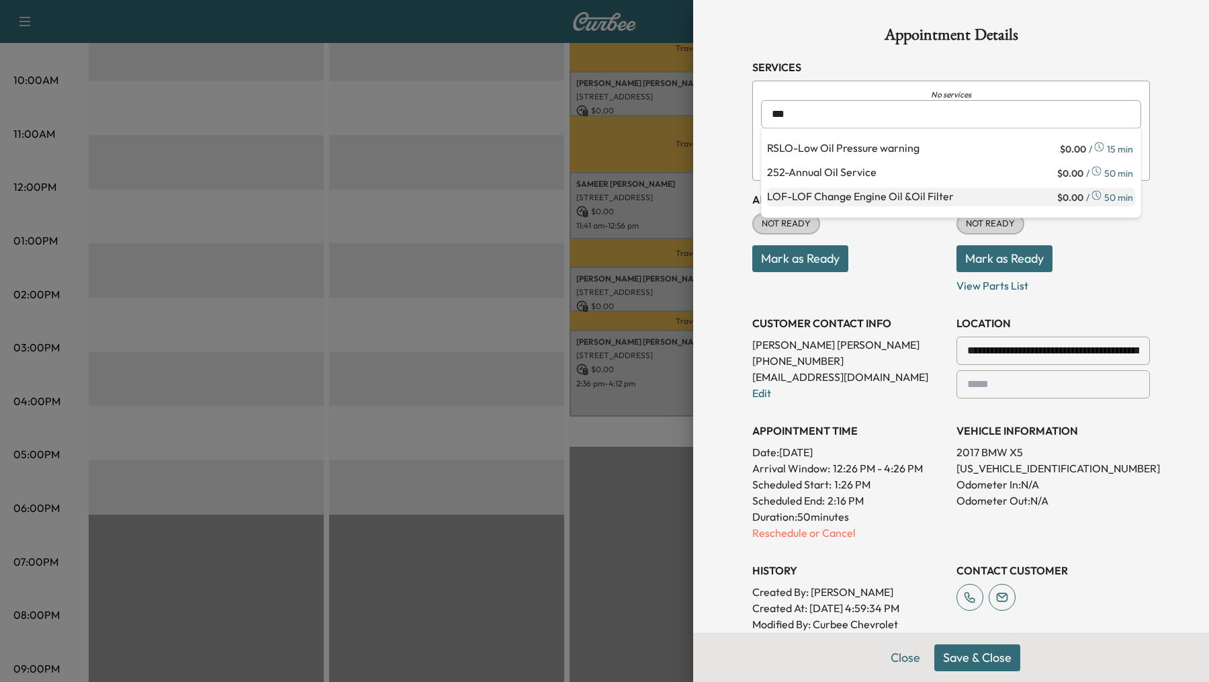
click at [814, 191] on p "LOF - LOF Change Engine Oil &Oil Filter" at bounding box center [911, 197] width 288 height 19
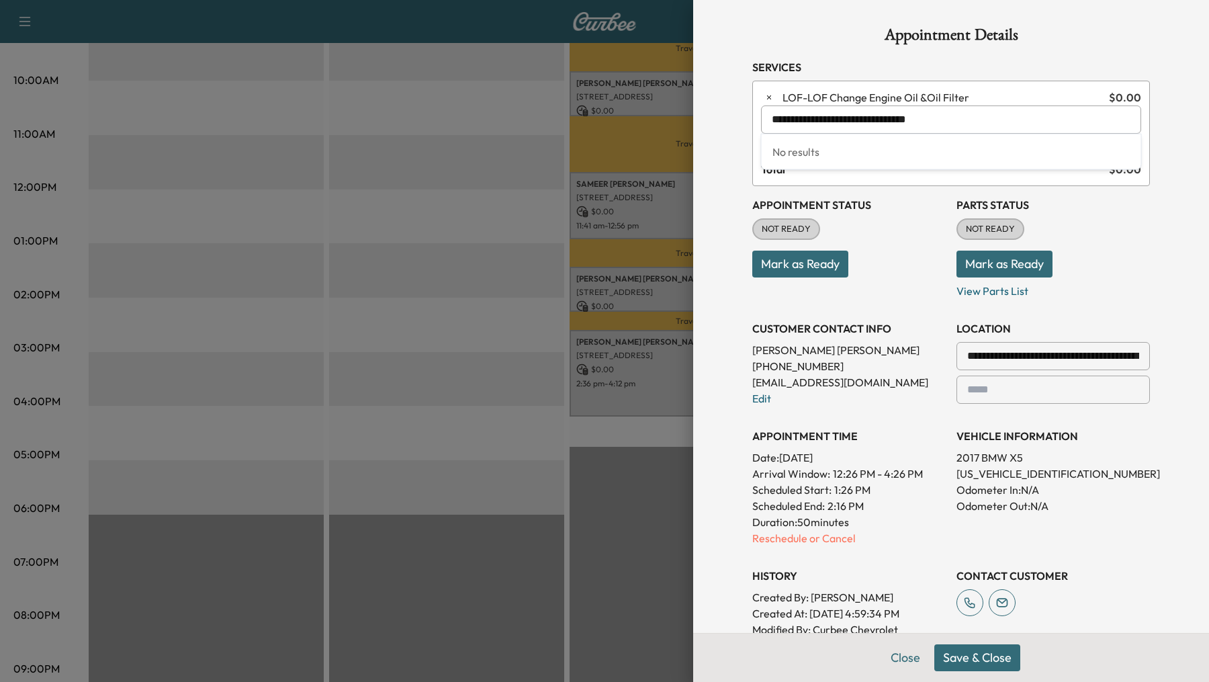
drag, startPoint x: 944, startPoint y: 121, endPoint x: 766, endPoint y: 121, distance: 178.0
click at [766, 121] on div "**********" at bounding box center [951, 119] width 380 height 28
drag, startPoint x: 932, startPoint y: 118, endPoint x: 722, endPoint y: 103, distance: 210.8
click at [722, 103] on div "**********" at bounding box center [951, 341] width 516 height 682
type input "*"
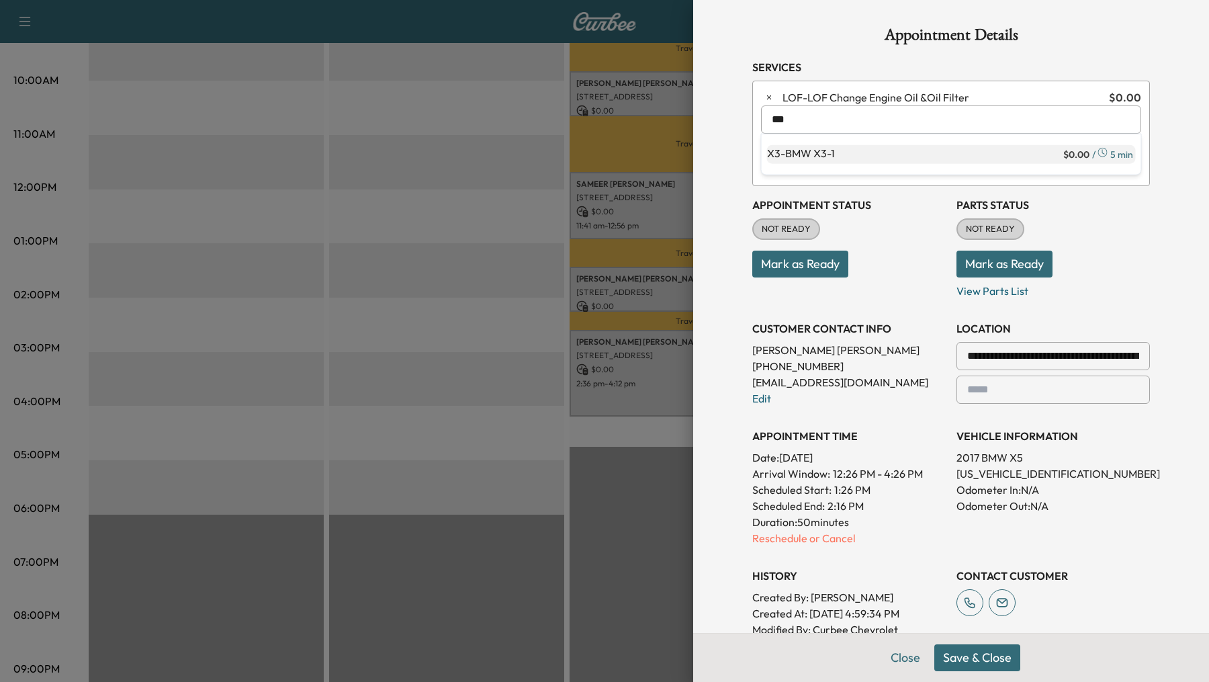
click at [785, 145] on p "X3 - BMW X3-1" at bounding box center [914, 154] width 294 height 19
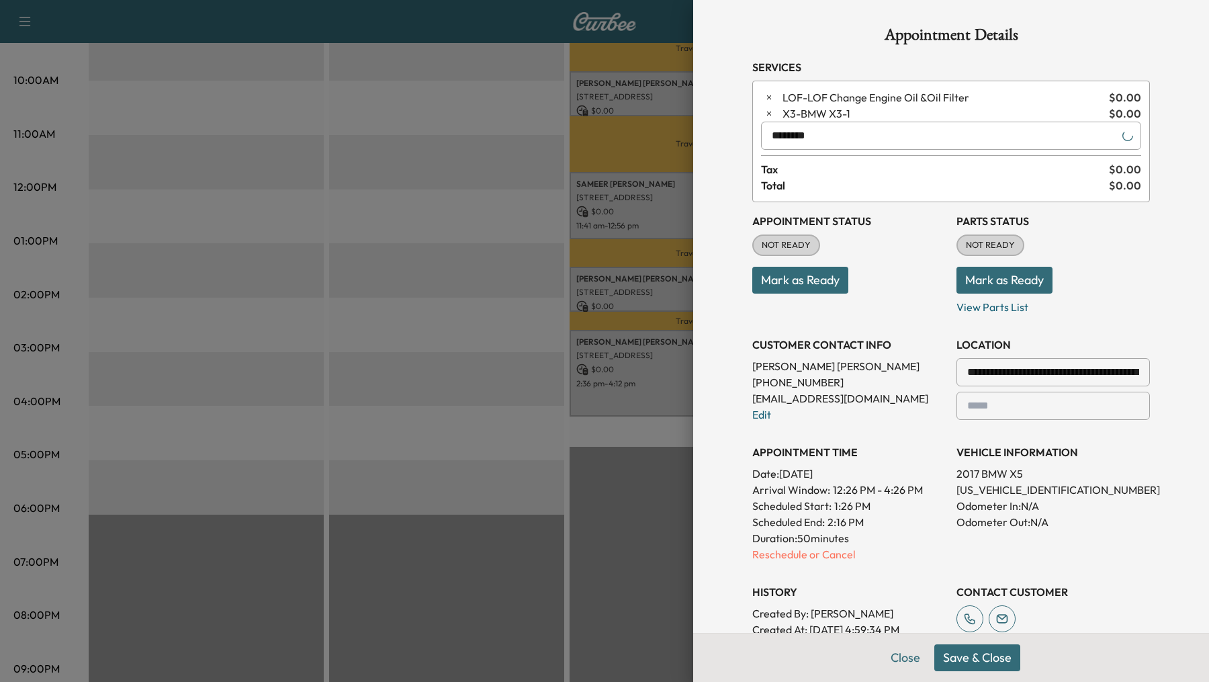
type input "********"
click at [973, 658] on button "Save & Close" at bounding box center [978, 657] width 86 height 27
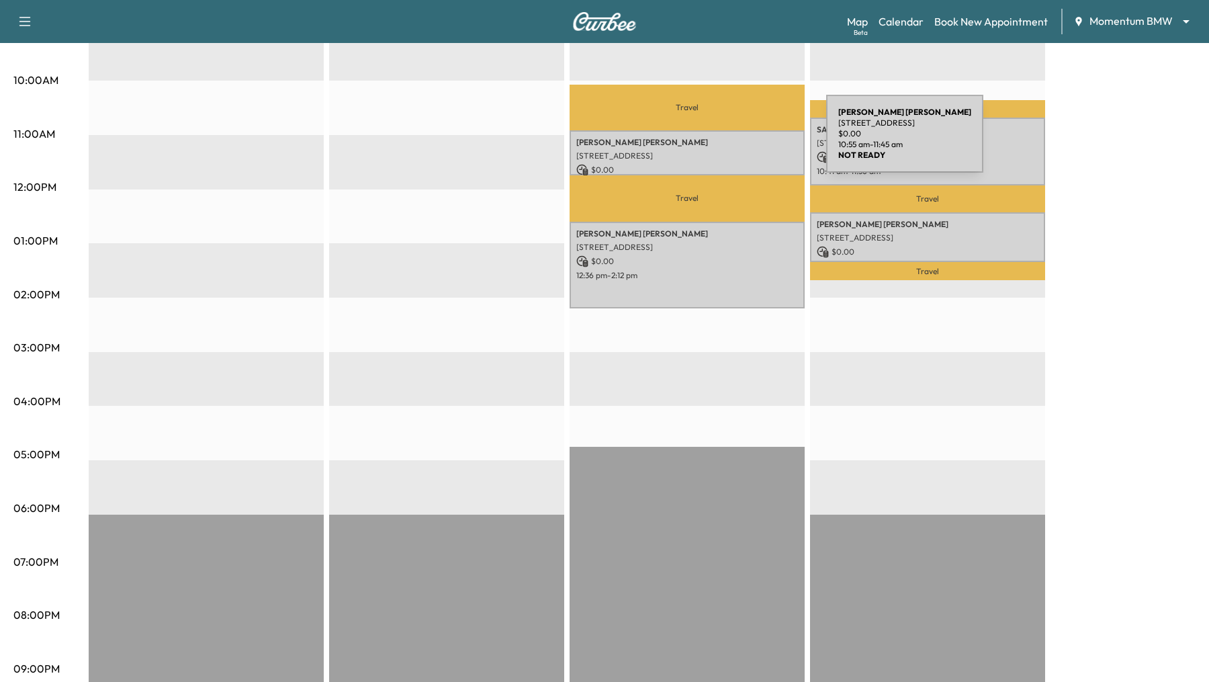
click at [726, 142] on p "ANDREW KIRWIN" at bounding box center [687, 142] width 222 height 11
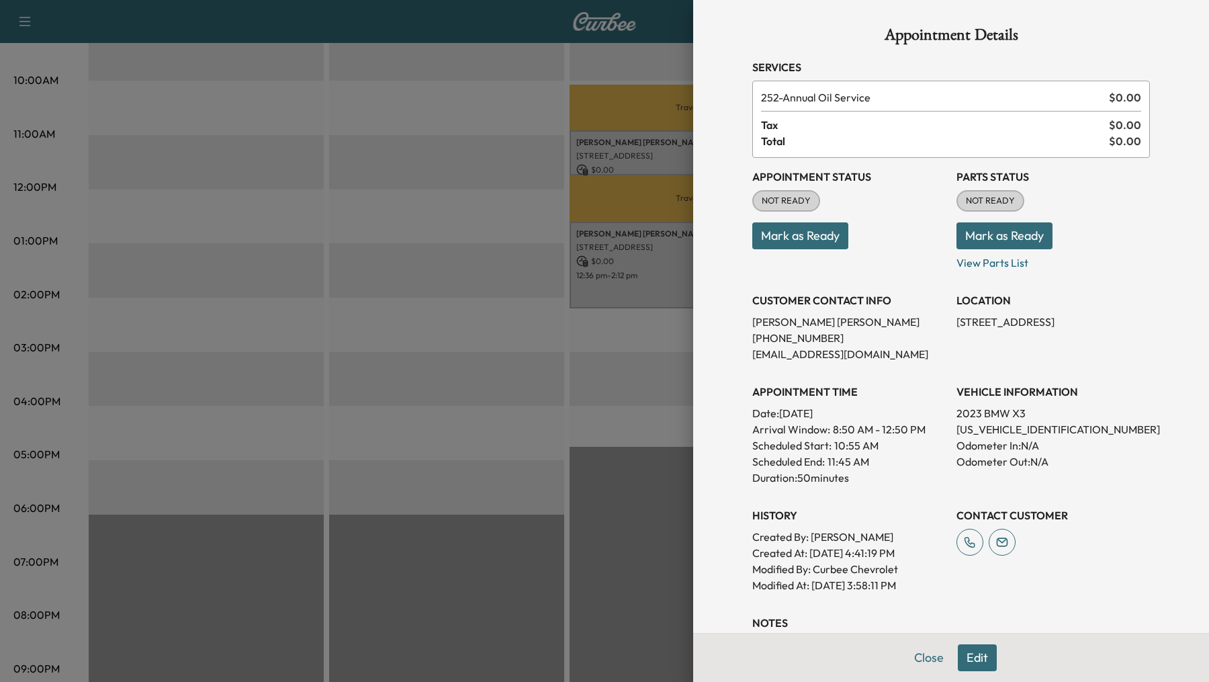
click at [982, 654] on button "Edit" at bounding box center [977, 657] width 39 height 27
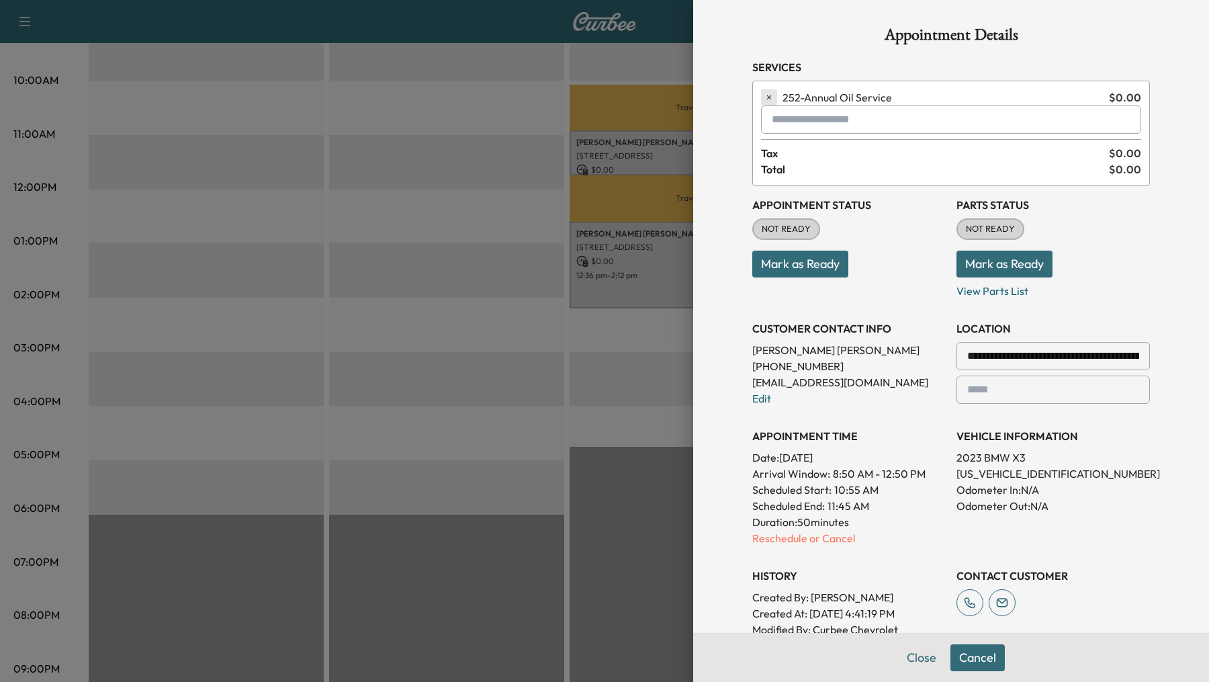
click at [767, 93] on icon "button" at bounding box center [769, 97] width 9 height 9
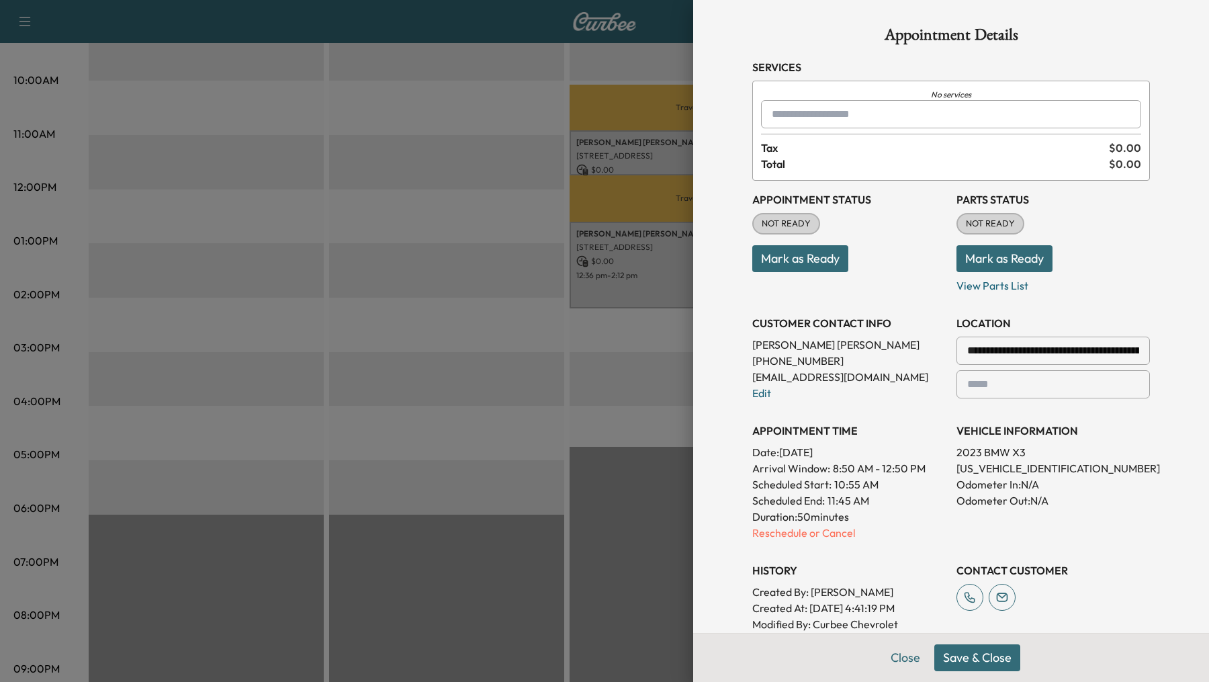
click at [772, 109] on div at bounding box center [775, 114] width 16 height 16
click at [802, 149] on p "LOF - LOF Change Engine Oil &Oil Filter" at bounding box center [911, 149] width 288 height 19
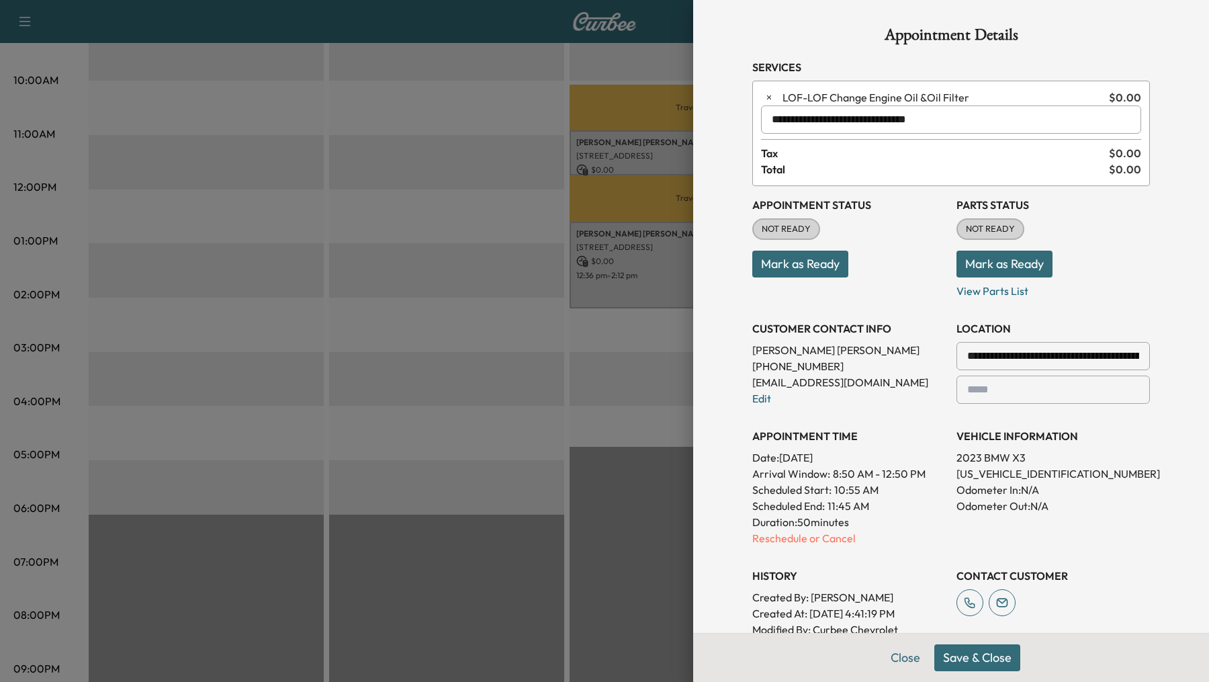
type input "**********"
click at [974, 663] on button "Save & Close" at bounding box center [978, 657] width 86 height 27
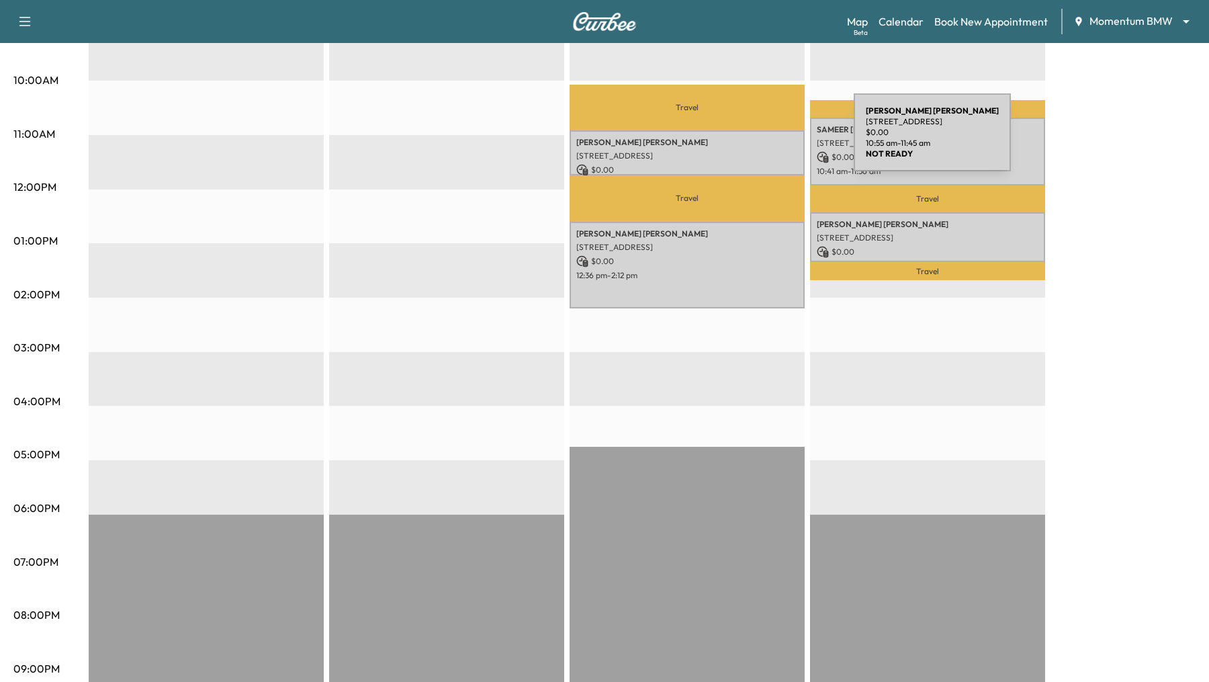
click at [753, 140] on p "ANDREW KIRWIN" at bounding box center [687, 142] width 222 height 11
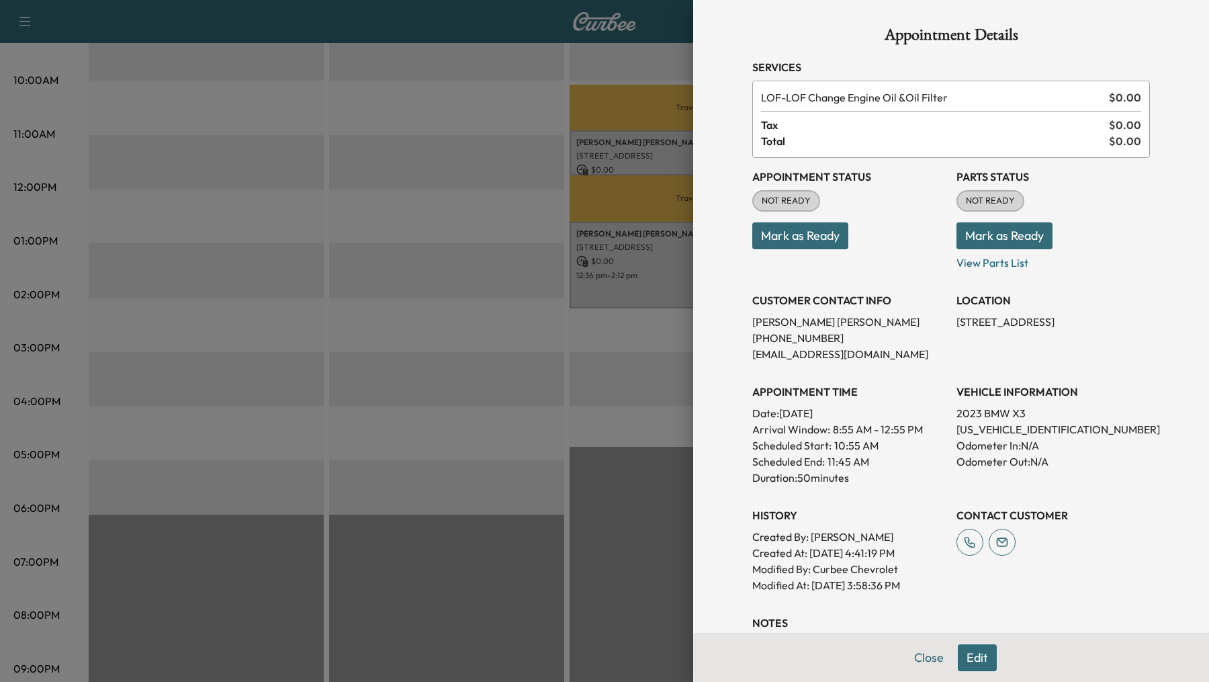
click at [980, 655] on button "Edit" at bounding box center [977, 657] width 39 height 27
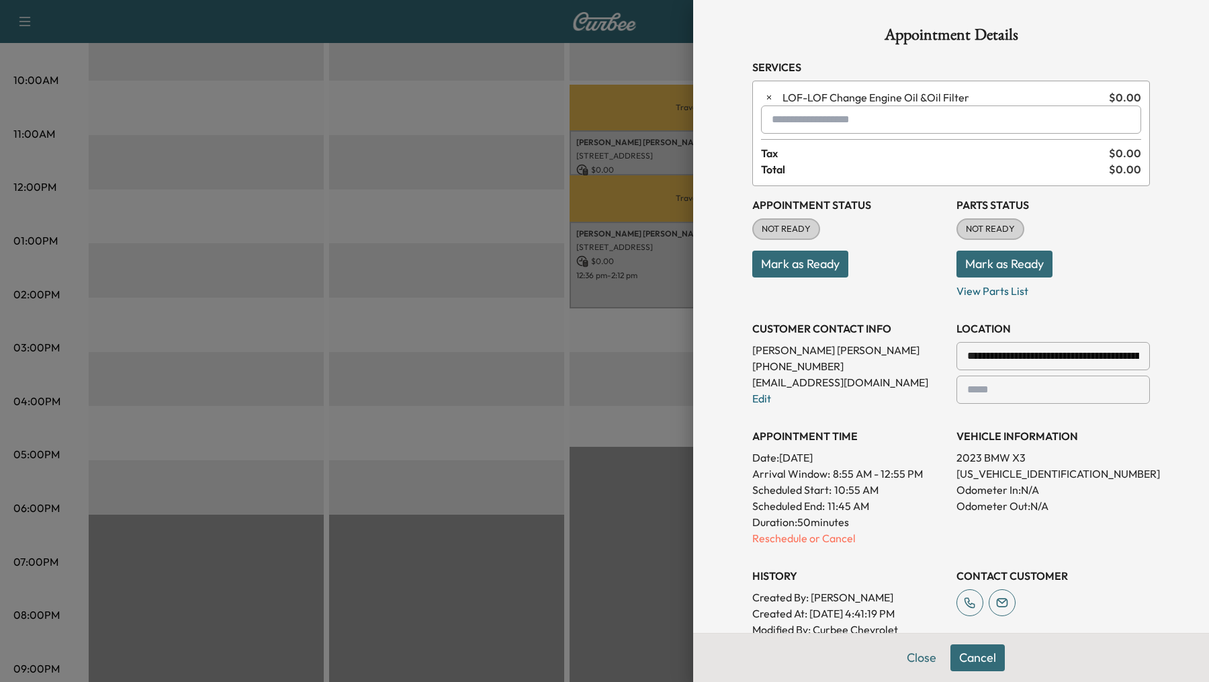
click at [834, 120] on input "text" at bounding box center [951, 119] width 380 height 28
click at [820, 148] on p "X3 - BMW X3-1" at bounding box center [914, 154] width 294 height 19
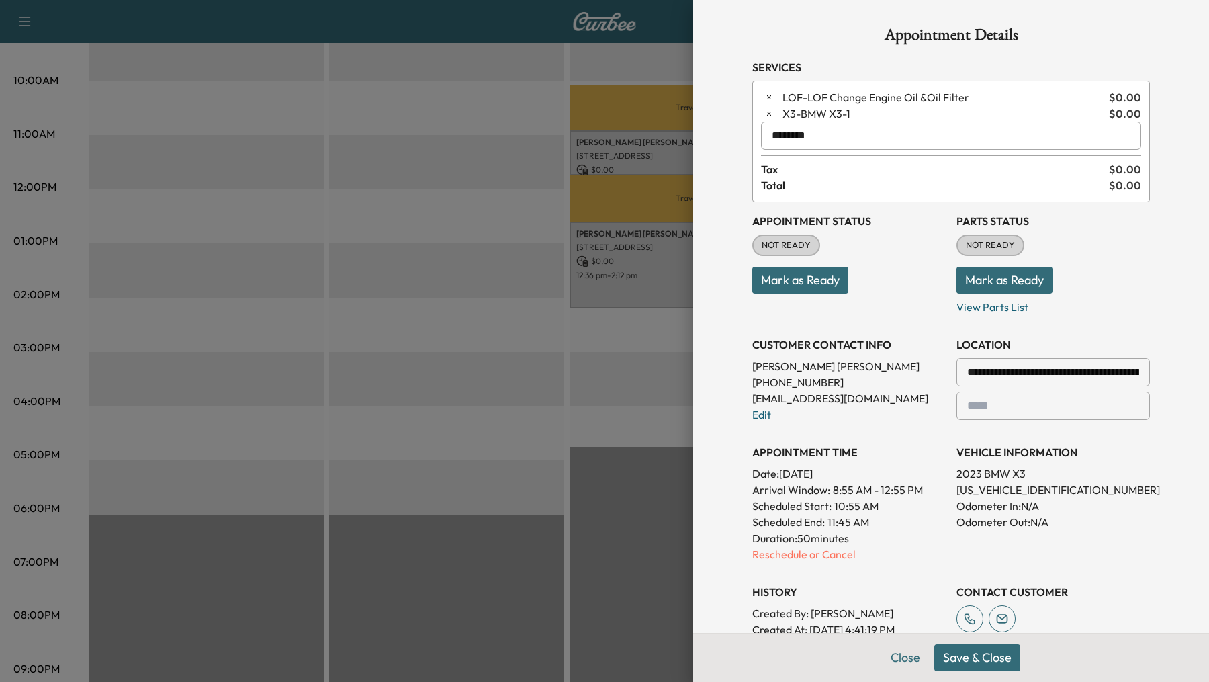
type input "********"
click at [967, 668] on button "Save & Close" at bounding box center [978, 657] width 86 height 27
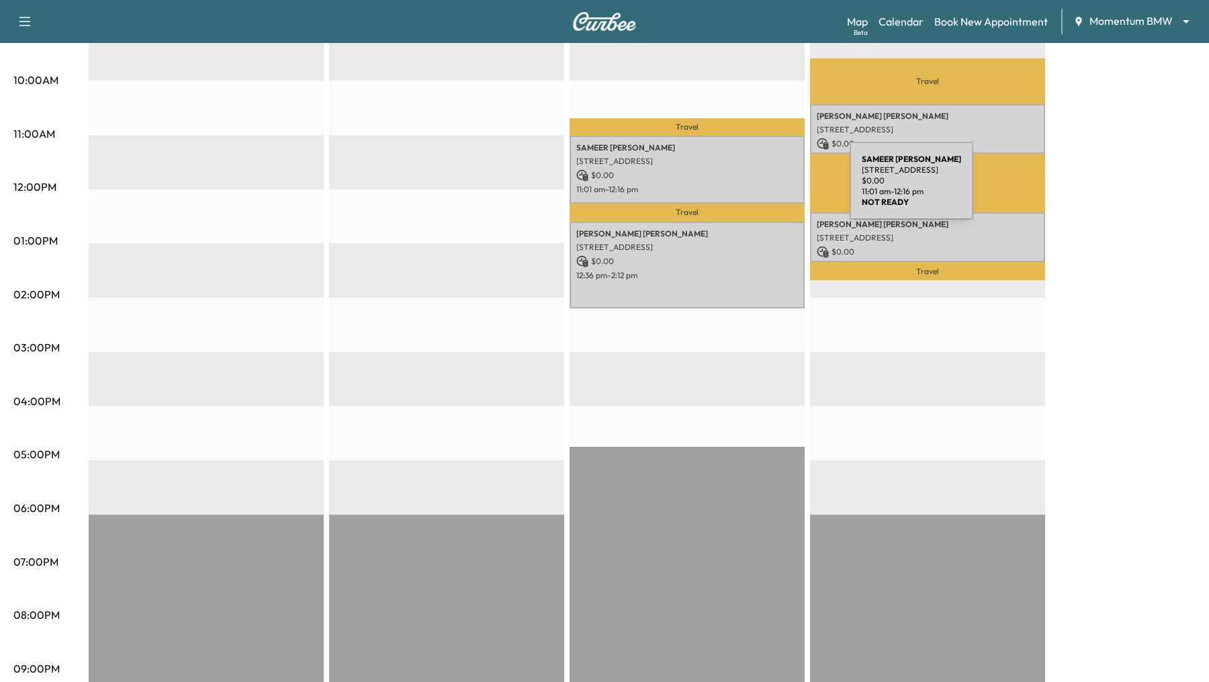
click at [744, 179] on p "$ 0.00" at bounding box center [687, 175] width 222 height 12
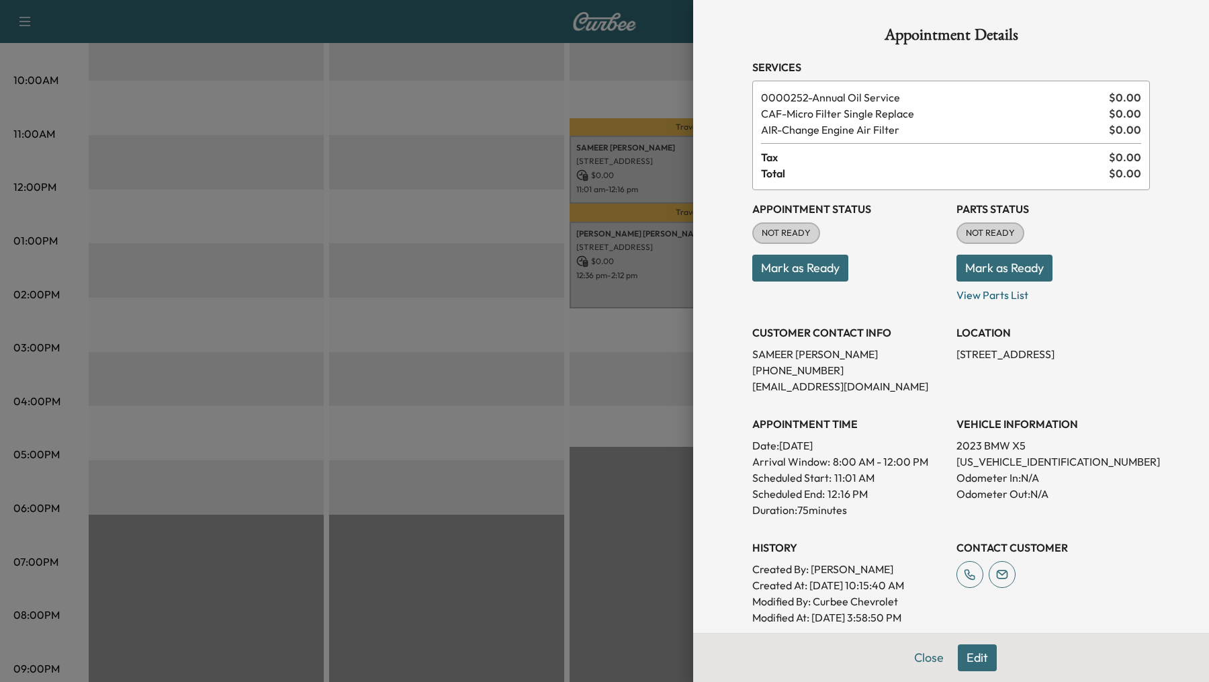
click at [980, 658] on button "Edit" at bounding box center [977, 657] width 39 height 27
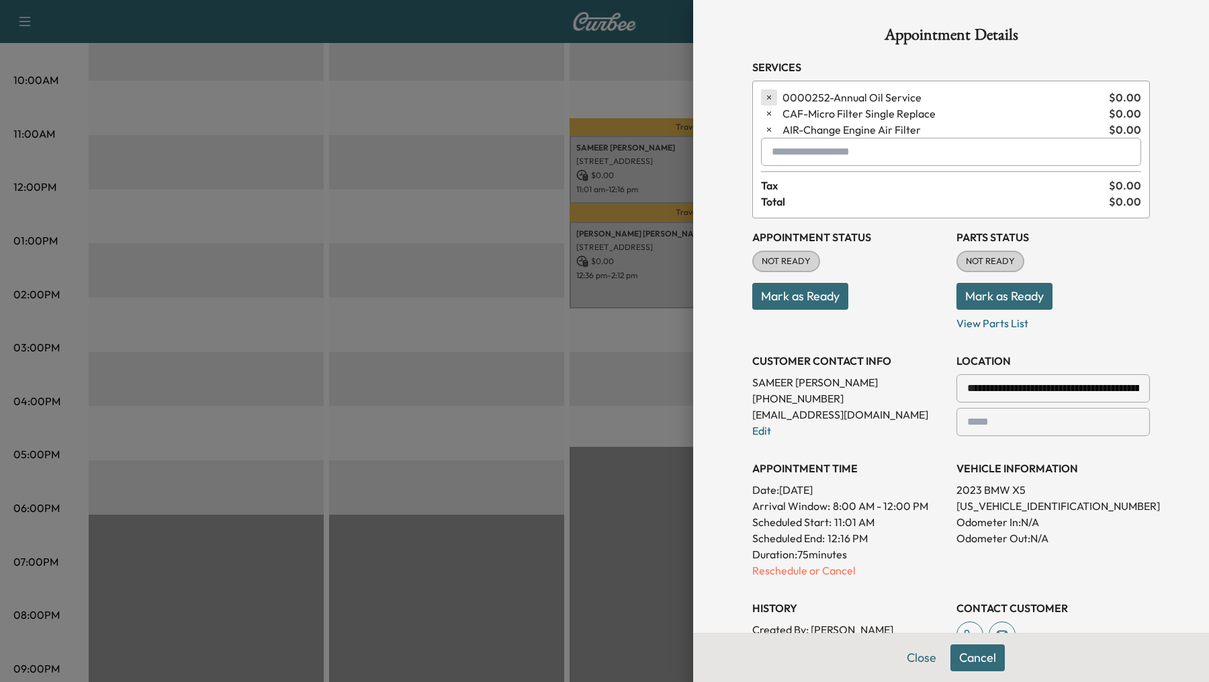
click at [770, 96] on icon "button" at bounding box center [769, 97] width 9 height 9
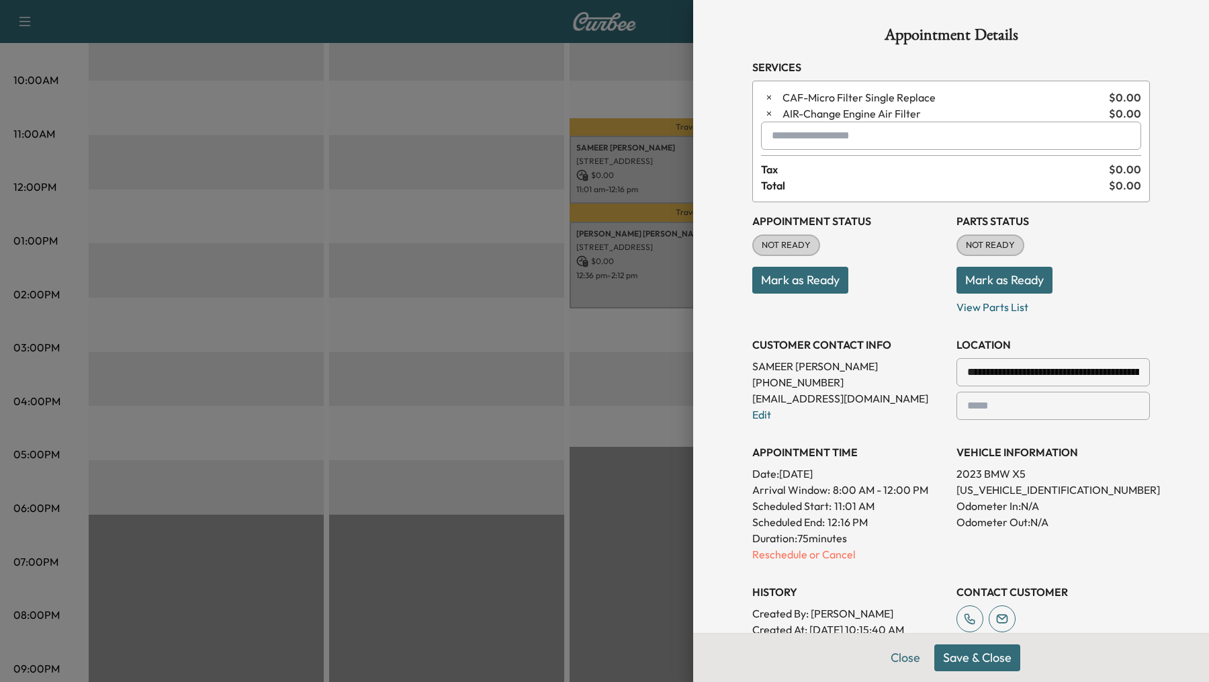
click at [780, 129] on div at bounding box center [775, 136] width 16 height 16
click at [787, 168] on p "LOF - LOF Change Engine Oil &Oil Filter" at bounding box center [911, 170] width 288 height 19
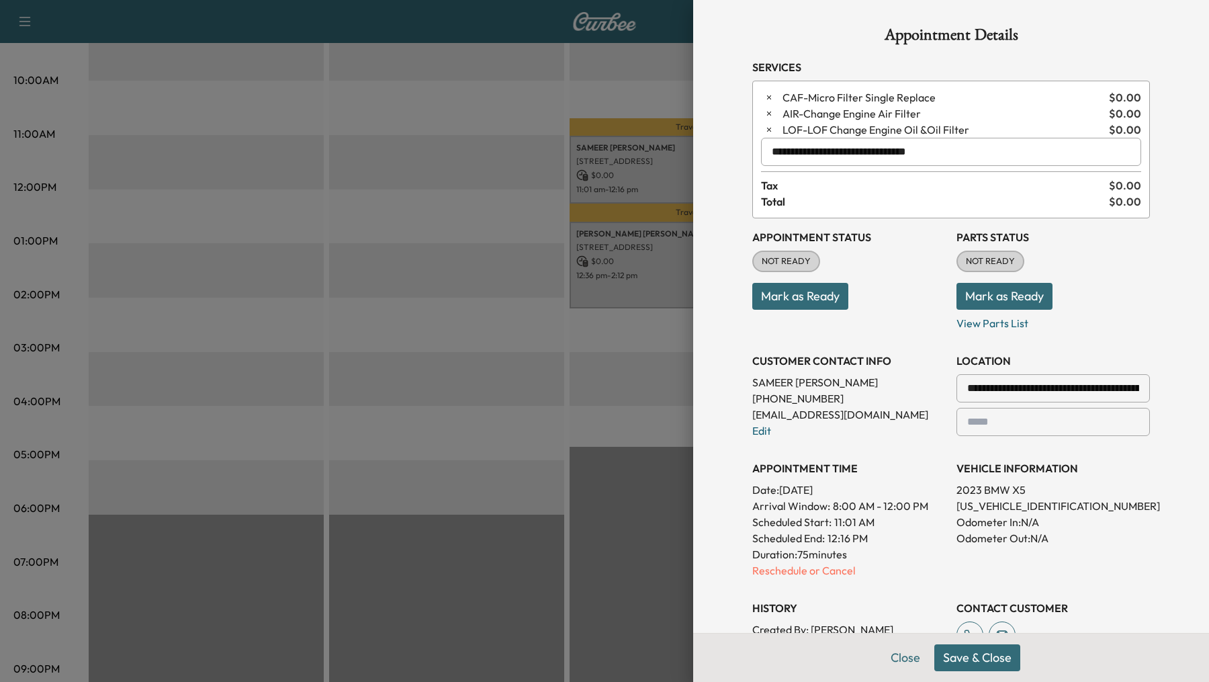
type input "**********"
click at [984, 661] on button "Save & Close" at bounding box center [978, 657] width 86 height 27
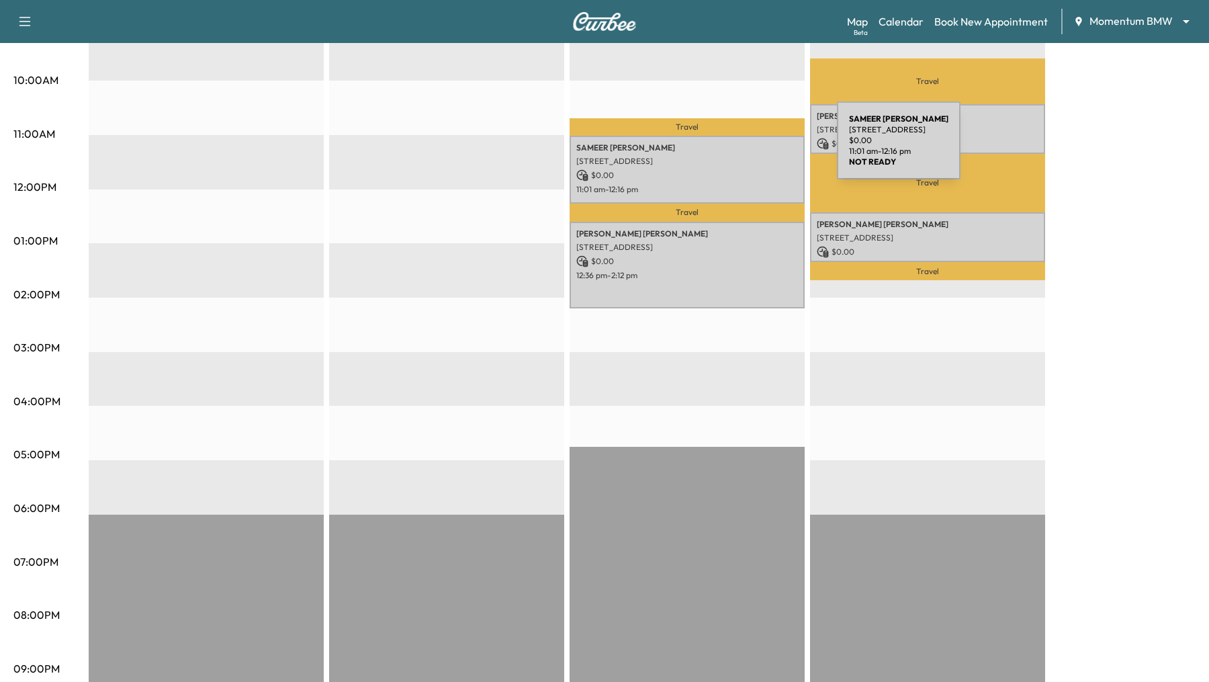
click at [733, 139] on div "SAMEER PANJWANI 14 Honor Crest Run, Sugar Land, TX 77498, USA $ 0.00 11:01 am -…" at bounding box center [687, 170] width 235 height 68
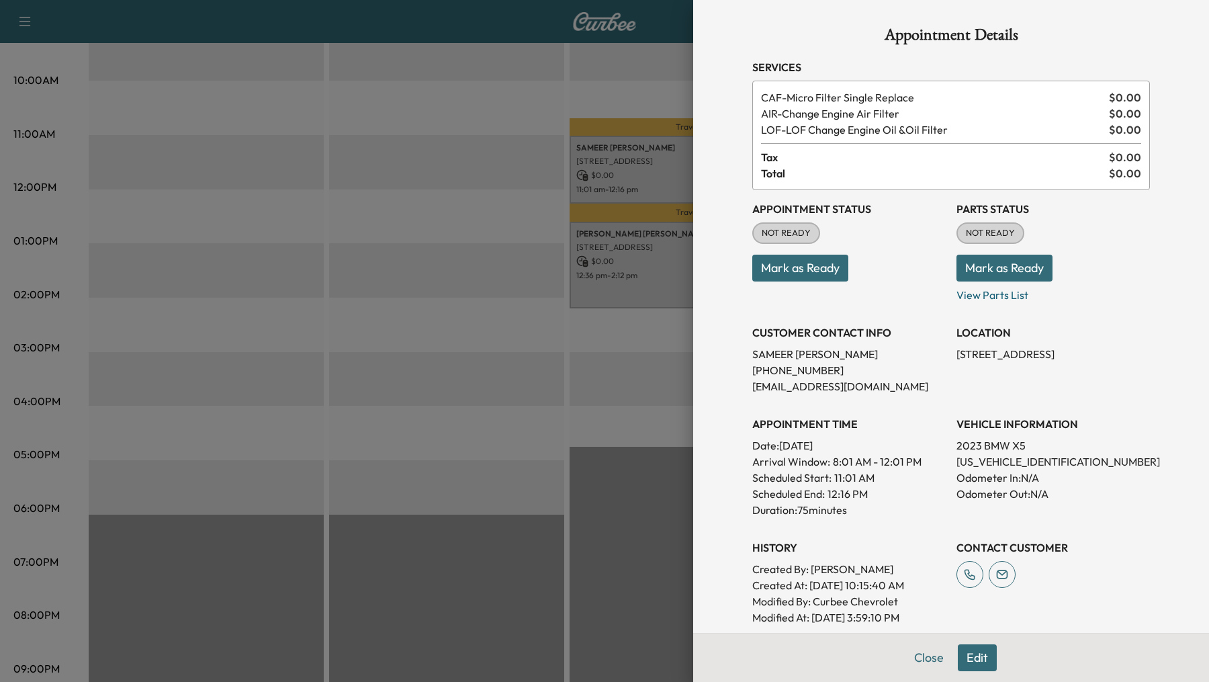
click at [978, 657] on button "Edit" at bounding box center [977, 657] width 39 height 27
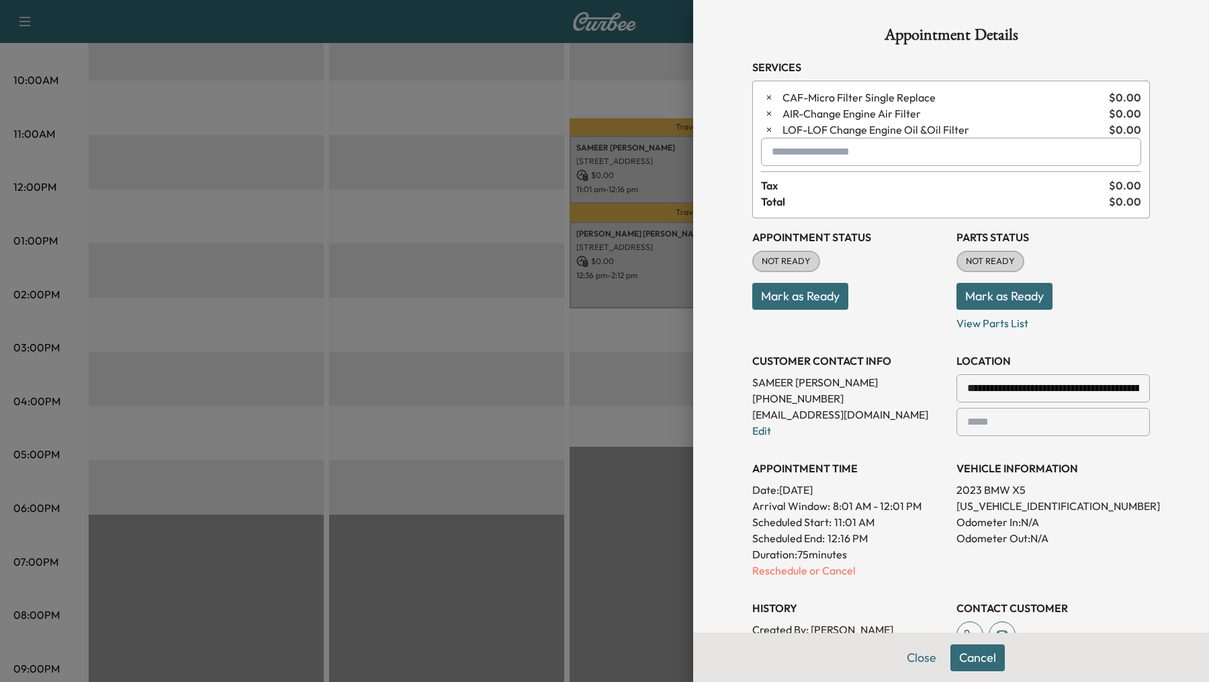
click at [790, 155] on input "text" at bounding box center [951, 152] width 380 height 28
click at [816, 185] on p "X3 - BMW X3-1" at bounding box center [914, 186] width 294 height 19
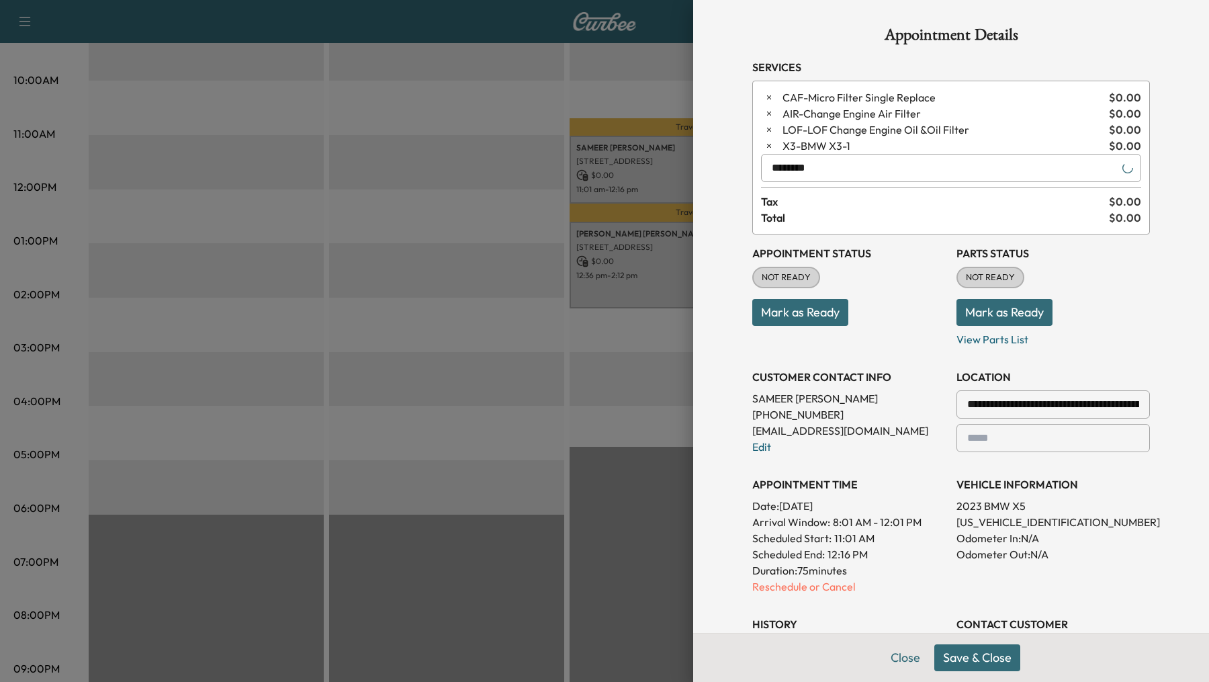
type input "********"
click at [970, 658] on button "Save & Close" at bounding box center [978, 657] width 86 height 27
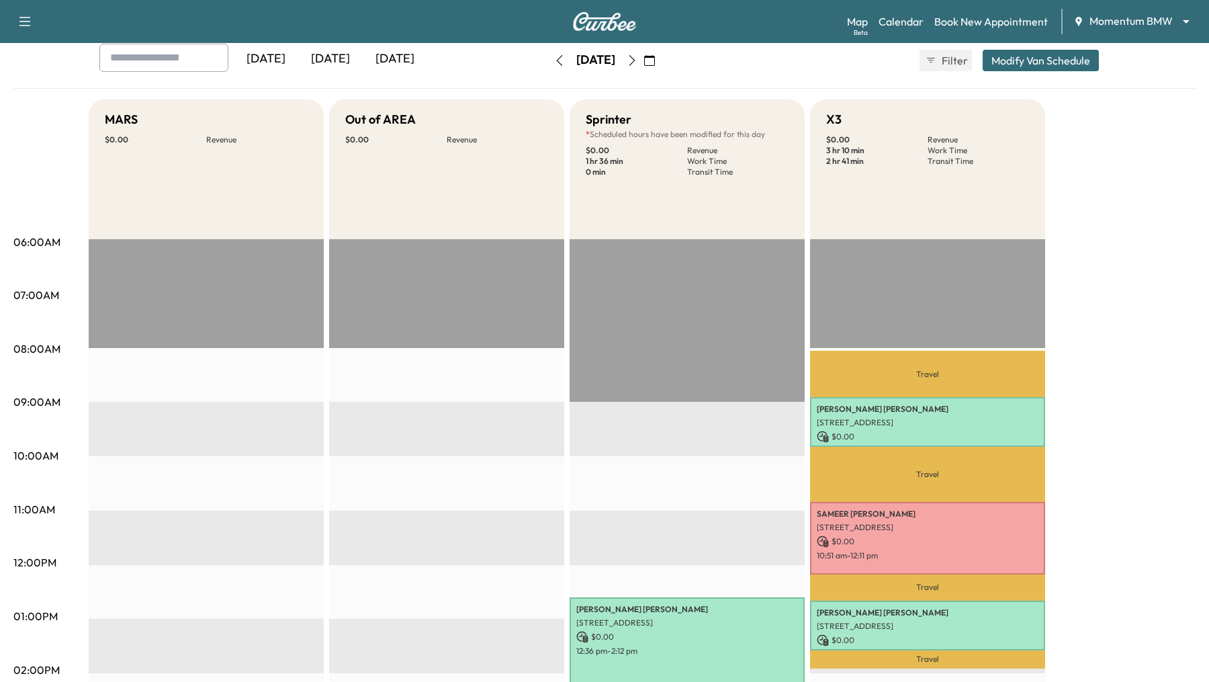
scroll to position [0, 0]
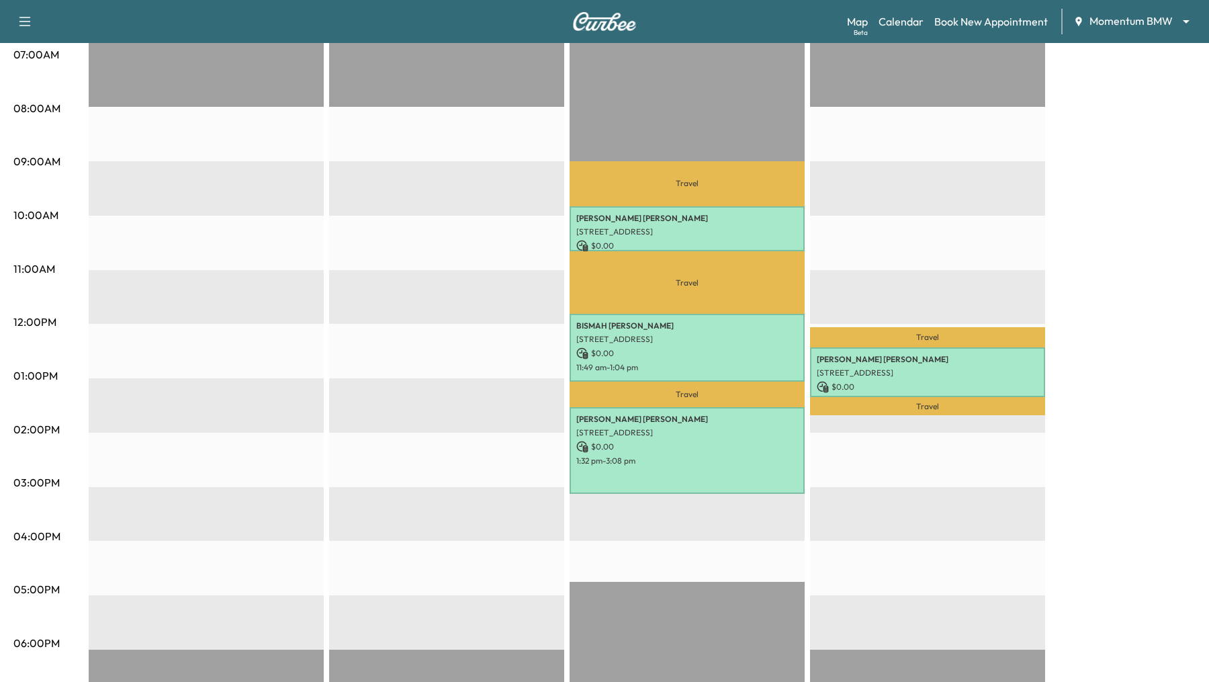
scroll to position [318, 0]
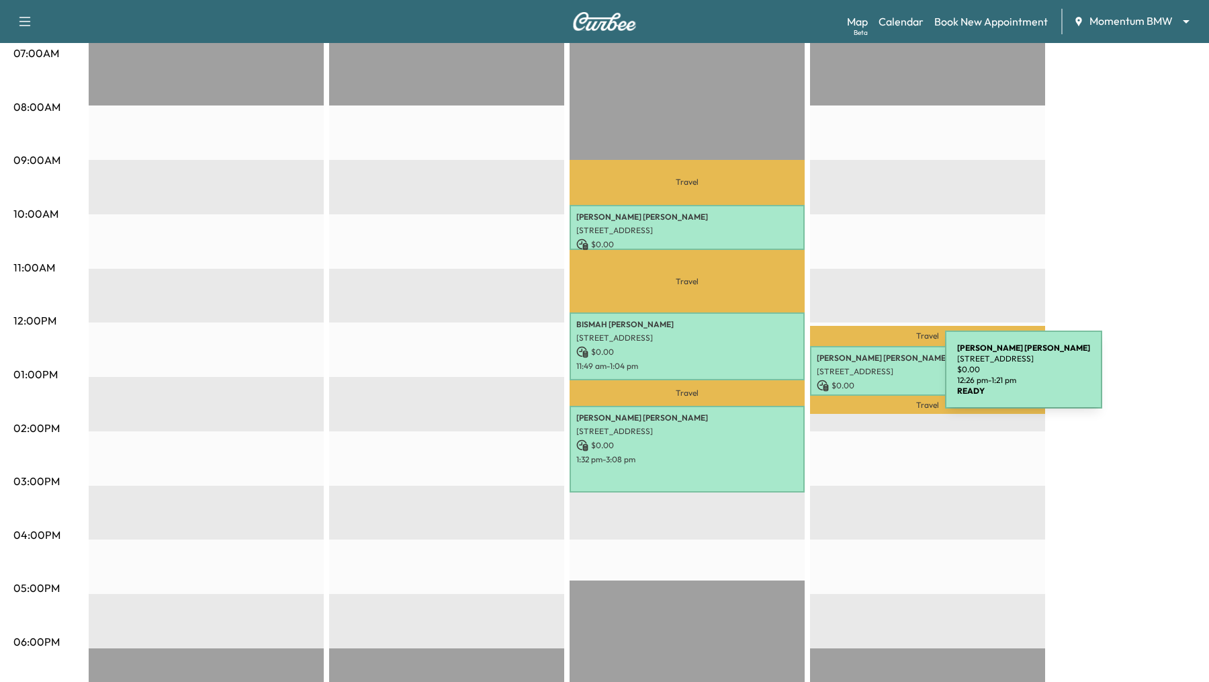
click at [851, 375] on p "[STREET_ADDRESS]" at bounding box center [928, 371] width 222 height 11
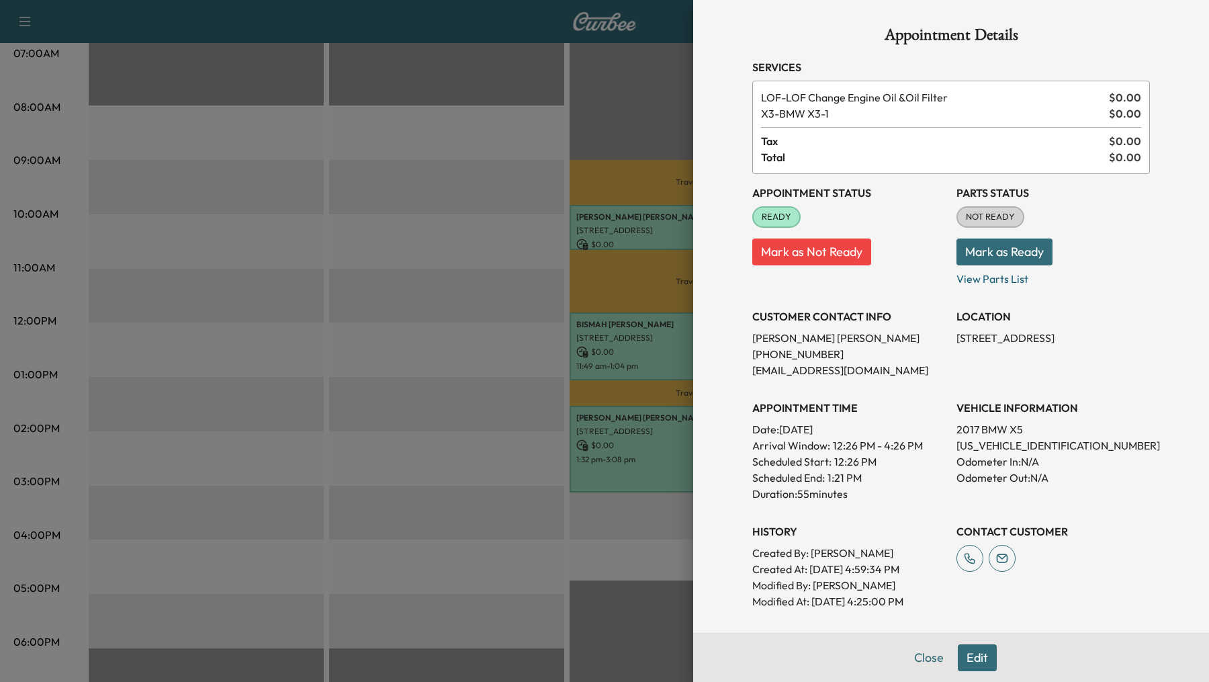
click at [340, 238] on div at bounding box center [604, 341] width 1209 height 682
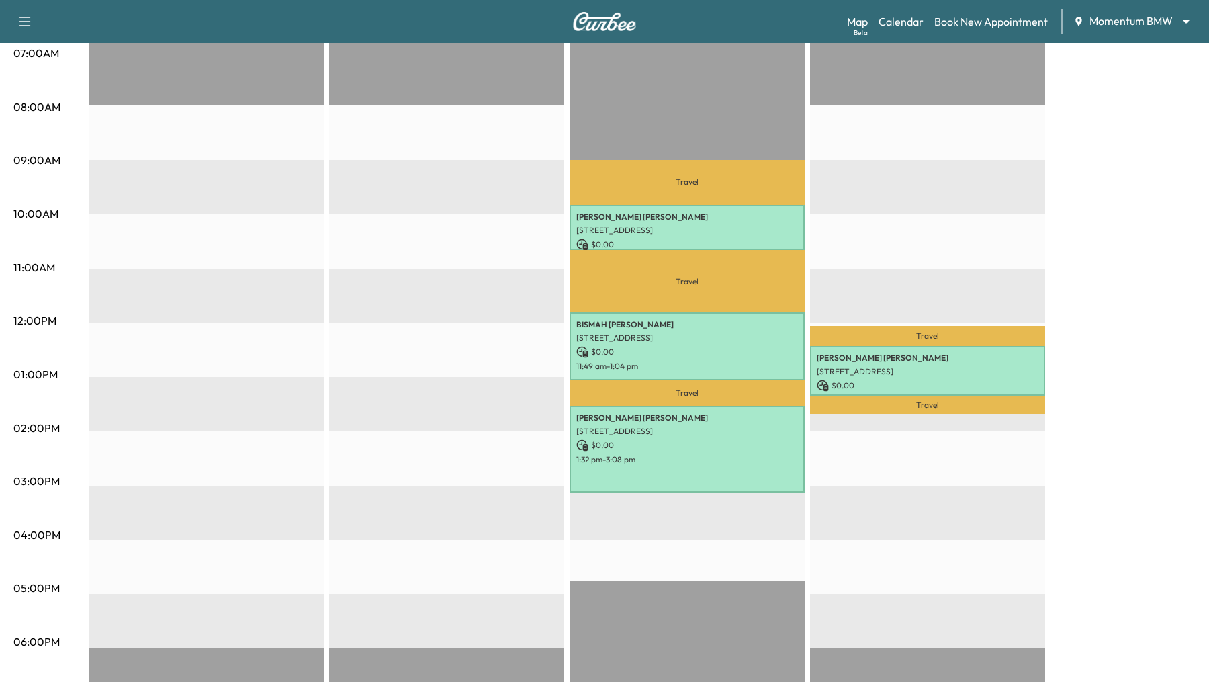
scroll to position [0, 0]
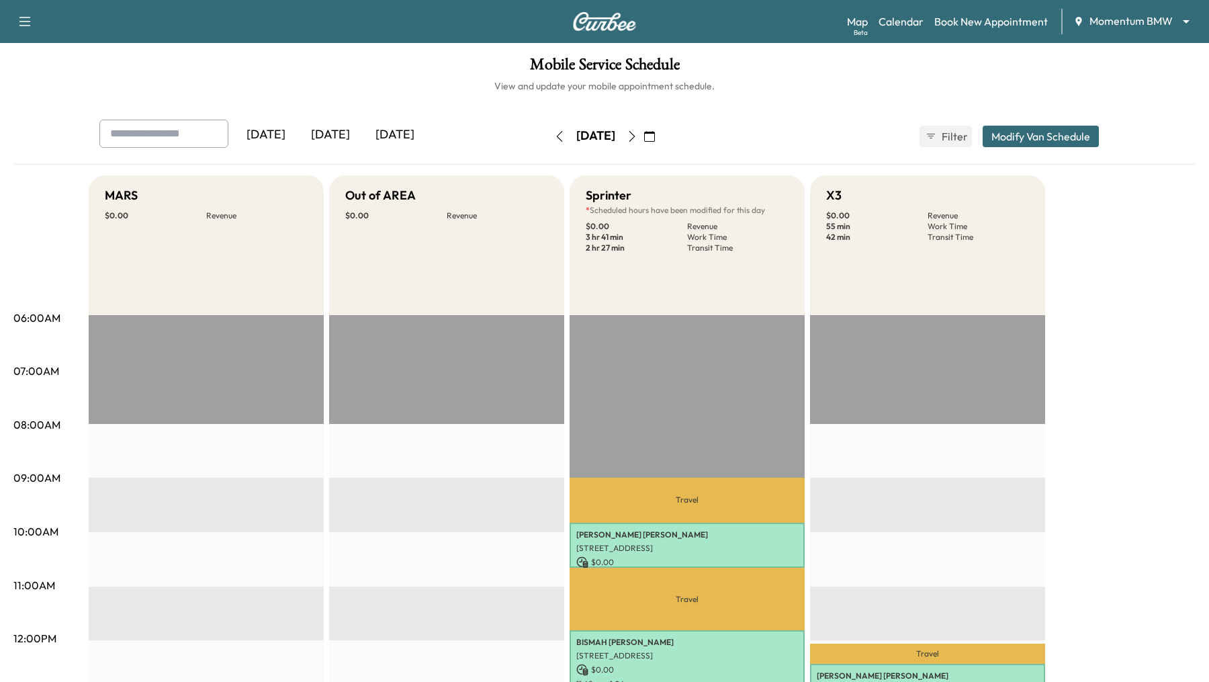
click at [554, 136] on icon "button" at bounding box center [559, 136] width 11 height 11
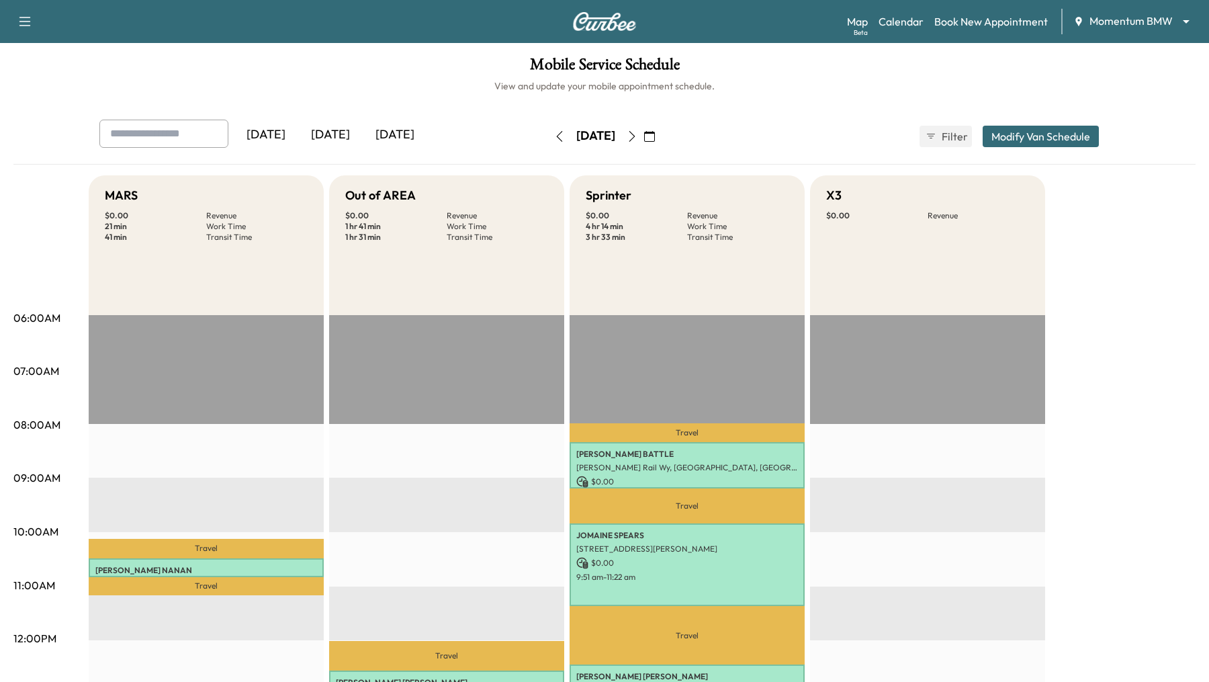
click at [638, 138] on icon "button" at bounding box center [632, 136] width 11 height 11
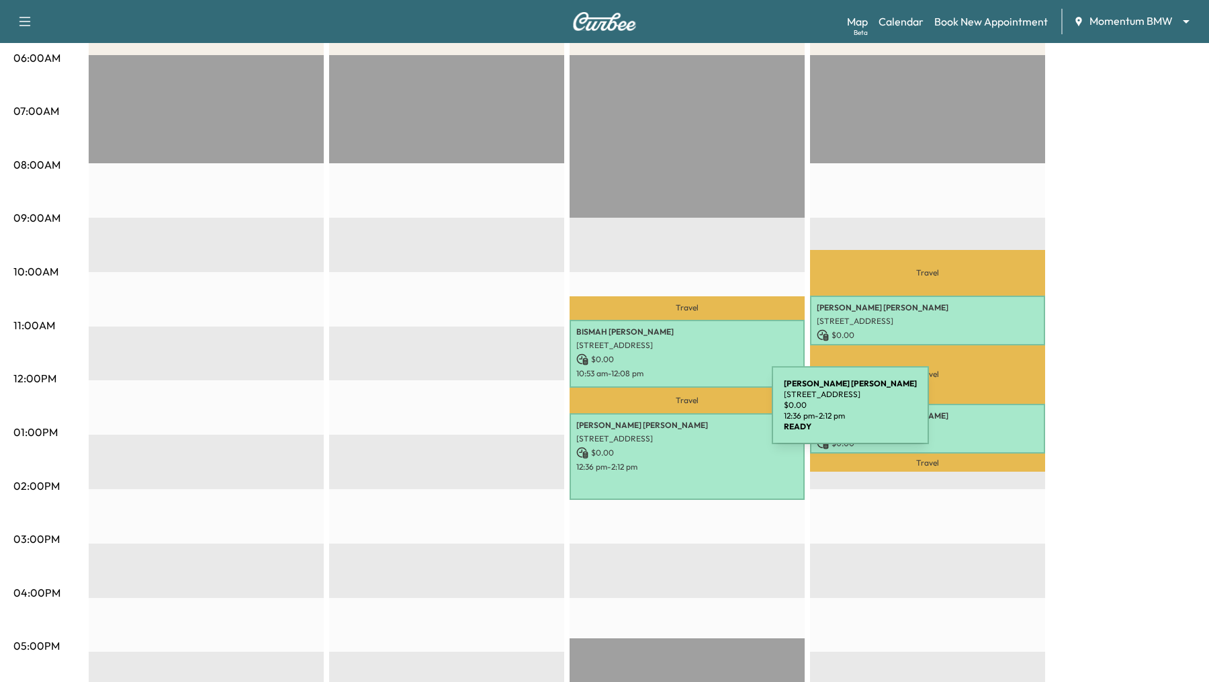
scroll to position [261, 0]
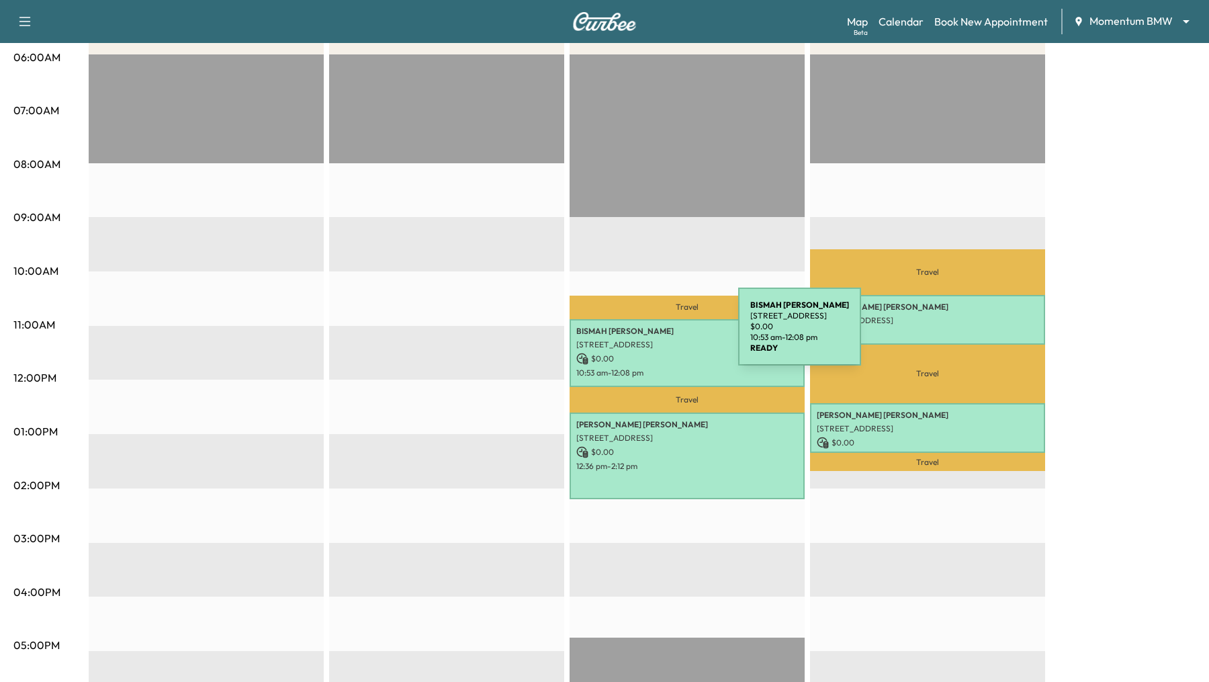
click at [638, 335] on p "[PERSON_NAME]" at bounding box center [687, 331] width 222 height 11
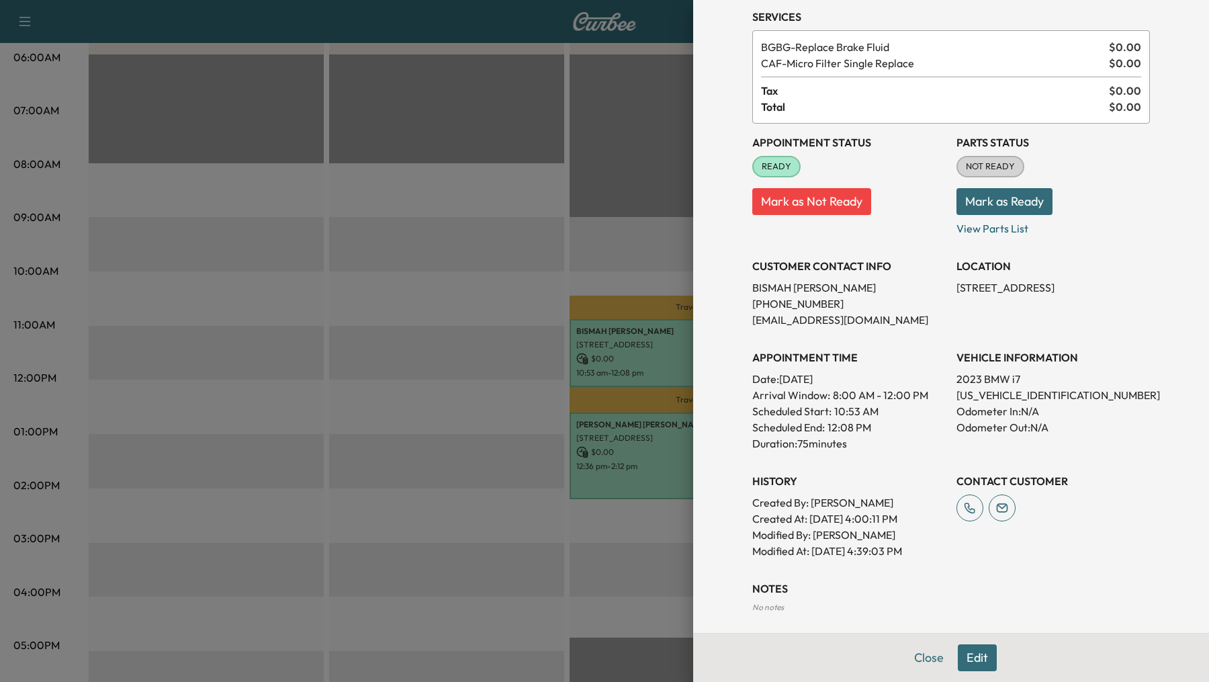
scroll to position [110, 0]
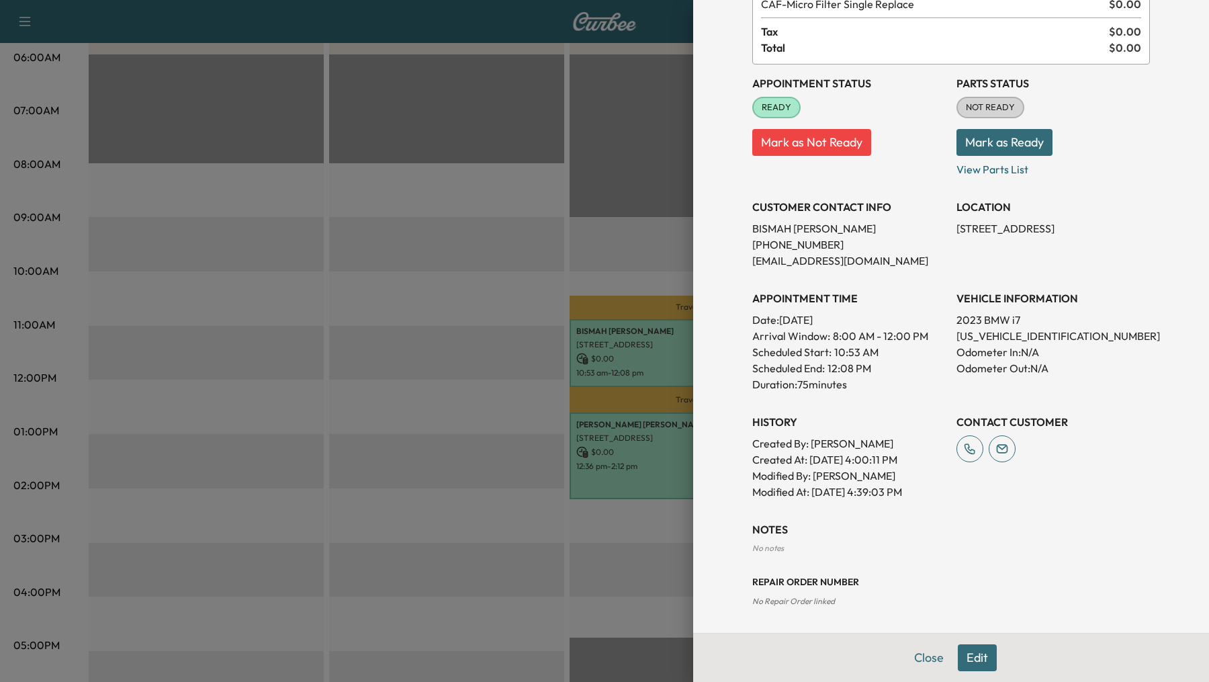
click at [486, 259] on div at bounding box center [604, 341] width 1209 height 682
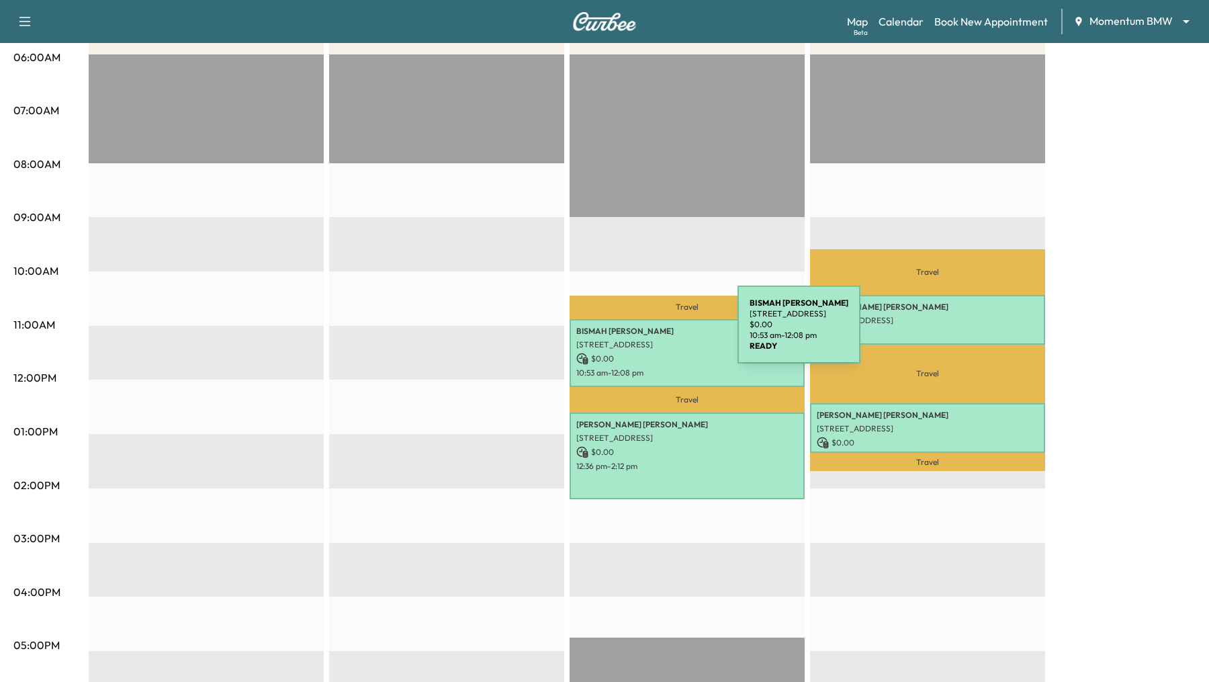
click at [637, 333] on p "[PERSON_NAME]" at bounding box center [687, 331] width 222 height 11
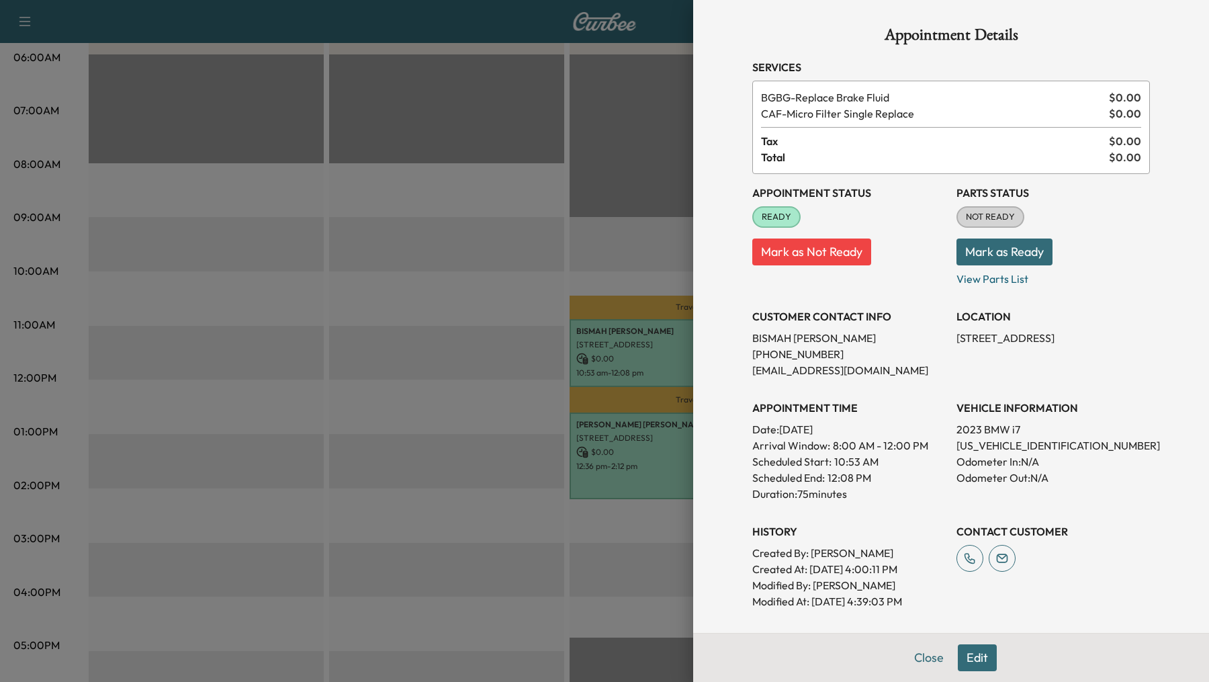
click at [318, 251] on div at bounding box center [604, 341] width 1209 height 682
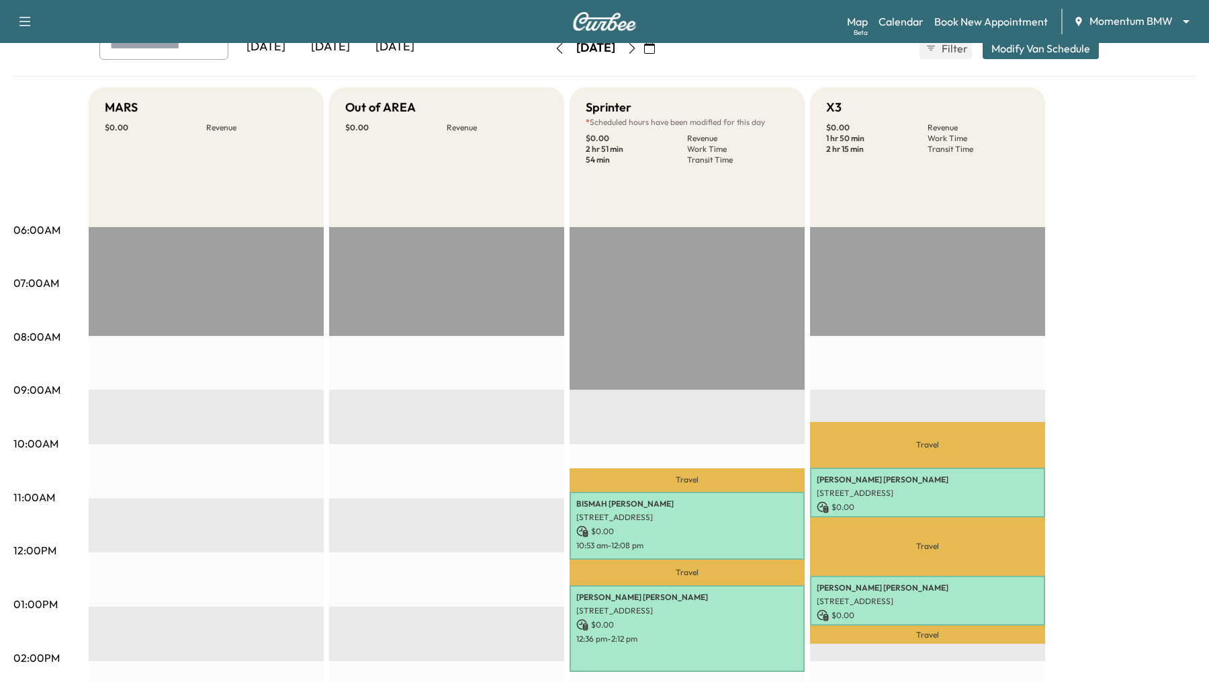
scroll to position [0, 0]
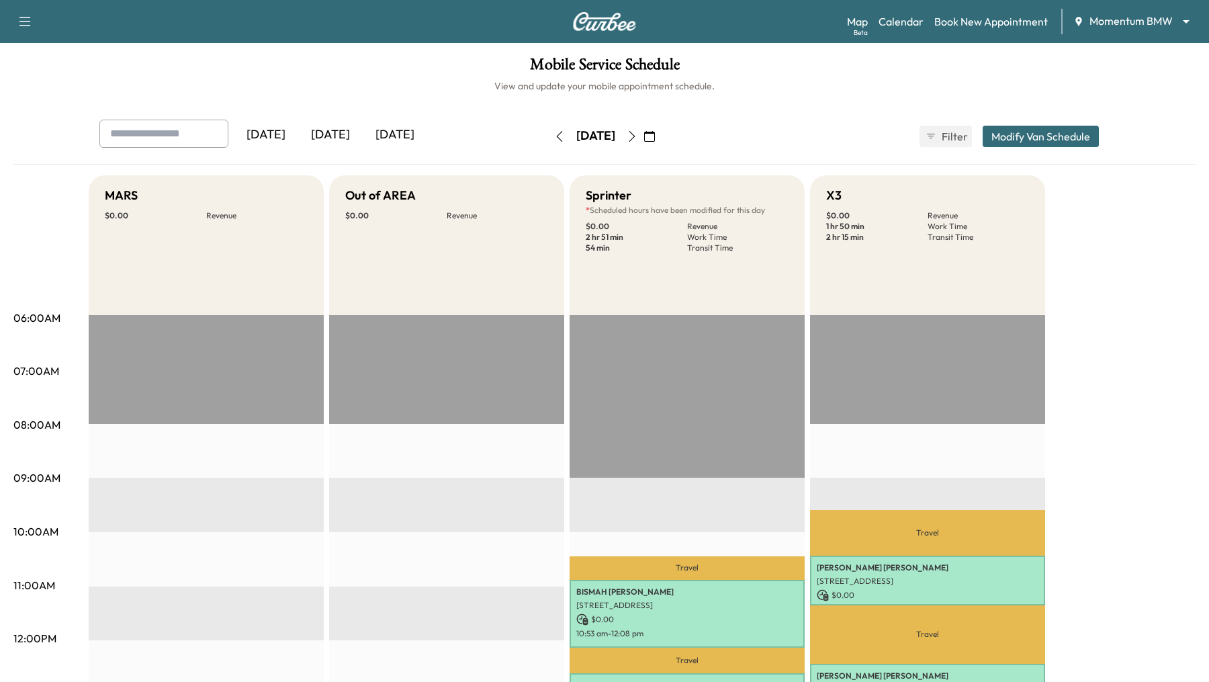
click at [554, 136] on icon "button" at bounding box center [559, 136] width 11 height 11
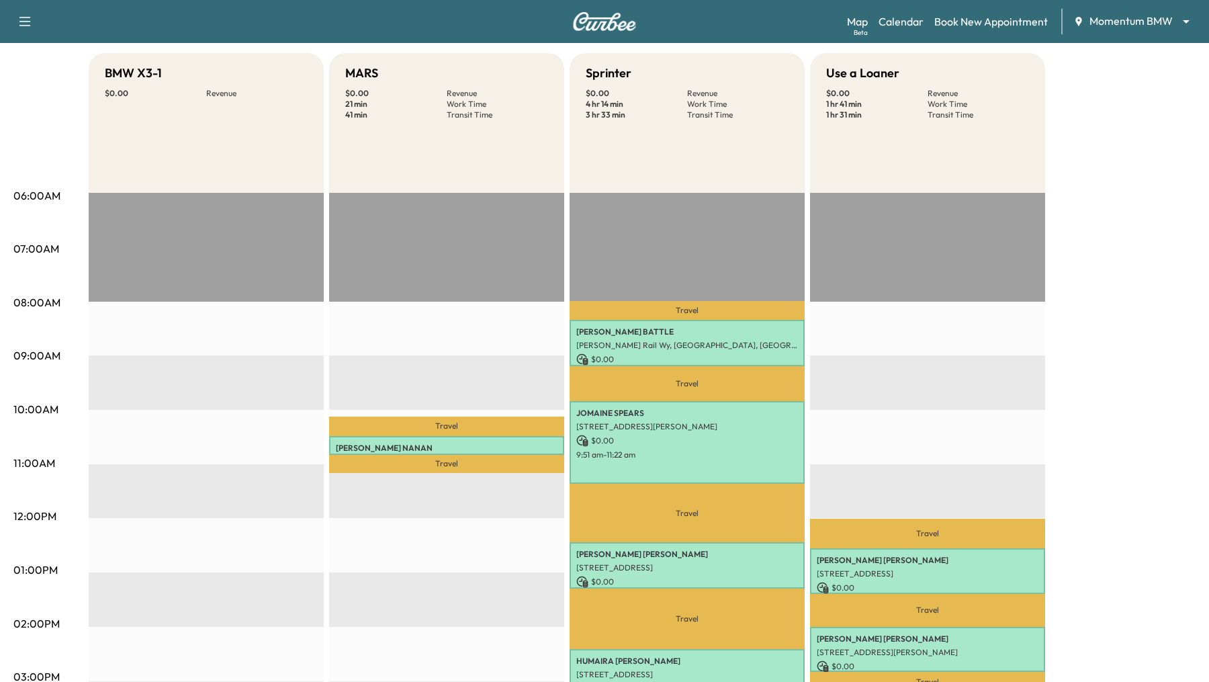
scroll to position [142, 0]
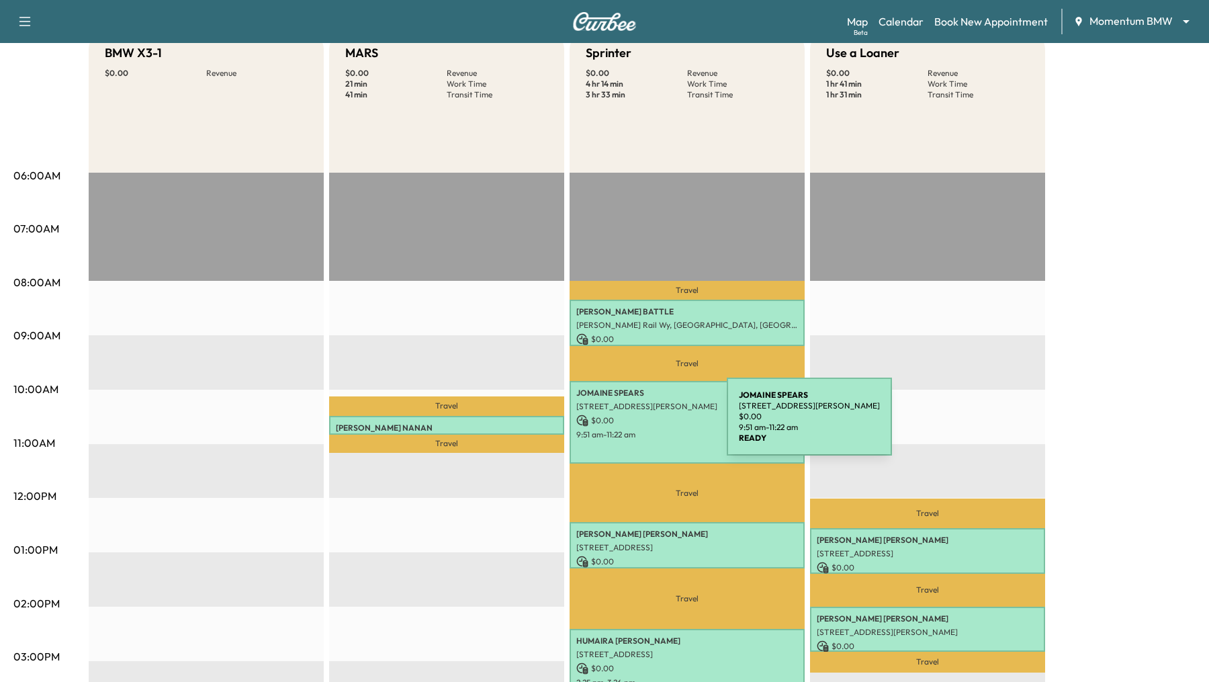
click at [626, 425] on p "$ 0.00" at bounding box center [687, 421] width 222 height 12
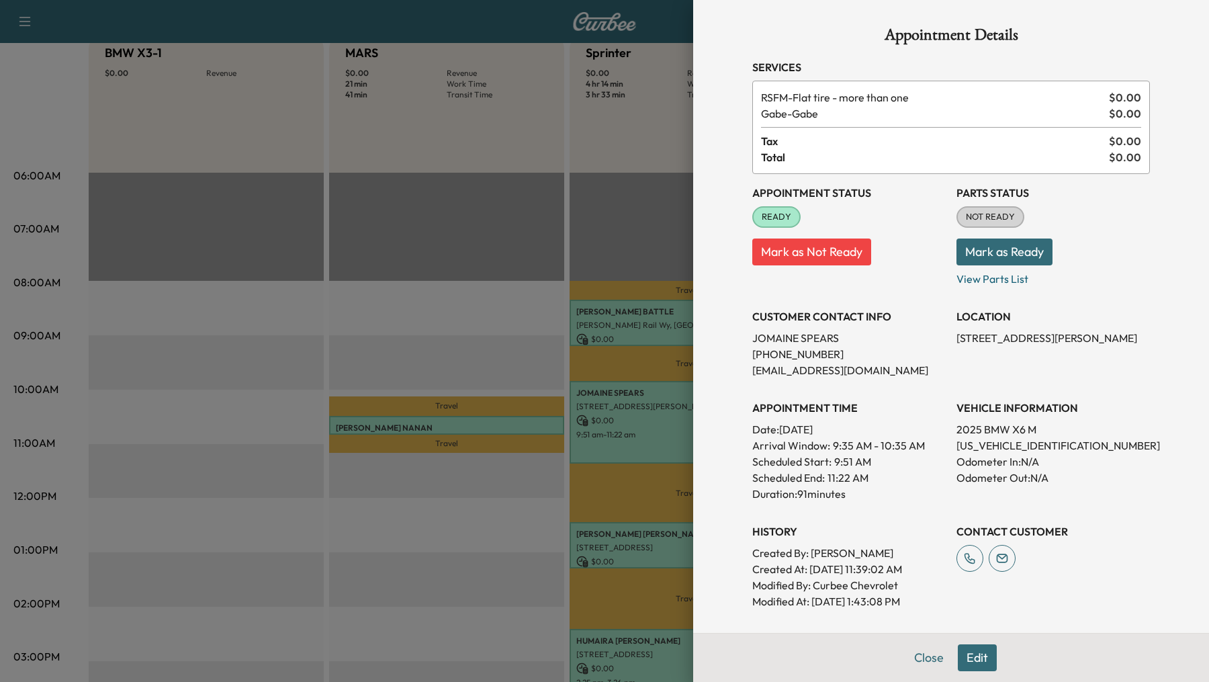
click at [495, 326] on div at bounding box center [604, 341] width 1209 height 682
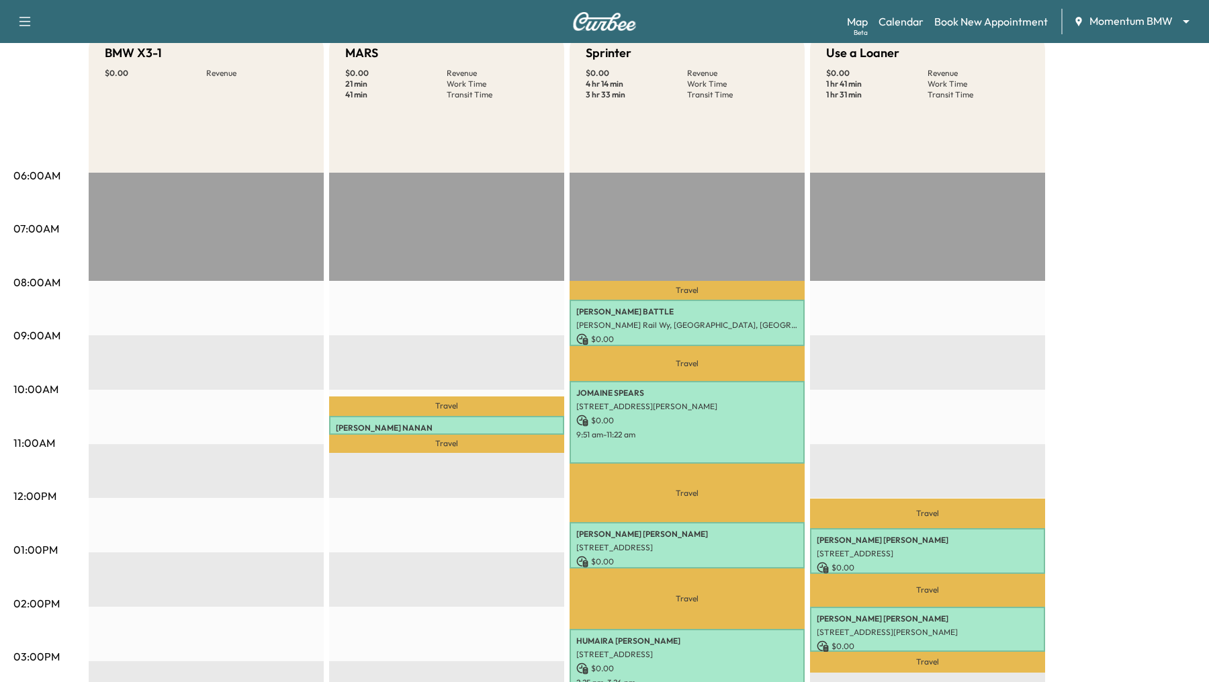
scroll to position [0, 0]
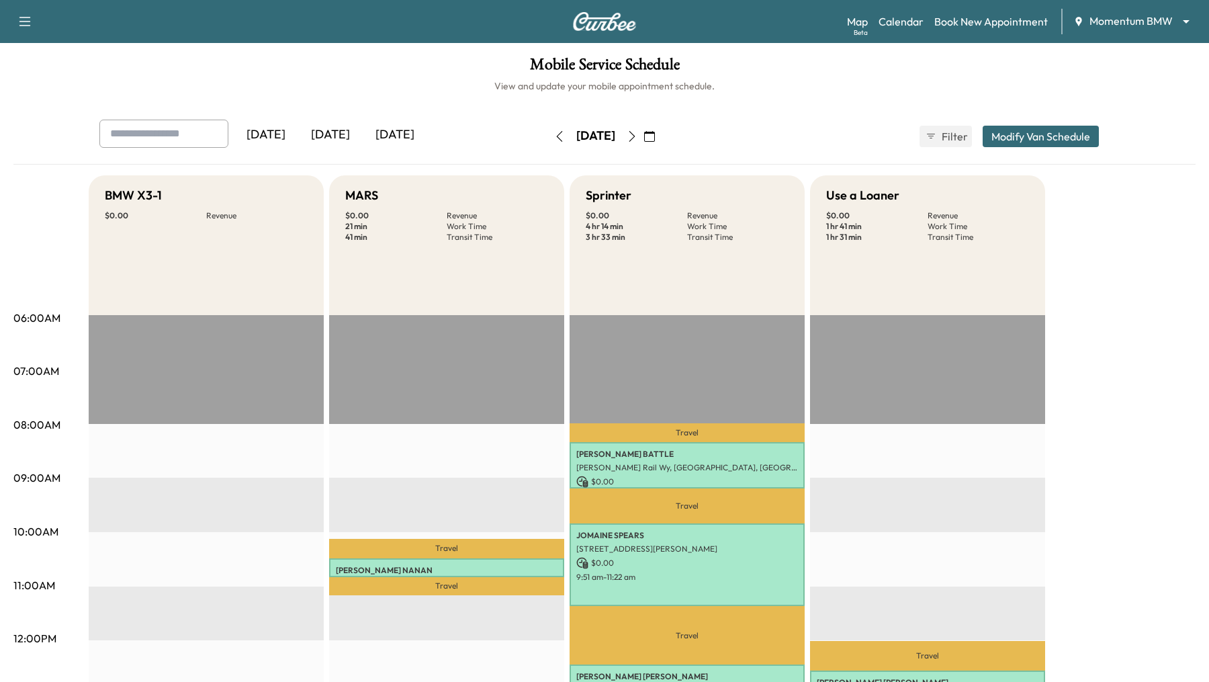
click at [644, 138] on button "button" at bounding box center [632, 136] width 23 height 21
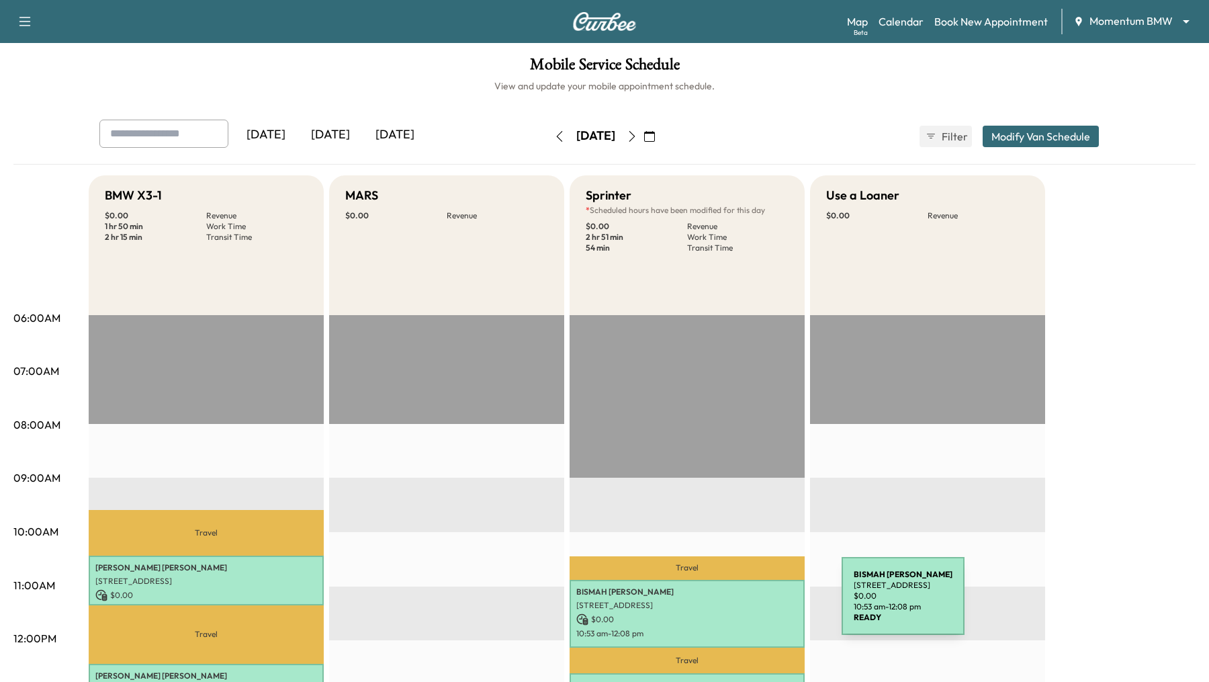
click at [741, 604] on p "[STREET_ADDRESS]" at bounding box center [687, 605] width 222 height 11
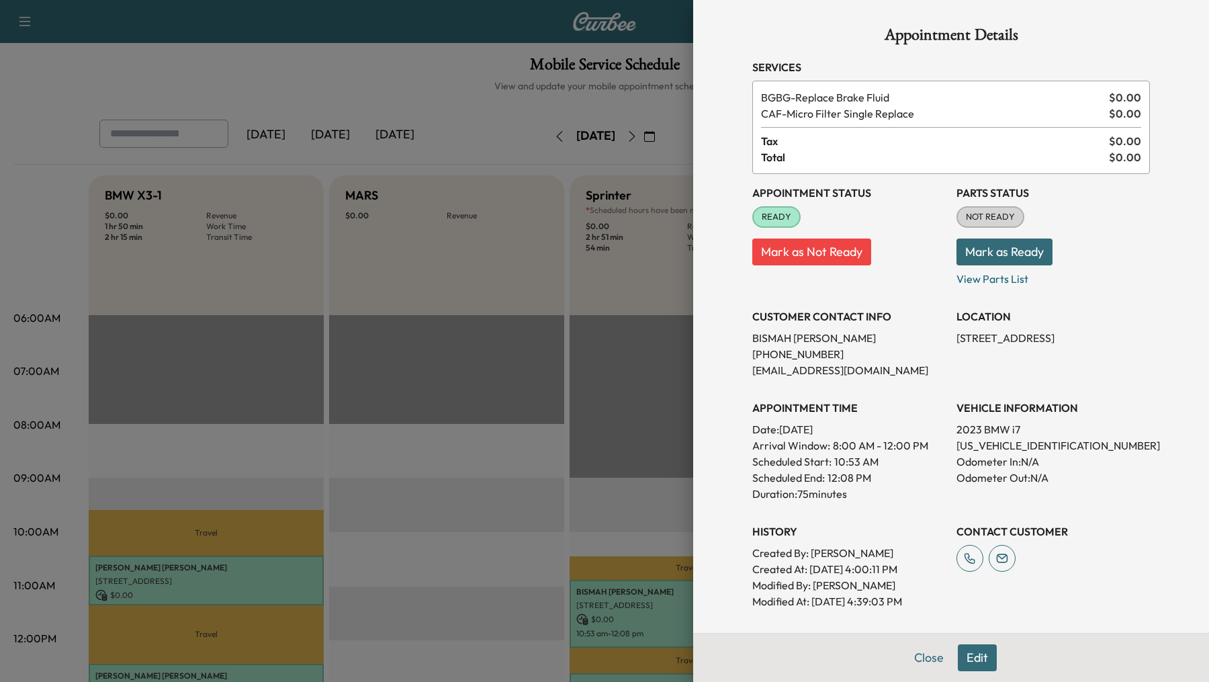
click at [603, 534] on div at bounding box center [604, 341] width 1209 height 682
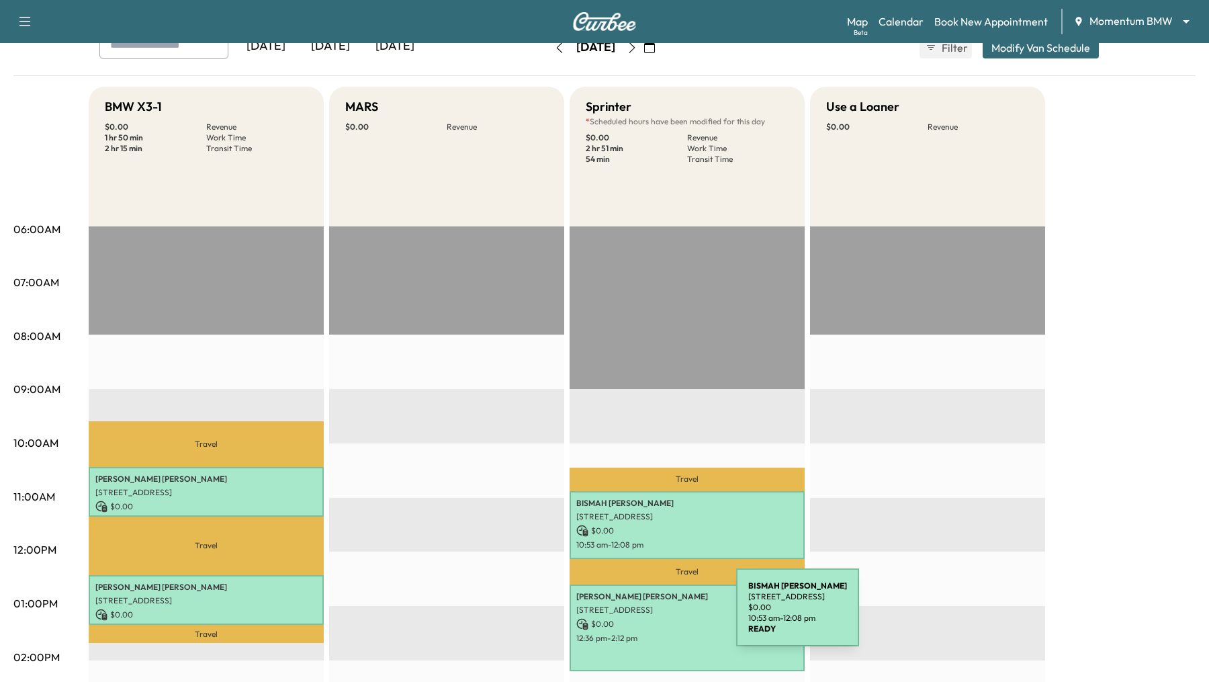
scroll to position [209, 0]
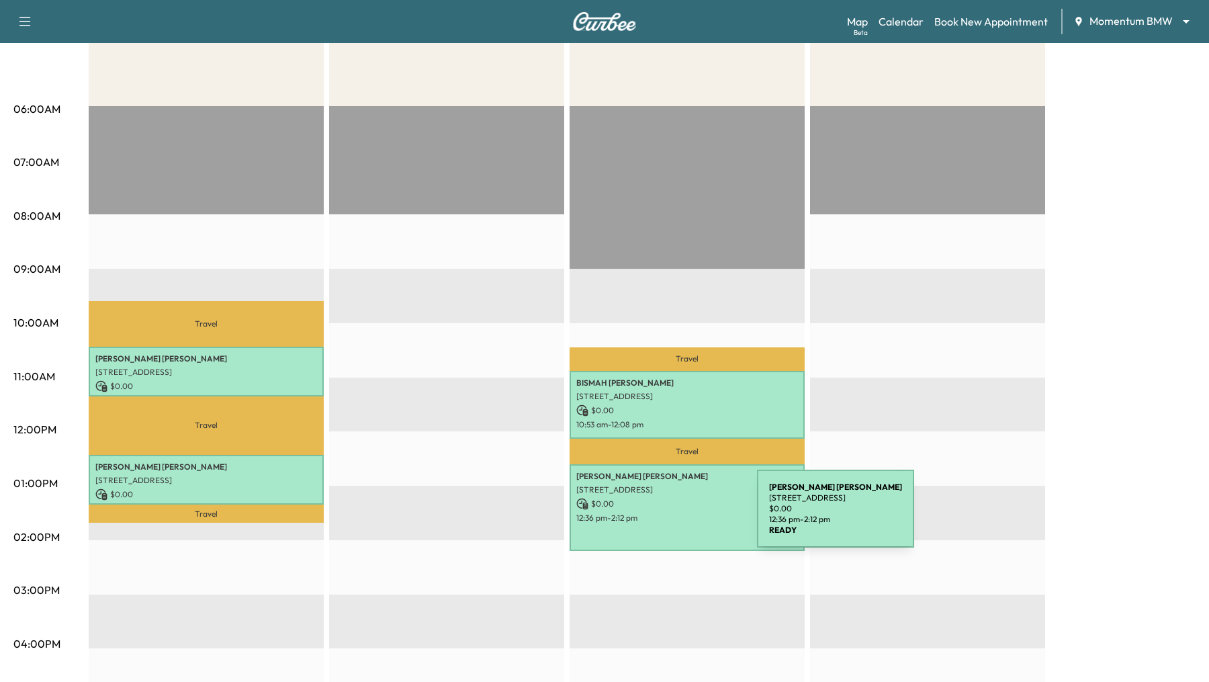
click at [656, 509] on div "[PERSON_NAME] [STREET_ADDRESS] $ 0.00 12:36 pm - 2:12 pm" at bounding box center [687, 507] width 235 height 87
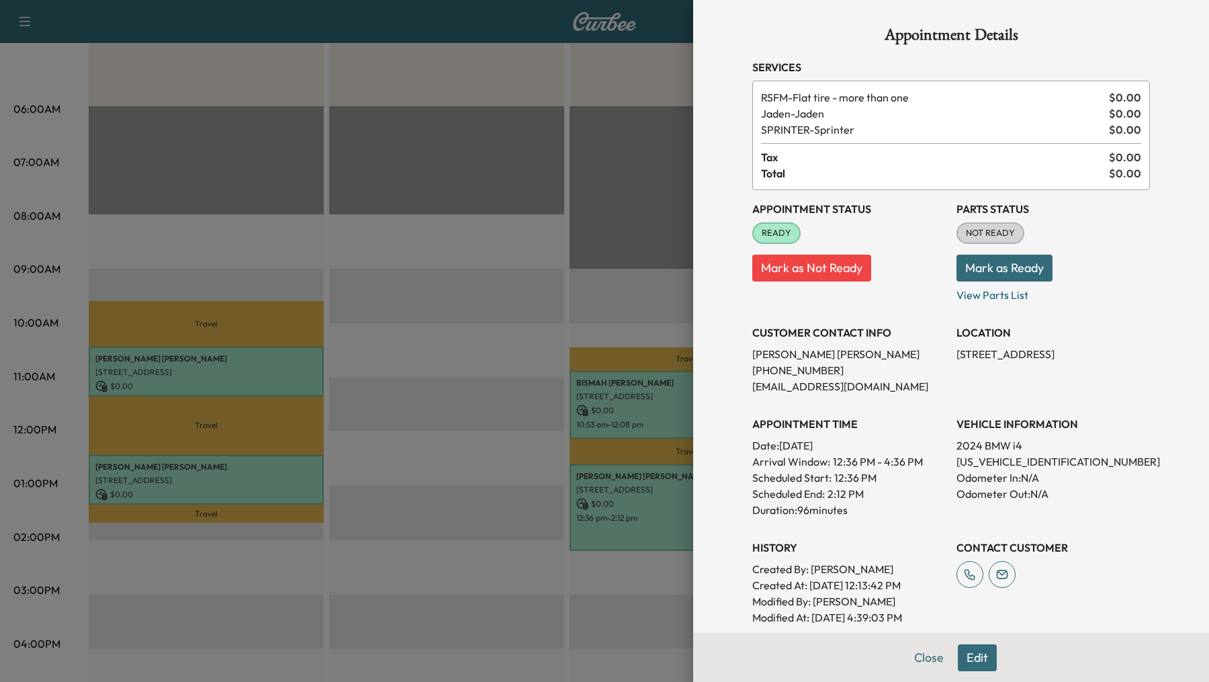
click at [343, 309] on div at bounding box center [604, 341] width 1209 height 682
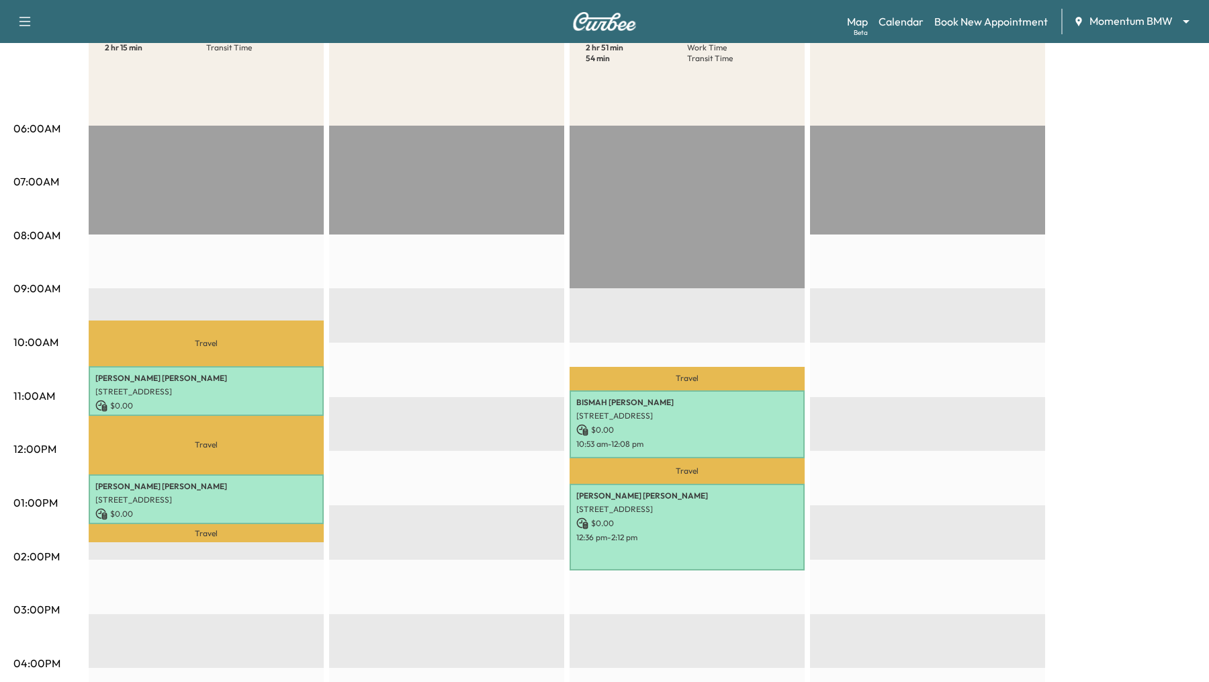
scroll to position [188, 0]
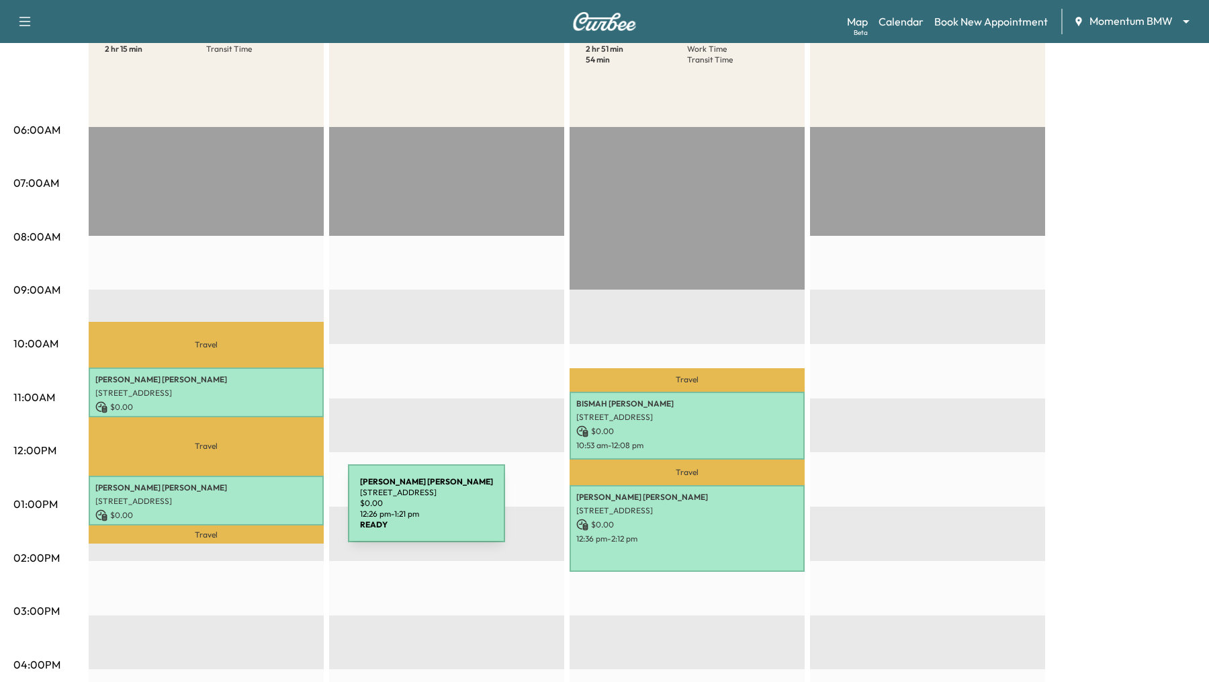
click at [247, 511] on p "$ 0.00" at bounding box center [206, 515] width 222 height 12
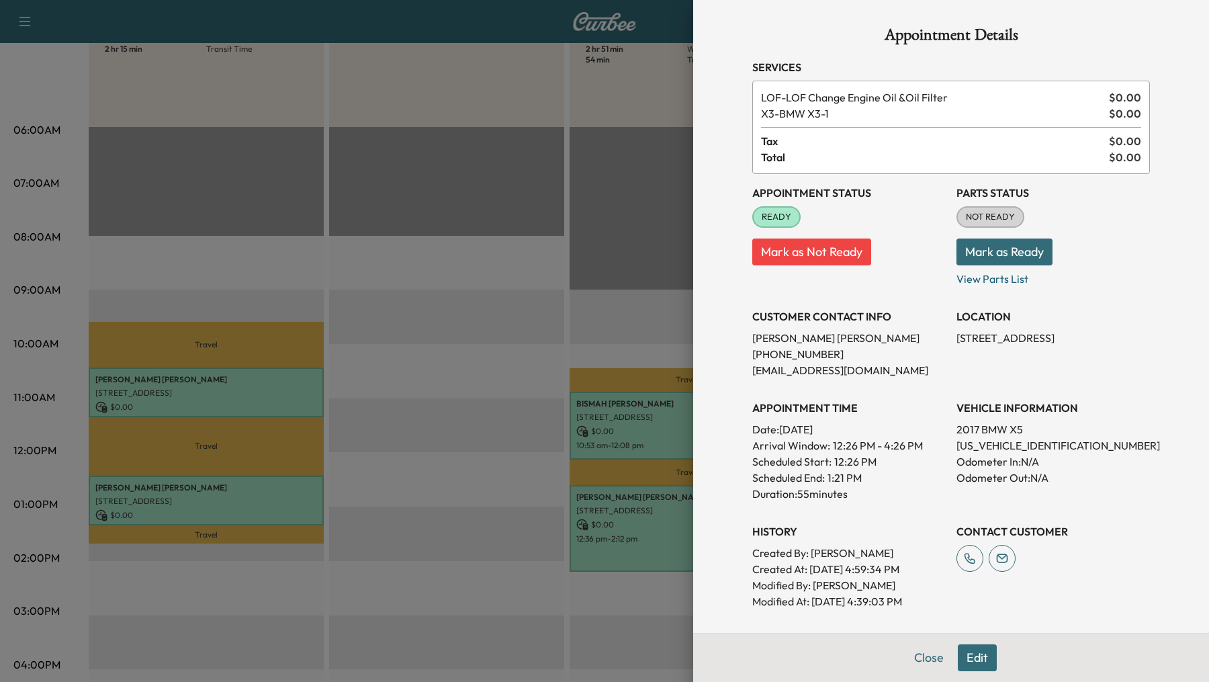
click at [247, 388] on div at bounding box center [604, 341] width 1209 height 682
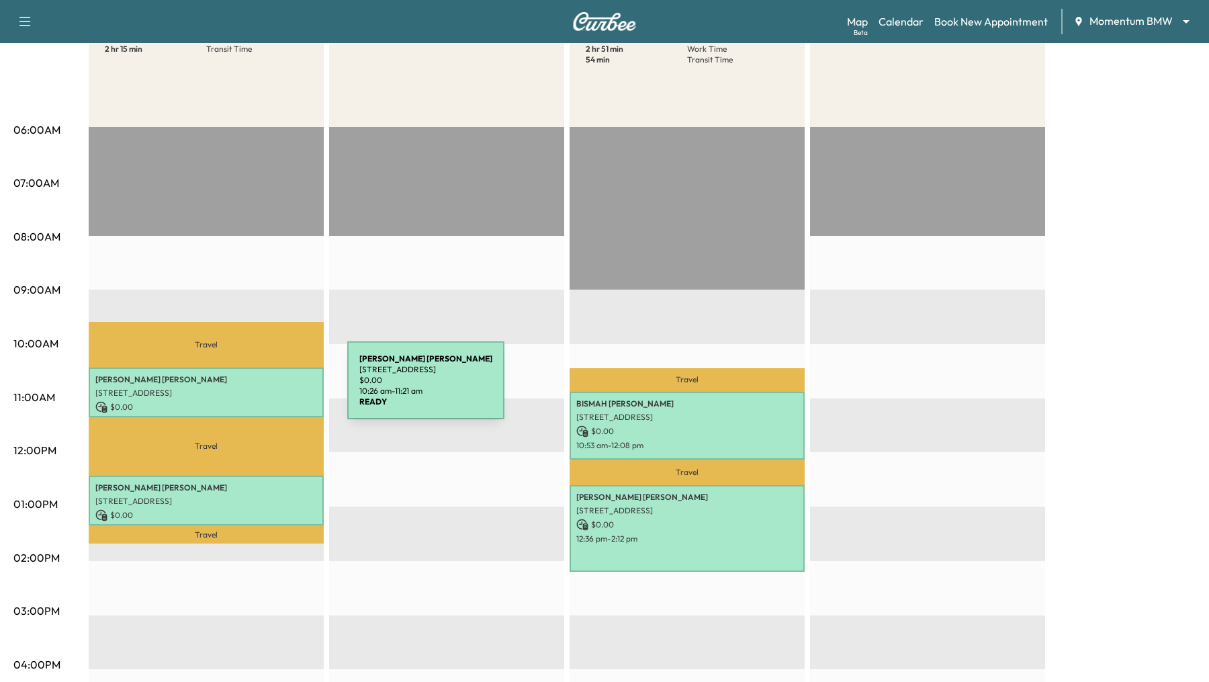
click at [247, 388] on p "[STREET_ADDRESS]" at bounding box center [206, 393] width 222 height 11
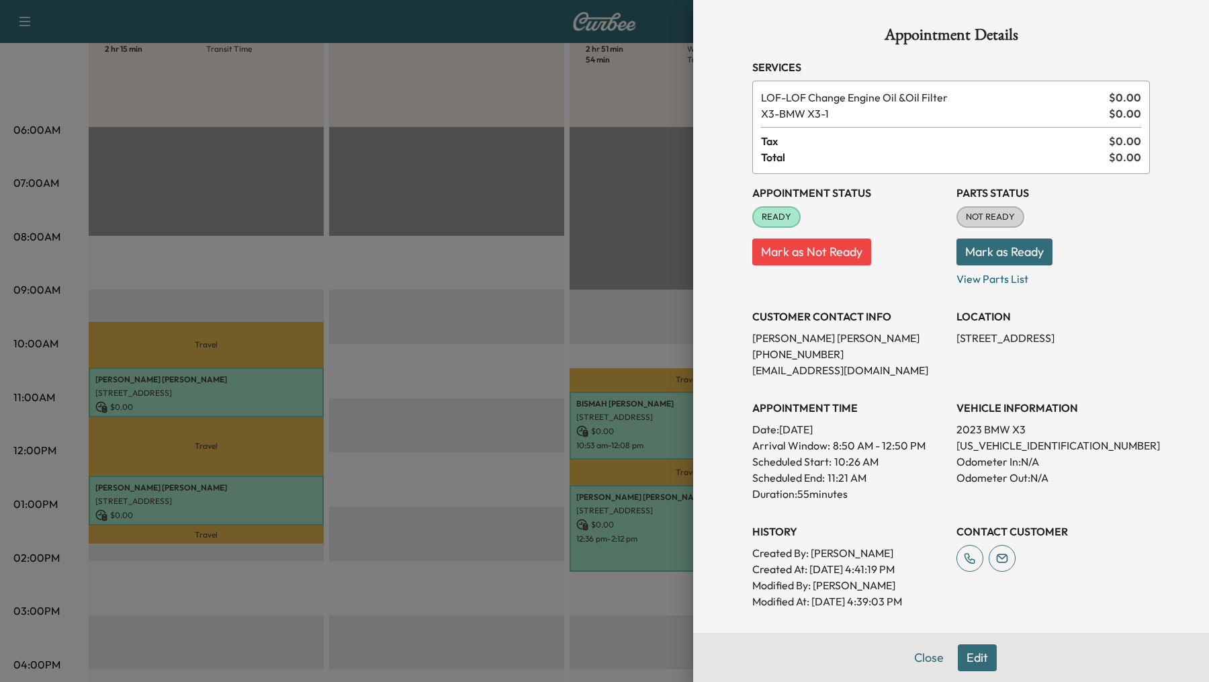
click at [428, 412] on div at bounding box center [604, 341] width 1209 height 682
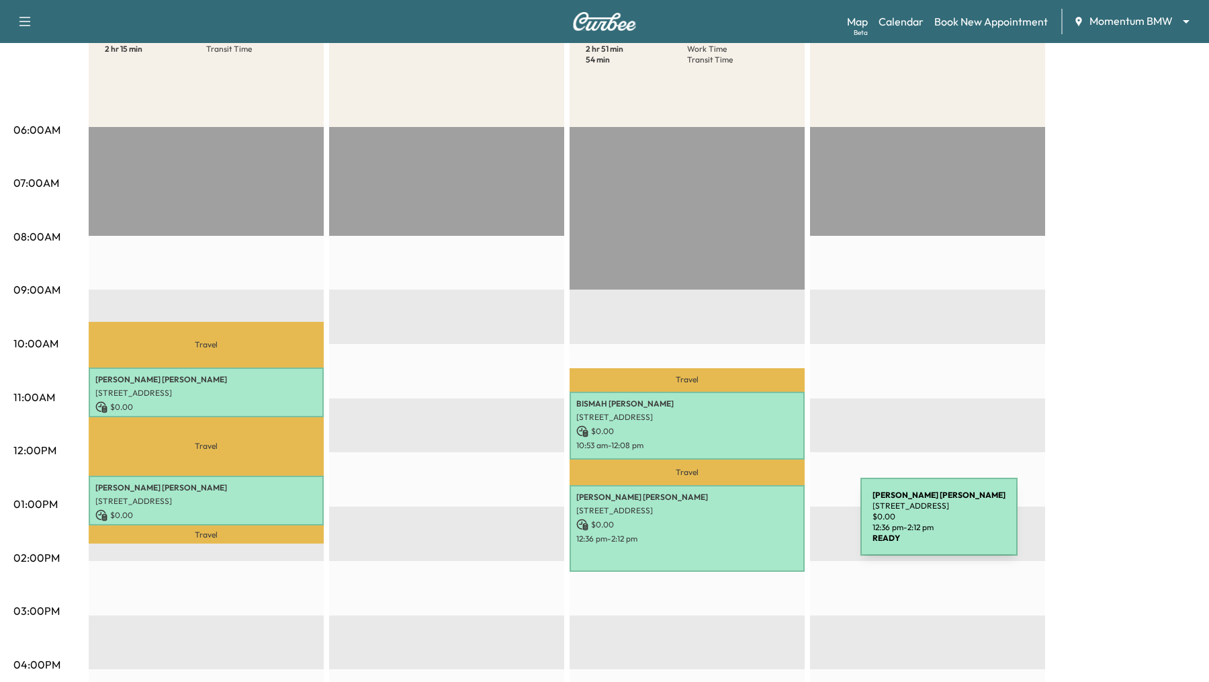
click at [760, 525] on p "$ 0.00" at bounding box center [687, 525] width 222 height 12
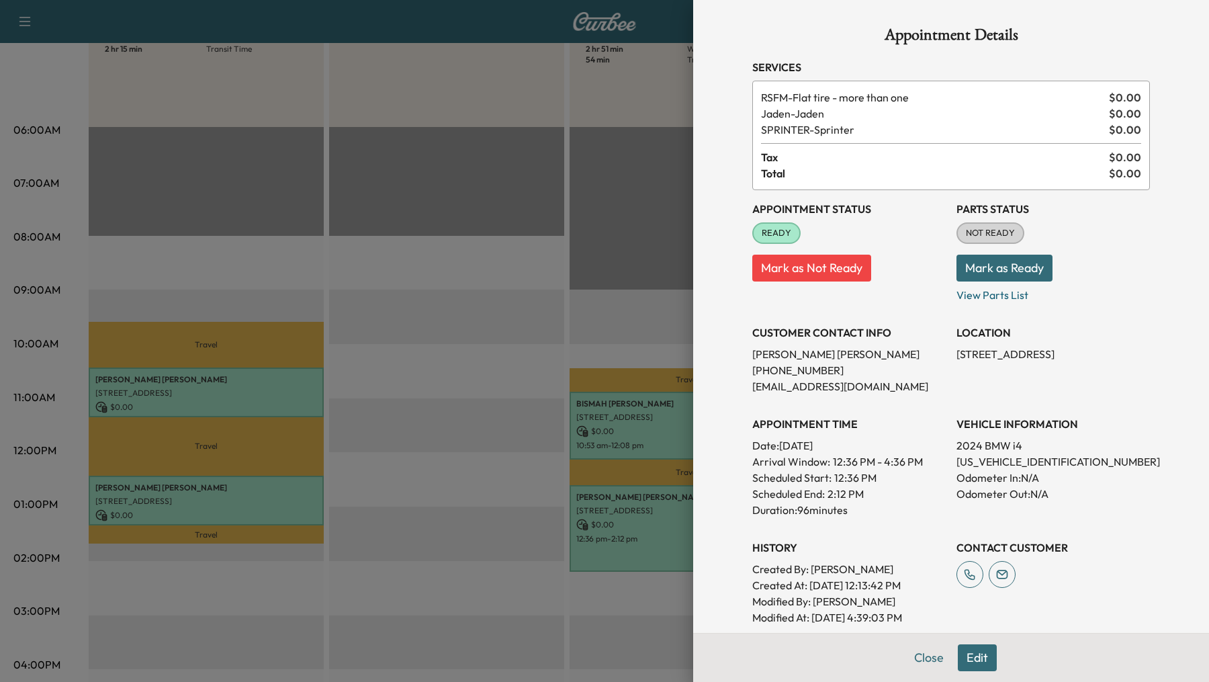
click at [552, 308] on div at bounding box center [604, 341] width 1209 height 682
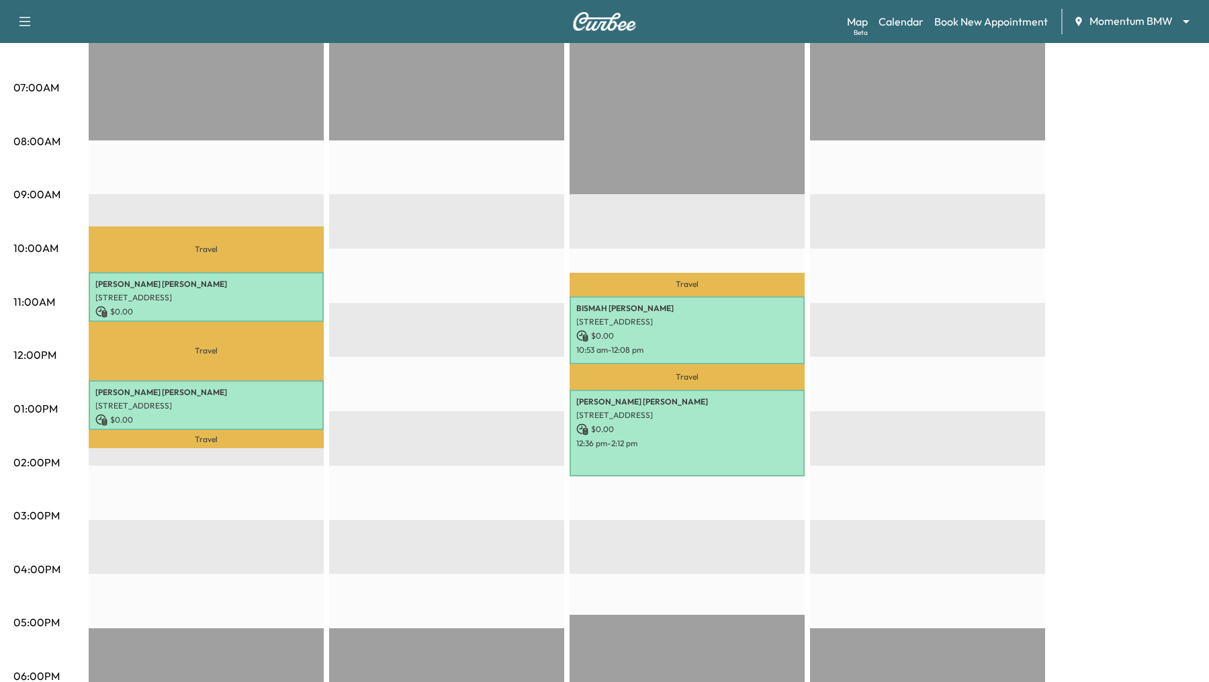
scroll to position [291, 0]
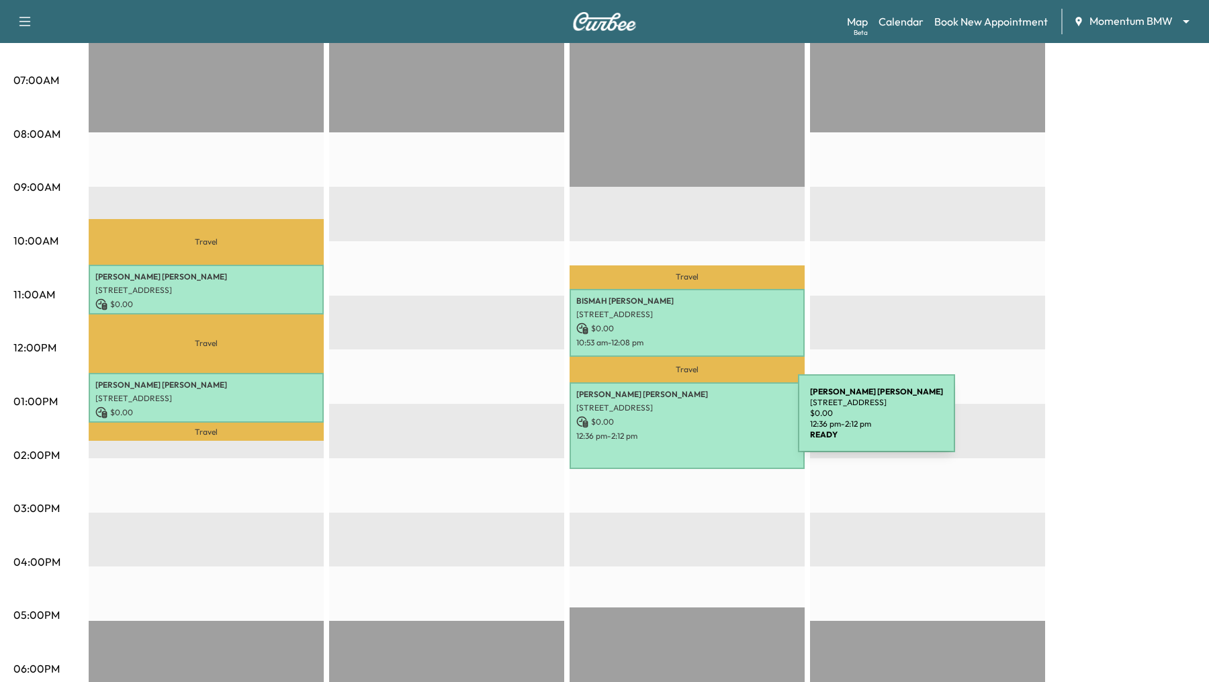
click at [698, 422] on p "$ 0.00" at bounding box center [687, 422] width 222 height 12
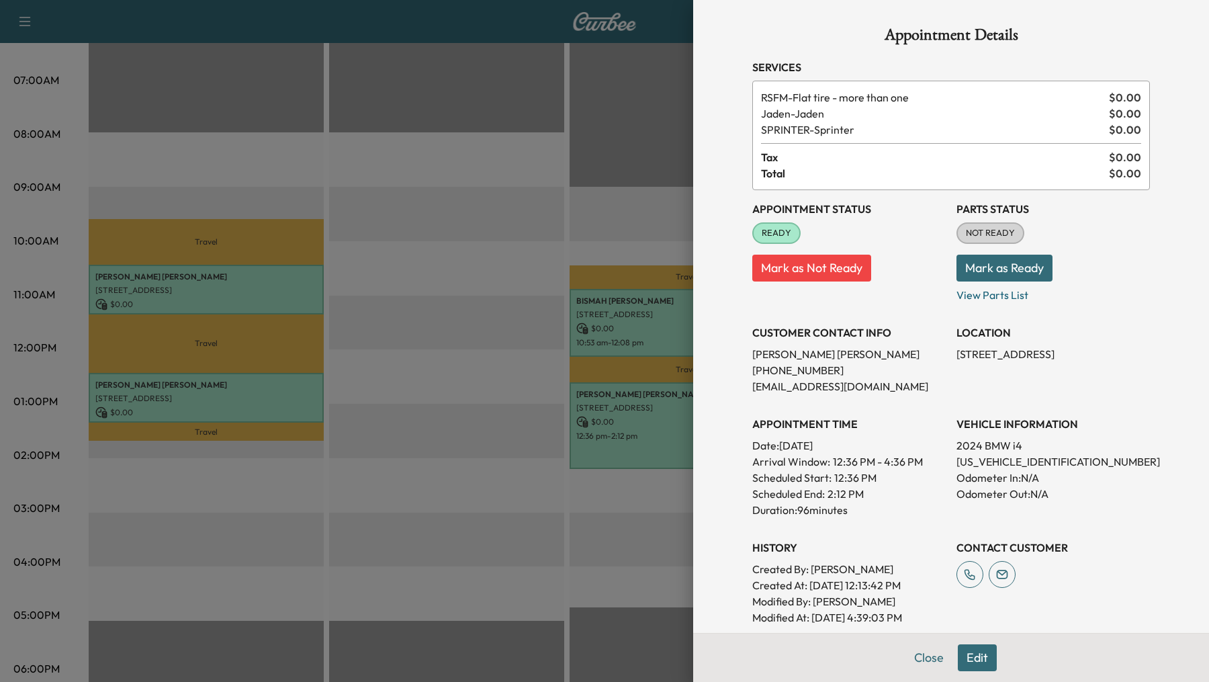
click at [977, 652] on button "Edit" at bounding box center [977, 657] width 39 height 27
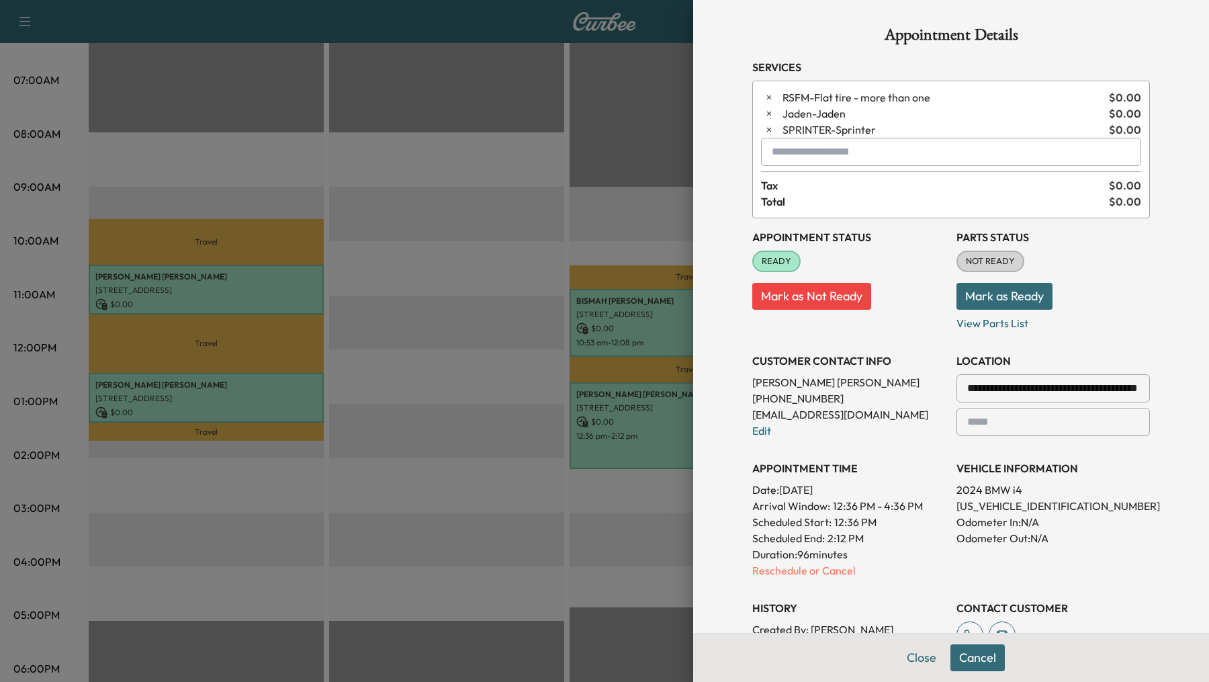
click at [1055, 393] on input "**********" at bounding box center [1053, 388] width 193 height 28
drag, startPoint x: 1145, startPoint y: 387, endPoint x: 848, endPoint y: 386, distance: 297.0
click at [848, 386] on div "**********" at bounding box center [951, 452] width 398 height 468
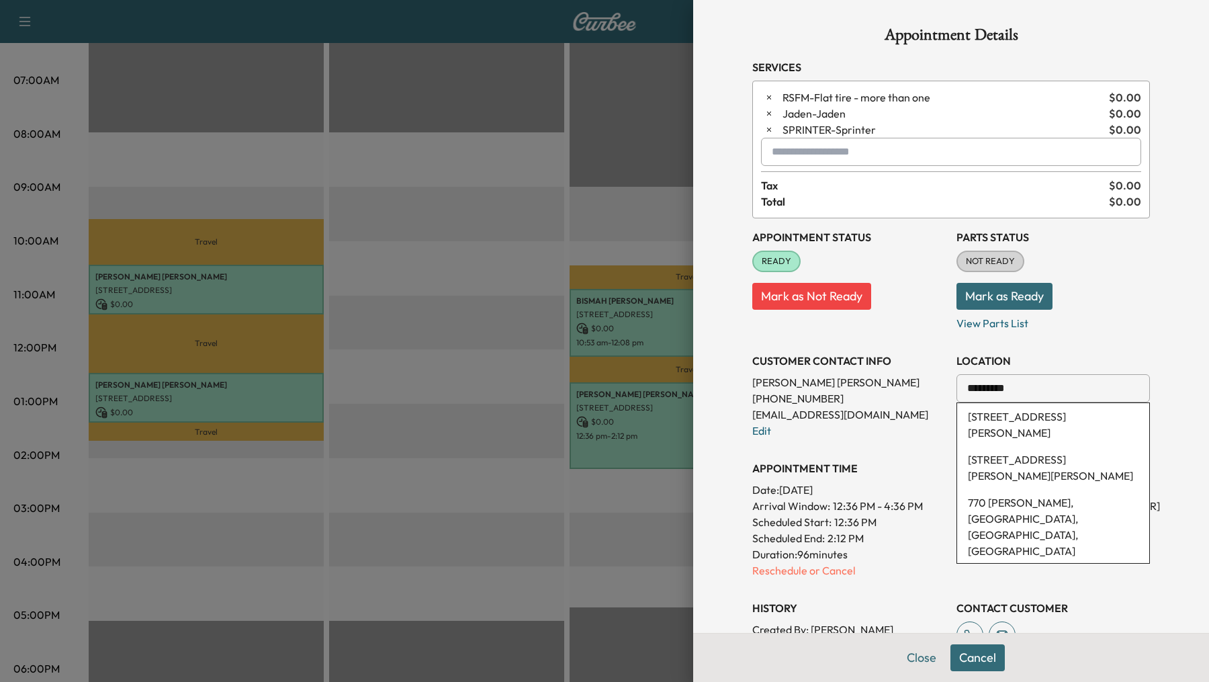
click at [1009, 453] on li "[STREET_ADDRESS][PERSON_NAME][PERSON_NAME]" at bounding box center [1053, 467] width 192 height 43
type input "**********"
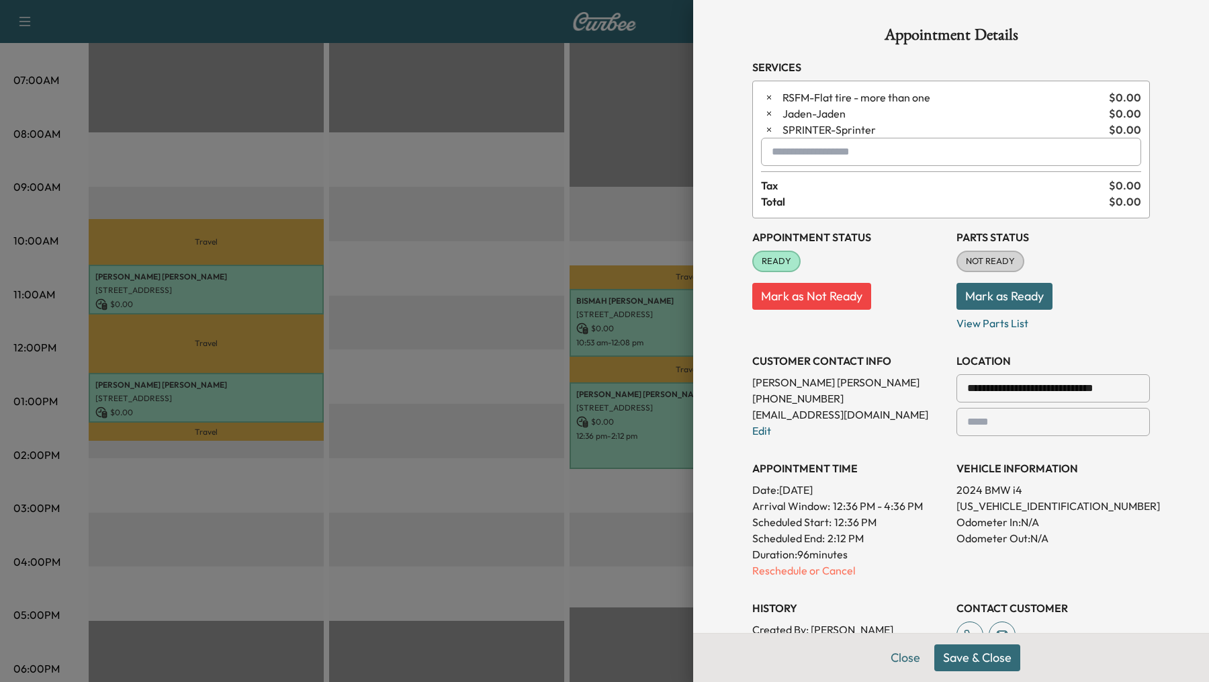
click at [967, 662] on button "Save & Close" at bounding box center [978, 657] width 86 height 27
click at [402, 187] on div at bounding box center [604, 341] width 1209 height 682
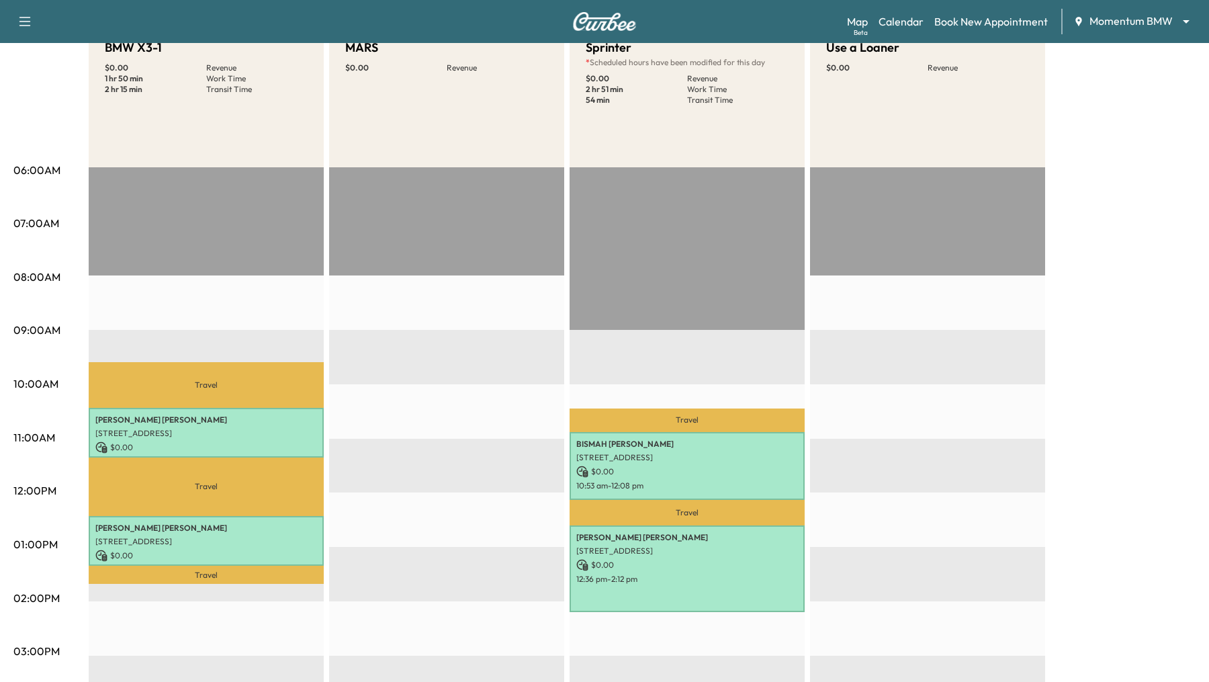
scroll to position [0, 0]
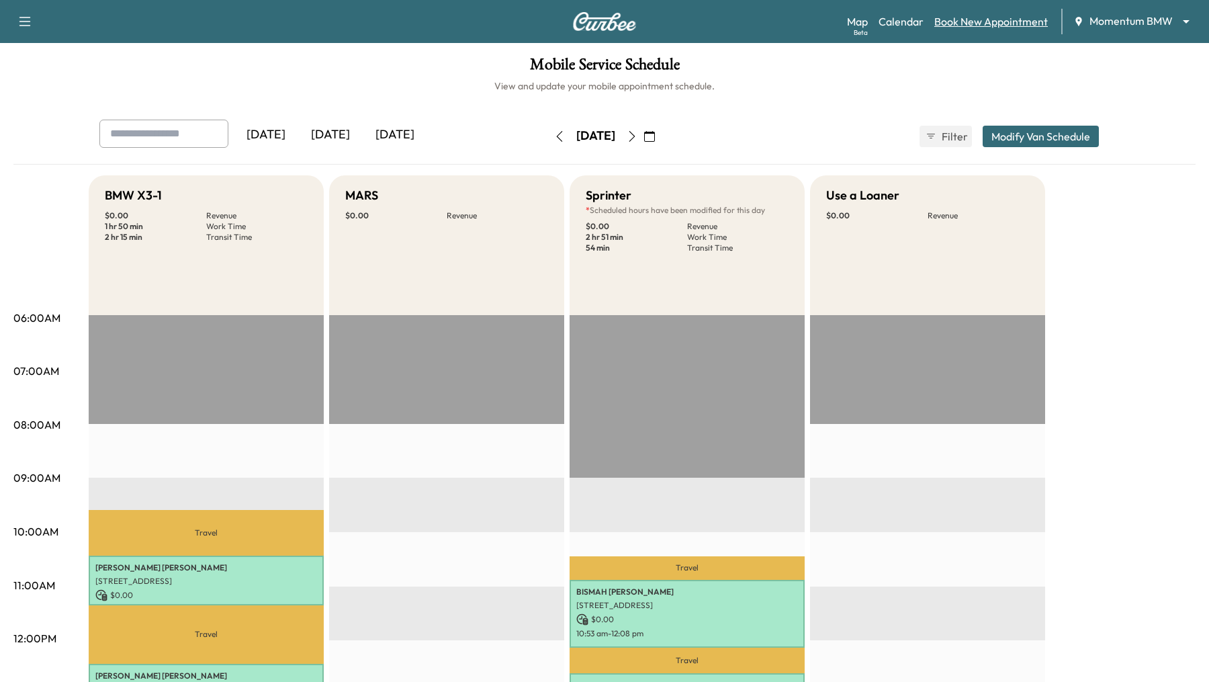
click at [995, 17] on link "Book New Appointment" at bounding box center [992, 21] width 114 height 16
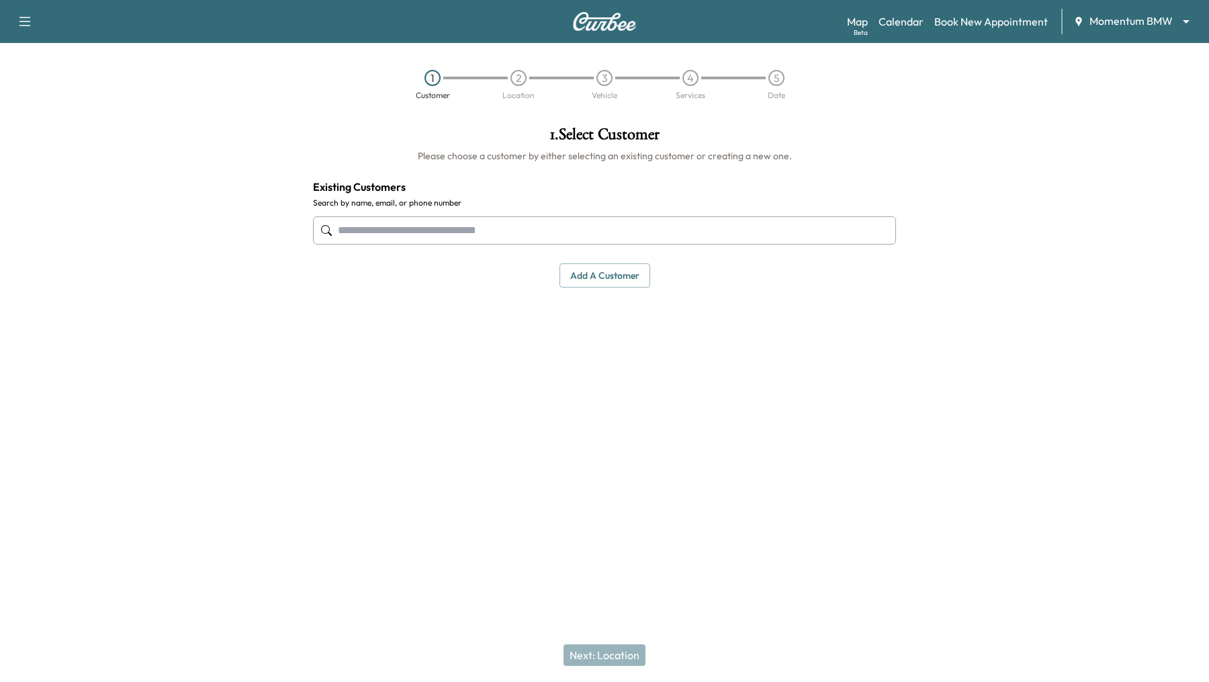
click at [619, 228] on input "text" at bounding box center [604, 230] width 583 height 28
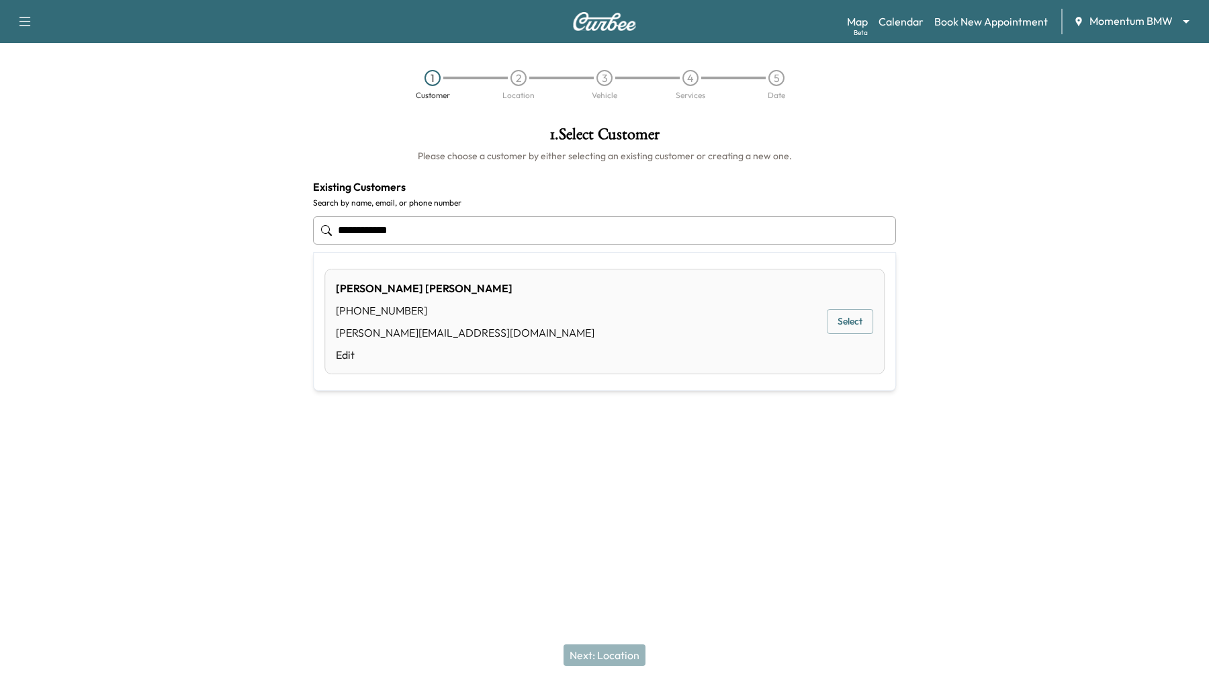
click at [855, 322] on button "Select" at bounding box center [850, 321] width 46 height 25
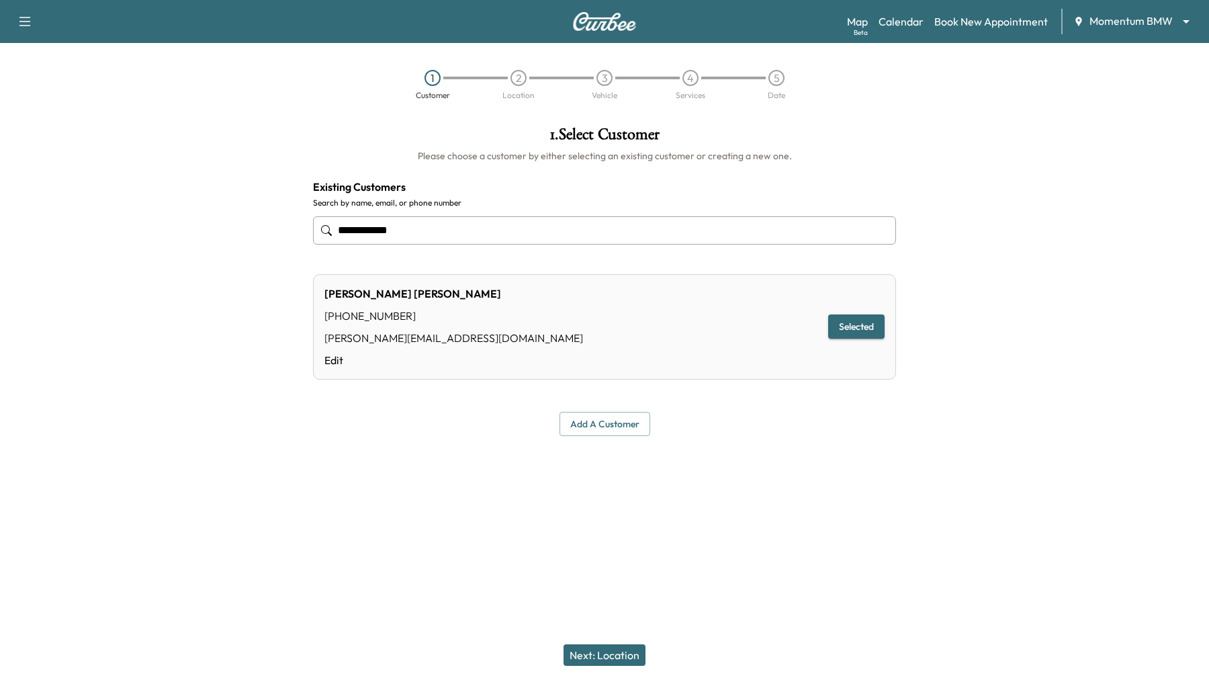
type input "**********"
click at [621, 649] on button "Next: Location" at bounding box center [605, 654] width 82 height 21
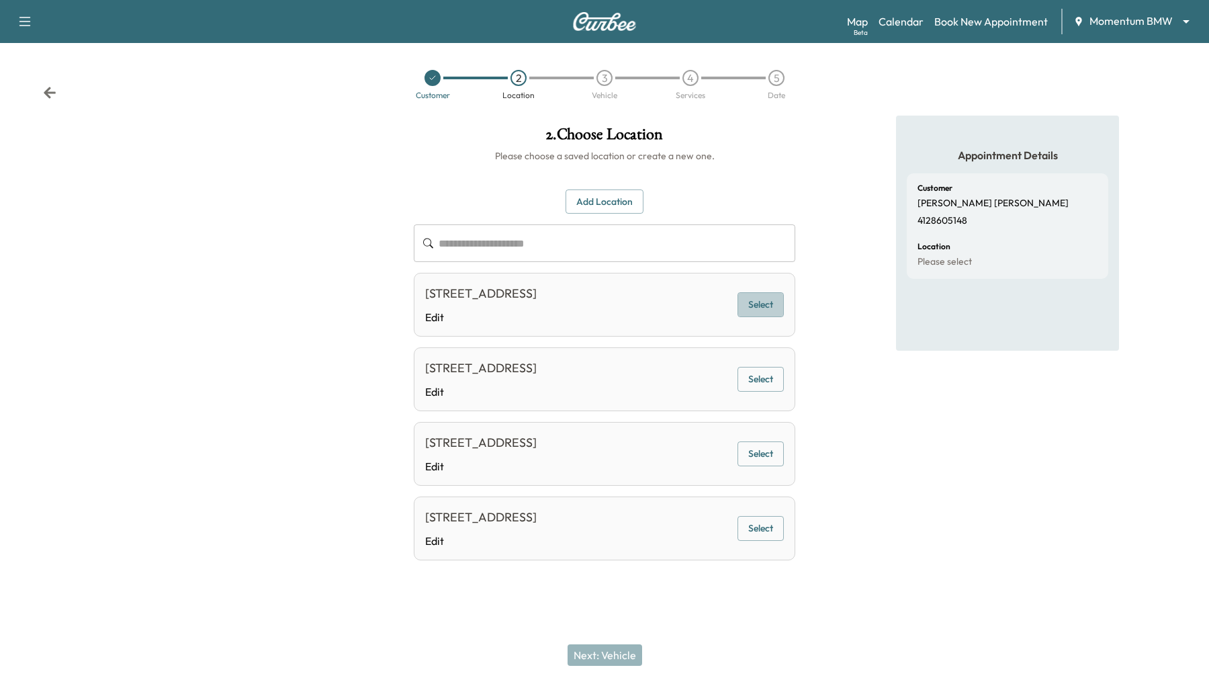
click at [757, 310] on button "Select" at bounding box center [761, 304] width 46 height 25
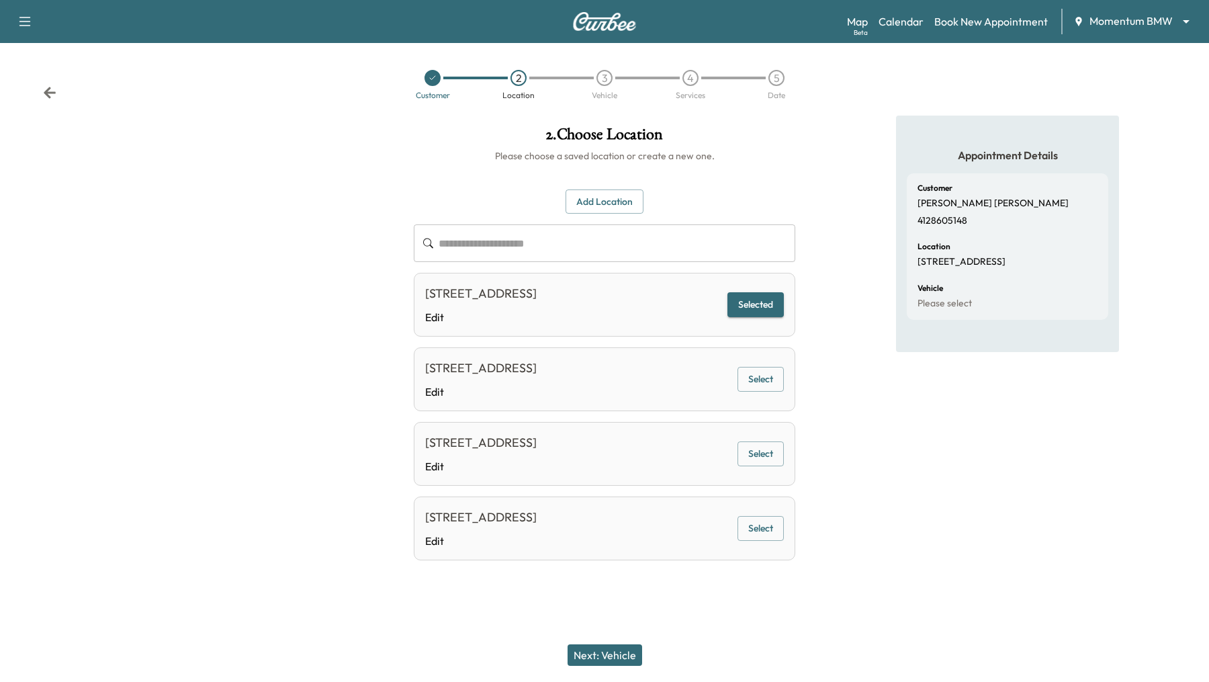
click at [616, 648] on button "Next: Vehicle" at bounding box center [605, 654] width 75 height 21
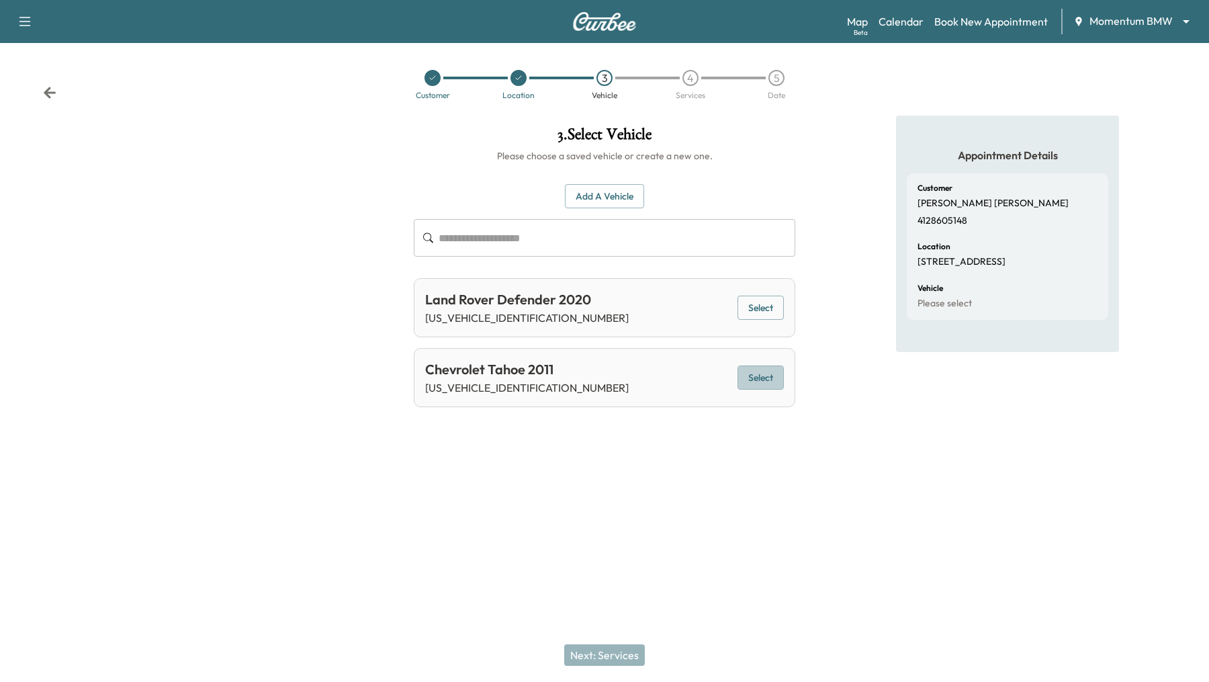
click at [761, 386] on button "Select" at bounding box center [761, 377] width 46 height 25
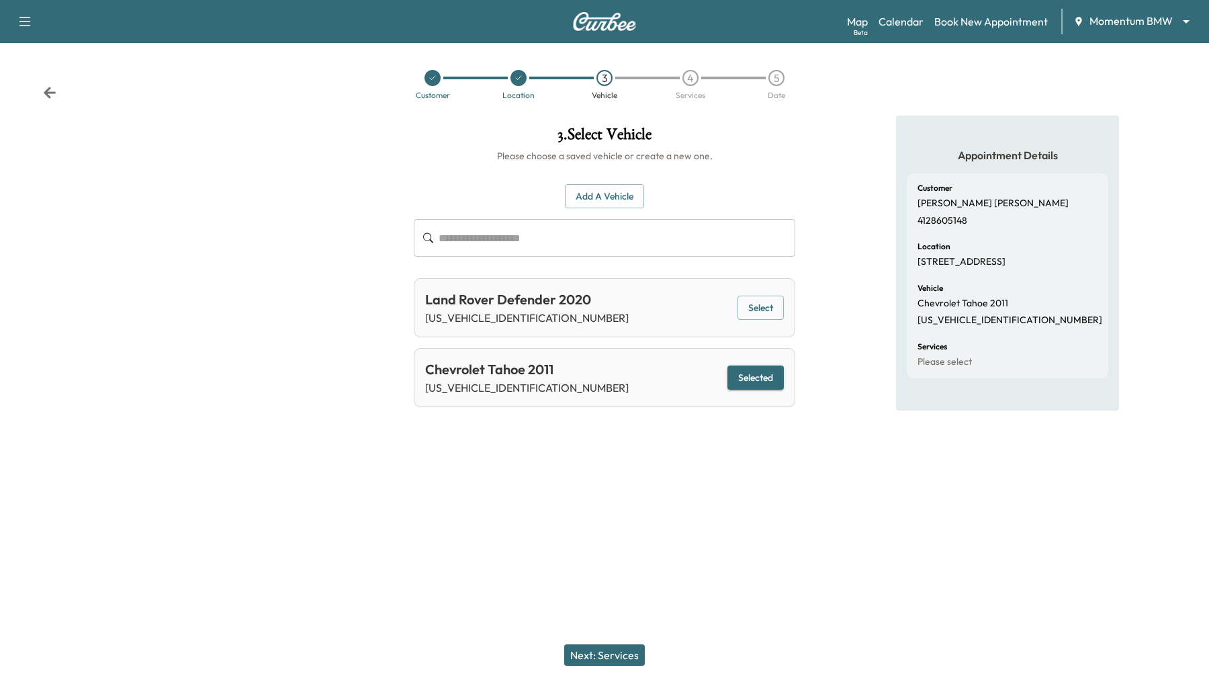
drag, startPoint x: 761, startPoint y: 386, endPoint x: 602, endPoint y: 659, distance: 316.4
click at [601, 418] on div "3 . Select Vehicle Please choose a saved vehicle or create a new one. Add a Veh…" at bounding box center [604, 267] width 403 height 302
click at [515, 78] on icon at bounding box center [519, 78] width 8 height 8
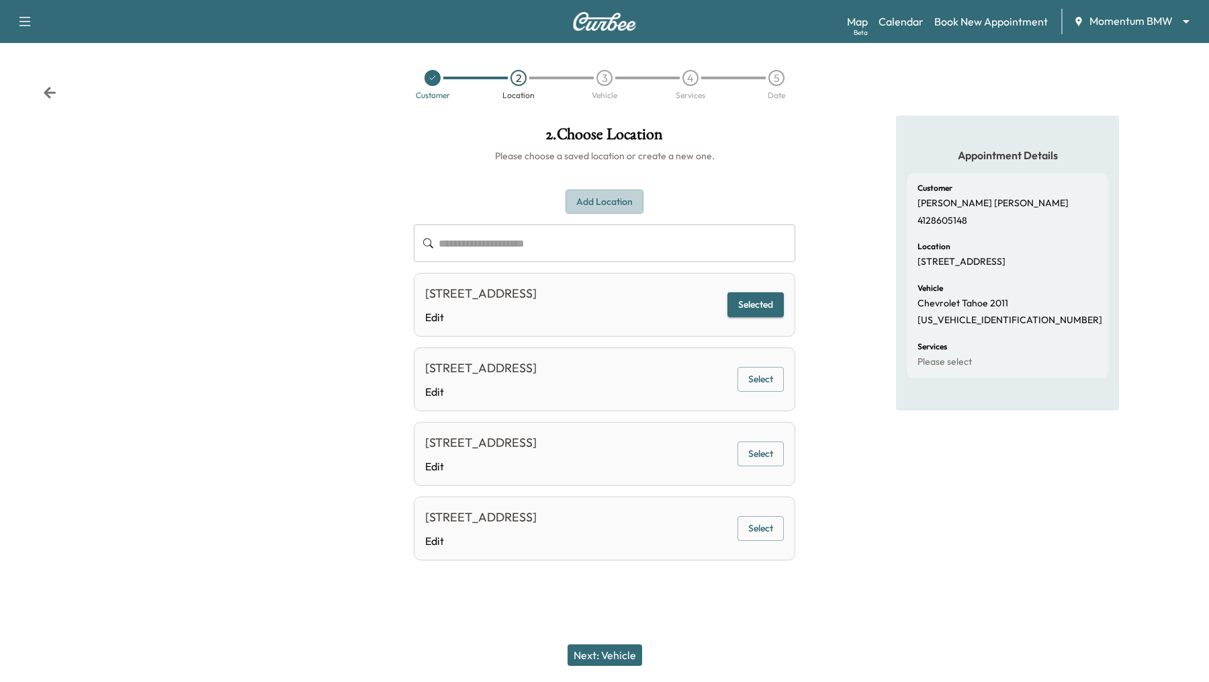
click at [606, 198] on button "Add Location" at bounding box center [605, 201] width 78 height 25
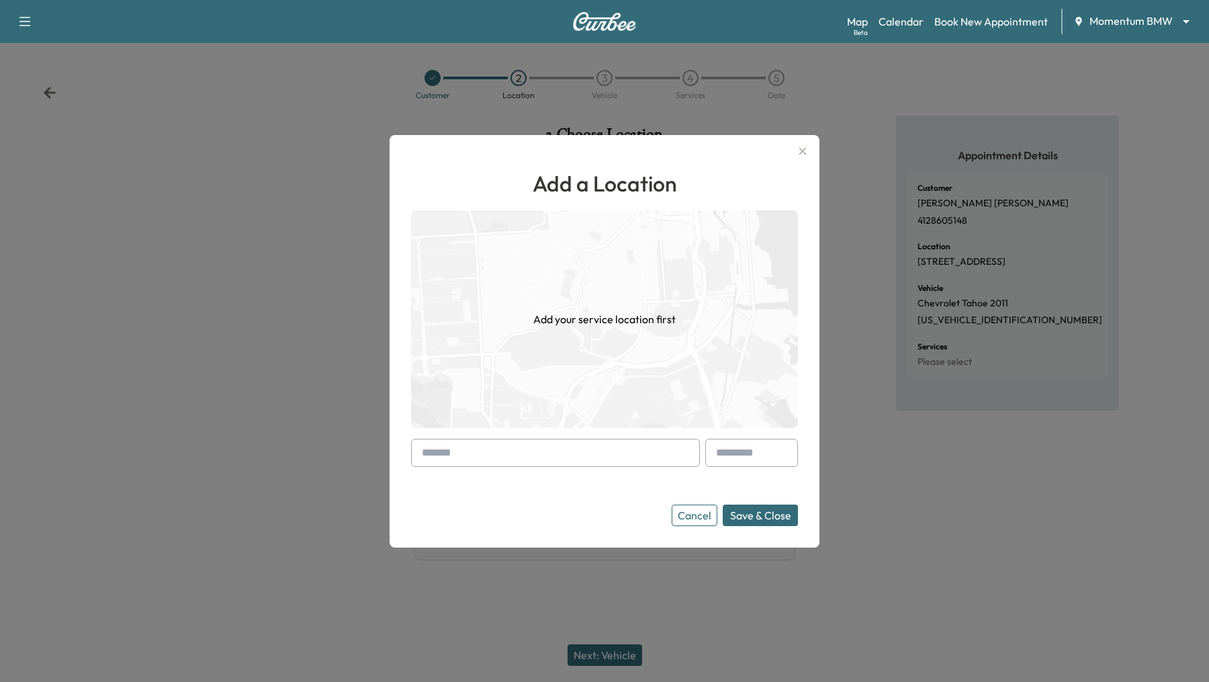
click at [540, 451] on input "text" at bounding box center [555, 453] width 289 height 28
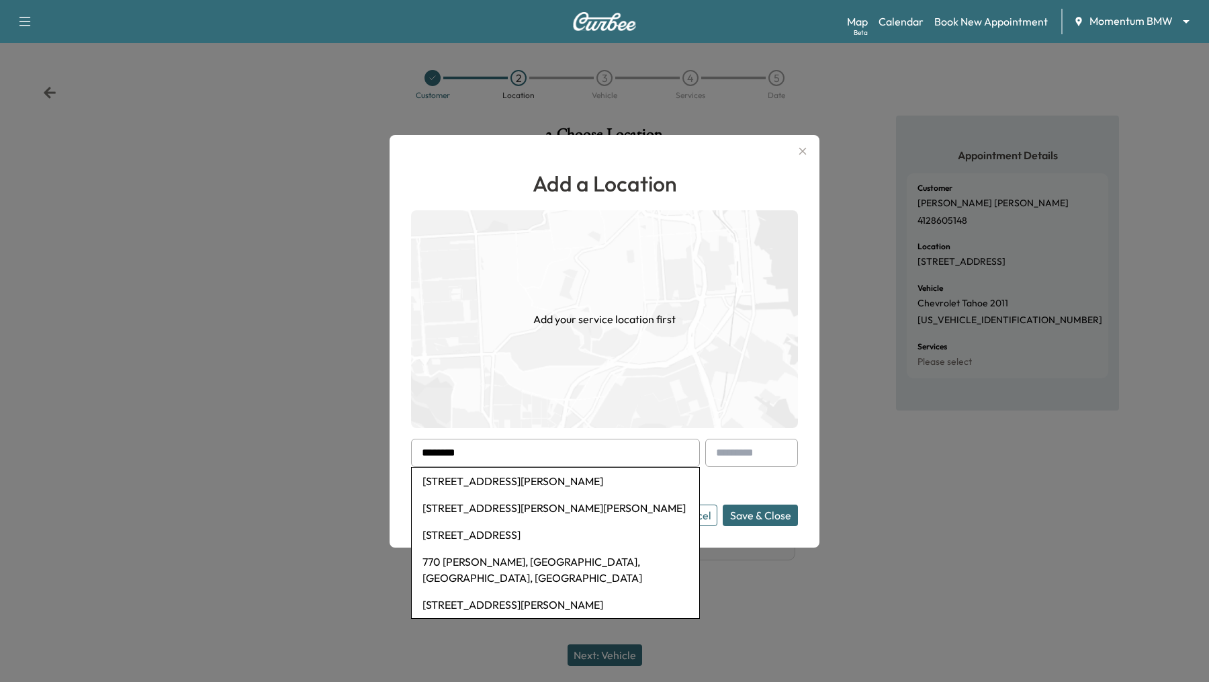
click at [542, 509] on li "[STREET_ADDRESS][PERSON_NAME][PERSON_NAME]" at bounding box center [556, 507] width 288 height 27
type input "**********"
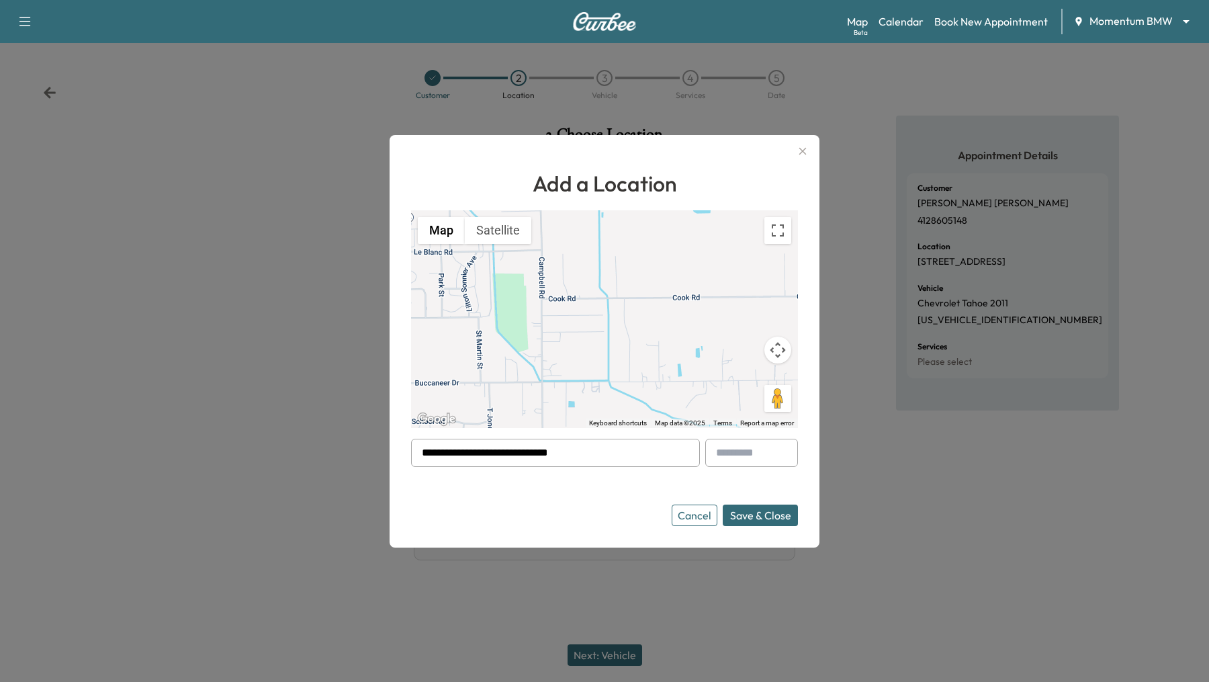
click at [772, 516] on button "Save & Close" at bounding box center [760, 515] width 75 height 21
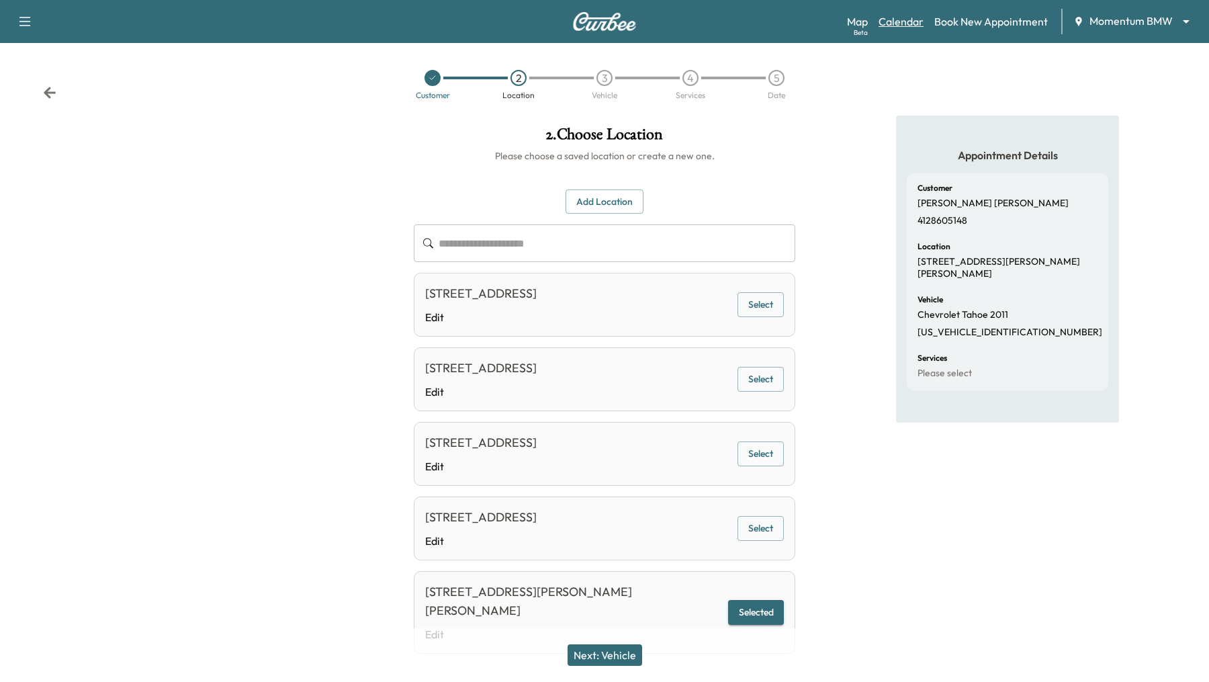
click at [909, 21] on link "Calendar" at bounding box center [901, 21] width 45 height 16
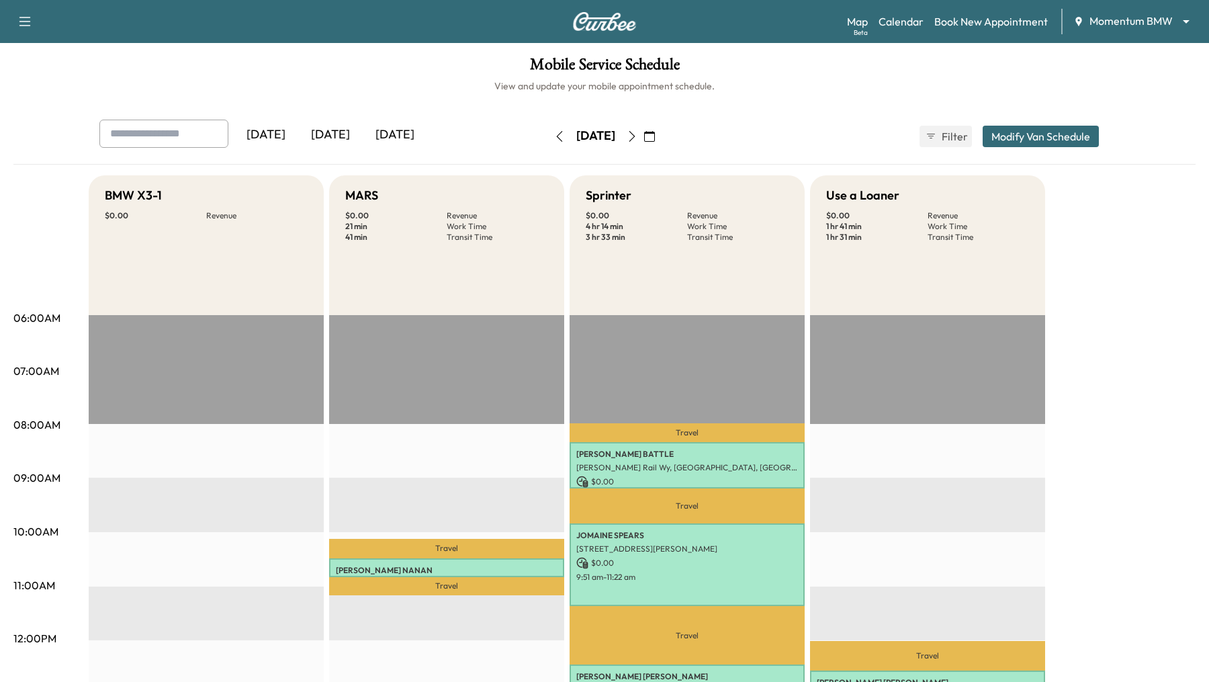
click at [638, 132] on icon "button" at bounding box center [632, 136] width 11 height 11
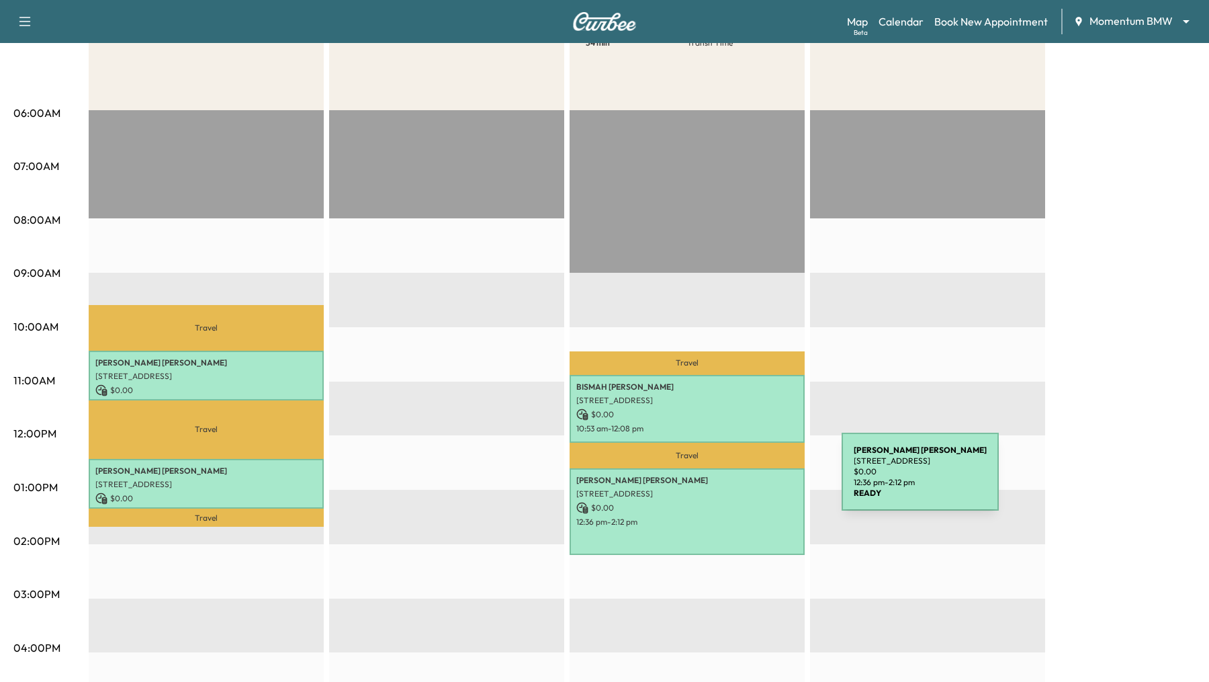
scroll to position [219, 0]
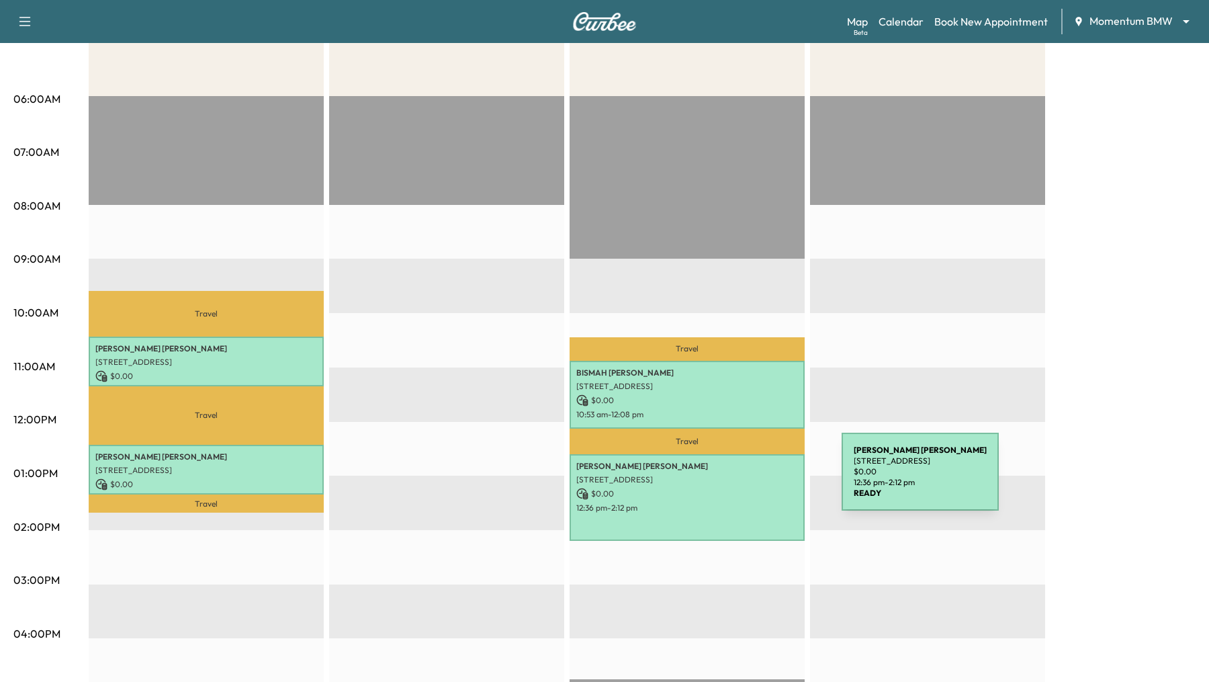
click at [741, 480] on p "[STREET_ADDRESS]" at bounding box center [687, 479] width 222 height 11
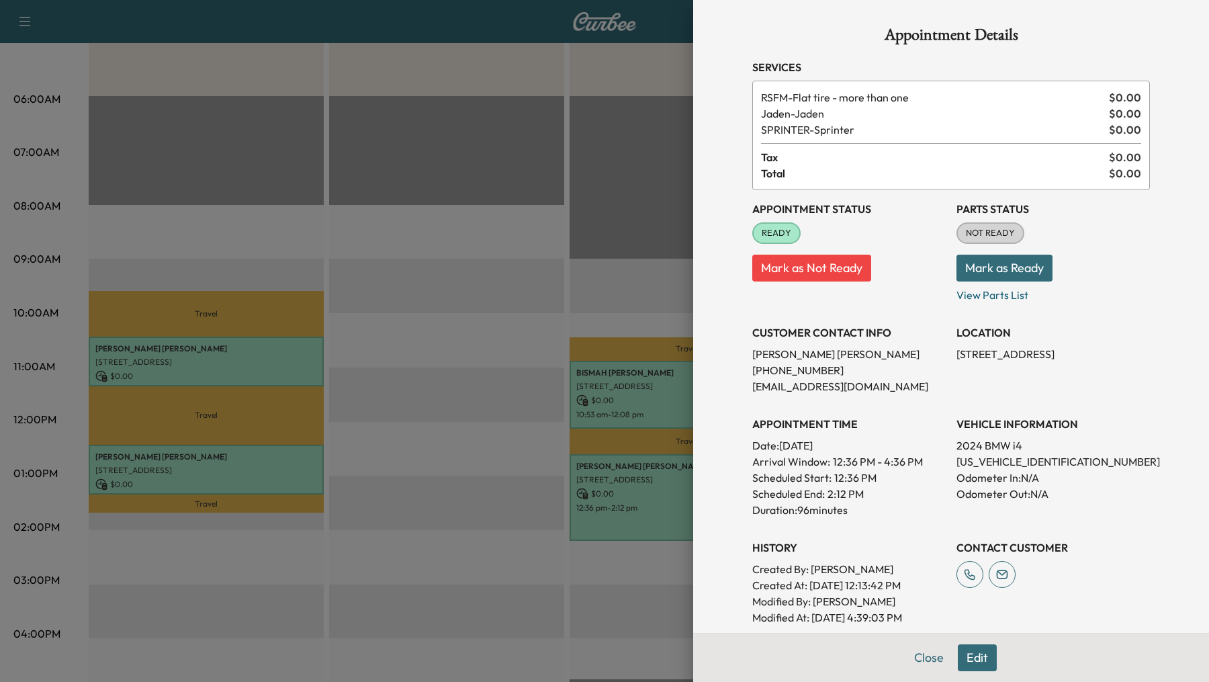
click at [668, 605] on div at bounding box center [604, 341] width 1209 height 682
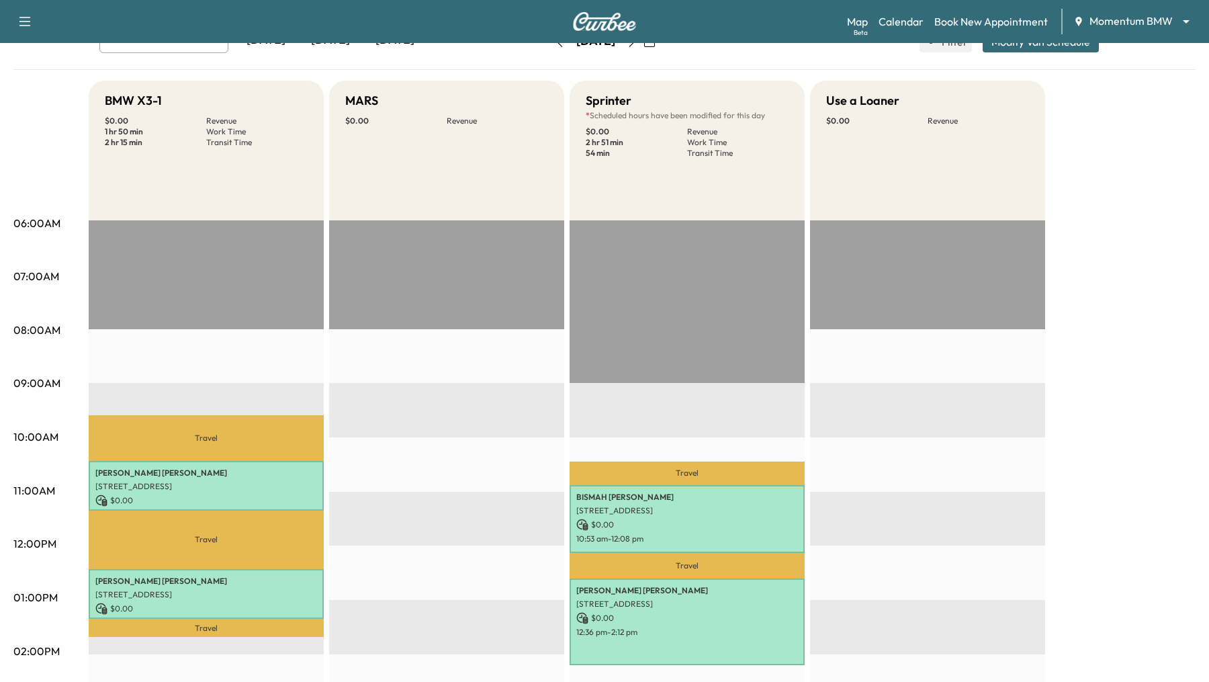
scroll to position [0, 0]
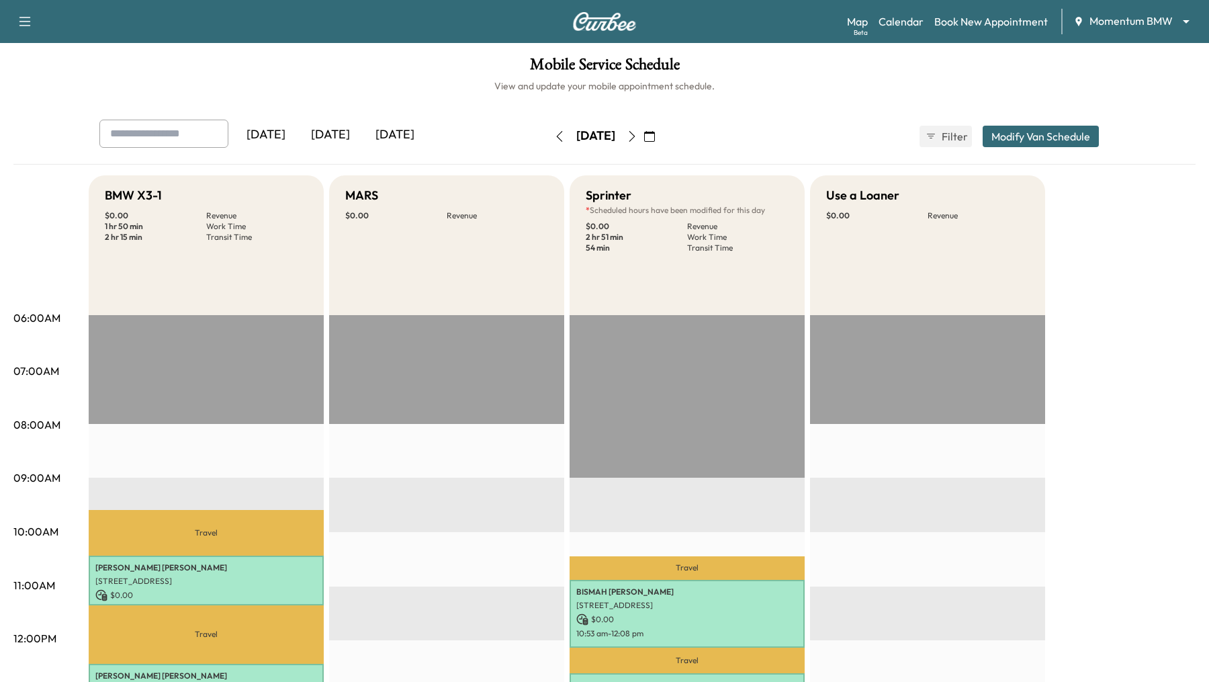
click at [1046, 134] on button "Modify Van Schedule" at bounding box center [1041, 136] width 116 height 21
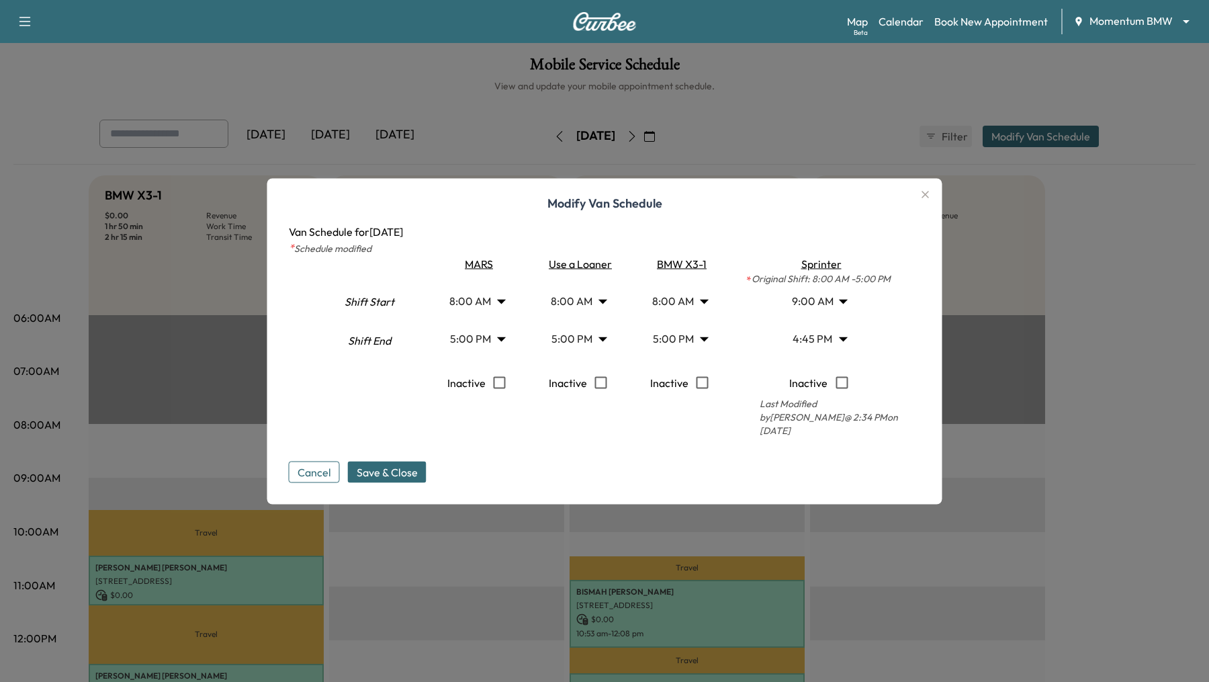
click at [844, 343] on body "Support Log Out Map Beta Calendar Book New Appointment Momentum BMW ******** ​ …" at bounding box center [604, 341] width 1209 height 682
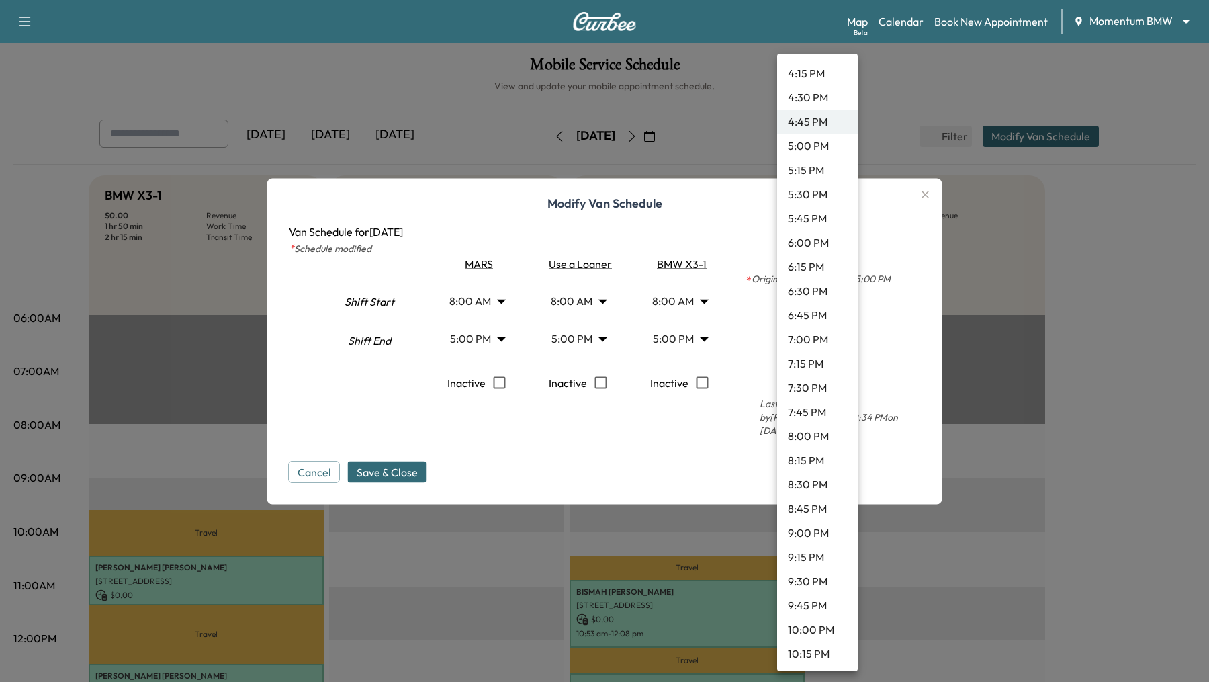
scroll to position [1598, 0]
click at [840, 245] on li "6:00 PM" at bounding box center [817, 239] width 81 height 24
type input "**"
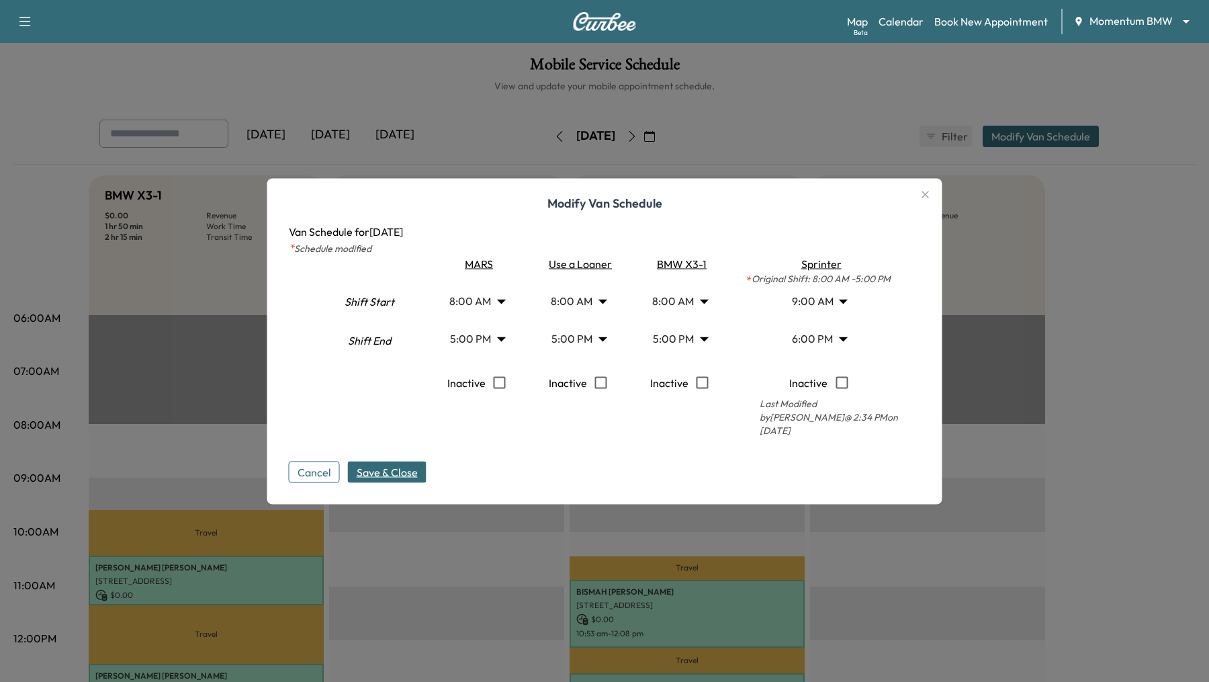
click at [407, 469] on span "Save & Close" at bounding box center [387, 472] width 61 height 16
click at [841, 304] on body "An error occured while attempting to save the schedule override; please check t…" at bounding box center [604, 341] width 1209 height 682
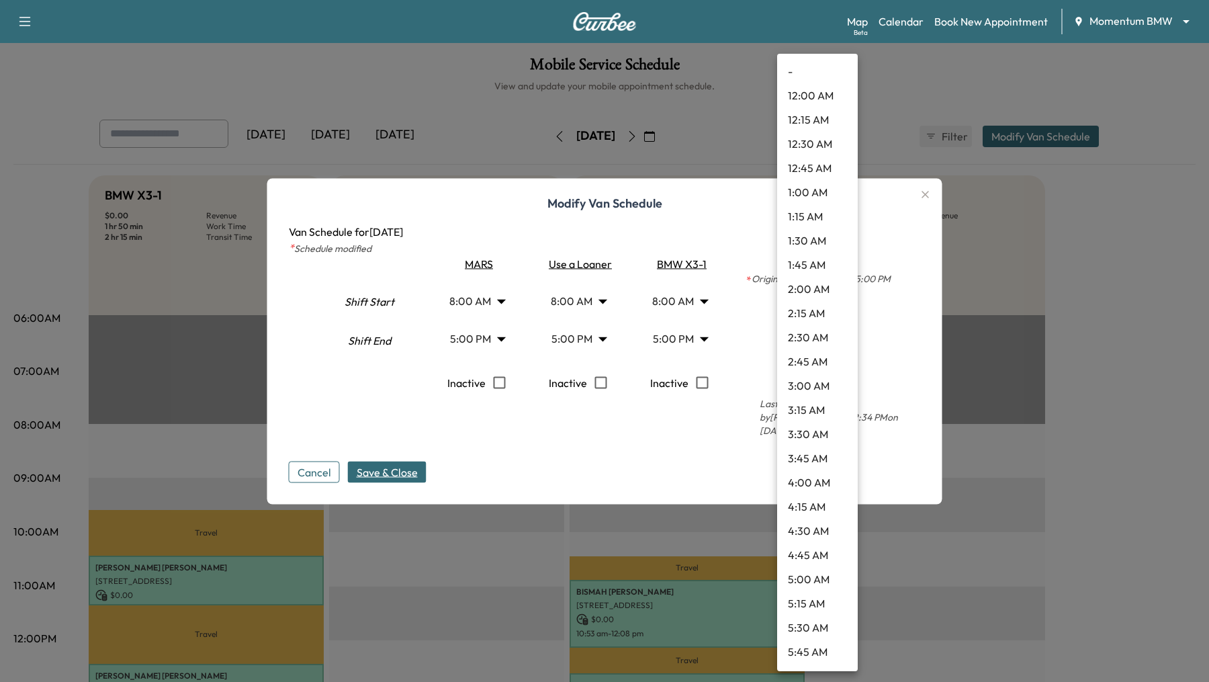
scroll to position [603, 0]
click at [835, 260] on li "8:00 AM" at bounding box center [817, 266] width 81 height 24
type input "*"
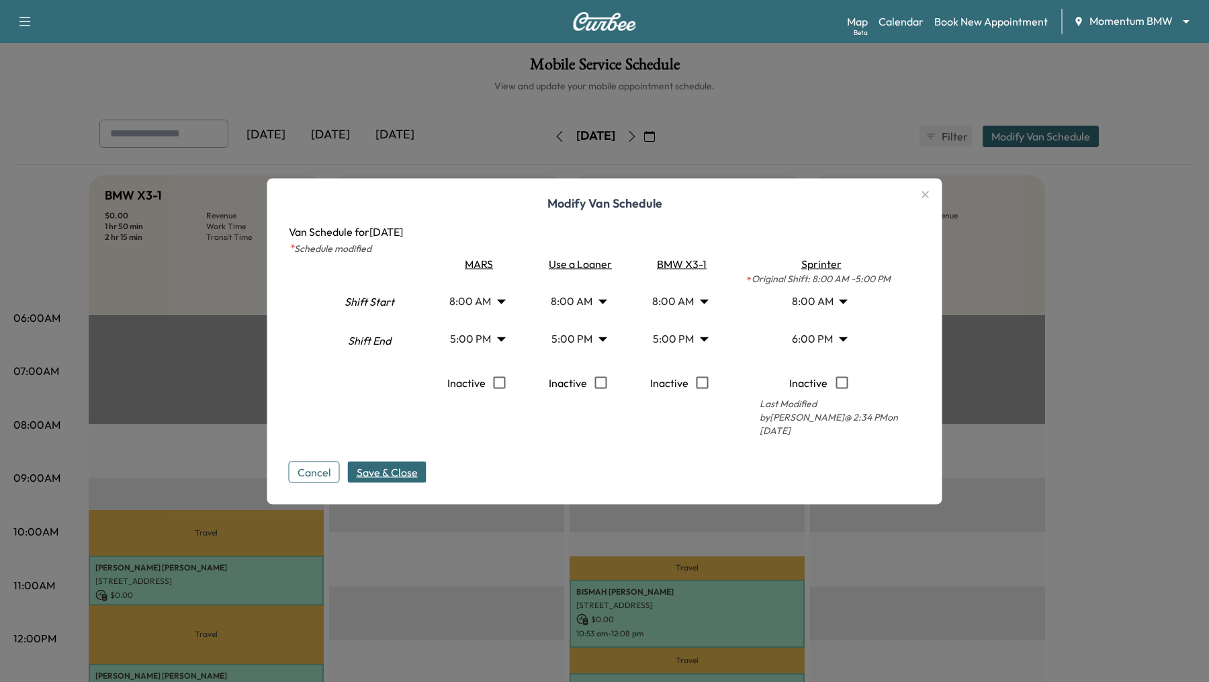
click at [843, 347] on body "Support Log Out Map Beta Calendar Book New Appointment Momentum BMW ******** ​ …" at bounding box center [604, 341] width 1209 height 682
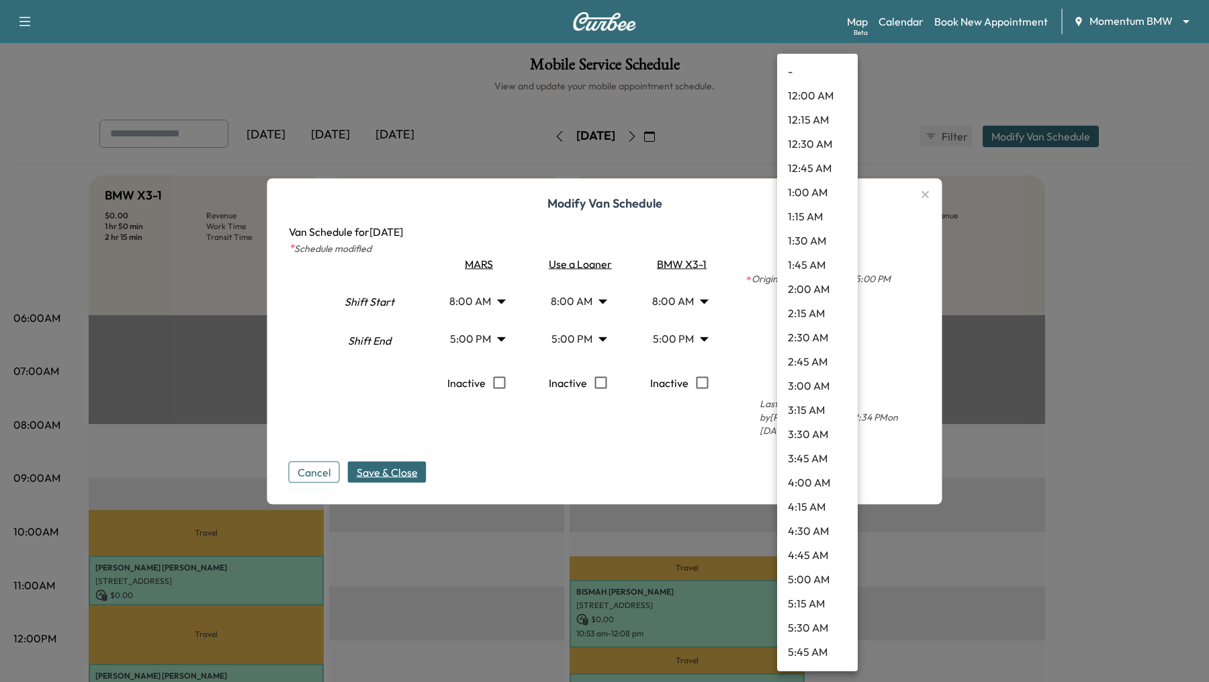
scroll to position [1473, 0]
click at [819, 366] on li "6:00 PM" at bounding box center [817, 363] width 81 height 24
click at [844, 345] on body "Support Log Out Map Beta Calendar Book New Appointment Momentum BMW ******** ​ …" at bounding box center [604, 341] width 1209 height 682
click at [815, 535] on li "7:45 PM" at bounding box center [817, 533] width 81 height 24
type input "*****"
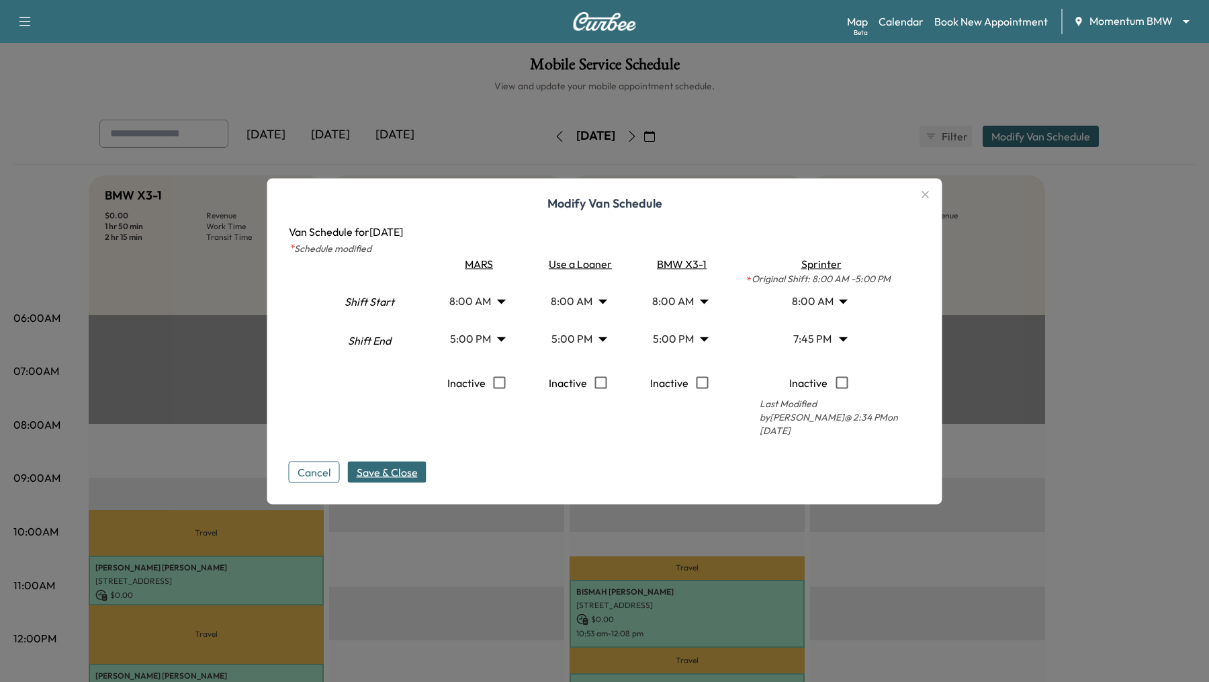
click at [384, 464] on span "Save & Close" at bounding box center [387, 472] width 61 height 16
click at [922, 200] on icon "button" at bounding box center [926, 194] width 16 height 16
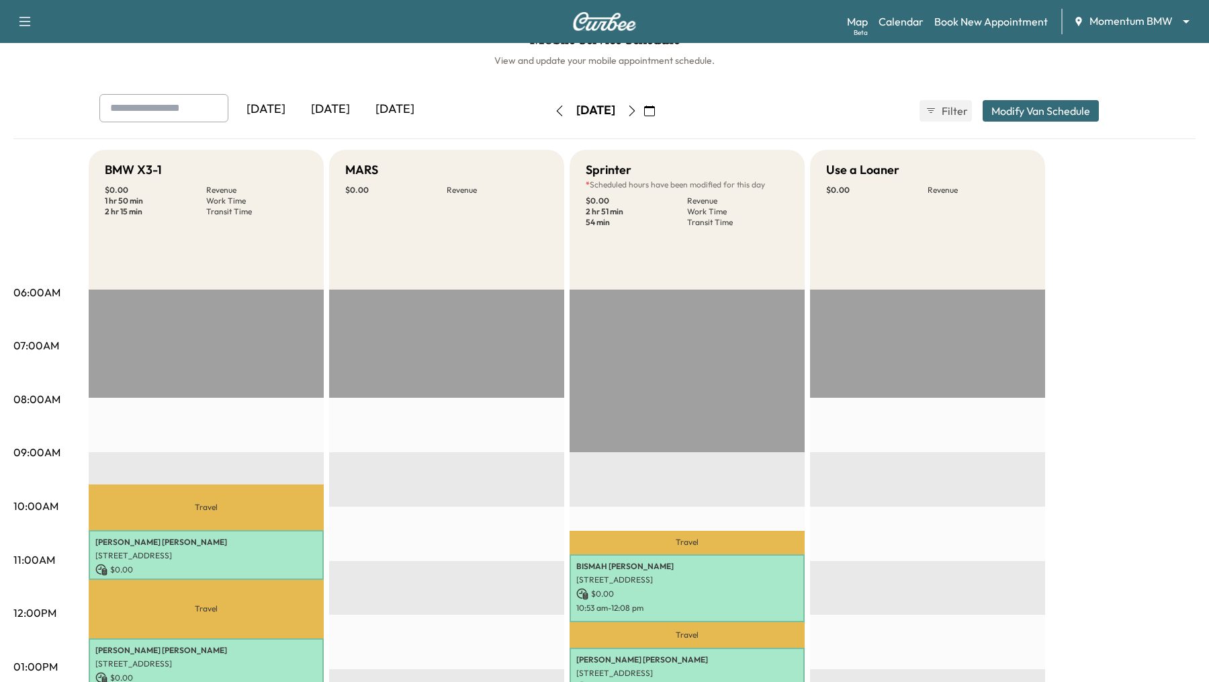
scroll to position [27, 0]
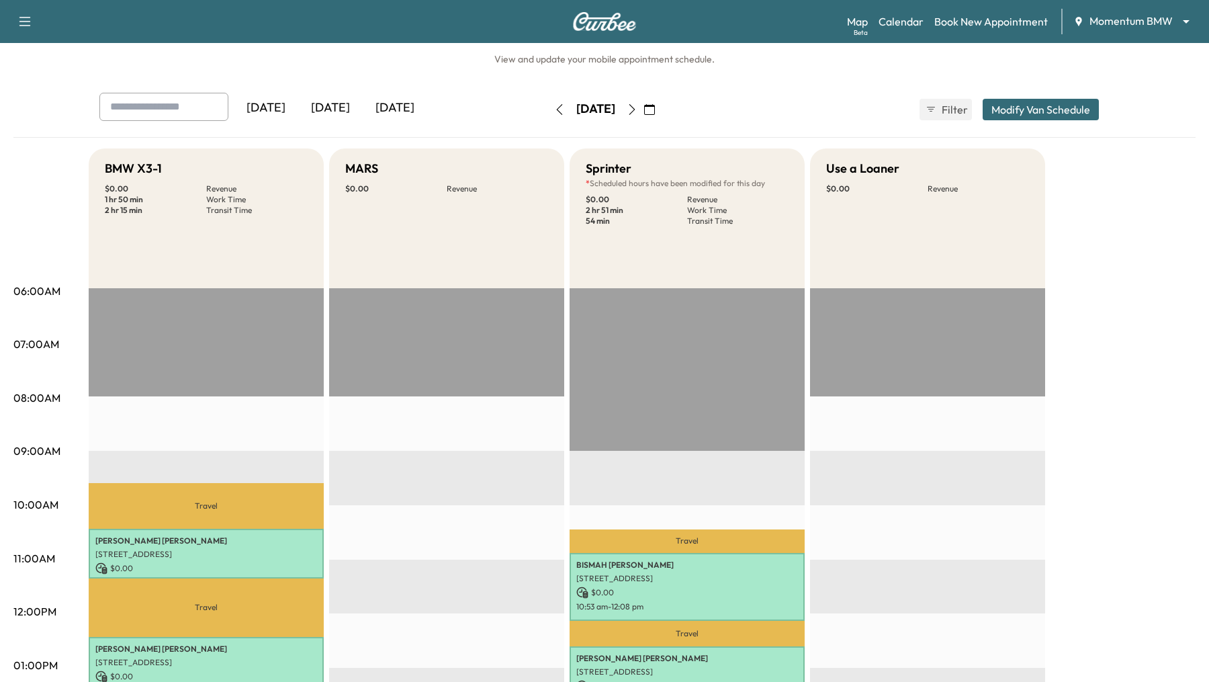
click at [1038, 104] on button "Modify Van Schedule" at bounding box center [1041, 109] width 116 height 21
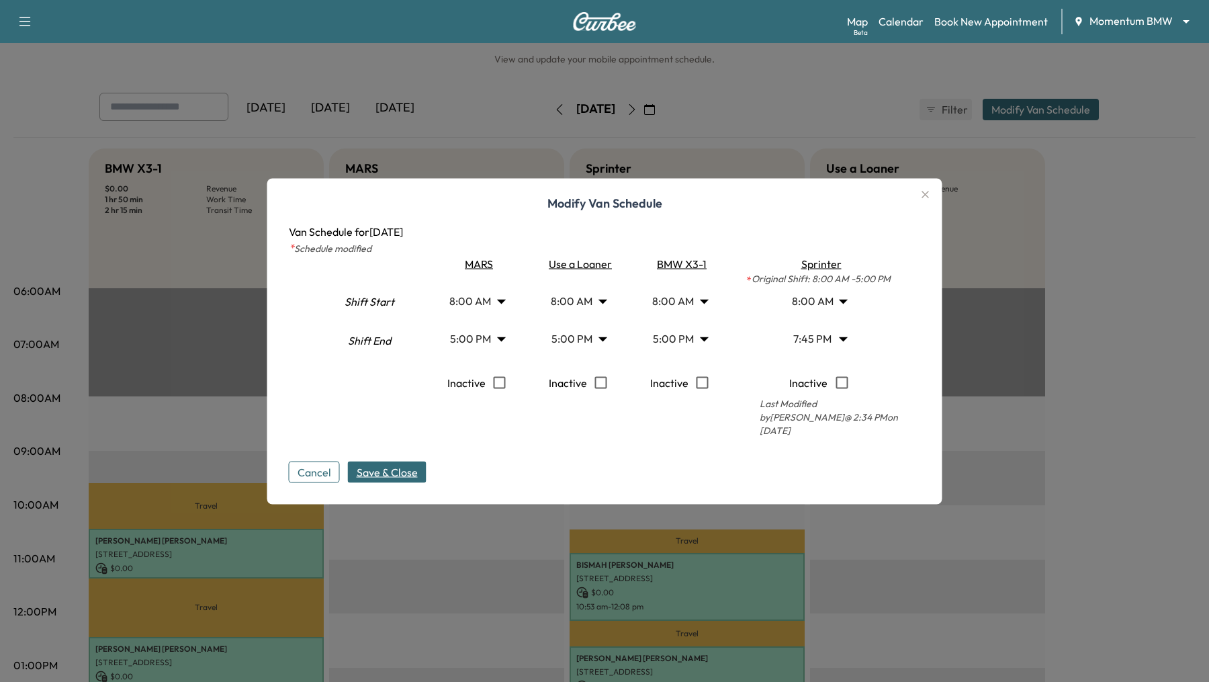
click at [922, 198] on icon "button" at bounding box center [926, 194] width 16 height 16
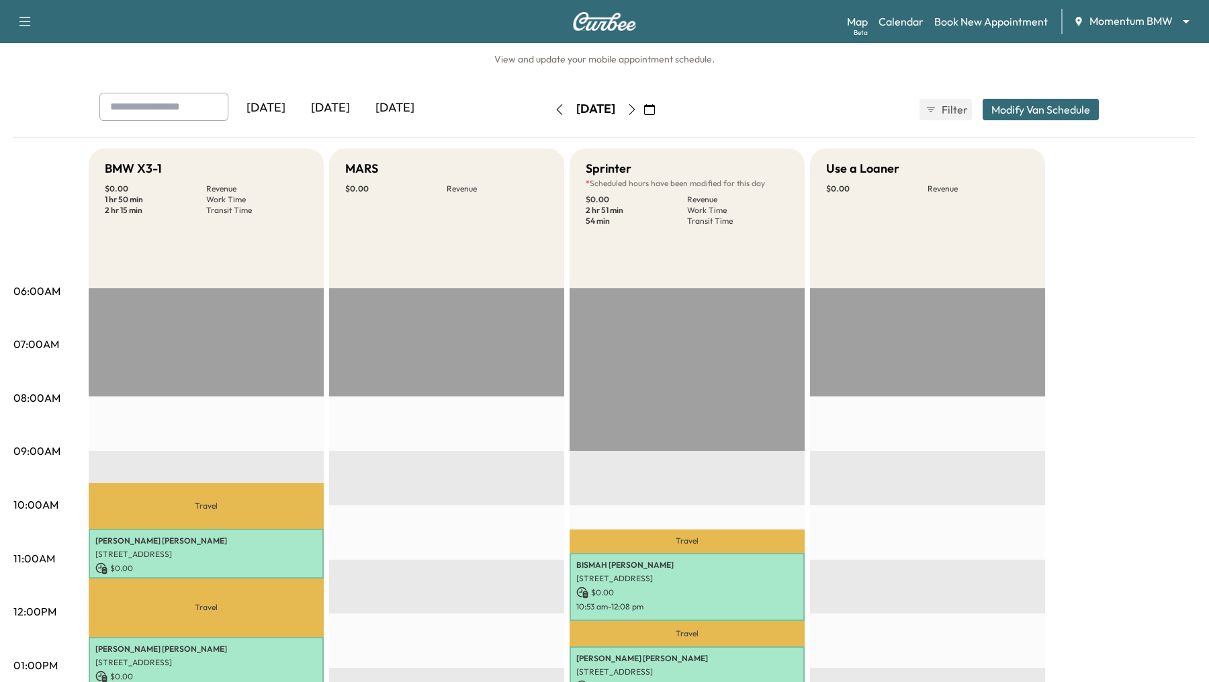
click at [1007, 112] on button "Modify Van Schedule" at bounding box center [1041, 109] width 116 height 21
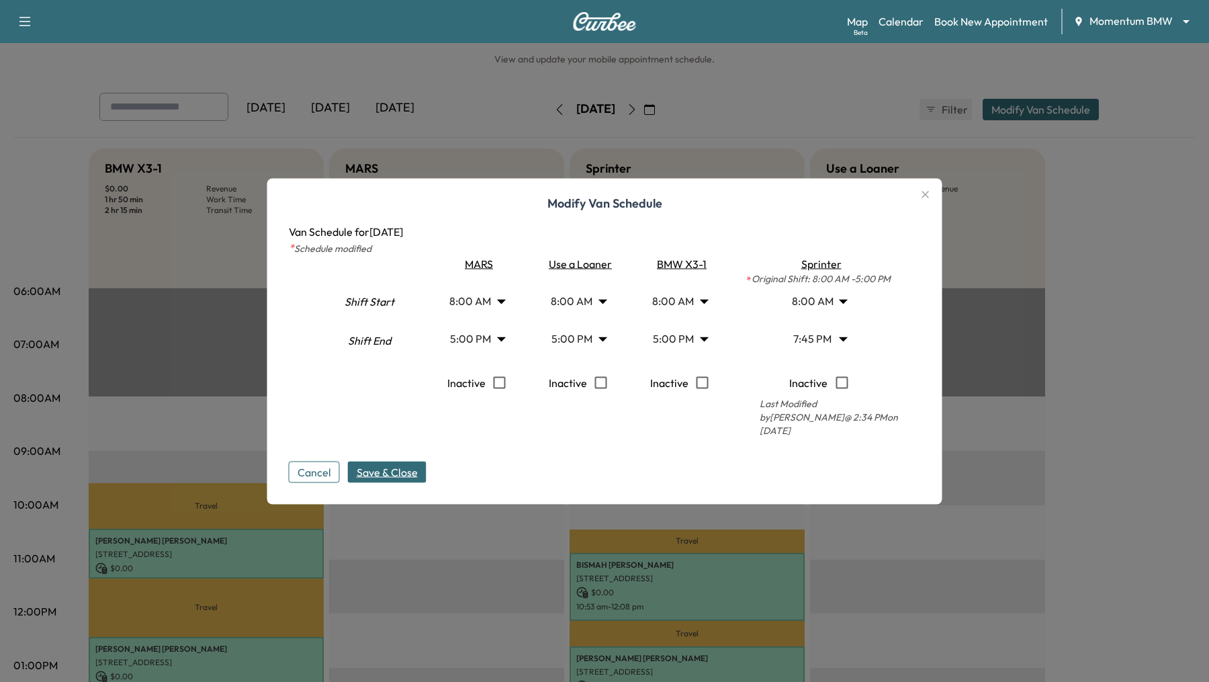
click at [417, 625] on div at bounding box center [604, 341] width 1209 height 682
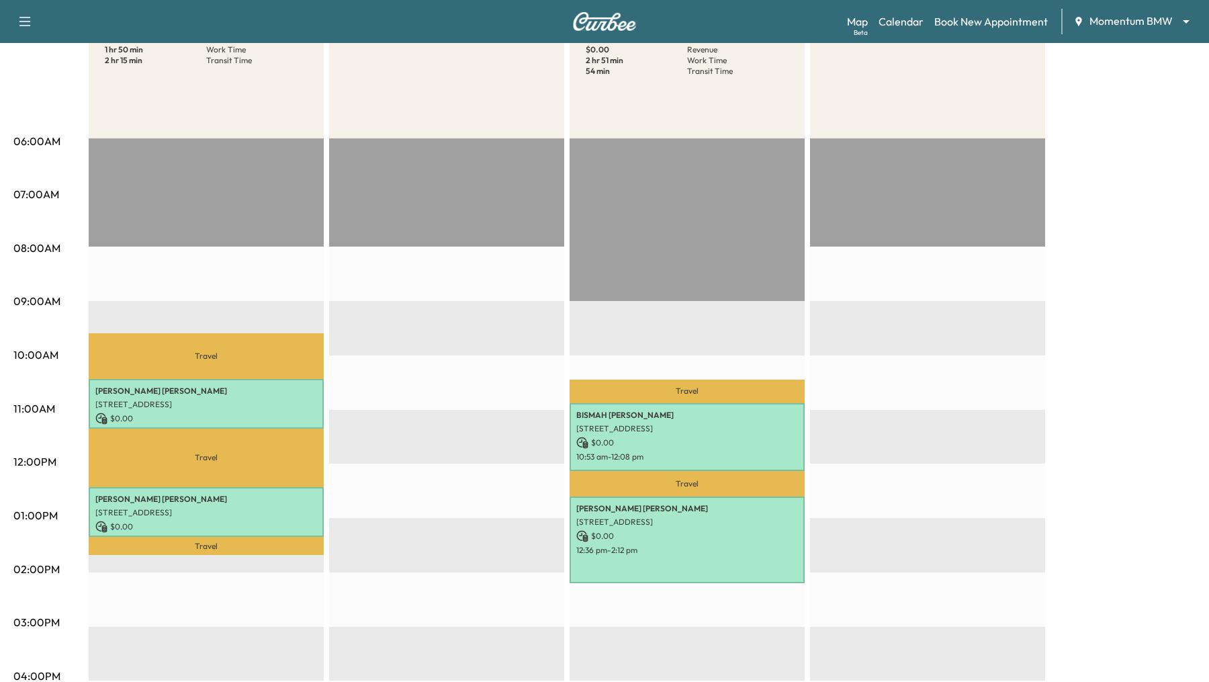
scroll to position [0, 0]
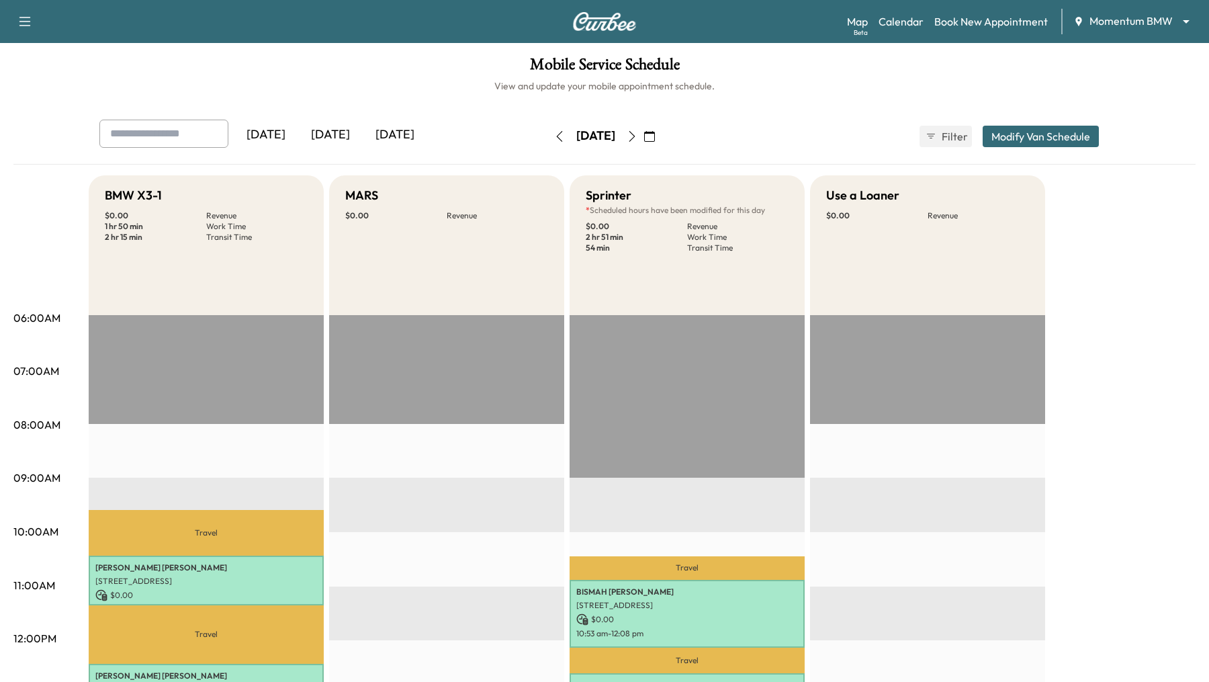
click at [1038, 137] on button "Modify Van Schedule" at bounding box center [1041, 136] width 116 height 21
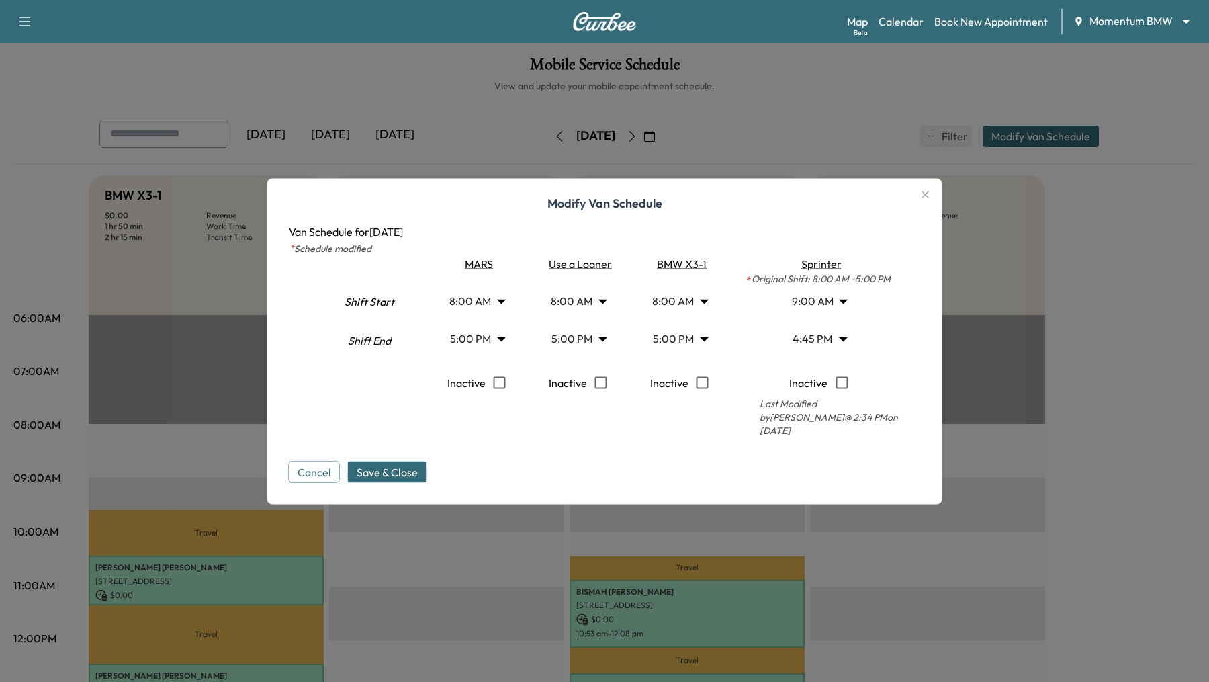
click at [840, 341] on body "Support Log Out Map Beta Calendar Book New Appointment Momentum BMW ******** ​ …" at bounding box center [604, 341] width 1209 height 682
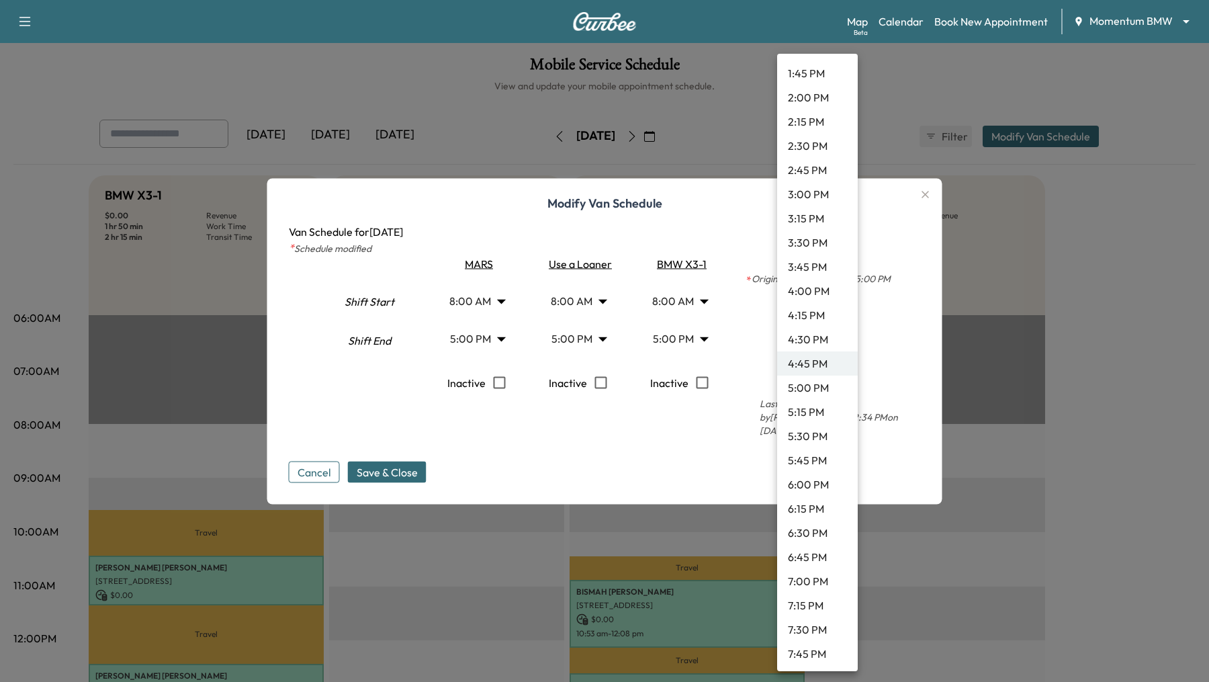
scroll to position [1391, 0]
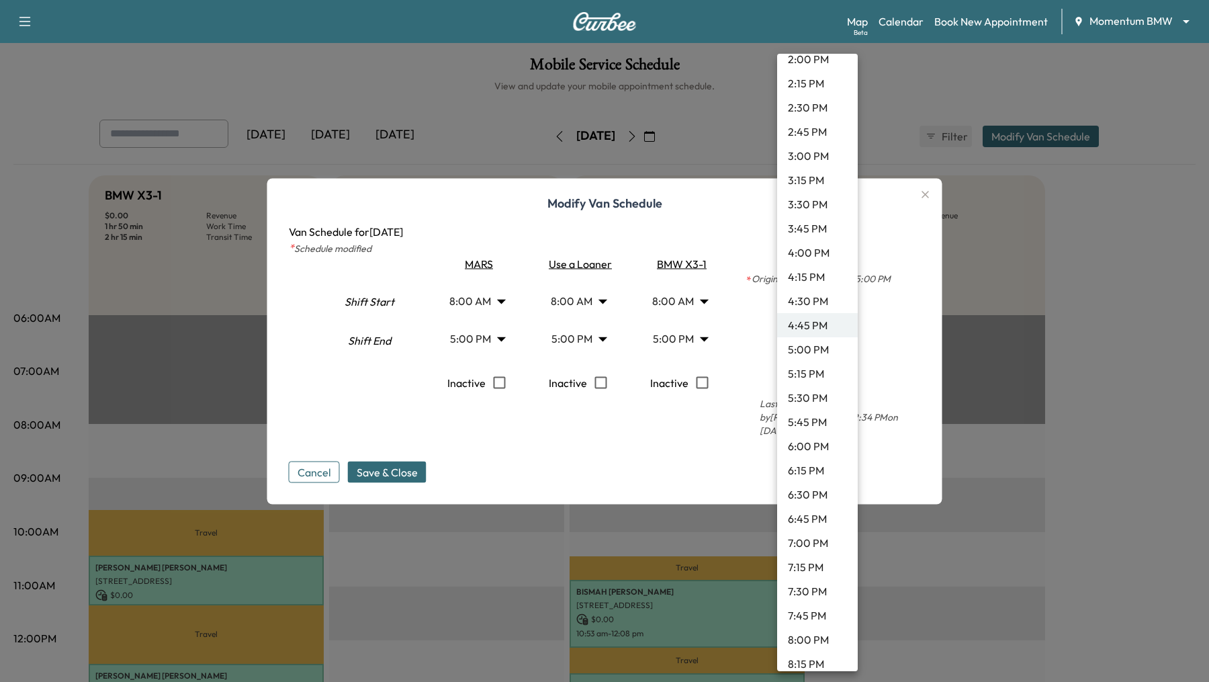
click at [809, 638] on li "8:00 PM" at bounding box center [817, 640] width 81 height 24
type input "**"
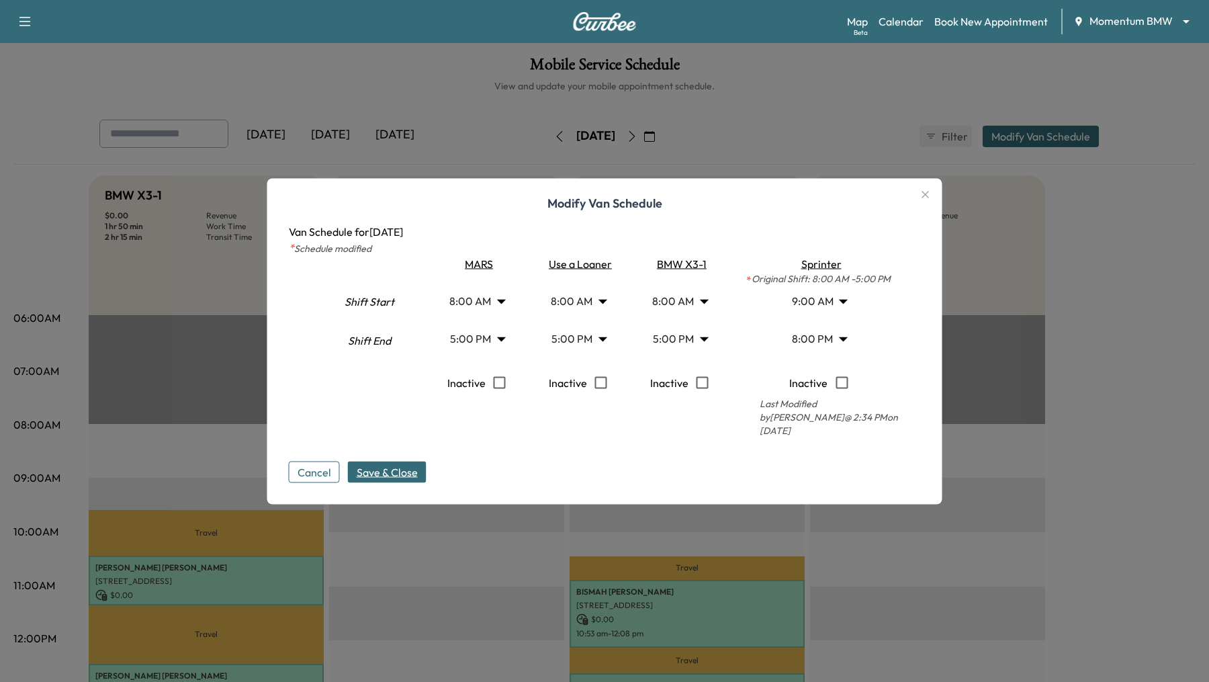
click at [392, 464] on span "Save & Close" at bounding box center [387, 472] width 61 height 16
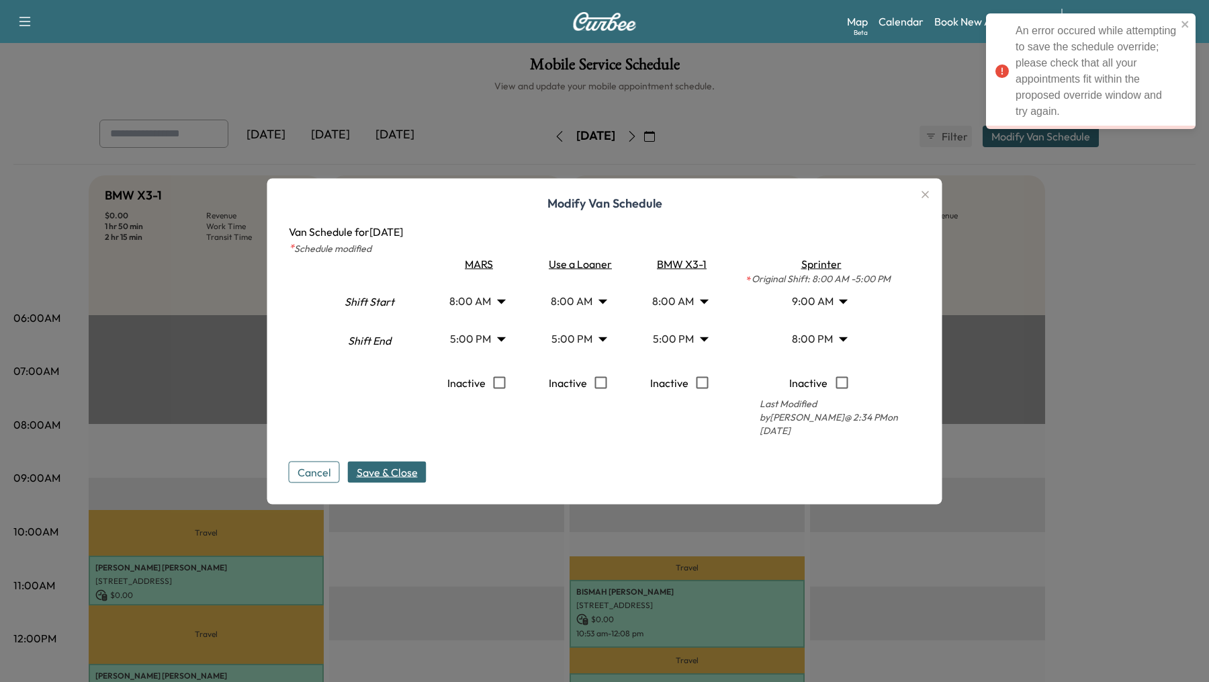
click at [929, 199] on icon "button" at bounding box center [926, 194] width 16 height 16
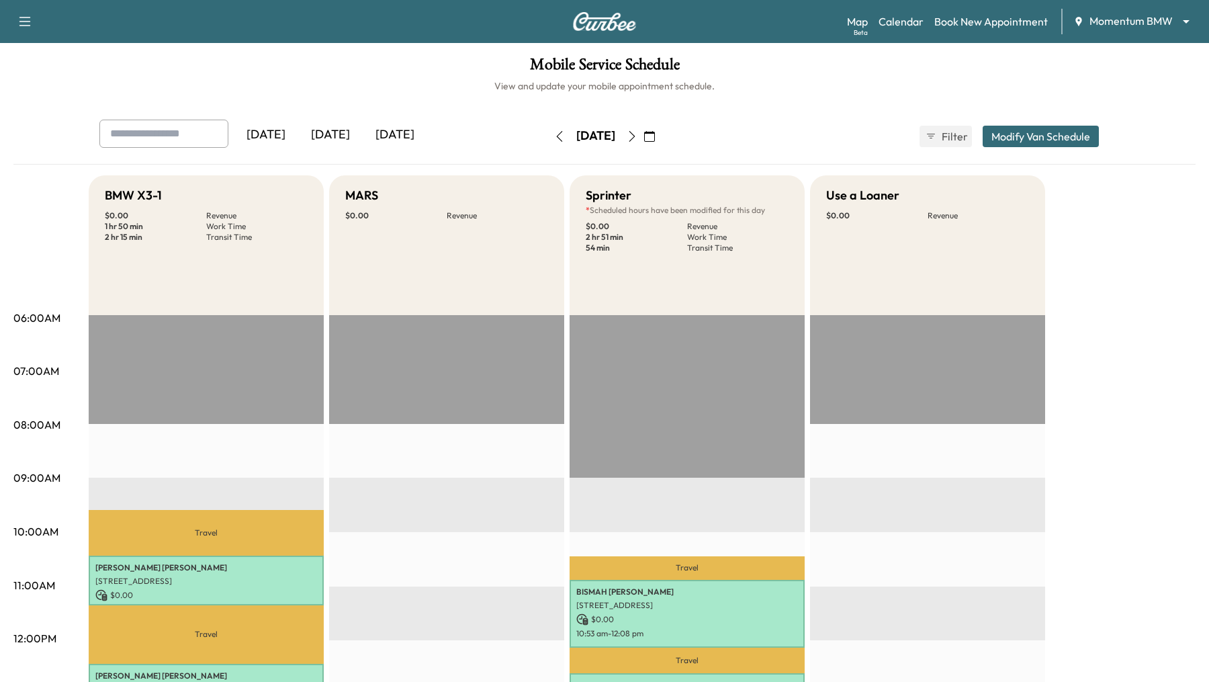
scroll to position [300, 0]
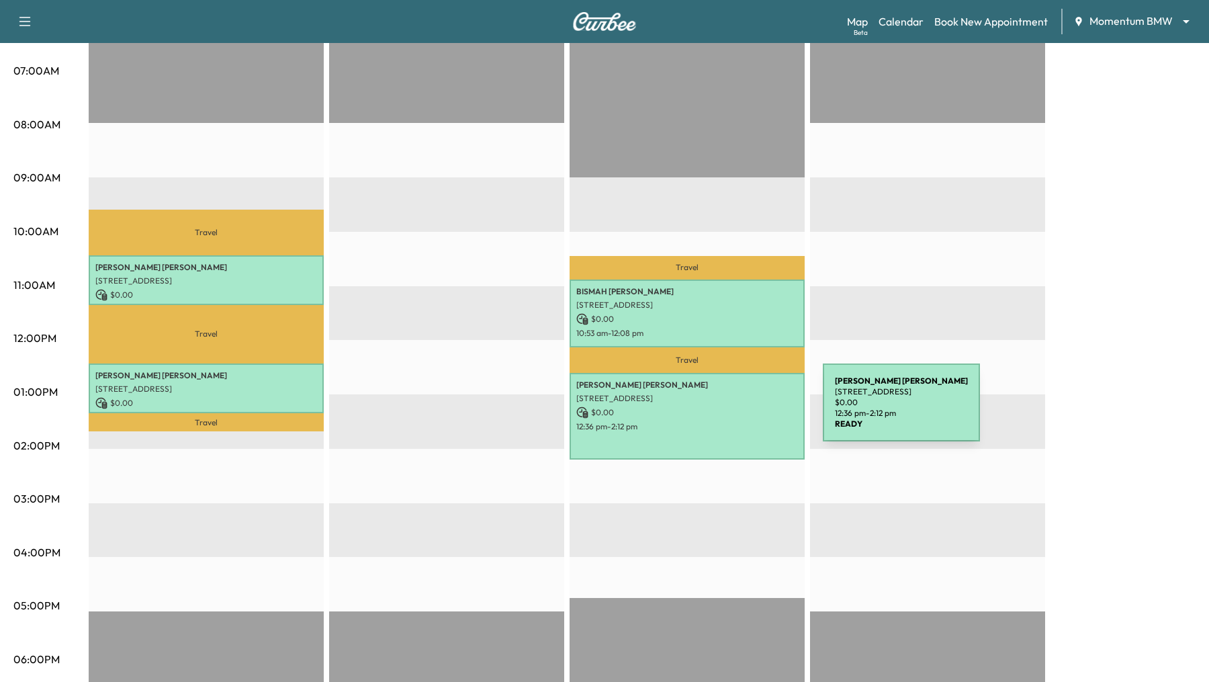
click at [722, 411] on p "$ 0.00" at bounding box center [687, 412] width 222 height 12
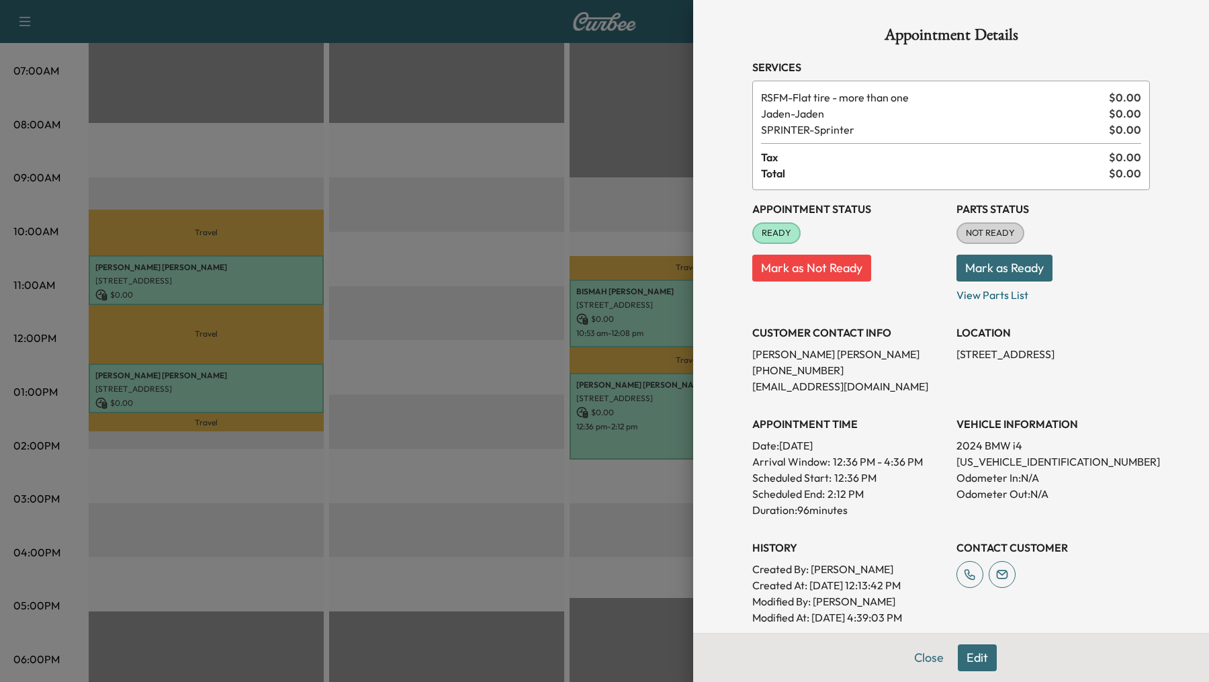
click at [451, 485] on div at bounding box center [604, 341] width 1209 height 682
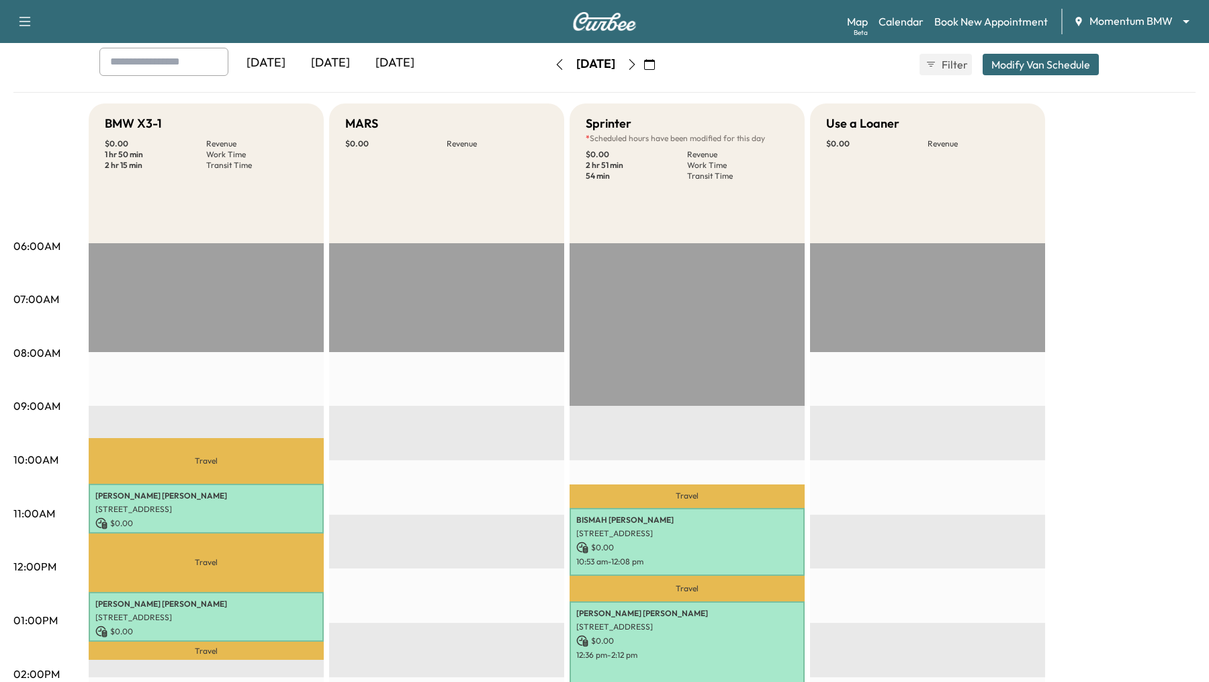
scroll to position [0, 0]
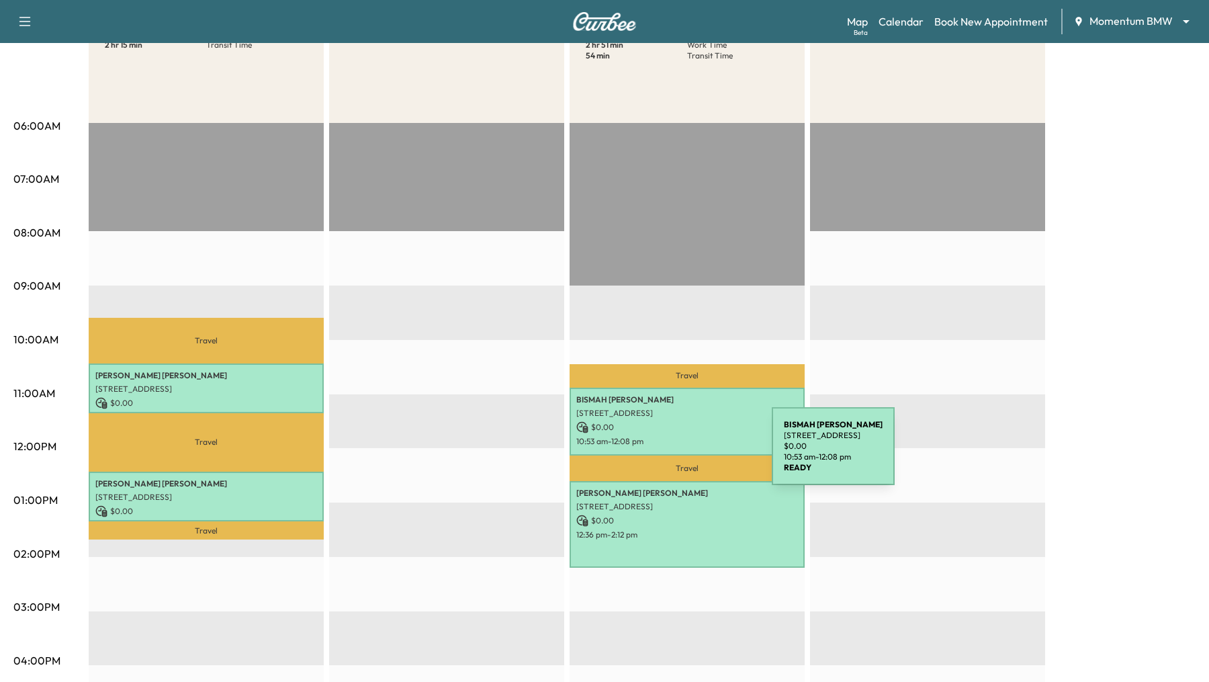
scroll to position [199, 0]
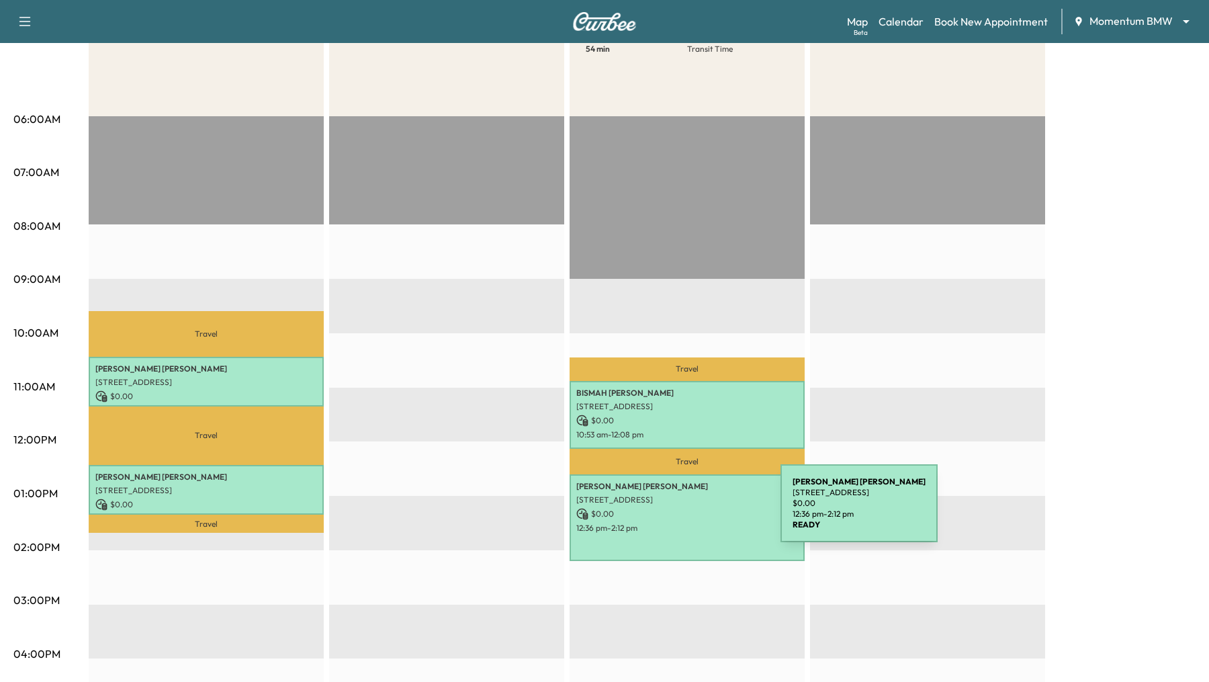
click at [682, 514] on p "$ 0.00" at bounding box center [687, 514] width 222 height 12
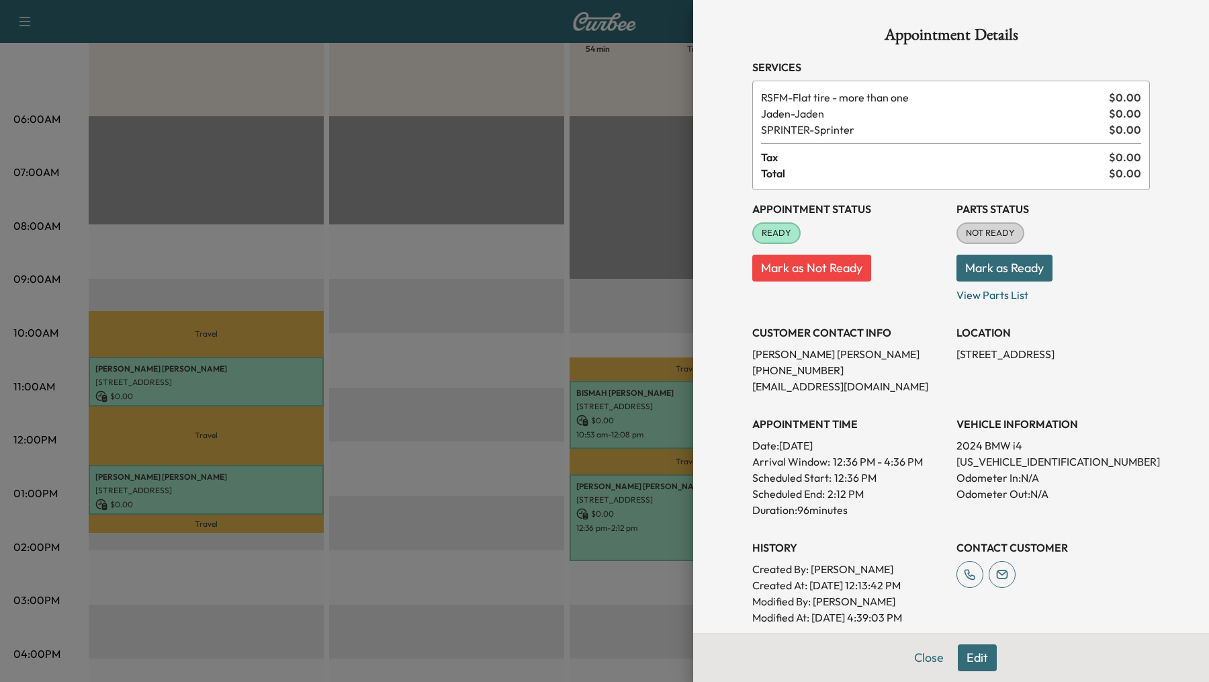
click at [531, 298] on div at bounding box center [604, 341] width 1209 height 682
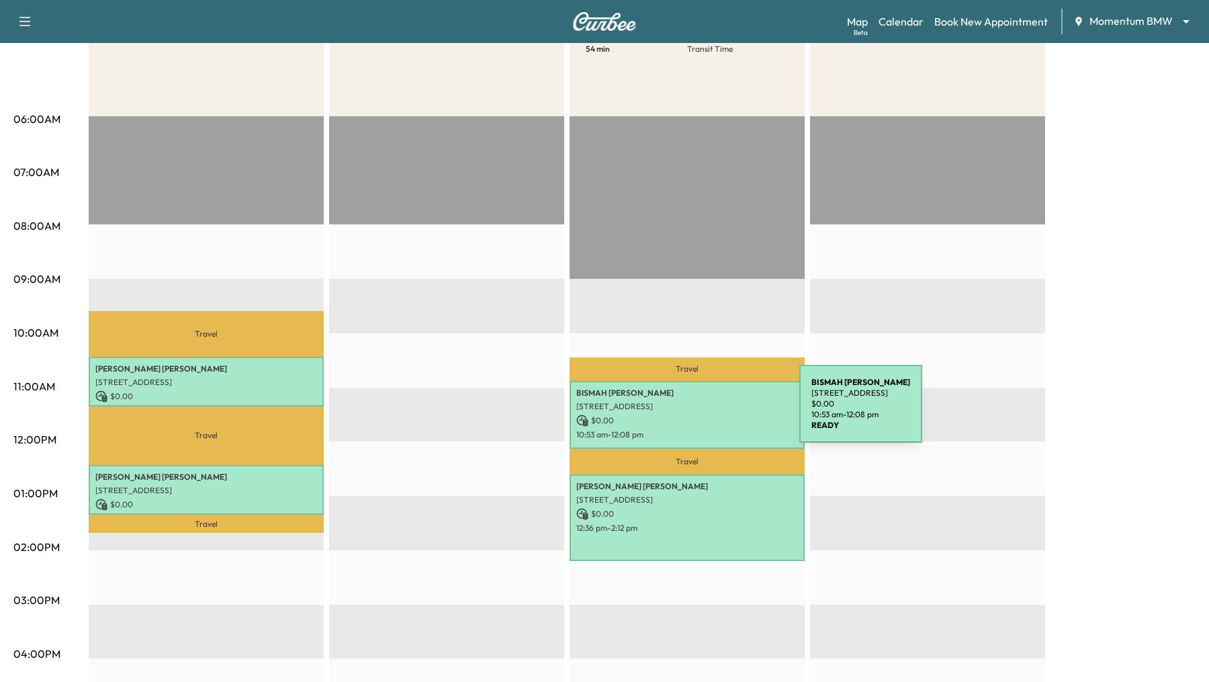
click at [699, 412] on div "[PERSON_NAME] [STREET_ADDRESS] $ 0.00 10:53 am - 12:08 pm" at bounding box center [687, 415] width 235 height 68
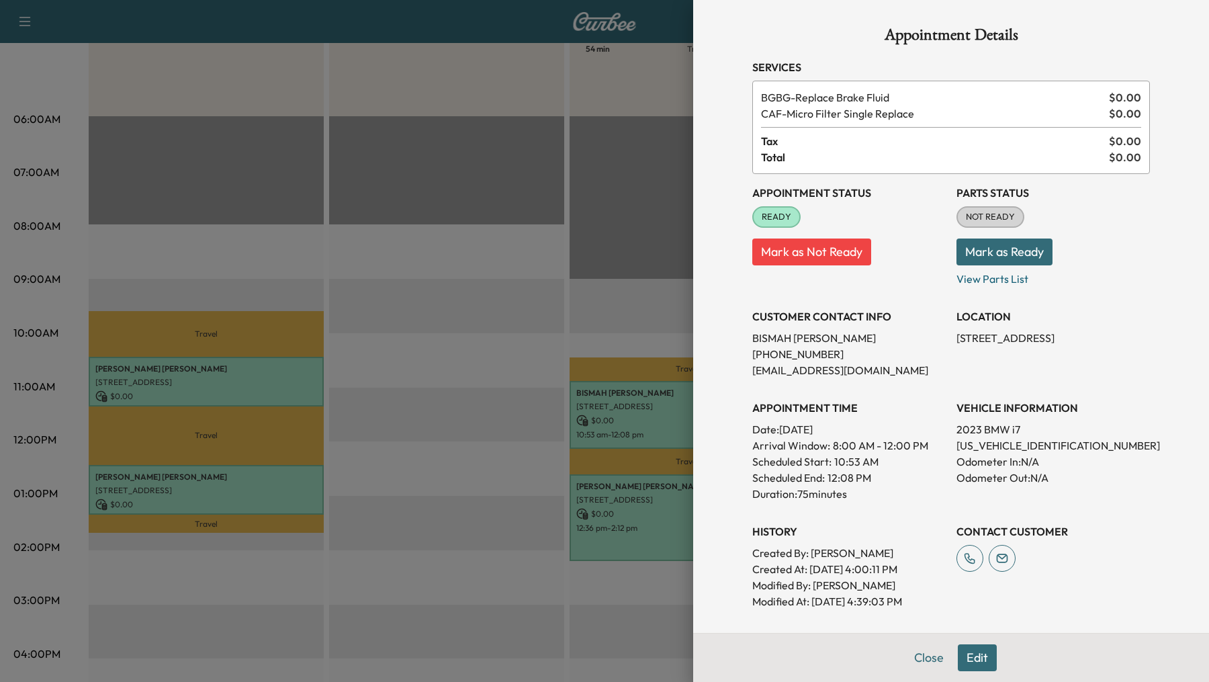
click at [508, 150] on div at bounding box center [604, 341] width 1209 height 682
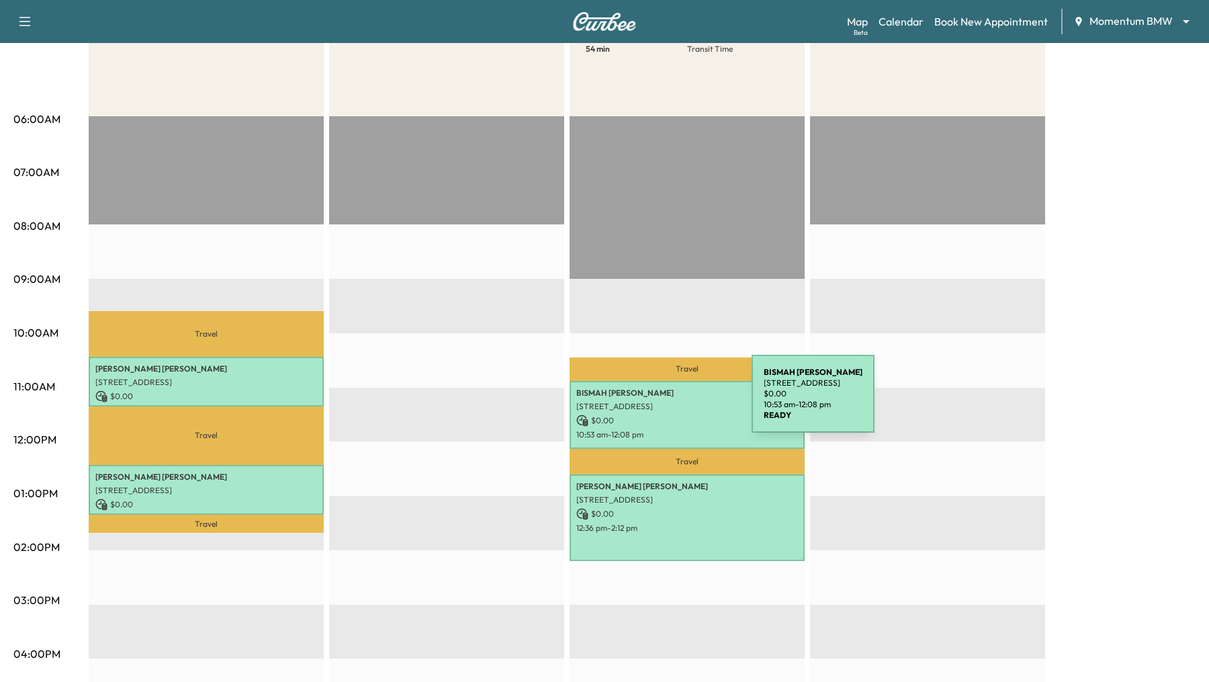
click at [651, 402] on p "[STREET_ADDRESS]" at bounding box center [687, 406] width 222 height 11
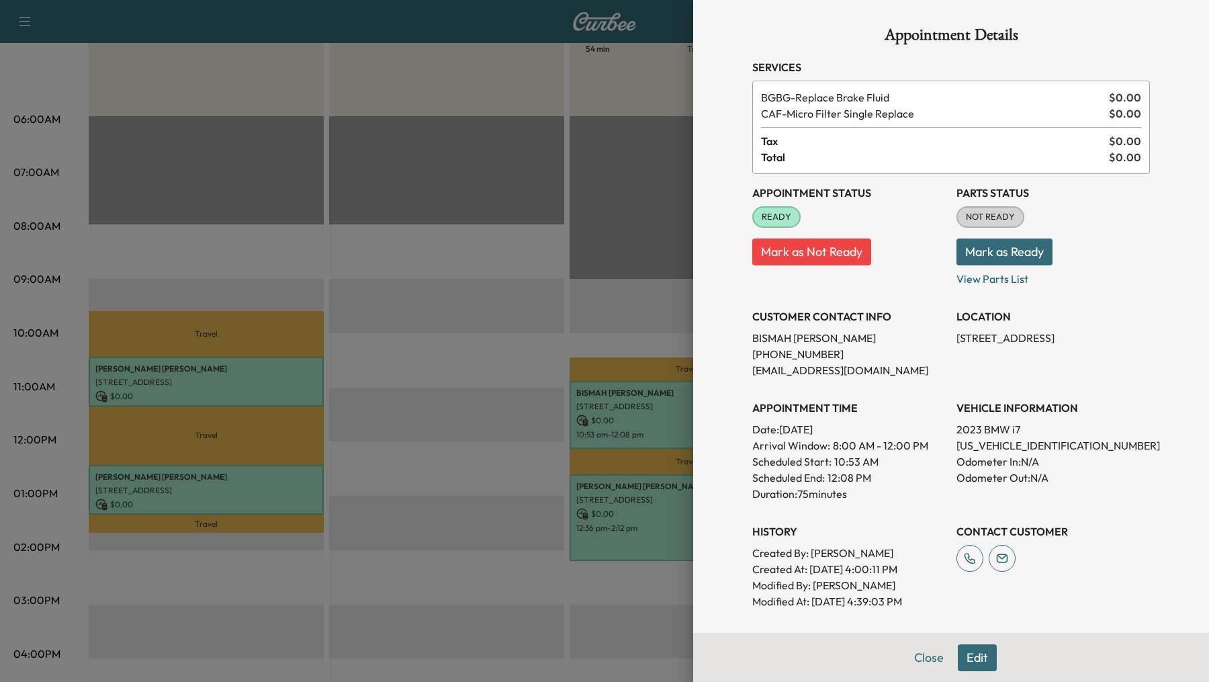
click at [572, 596] on div at bounding box center [604, 341] width 1209 height 682
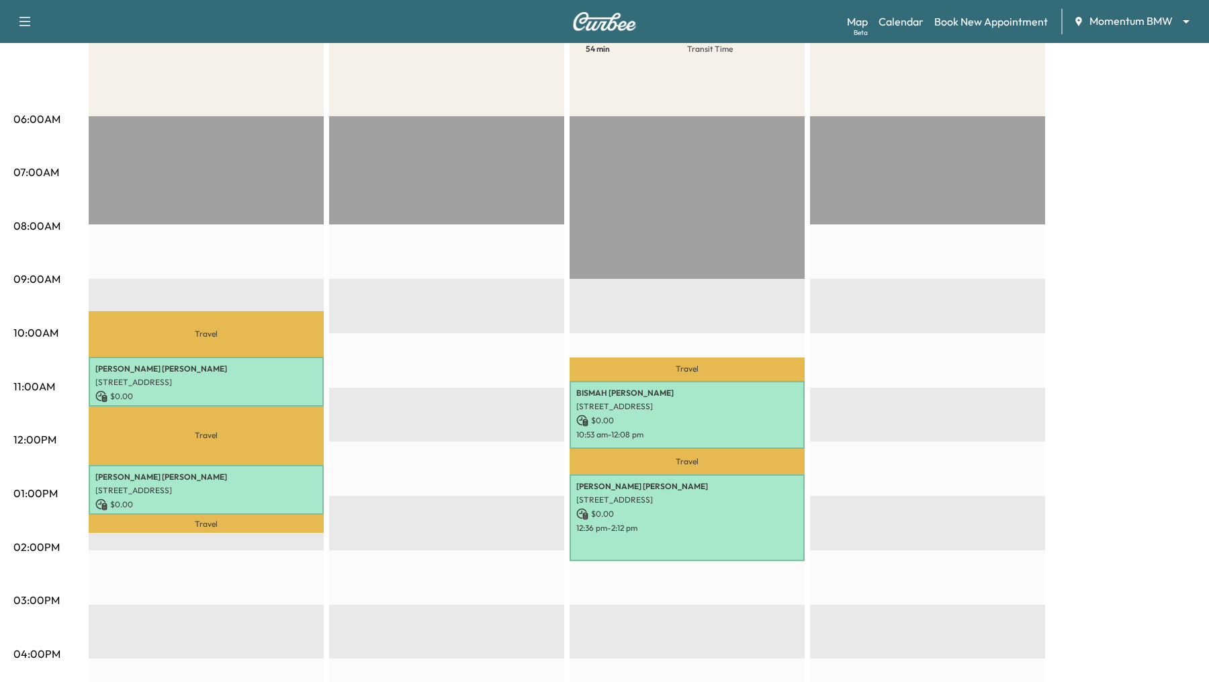
click at [1114, 27] on body "Support Log Out Map Beta Calendar Book New Appointment Momentum BMW ******** ​ …" at bounding box center [604, 142] width 1209 height 682
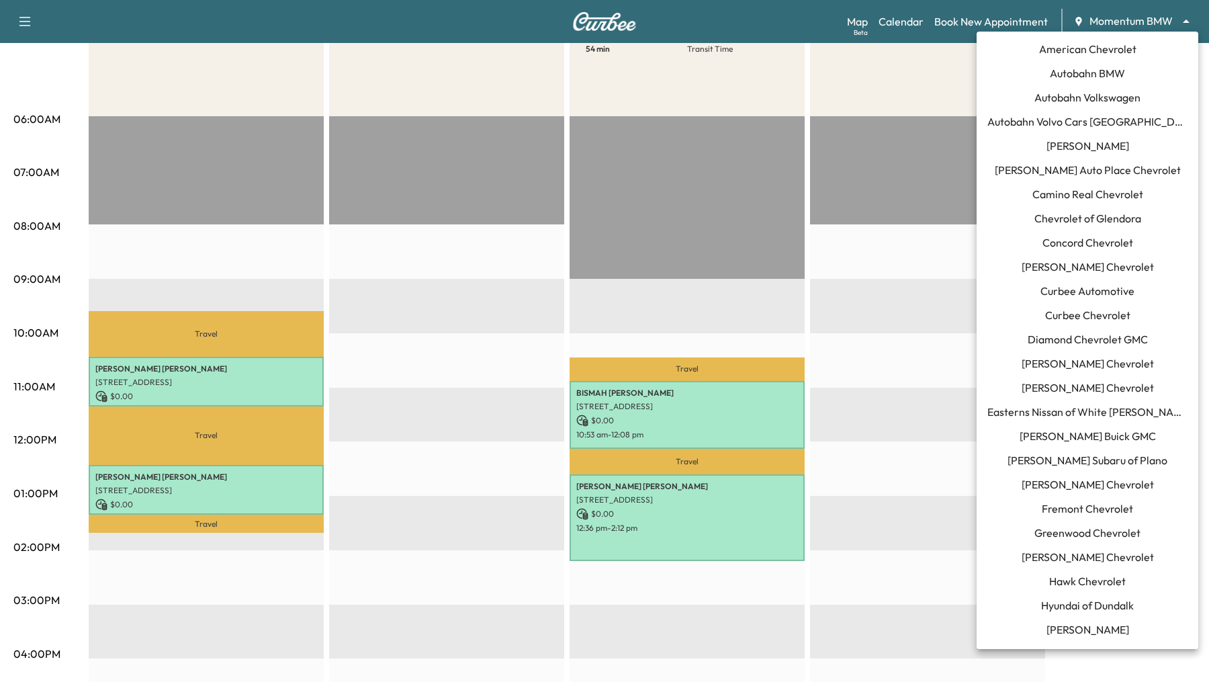
scroll to position [627, 0]
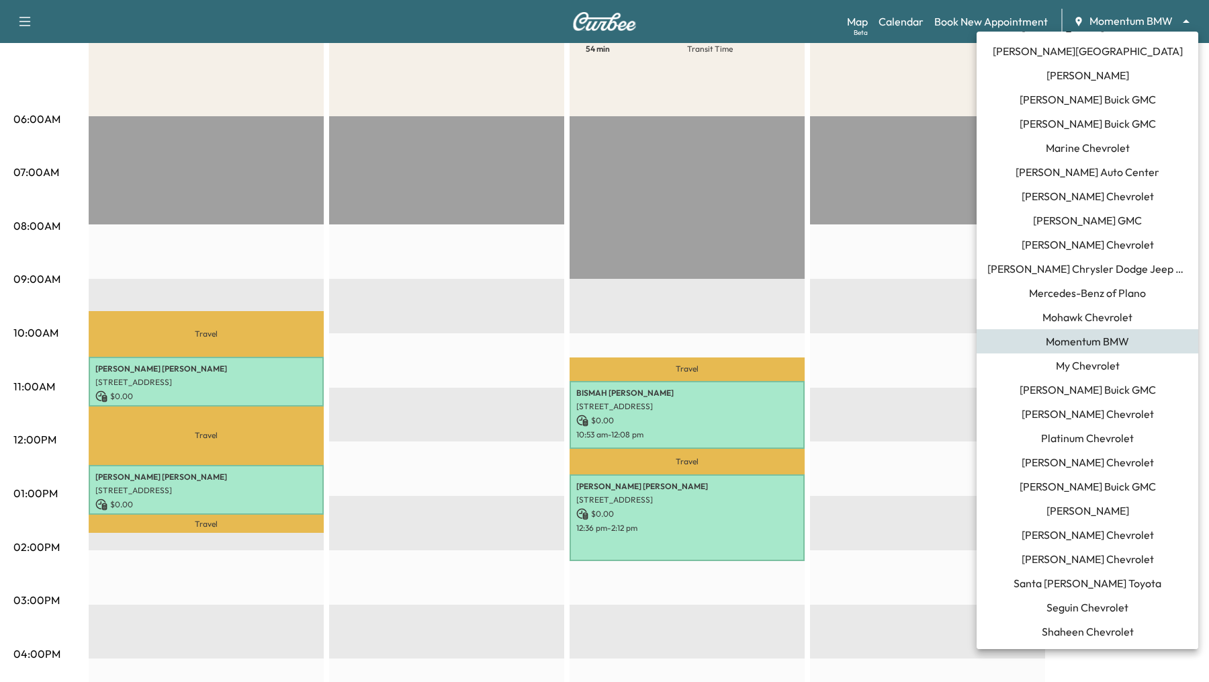
click at [804, 180] on div at bounding box center [604, 341] width 1209 height 682
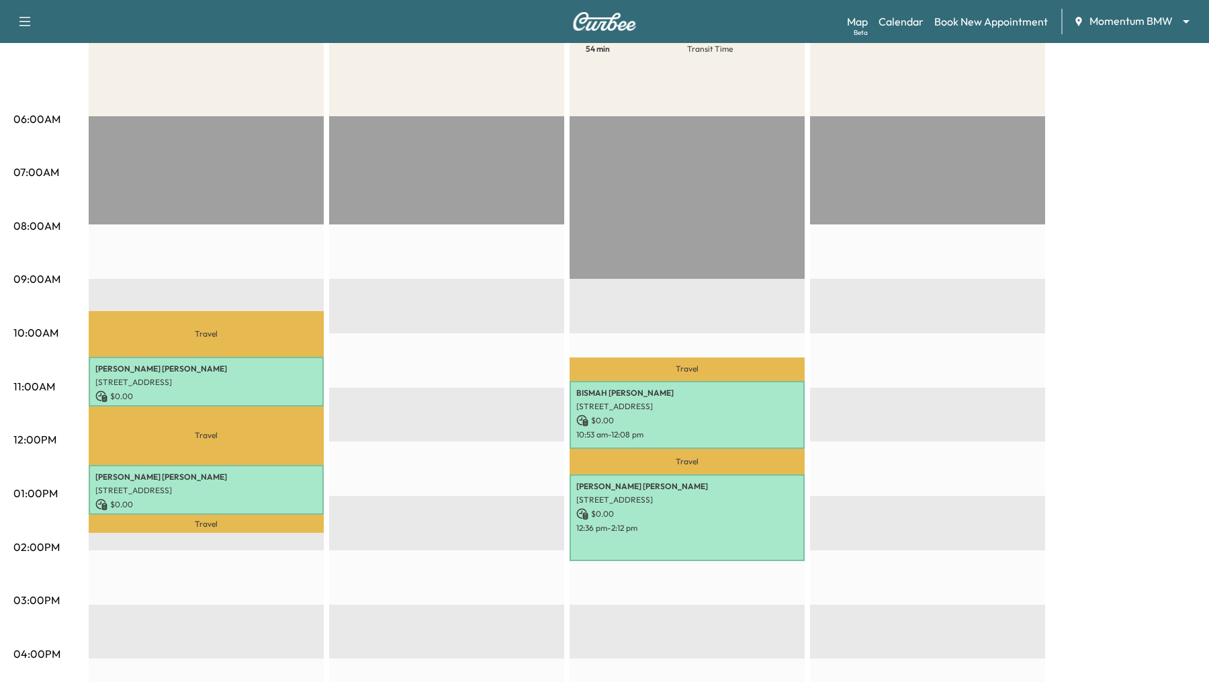
scroll to position [0, 0]
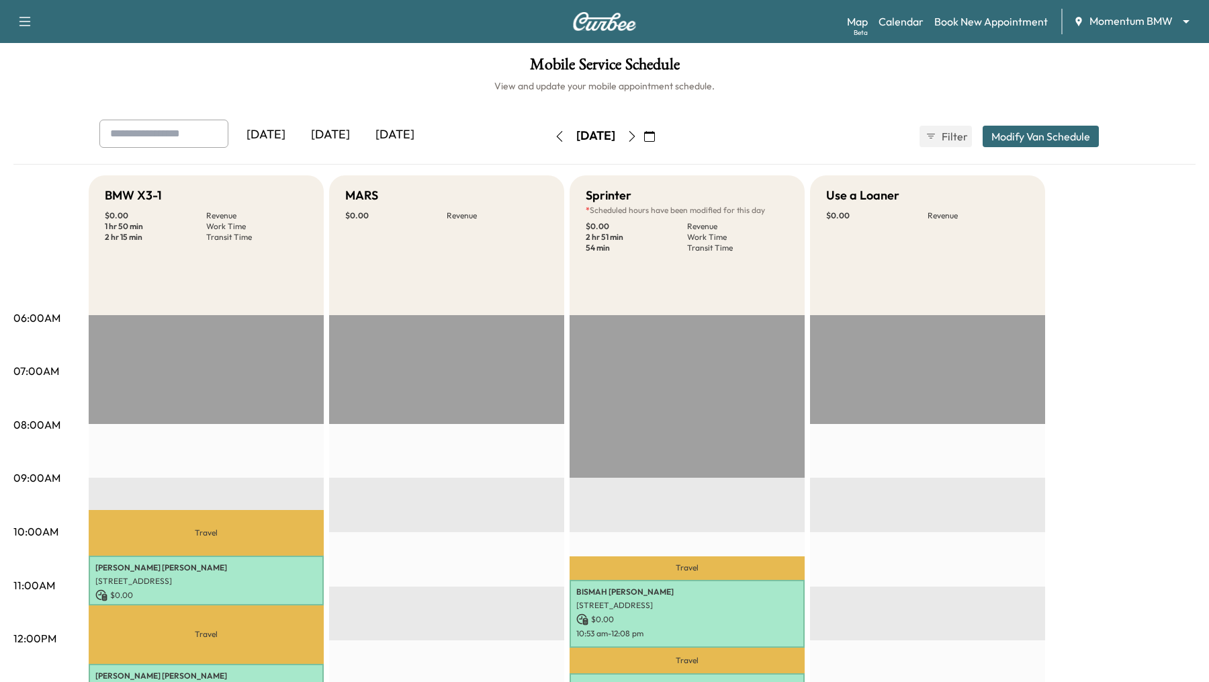
click at [996, 140] on button "Modify Van Schedule" at bounding box center [1041, 136] width 116 height 21
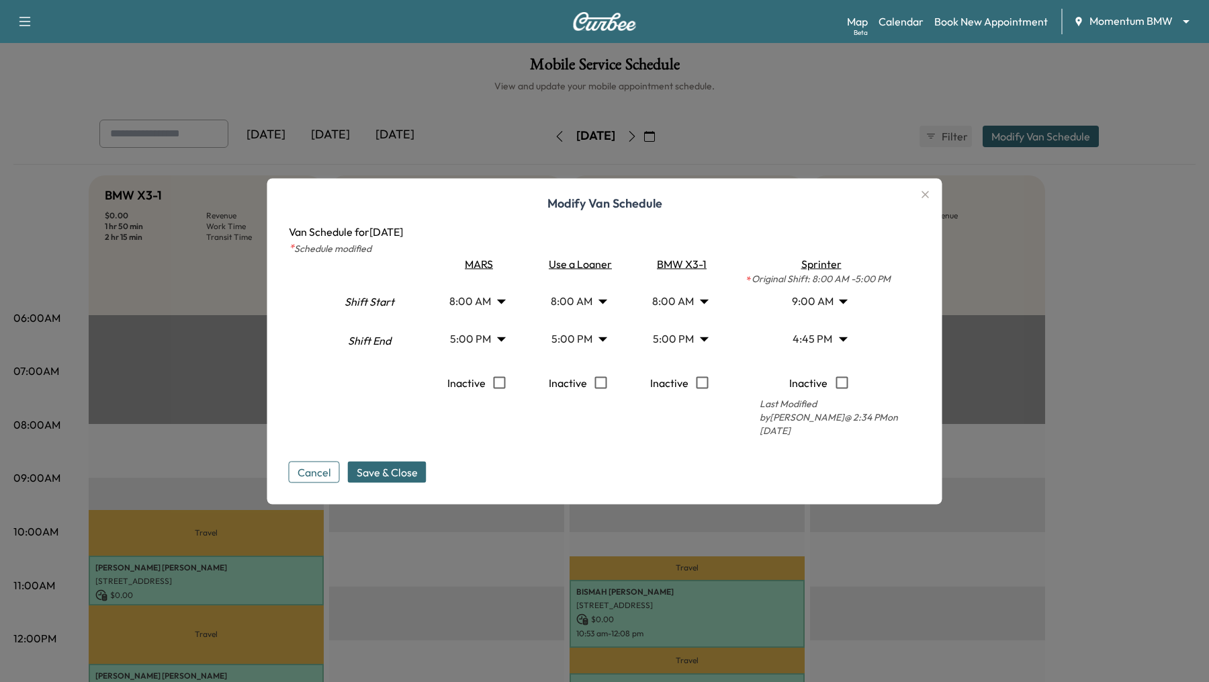
click at [1029, 288] on div at bounding box center [604, 341] width 1209 height 682
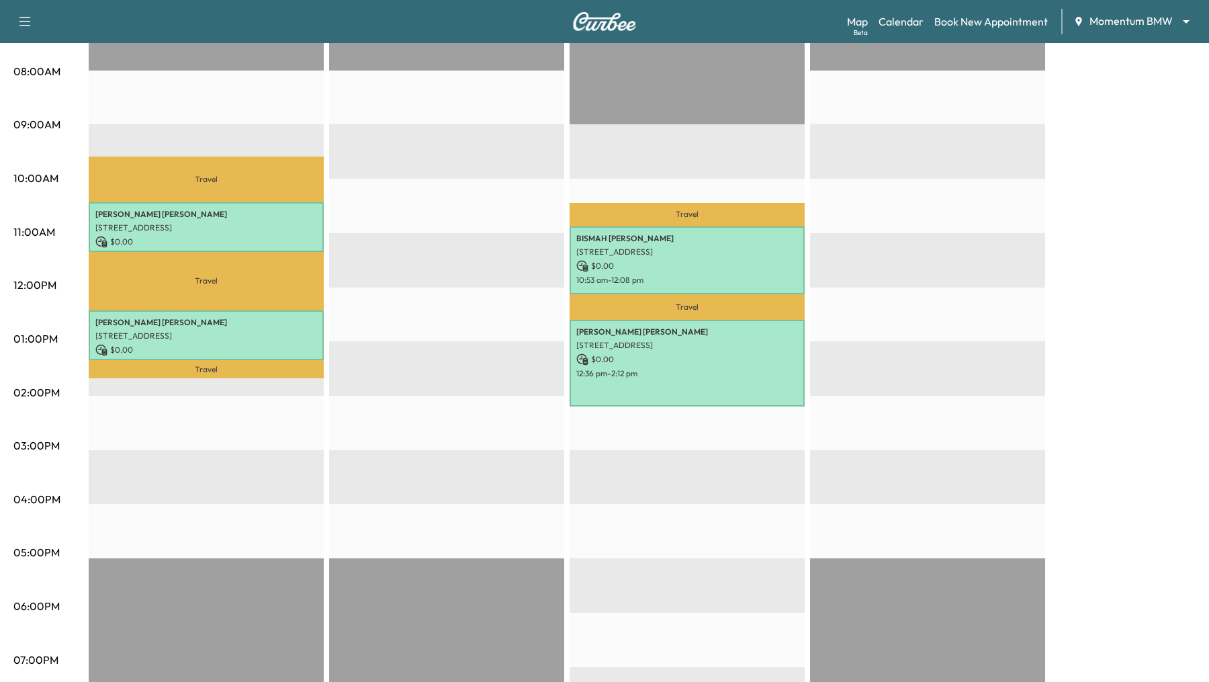
scroll to position [227, 0]
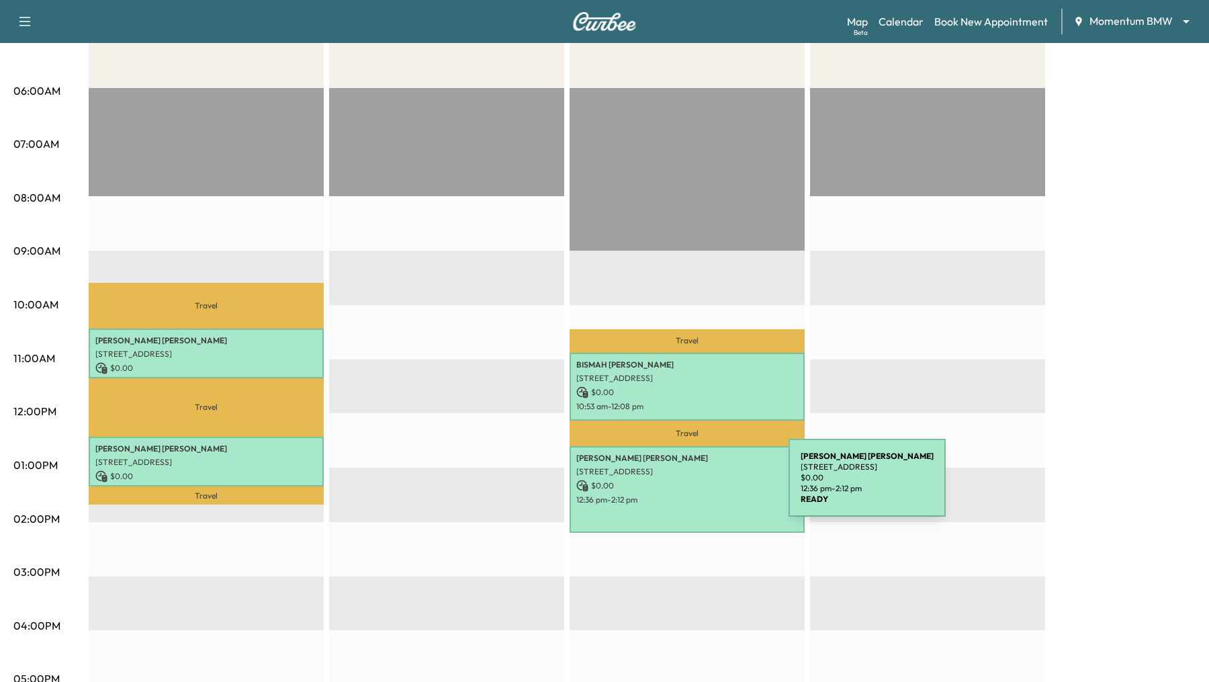
click at [688, 486] on p "$ 0.00" at bounding box center [687, 486] width 222 height 12
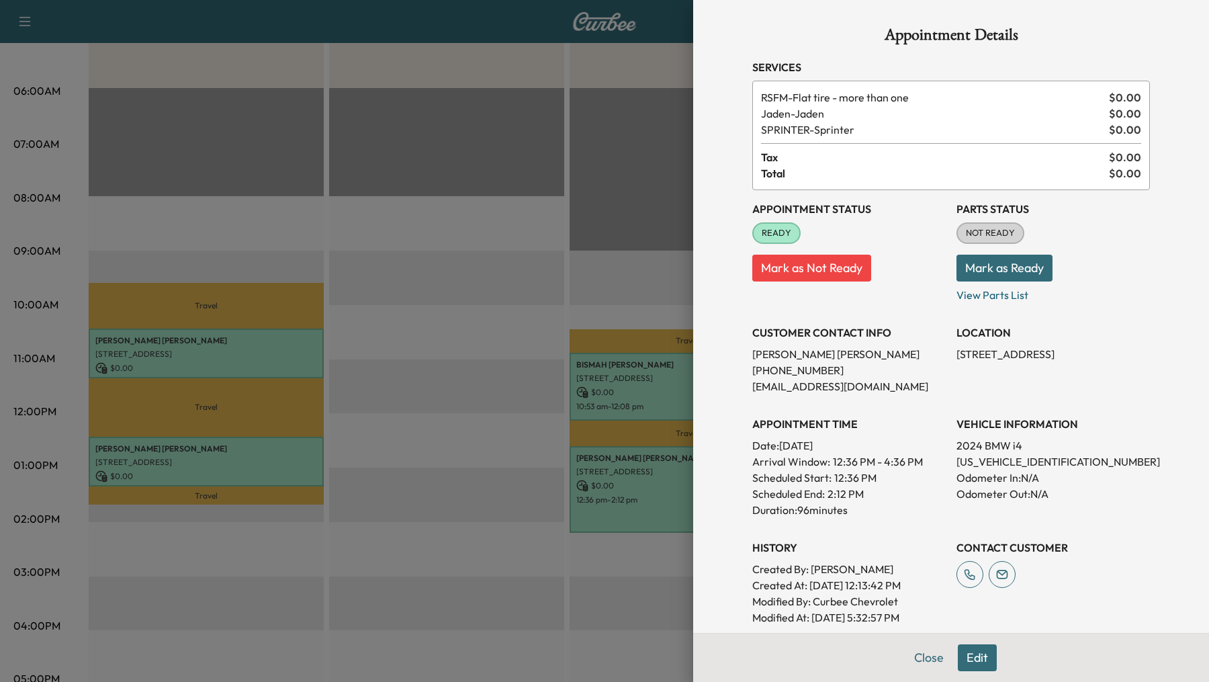
click at [972, 662] on button "Edit" at bounding box center [977, 657] width 39 height 27
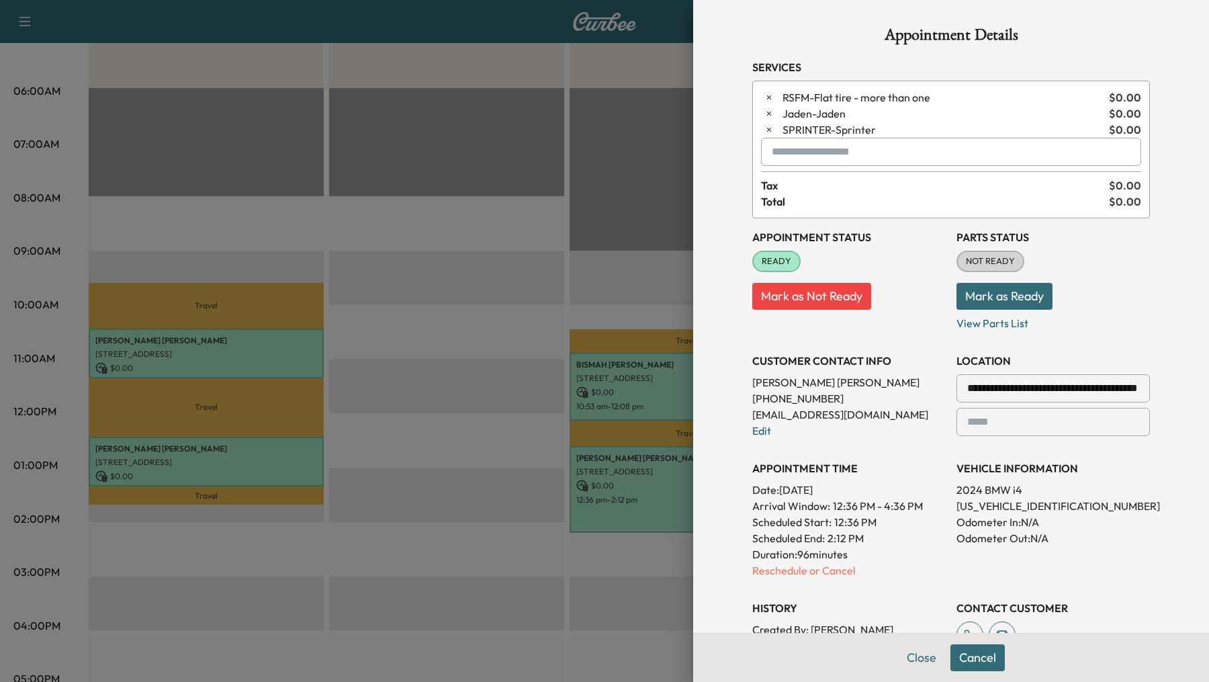
click at [1116, 384] on input "**********" at bounding box center [1053, 388] width 193 height 28
click at [977, 384] on div at bounding box center [970, 388] width 16 height 16
click at [979, 384] on input "**********" at bounding box center [1053, 388] width 193 height 28
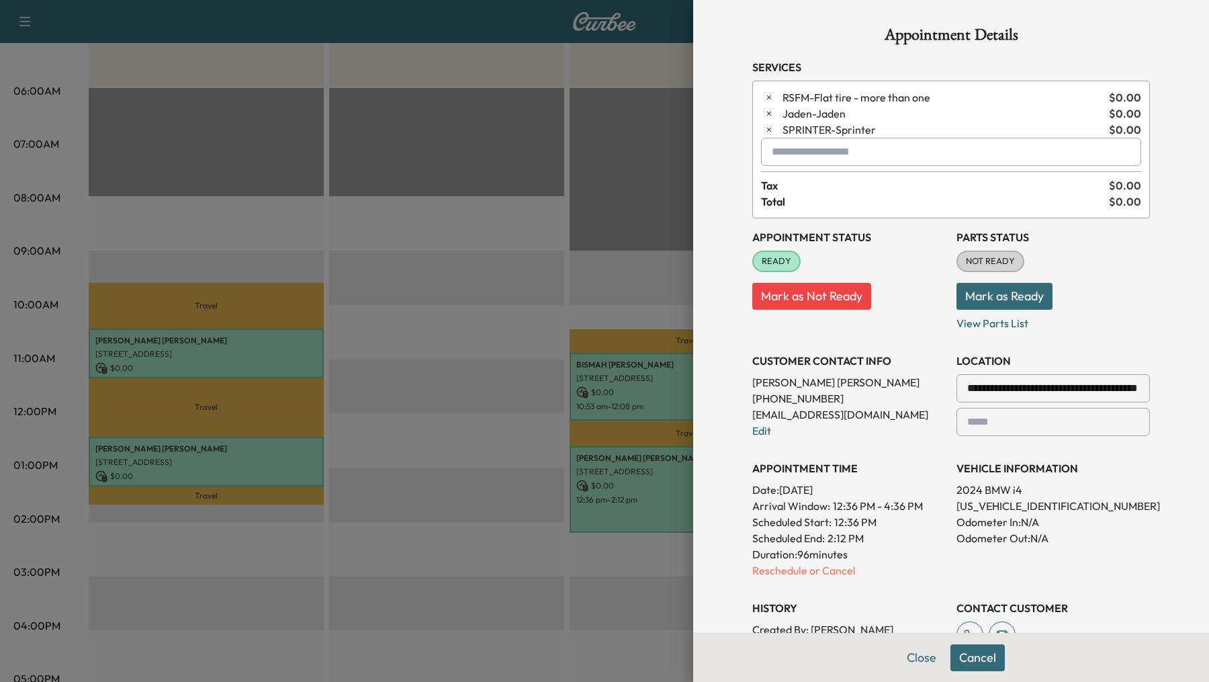
click at [979, 384] on input "**********" at bounding box center [1053, 388] width 193 height 28
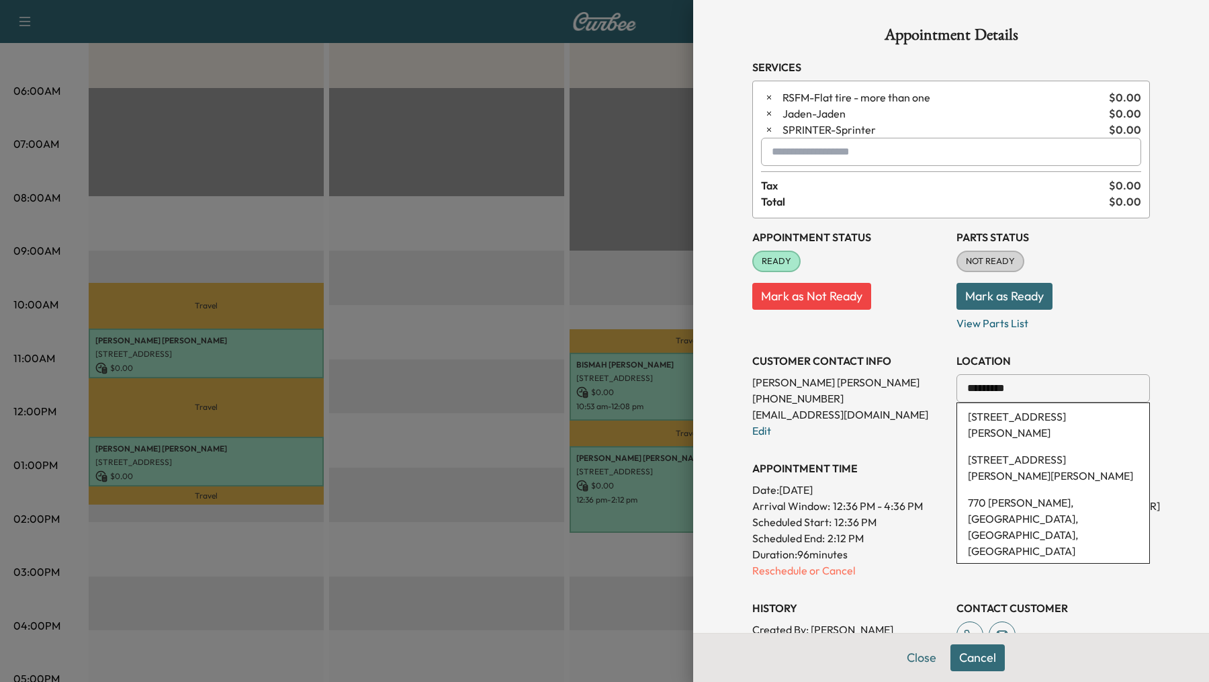
click at [1012, 459] on li "[STREET_ADDRESS][PERSON_NAME][PERSON_NAME]" at bounding box center [1053, 467] width 192 height 43
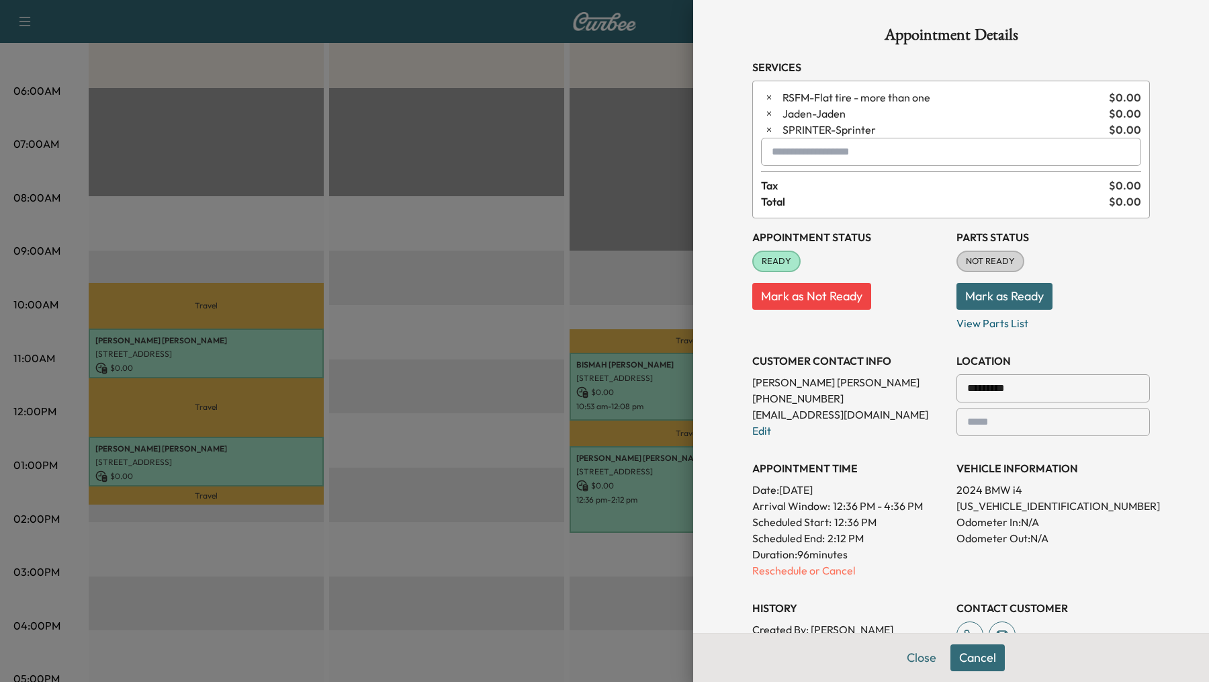
type input "**********"
click at [965, 665] on button "Save & Close" at bounding box center [978, 657] width 86 height 27
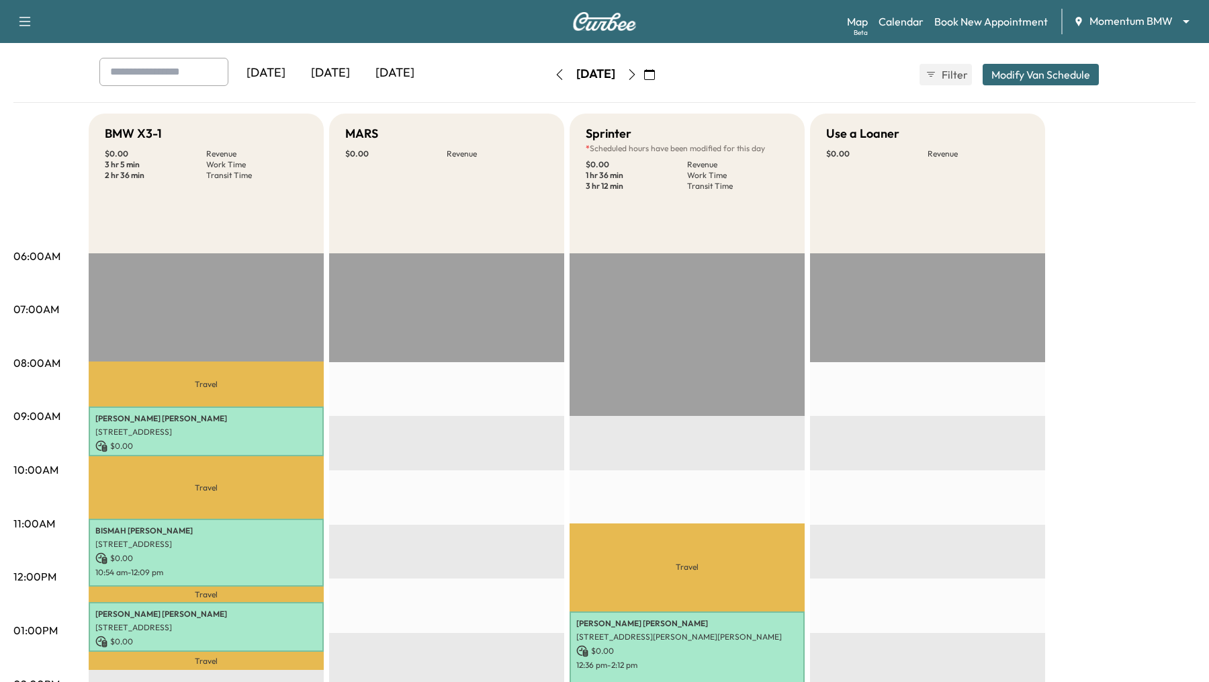
scroll to position [54, 0]
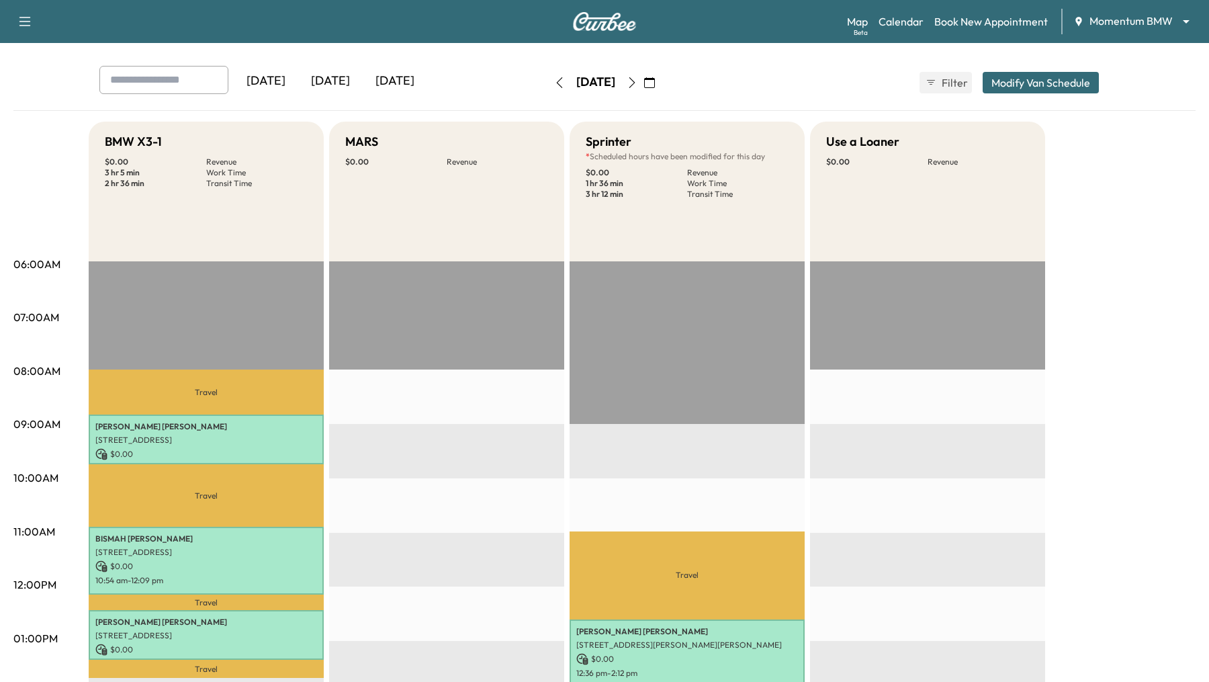
click at [1044, 80] on button "Modify Van Schedule" at bounding box center [1041, 82] width 116 height 21
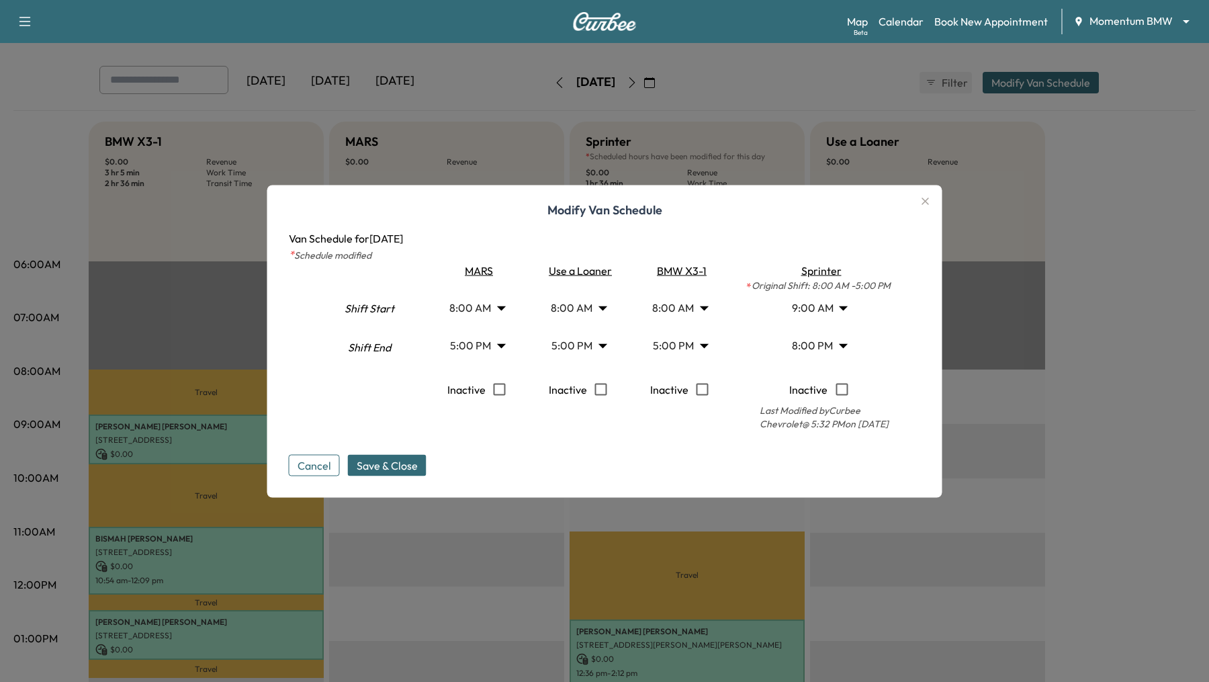
click at [840, 307] on body "Support Log Out Map Beta Calendar Book New Appointment Momentum BMW ******** ​ …" at bounding box center [604, 287] width 1209 height 682
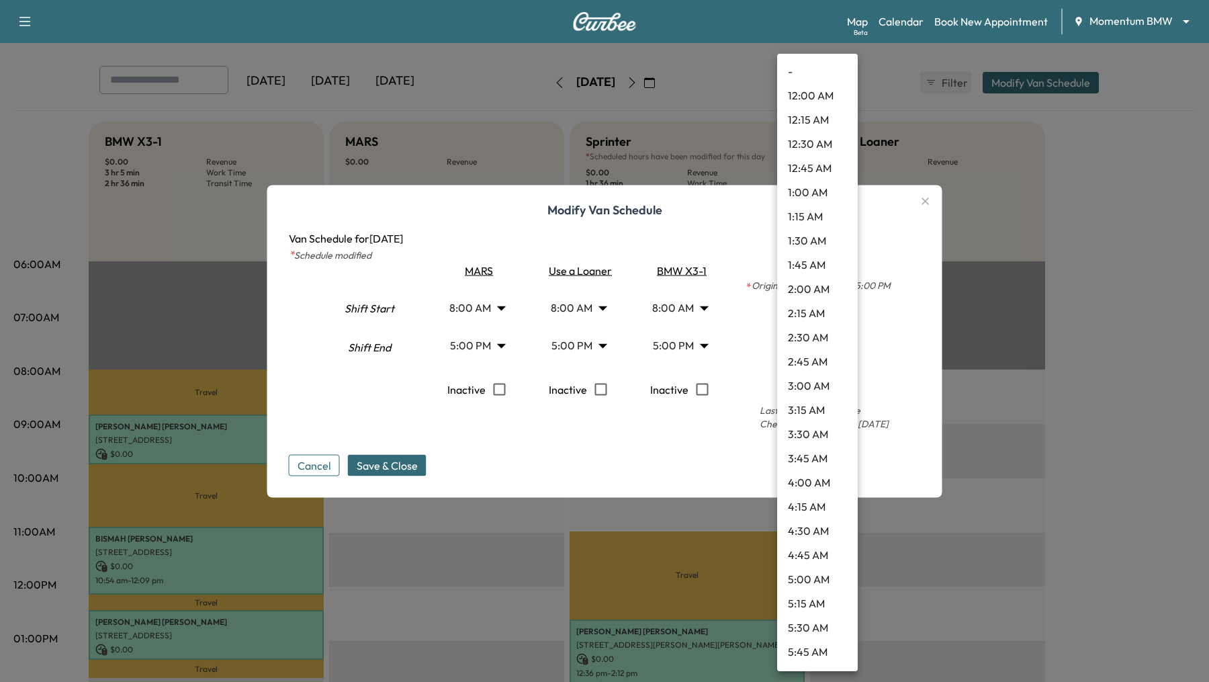
scroll to position [603, 0]
click at [818, 266] on li "8:00 AM" at bounding box center [817, 266] width 81 height 24
type input "*"
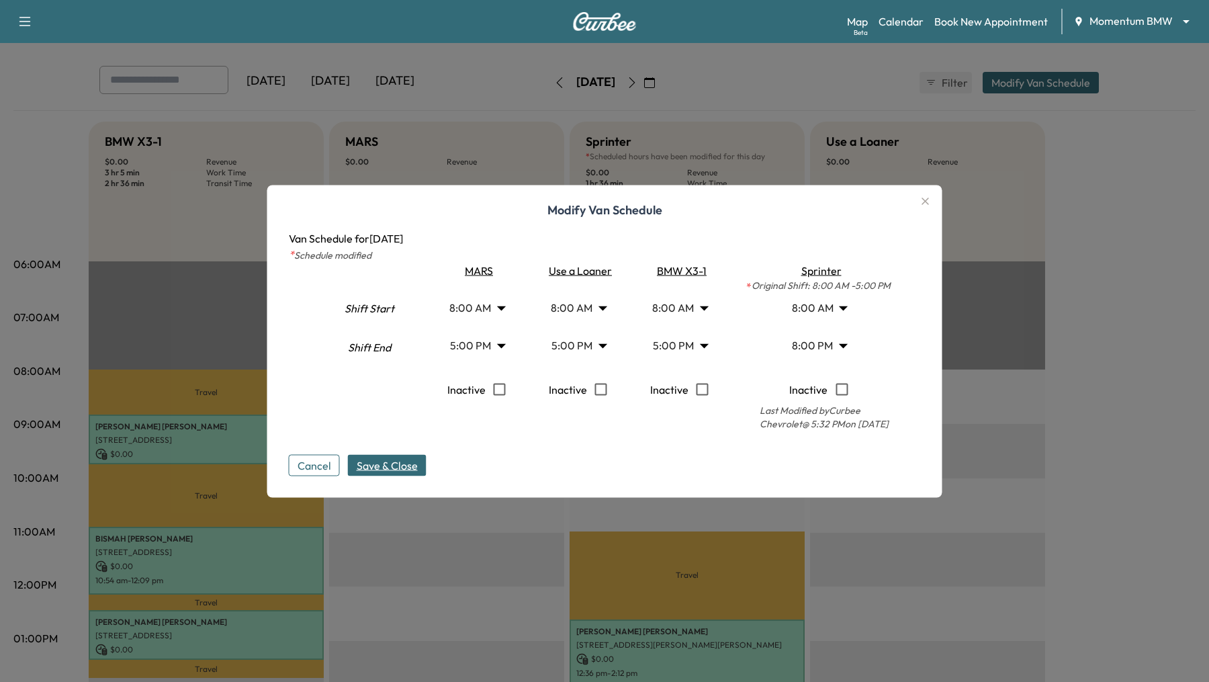
click at [377, 467] on span "Save & Close" at bounding box center [387, 465] width 61 height 16
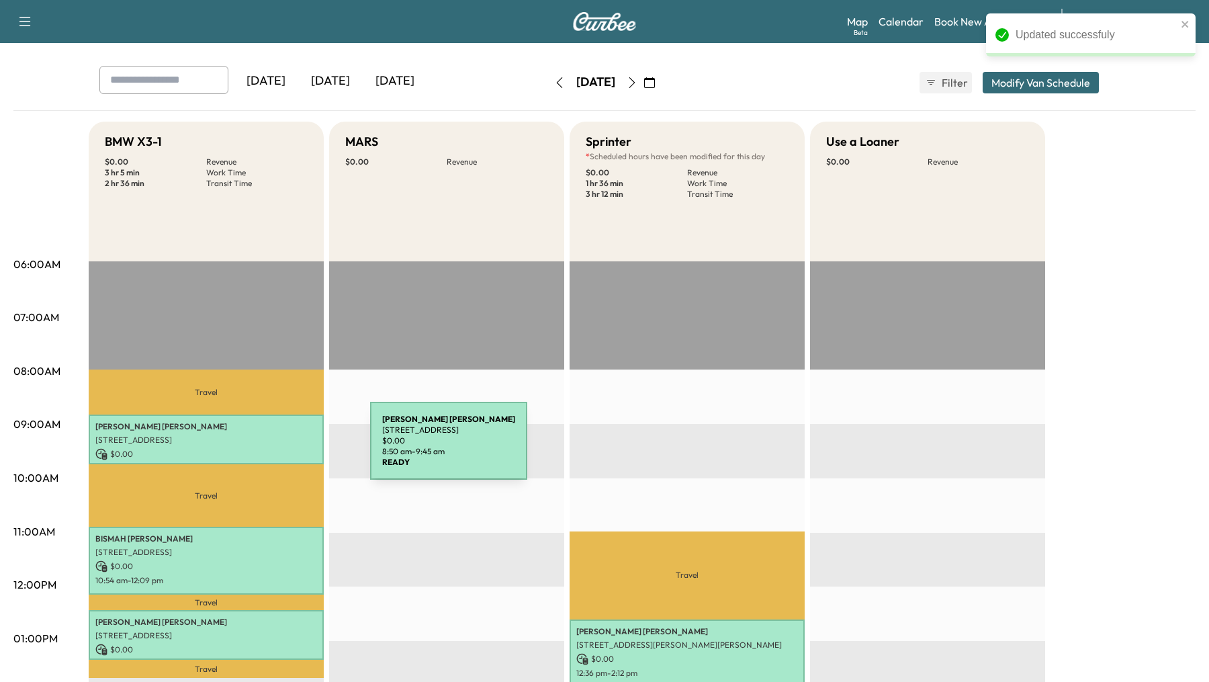
click at [269, 449] on p "$ 0.00" at bounding box center [206, 454] width 222 height 12
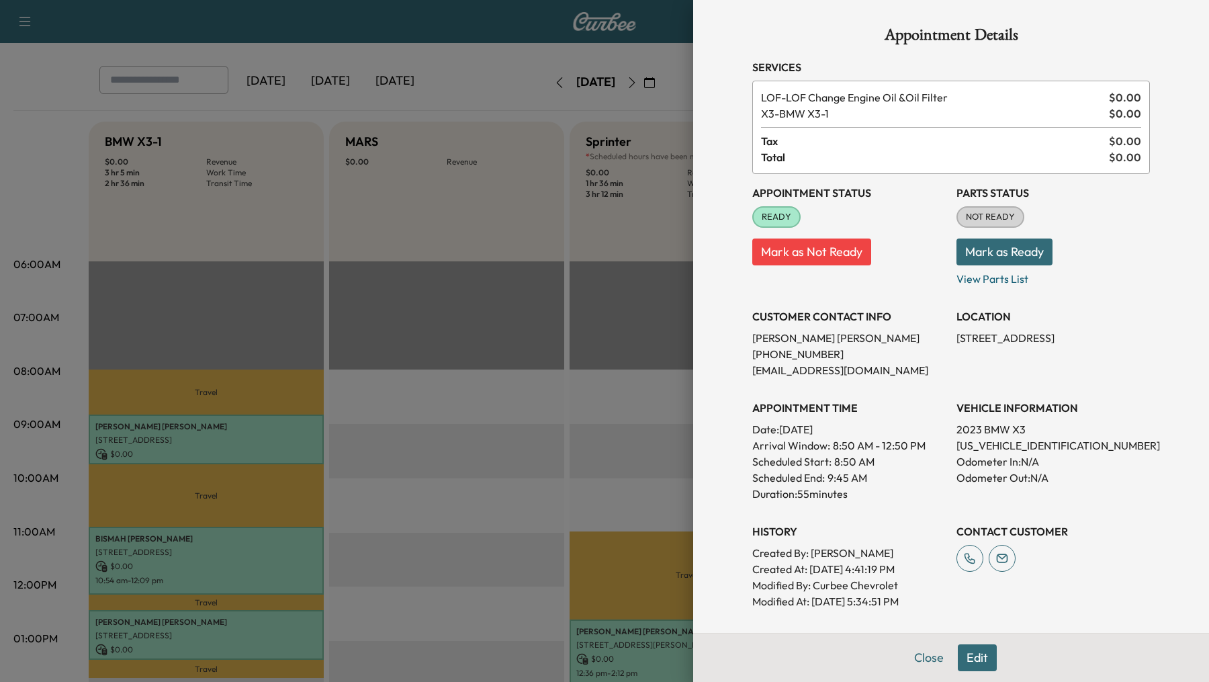
click at [569, 430] on div at bounding box center [604, 341] width 1209 height 682
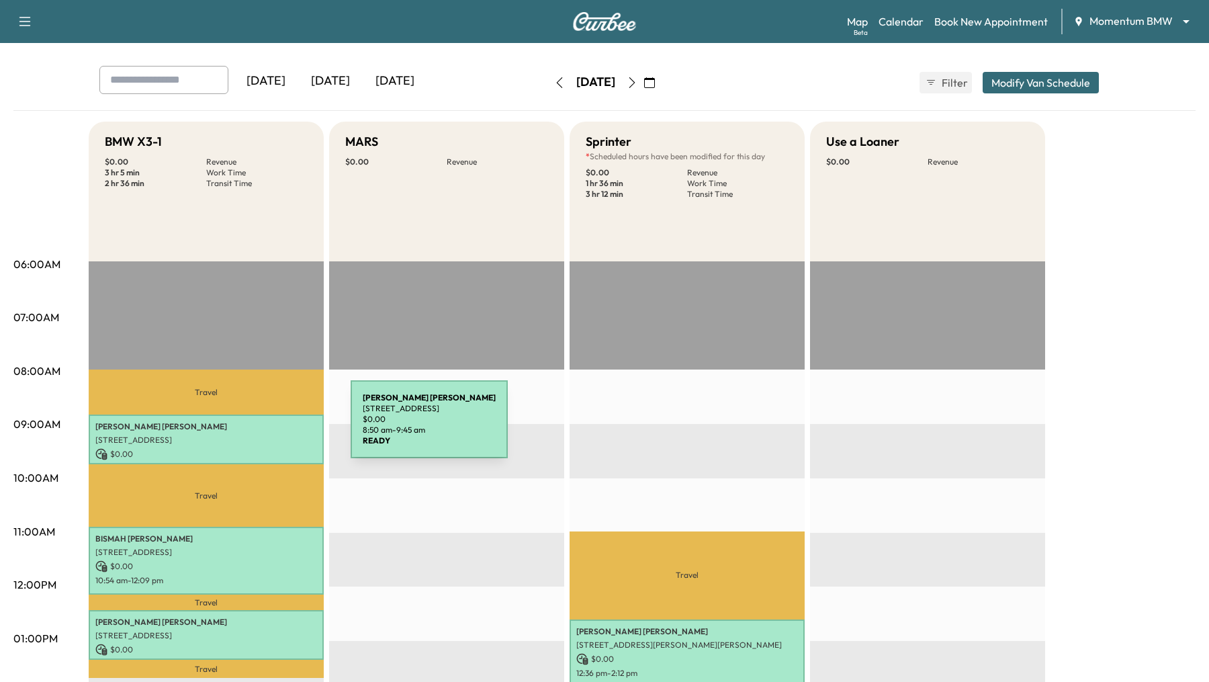
click at [250, 427] on p "[PERSON_NAME]" at bounding box center [206, 426] width 222 height 11
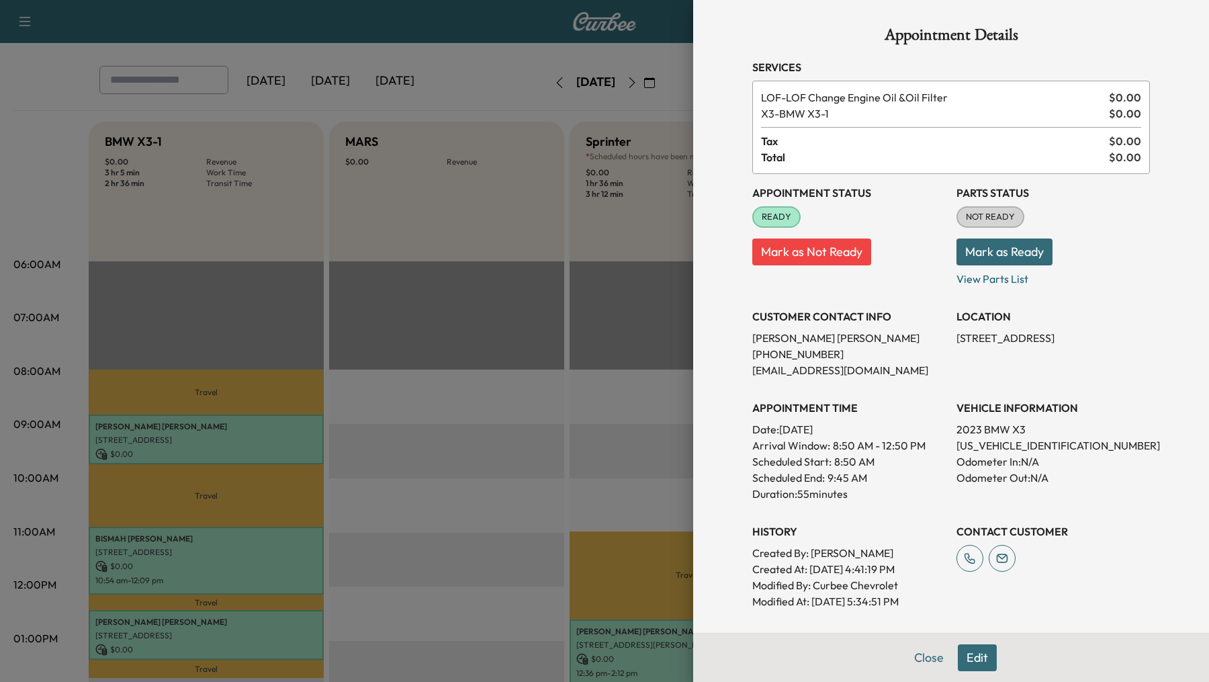
click at [501, 438] on div at bounding box center [604, 341] width 1209 height 682
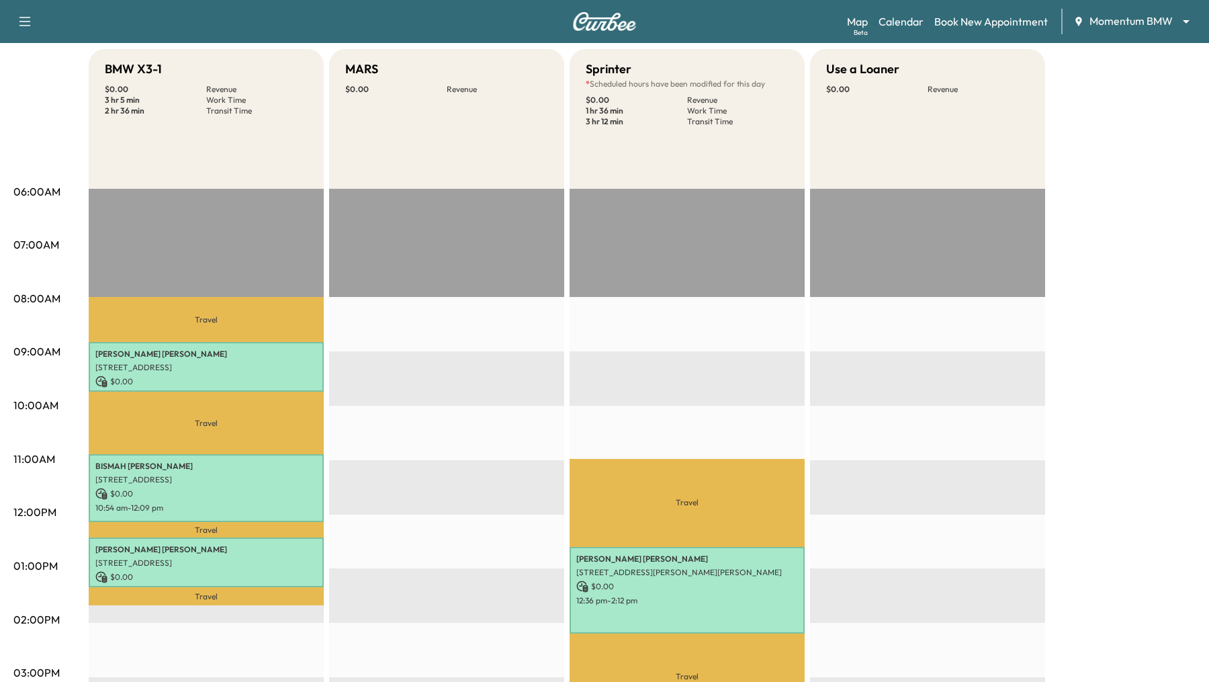
scroll to position [131, 0]
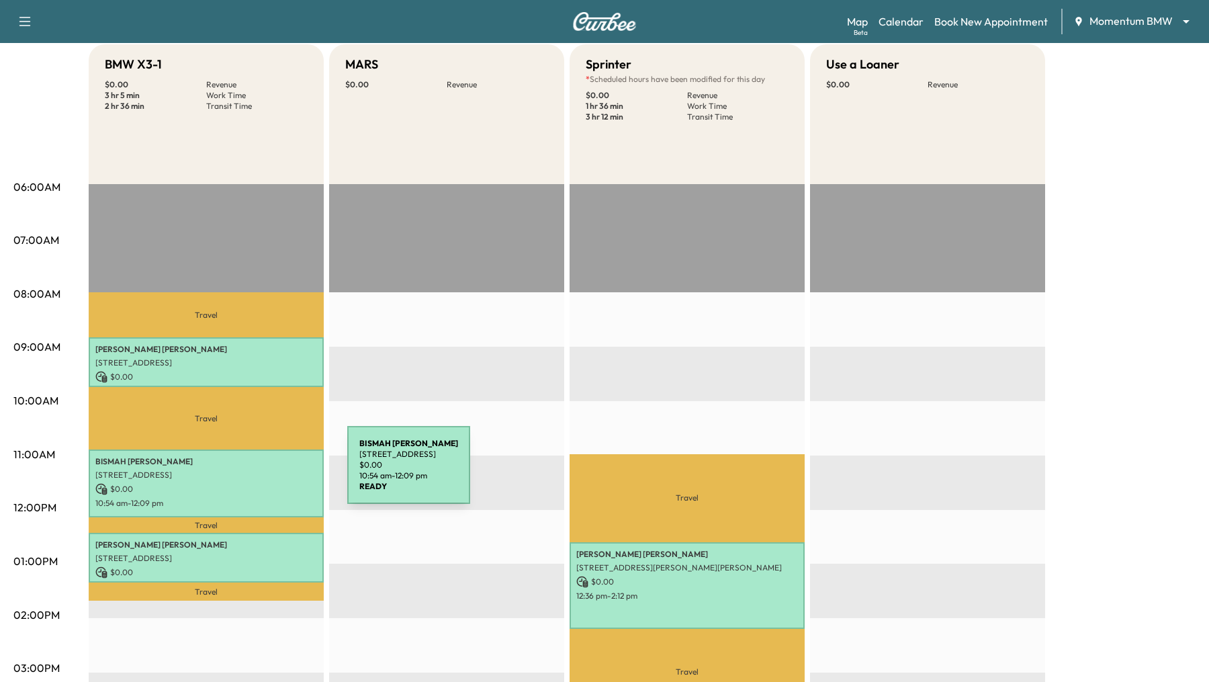
click at [247, 473] on p "[STREET_ADDRESS]" at bounding box center [206, 475] width 222 height 11
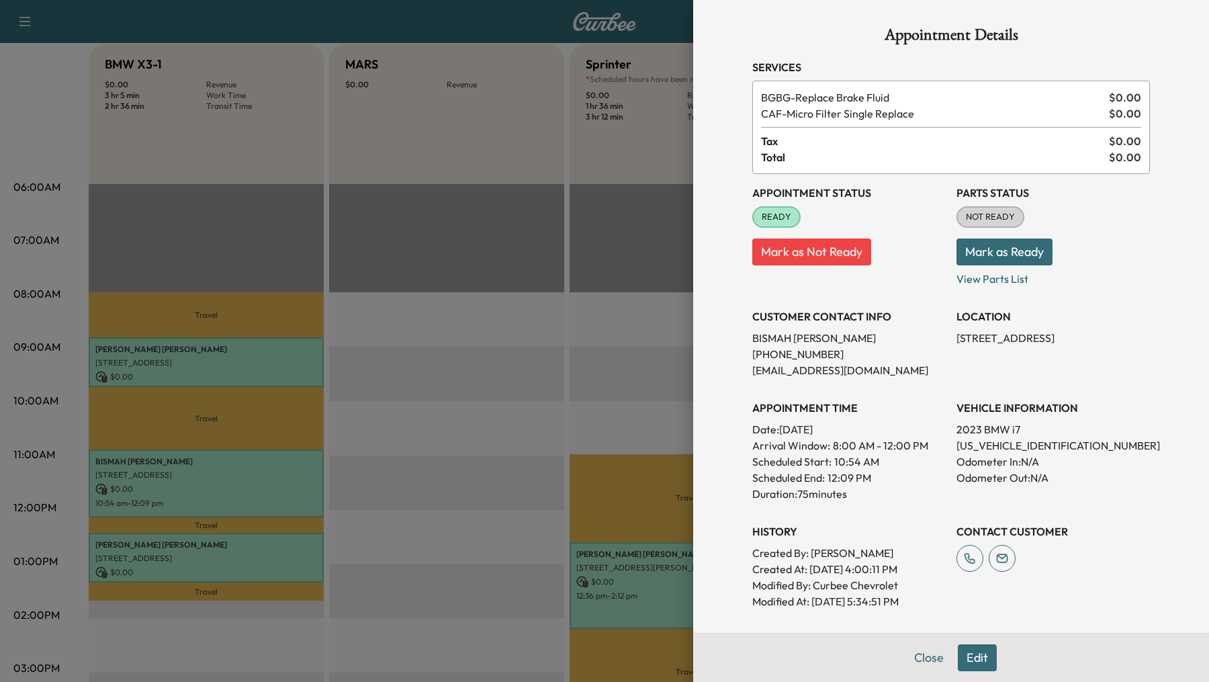
click at [983, 658] on button "Edit" at bounding box center [977, 657] width 39 height 27
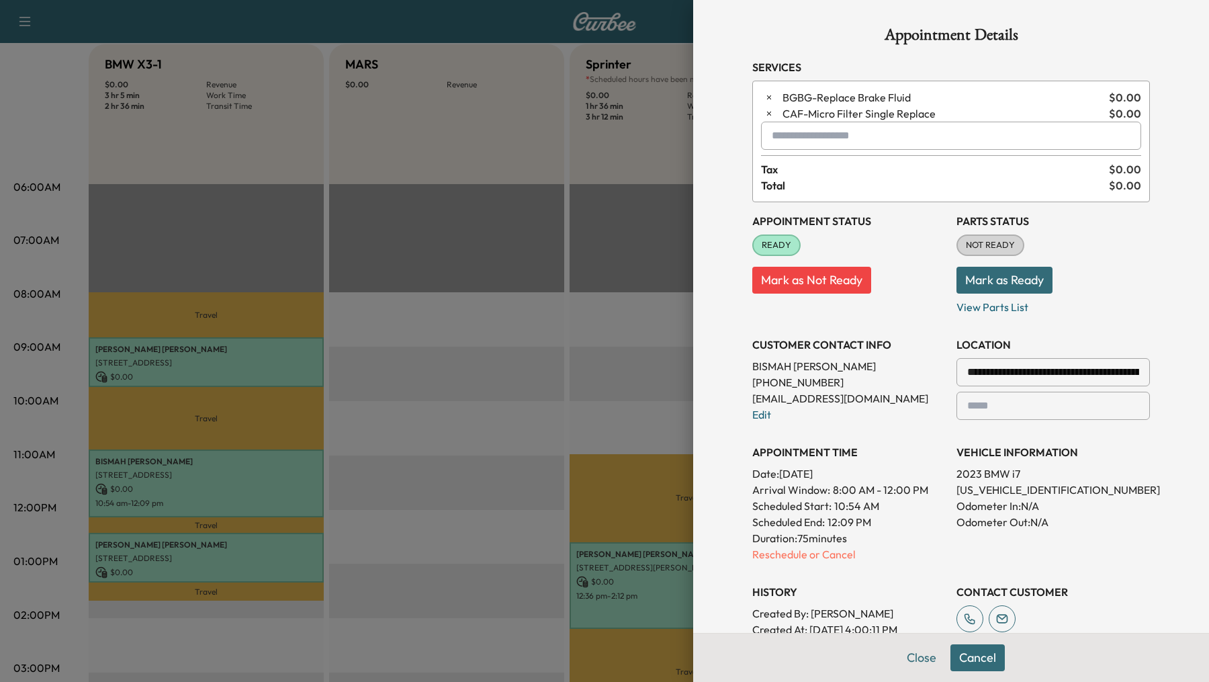
click at [822, 139] on input "text" at bounding box center [951, 136] width 380 height 28
click at [832, 168] on p "SPRINTER - Sprinter" at bounding box center [914, 170] width 294 height 19
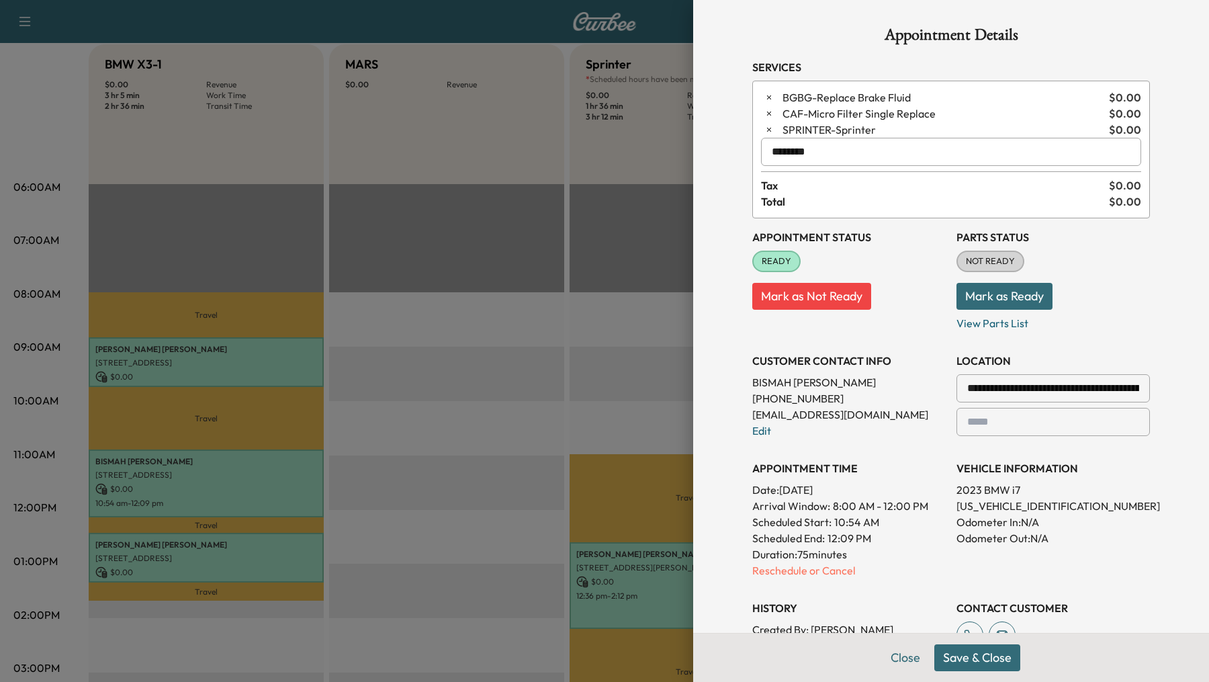
type input "********"
click at [968, 654] on button "Save & Close" at bounding box center [978, 657] width 86 height 27
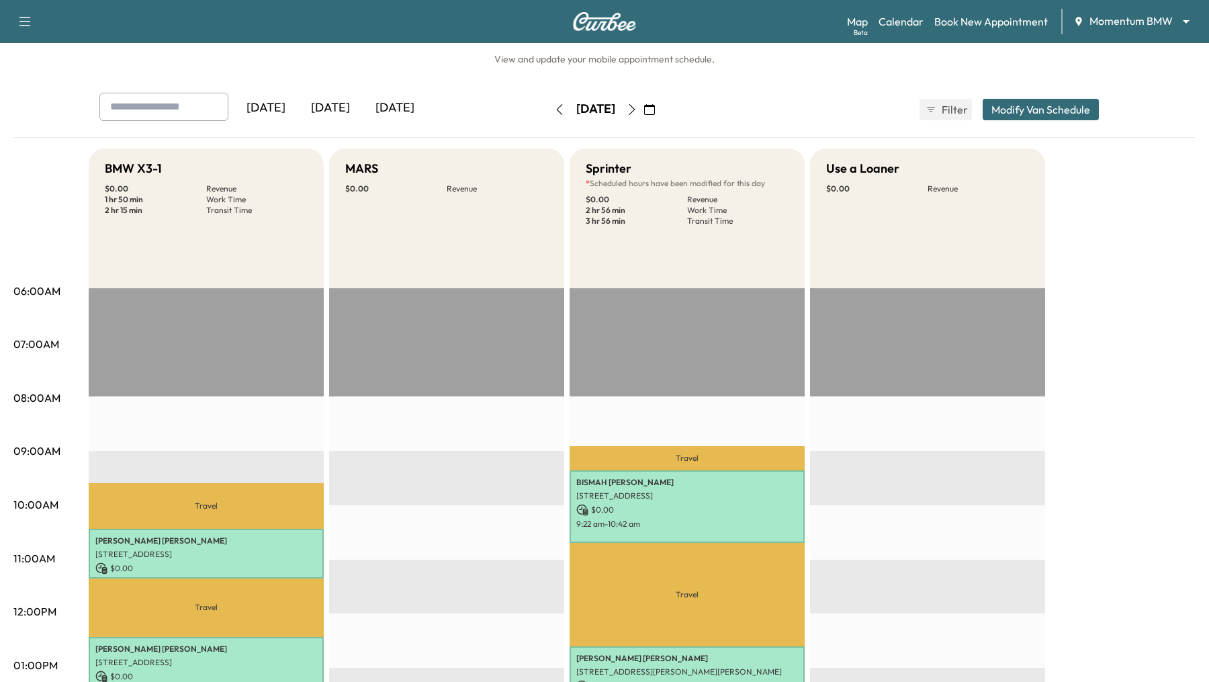
scroll to position [0, 0]
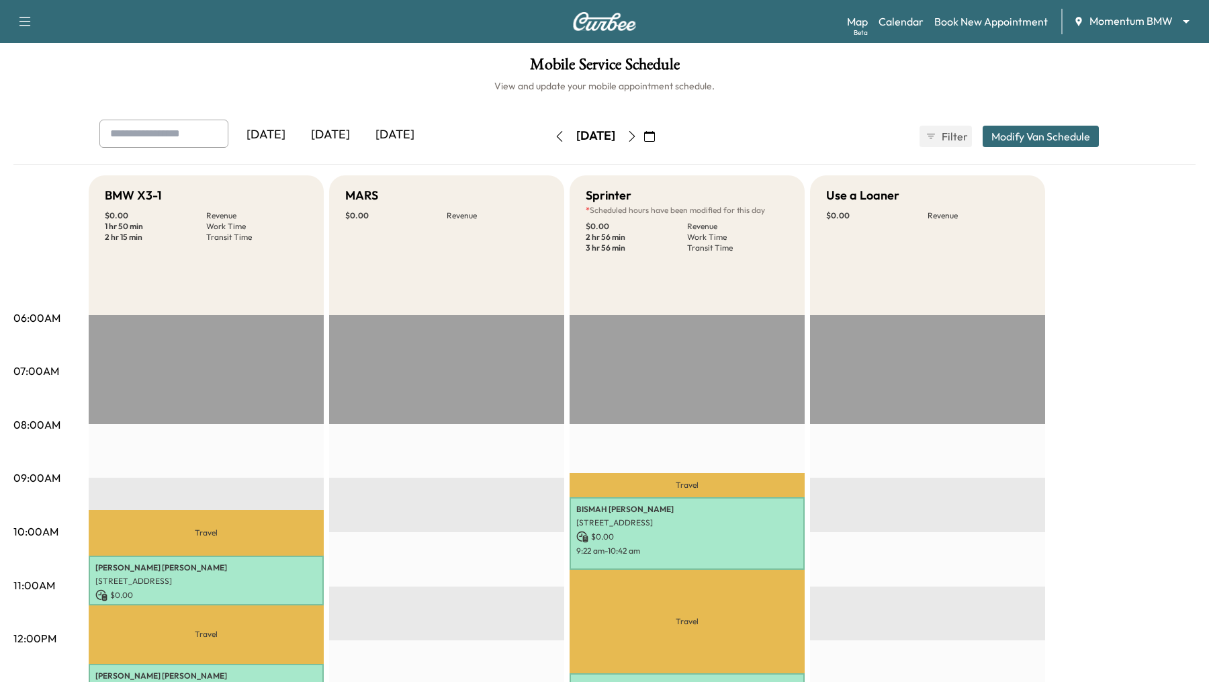
click at [1006, 133] on button "Modify Van Schedule" at bounding box center [1041, 136] width 116 height 21
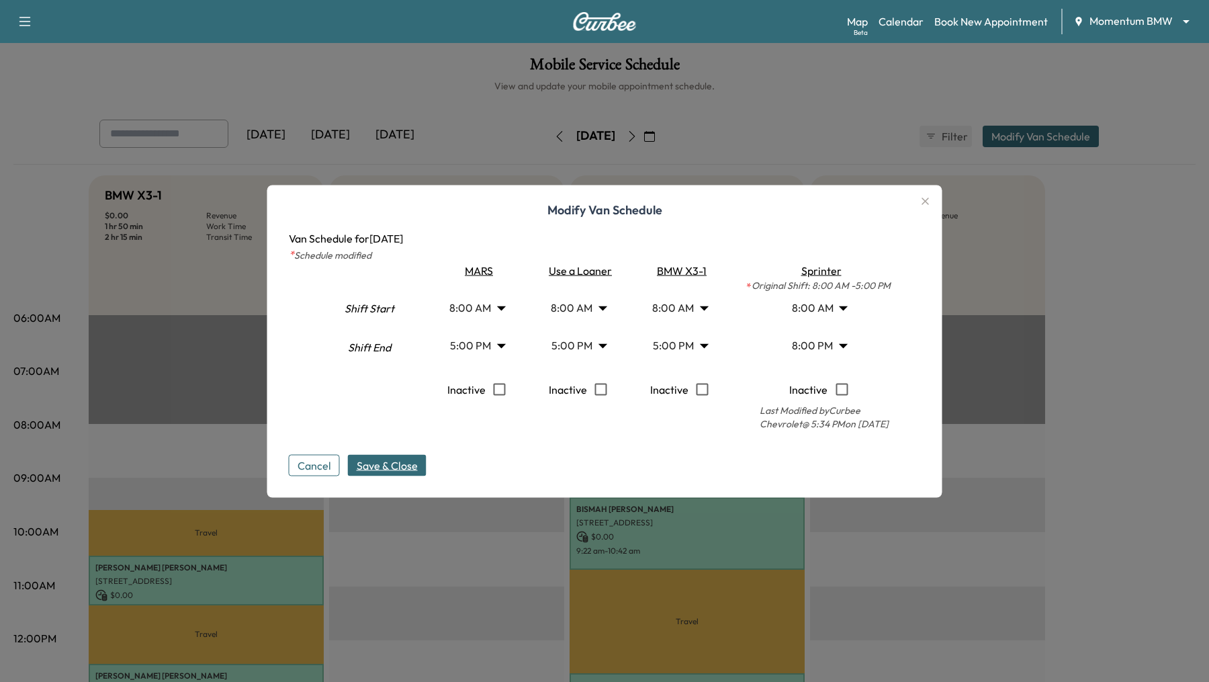
click at [845, 345] on body "Support Log Out Map Beta Calendar Book New Appointment Momentum BMW ******** ​ …" at bounding box center [604, 341] width 1209 height 682
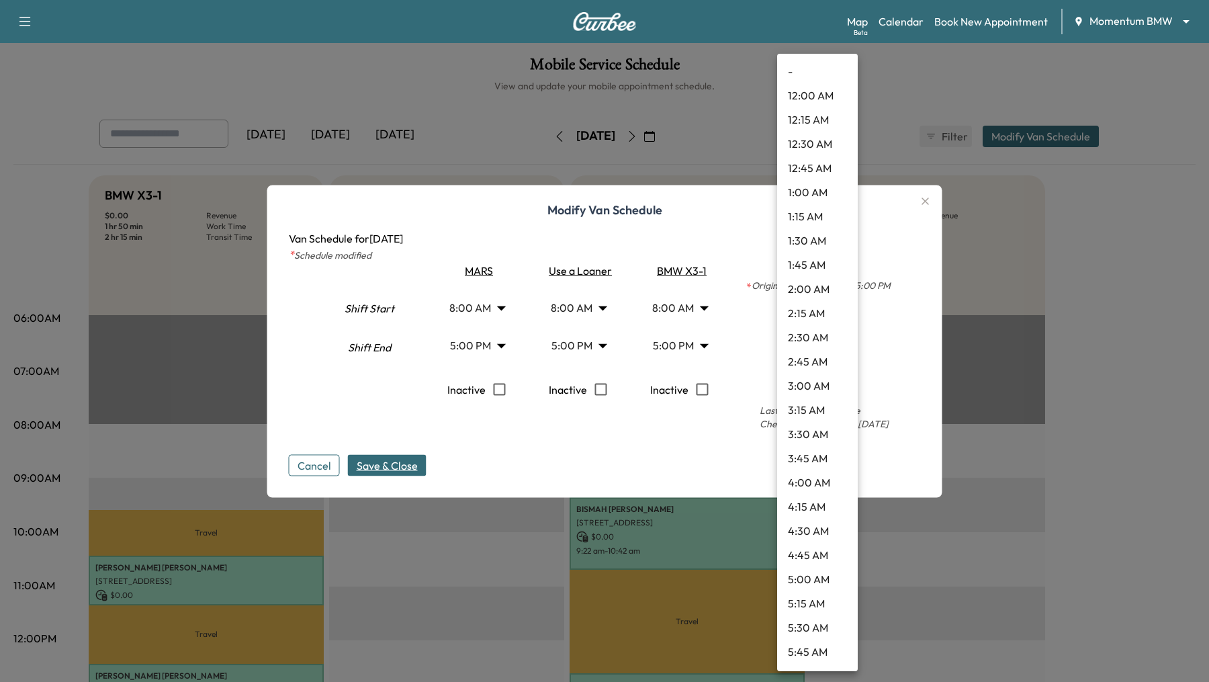
scroll to position [1667, 0]
click at [794, 64] on li "5:00 PM" at bounding box center [817, 73] width 81 height 24
type input "**"
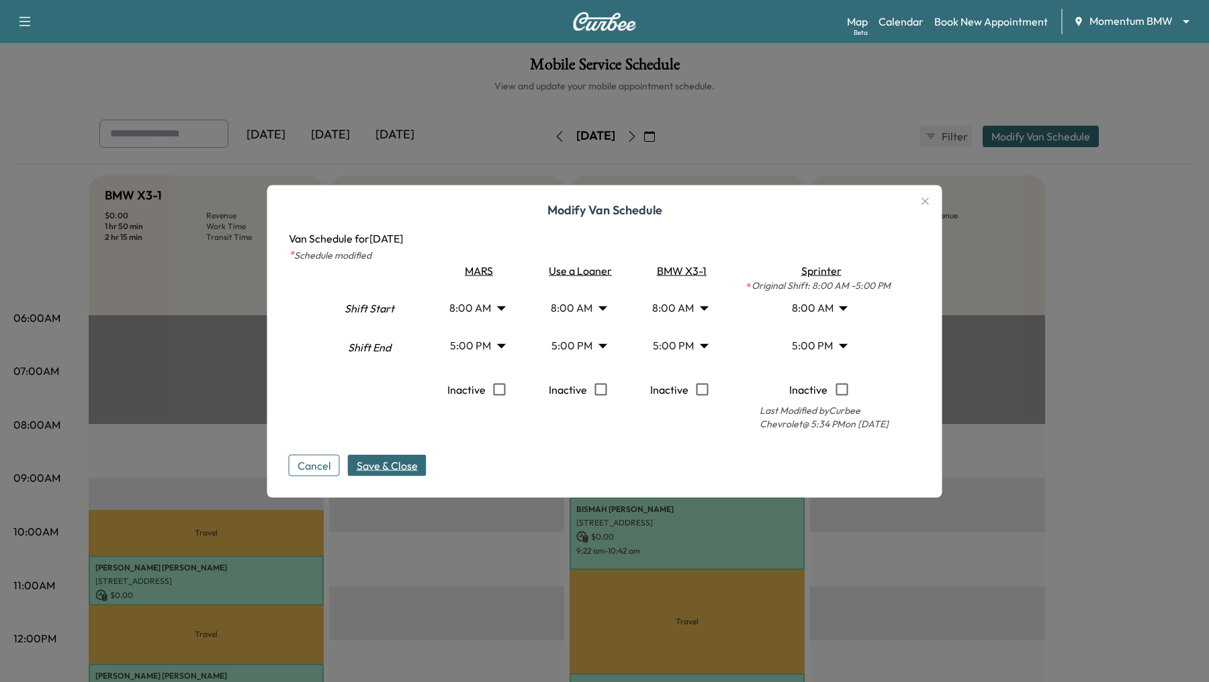
click at [375, 462] on span "Save & Close" at bounding box center [387, 465] width 61 height 16
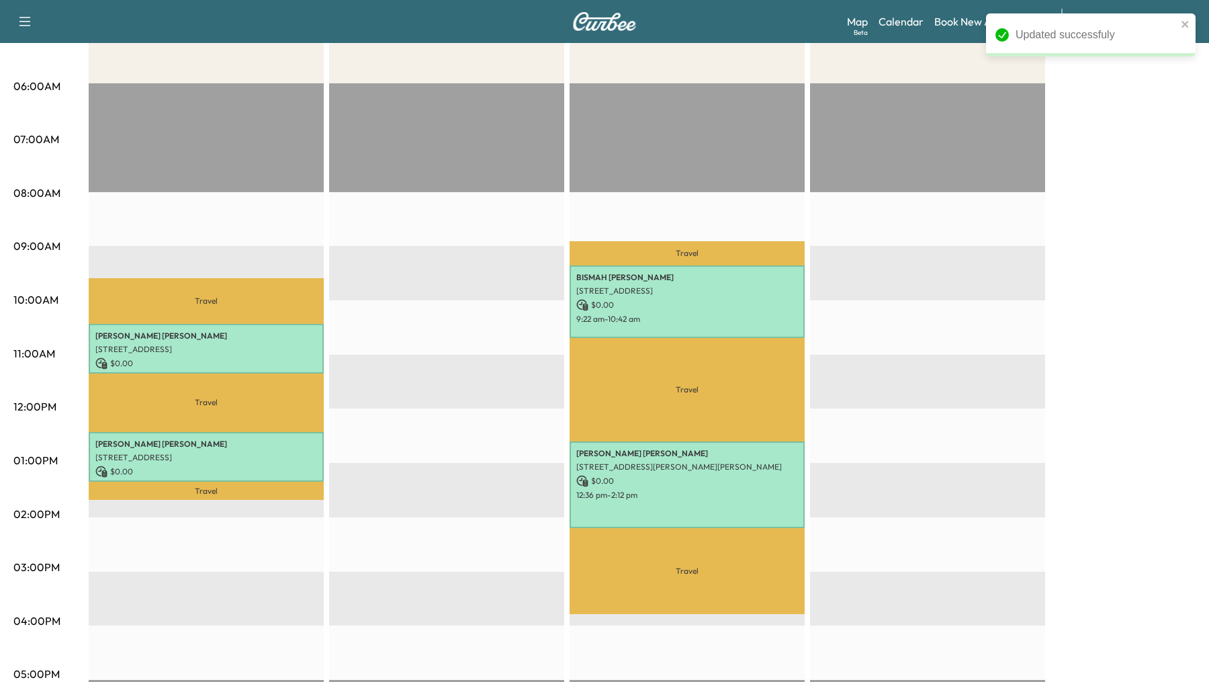
scroll to position [0, 0]
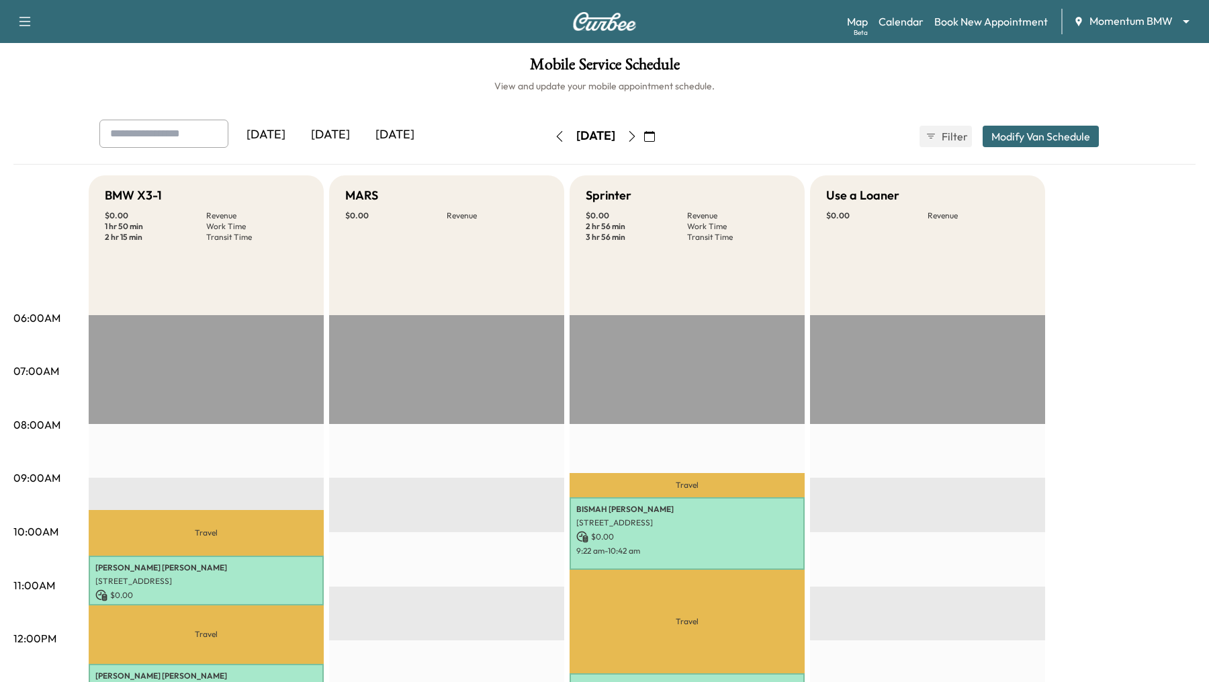
click at [655, 136] on icon "button" at bounding box center [649, 136] width 11 height 11
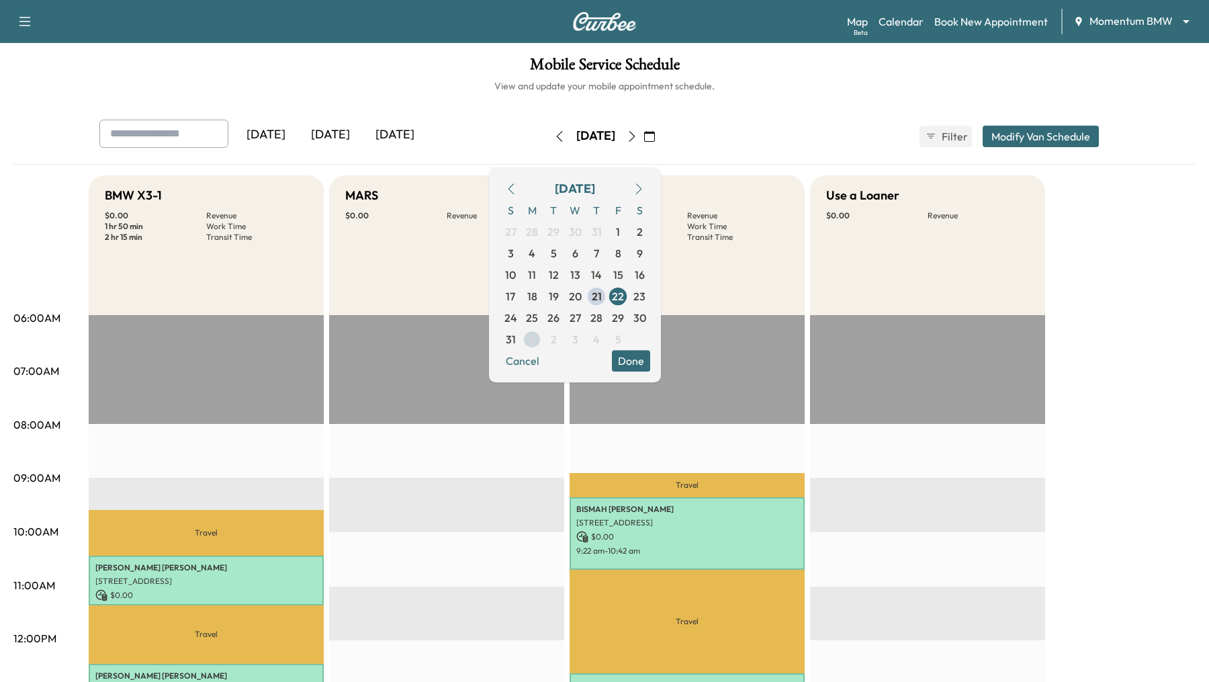
click at [543, 329] on span "1" at bounding box center [531, 339] width 21 height 21
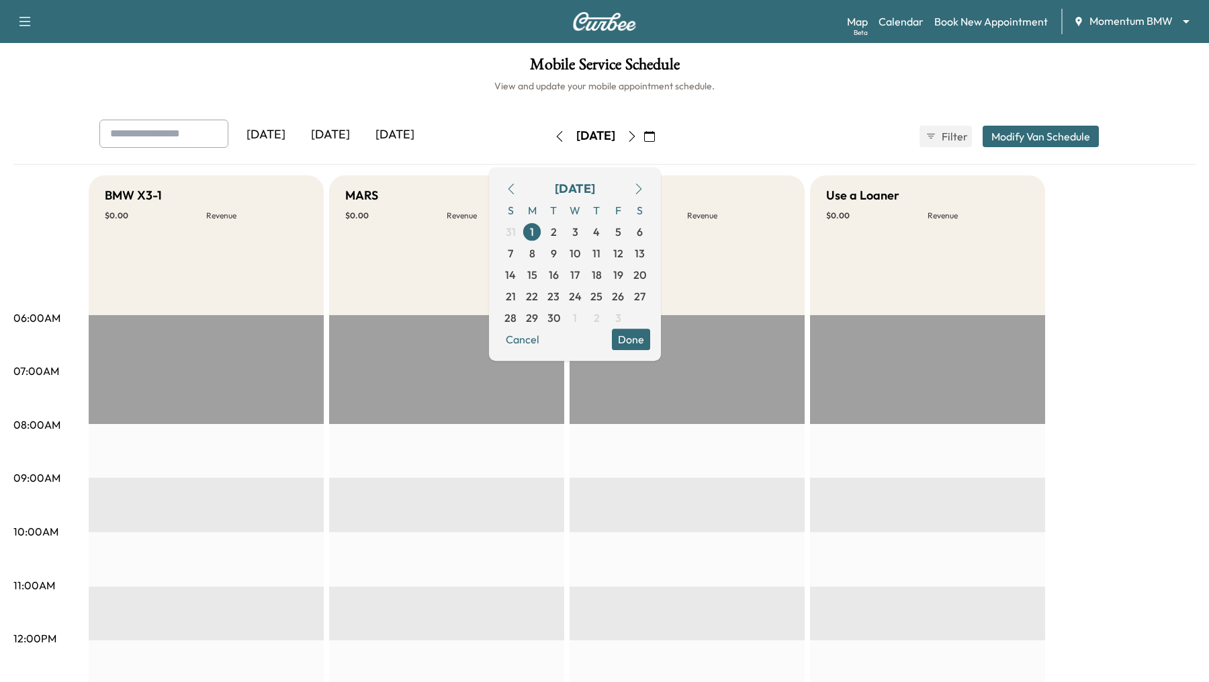
click at [655, 139] on icon "button" at bounding box center [649, 136] width 11 height 11
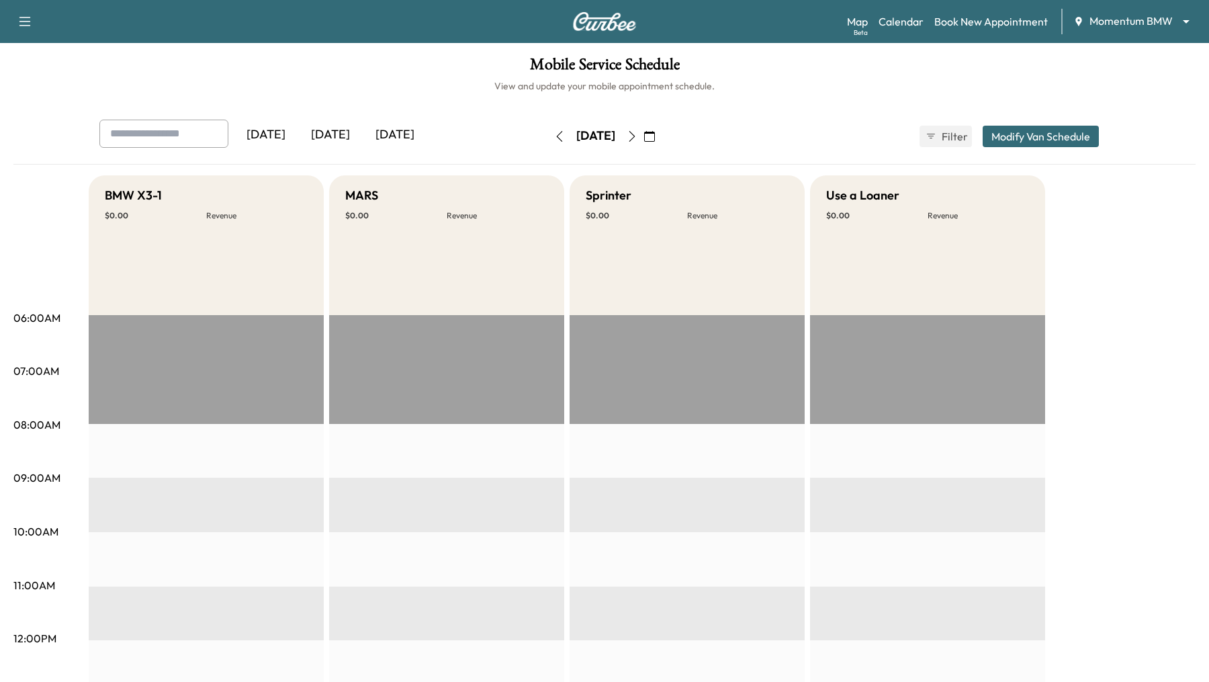
click at [655, 136] on icon "button" at bounding box center [649, 136] width 11 height 11
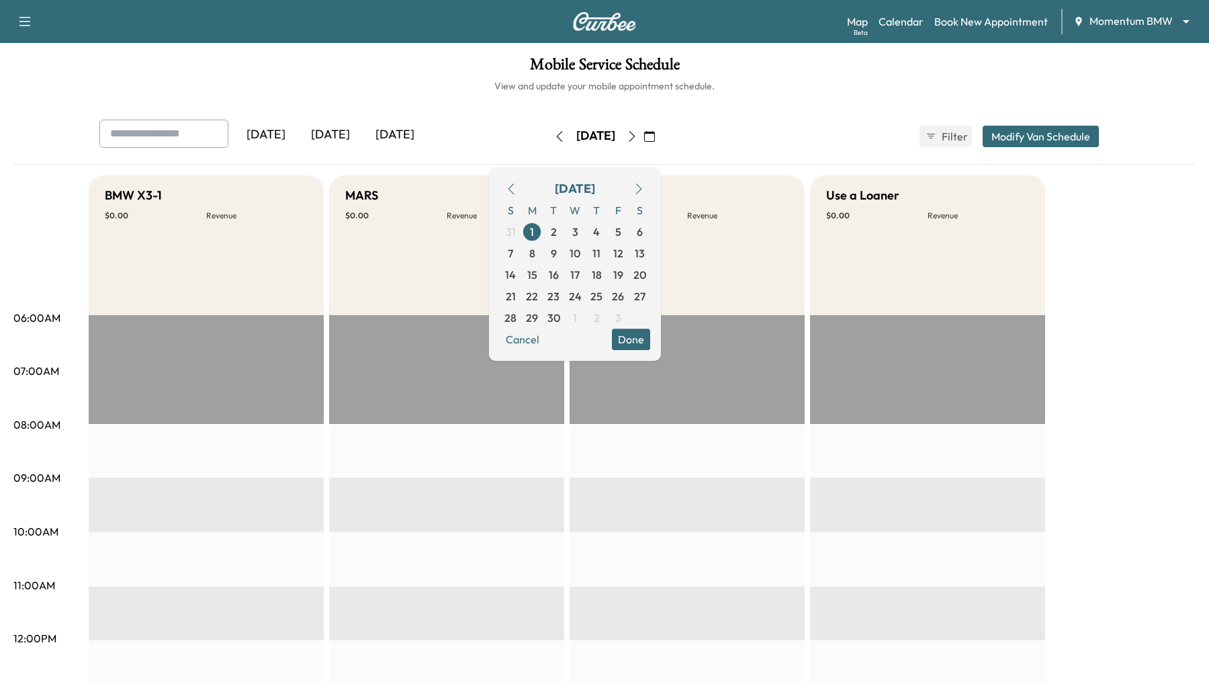
click at [517, 186] on icon "button" at bounding box center [511, 188] width 11 height 11
click at [624, 316] on span "29" at bounding box center [618, 318] width 12 height 16
click at [650, 361] on button "Done" at bounding box center [631, 360] width 38 height 21
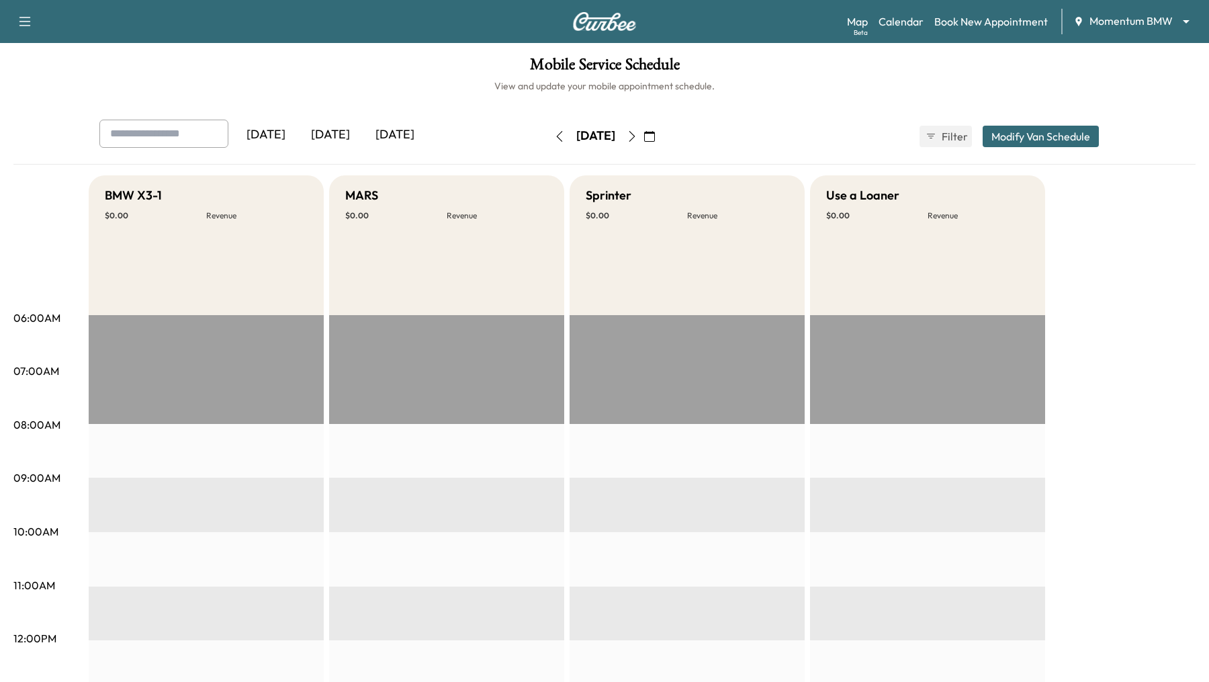
click at [638, 138] on icon "button" at bounding box center [632, 136] width 11 height 11
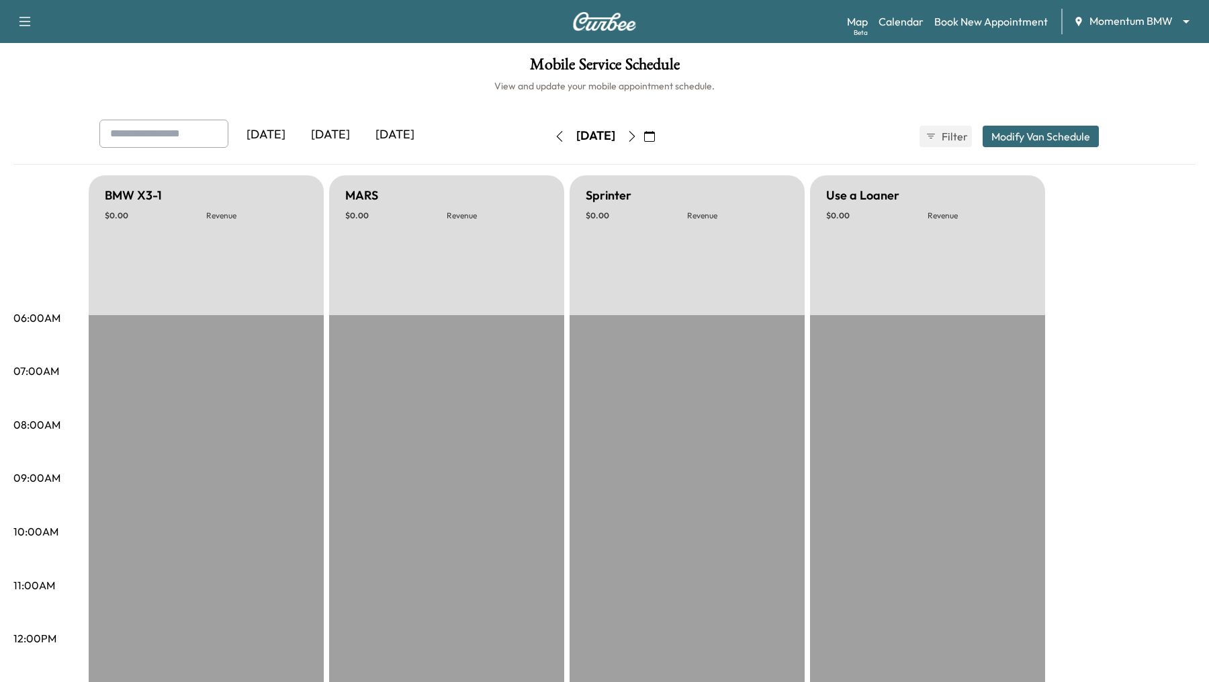
click at [655, 137] on icon "button" at bounding box center [649, 136] width 11 height 11
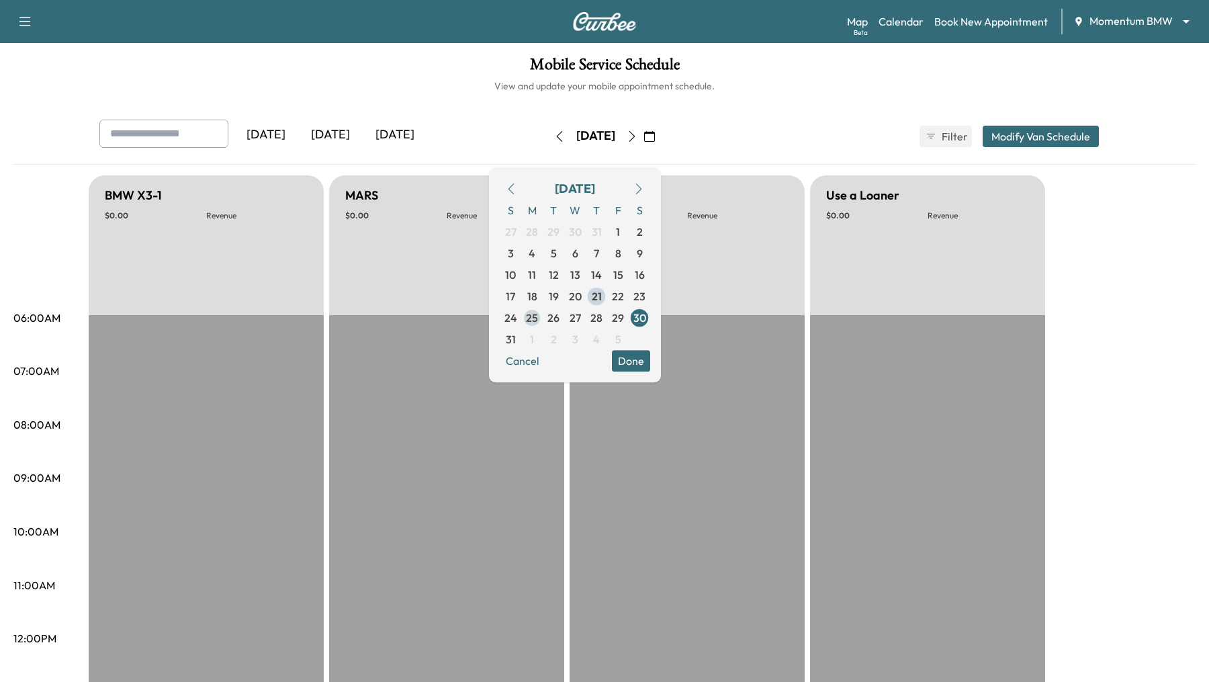
click at [538, 320] on span "25" at bounding box center [532, 318] width 12 height 16
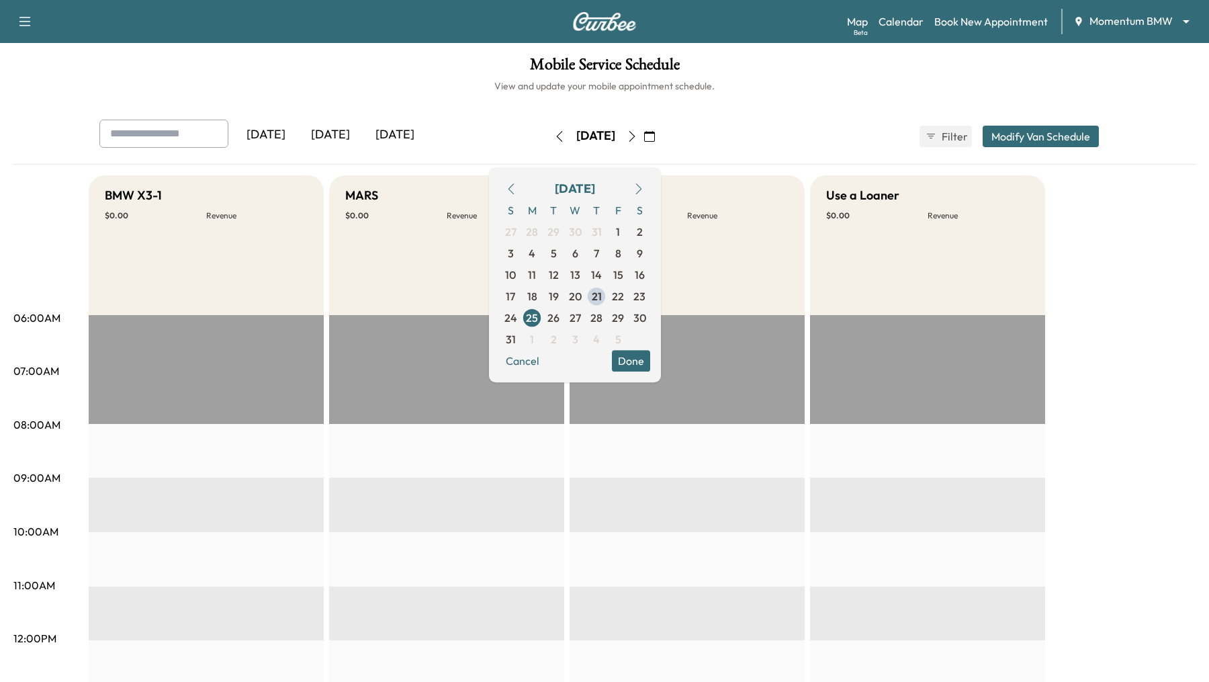
click at [650, 368] on button "Done" at bounding box center [631, 360] width 38 height 21
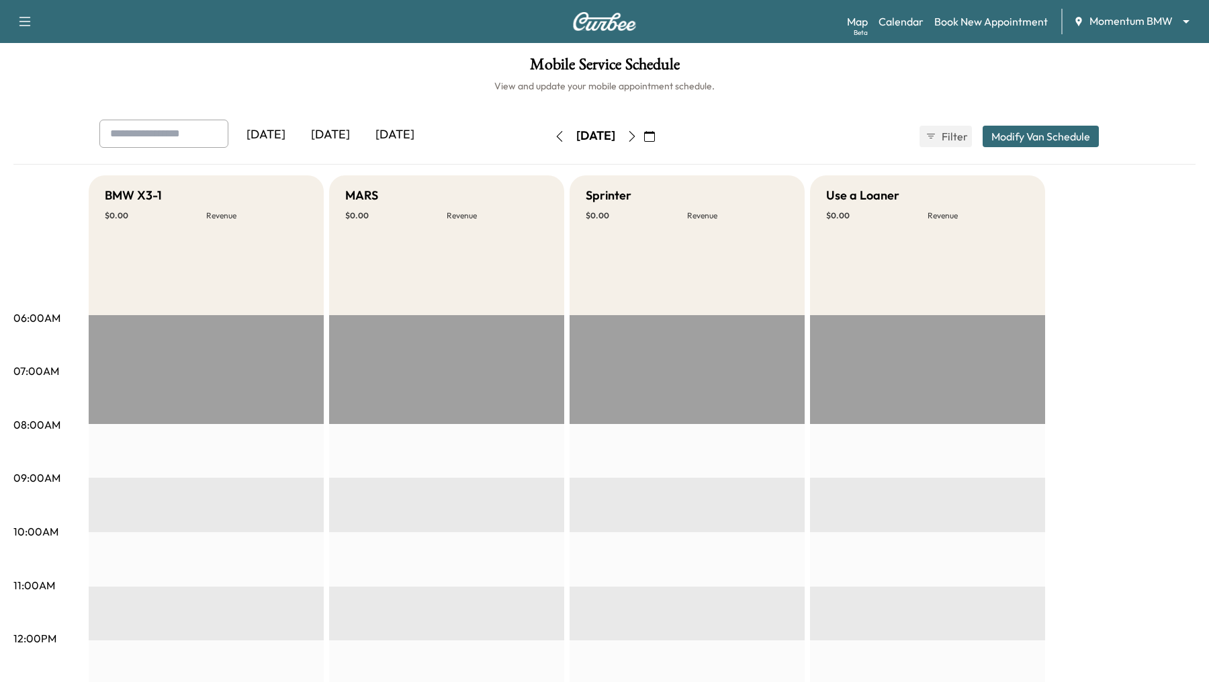
click at [655, 140] on icon "button" at bounding box center [649, 136] width 11 height 11
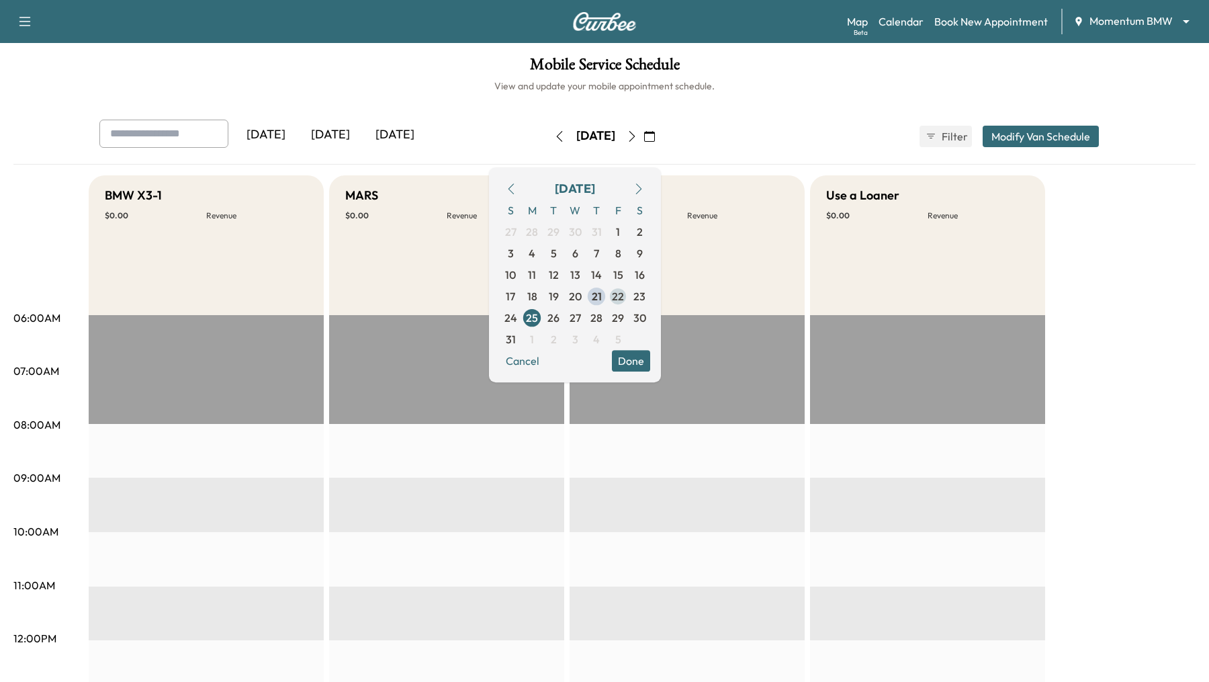
click at [624, 299] on span "22" at bounding box center [618, 296] width 12 height 16
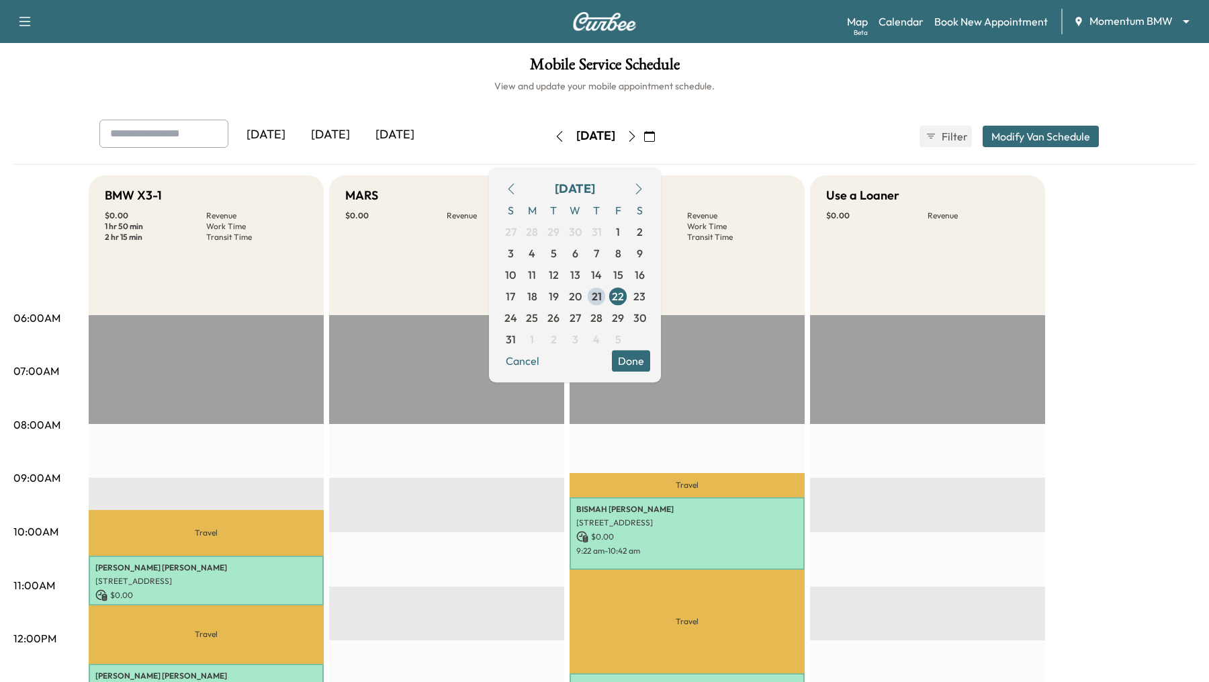
click at [650, 354] on button "Done" at bounding box center [631, 360] width 38 height 21
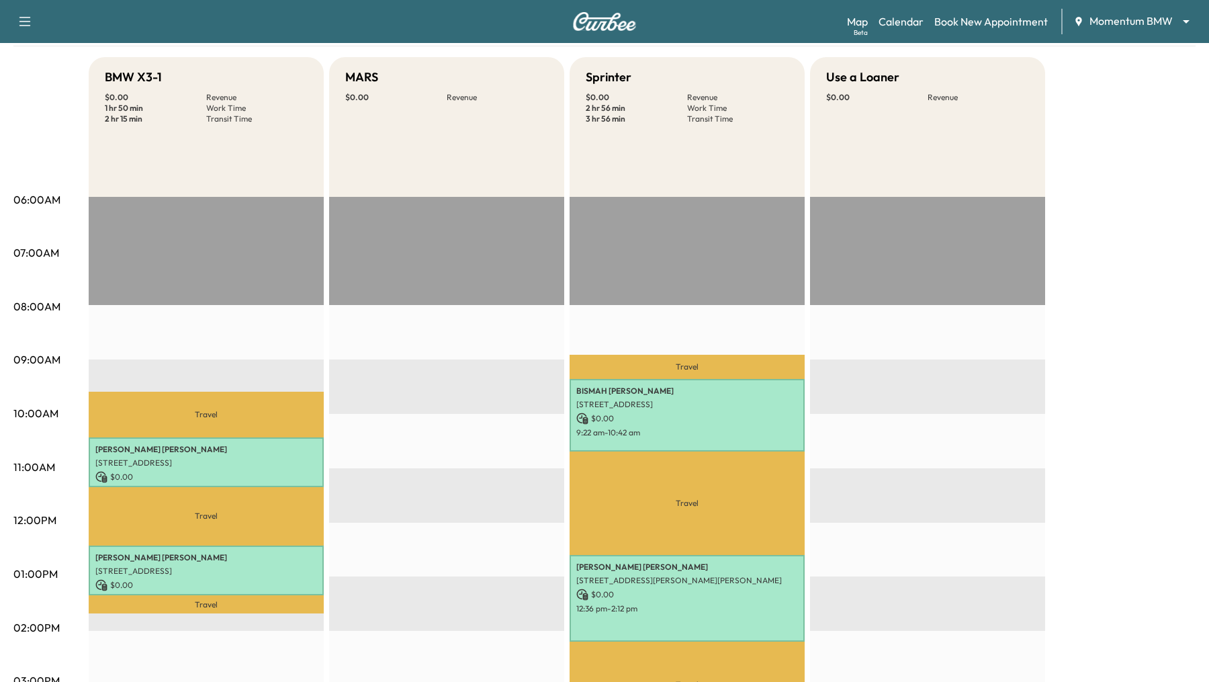
scroll to position [119, 0]
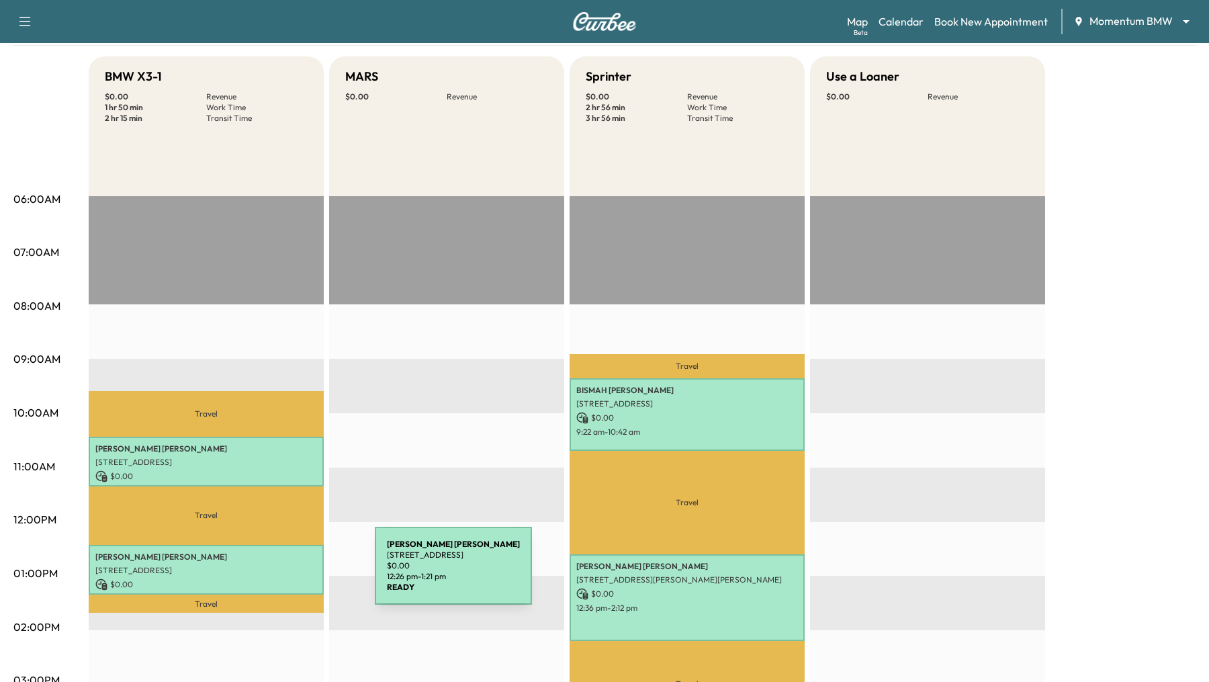
drag, startPoint x: 274, startPoint y: 574, endPoint x: 274, endPoint y: 566, distance: 7.4
click at [274, 566] on p "[STREET_ADDRESS]" at bounding box center [206, 570] width 222 height 11
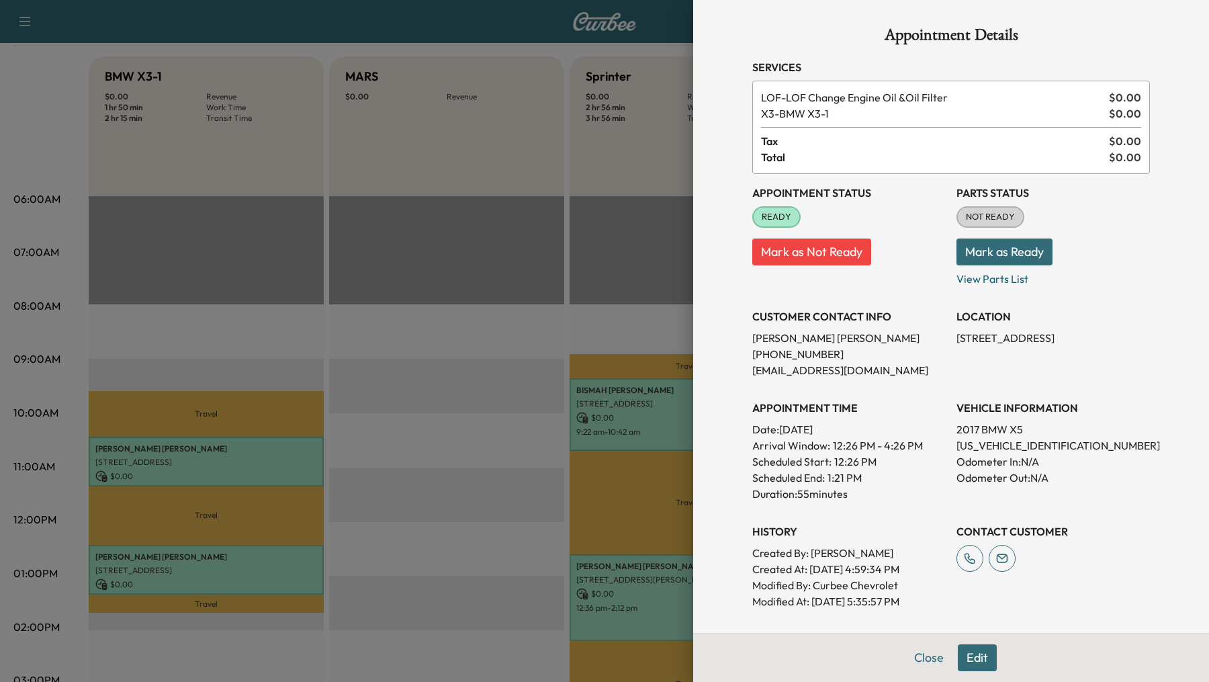
click at [357, 434] on div at bounding box center [604, 341] width 1209 height 682
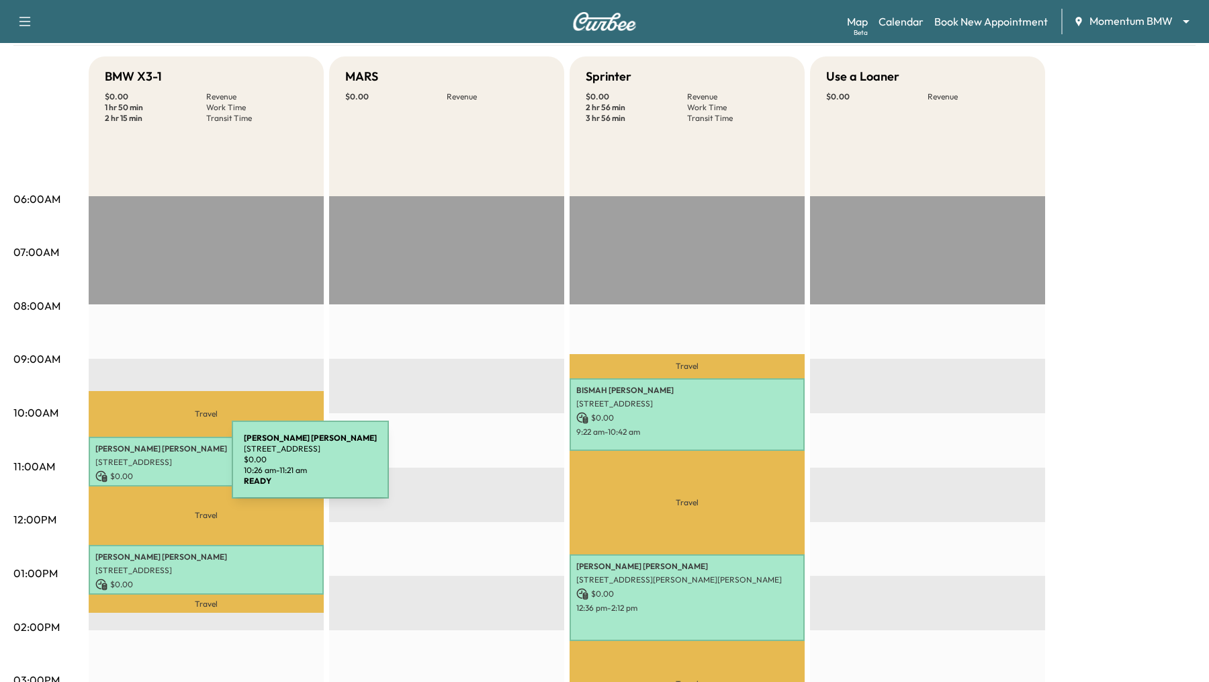
click at [131, 468] on div "[PERSON_NAME] [STREET_ADDRESS] $ 0.00 10:26 am - 11:21 am" at bounding box center [206, 462] width 235 height 50
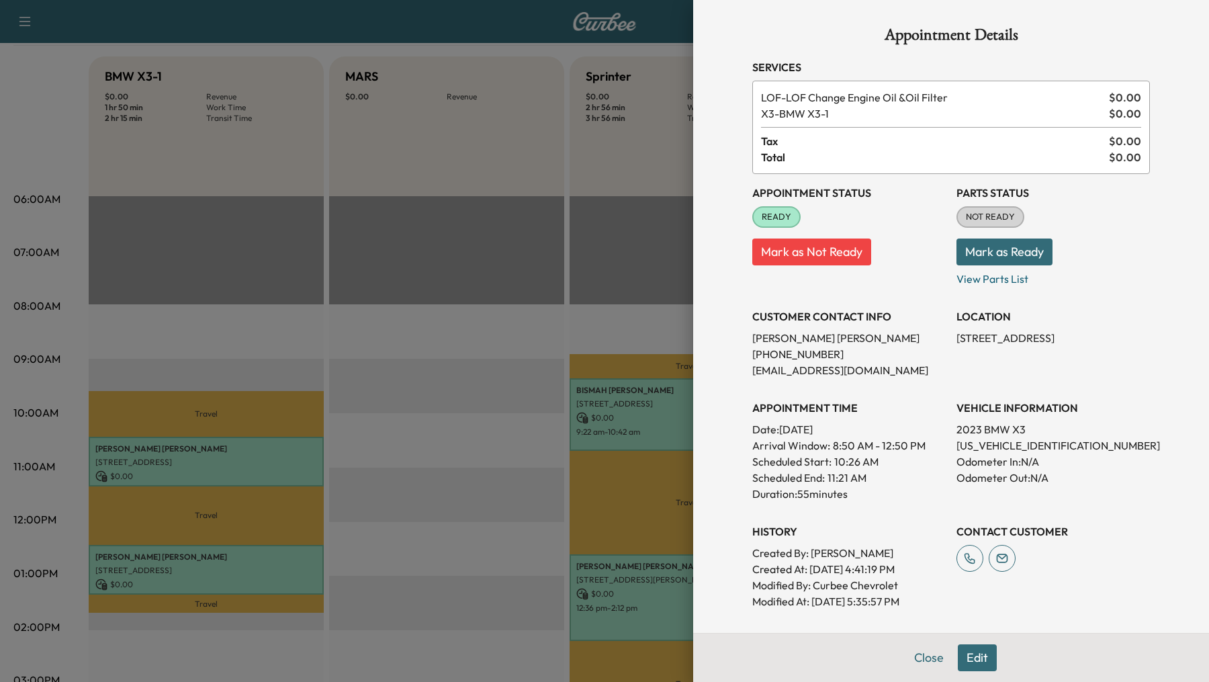
click at [972, 653] on button "Edit" at bounding box center [977, 657] width 39 height 27
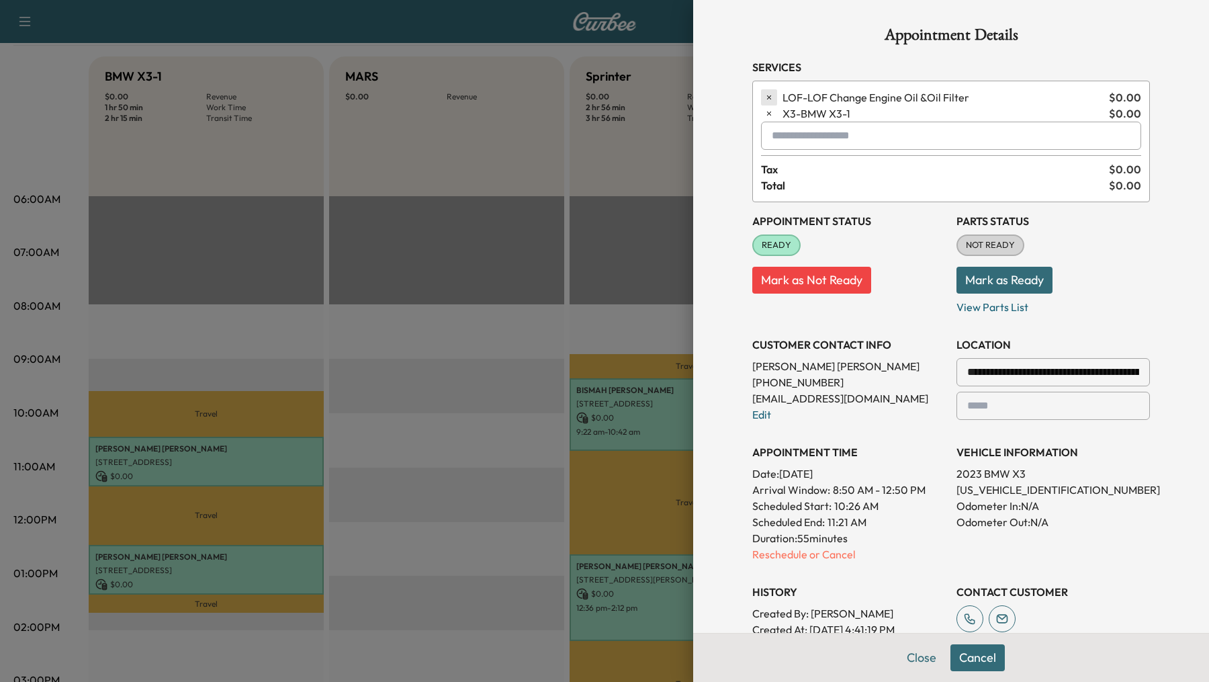
click at [768, 96] on icon "button" at bounding box center [769, 97] width 4 height 4
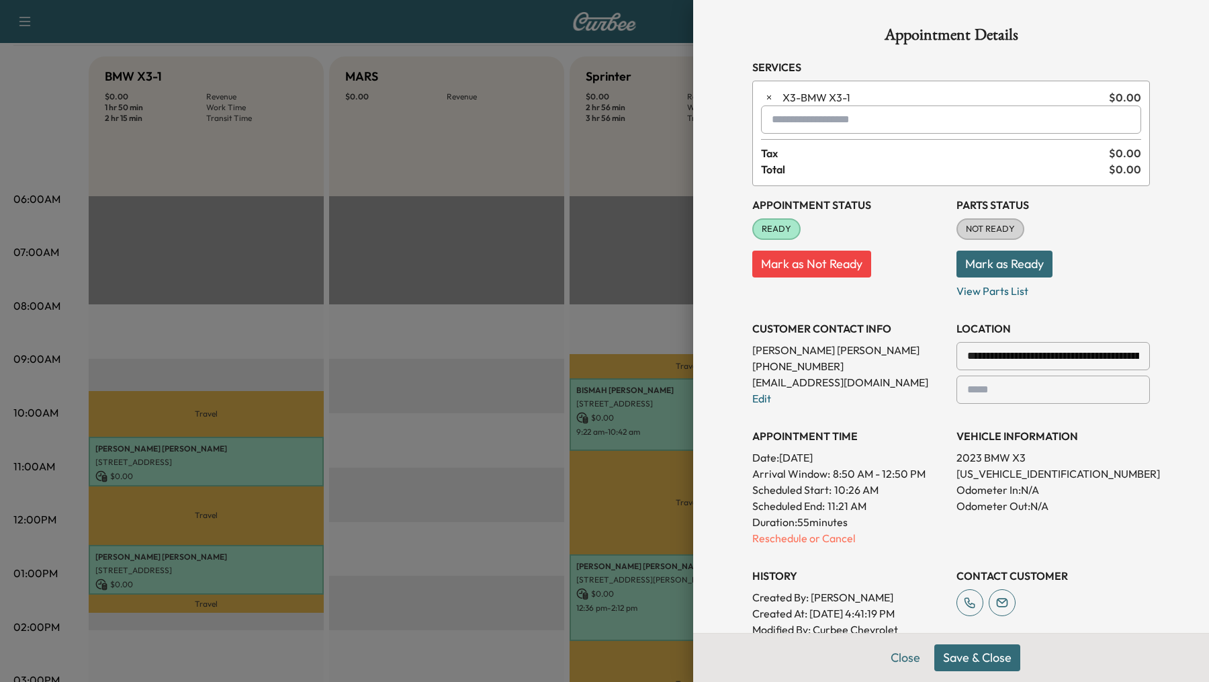
click at [785, 116] on input "text" at bounding box center [951, 119] width 380 height 28
type input "*"
click at [791, 149] on p "252 - Annual Oil Service" at bounding box center [911, 154] width 288 height 19
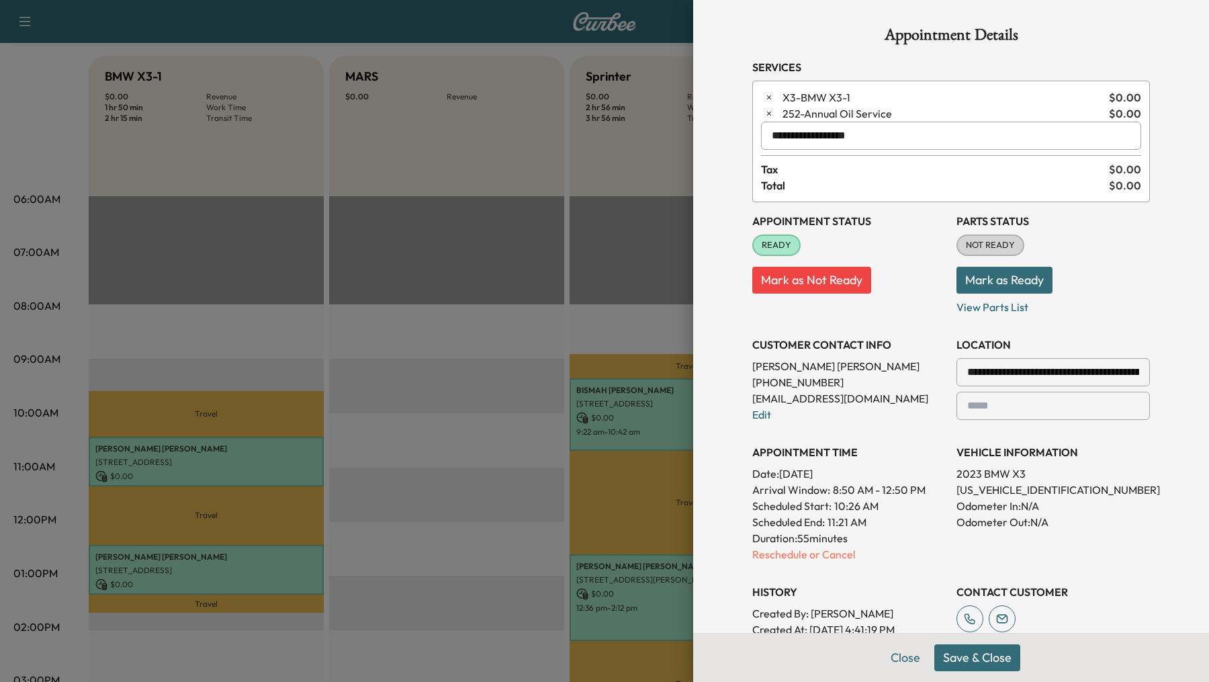
type input "**********"
click at [962, 656] on button "Save & Close" at bounding box center [978, 657] width 86 height 27
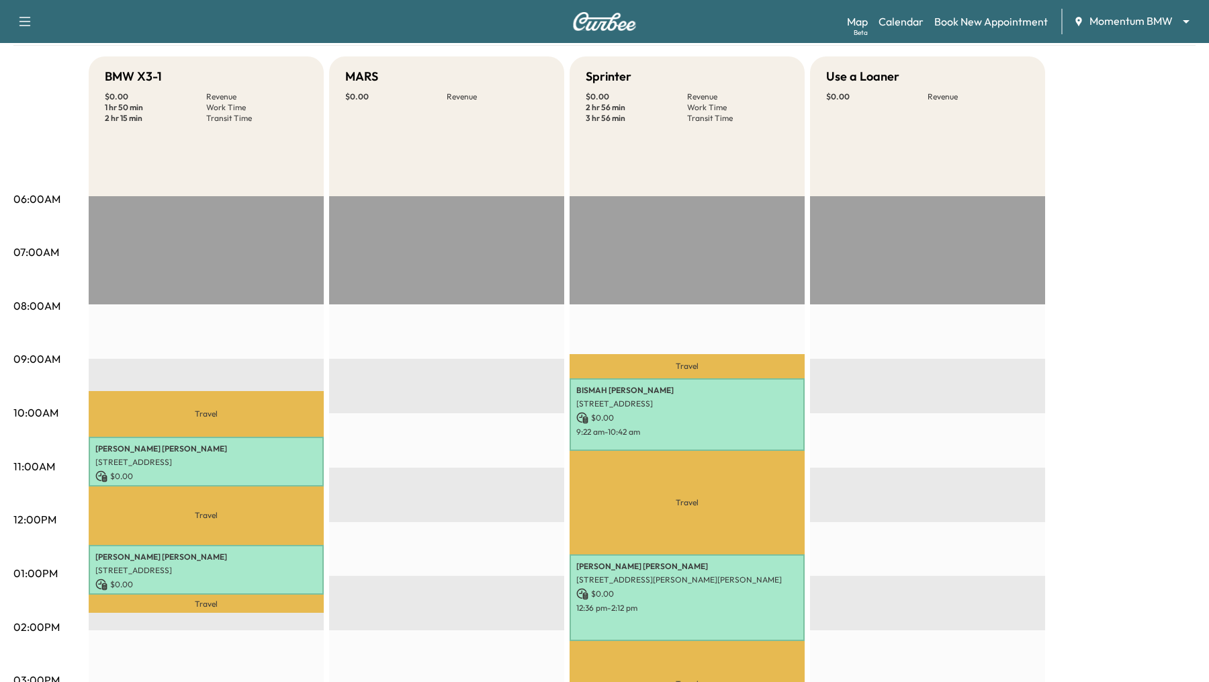
click at [168, 561] on div "[PERSON_NAME] [STREET_ADDRESS] $ 0.00 12:26 pm - 1:21 pm" at bounding box center [206, 570] width 235 height 50
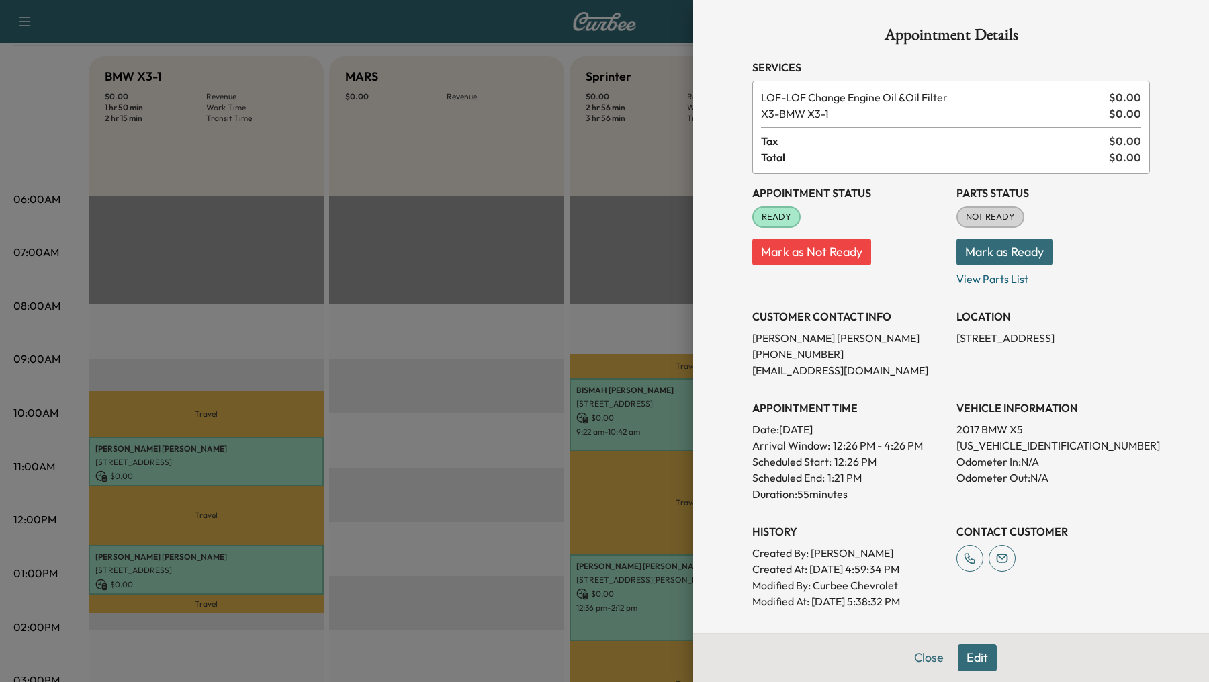
click at [227, 478] on div at bounding box center [604, 341] width 1209 height 682
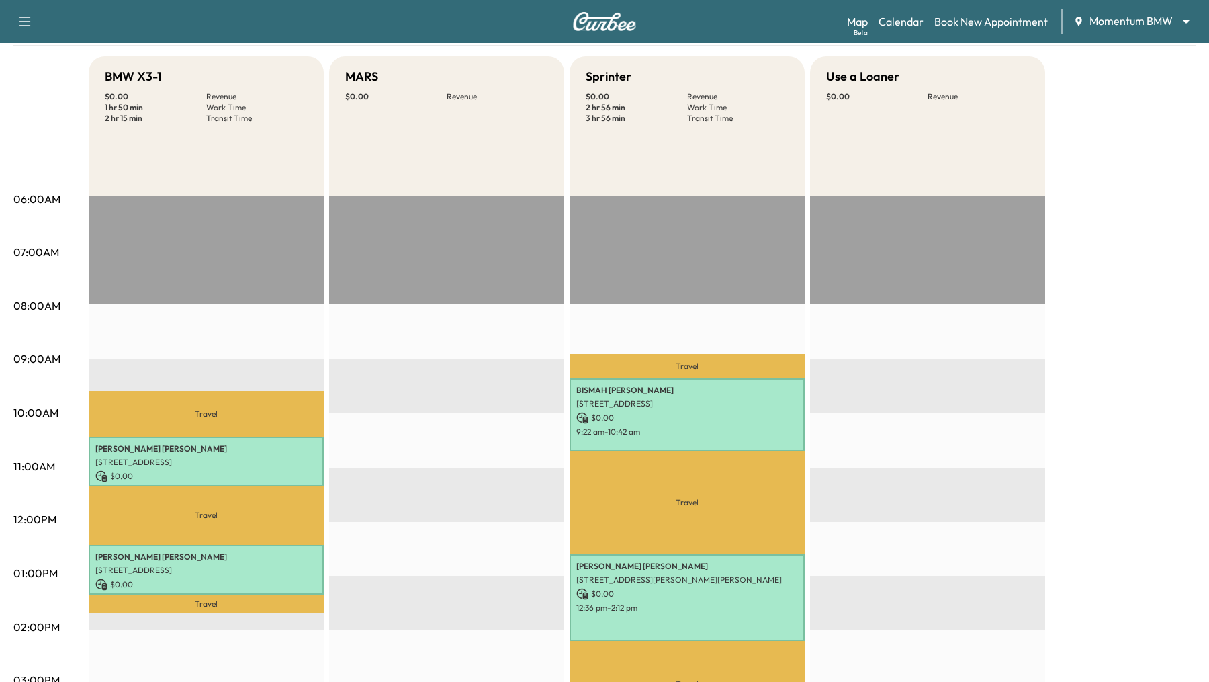
click at [246, 491] on p "Travel" at bounding box center [206, 515] width 235 height 58
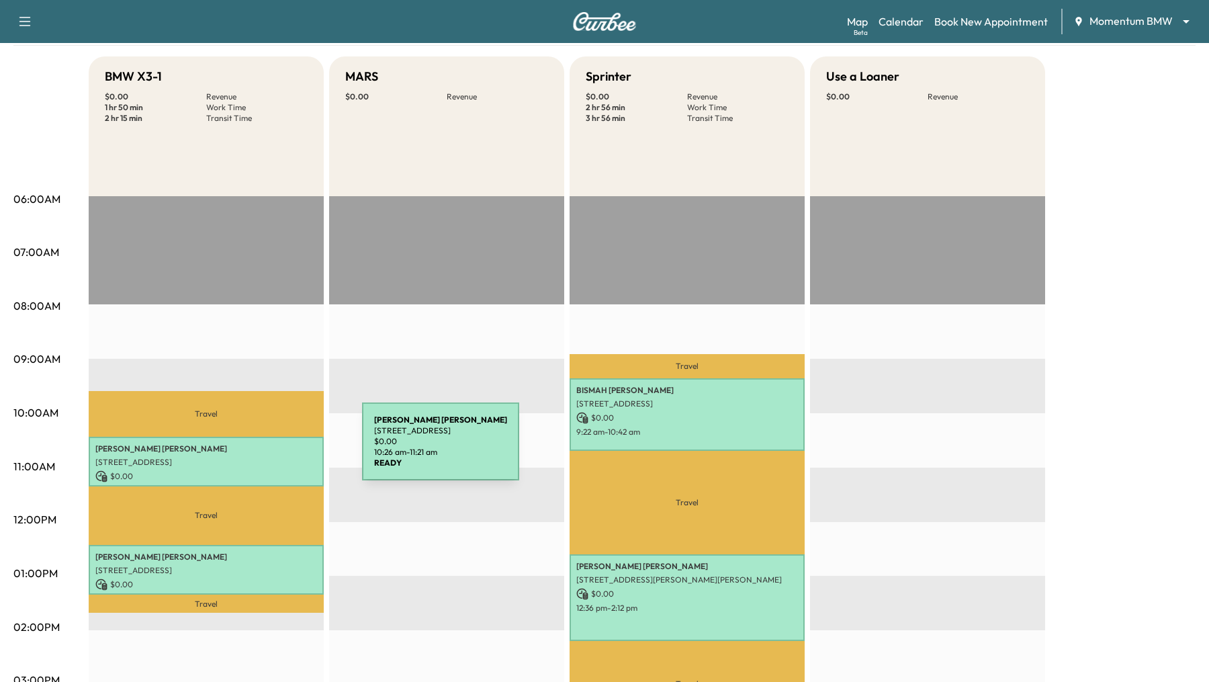
click at [261, 449] on p "[PERSON_NAME]" at bounding box center [206, 448] width 222 height 11
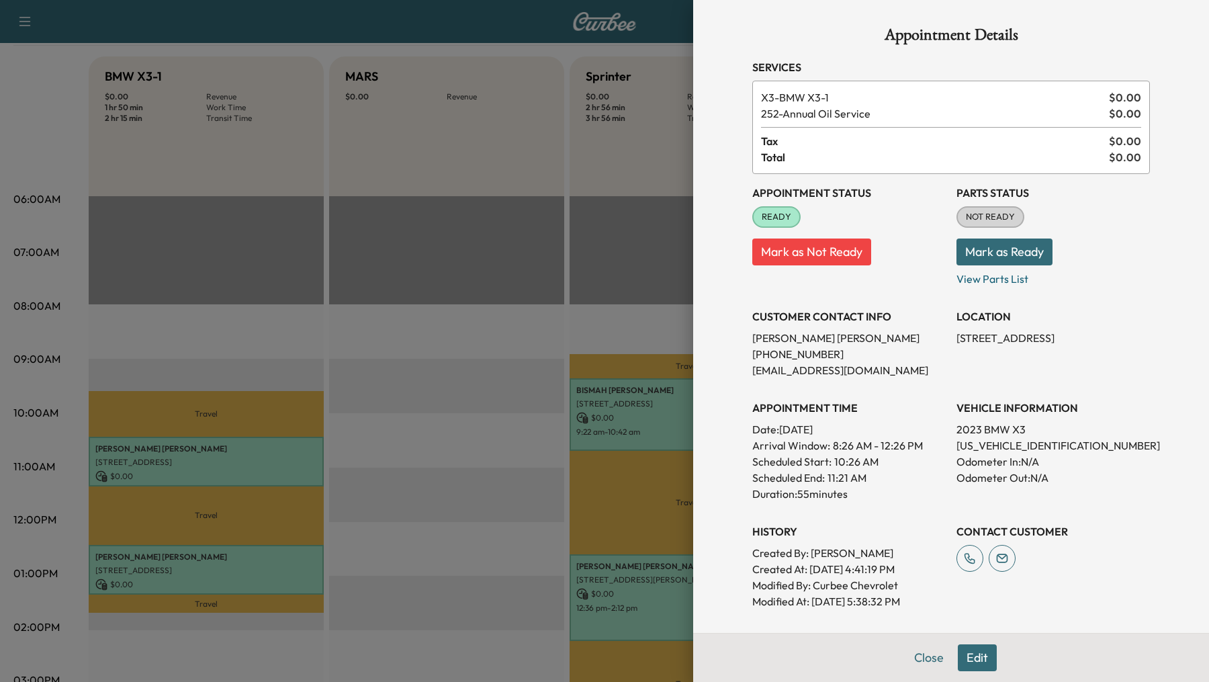
click at [972, 654] on button "Edit" at bounding box center [977, 657] width 39 height 27
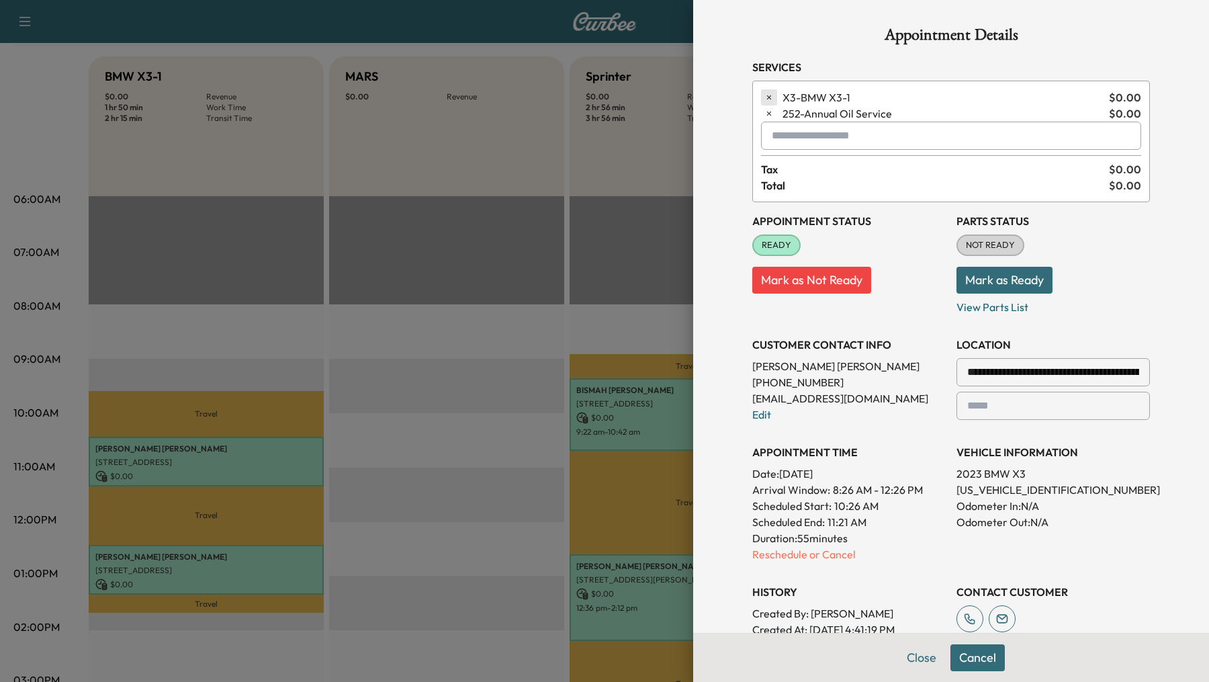
click at [771, 97] on icon "button" at bounding box center [769, 97] width 9 height 9
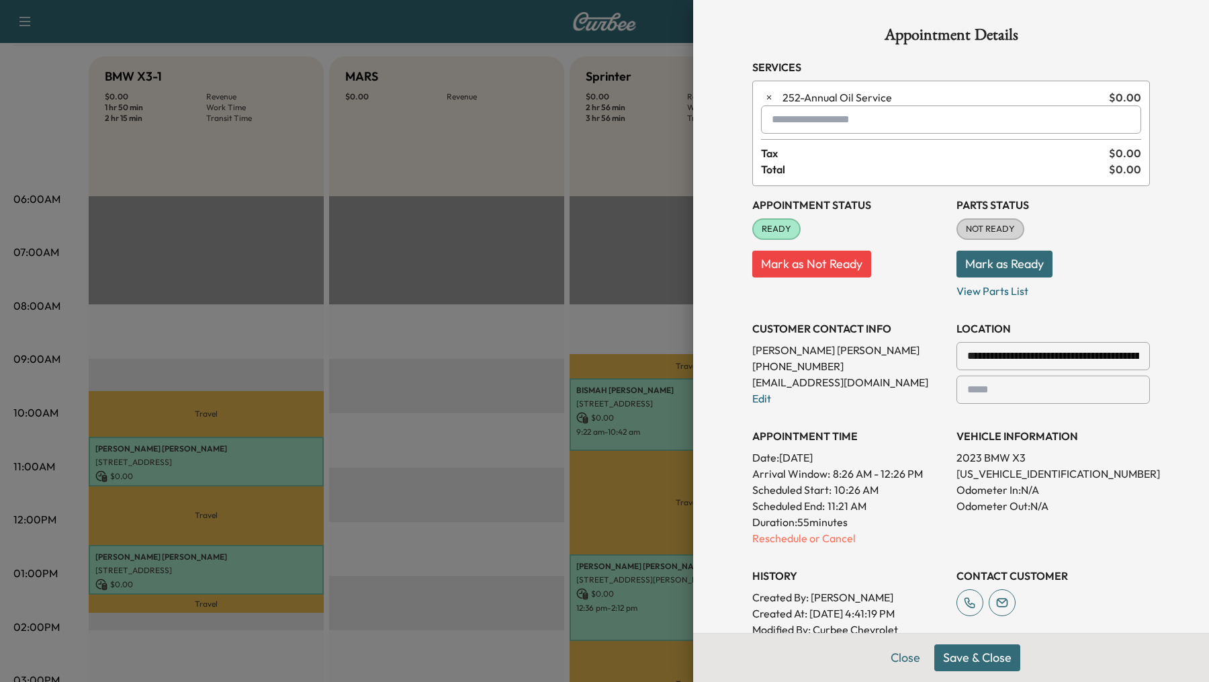
click at [777, 120] on div at bounding box center [775, 120] width 16 height 16
click at [851, 157] on p "X3 - BMW X3-1" at bounding box center [914, 154] width 294 height 19
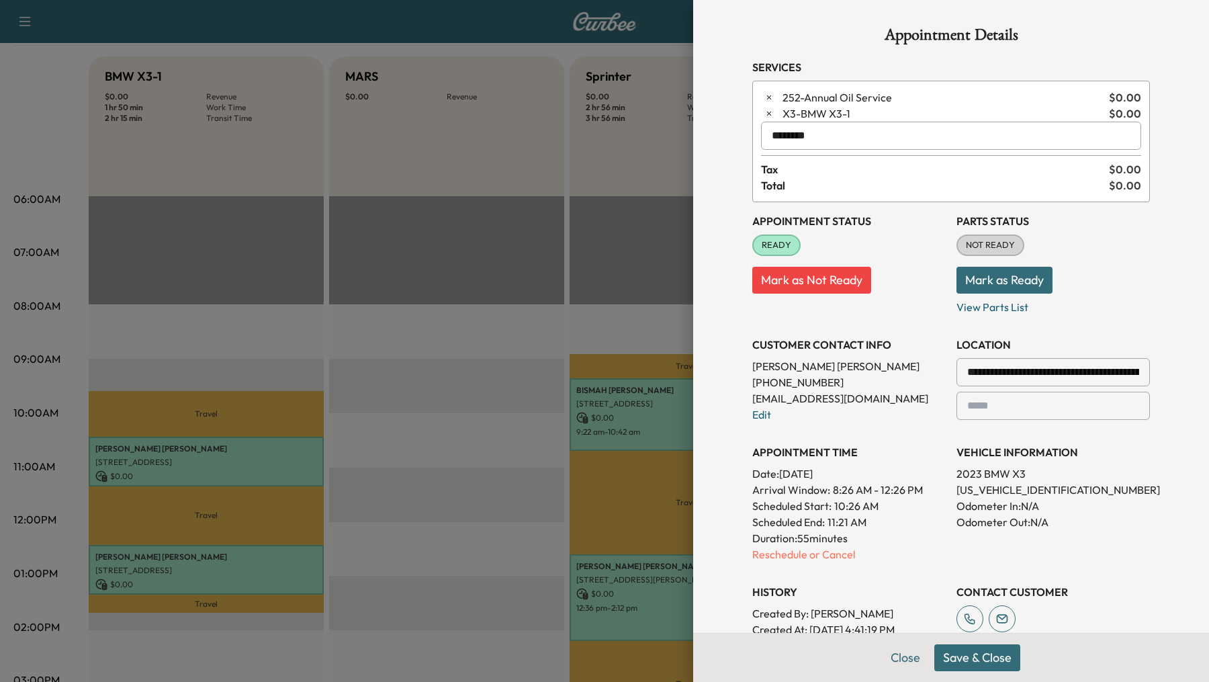
type input "********"
click at [967, 648] on button "Save & Close" at bounding box center [978, 657] width 86 height 27
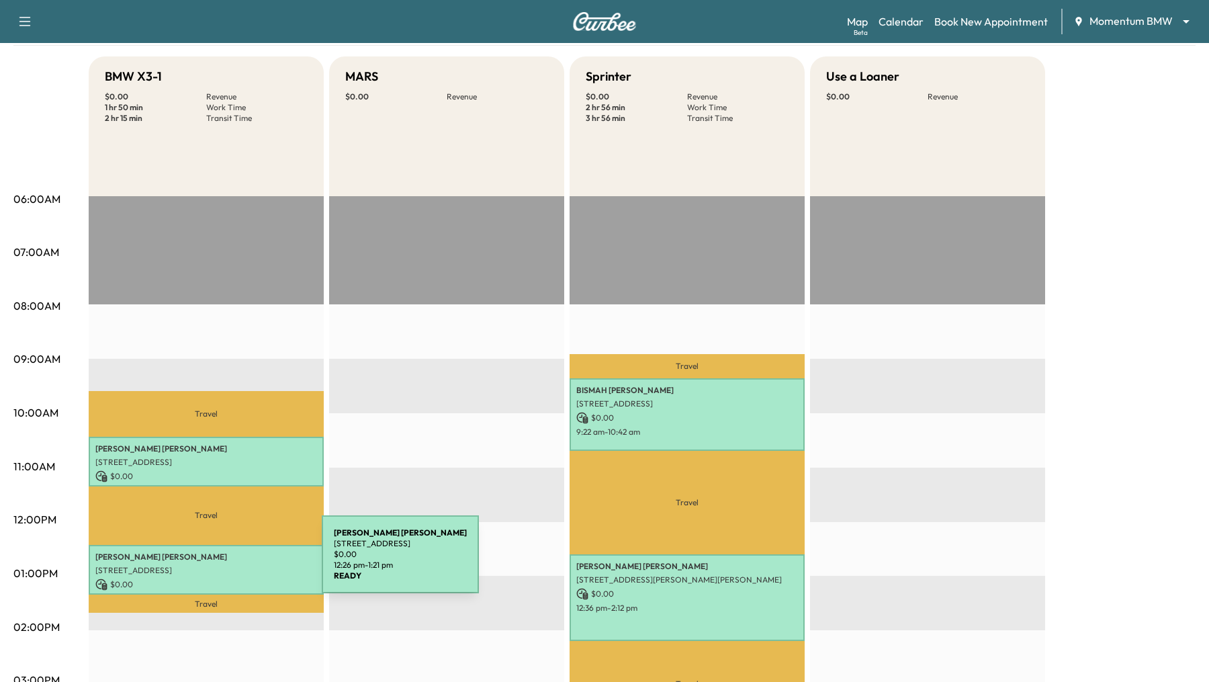
click at [221, 562] on div "[PERSON_NAME] [STREET_ADDRESS] $ 0.00 12:26 pm - 1:21 pm" at bounding box center [206, 570] width 235 height 50
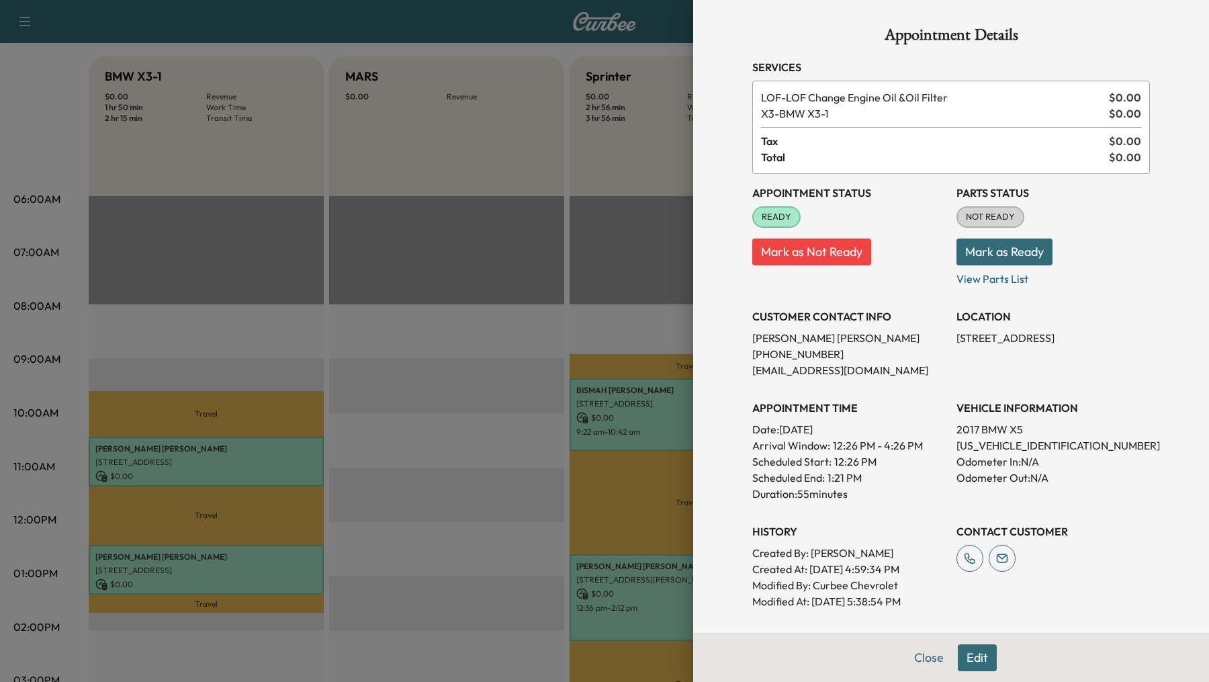
click at [978, 660] on button "Edit" at bounding box center [977, 657] width 39 height 27
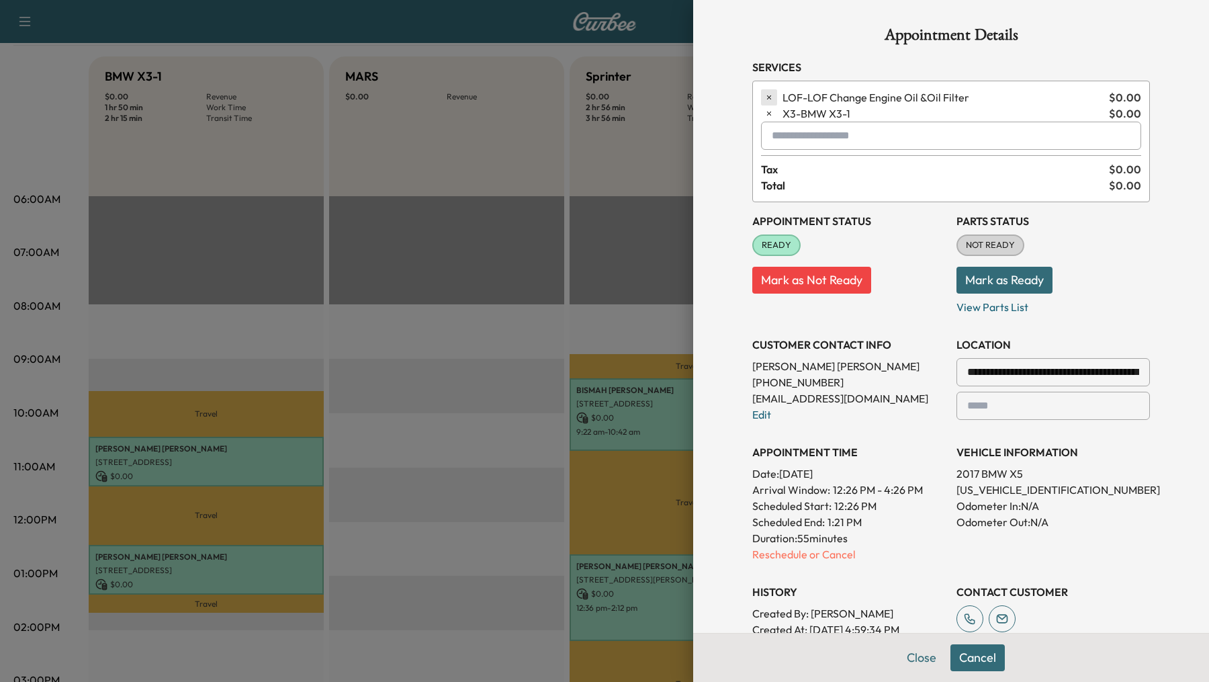
click at [766, 97] on icon "button" at bounding box center [769, 97] width 9 height 9
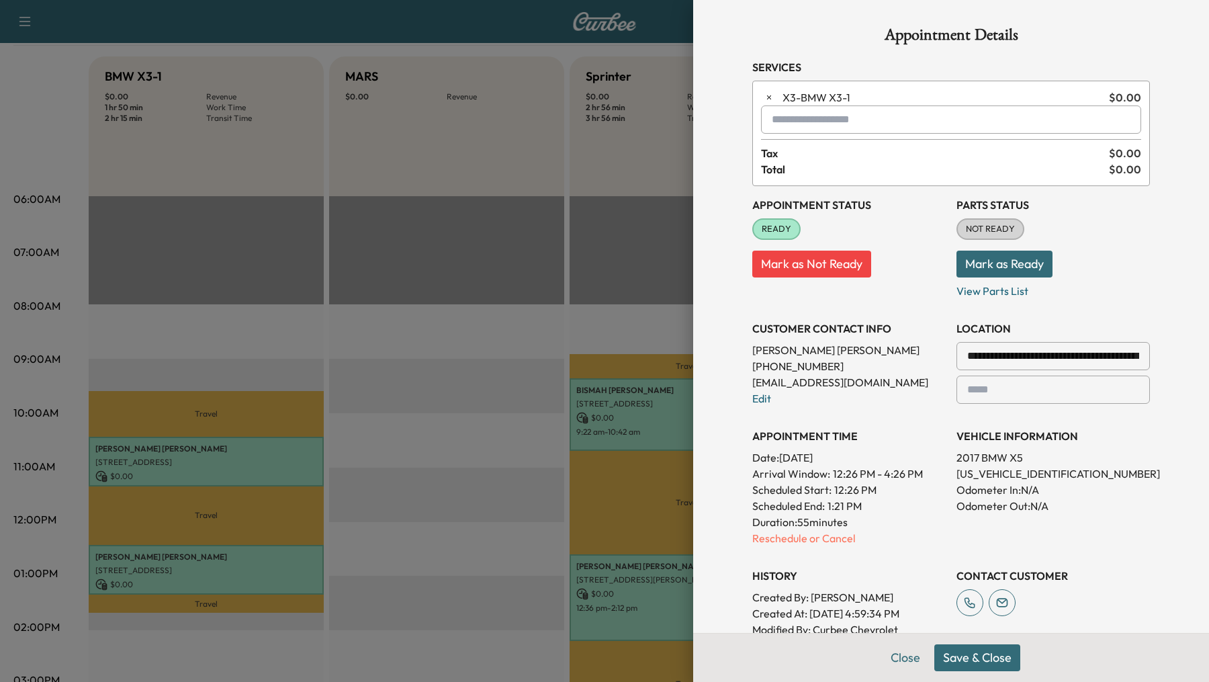
click at [775, 122] on div at bounding box center [775, 120] width 16 height 16
click at [800, 162] on p "252 - Annual Oil Service" at bounding box center [911, 154] width 288 height 19
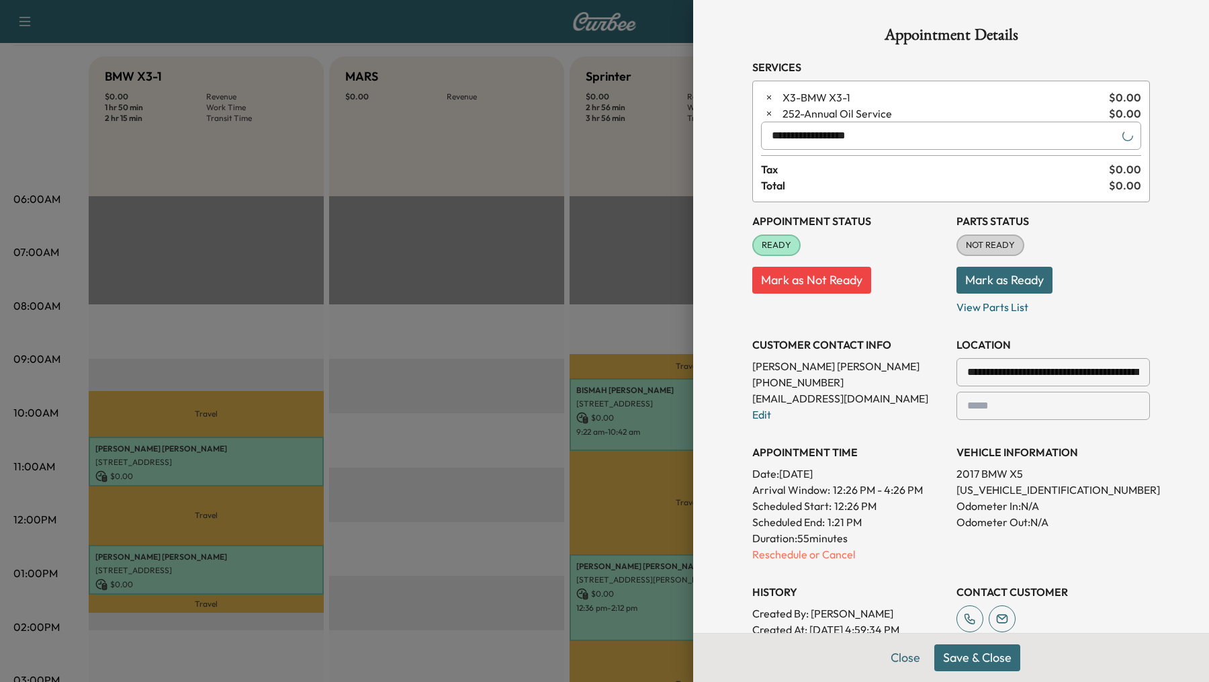
type input "**********"
click at [978, 661] on button "Save & Close" at bounding box center [978, 657] width 86 height 27
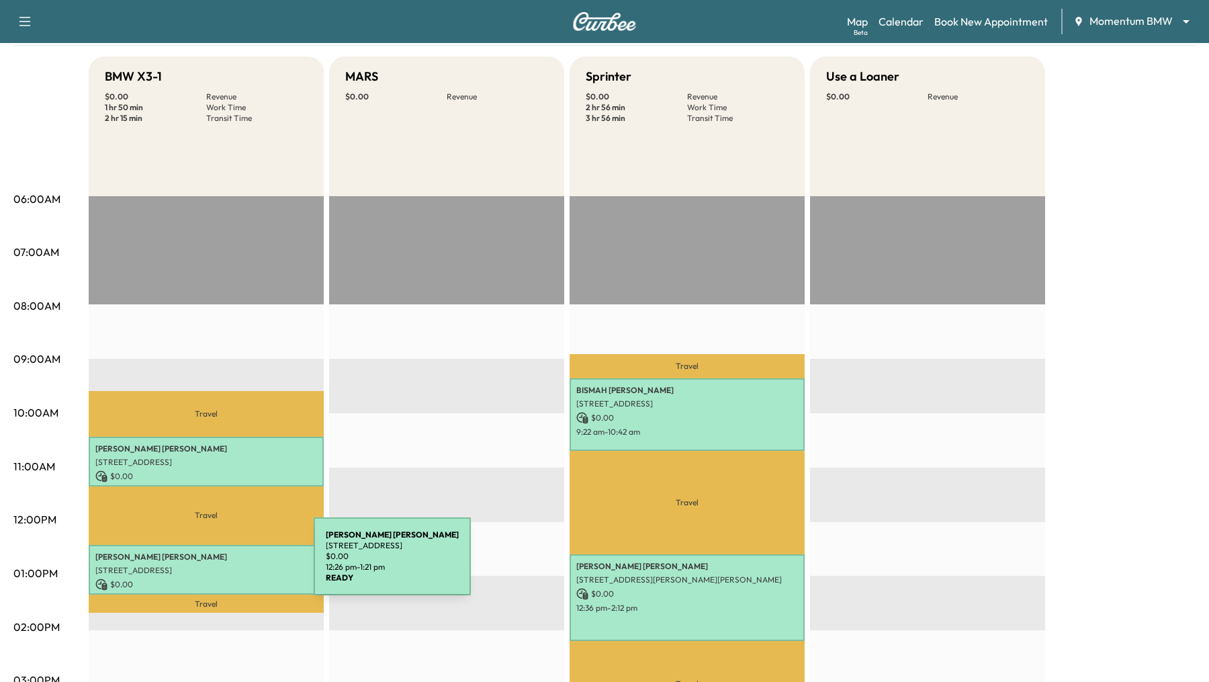
click at [210, 568] on p "[STREET_ADDRESS]" at bounding box center [206, 570] width 222 height 11
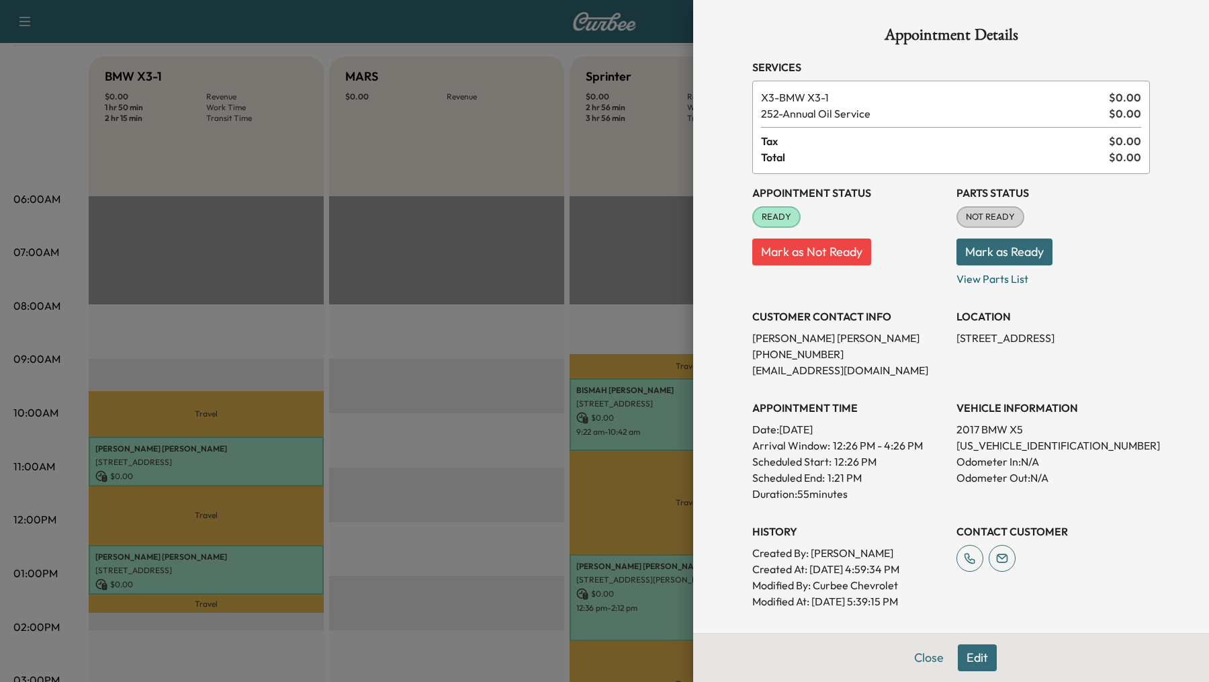
click at [971, 660] on button "Edit" at bounding box center [977, 657] width 39 height 27
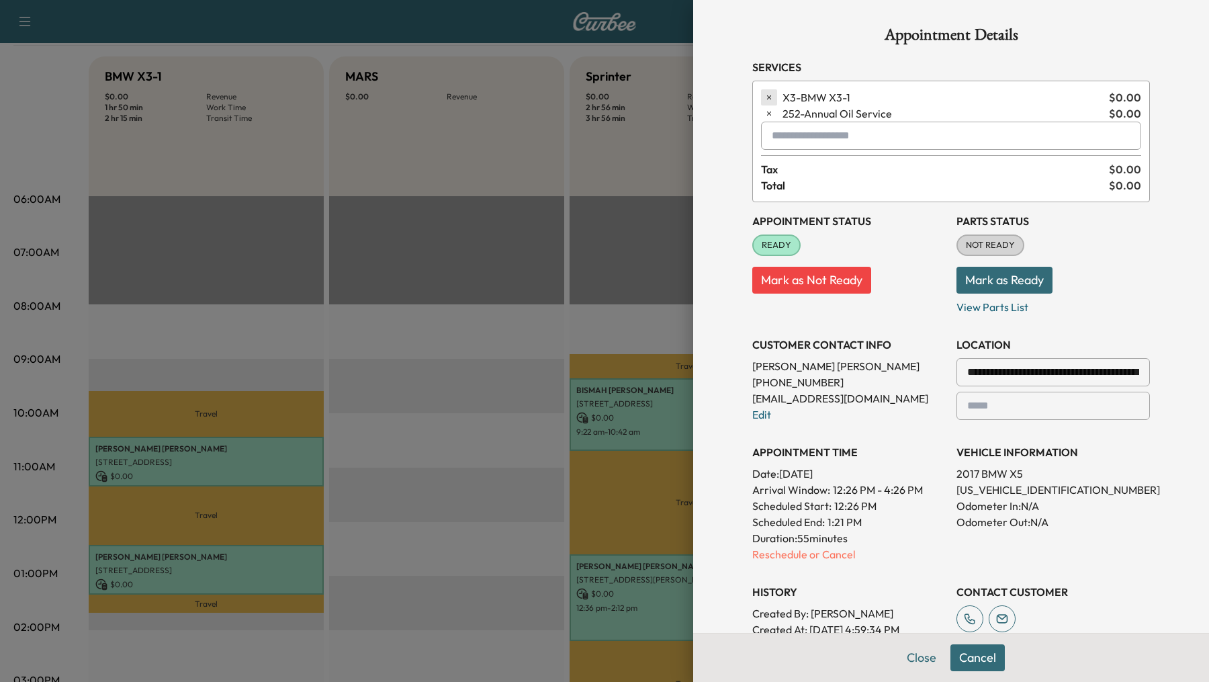
click at [770, 93] on icon "button" at bounding box center [769, 97] width 9 height 9
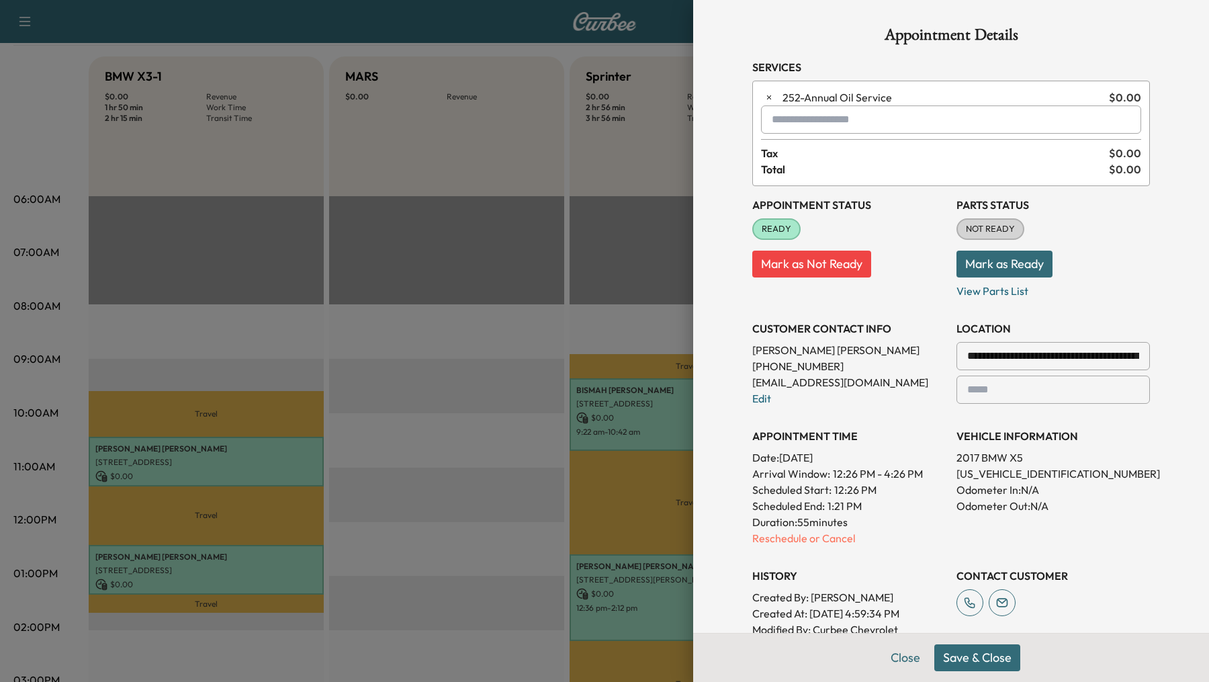
click at [776, 124] on div at bounding box center [775, 120] width 16 height 16
click at [324, 263] on div at bounding box center [604, 341] width 1209 height 682
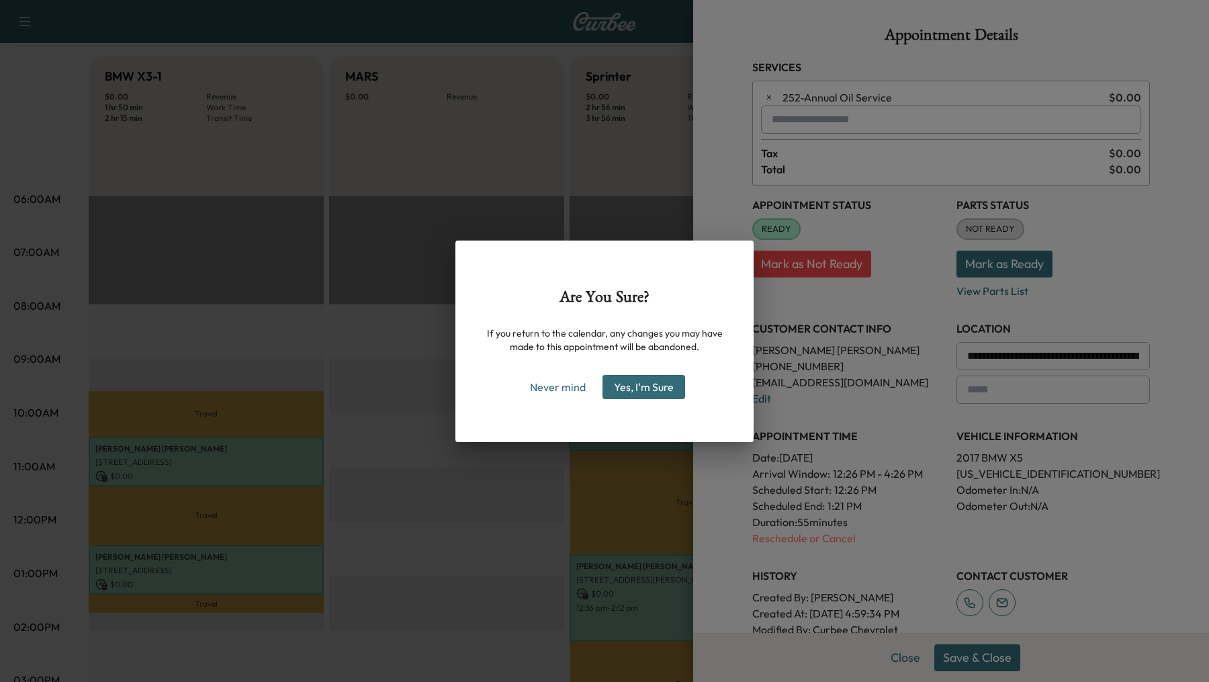
click at [645, 384] on button "Yes, I'm Sure" at bounding box center [644, 387] width 83 height 24
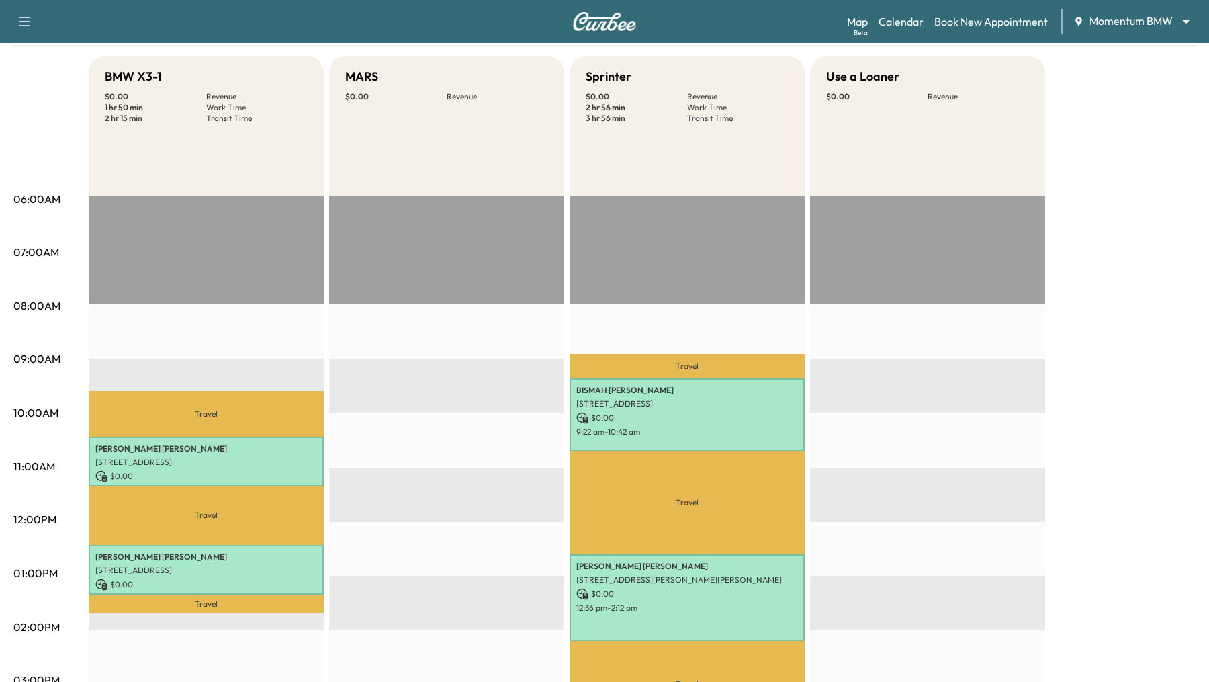
click at [331, 378] on div "EST Start" at bounding box center [446, 630] width 235 height 868
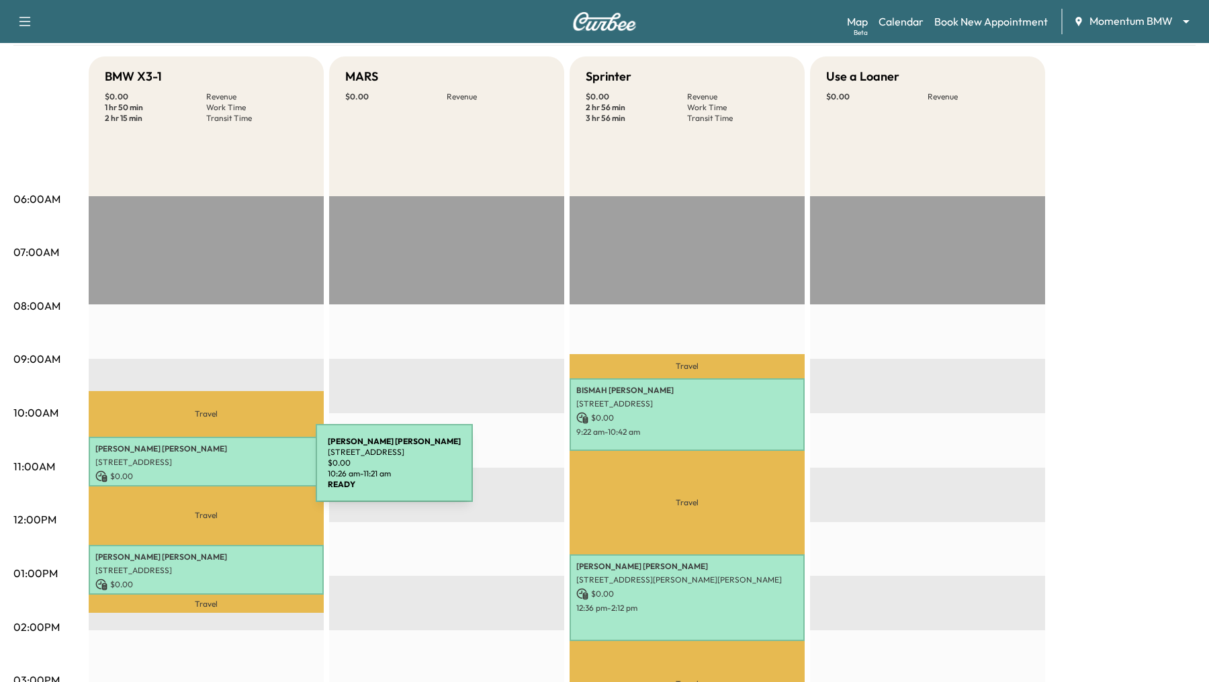
click at [215, 471] on p "$ 0.00" at bounding box center [206, 476] width 222 height 12
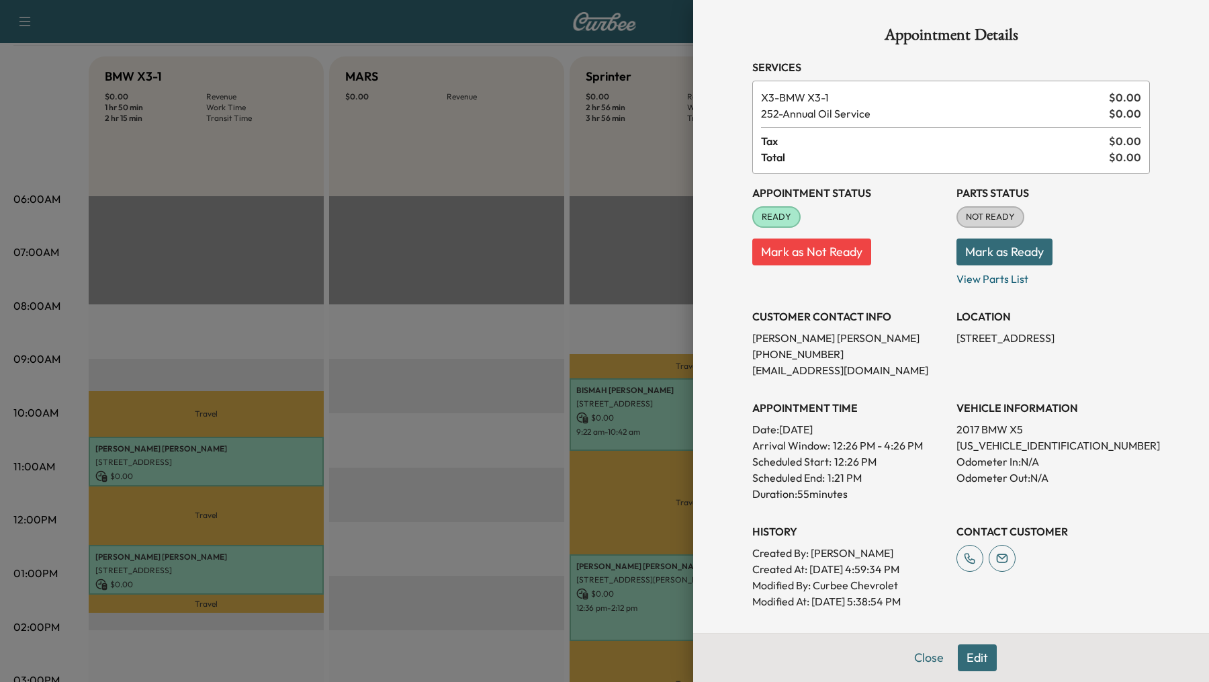
click at [654, 136] on div at bounding box center [604, 341] width 1209 height 682
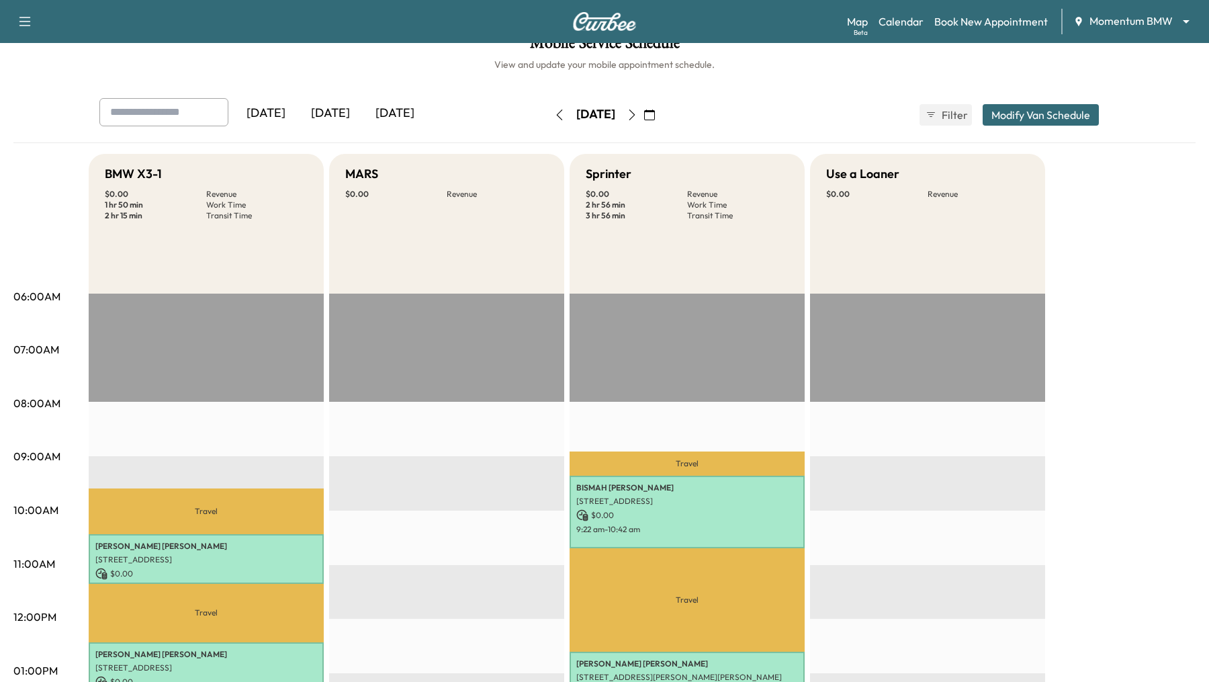
scroll to position [14, 0]
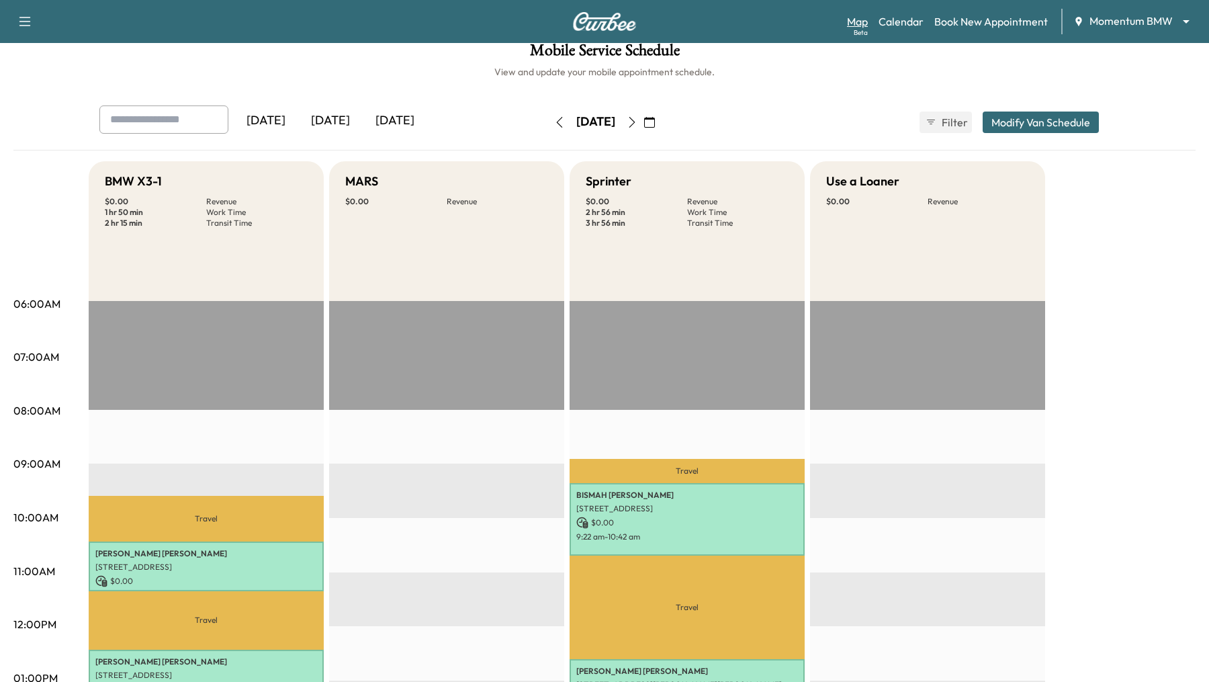
click at [858, 19] on link "Map Beta" at bounding box center [857, 21] width 21 height 16
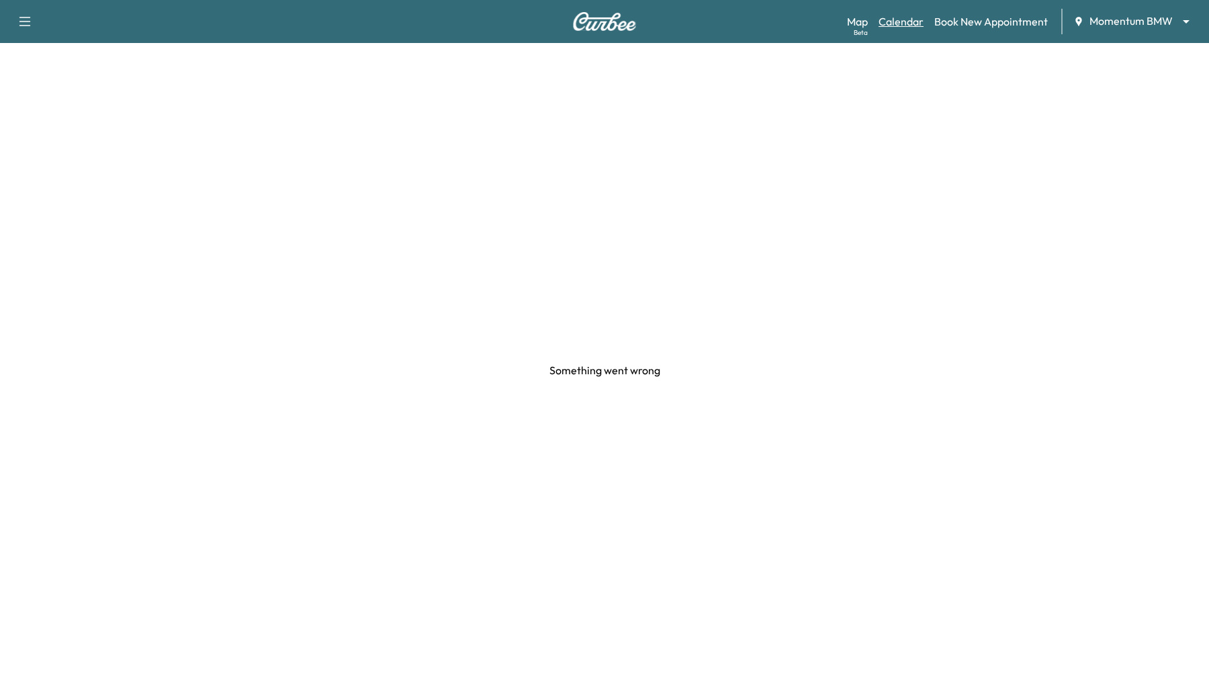
click at [912, 21] on link "Calendar" at bounding box center [901, 21] width 45 height 16
